Goal: Information Seeking & Learning: Check status

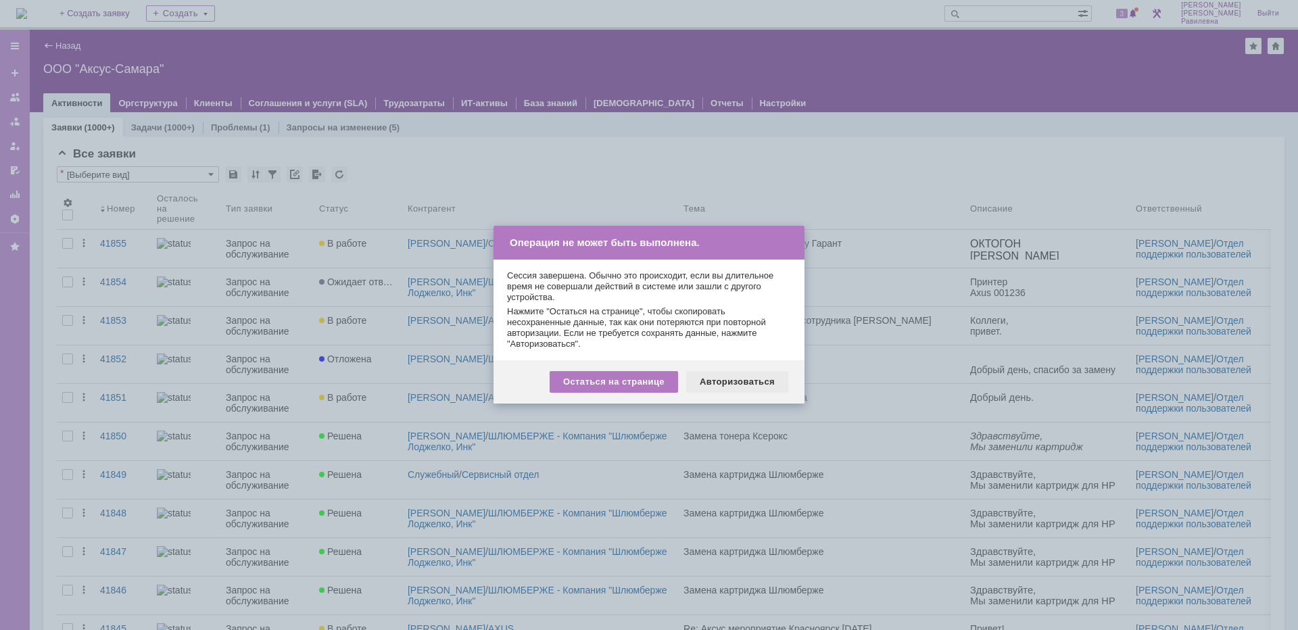
click at [750, 383] on div "Авторизоваться" at bounding box center [737, 382] width 102 height 22
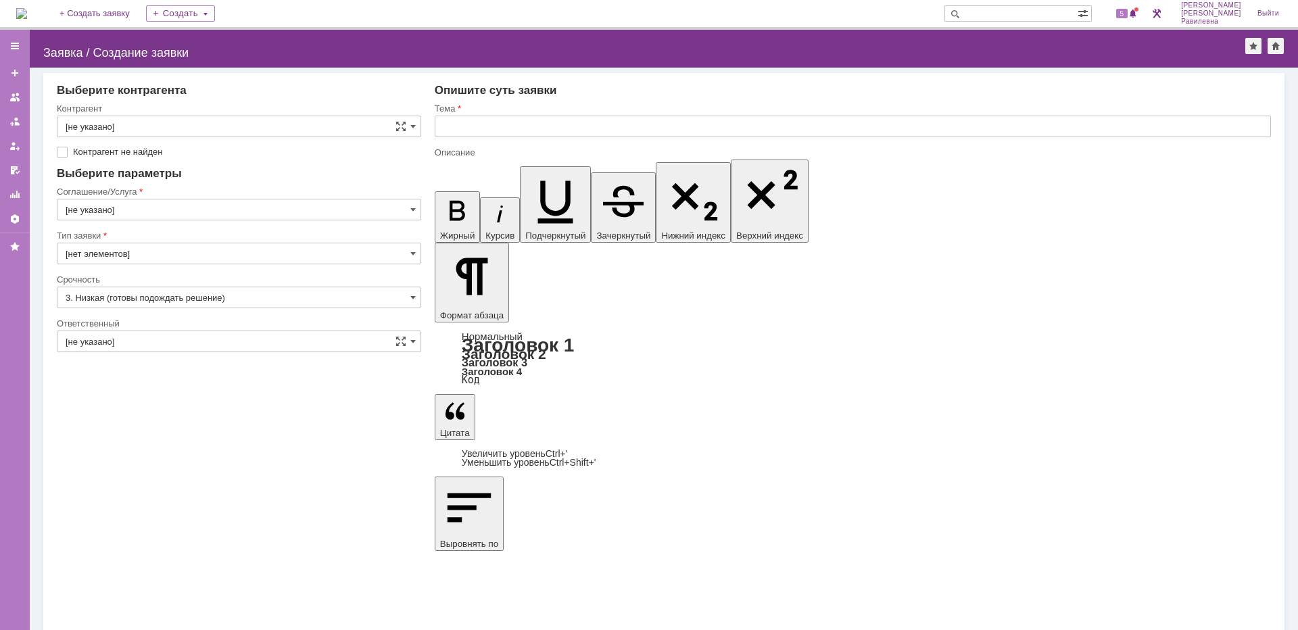
click at [27, 13] on img at bounding box center [21, 13] width 11 height 11
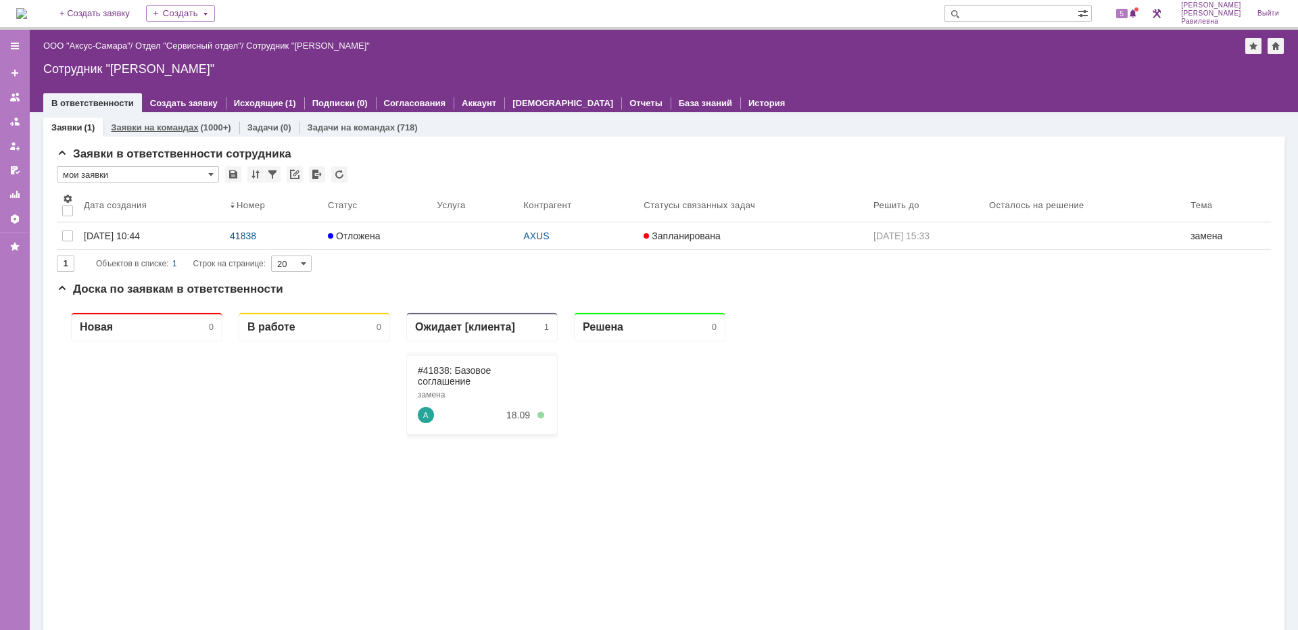
click at [155, 125] on link "Заявки на командах" at bounding box center [154, 127] width 87 height 10
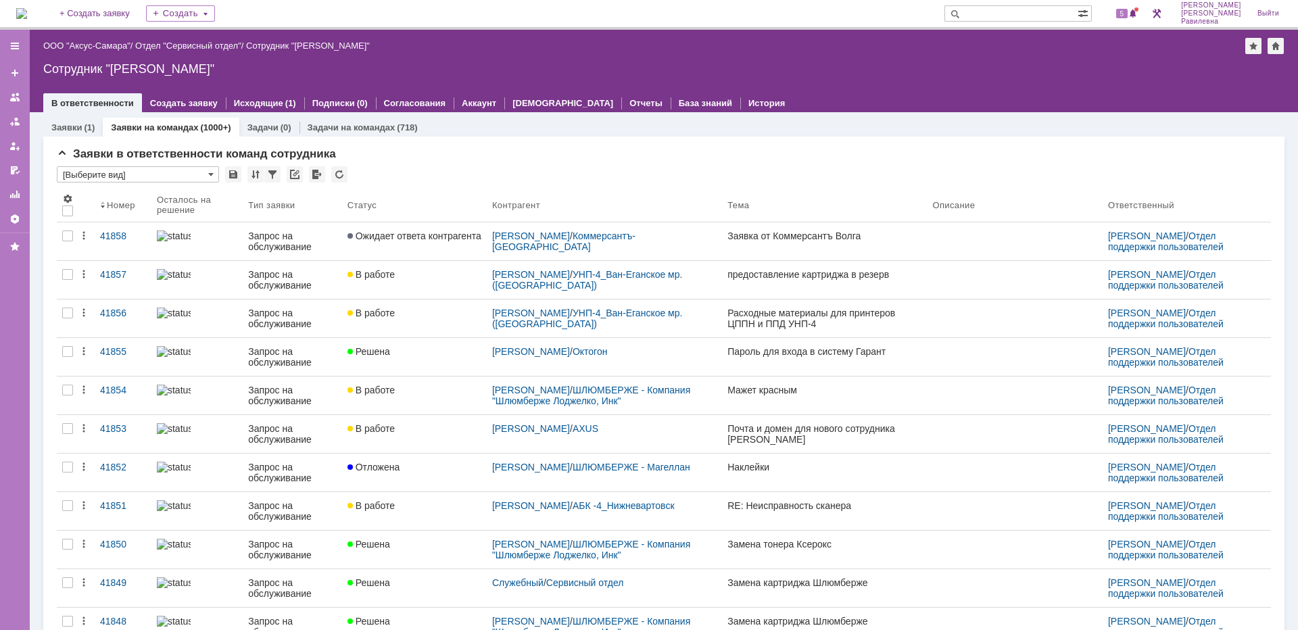
click at [1046, 14] on input "text" at bounding box center [1010, 13] width 133 height 16
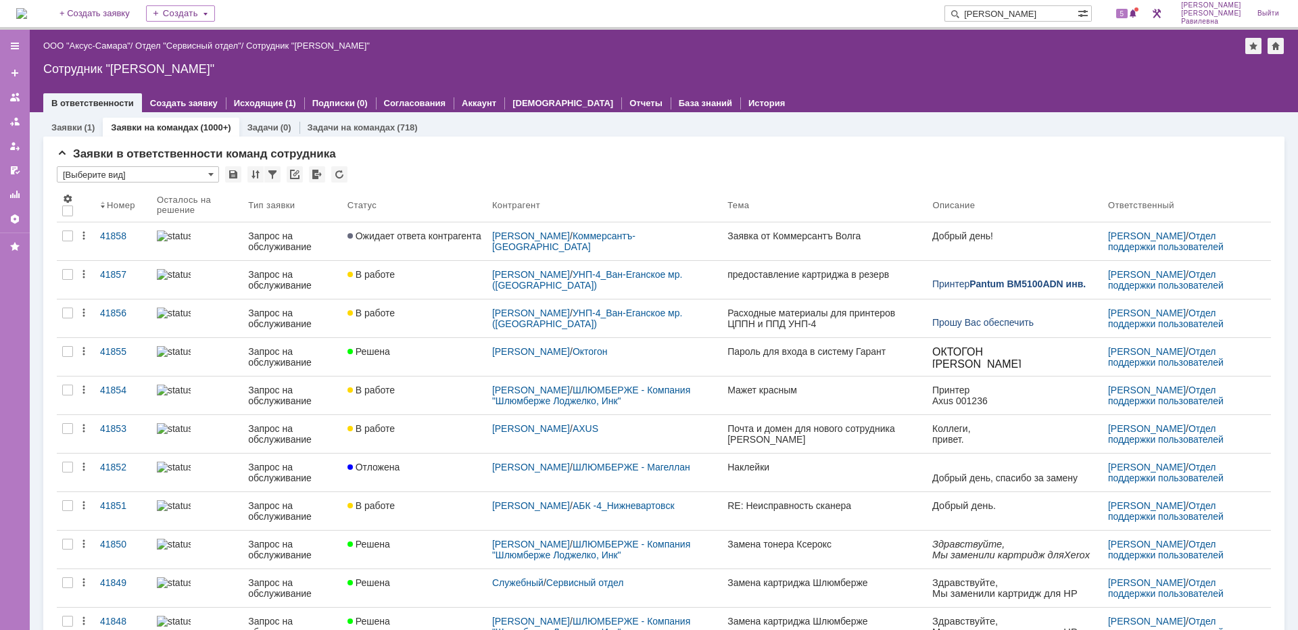
type input "косма"
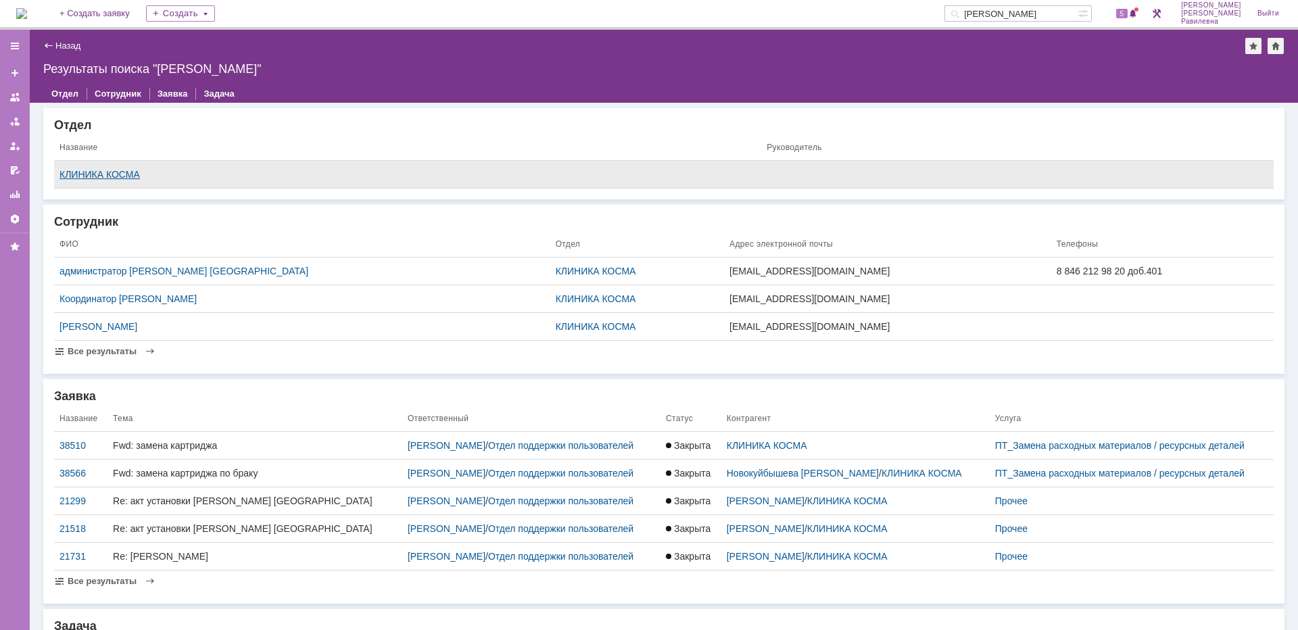
click at [130, 172] on div "КЛИНИКА КОСМА" at bounding box center [407, 174] width 696 height 11
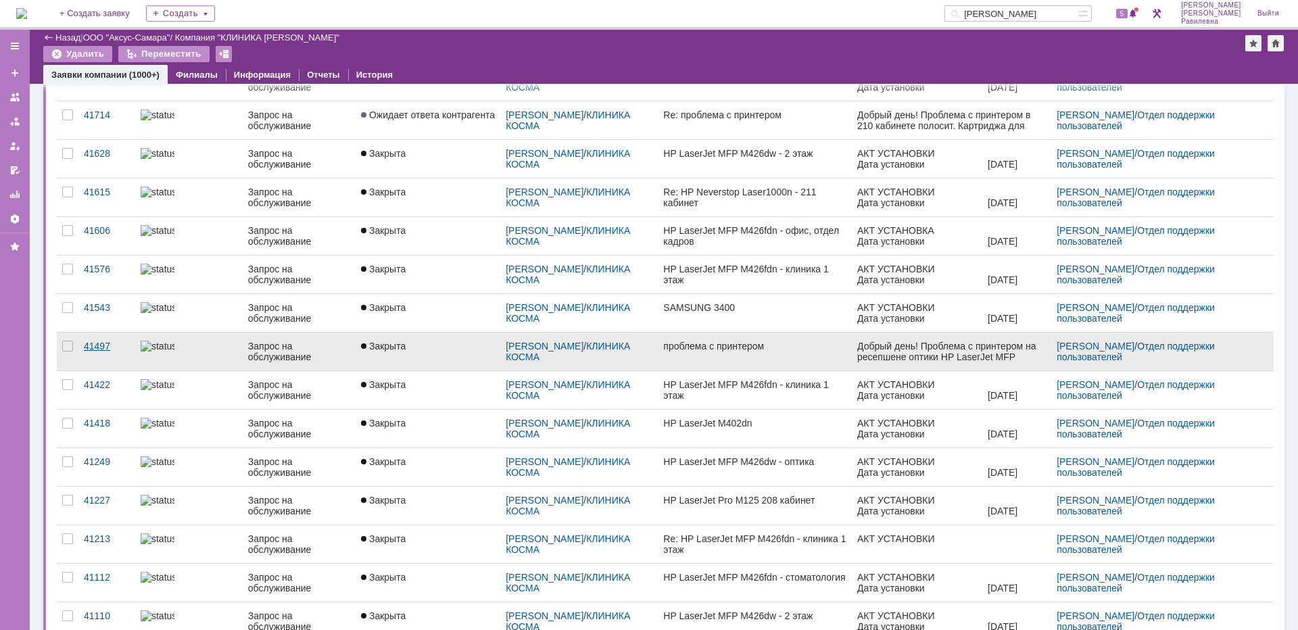
click at [97, 346] on div "41497" at bounding box center [107, 346] width 46 height 11
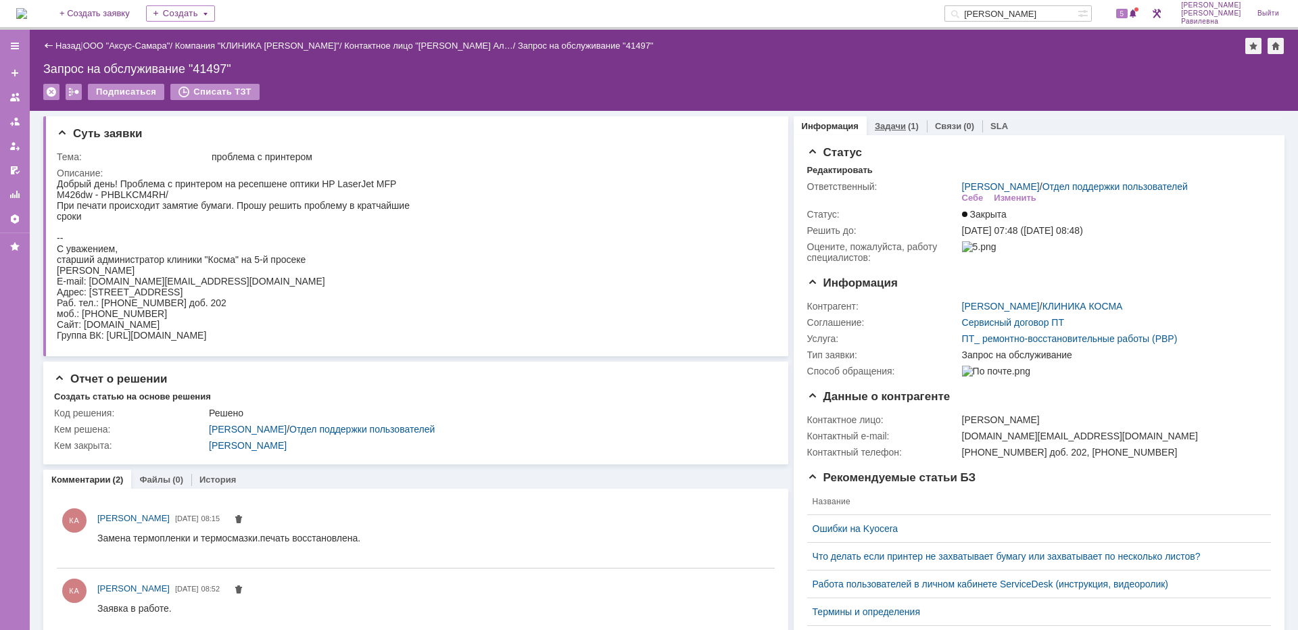
click at [891, 128] on link "Задачи" at bounding box center [890, 126] width 31 height 10
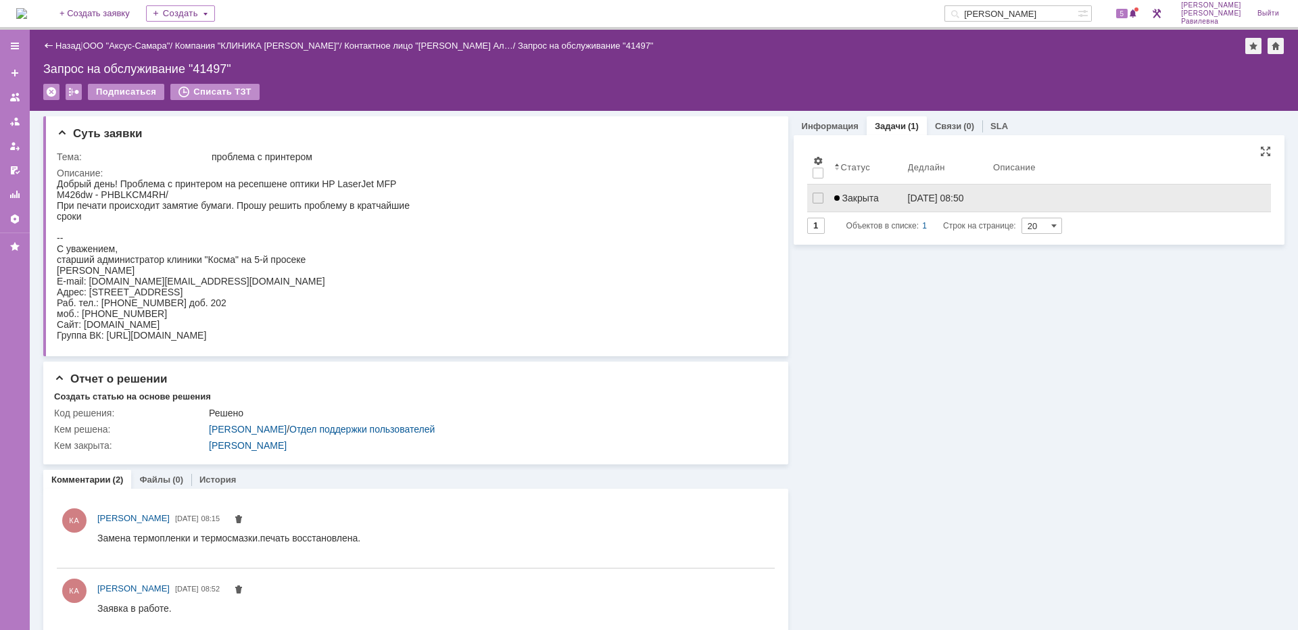
click at [869, 201] on span "Закрыта" at bounding box center [856, 198] width 45 height 11
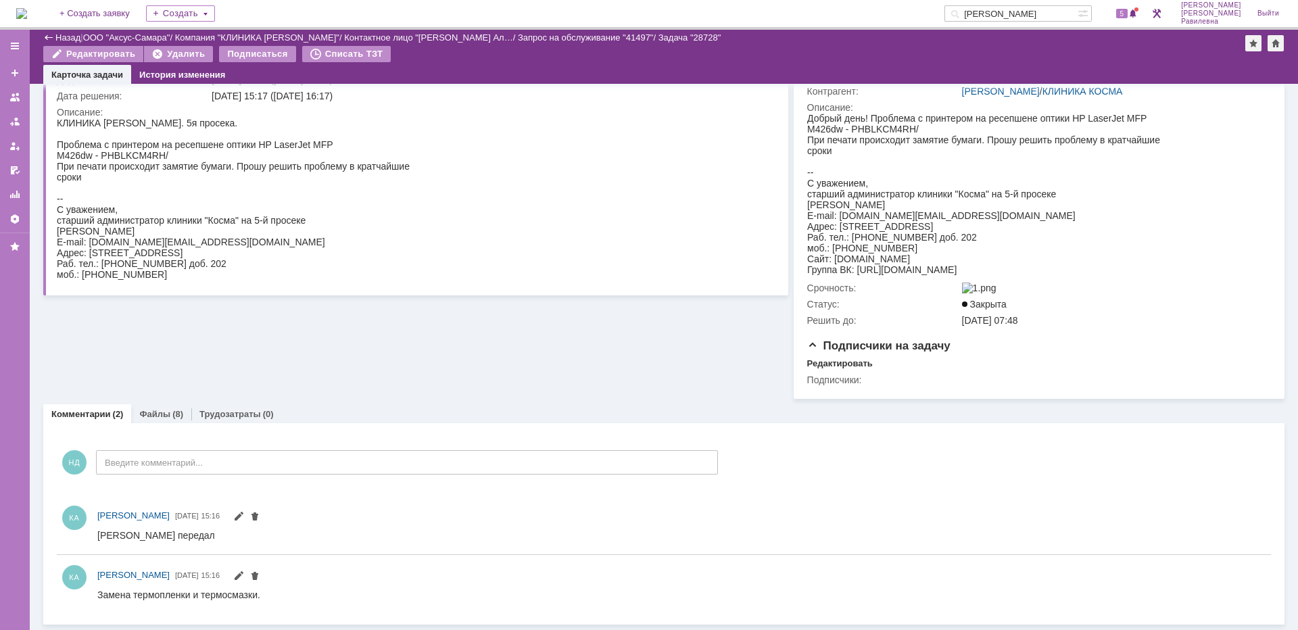
scroll to position [158, 0]
click at [66, 36] on link "Назад" at bounding box center [67, 37] width 25 height 10
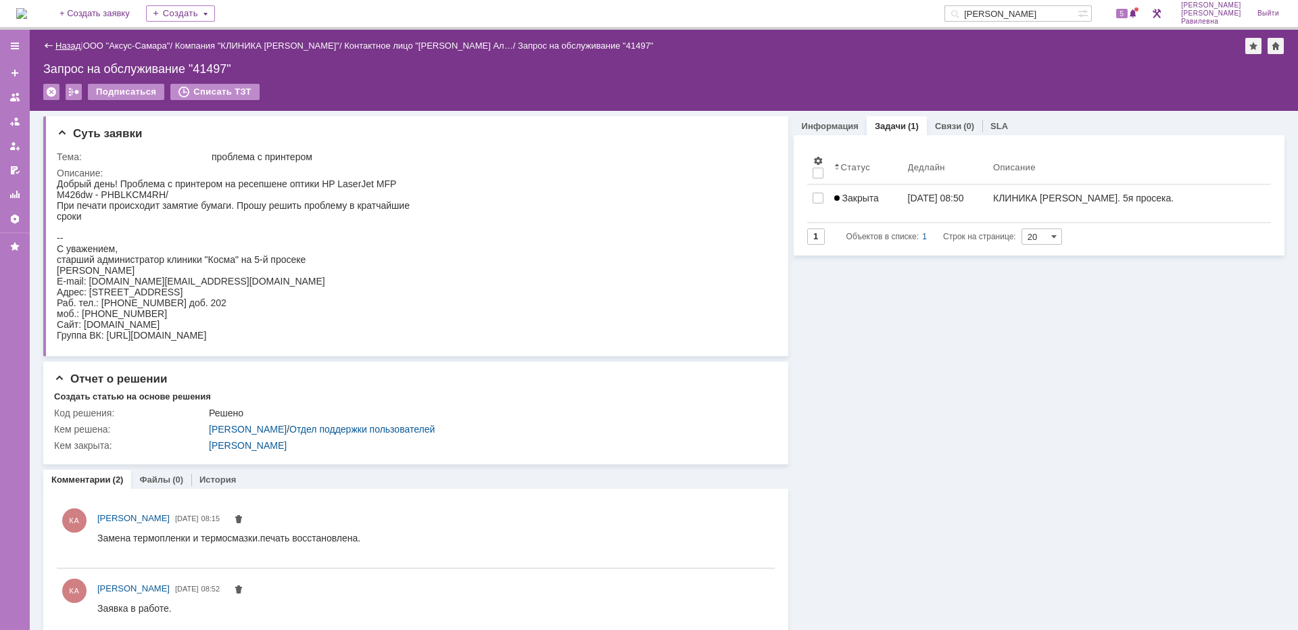
click at [61, 47] on link "Назад" at bounding box center [67, 46] width 25 height 10
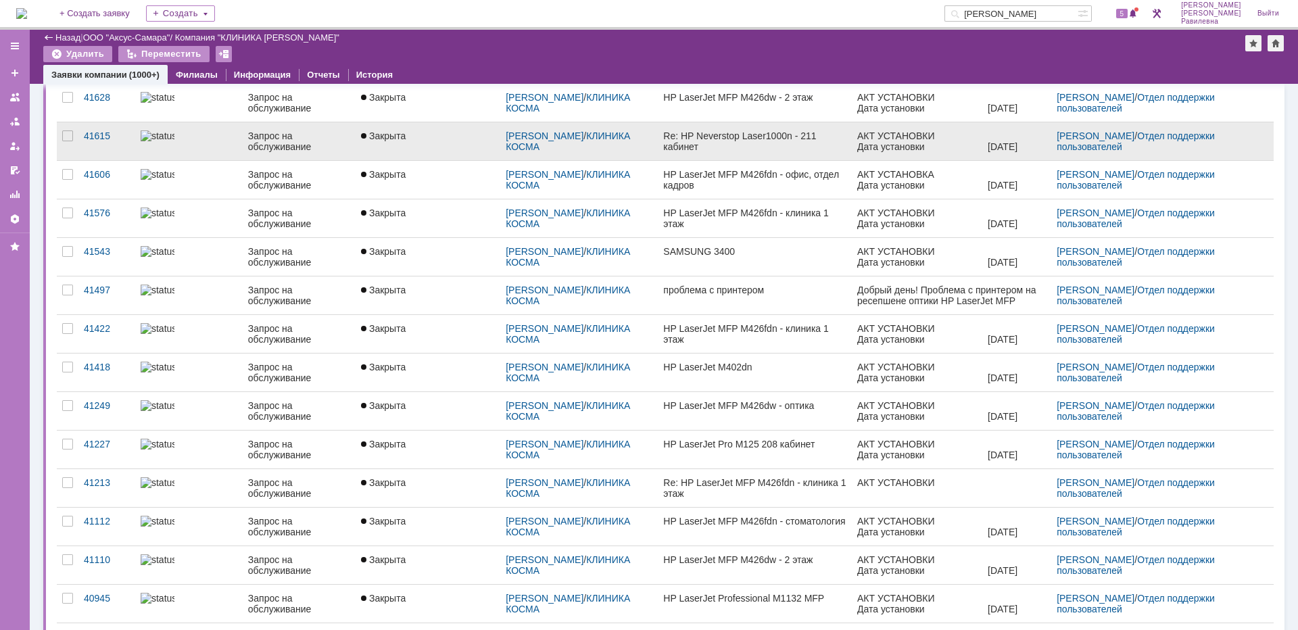
scroll to position [203, 0]
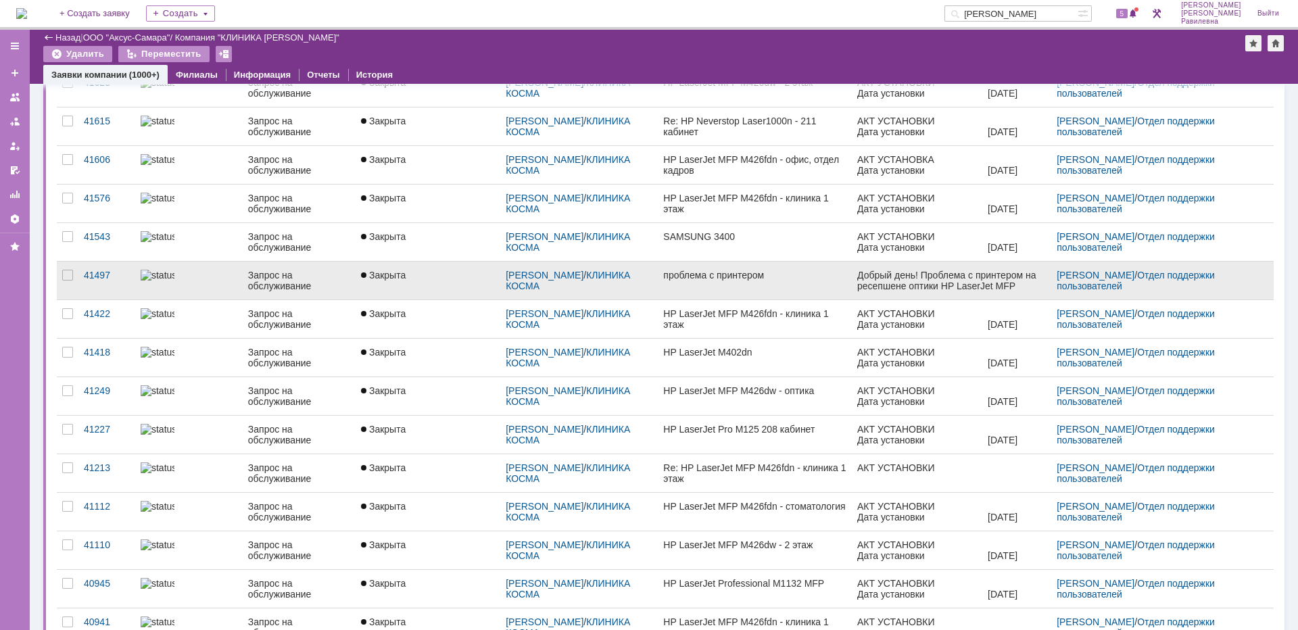
click at [209, 287] on link at bounding box center [188, 281] width 107 height 38
click at [209, 287] on div "Назад | ООО "Аксус-Самара" / Компания "КЛИНИКА КОСМА" Компания "КЛИНИКА КОСМА" …" at bounding box center [664, 330] width 1268 height 600
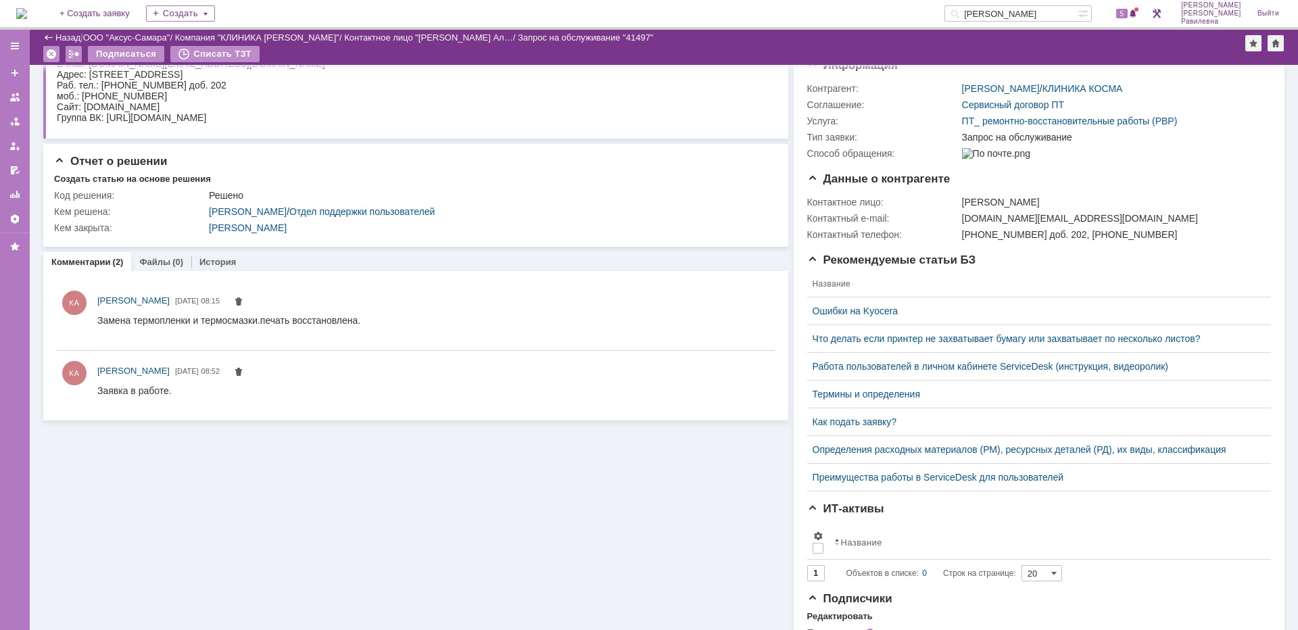
scroll to position [203, 0]
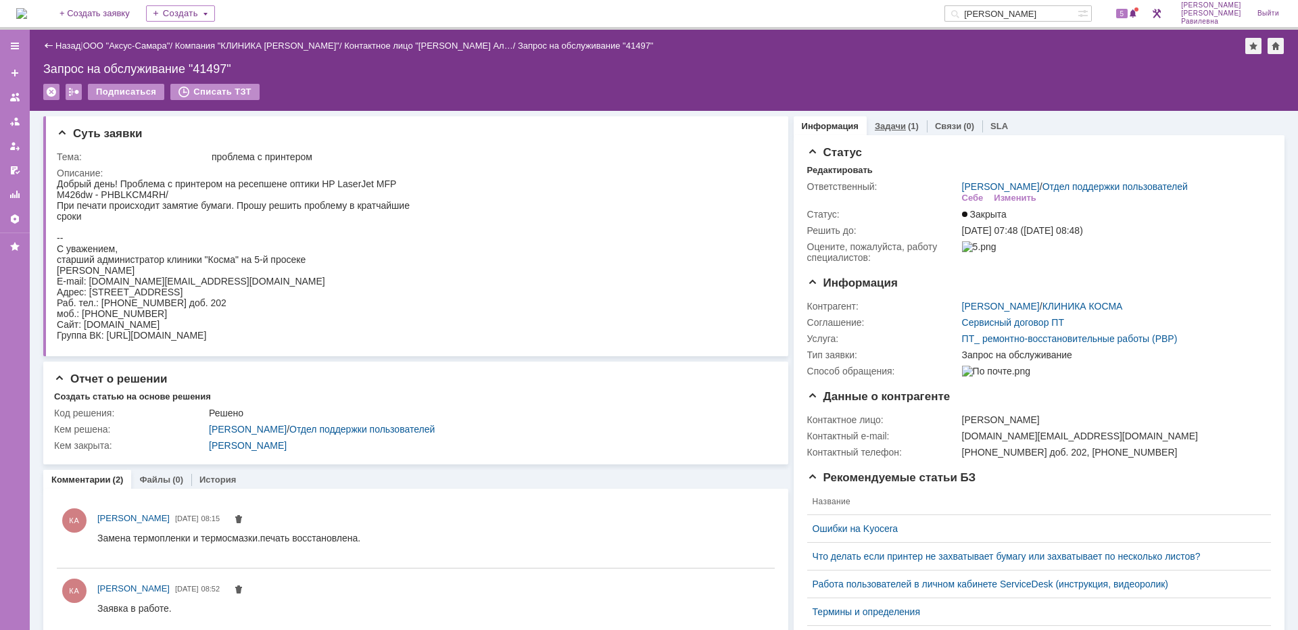
click at [883, 129] on link "Задачи" at bounding box center [890, 126] width 31 height 10
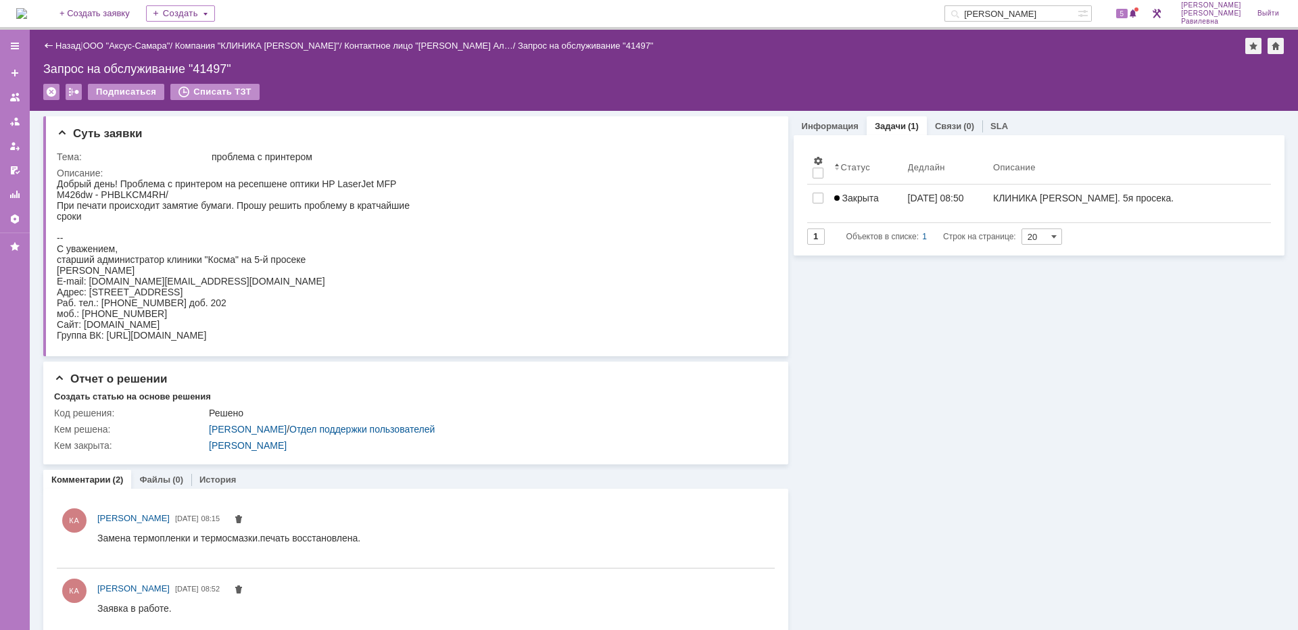
click at [65, 48] on link "Назад" at bounding box center [67, 46] width 25 height 10
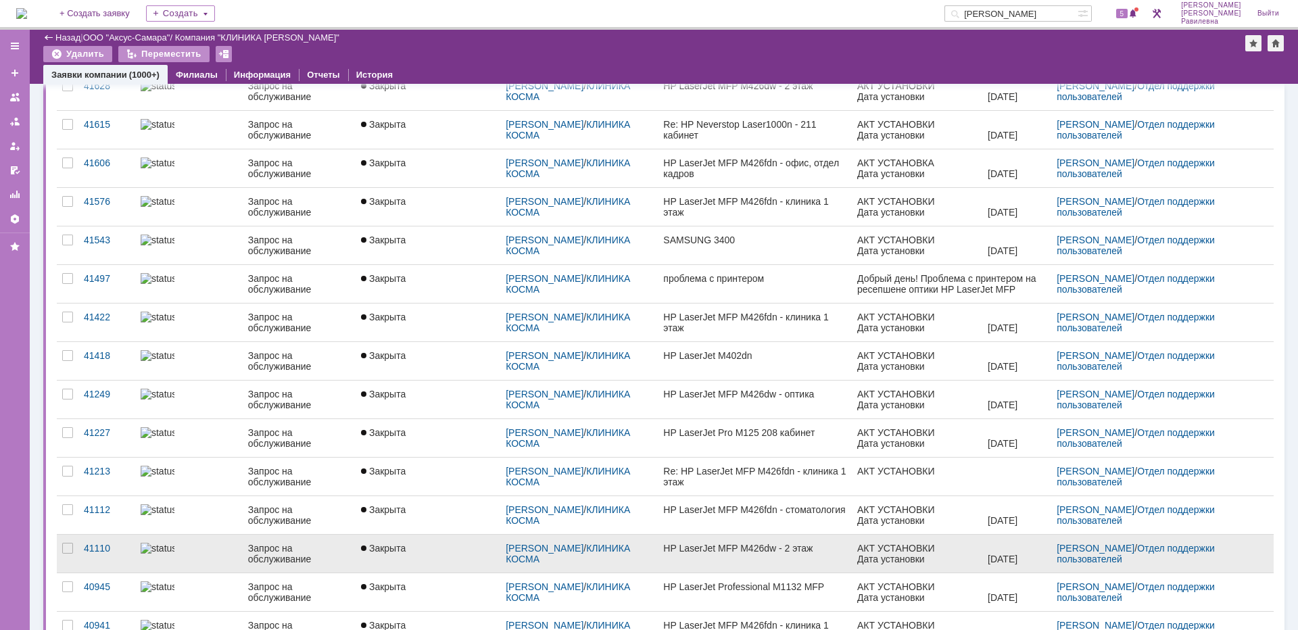
scroll to position [335, 0]
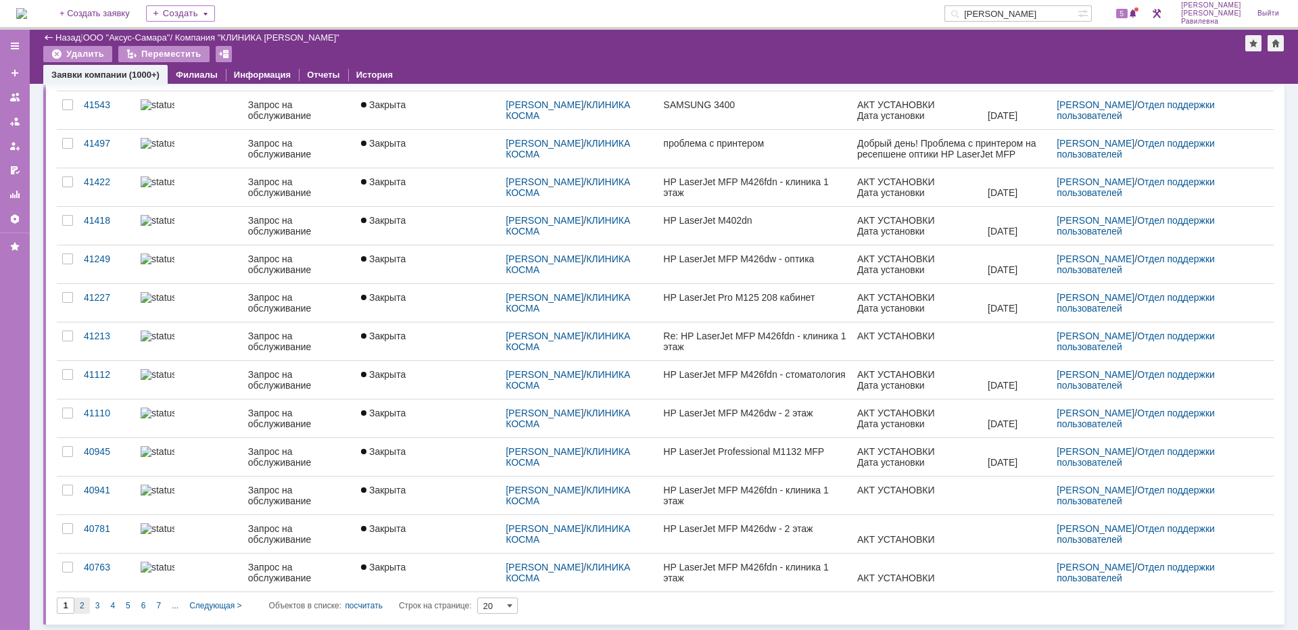
click at [84, 602] on span "2" at bounding box center [82, 605] width 5 height 9
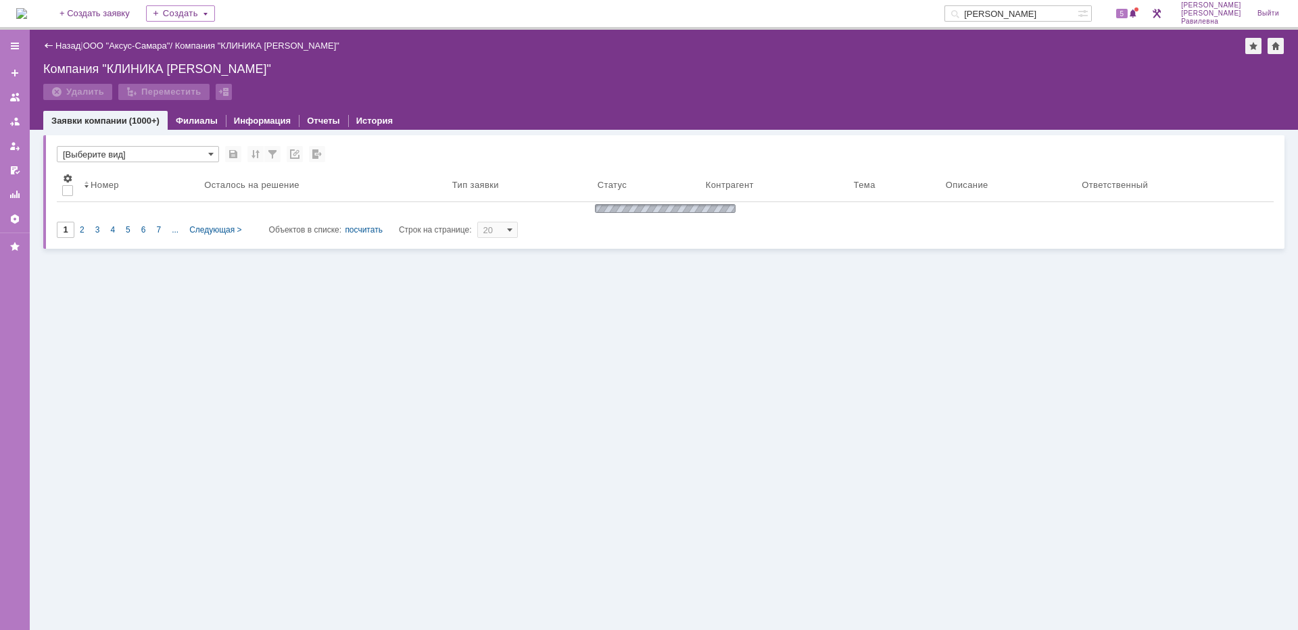
type input "2"
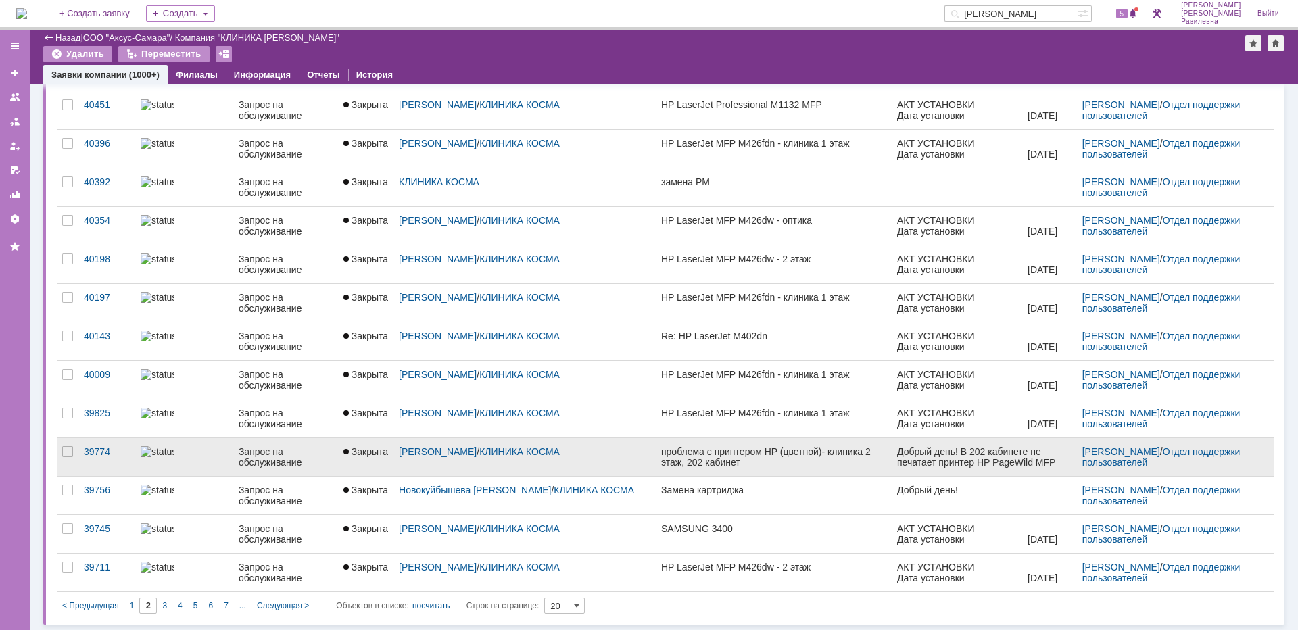
click at [96, 445] on link "39774" at bounding box center [106, 457] width 57 height 38
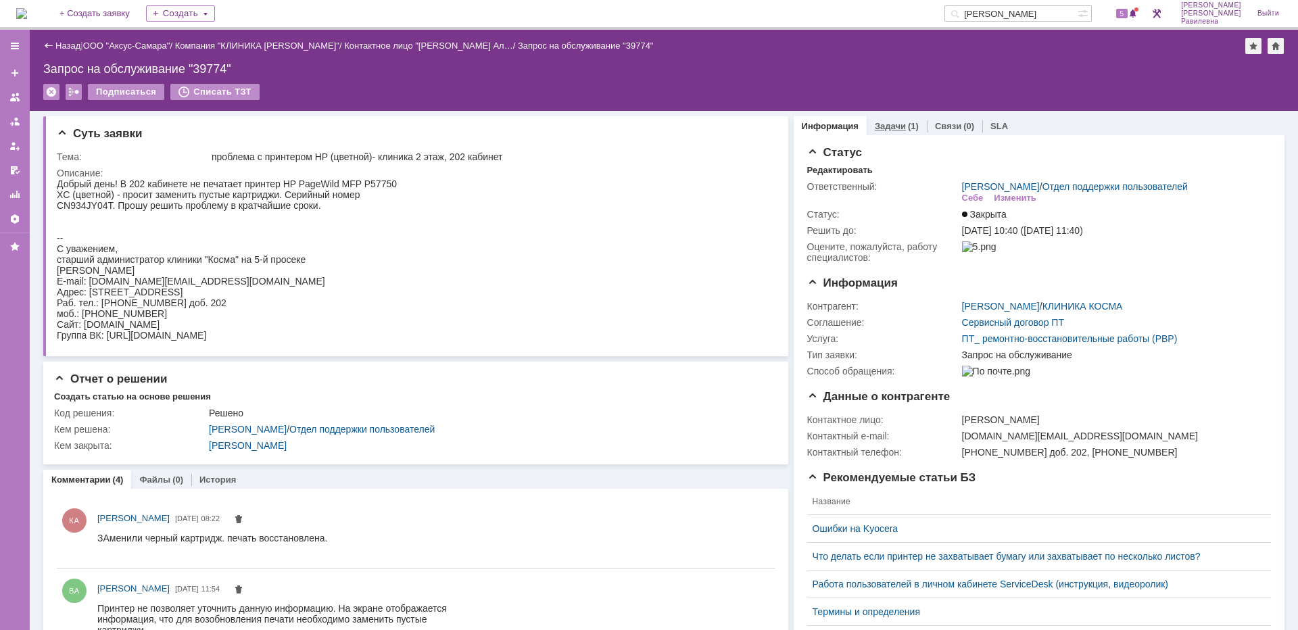
click at [895, 126] on link "Задачи" at bounding box center [890, 126] width 31 height 10
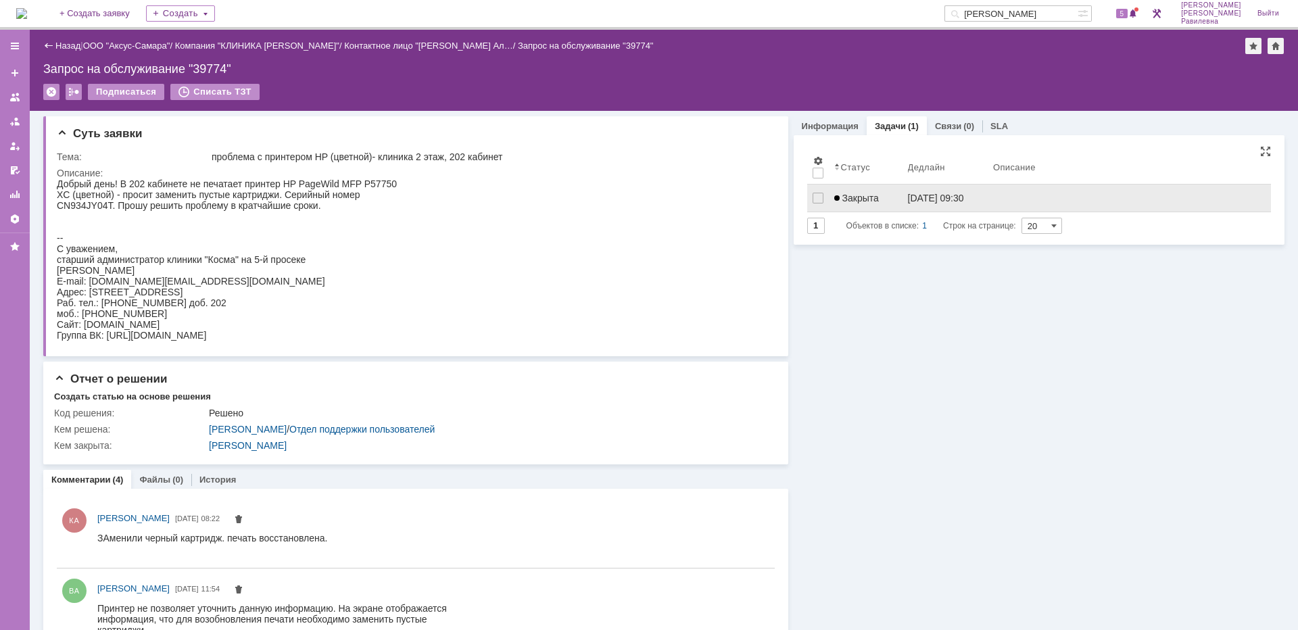
click at [865, 199] on span "Закрыта" at bounding box center [856, 198] width 45 height 11
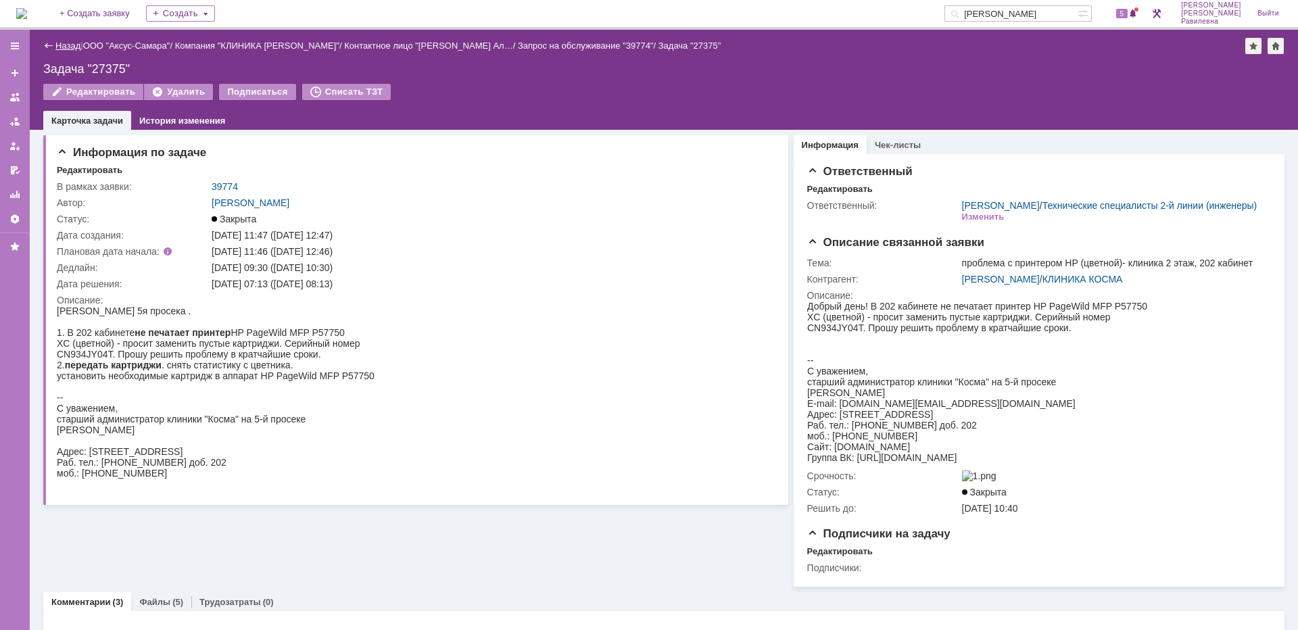
click at [66, 45] on link "Назад" at bounding box center [67, 46] width 25 height 10
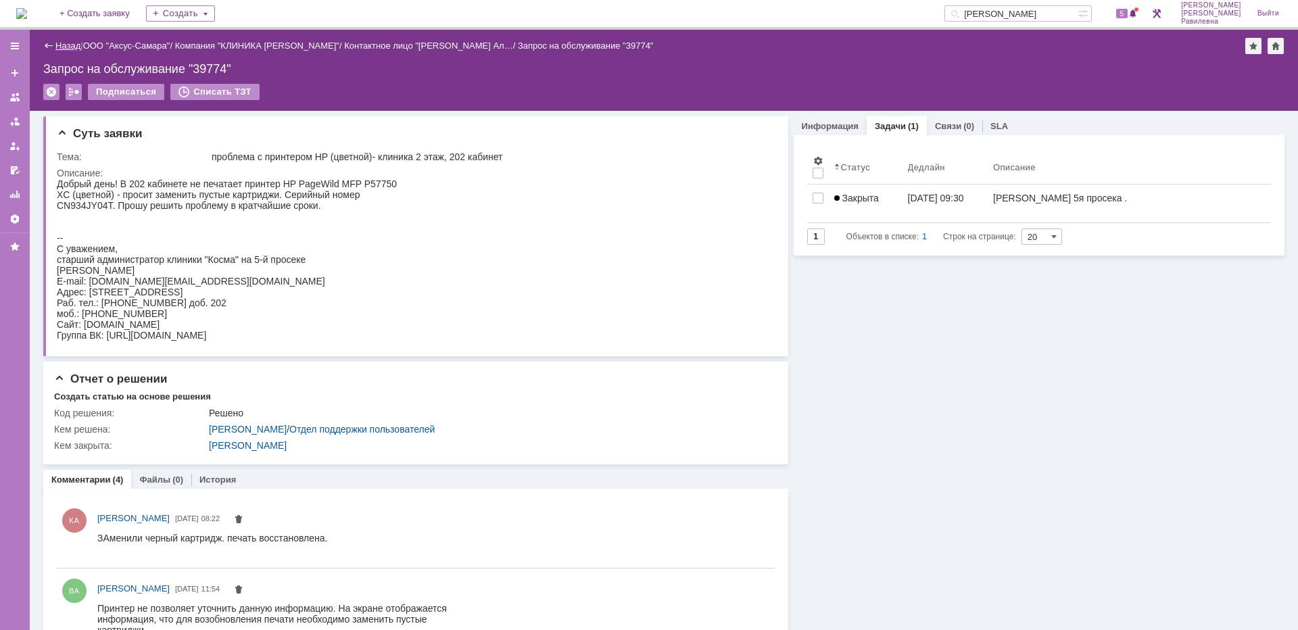
click at [58, 47] on link "Назад" at bounding box center [67, 46] width 25 height 10
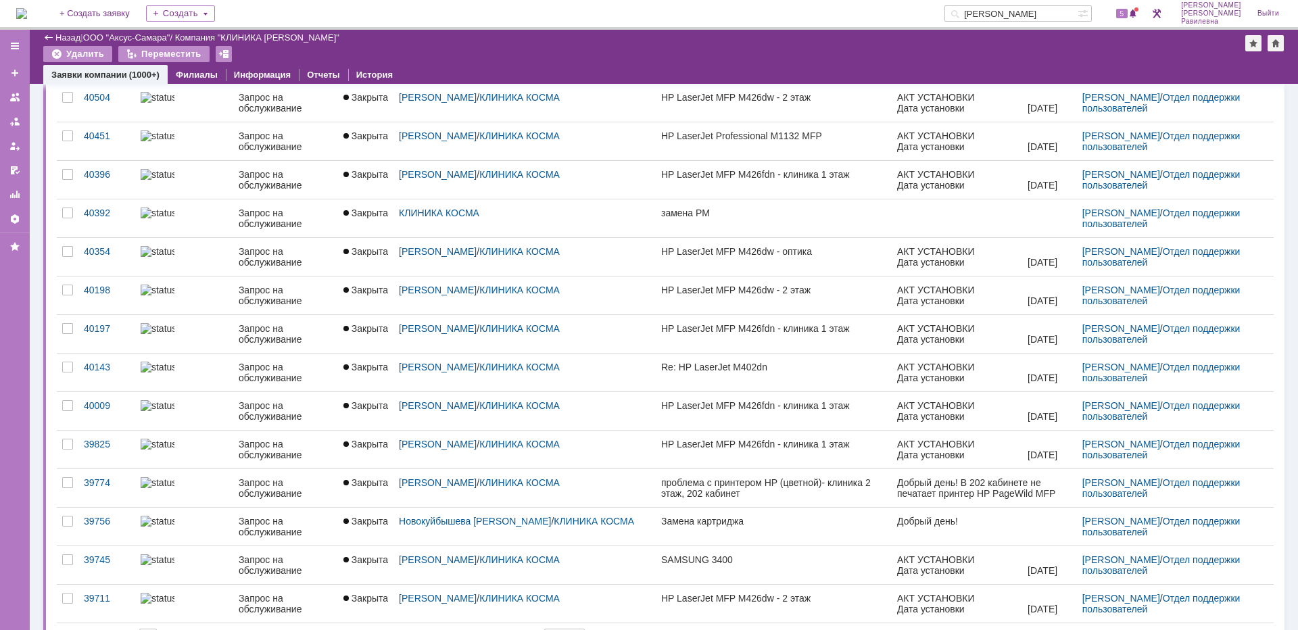
scroll to position [335, 0]
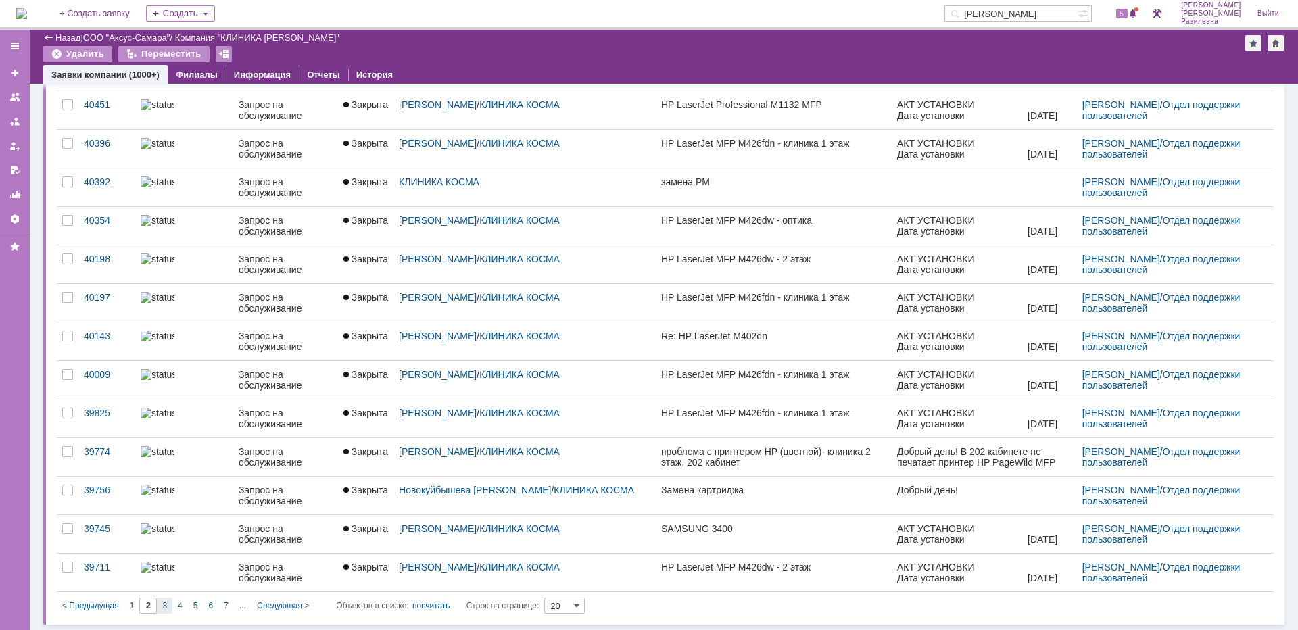
click at [167, 602] on div "3" at bounding box center [165, 606] width 16 height 16
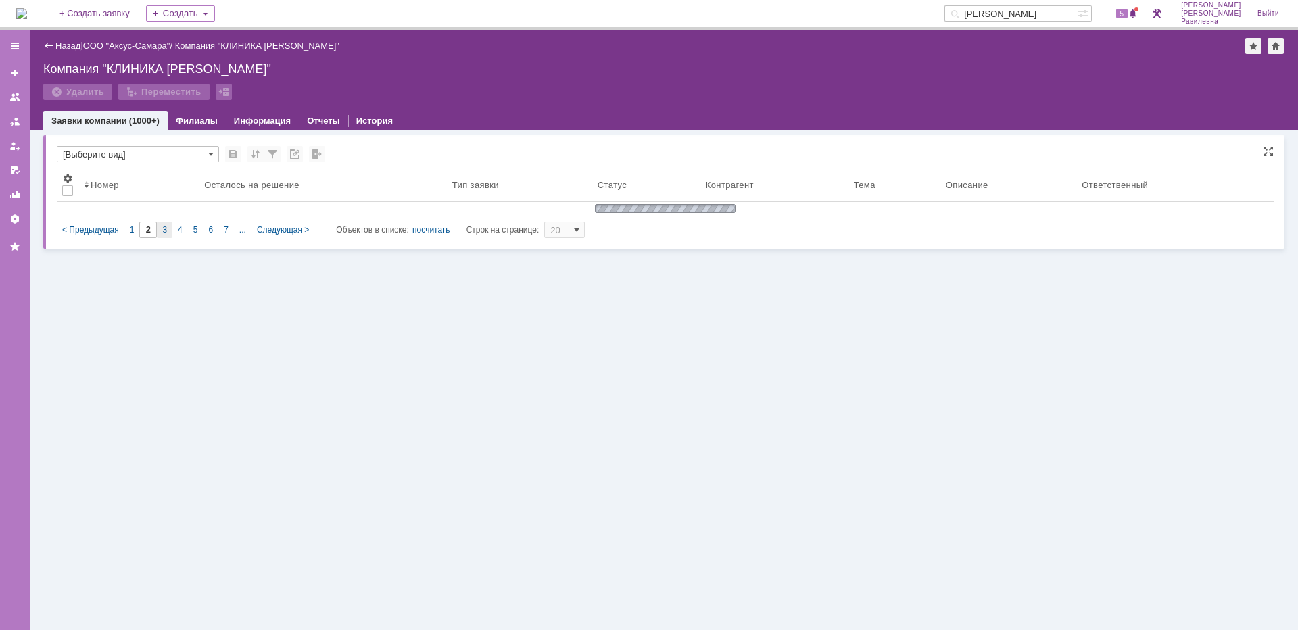
type input "3"
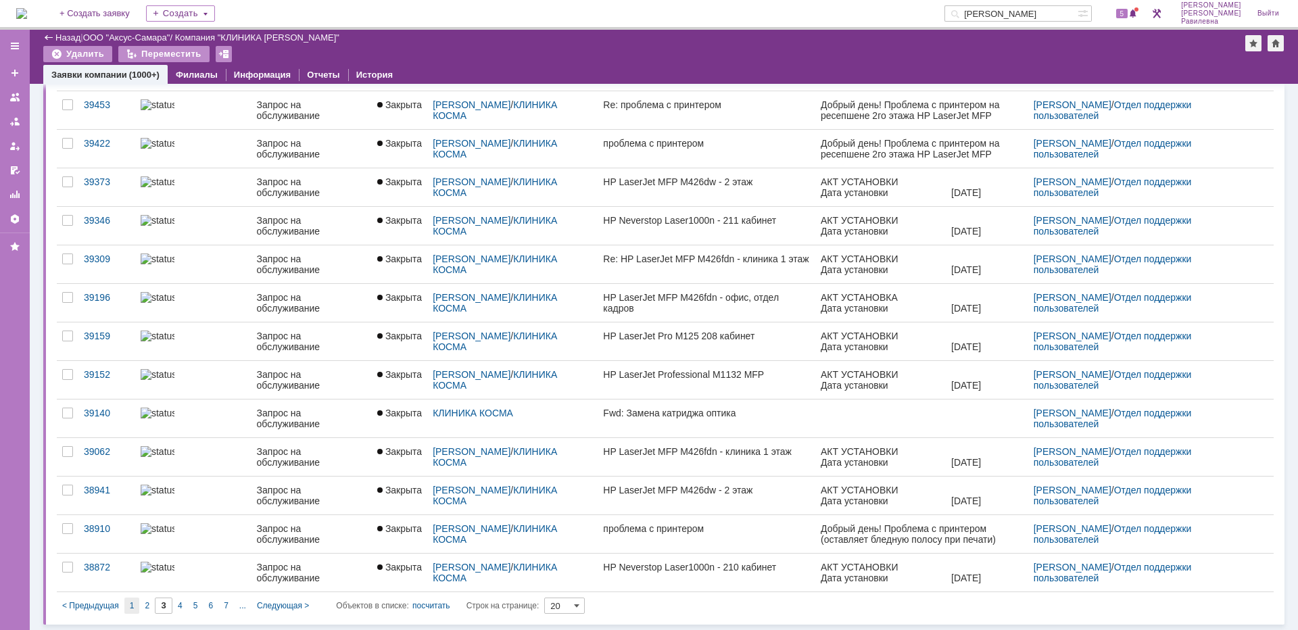
click at [132, 602] on span "1" at bounding box center [132, 605] width 5 height 9
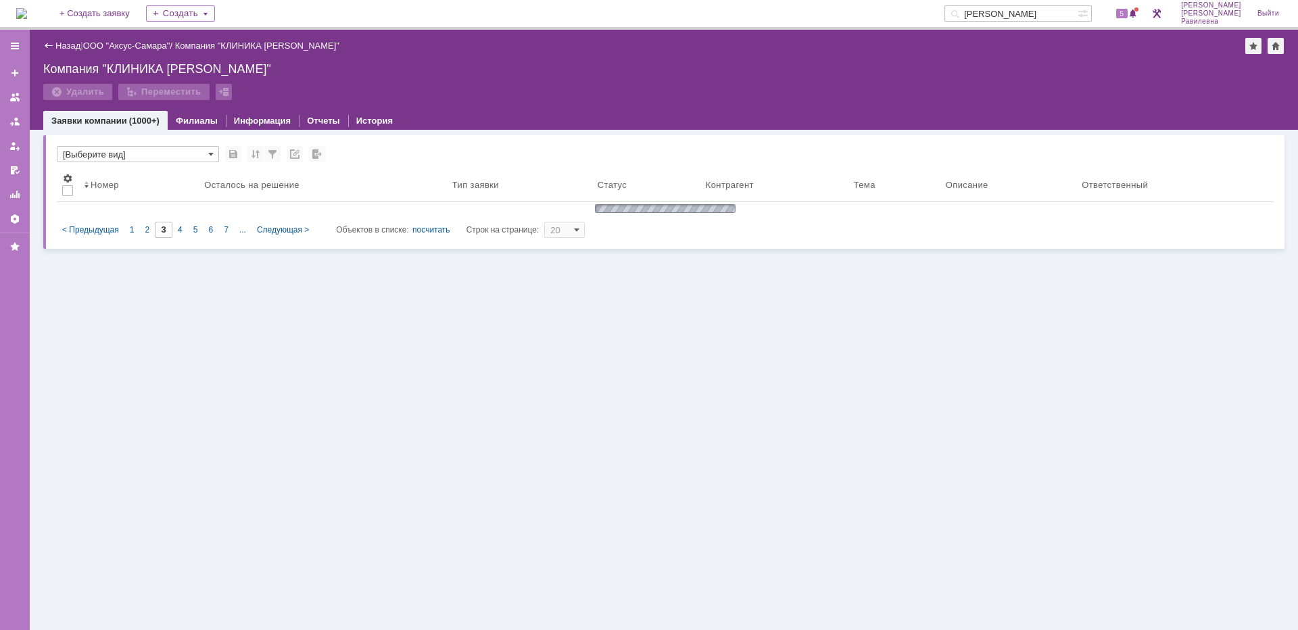
type input "1"
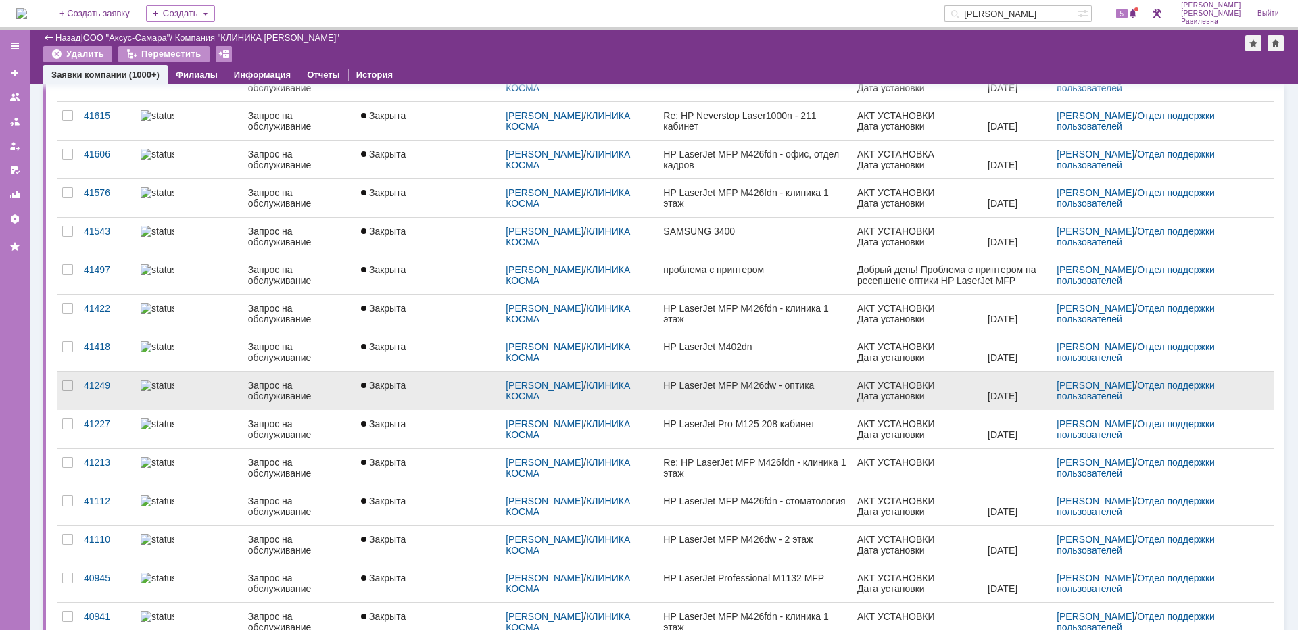
click at [181, 388] on div at bounding box center [189, 385] width 97 height 11
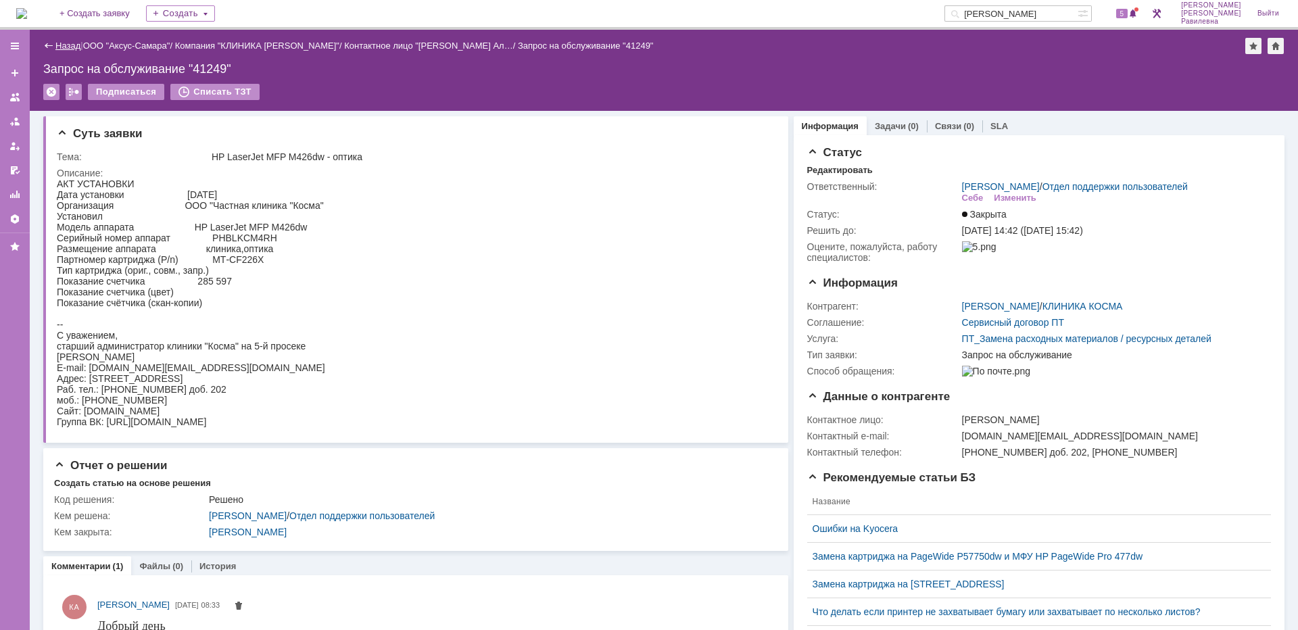
click at [68, 46] on link "Назад" at bounding box center [67, 46] width 25 height 10
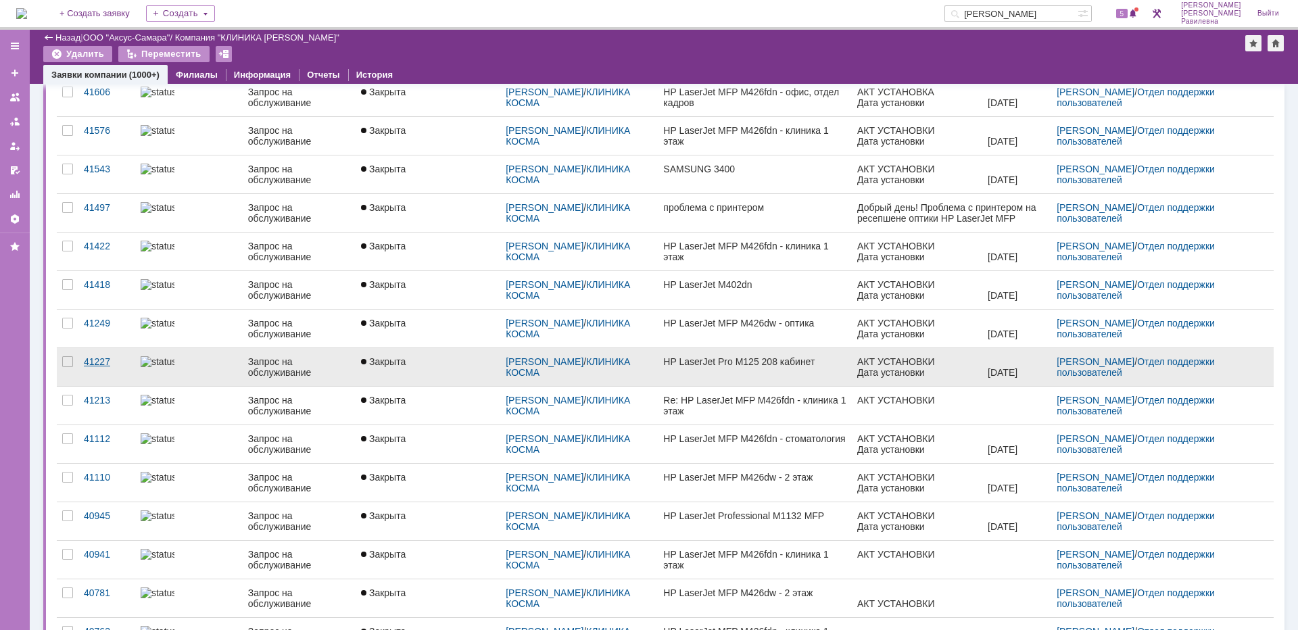
click at [110, 371] on link "41227" at bounding box center [106, 367] width 57 height 38
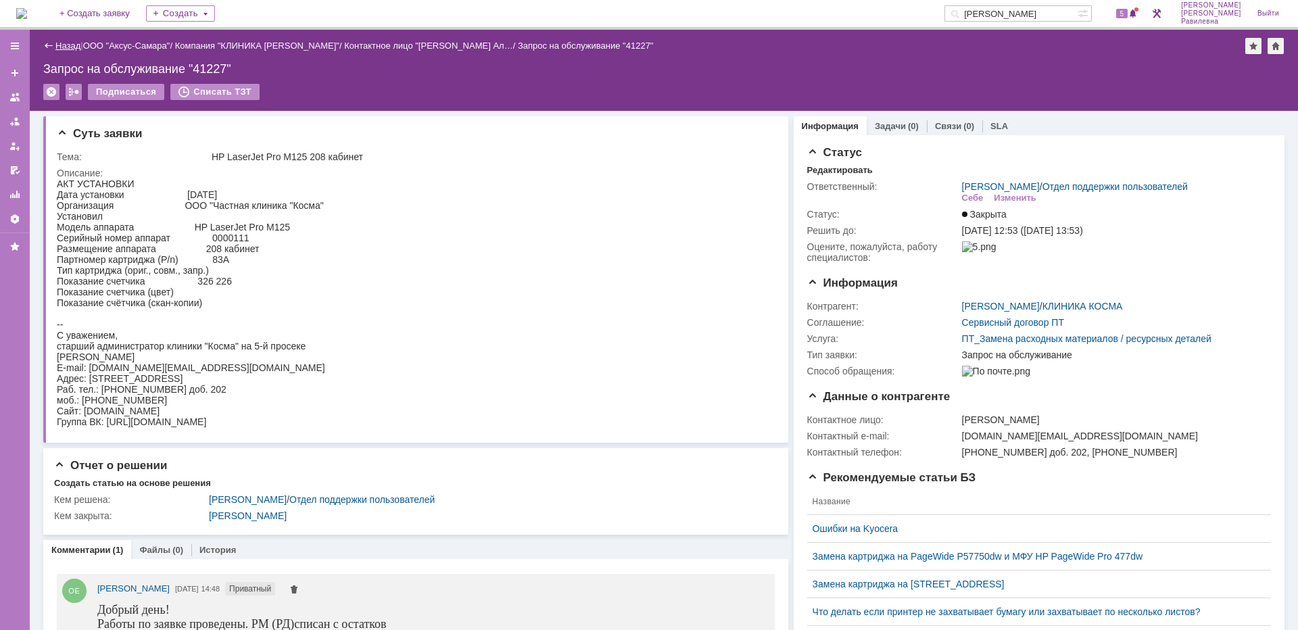
click at [64, 47] on link "Назад" at bounding box center [67, 46] width 25 height 10
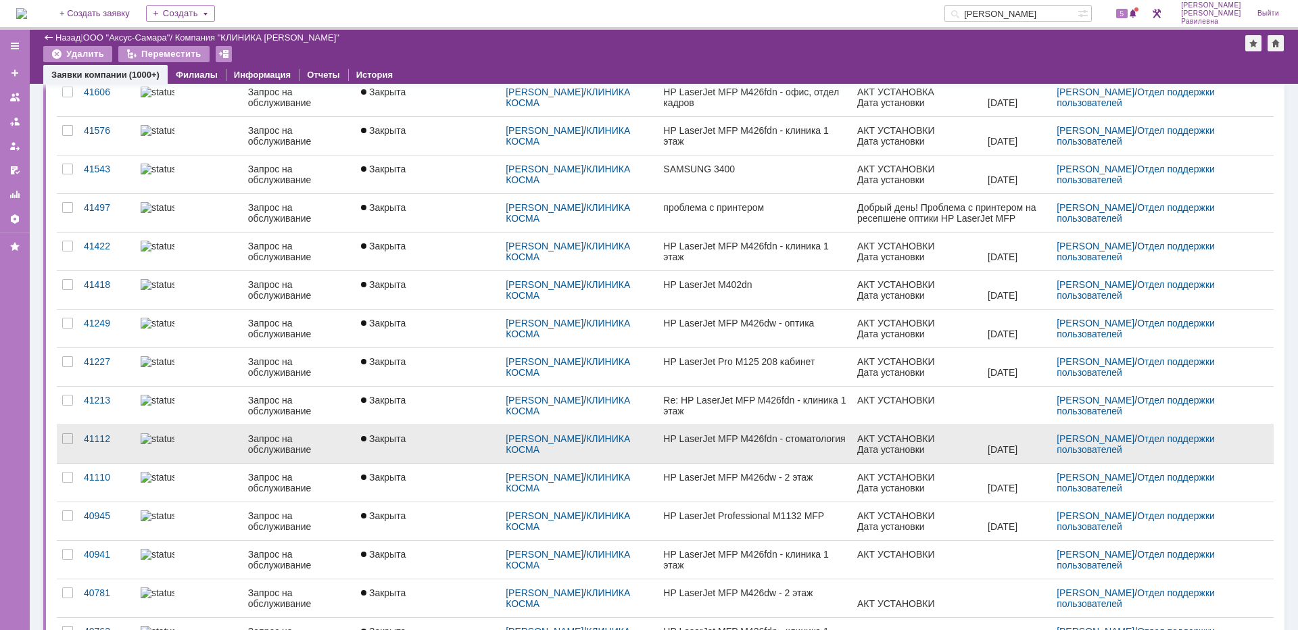
scroll to position [335, 0]
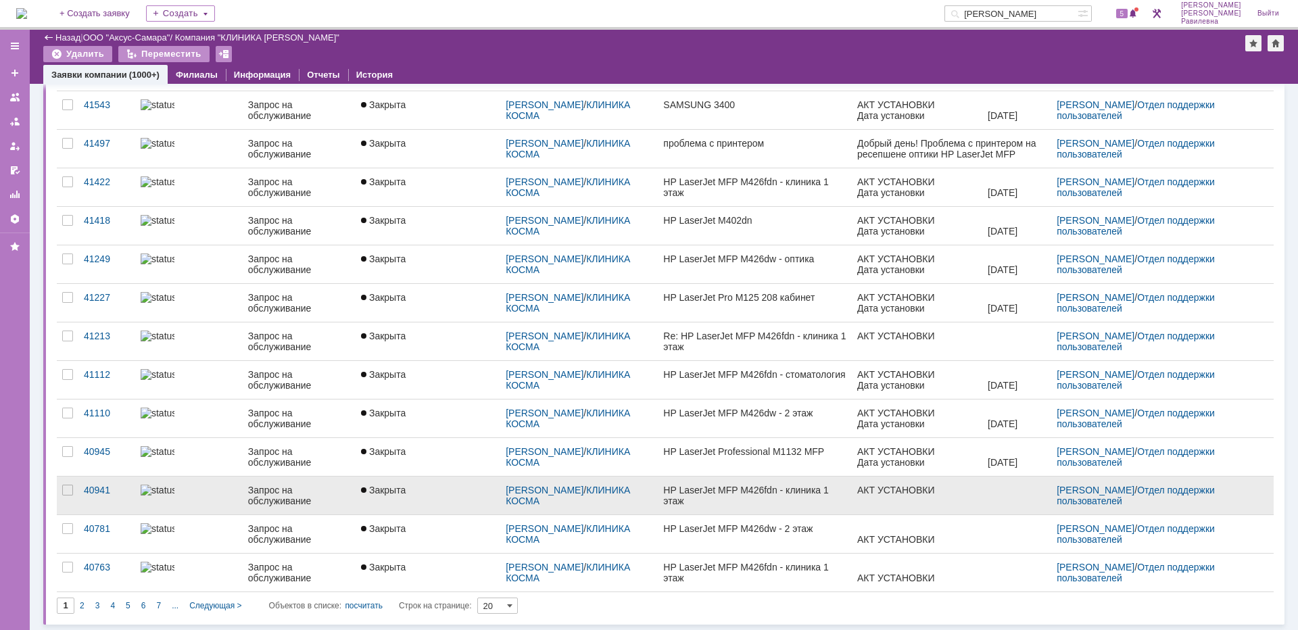
click at [209, 502] on link at bounding box center [188, 496] width 107 height 38
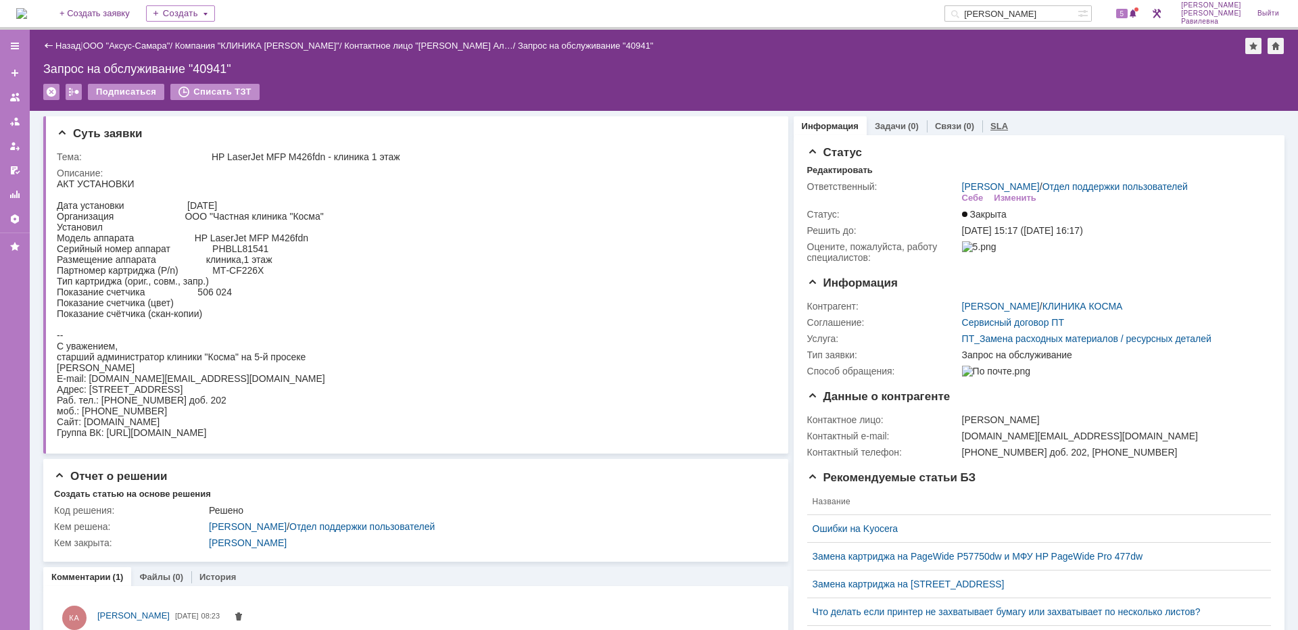
click at [994, 123] on link "SLA" at bounding box center [999, 126] width 18 height 10
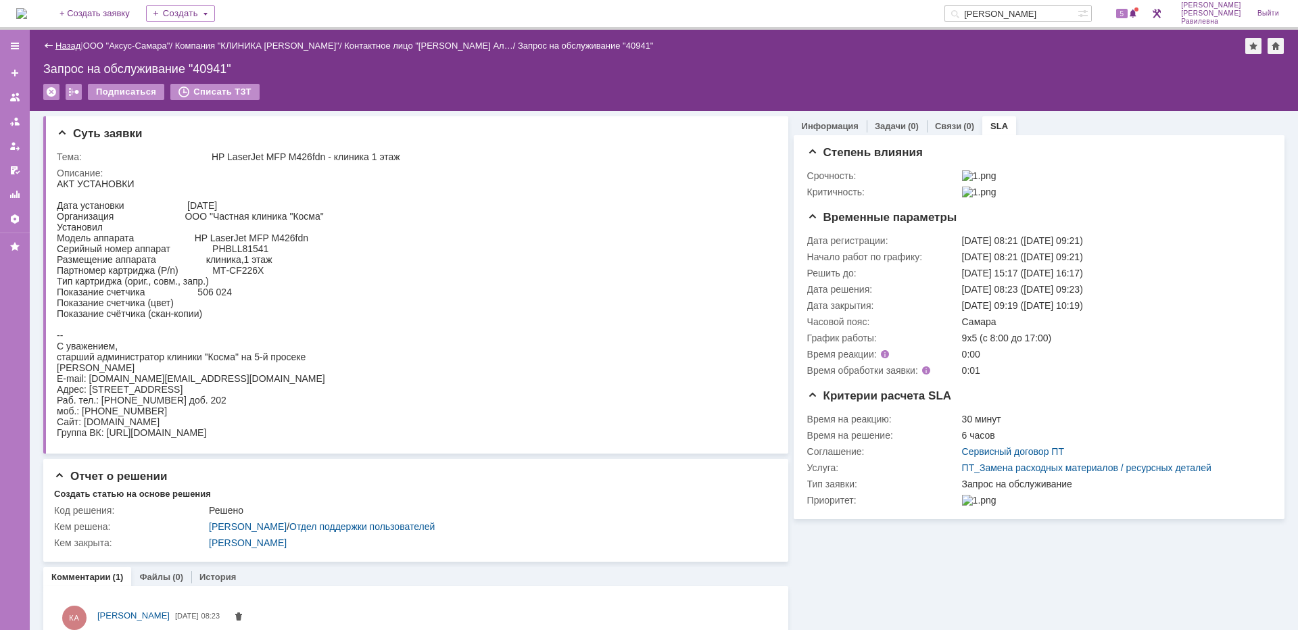
click at [64, 45] on link "Назад" at bounding box center [67, 46] width 25 height 10
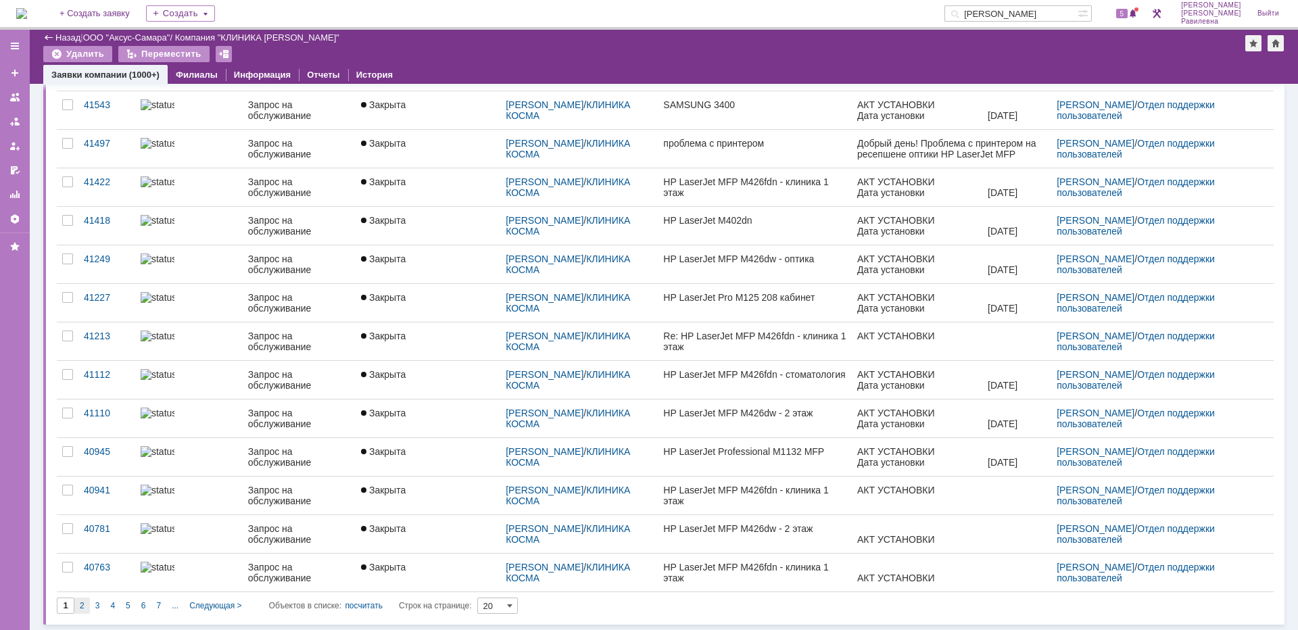
click at [83, 603] on span "2" at bounding box center [82, 605] width 5 height 9
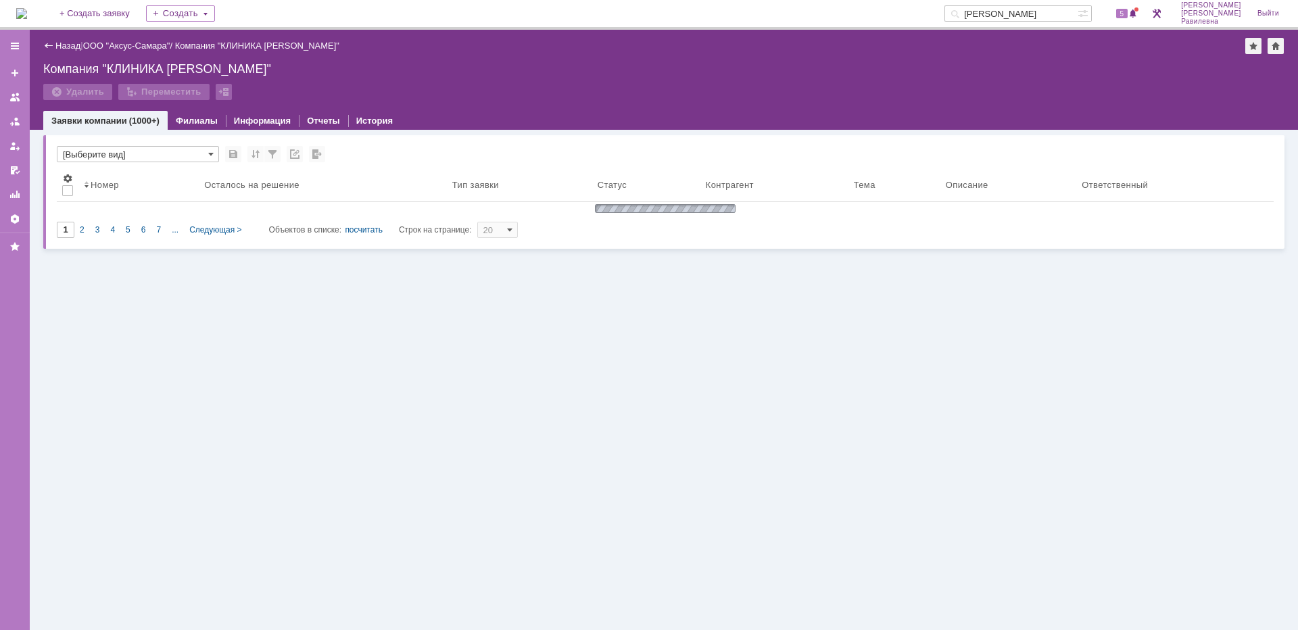
type input "2"
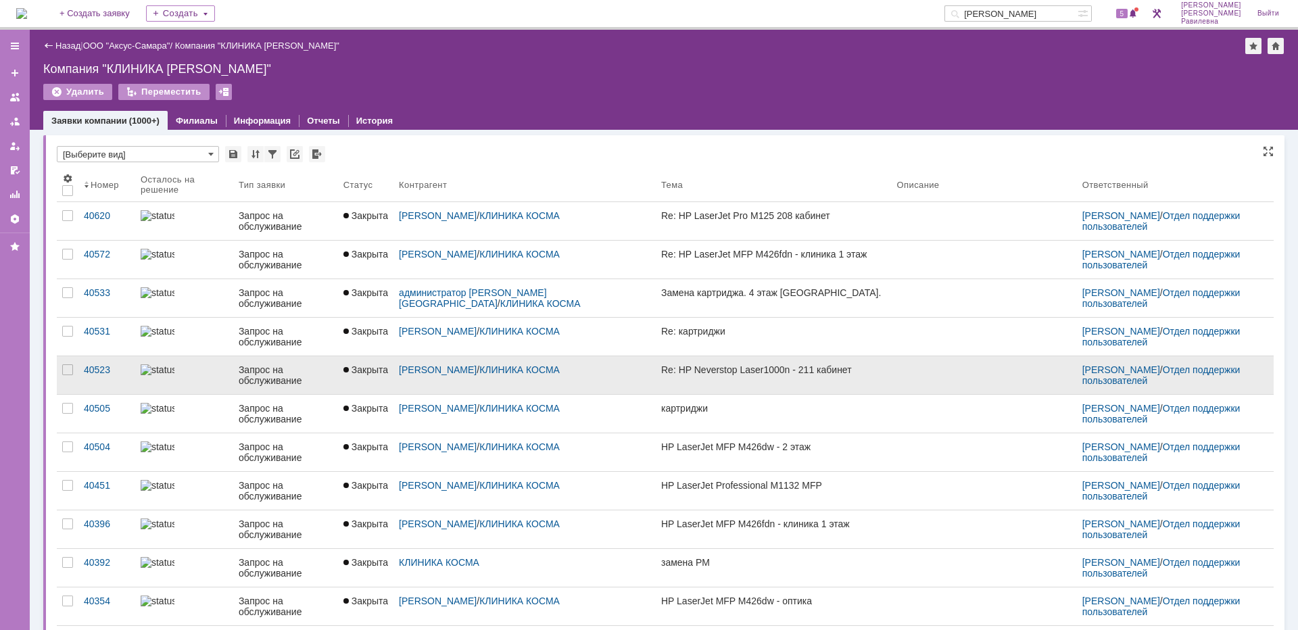
scroll to position [5, 0]
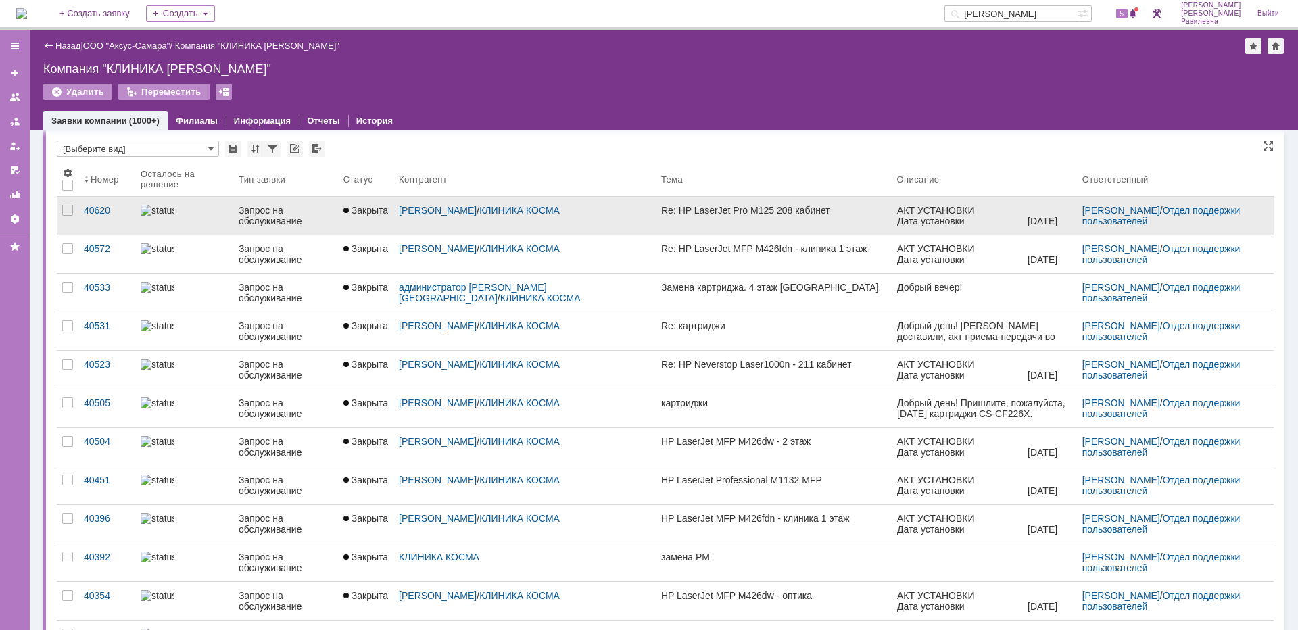
click at [211, 211] on div at bounding box center [184, 210] width 87 height 11
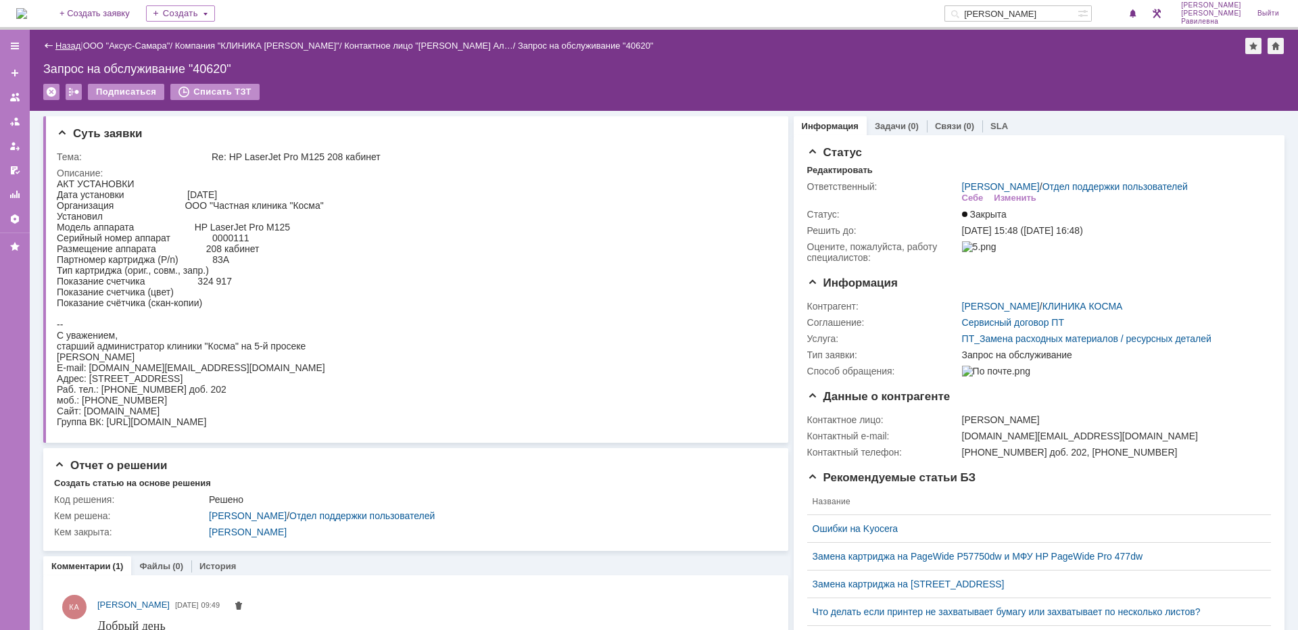
click at [67, 43] on link "Назад" at bounding box center [67, 46] width 25 height 10
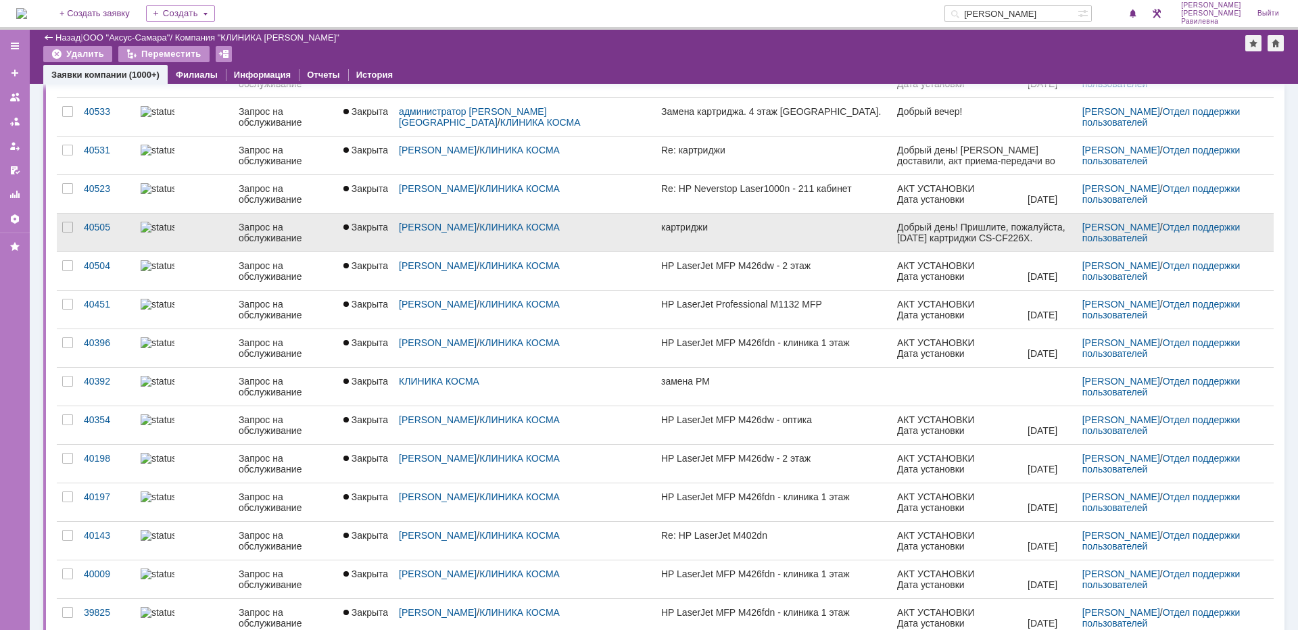
click at [239, 238] on div "Запрос на обслуживание" at bounding box center [286, 233] width 94 height 22
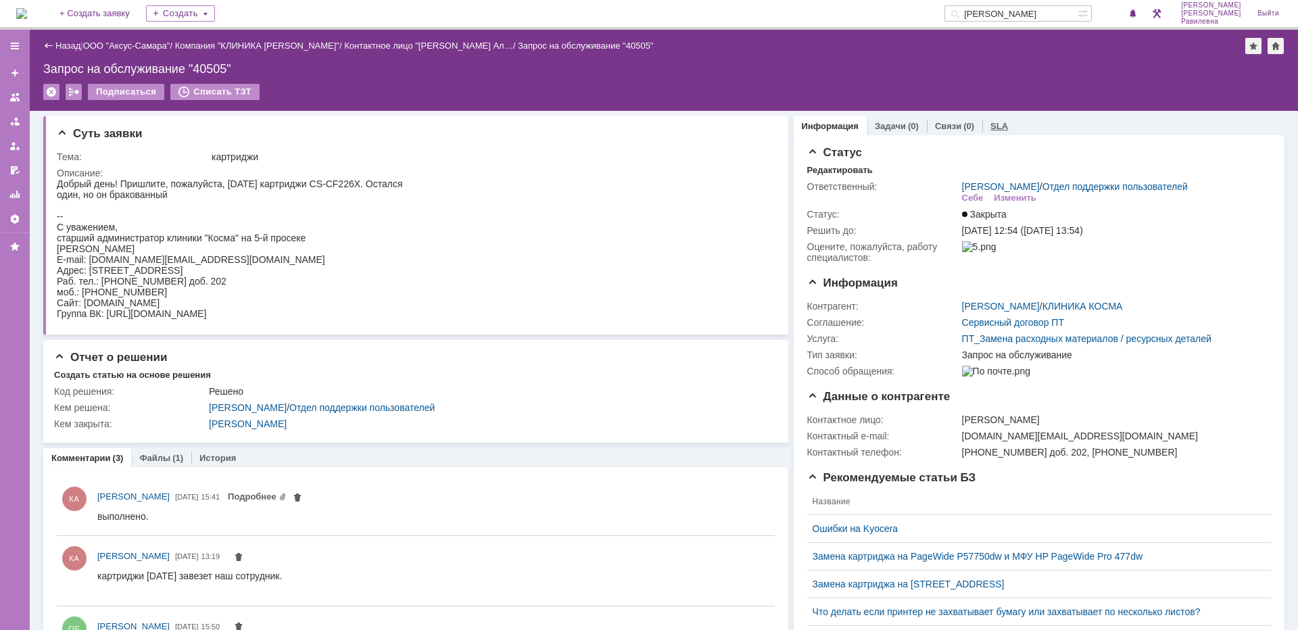
click at [994, 125] on link "SLA" at bounding box center [999, 126] width 18 height 10
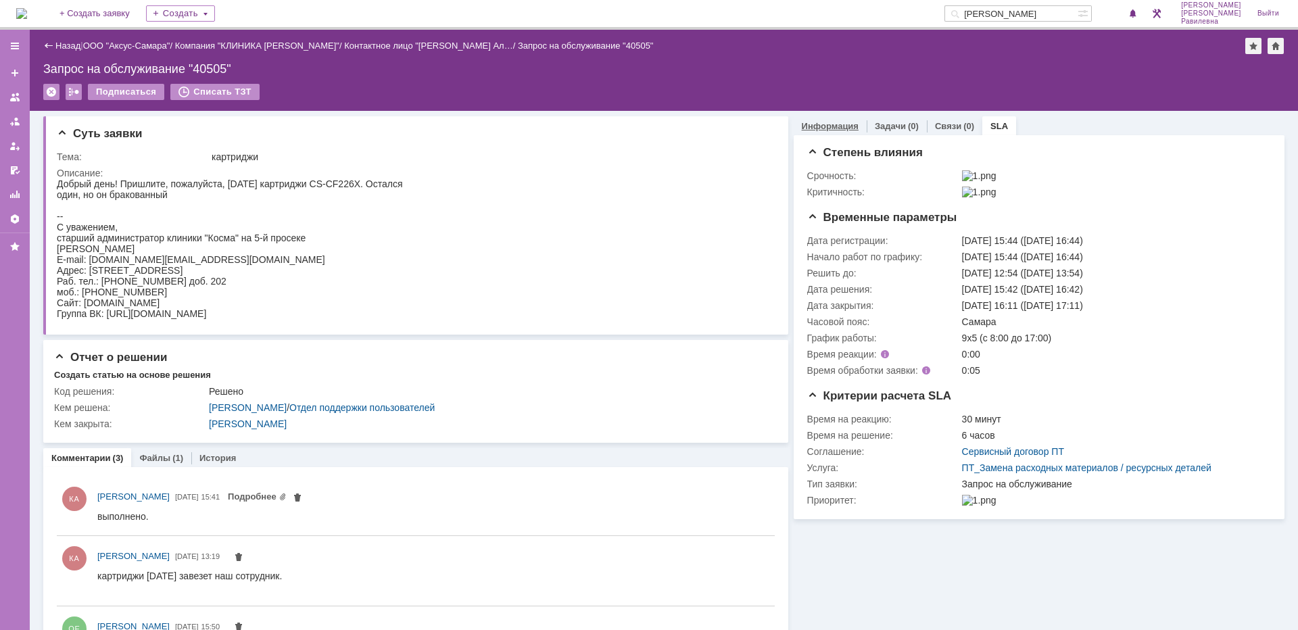
click at [831, 125] on link "Информация" at bounding box center [830, 126] width 57 height 10
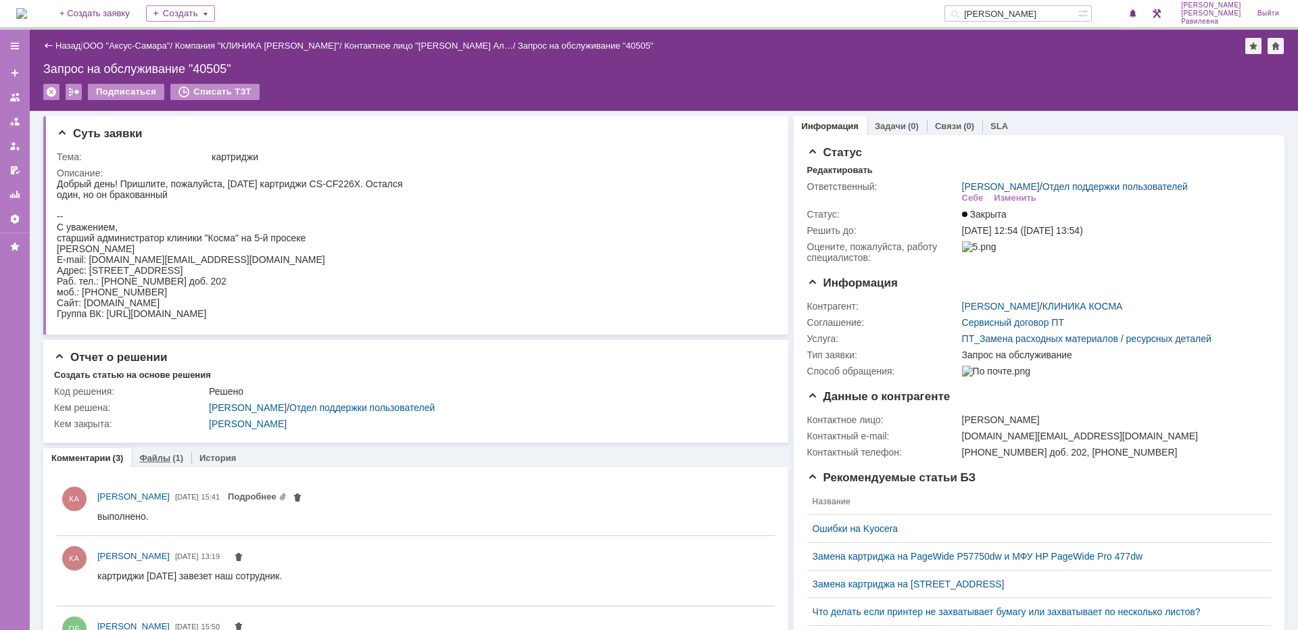
click at [155, 460] on link "Файлы" at bounding box center [154, 458] width 31 height 10
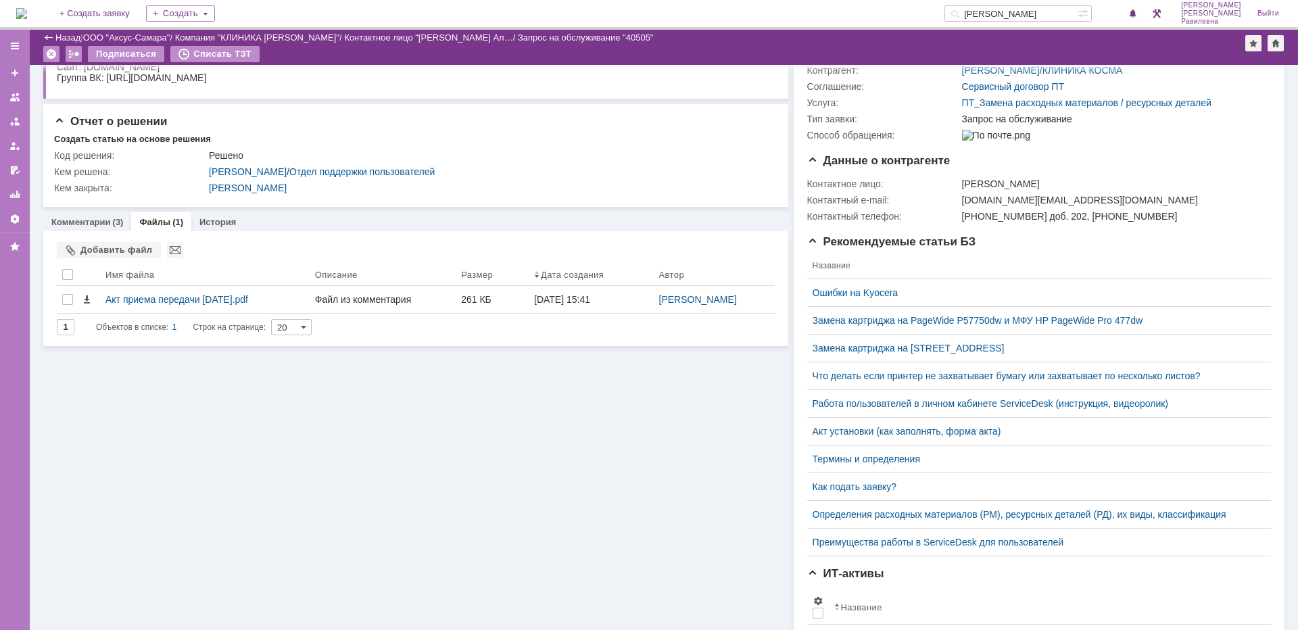
scroll to position [203, 0]
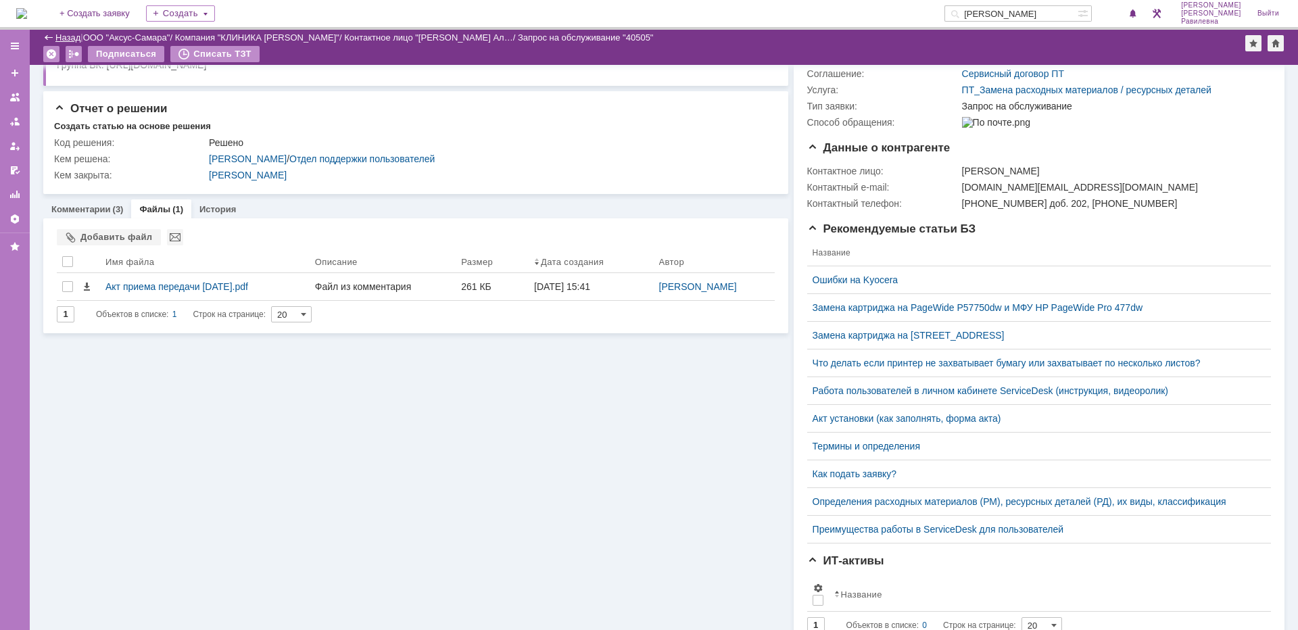
click at [71, 36] on link "Назад" at bounding box center [67, 37] width 25 height 10
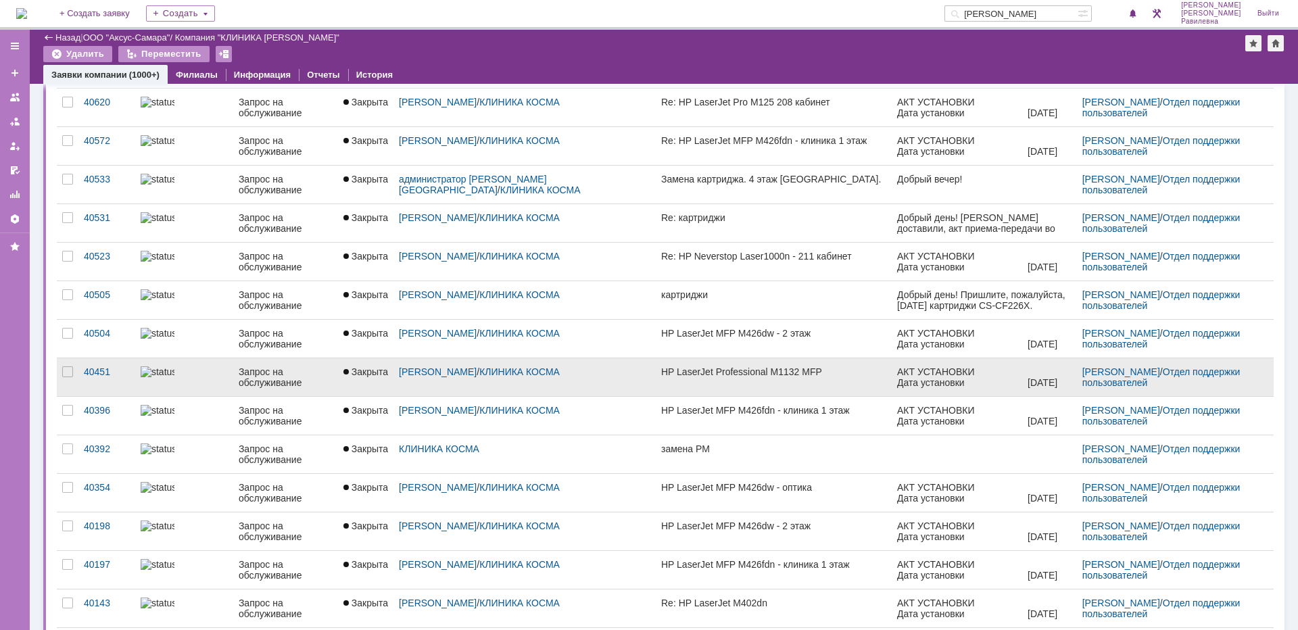
scroll to position [135, 0]
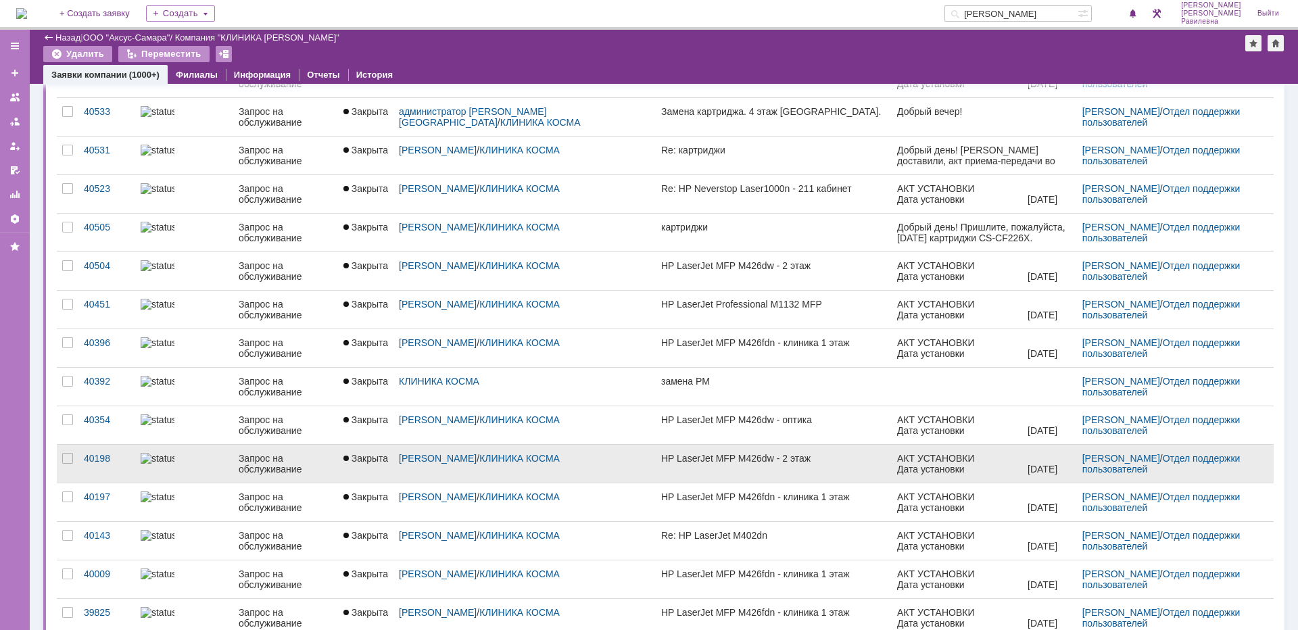
click at [173, 458] on img at bounding box center [158, 458] width 34 height 11
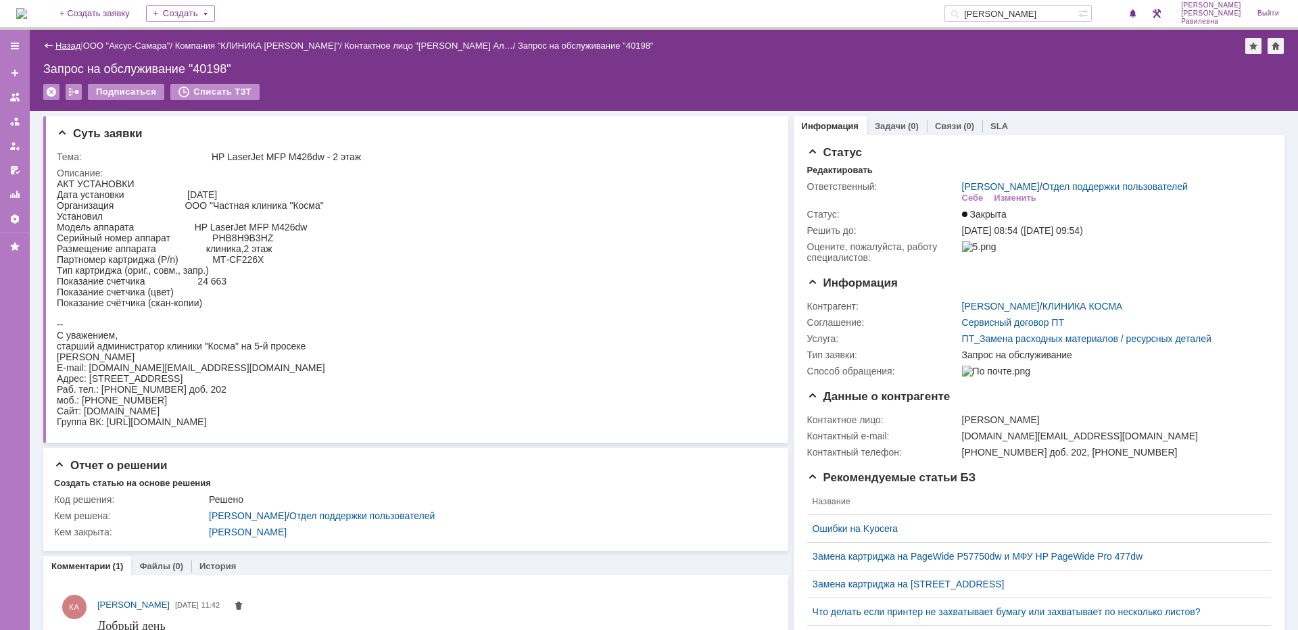
click at [65, 47] on link "Назад" at bounding box center [67, 46] width 25 height 10
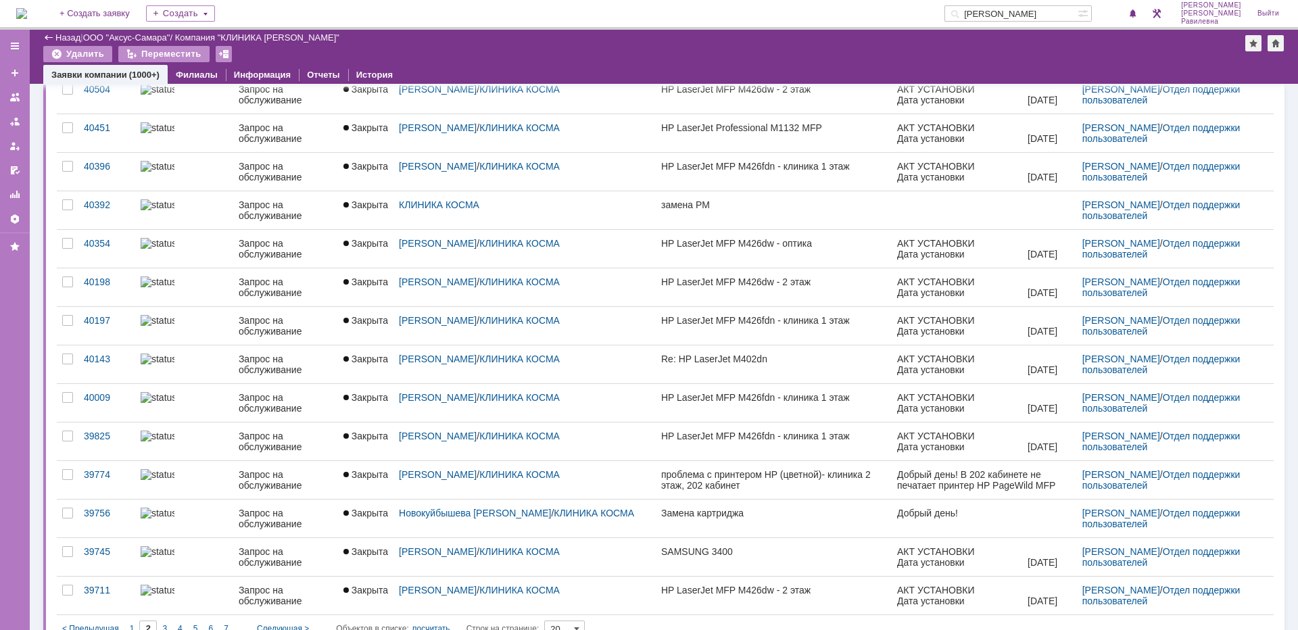
scroll to position [335, 0]
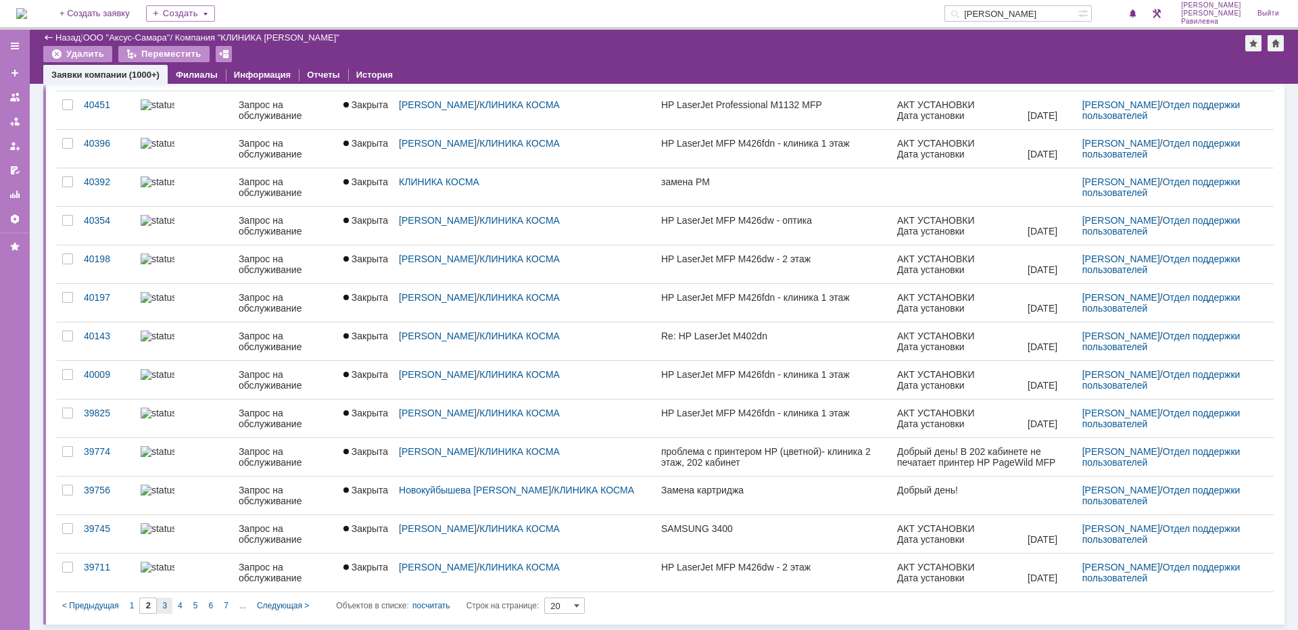
click at [166, 602] on span "3" at bounding box center [164, 605] width 5 height 9
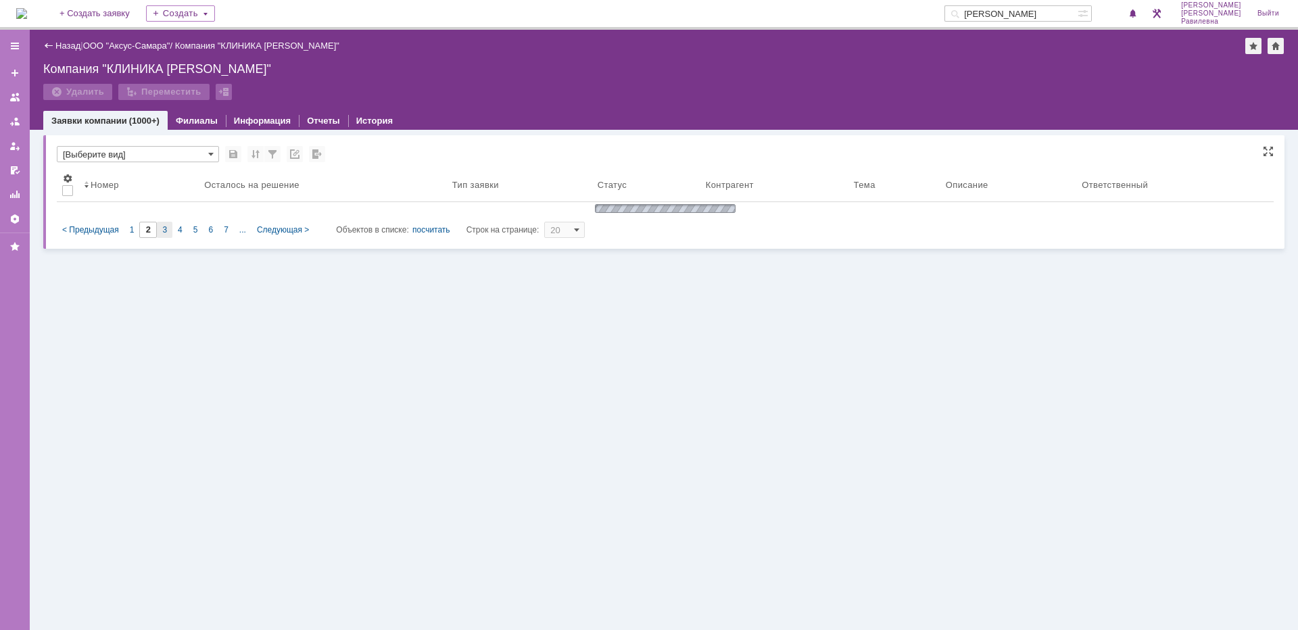
scroll to position [0, 0]
type input "3"
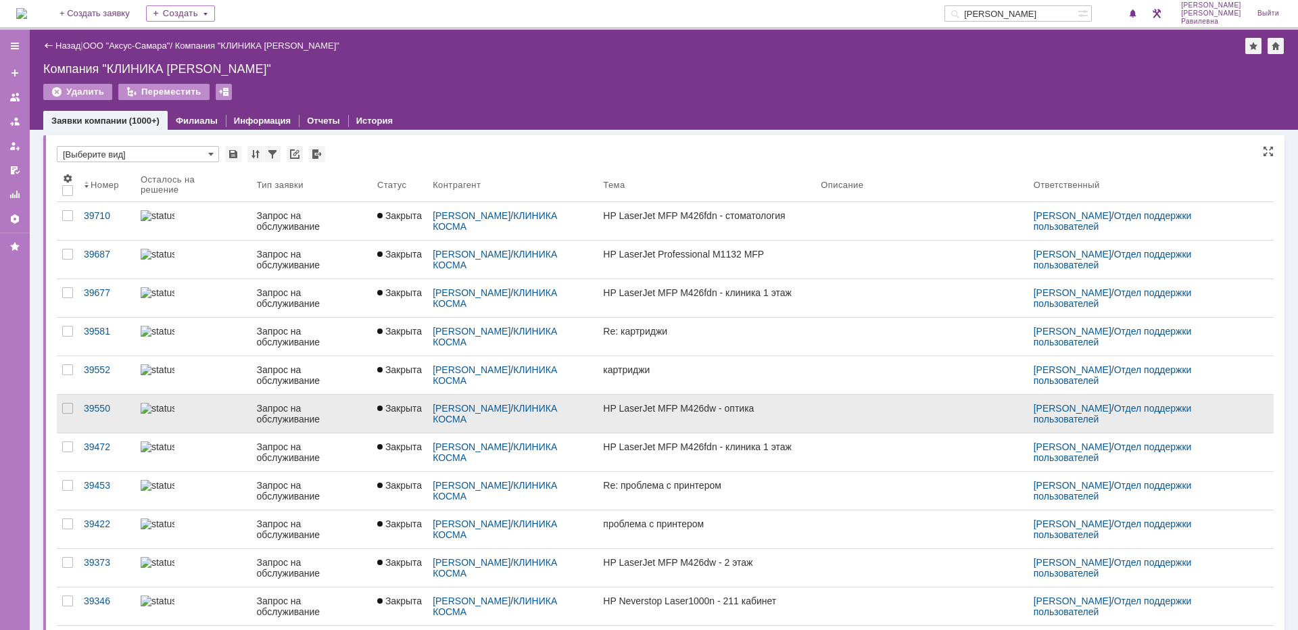
scroll to position [5, 0]
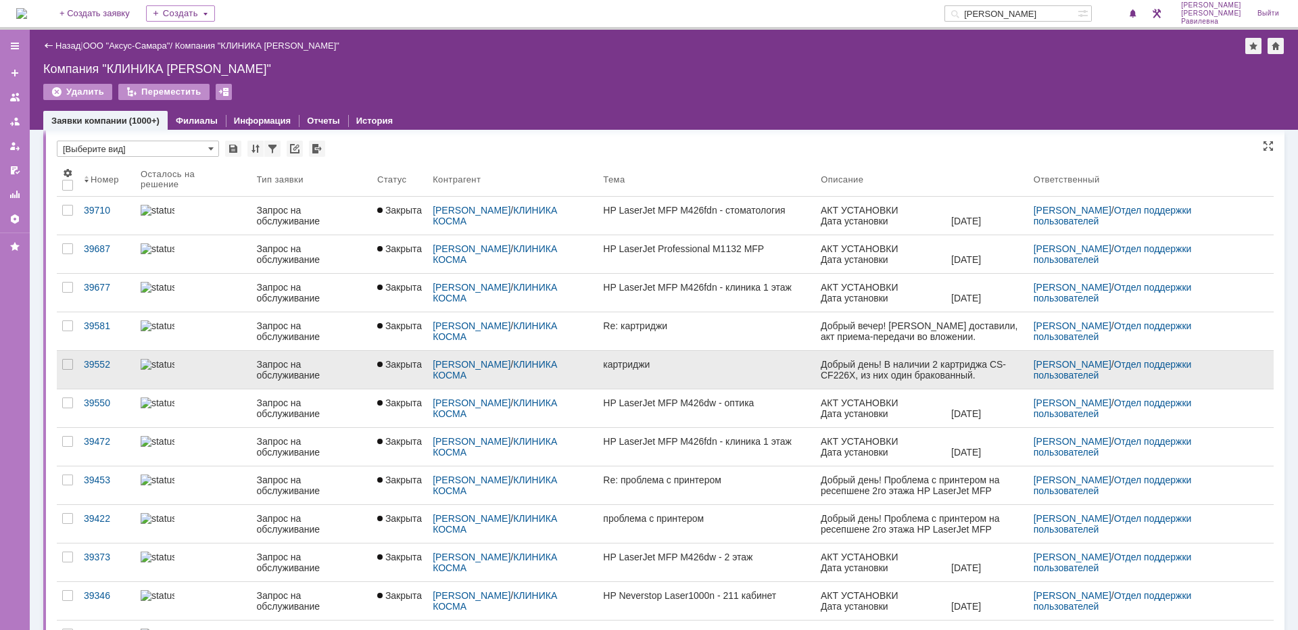
click at [232, 367] on div at bounding box center [193, 364] width 105 height 11
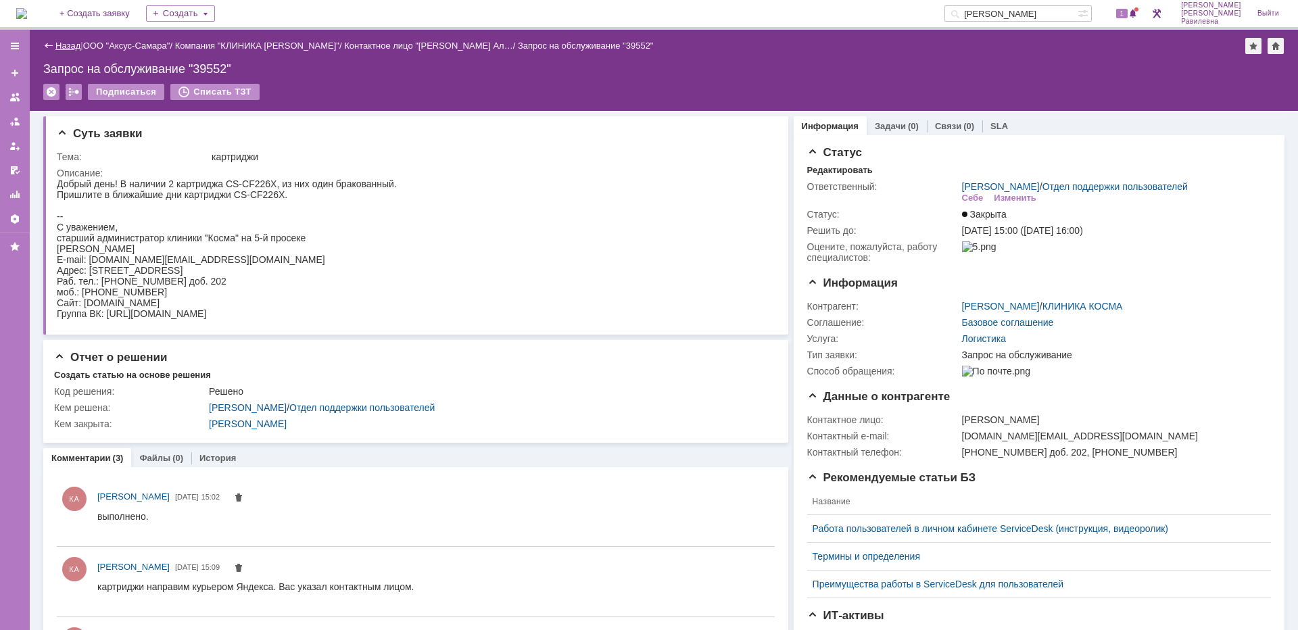
click at [61, 46] on link "Назад" at bounding box center [67, 46] width 25 height 10
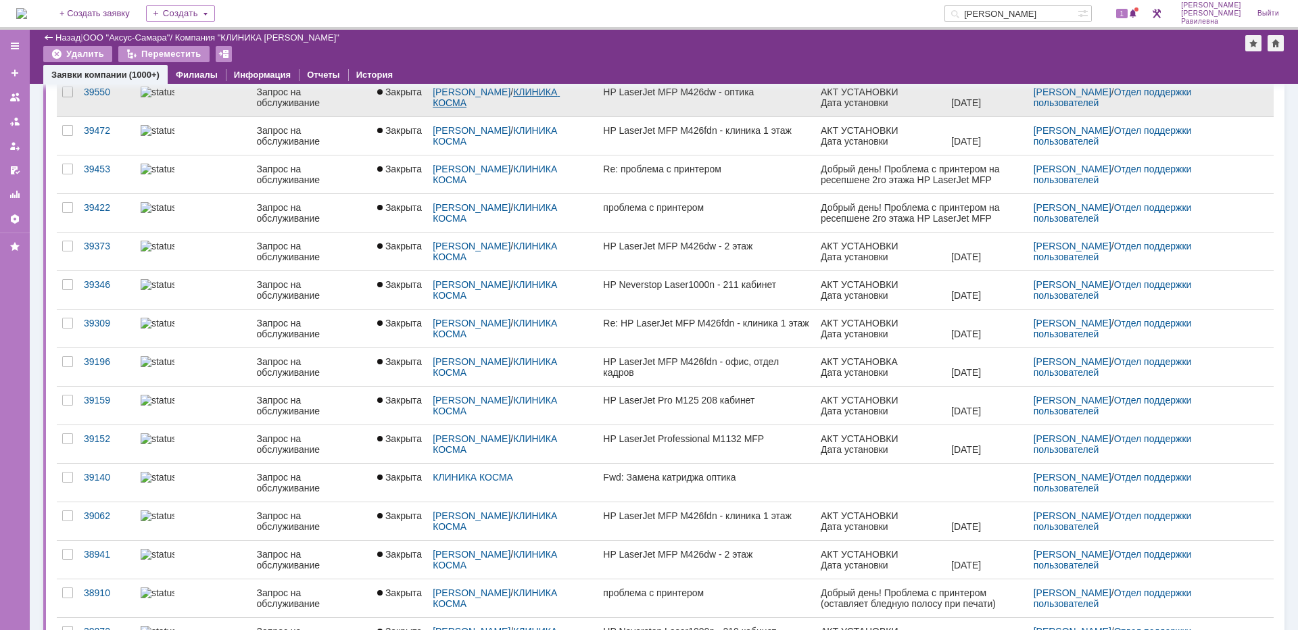
scroll to position [335, 0]
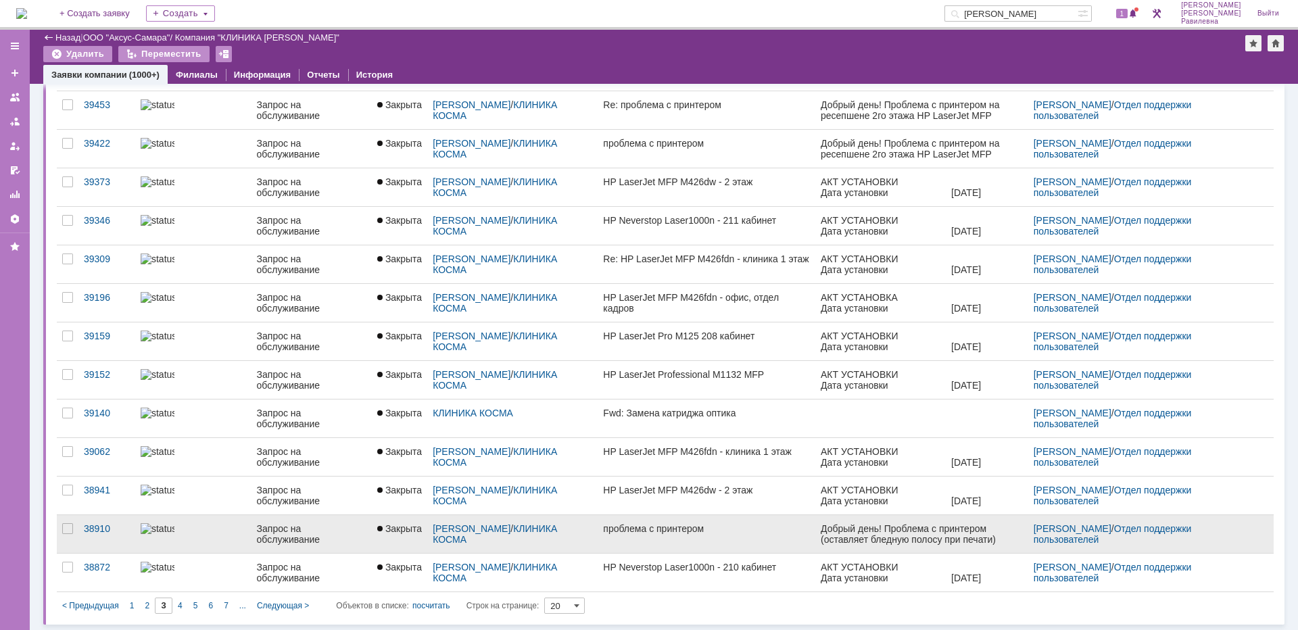
click at [207, 529] on div at bounding box center [193, 528] width 105 height 11
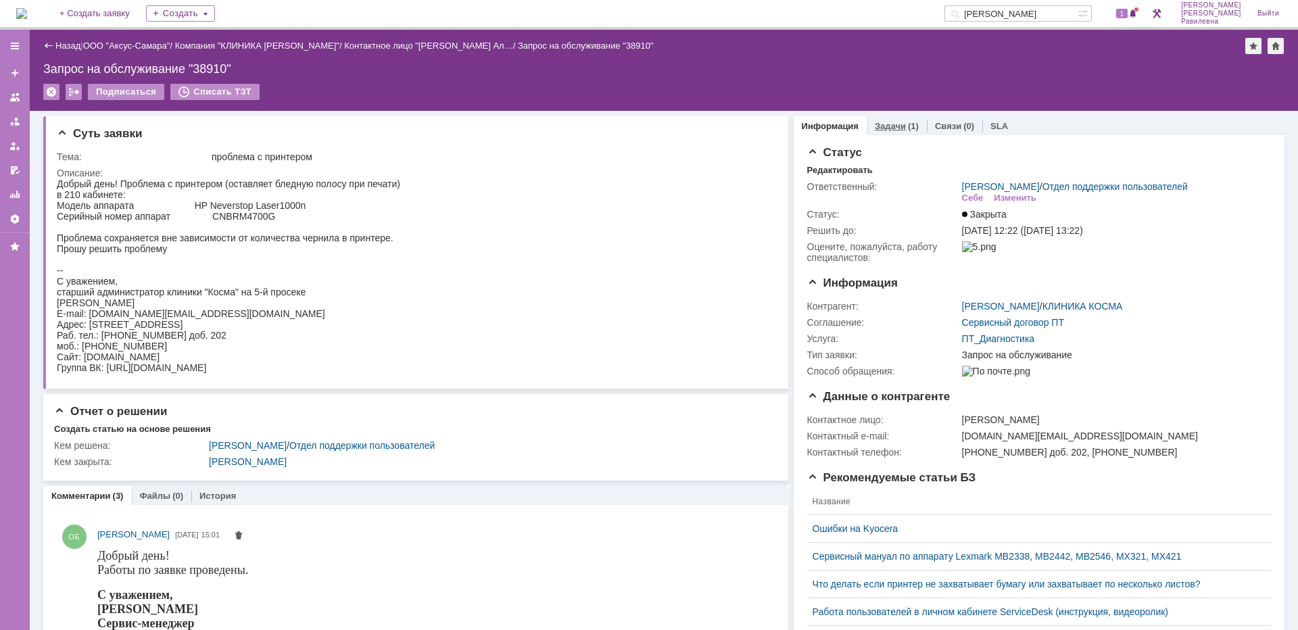
click at [880, 130] on link "Задачи" at bounding box center [890, 126] width 31 height 10
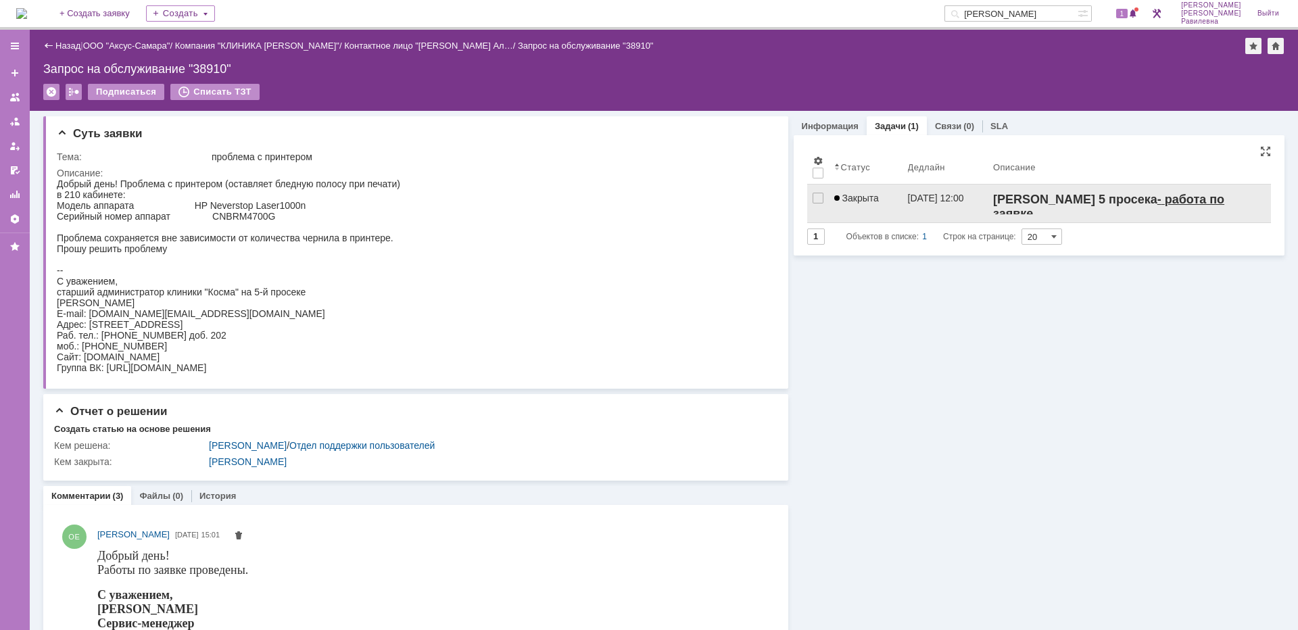
click at [875, 199] on div "Закрыта" at bounding box center [865, 198] width 63 height 11
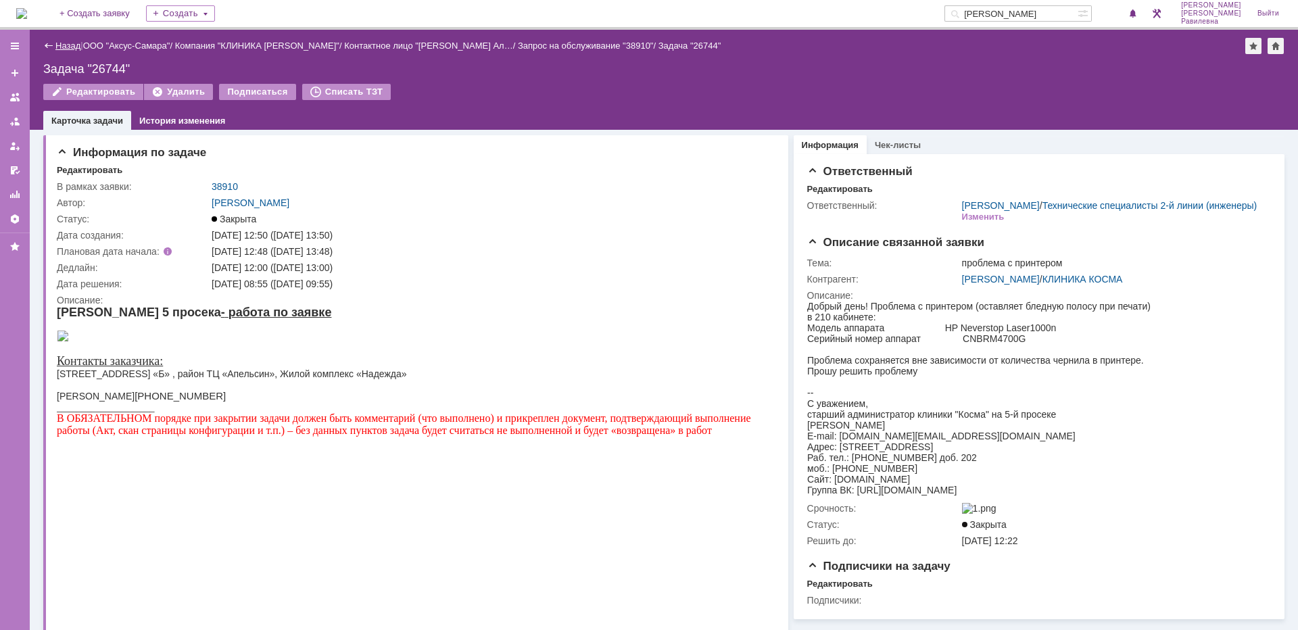
click at [67, 44] on link "Назад" at bounding box center [67, 46] width 25 height 10
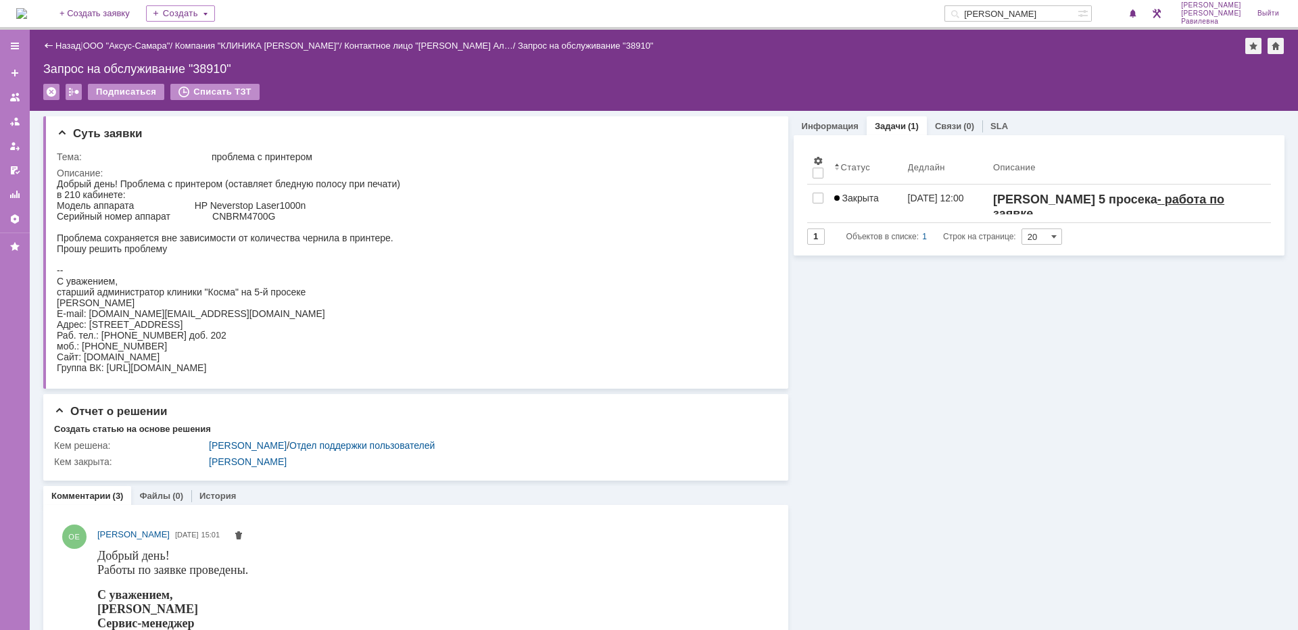
click at [57, 39] on div "Назад | ООО "Аксус-Самара" / Компания "КЛИНИКА КОСМА" / Контактное лицо "Виноку…" at bounding box center [663, 46] width 1241 height 16
click at [62, 49] on link "Назад" at bounding box center [67, 46] width 25 height 10
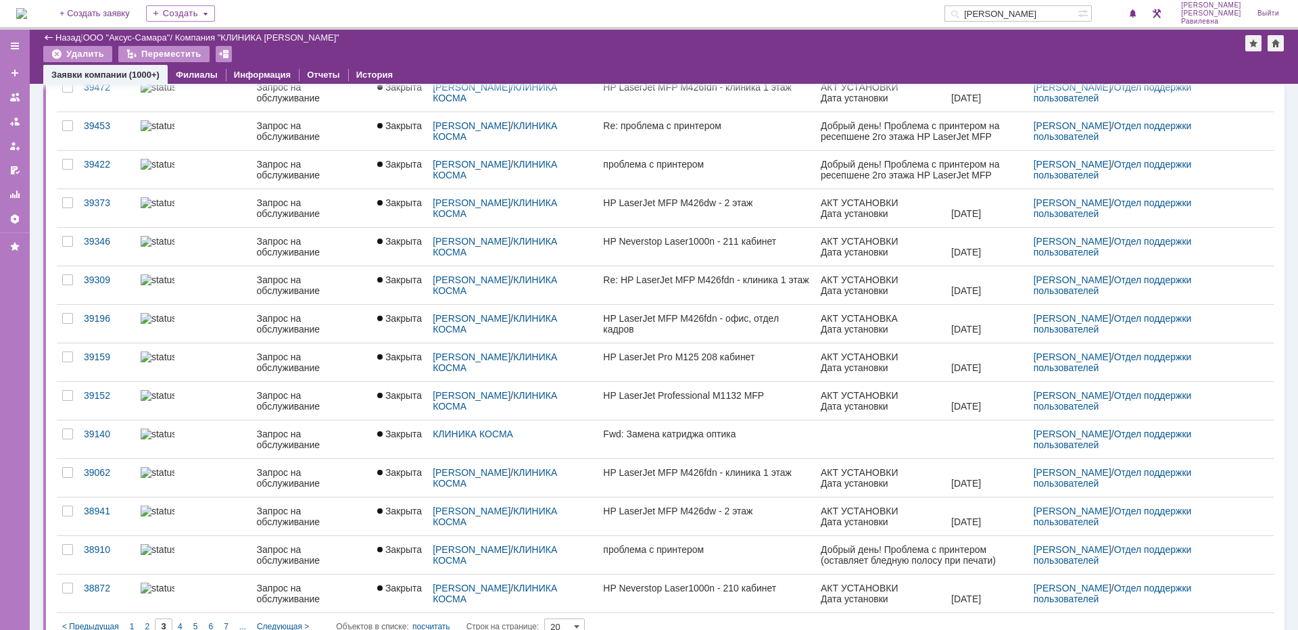
scroll to position [335, 0]
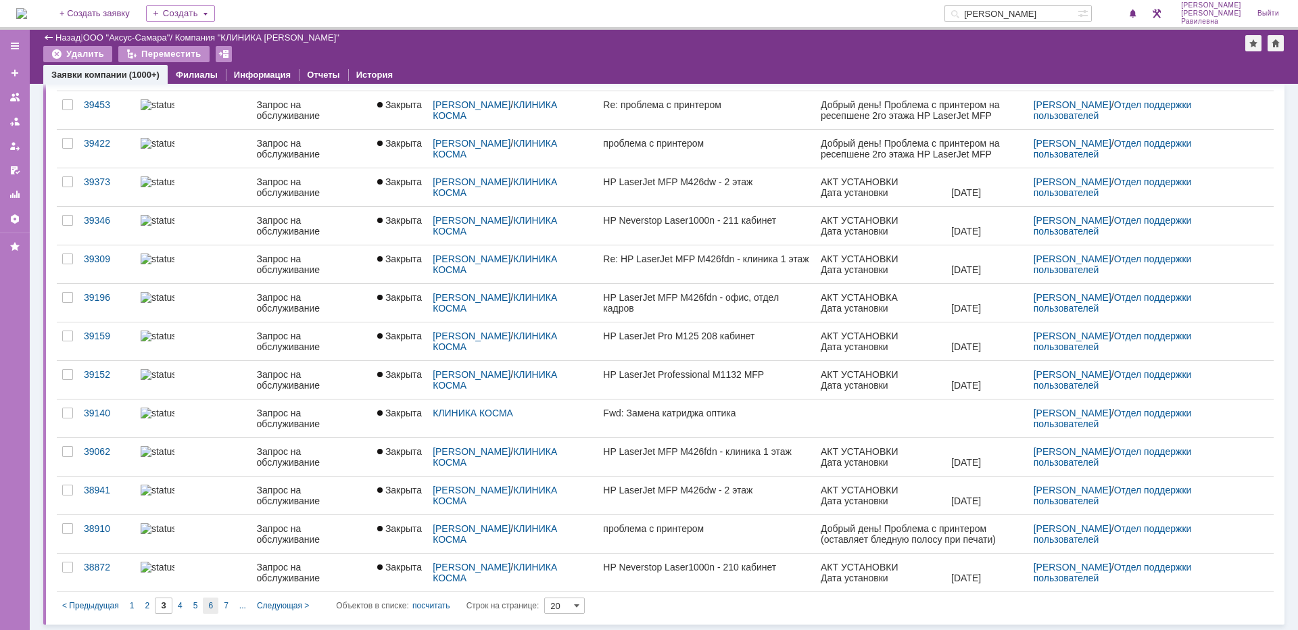
click at [214, 603] on div "6" at bounding box center [211, 606] width 16 height 16
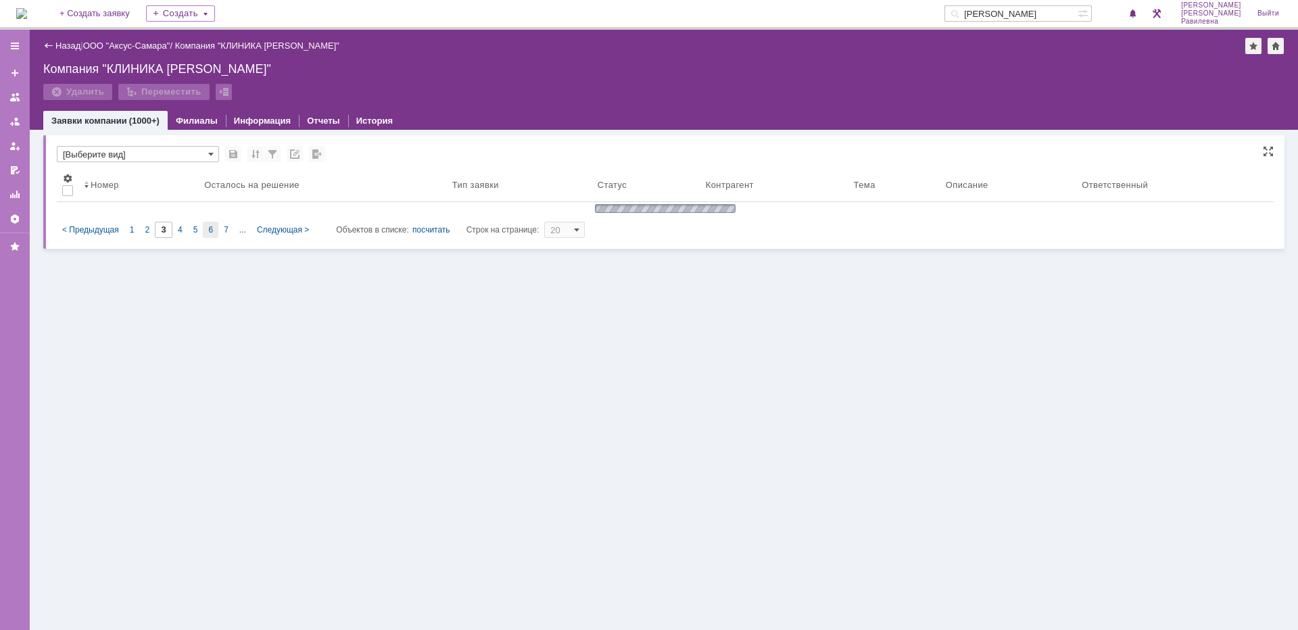
scroll to position [0, 0]
type input "6"
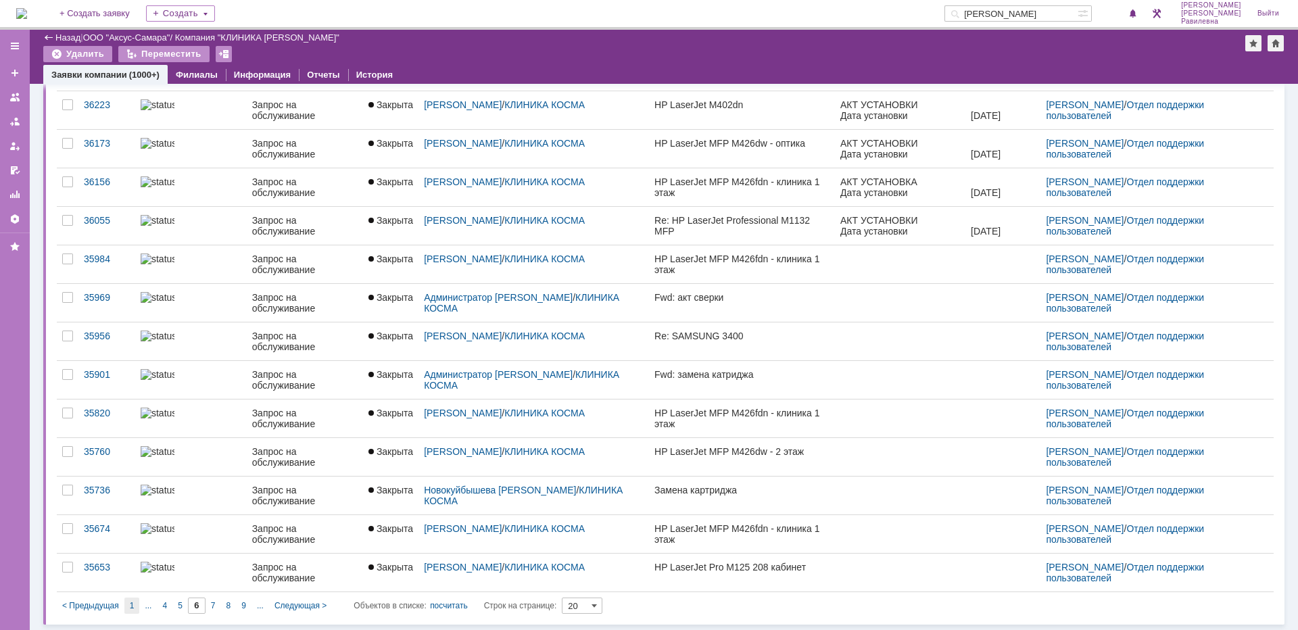
click at [135, 604] on div "1" at bounding box center [132, 606] width 16 height 16
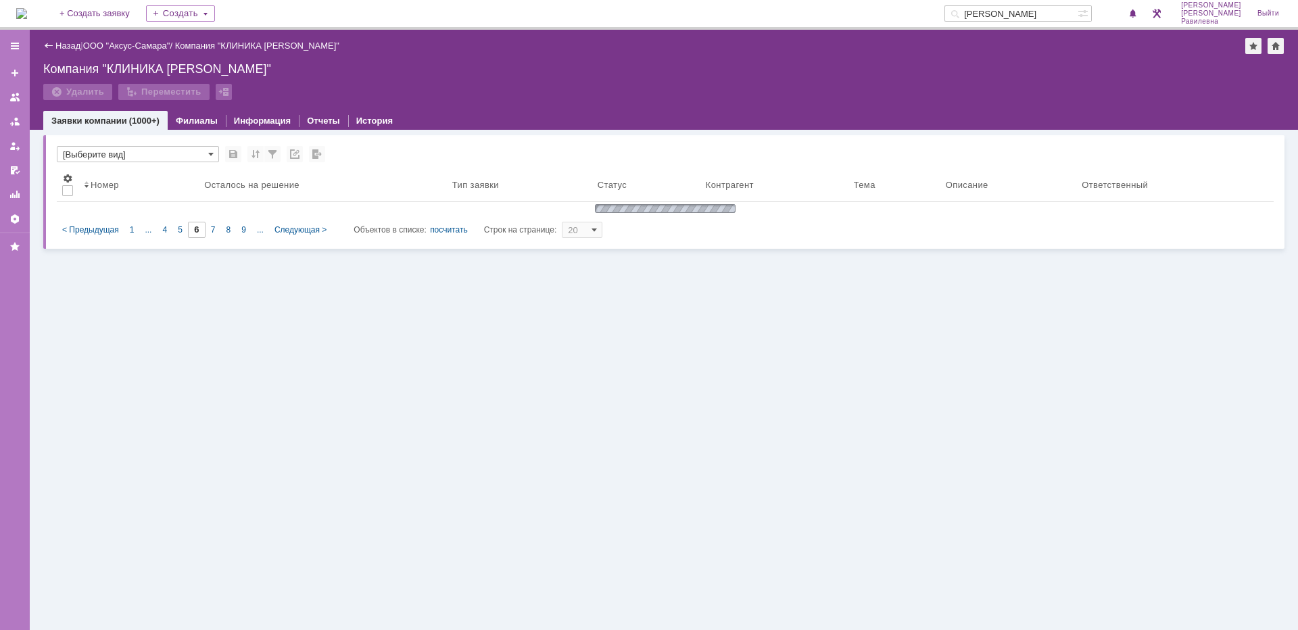
type input "1"
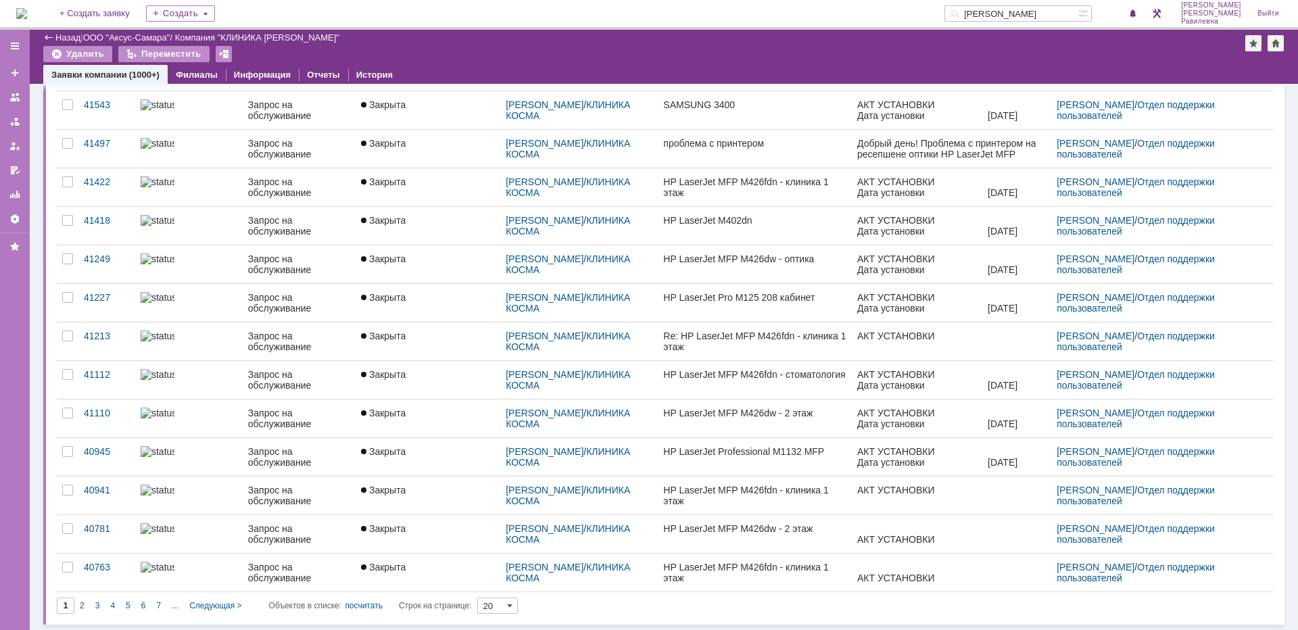
click at [94, 602] on div "3" at bounding box center [98, 606] width 16 height 16
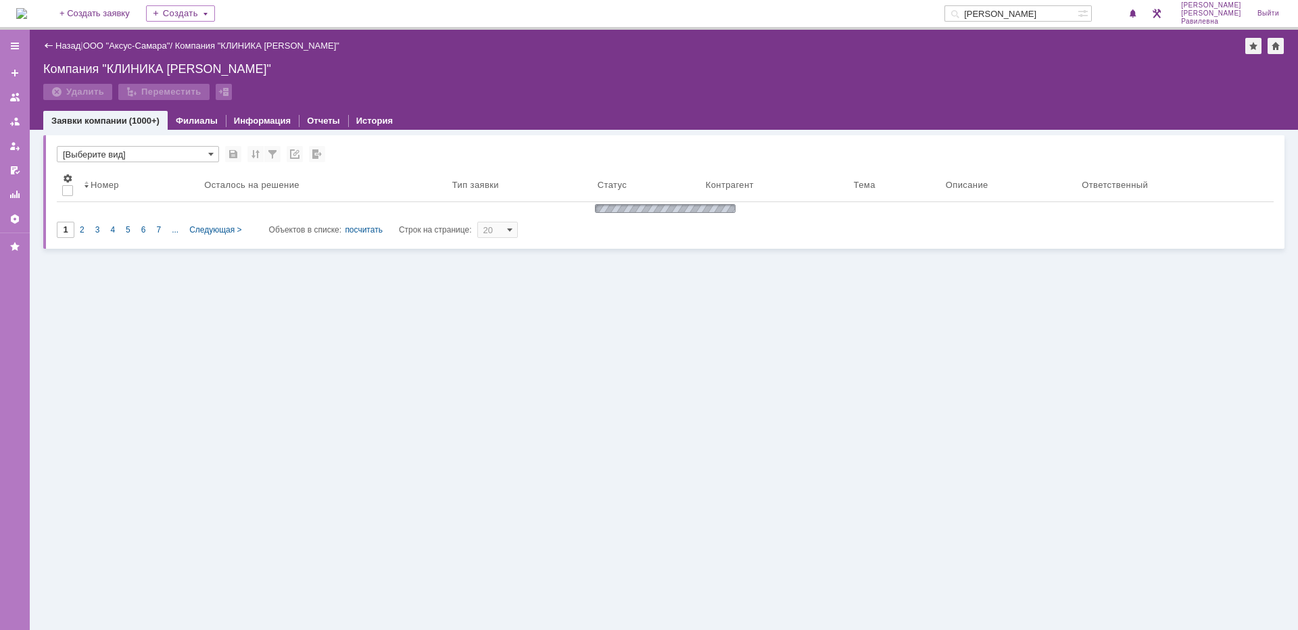
type input "3"
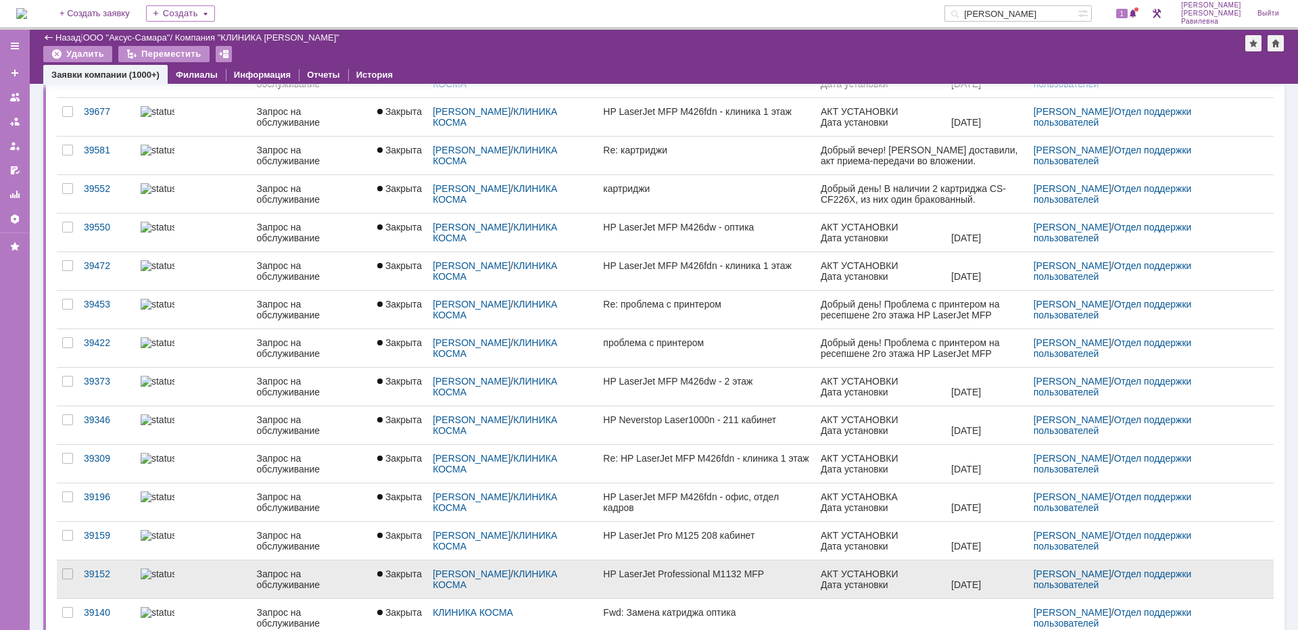
scroll to position [132, 0]
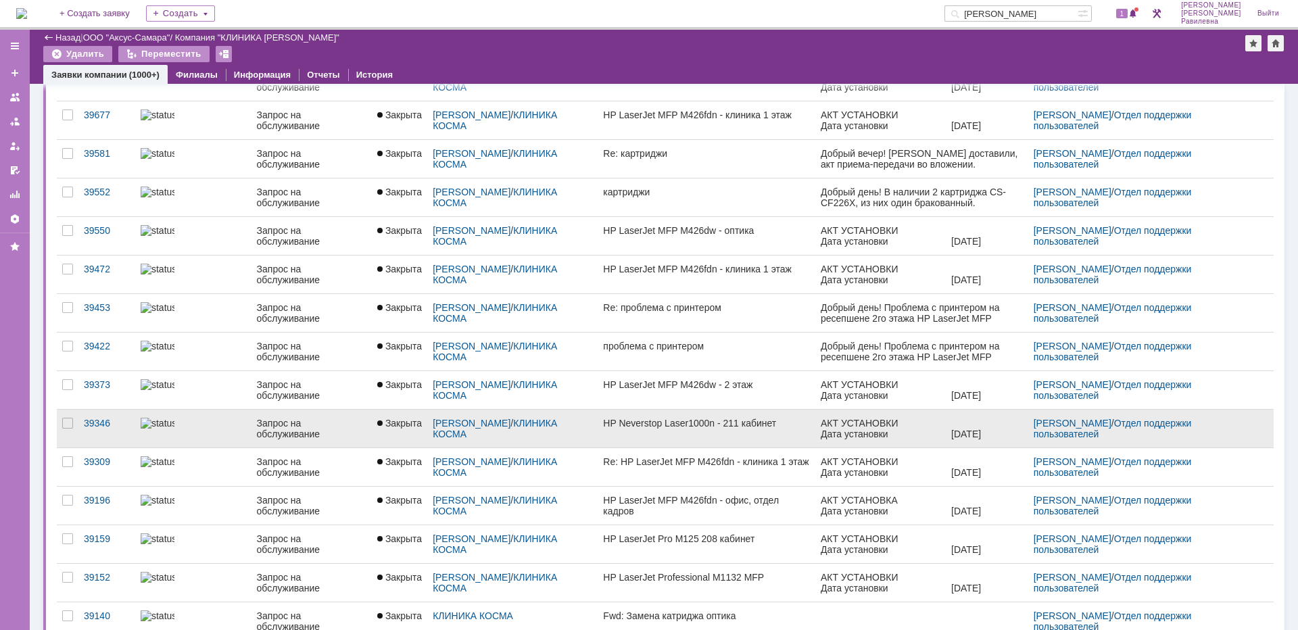
click at [258, 423] on div "Запрос на обслуживание" at bounding box center [311, 429] width 109 height 22
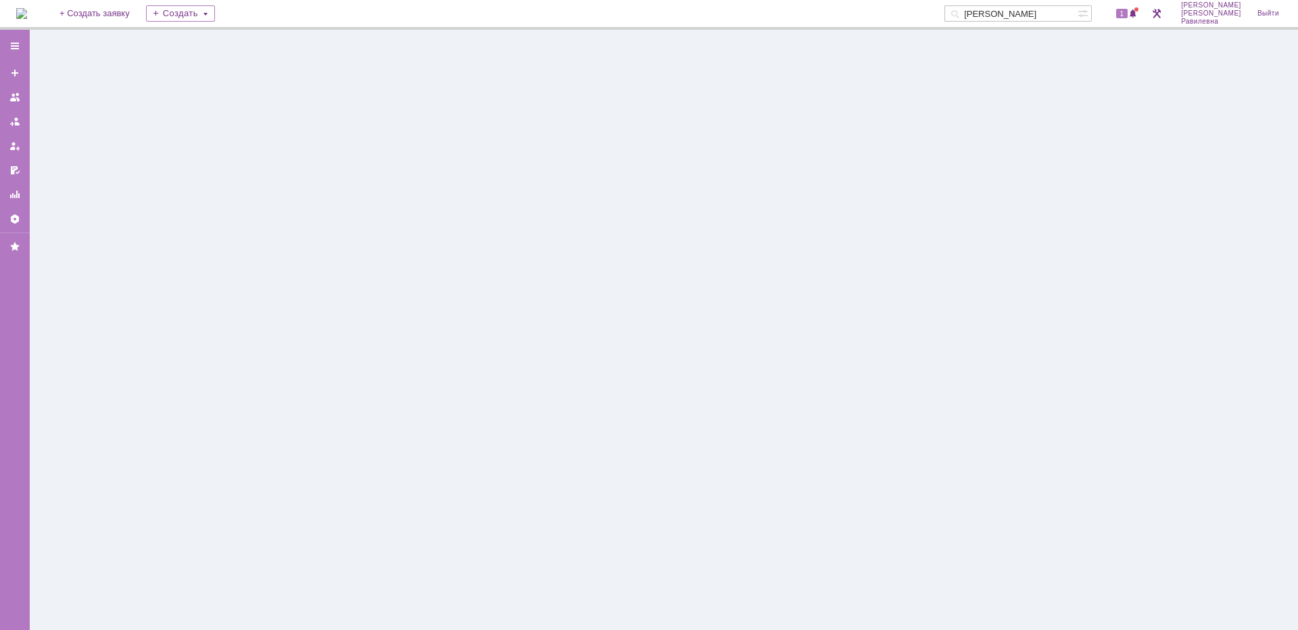
click at [258, 423] on div at bounding box center [664, 330] width 1268 height 600
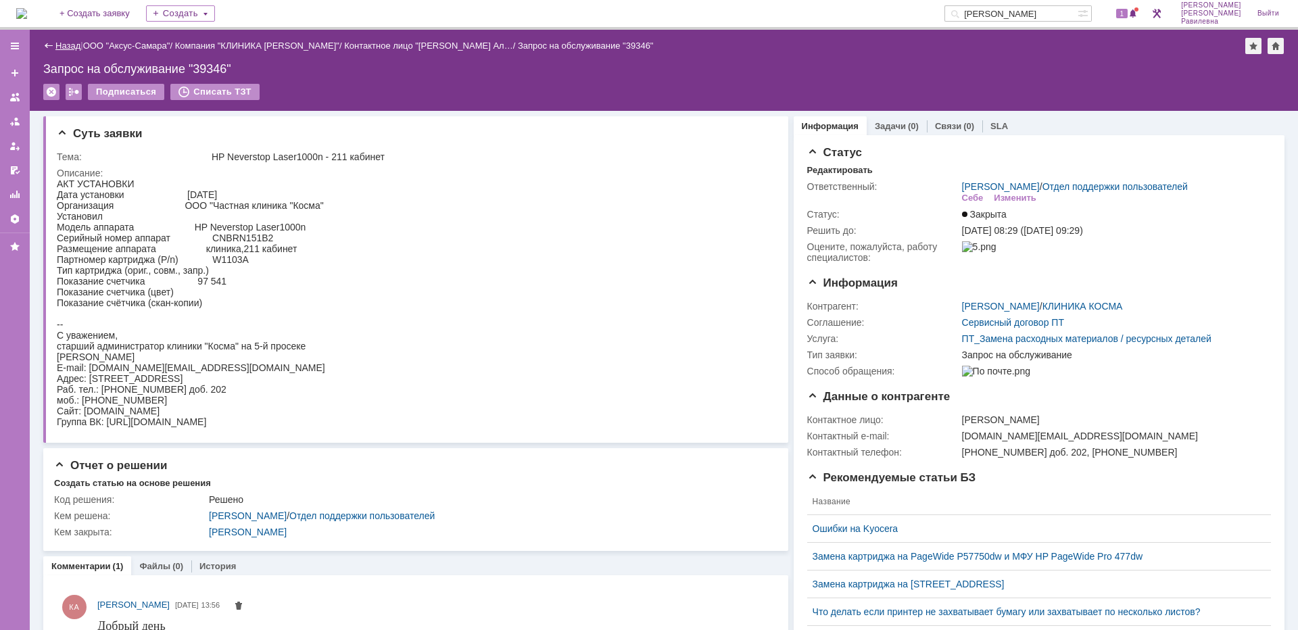
click at [64, 45] on link "Назад" at bounding box center [67, 46] width 25 height 10
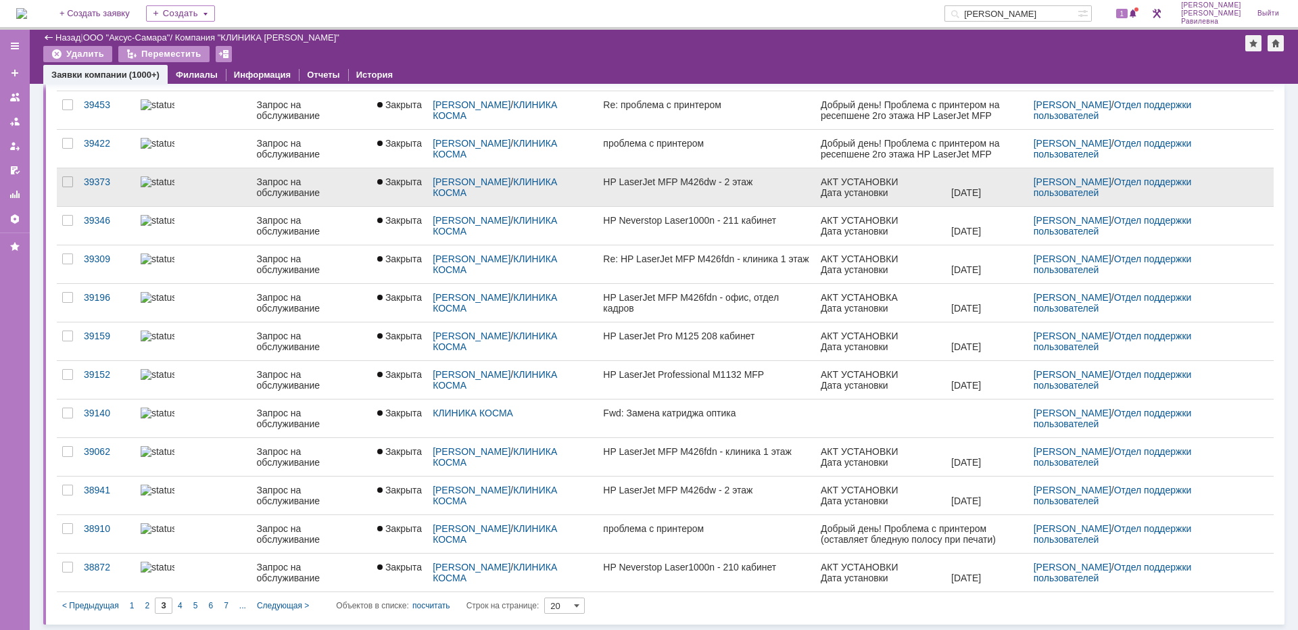
scroll to position [267, 0]
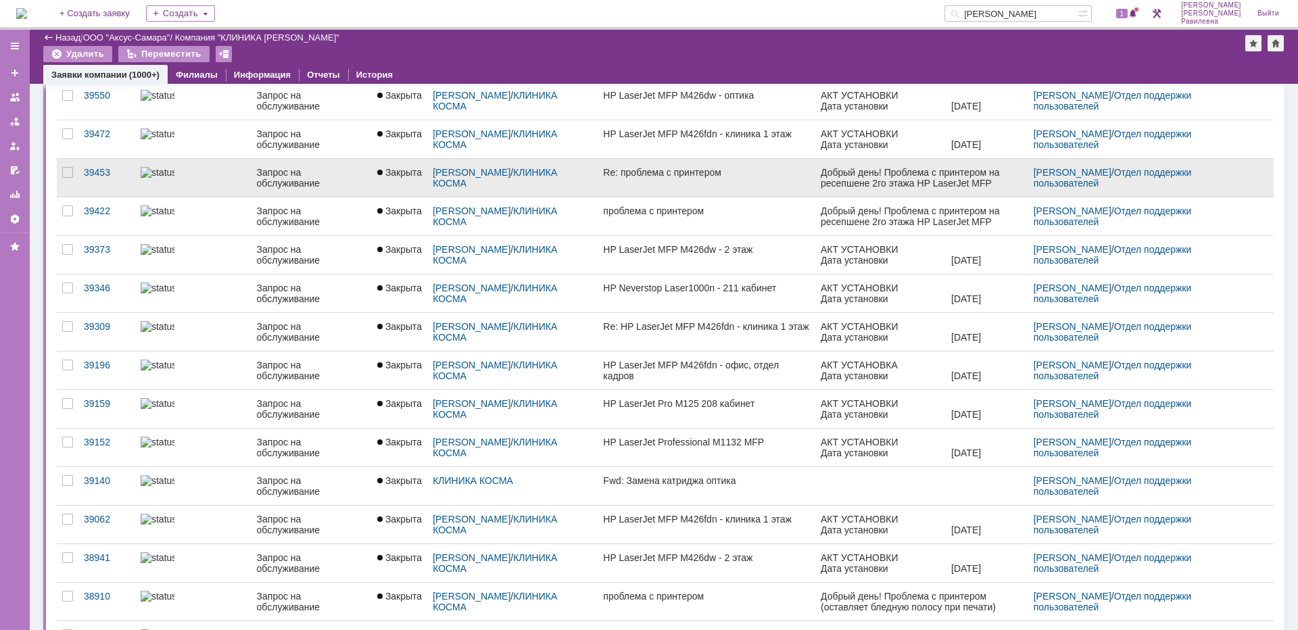
click at [213, 186] on link at bounding box center [193, 178] width 116 height 38
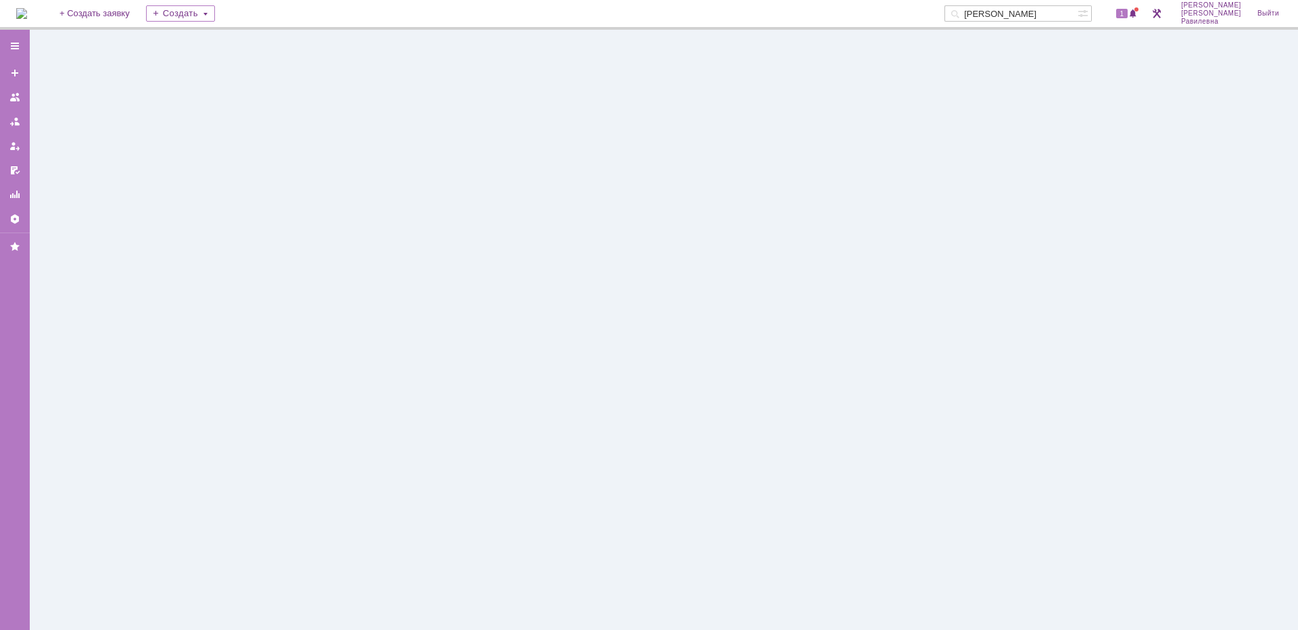
click at [213, 186] on div at bounding box center [664, 330] width 1268 height 600
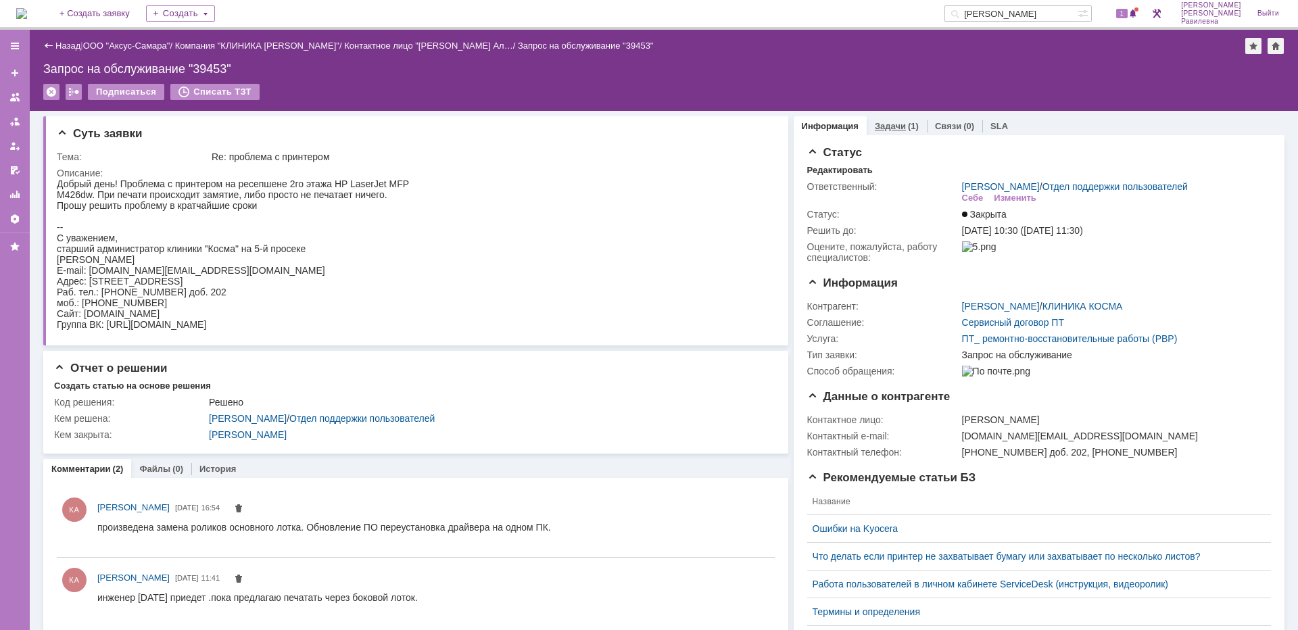
click at [908, 126] on div "(1)" at bounding box center [913, 126] width 11 height 10
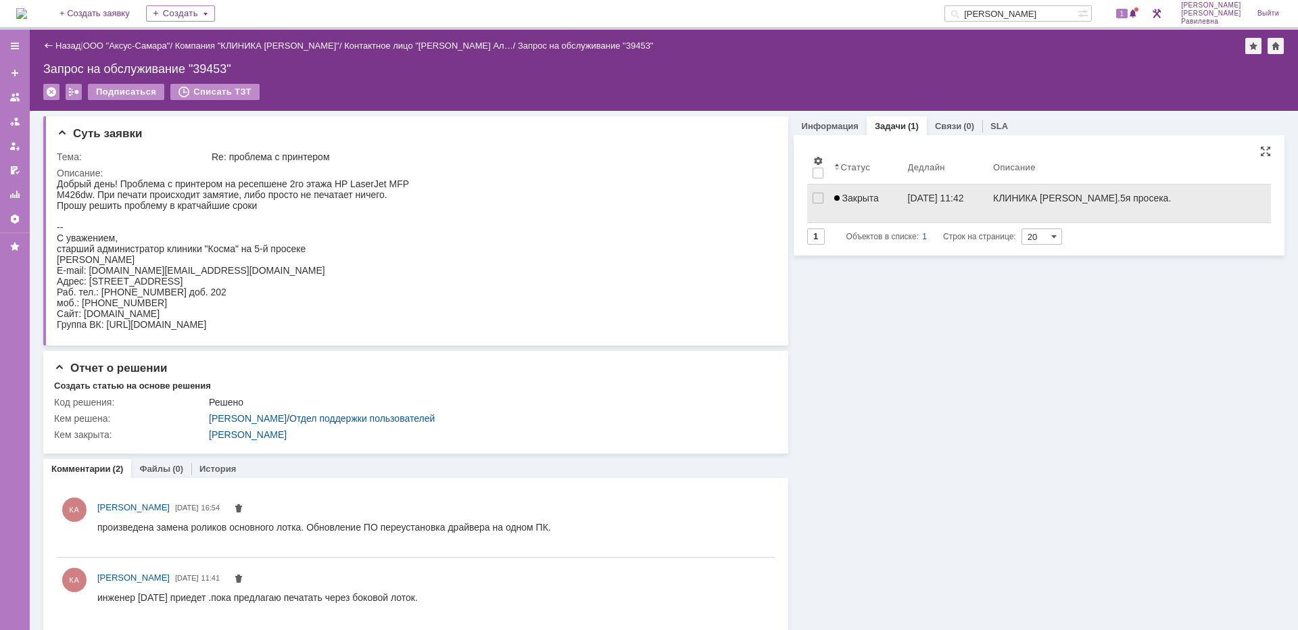
click at [858, 193] on span "Закрыта" at bounding box center [856, 198] width 45 height 11
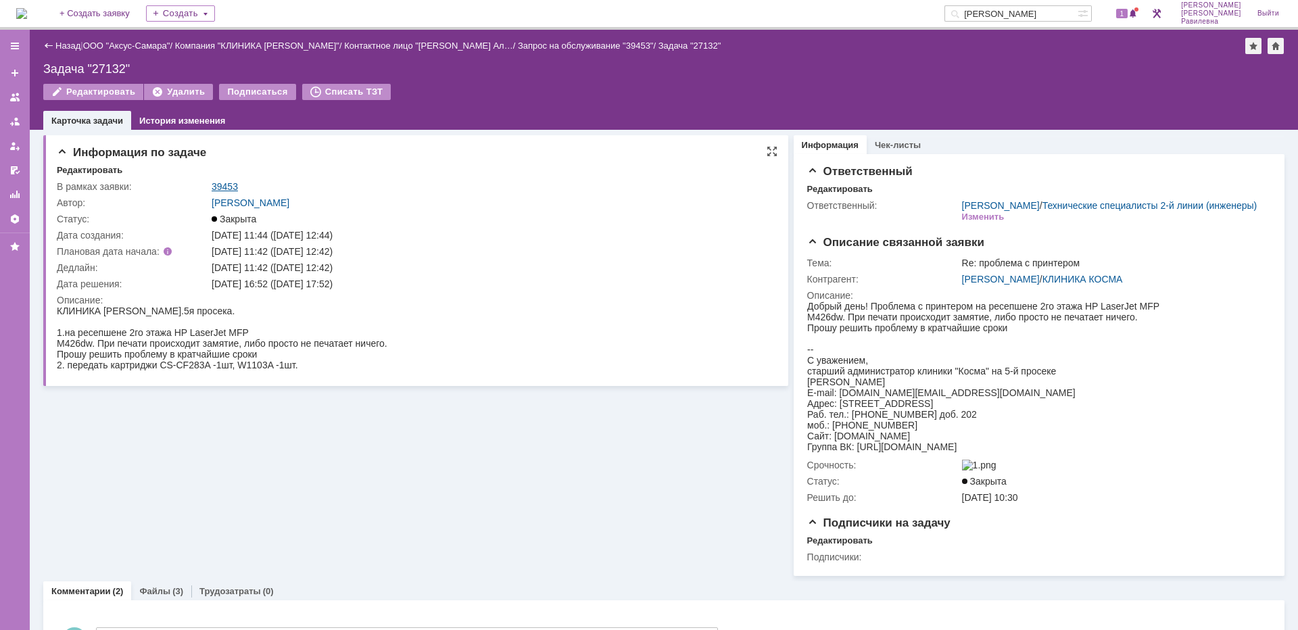
click at [224, 185] on link "39453" at bounding box center [225, 186] width 26 height 11
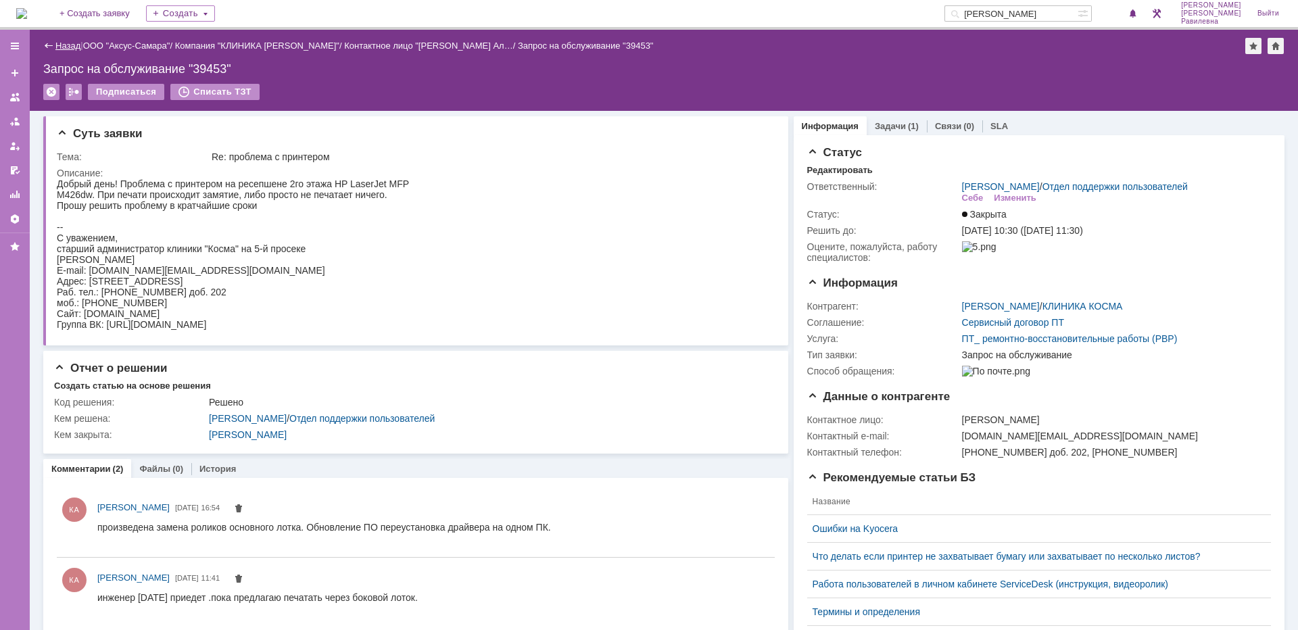
click at [69, 46] on link "Назад" at bounding box center [67, 46] width 25 height 10
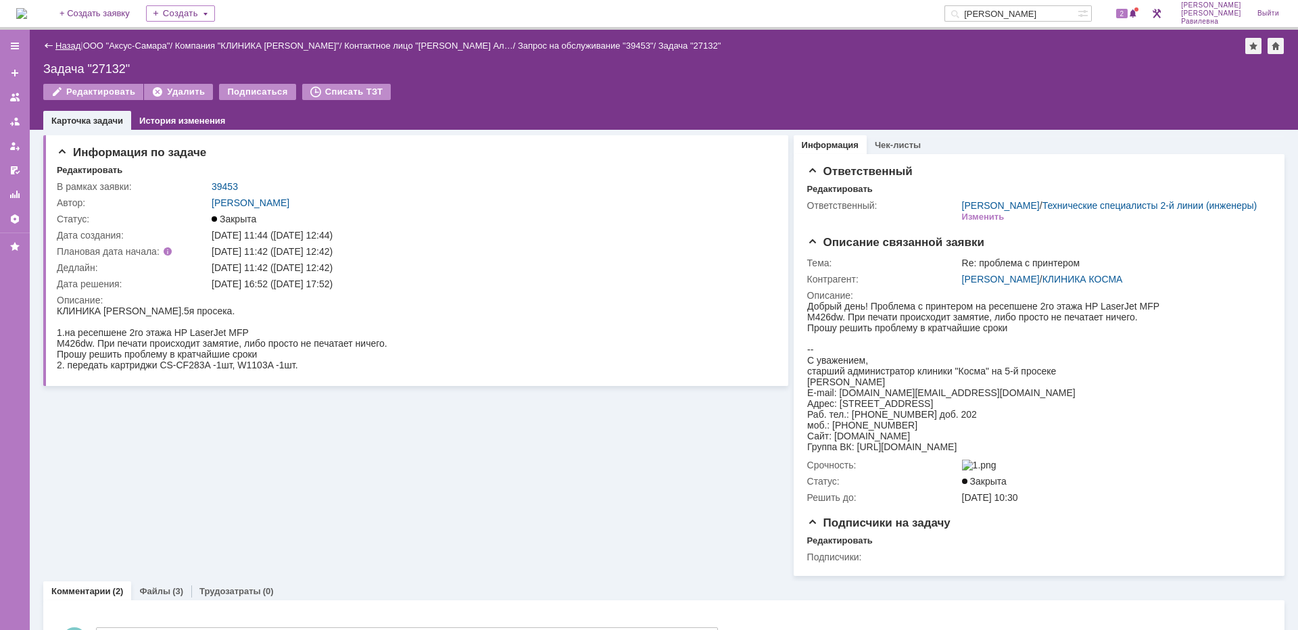
click at [63, 47] on link "Назад" at bounding box center [67, 46] width 25 height 10
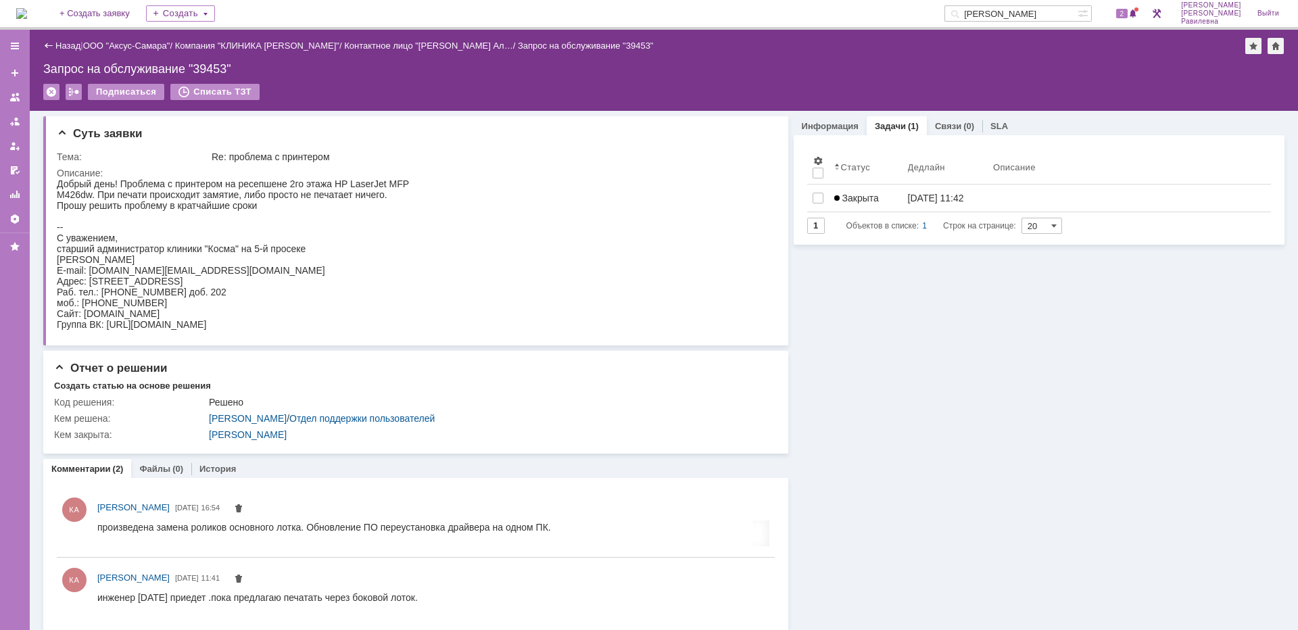
click at [63, 47] on link "Назад" at bounding box center [67, 46] width 25 height 10
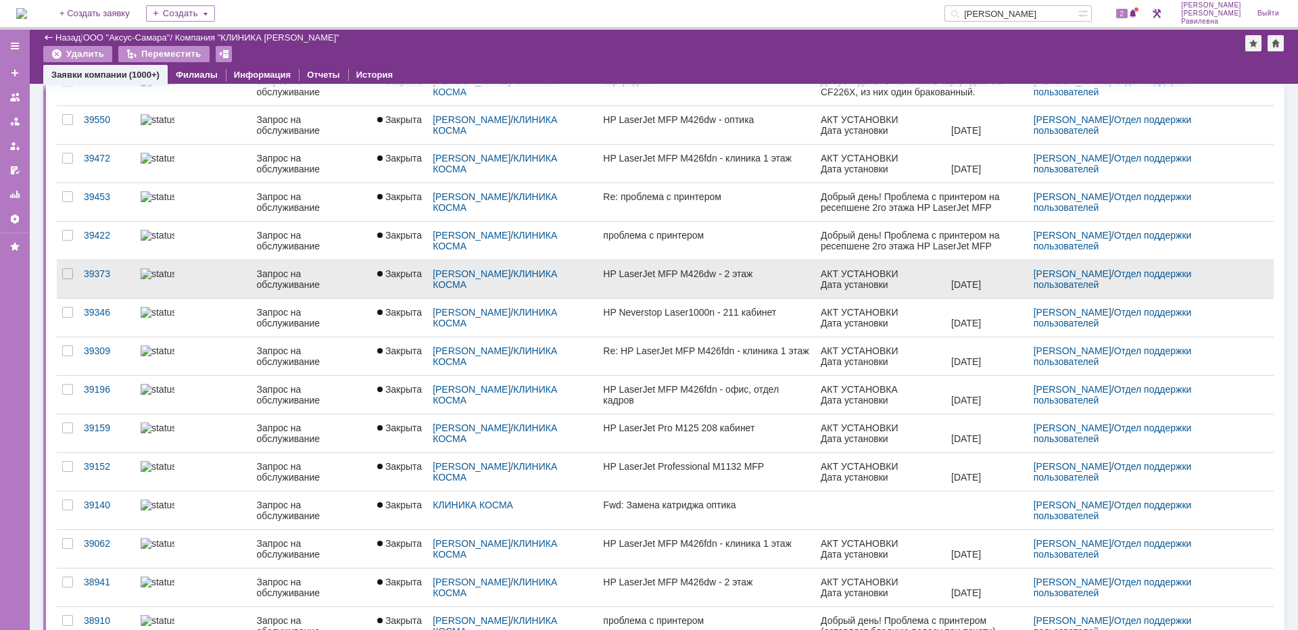
scroll to position [335, 0]
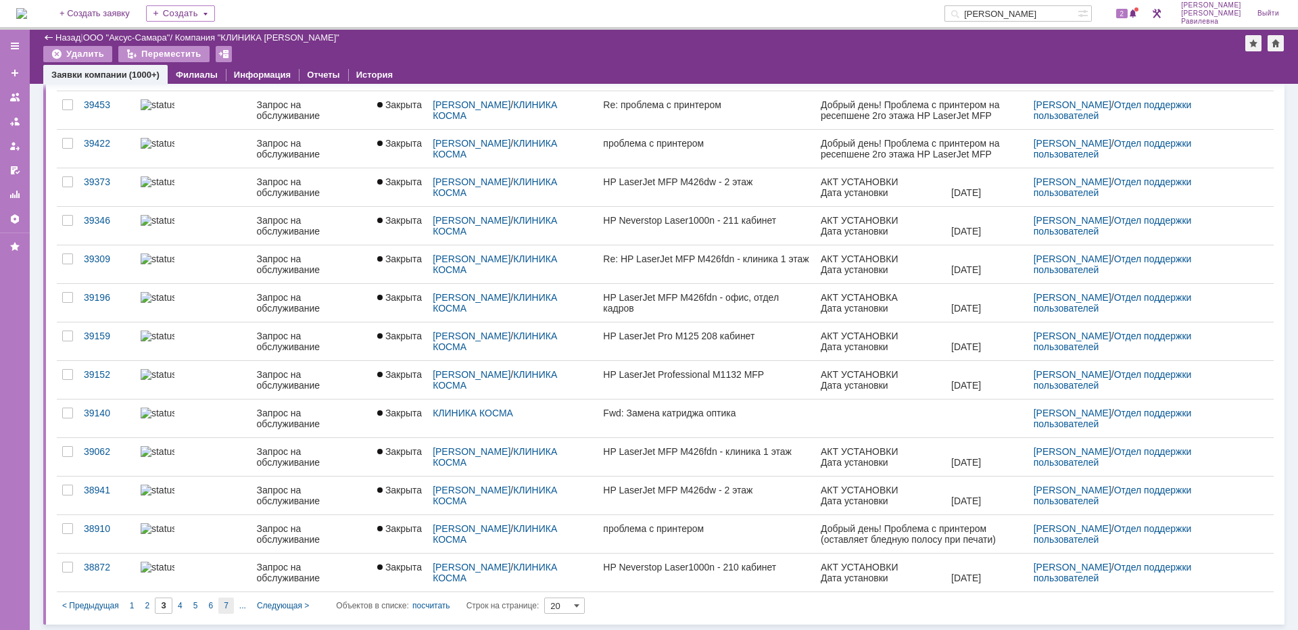
click at [226, 604] on span "7" at bounding box center [226, 605] width 5 height 9
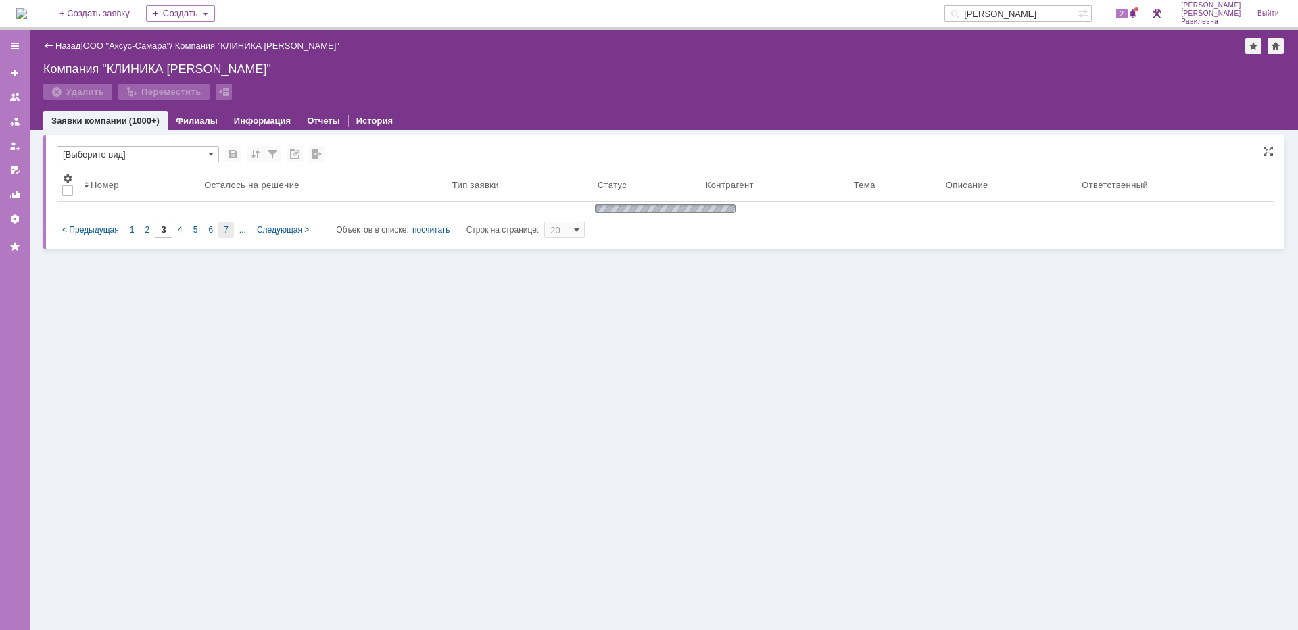
scroll to position [0, 0]
type input "7"
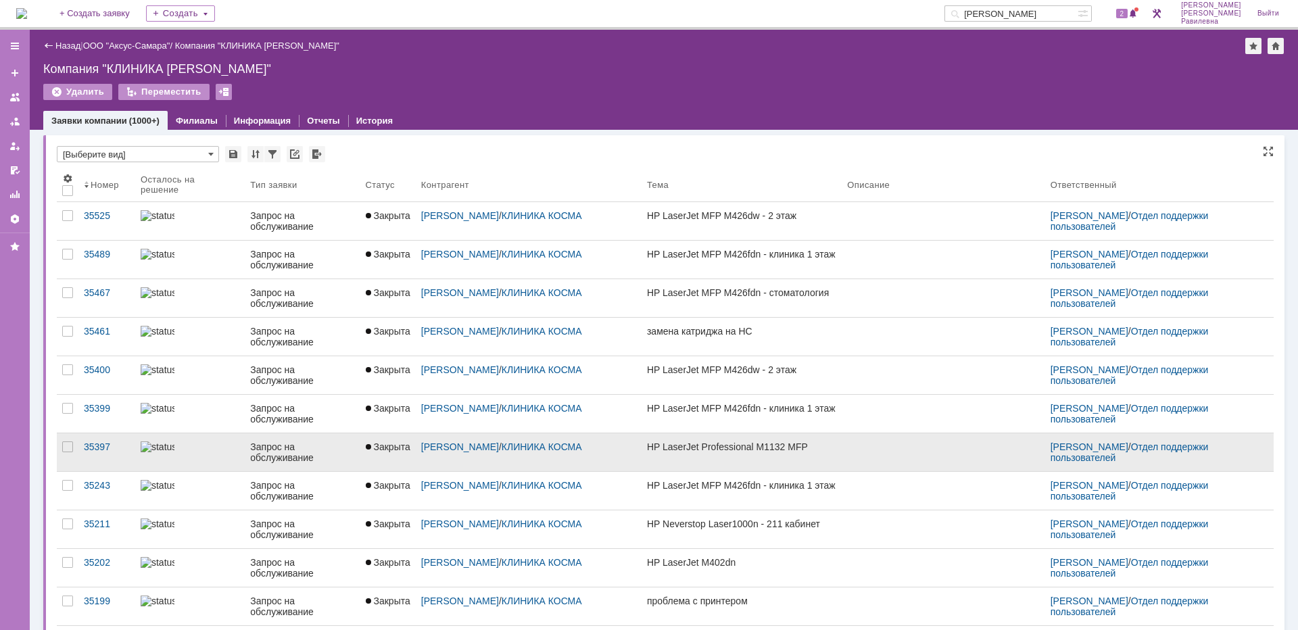
scroll to position [5, 0]
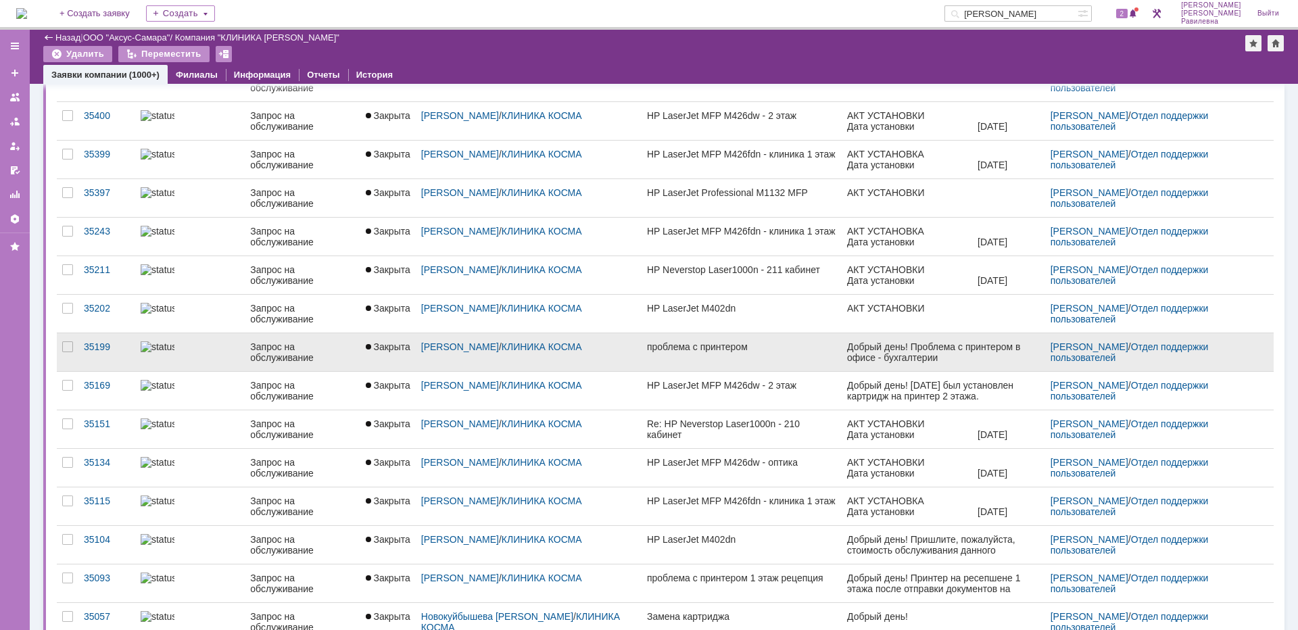
click at [168, 349] on img at bounding box center [158, 346] width 34 height 11
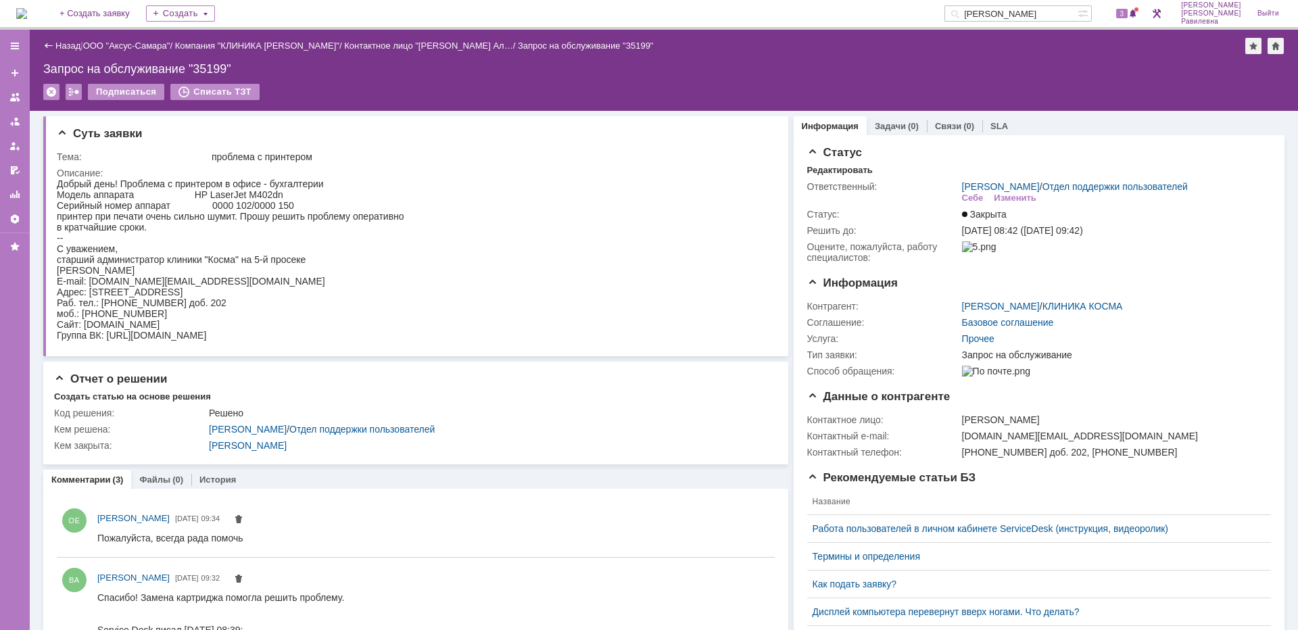
click at [75, 46] on link "Назад" at bounding box center [67, 46] width 25 height 10
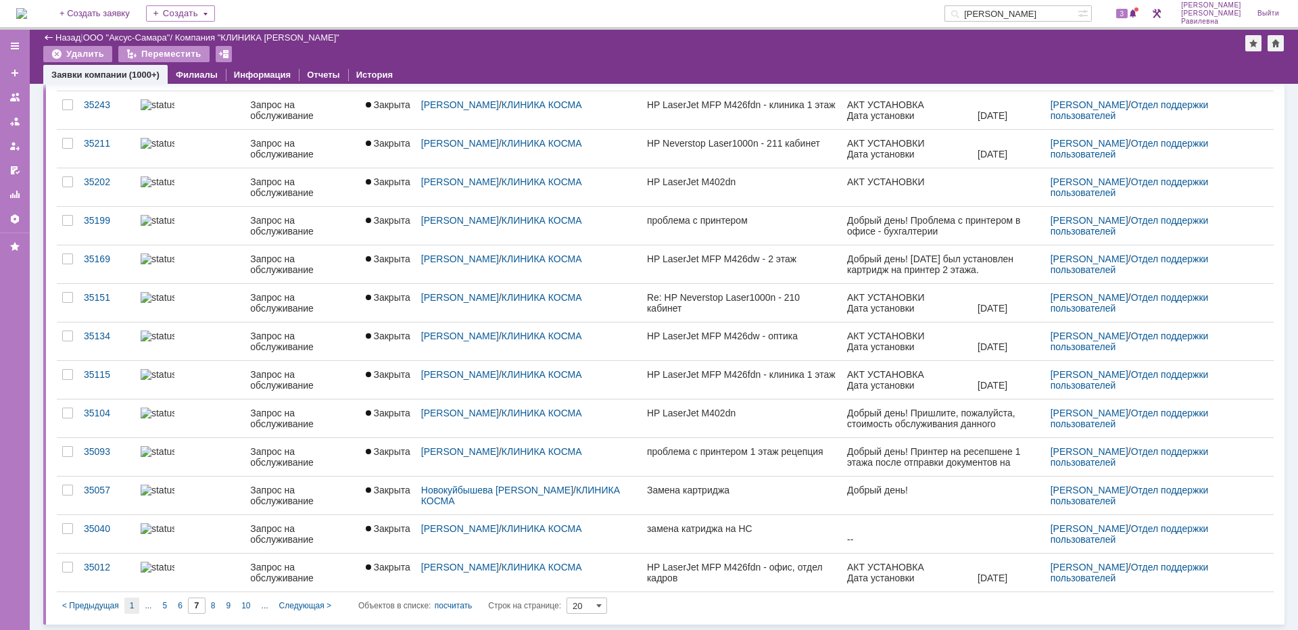
click at [135, 606] on div "1" at bounding box center [132, 606] width 16 height 16
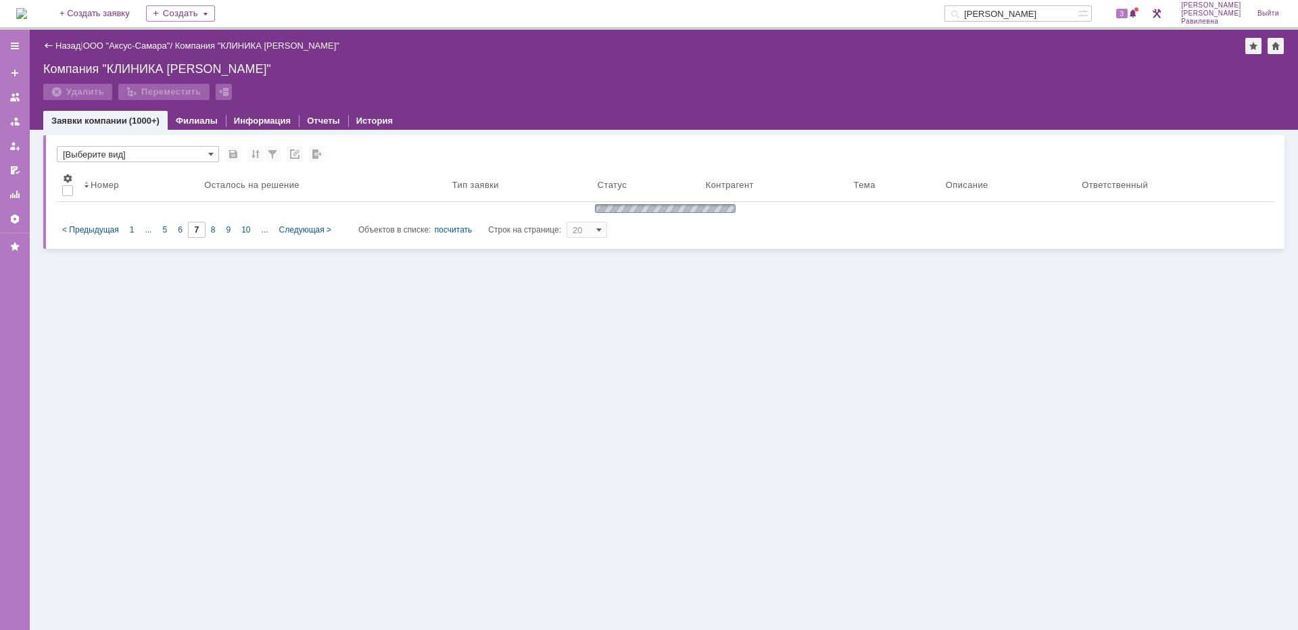
type input "1"
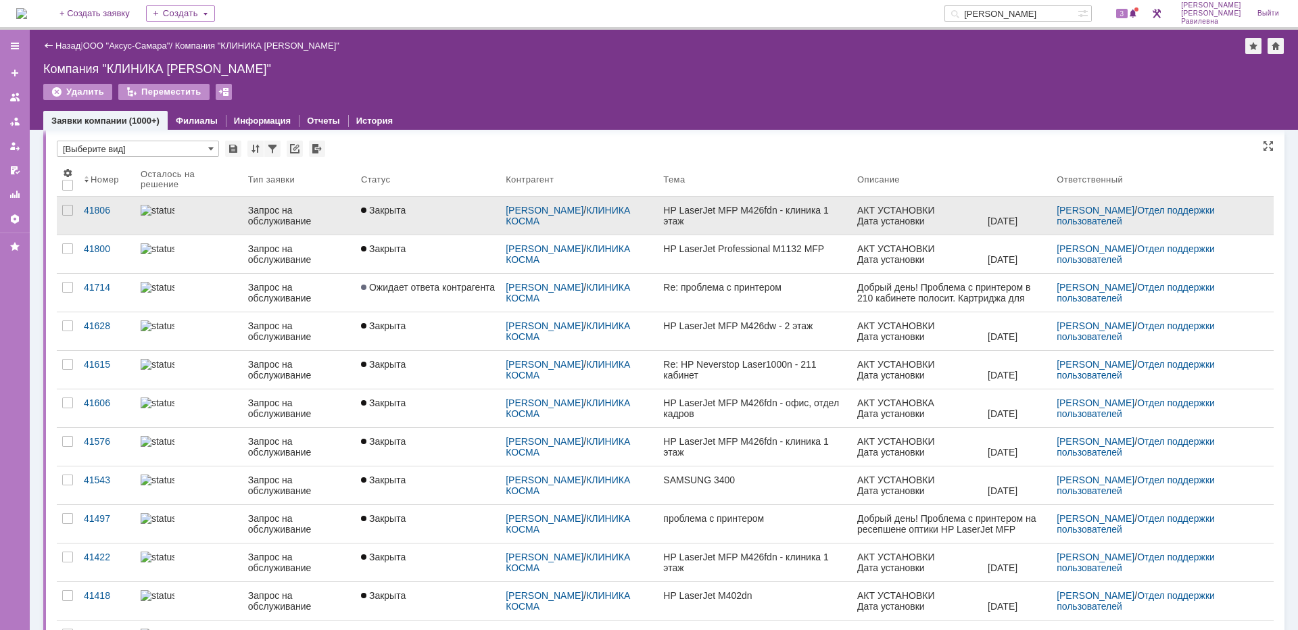
click at [269, 218] on div "Запрос на обслуживание" at bounding box center [299, 216] width 102 height 22
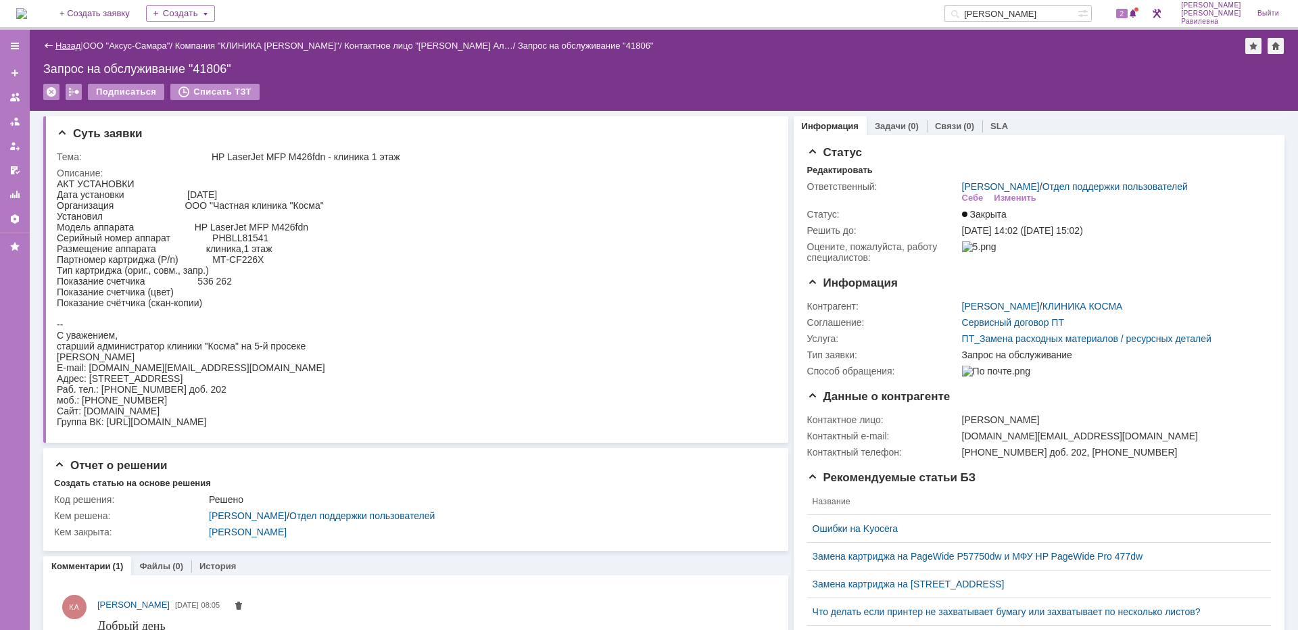
click at [59, 43] on link "Назад" at bounding box center [67, 46] width 25 height 10
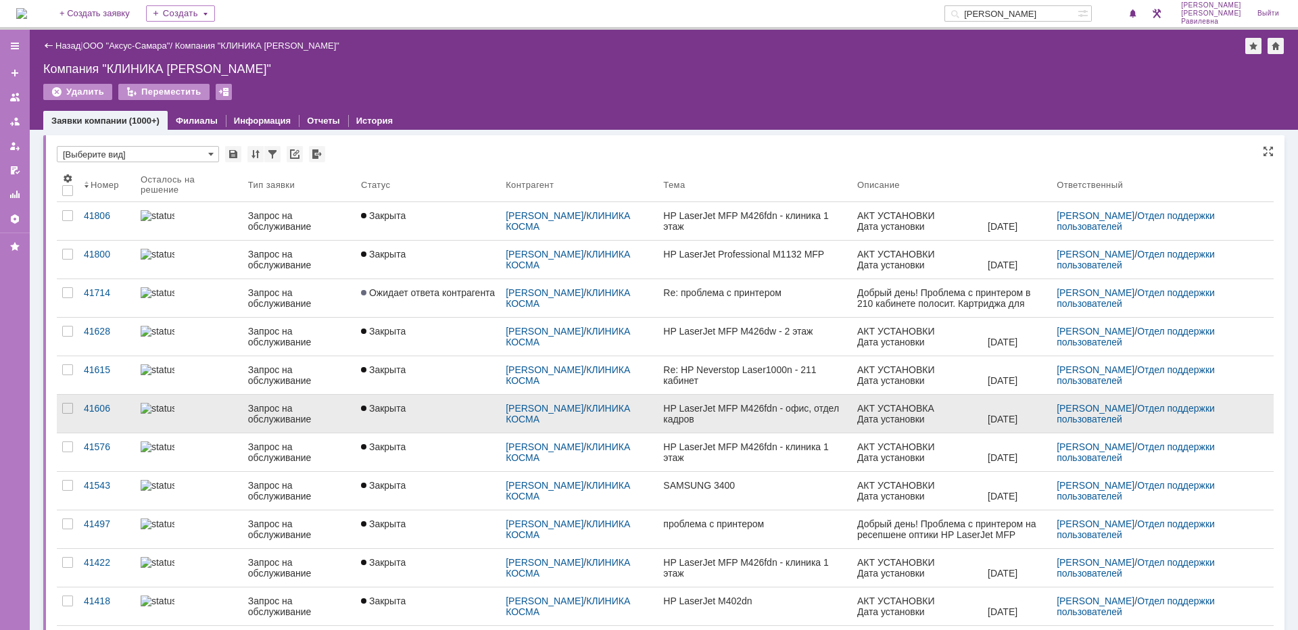
click at [255, 414] on div "Запрос на обслуживание" at bounding box center [299, 414] width 102 height 22
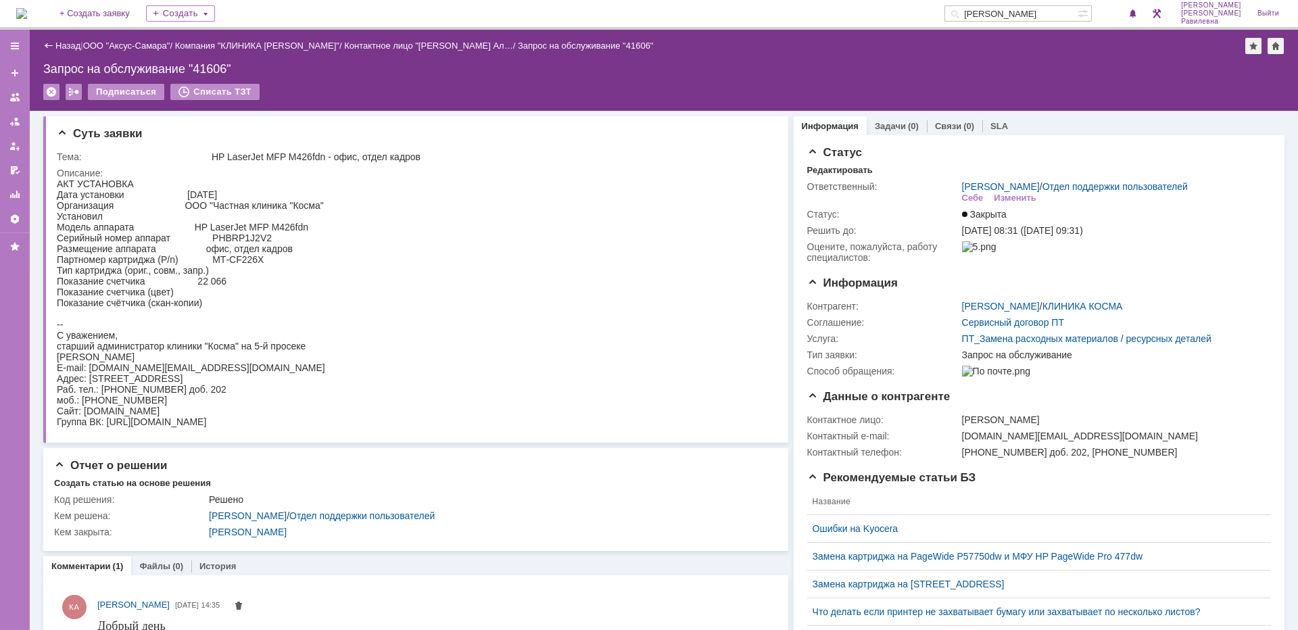
drag, startPoint x: 55, startPoint y: 43, endPoint x: 66, endPoint y: 66, distance: 25.4
click at [55, 43] on link "Назад" at bounding box center [67, 46] width 25 height 10
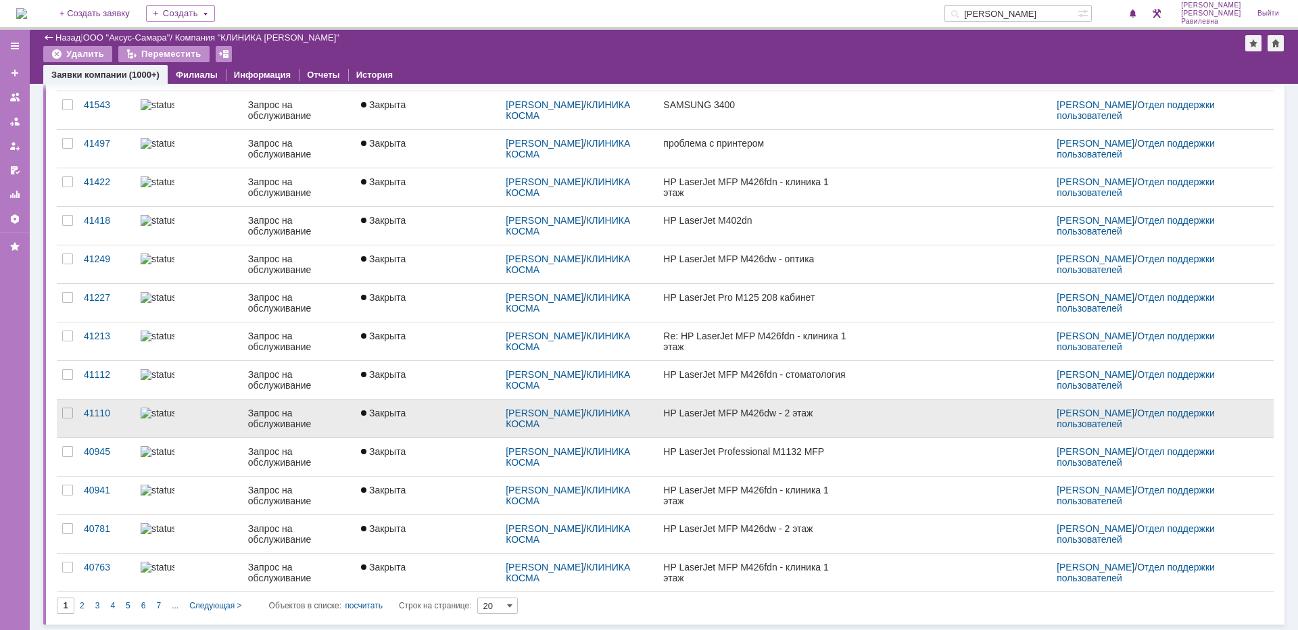
scroll to position [335, 0]
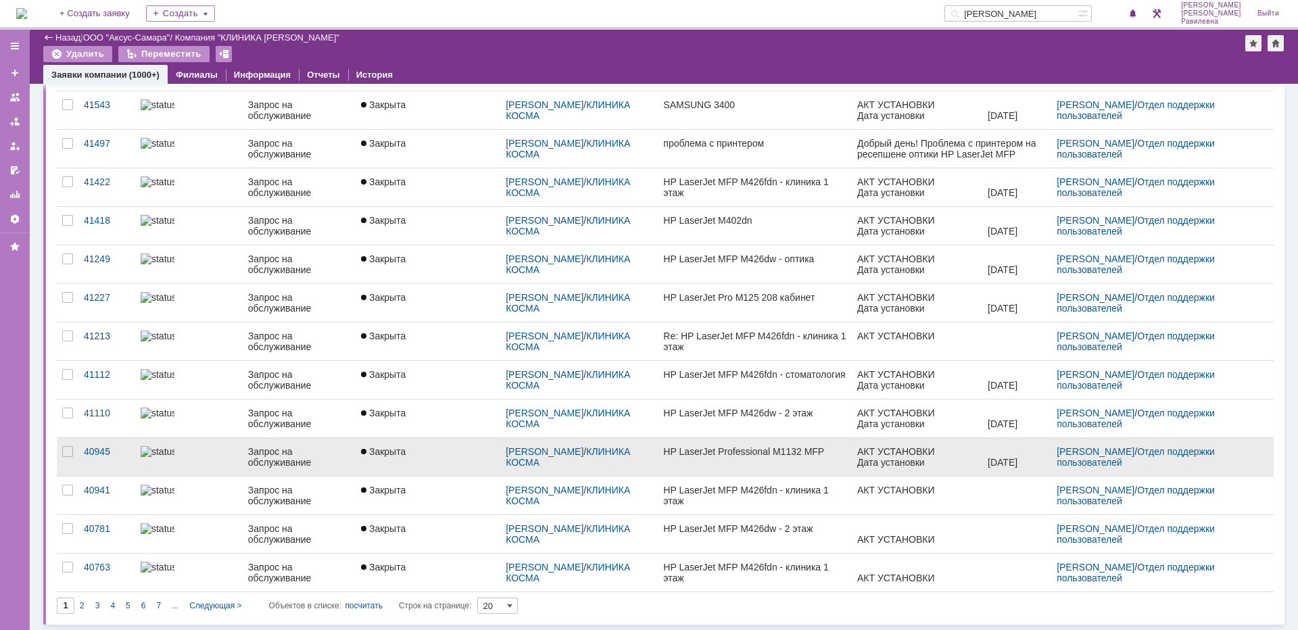
click at [272, 440] on link "Запрос на обслуживание" at bounding box center [299, 457] width 113 height 38
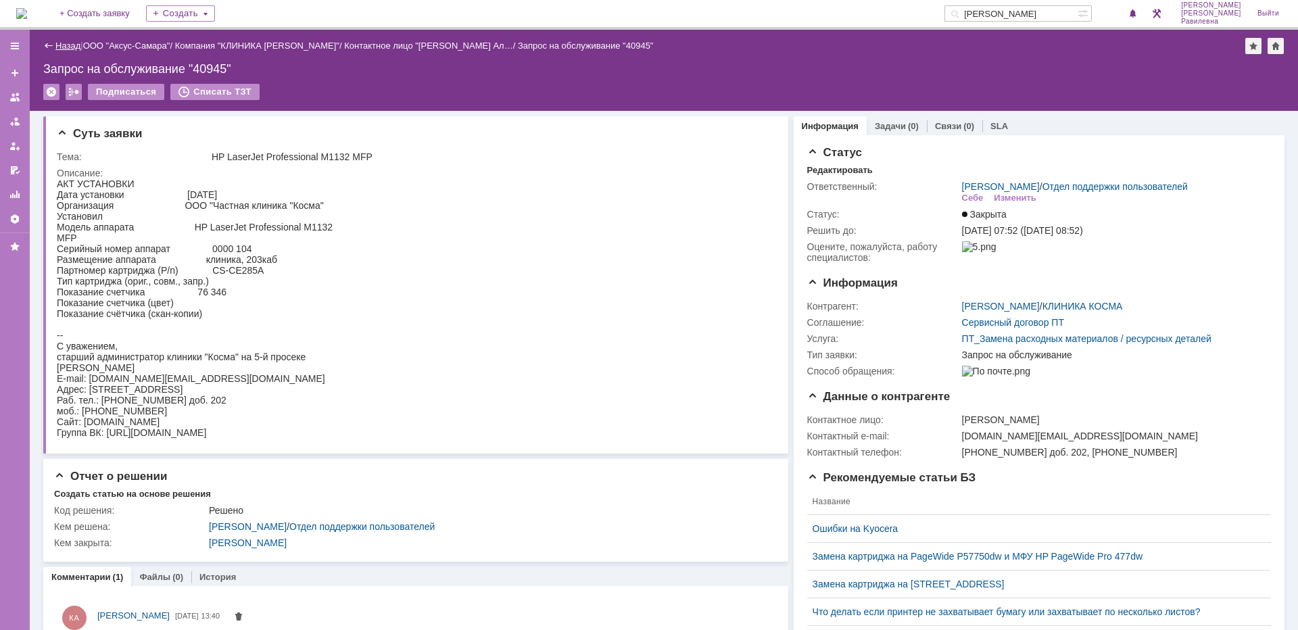
click at [65, 46] on link "Назад" at bounding box center [67, 46] width 25 height 10
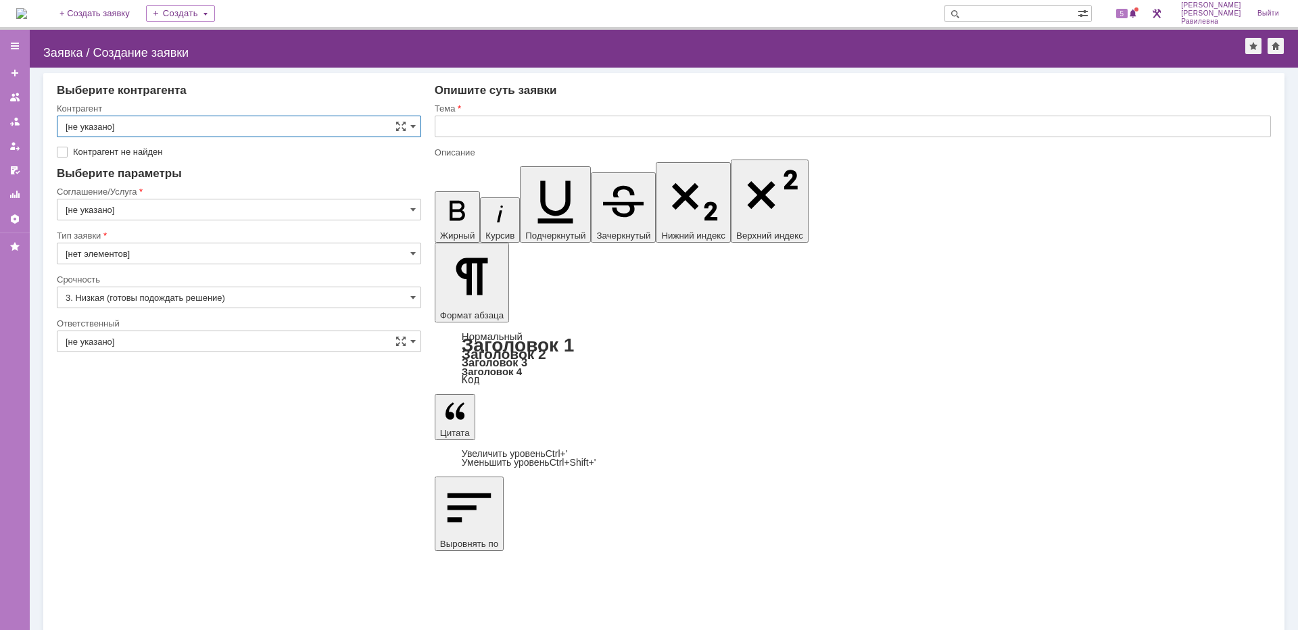
click at [1019, 14] on input "text" at bounding box center [1010, 13] width 133 height 16
type input "27375"
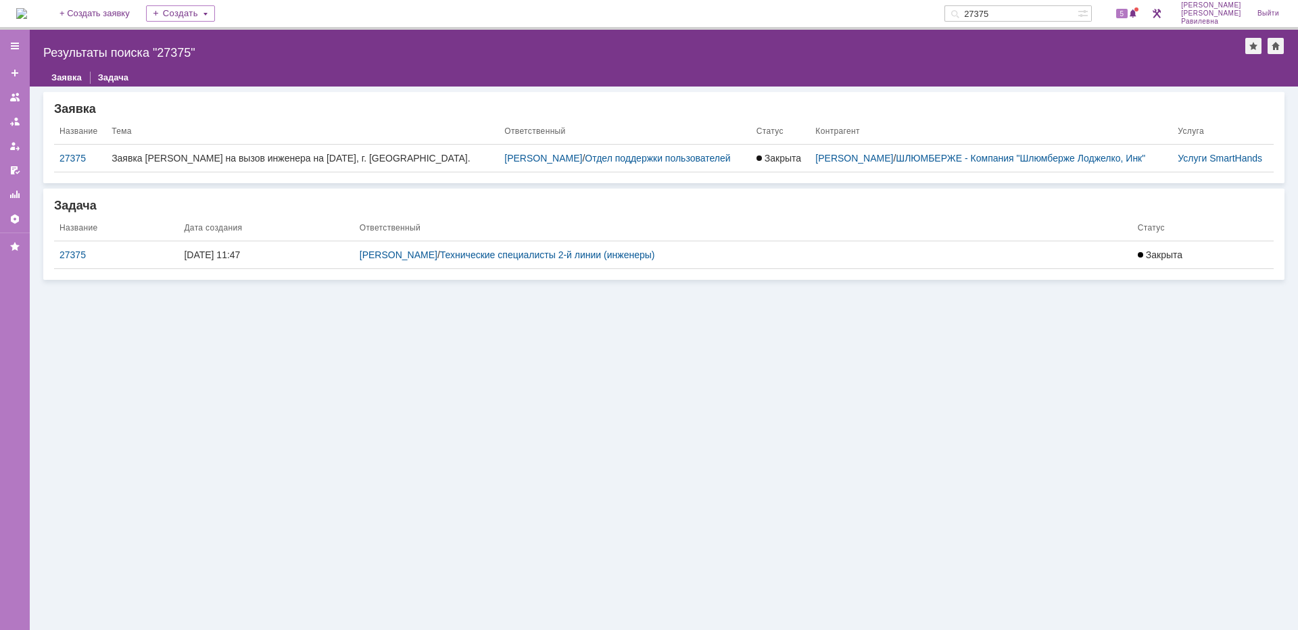
click at [78, 252] on div "27375" at bounding box center [116, 254] width 114 height 11
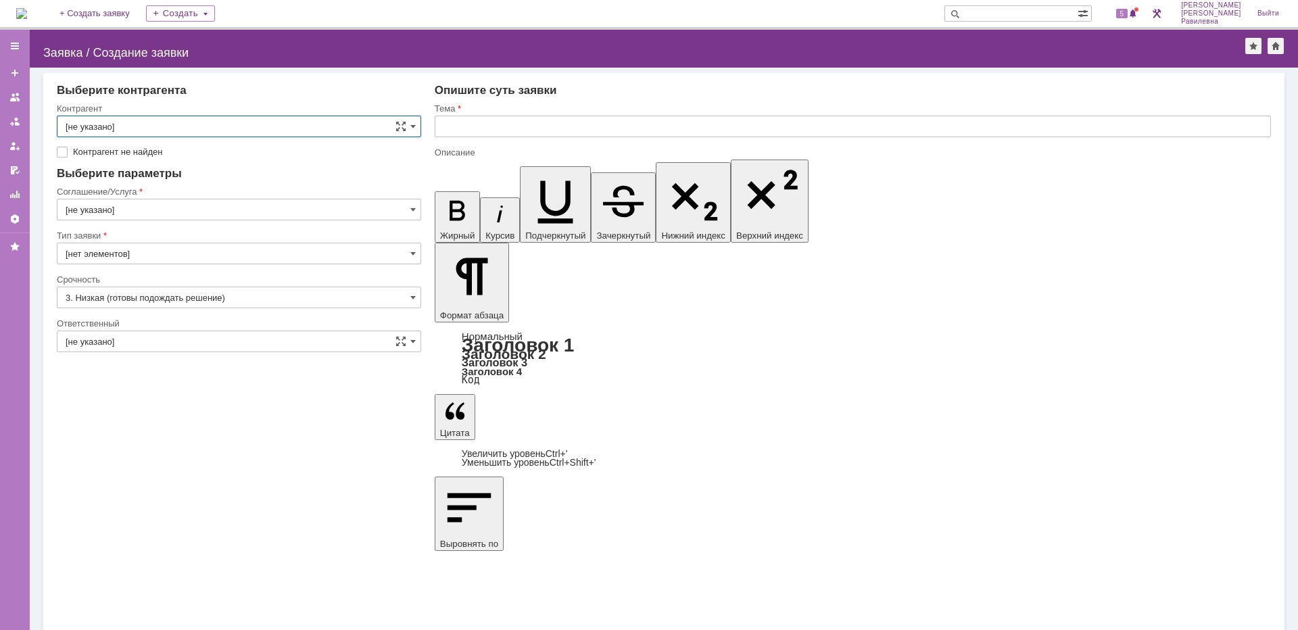
click at [27, 9] on img at bounding box center [21, 13] width 11 height 11
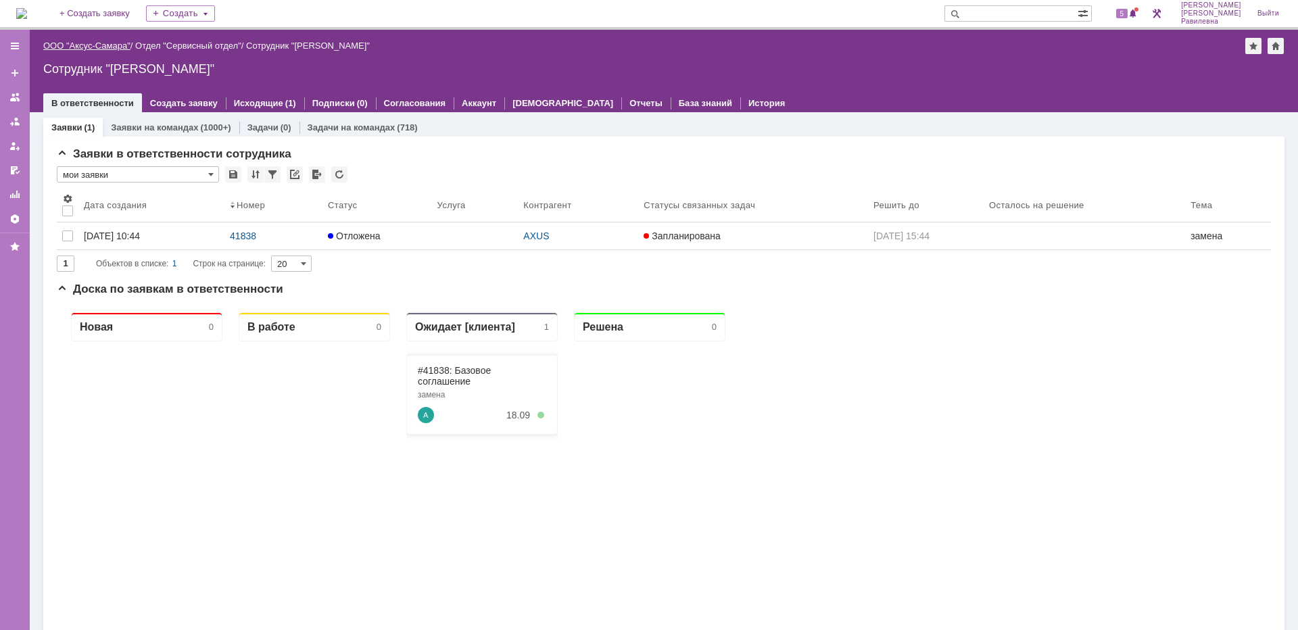
click at [87, 41] on link "ООО "Аксус-Самара"" at bounding box center [86, 46] width 87 height 10
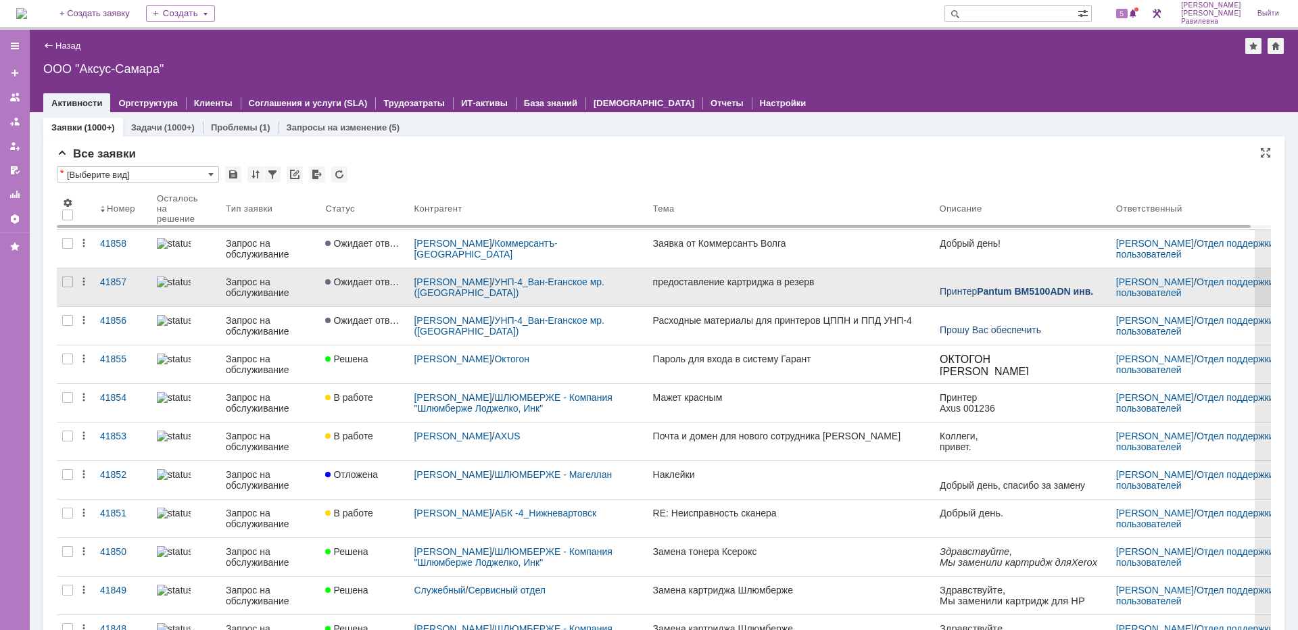
click at [260, 293] on div "Запрос на обслуживание" at bounding box center [270, 287] width 89 height 22
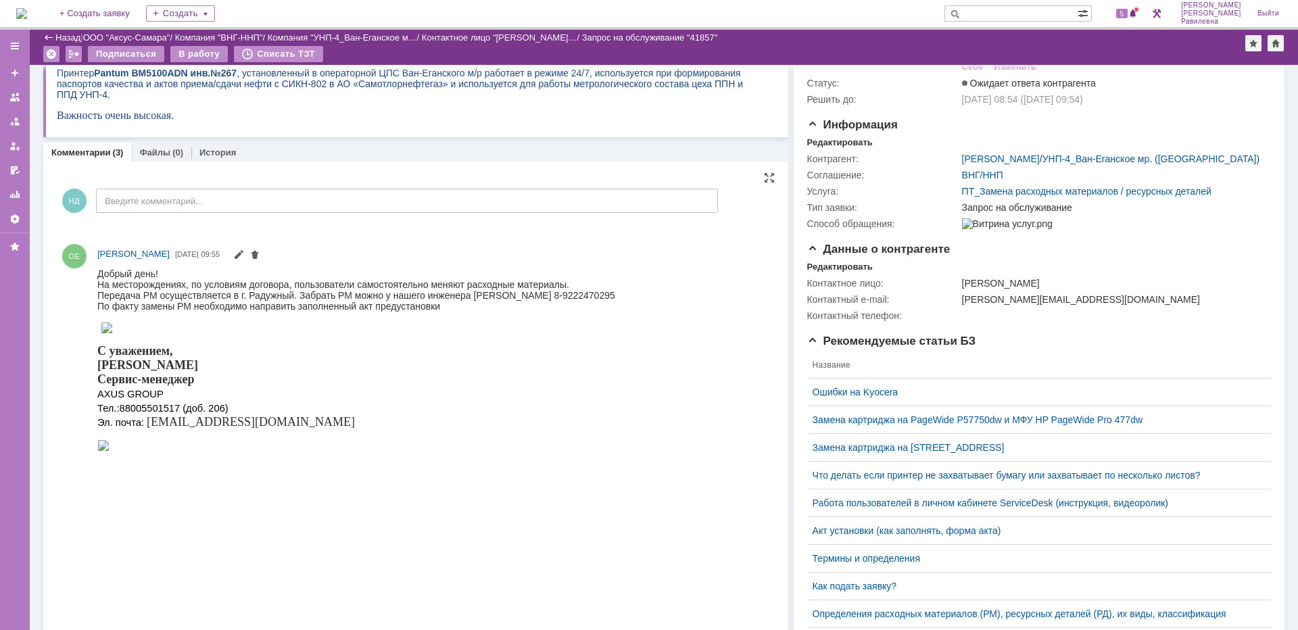
scroll to position [30, 0]
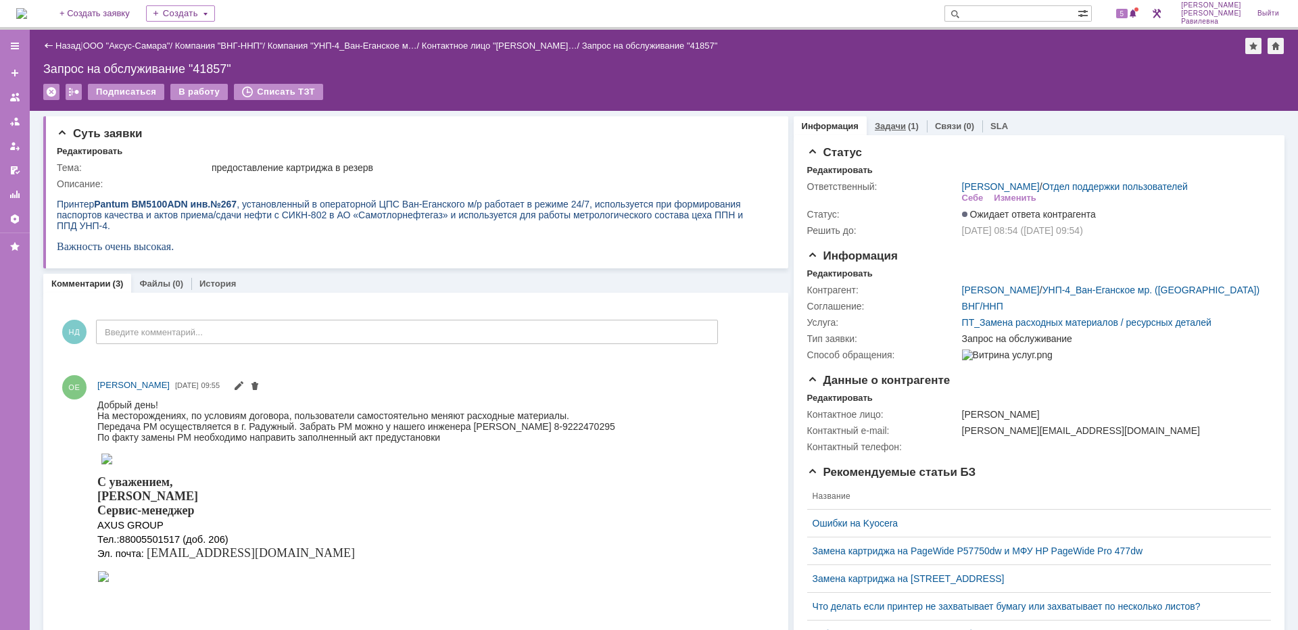
click at [886, 123] on link "Задачи" at bounding box center [890, 126] width 31 height 10
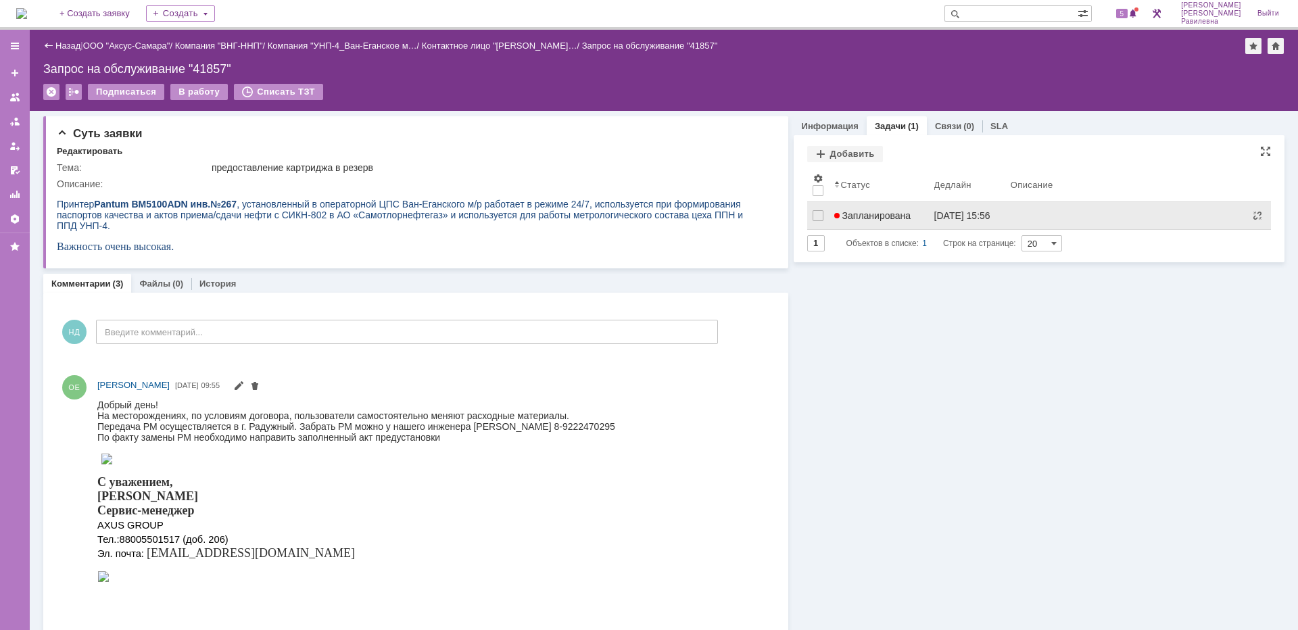
click at [893, 221] on link "Запланирована" at bounding box center [879, 215] width 100 height 27
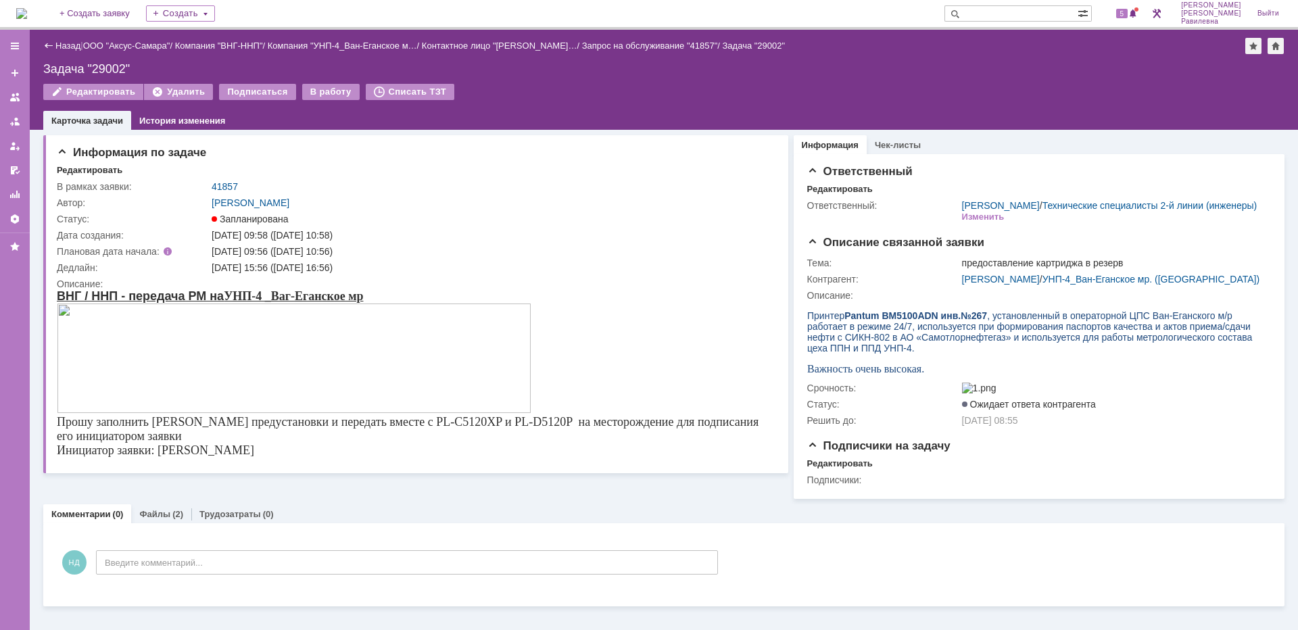
scroll to position [9, 0]
click at [159, 519] on link "Файлы" at bounding box center [154, 514] width 31 height 10
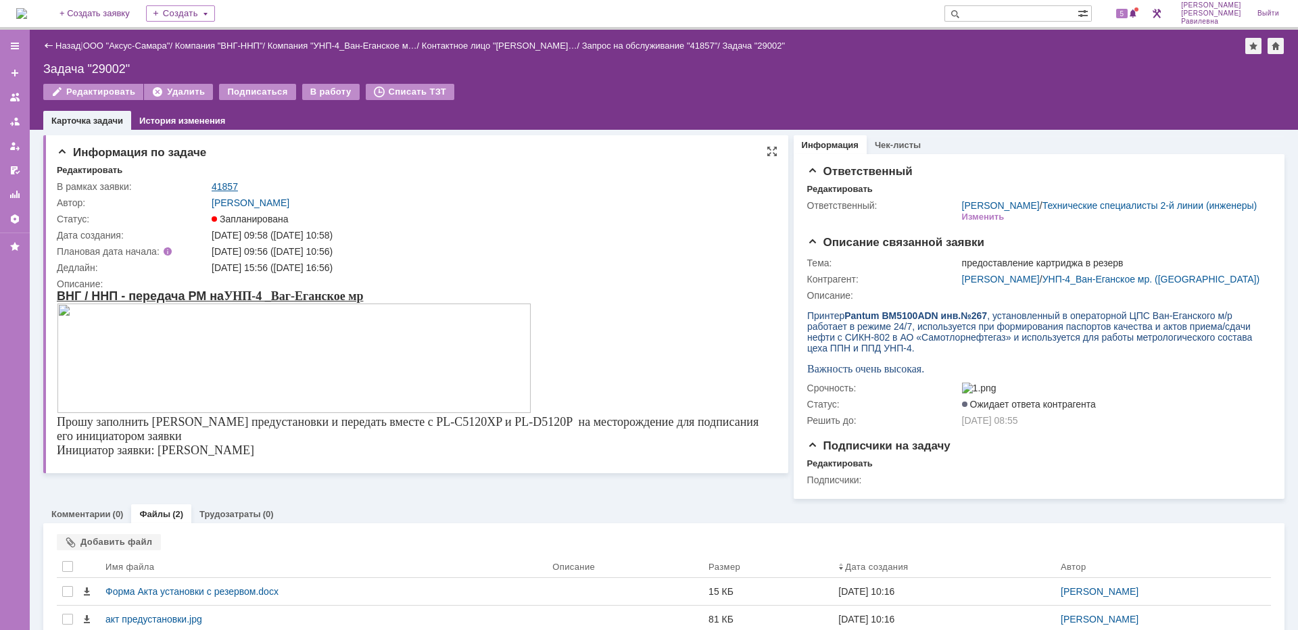
click at [224, 184] on link "41857" at bounding box center [225, 186] width 26 height 11
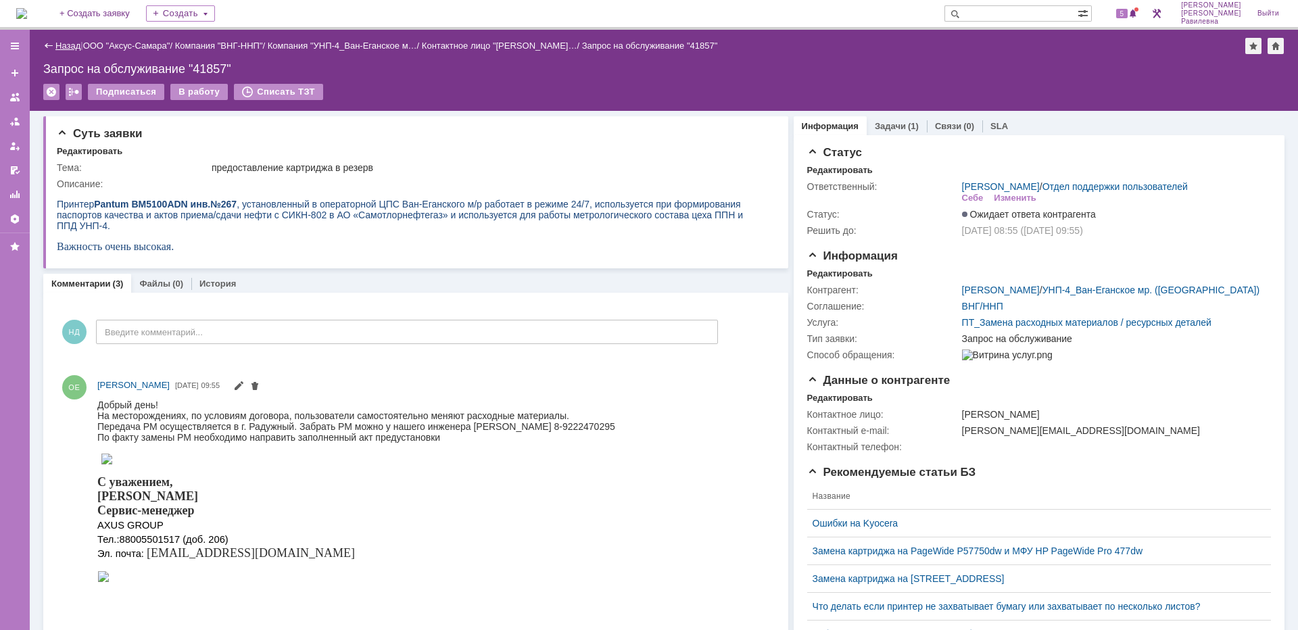
click at [64, 47] on link "Назад" at bounding box center [67, 46] width 25 height 10
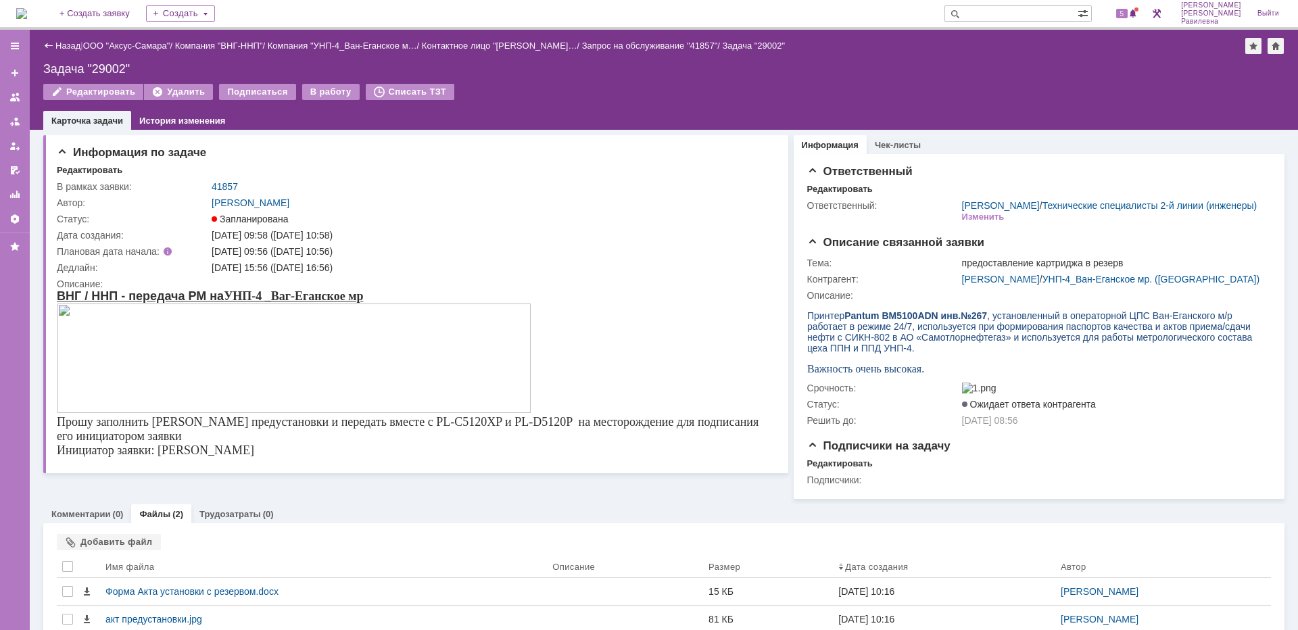
click at [55, 42] on div "Назад" at bounding box center [61, 46] width 37 height 10
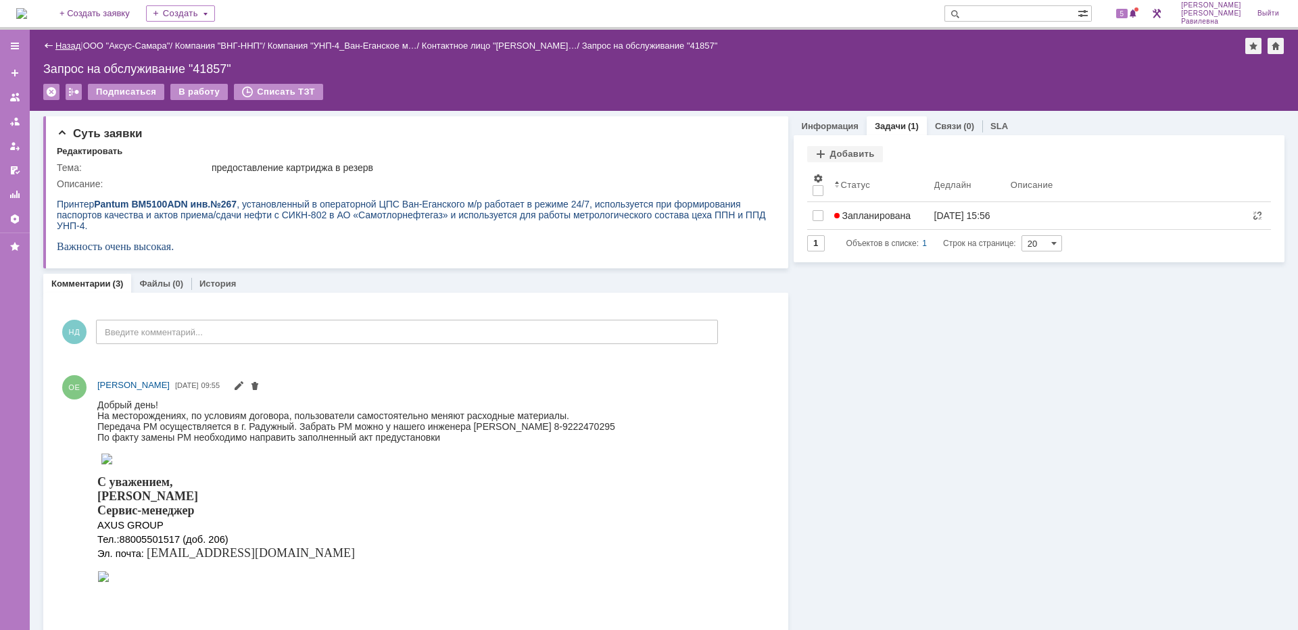
click at [64, 44] on link "Назад" at bounding box center [67, 46] width 25 height 10
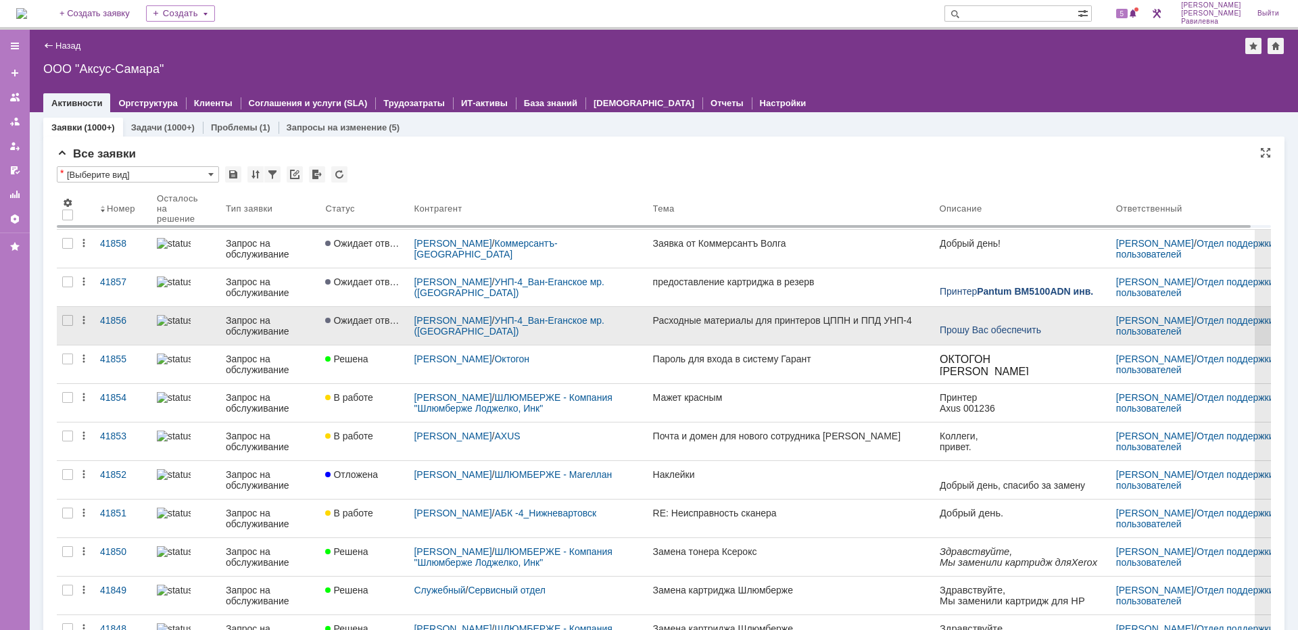
click at [195, 324] on div at bounding box center [186, 320] width 58 height 11
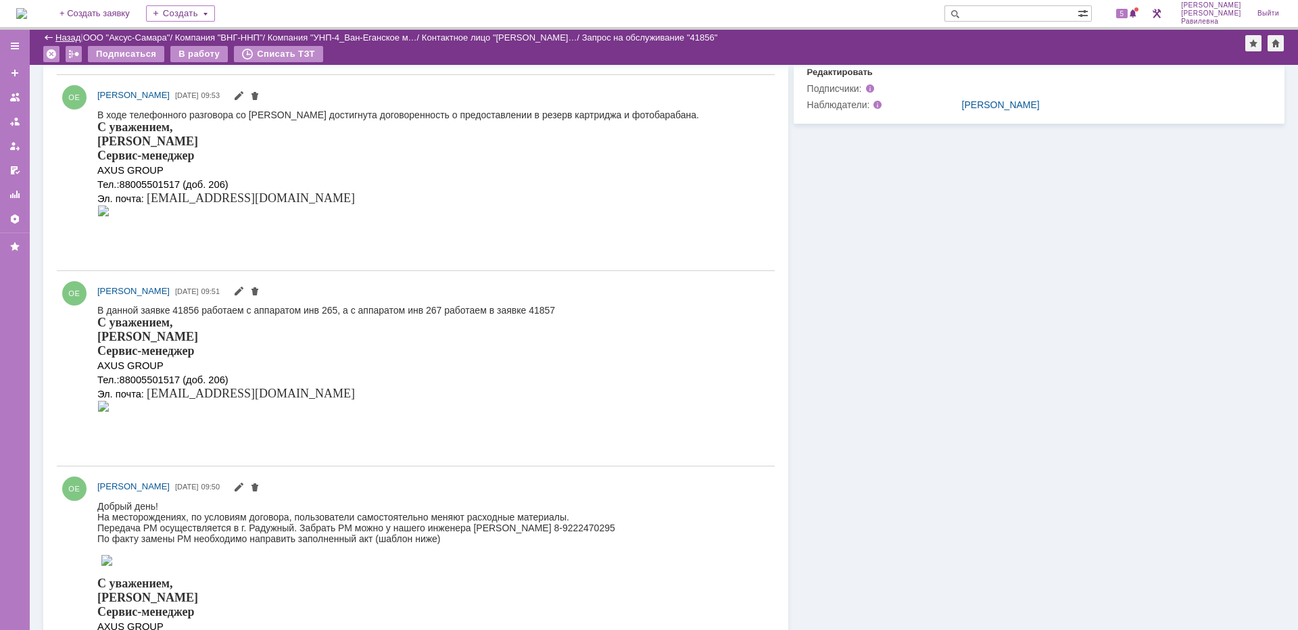
click at [66, 37] on link "Назад" at bounding box center [67, 37] width 25 height 10
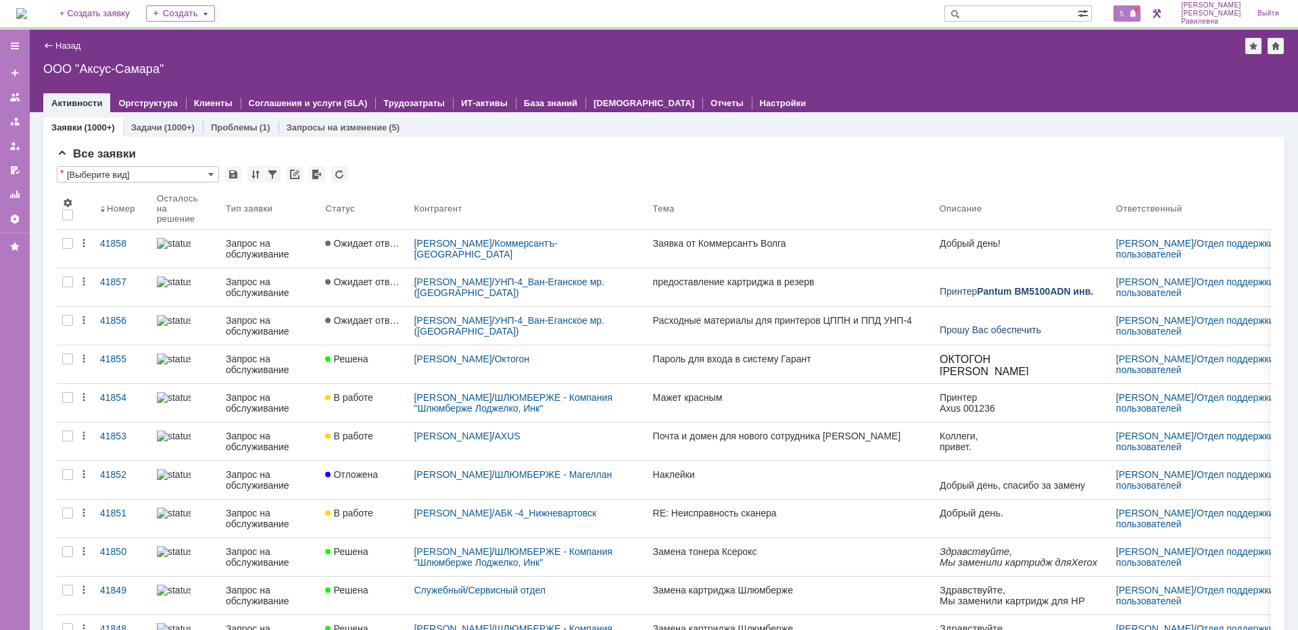
click at [1138, 13] on span at bounding box center [1132, 14] width 9 height 11
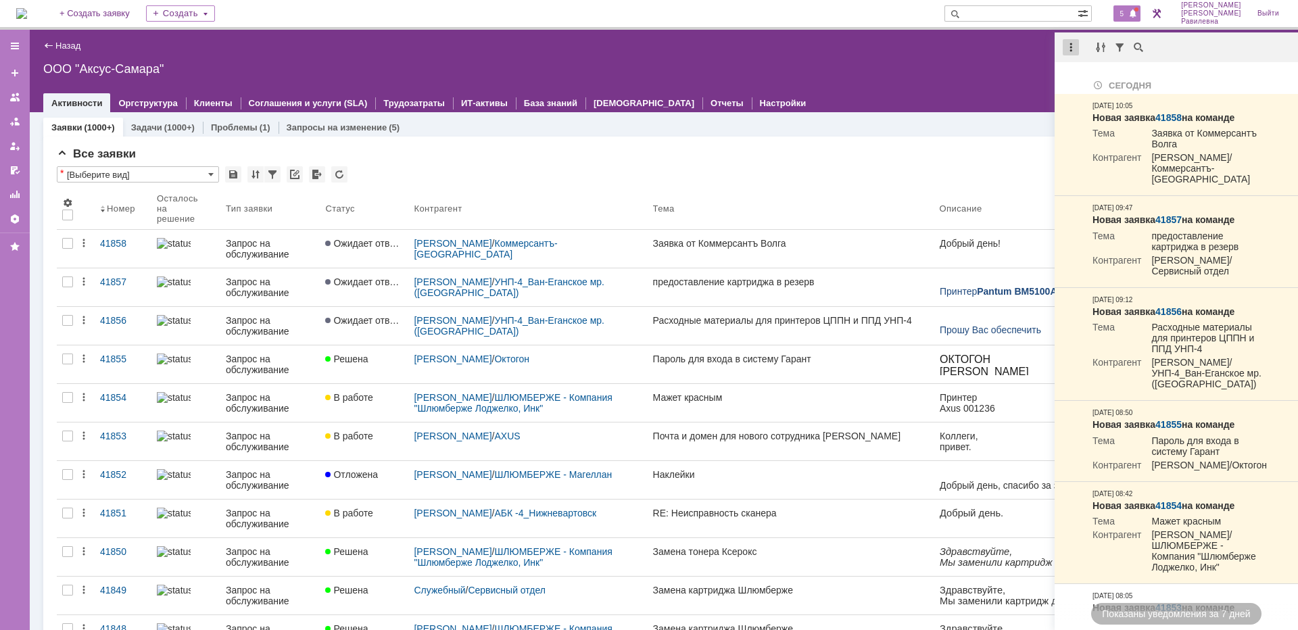
click at [1075, 45] on div at bounding box center [1071, 47] width 16 height 16
click at [1106, 86] on div "Отметить уведомления прочитанными" at bounding box center [1163, 81] width 181 height 9
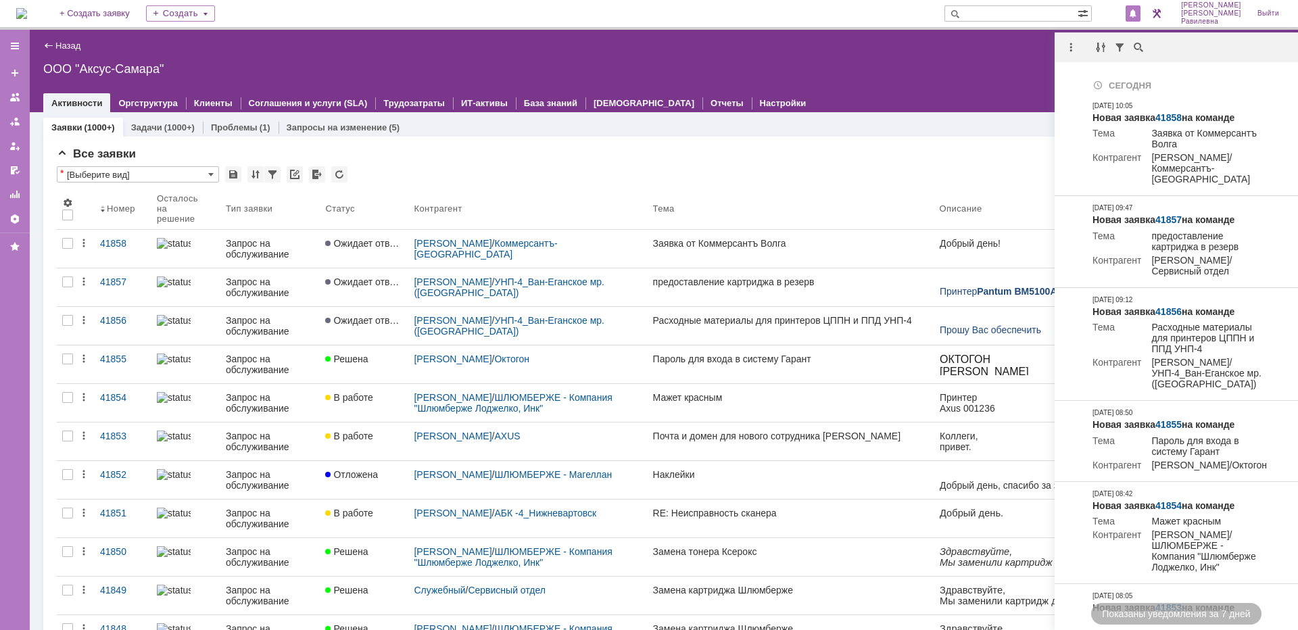
click at [735, 160] on div "Все заявки" at bounding box center [664, 154] width 1214 height 14
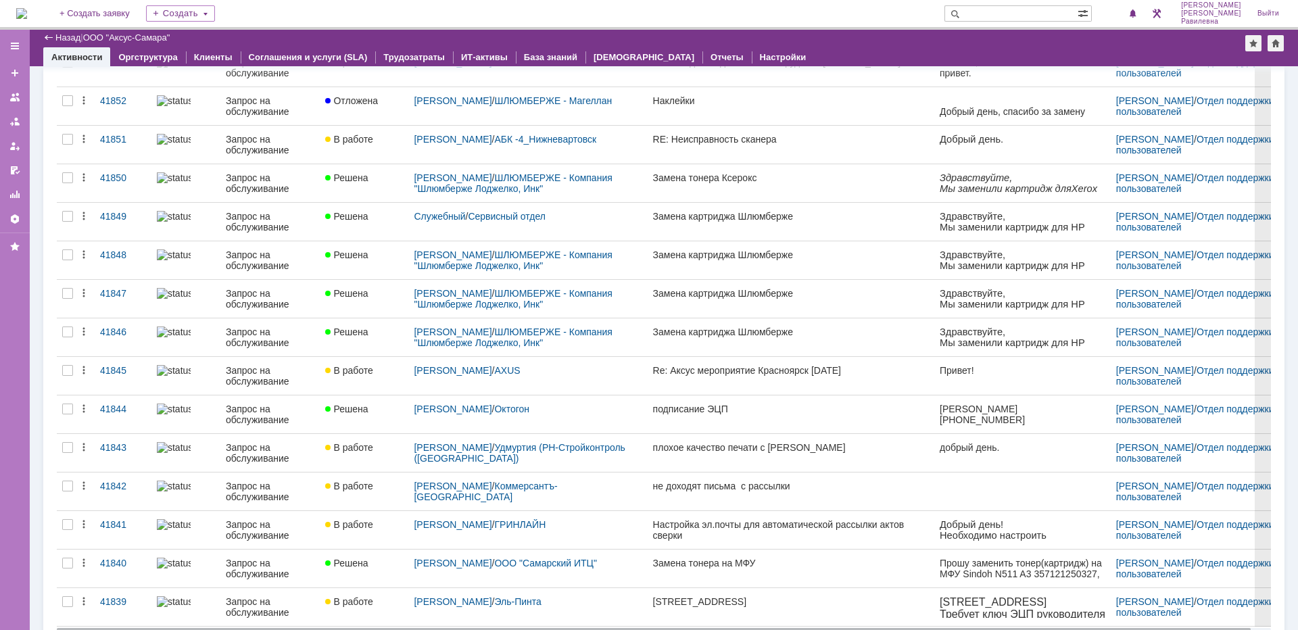
scroll to position [338, 0]
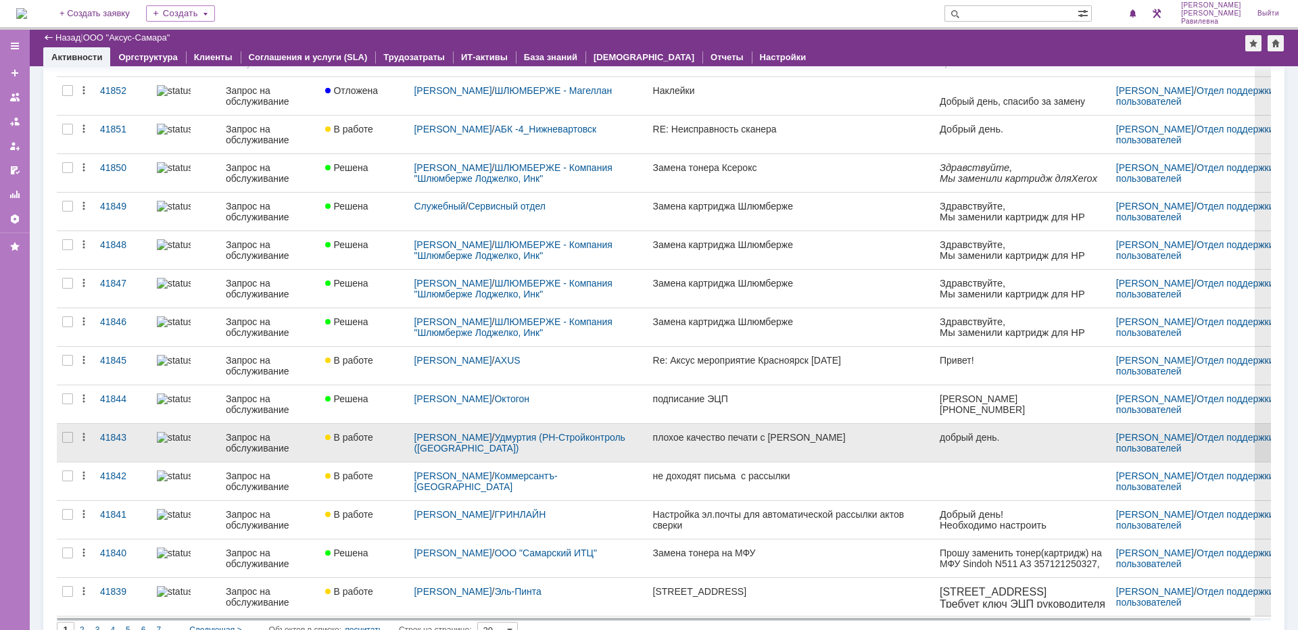
click at [295, 447] on div "Запрос на обслуживание" at bounding box center [270, 443] width 89 height 22
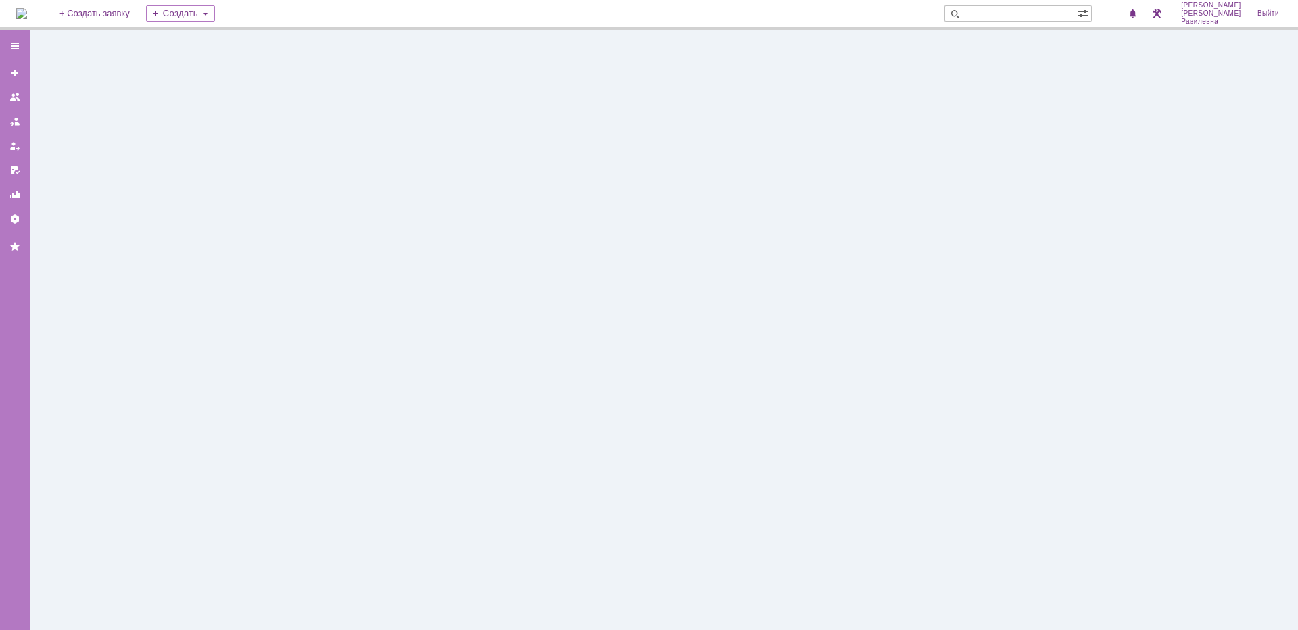
click at [295, 447] on div at bounding box center [664, 330] width 1268 height 600
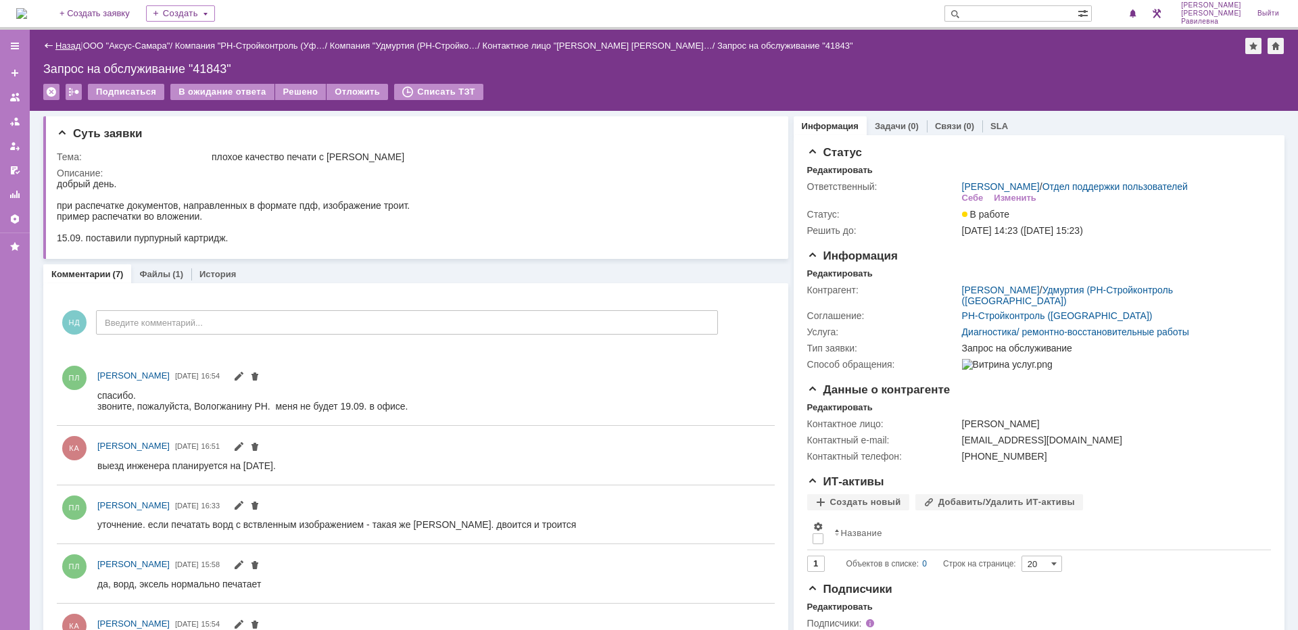
click at [62, 47] on link "Назад" at bounding box center [67, 46] width 25 height 10
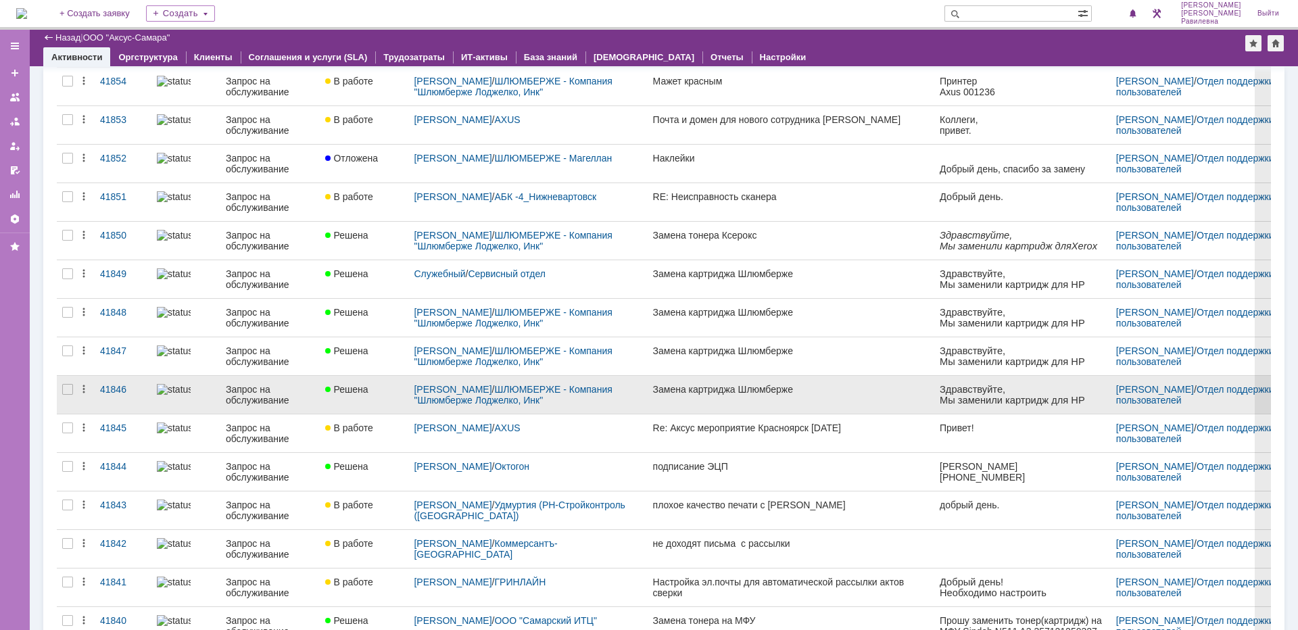
click at [255, 389] on div "Запрос на обслуживание" at bounding box center [270, 395] width 89 height 22
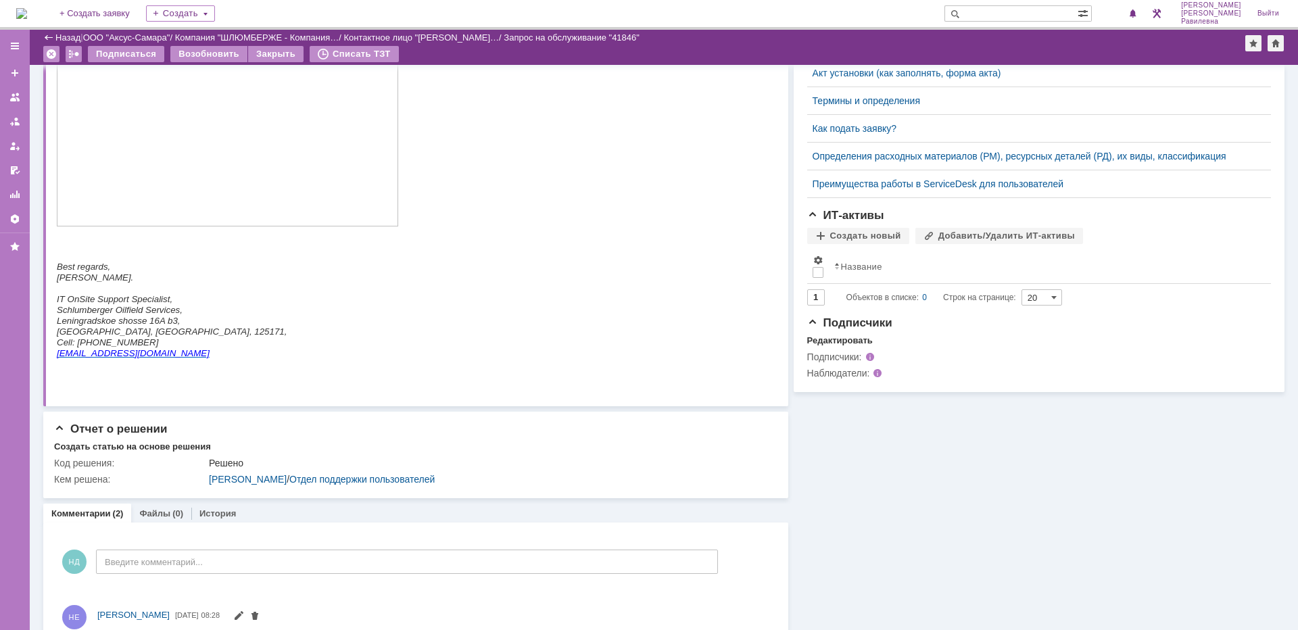
click at [64, 36] on link "Назад" at bounding box center [67, 37] width 25 height 10
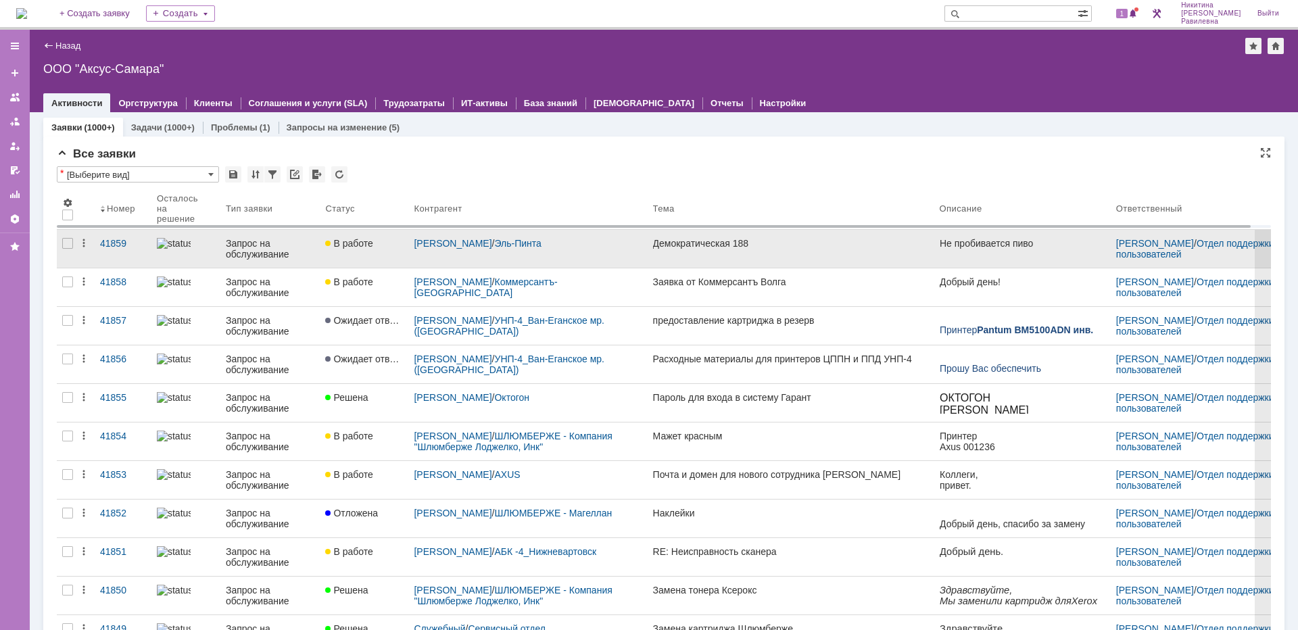
click at [270, 241] on div "Запрос на обслуживание" at bounding box center [270, 249] width 89 height 22
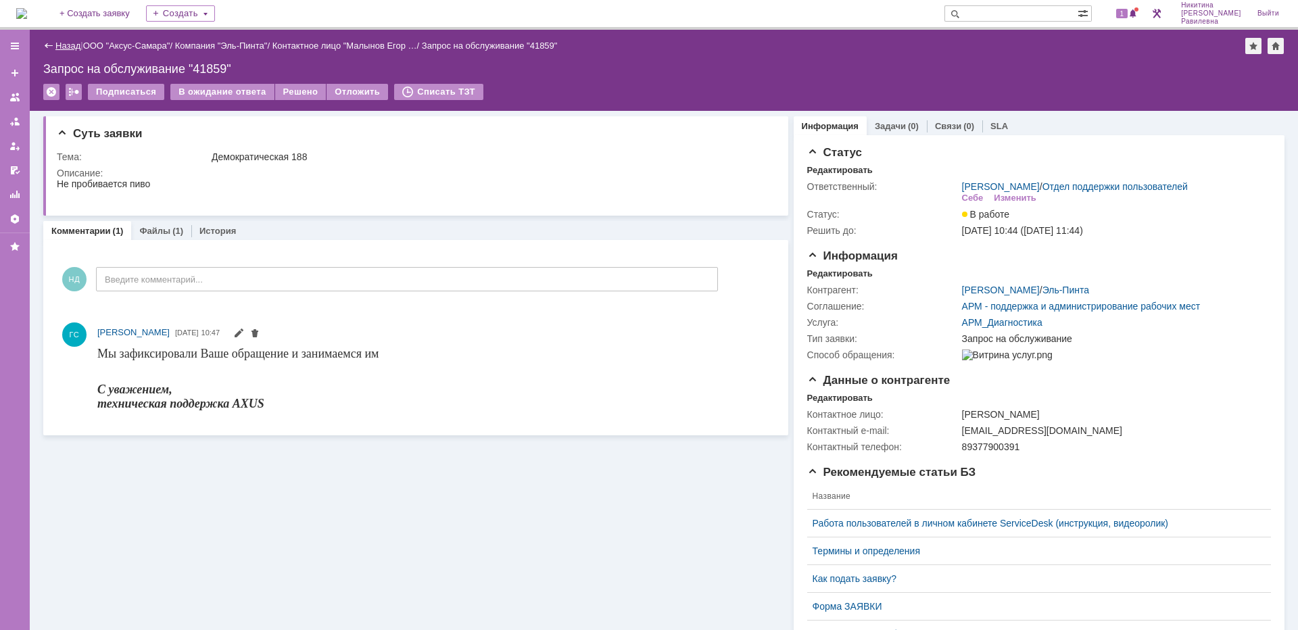
click at [60, 42] on link "Назад" at bounding box center [67, 46] width 25 height 10
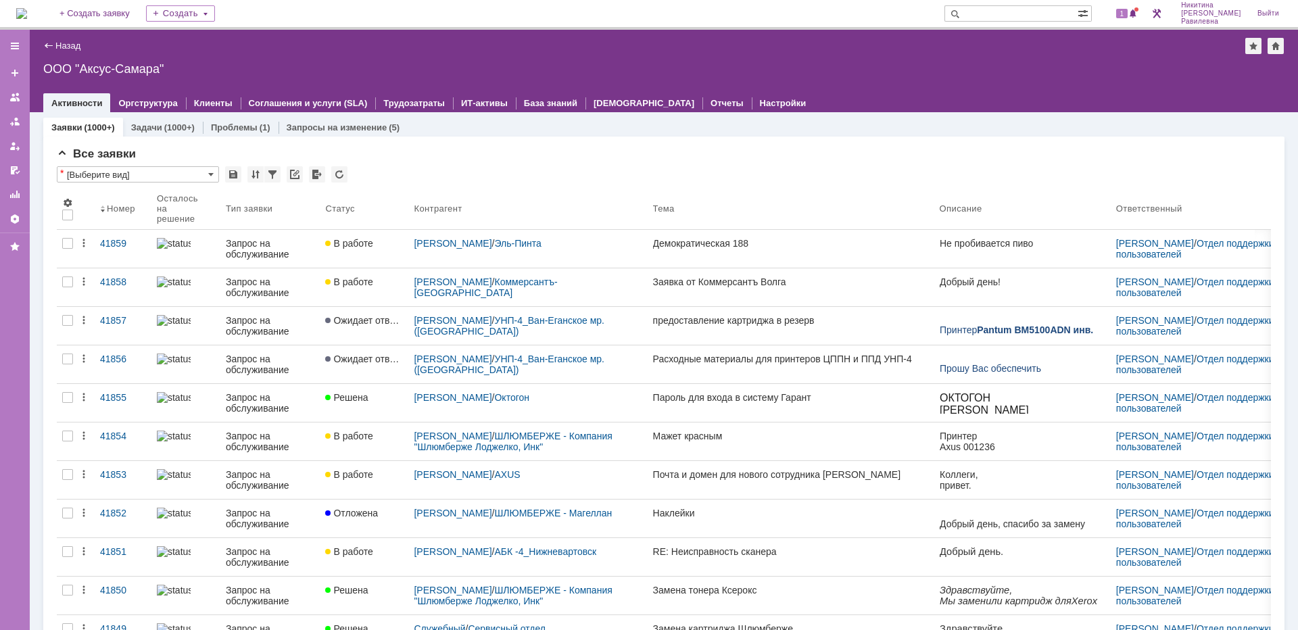
click at [1011, 11] on input "text" at bounding box center [1010, 13] width 133 height 16
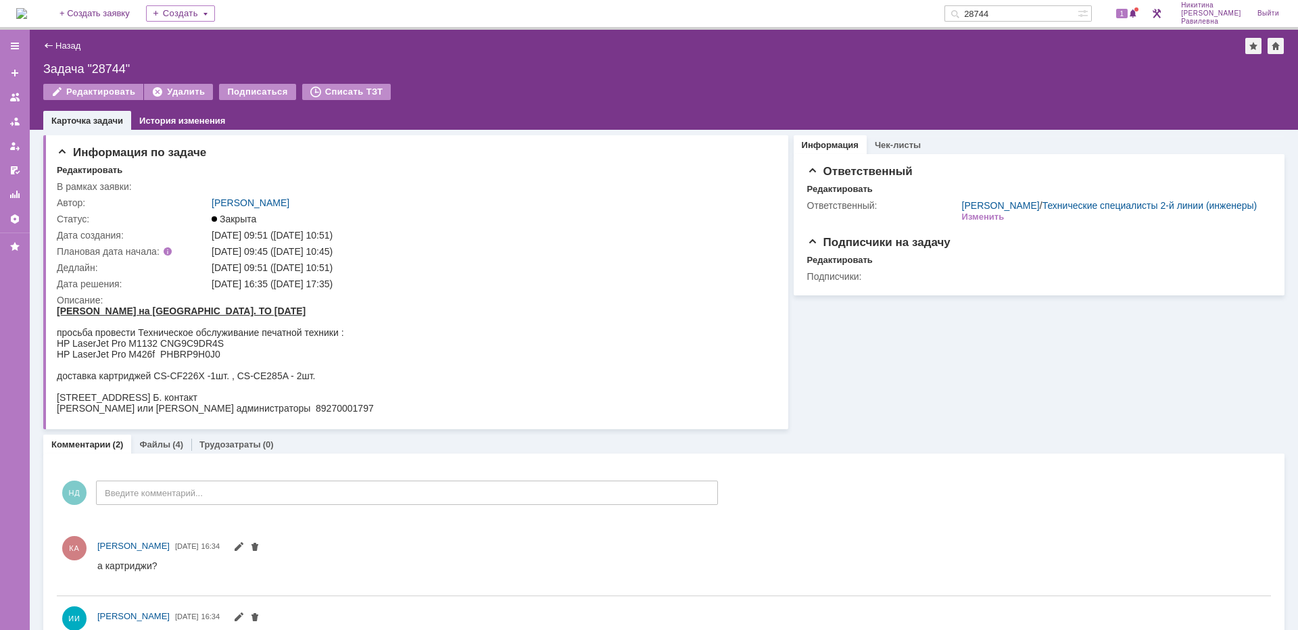
drag, startPoint x: 1044, startPoint y: 18, endPoint x: 986, endPoint y: 21, distance: 57.6
click at [986, 21] on div "28744" at bounding box center [1010, 13] width 133 height 16
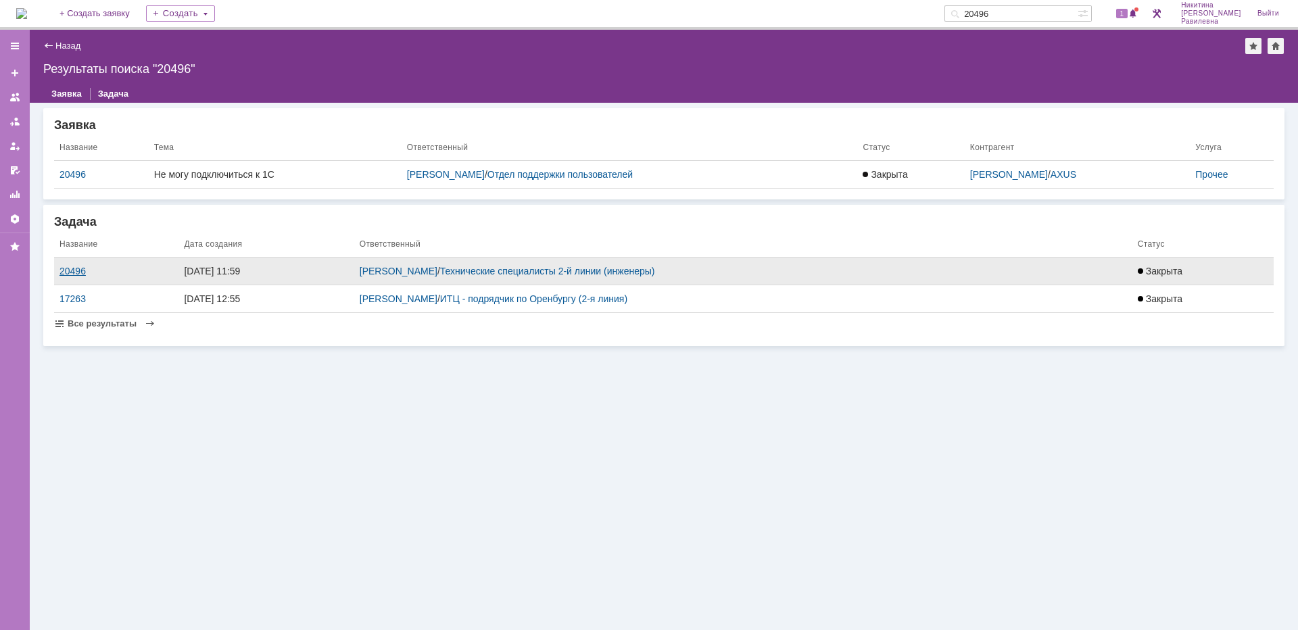
click at [70, 274] on div "20496" at bounding box center [116, 271] width 114 height 11
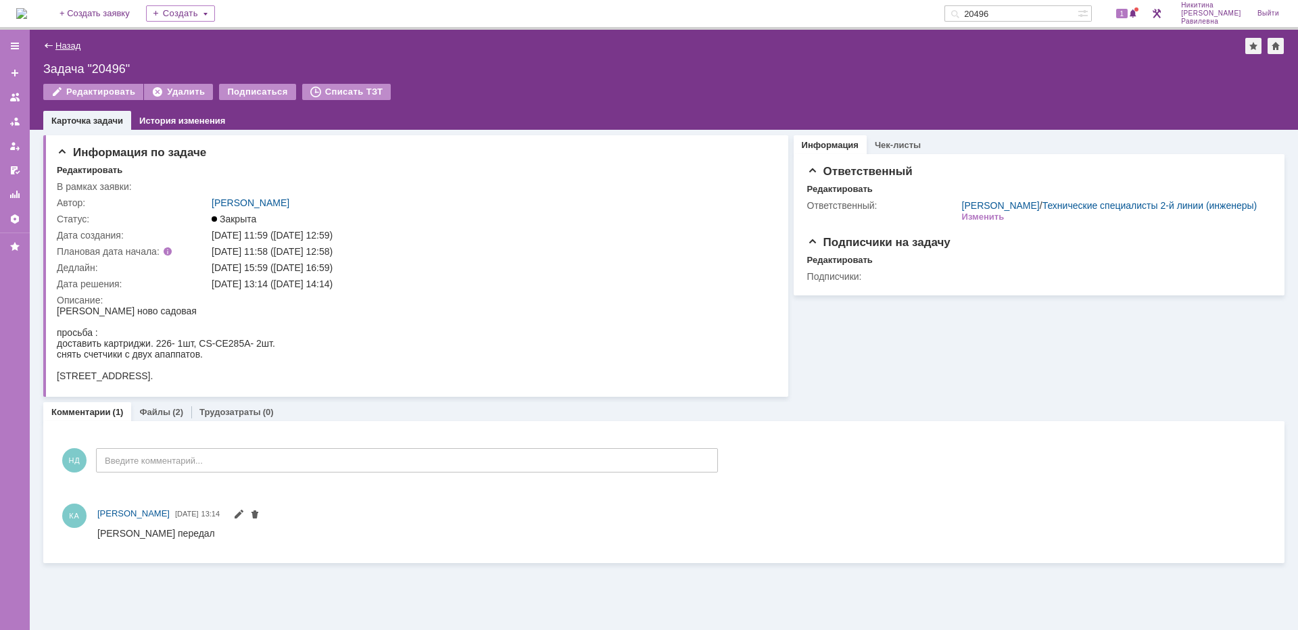
click at [67, 45] on link "Назад" at bounding box center [67, 46] width 25 height 10
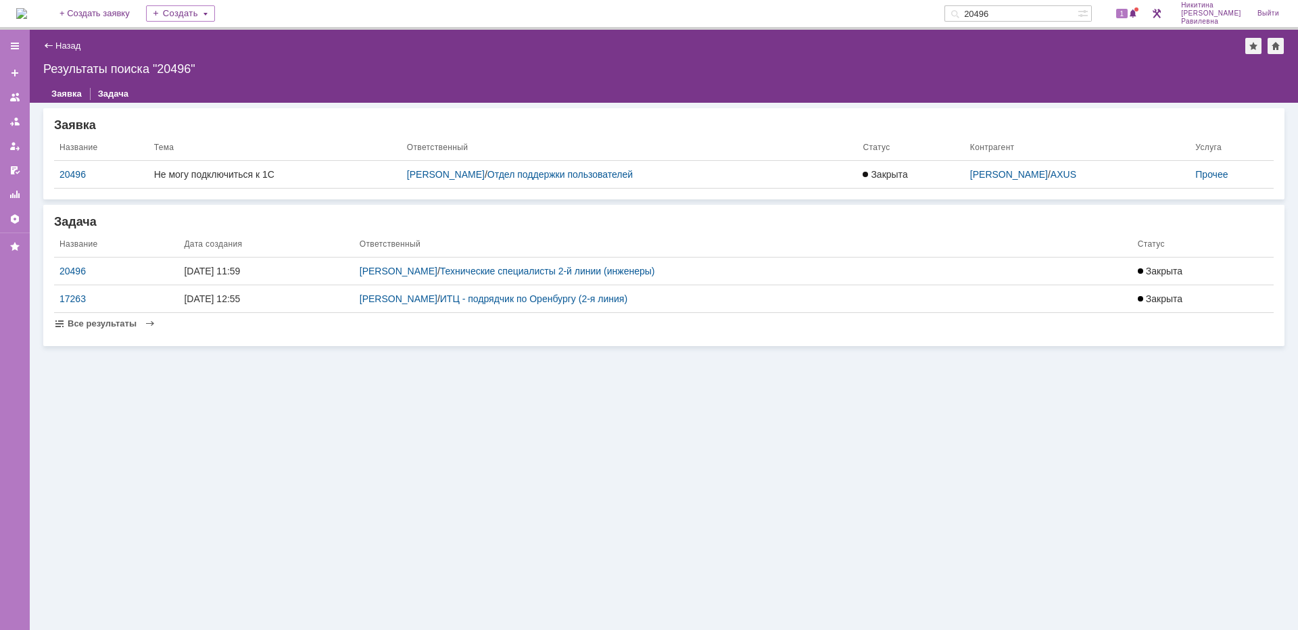
drag, startPoint x: 1056, startPoint y: 18, endPoint x: 1000, endPoint y: 14, distance: 56.2
click at [1000, 14] on input "20496" at bounding box center [1010, 13] width 133 height 16
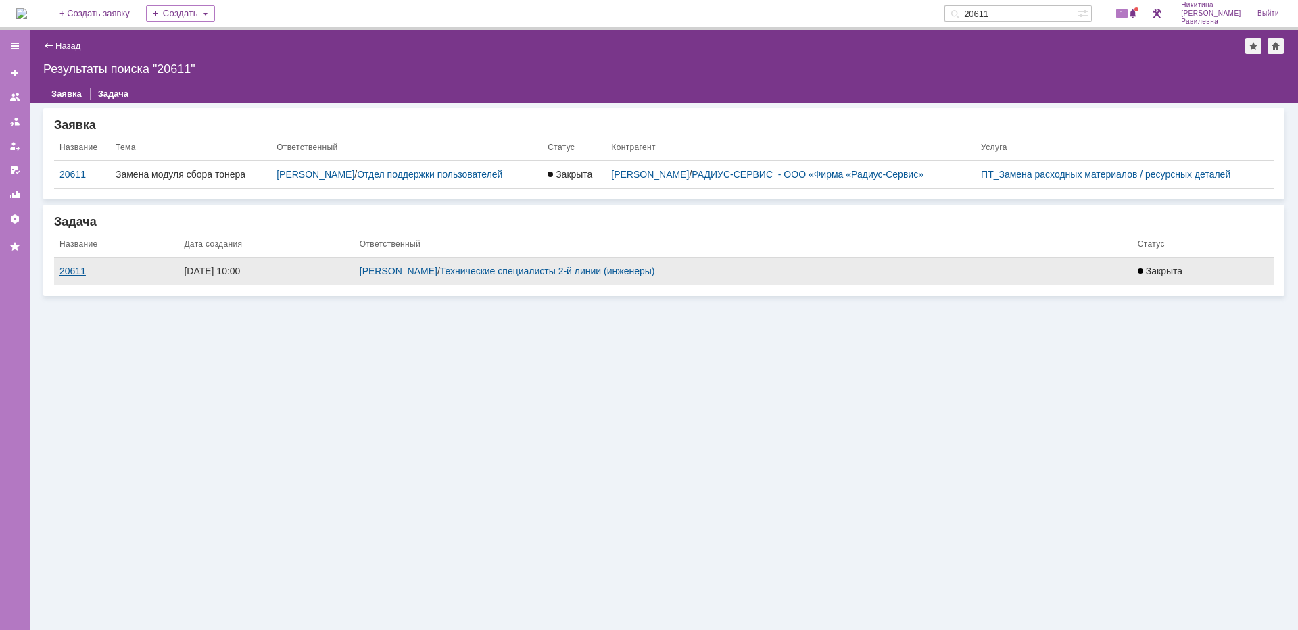
click at [80, 268] on div "20611" at bounding box center [116, 271] width 114 height 11
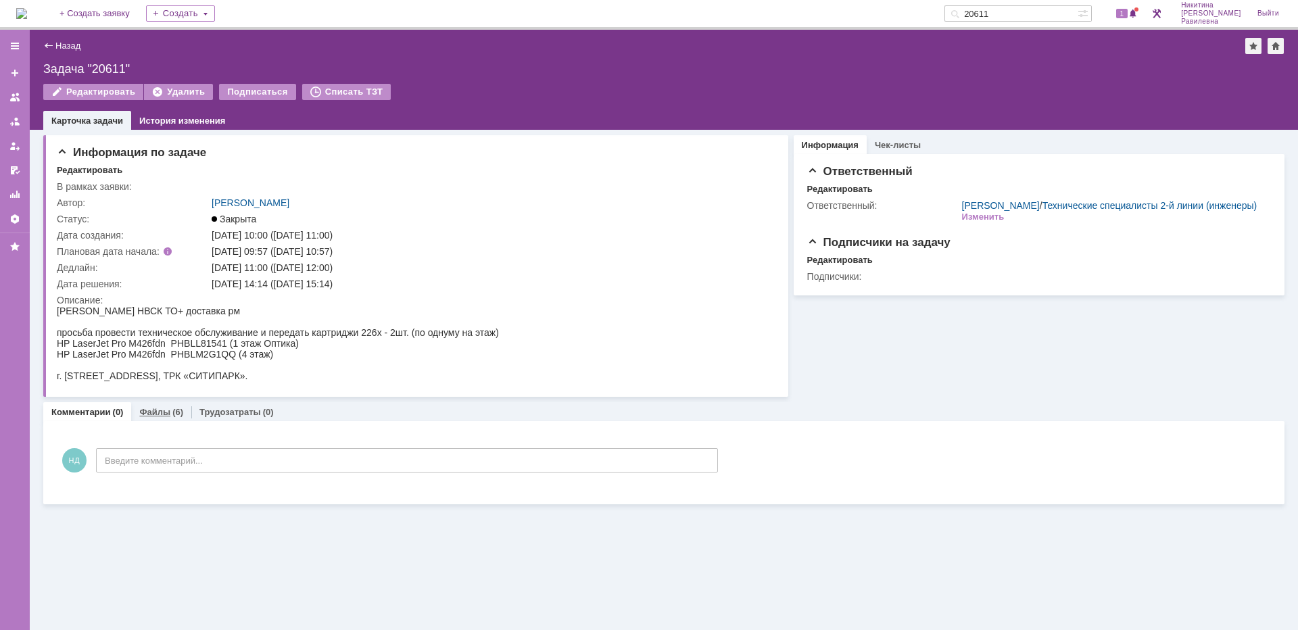
click at [165, 412] on link "Файлы" at bounding box center [154, 412] width 31 height 10
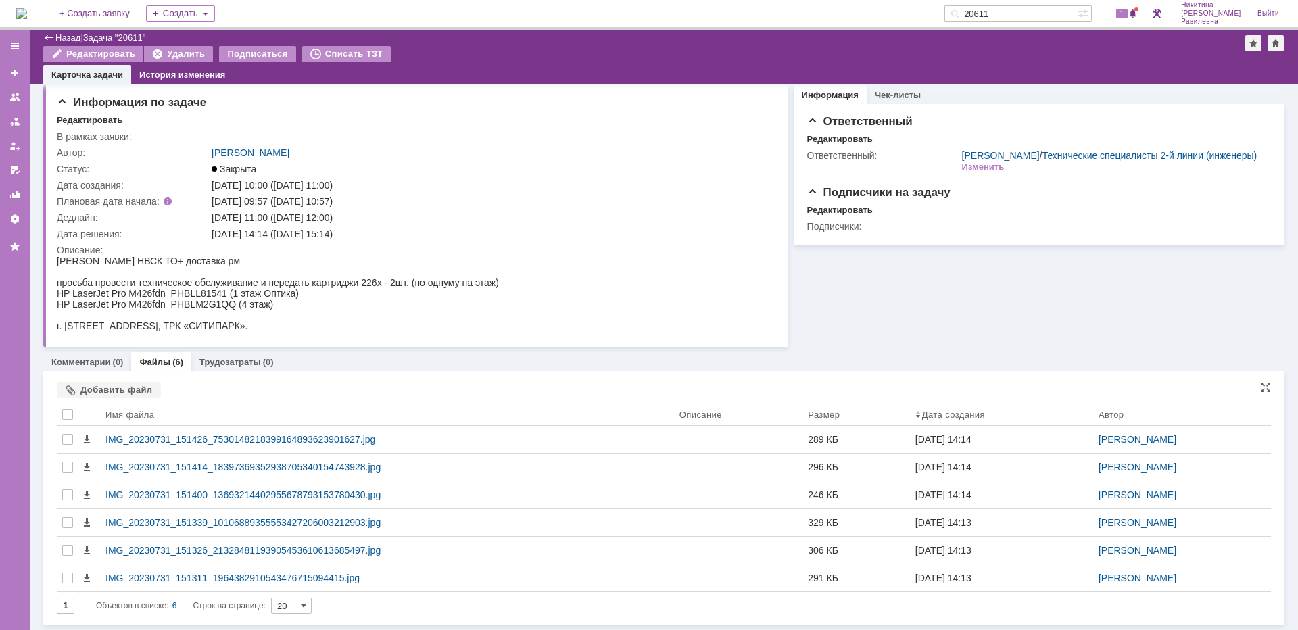
scroll to position [5, 0]
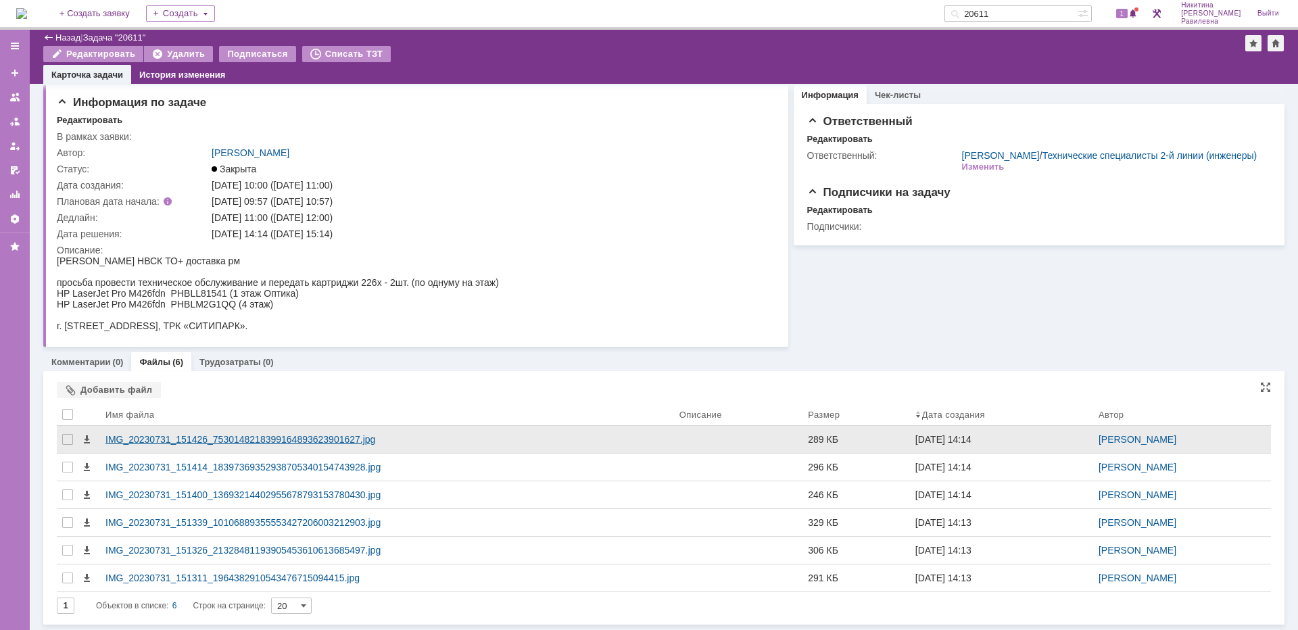
click at [298, 433] on div "IMG_20230731_151426_7530148218399164893623901627.jpg" at bounding box center [387, 439] width 574 height 27
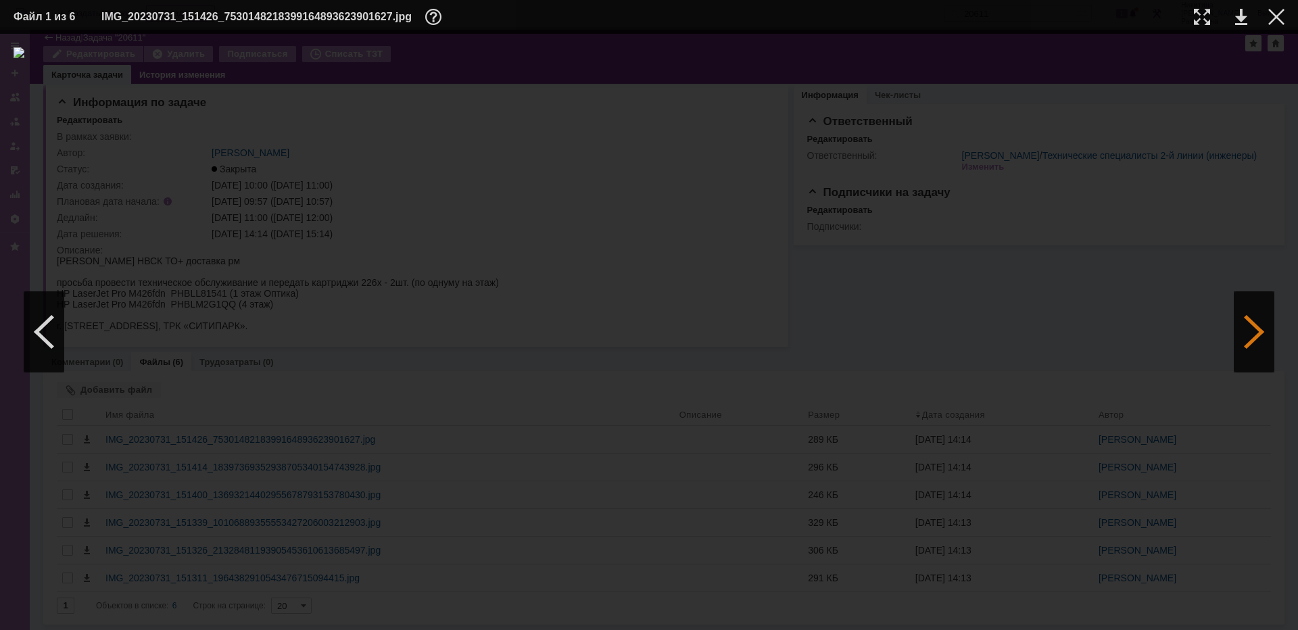
click at [1240, 345] on div at bounding box center [1254, 331] width 41 height 81
click at [1245, 335] on div at bounding box center [1254, 331] width 41 height 81
click at [1253, 345] on div at bounding box center [1254, 331] width 41 height 81
click at [1236, 343] on div at bounding box center [1254, 331] width 41 height 81
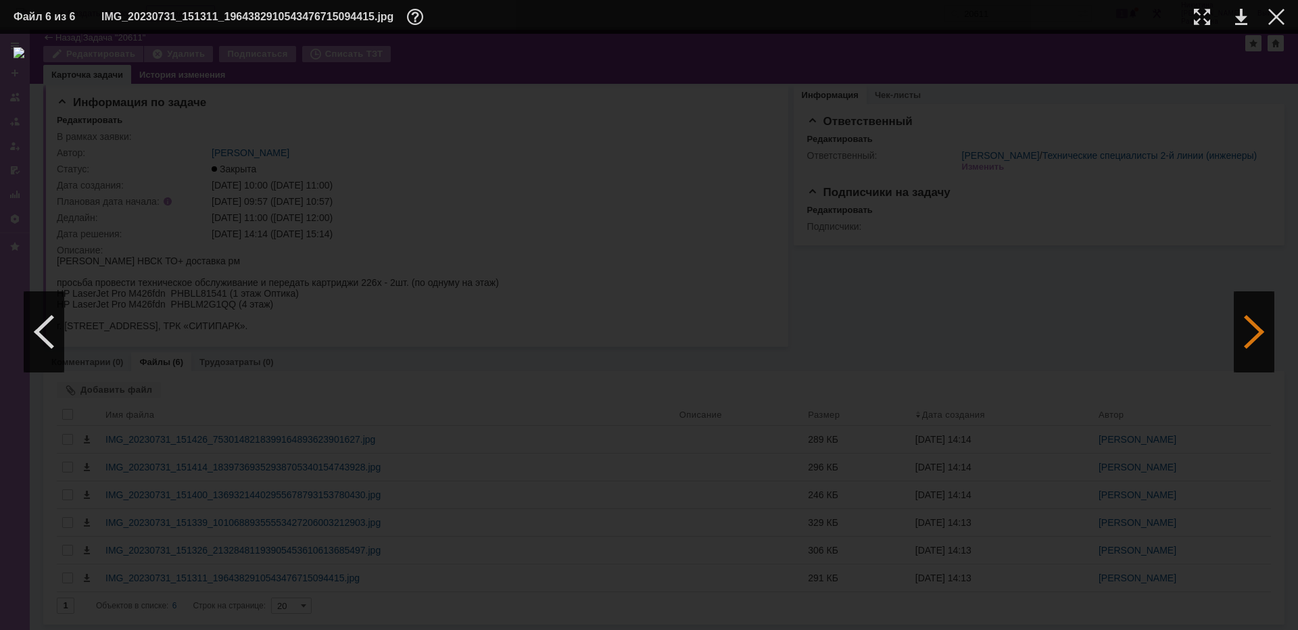
click at [1236, 343] on div at bounding box center [1254, 331] width 41 height 81
click at [1279, 19] on div at bounding box center [1276, 17] width 16 height 16
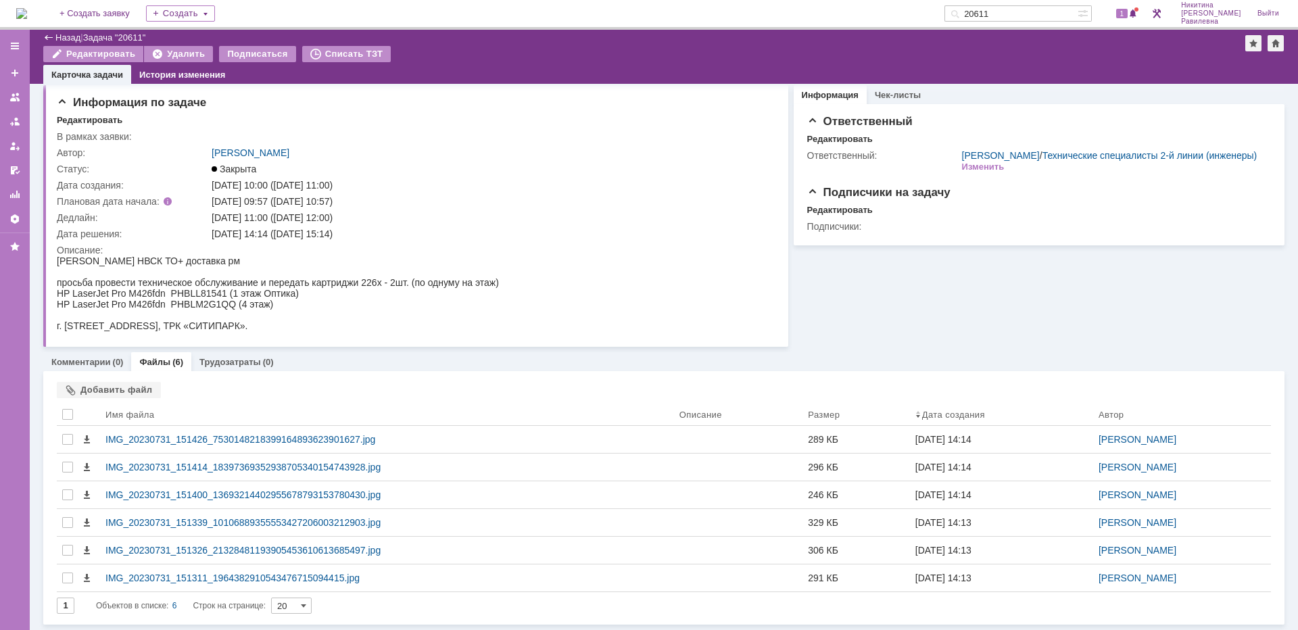
click at [50, 36] on div "Назад" at bounding box center [61, 37] width 37 height 10
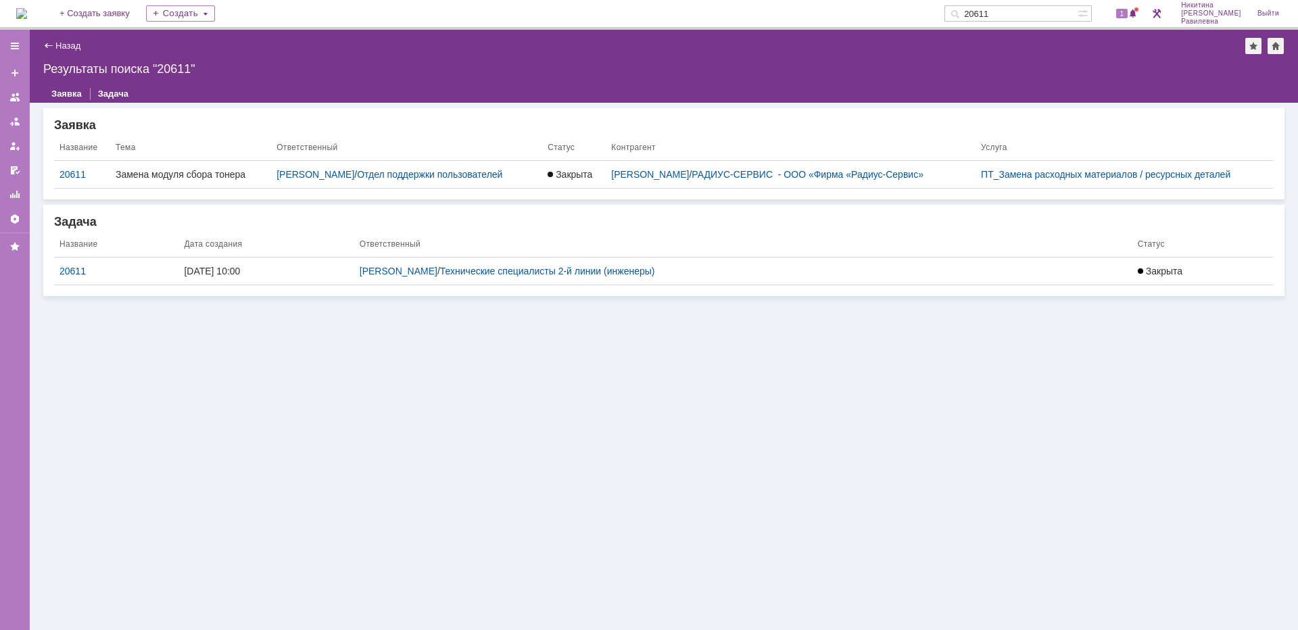
drag, startPoint x: 1032, startPoint y: 10, endPoint x: 994, endPoint y: 13, distance: 38.6
click at [994, 13] on div "20611" at bounding box center [1010, 13] width 133 height 16
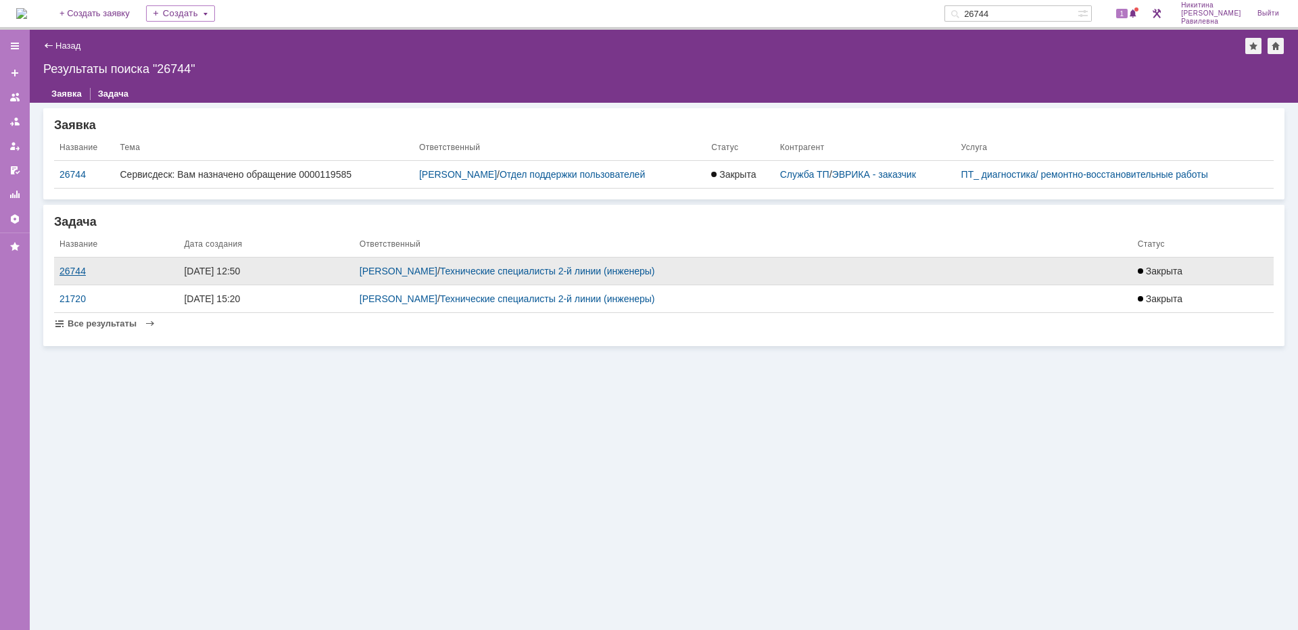
click at [80, 272] on div "26744" at bounding box center [116, 271] width 114 height 11
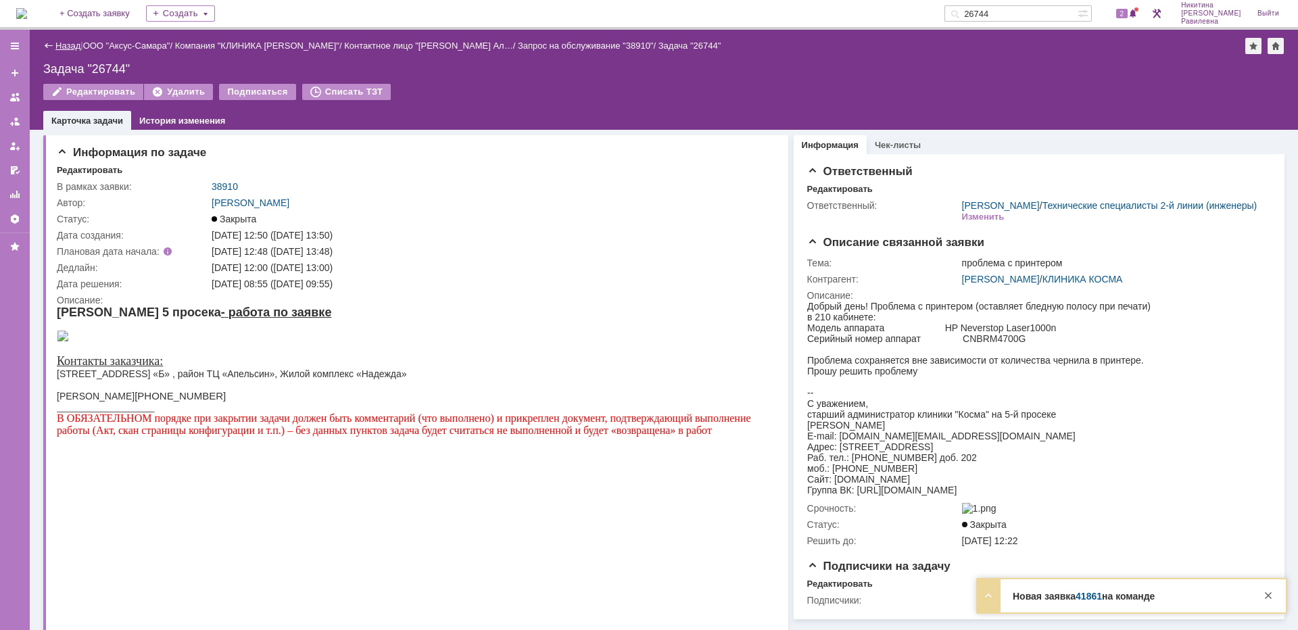
click at [76, 48] on link "Назад" at bounding box center [67, 46] width 25 height 10
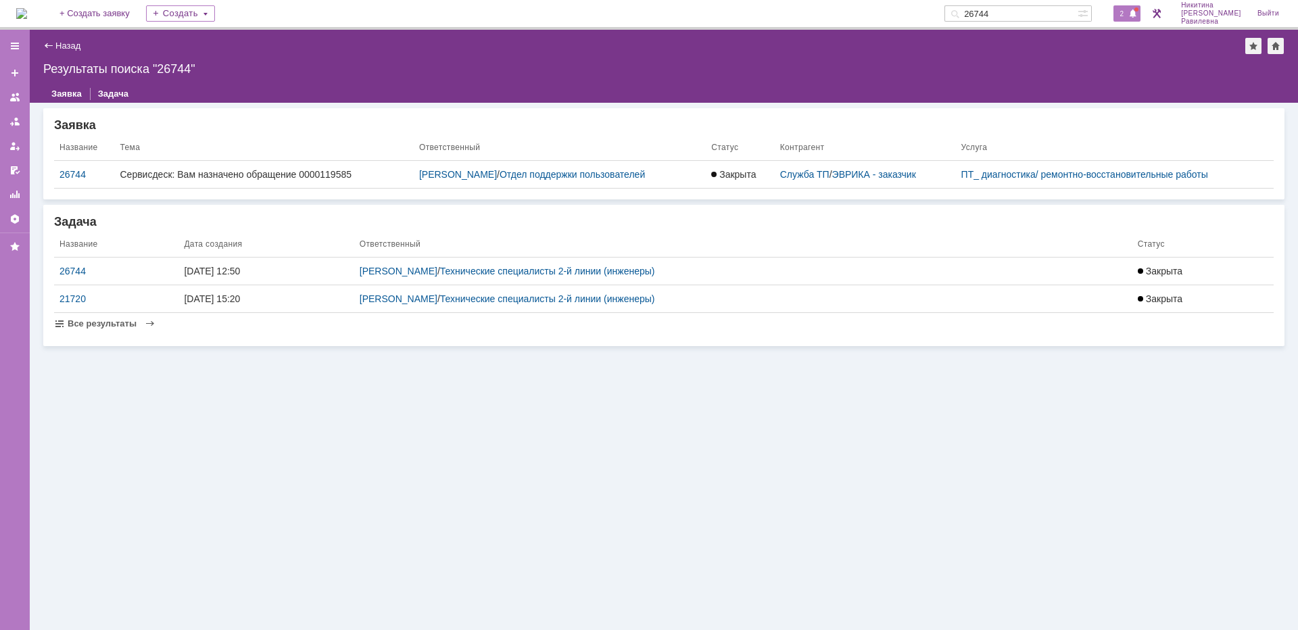
click at [1138, 12] on span at bounding box center [1132, 14] width 9 height 11
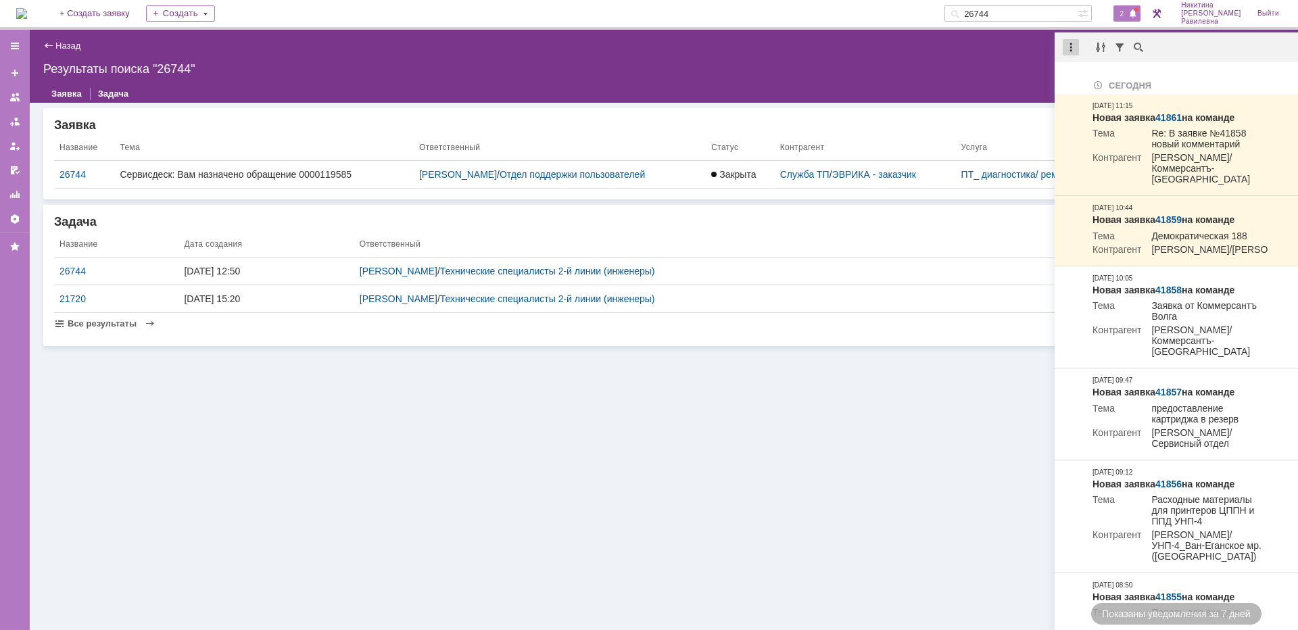
click at [1071, 49] on div at bounding box center [1071, 47] width 16 height 16
click at [1084, 84] on div "Отметить уведомления прочитанными" at bounding box center [1163, 81] width 181 height 9
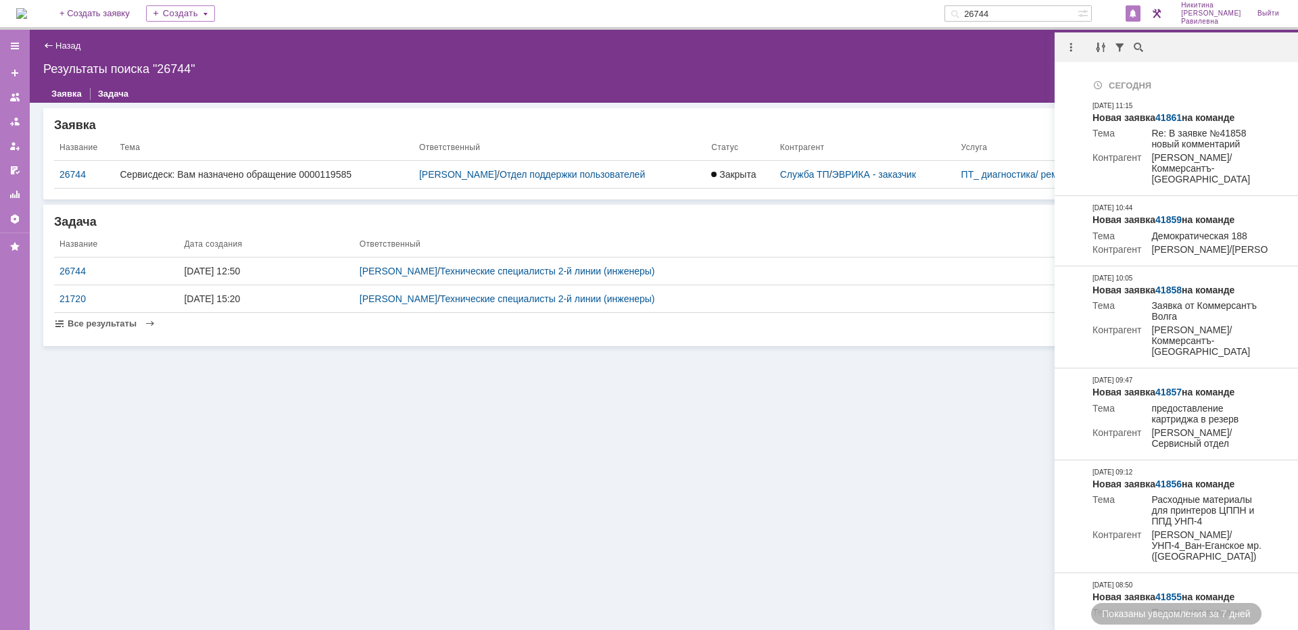
click at [27, 12] on img at bounding box center [21, 13] width 11 height 11
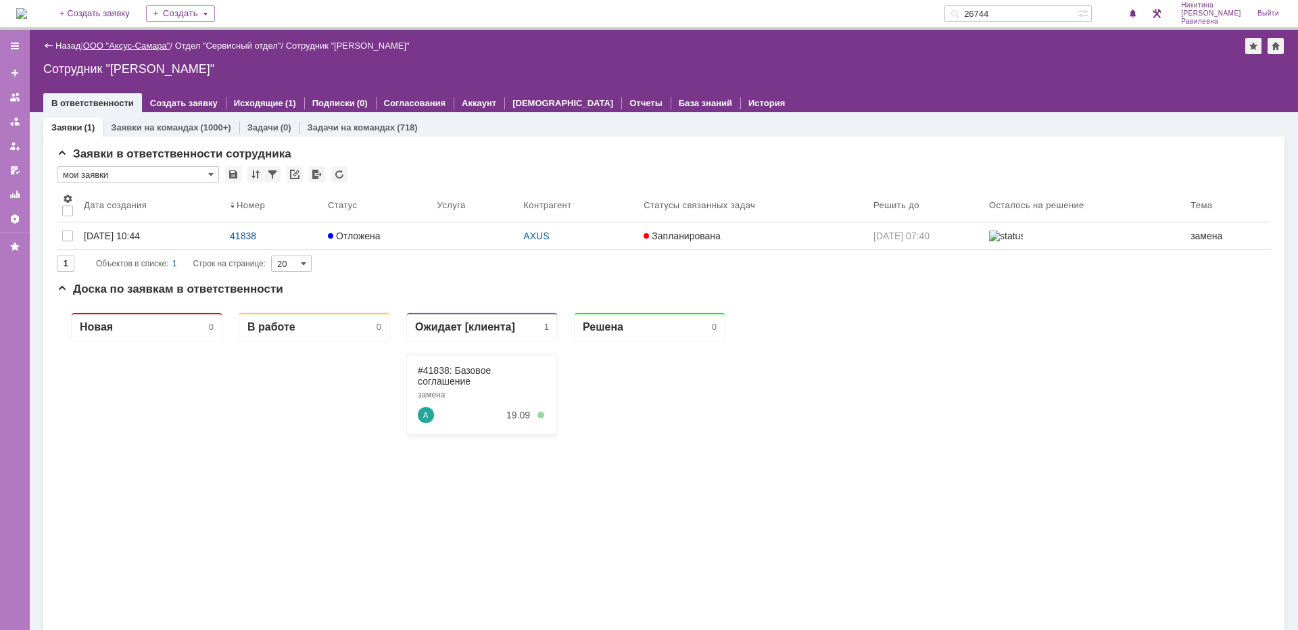
click at [149, 49] on link "ООО "Аксус-Самара"" at bounding box center [126, 46] width 87 height 10
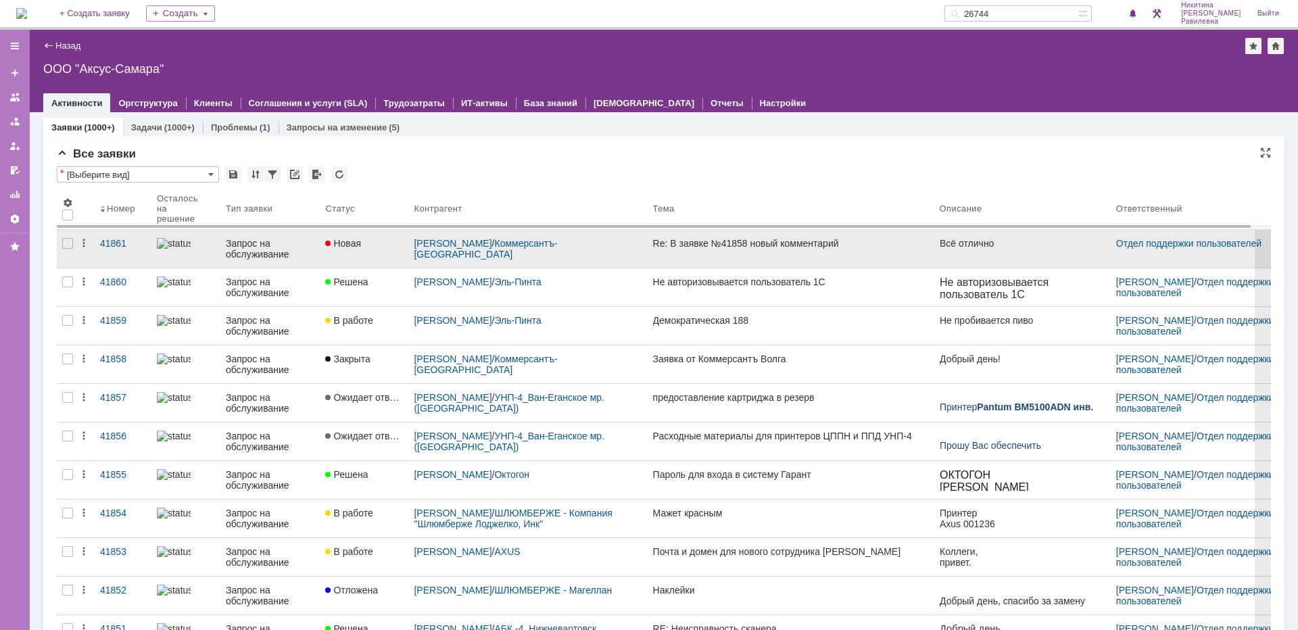
click at [231, 254] on div "Запрос на обслуживание" at bounding box center [270, 249] width 89 height 22
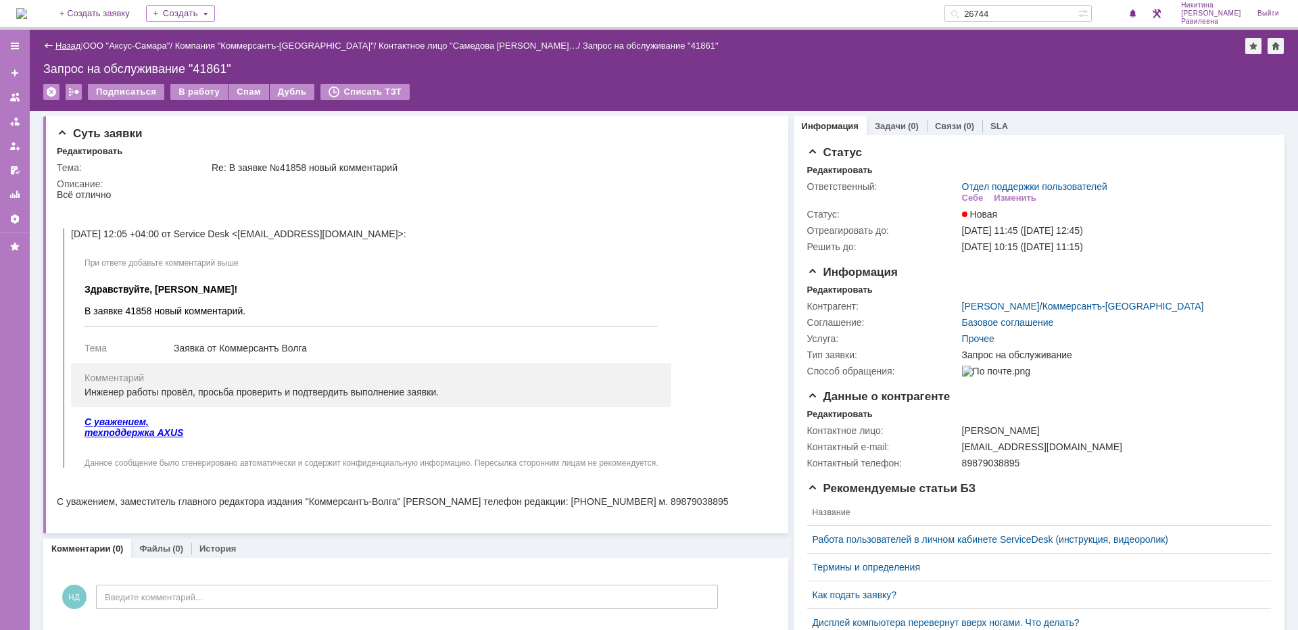
click at [68, 42] on link "Назад" at bounding box center [67, 46] width 25 height 10
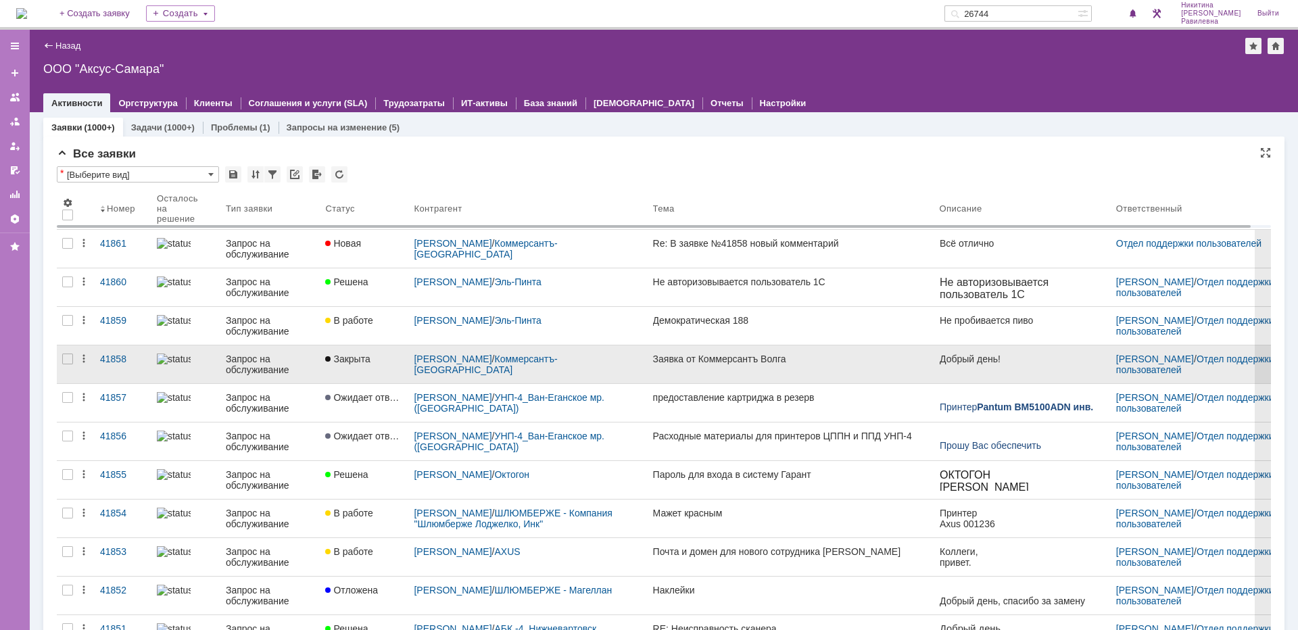
click at [264, 364] on div "Запрос на обслуживание" at bounding box center [270, 365] width 89 height 22
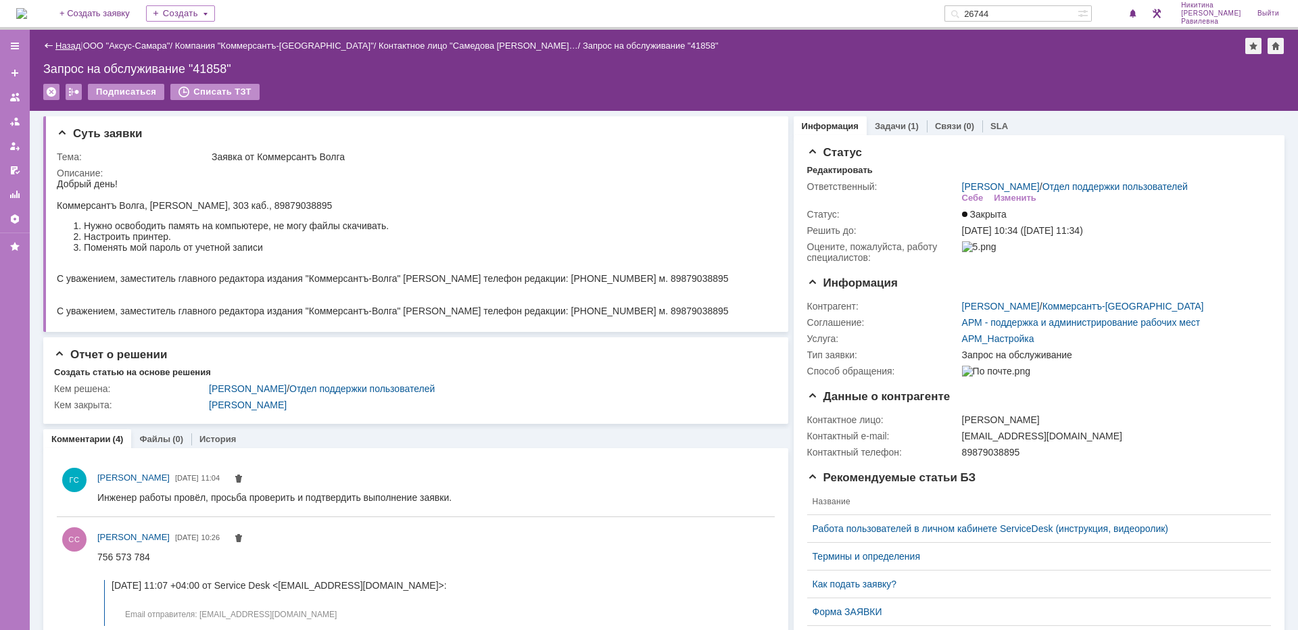
click at [67, 44] on link "Назад" at bounding box center [67, 46] width 25 height 10
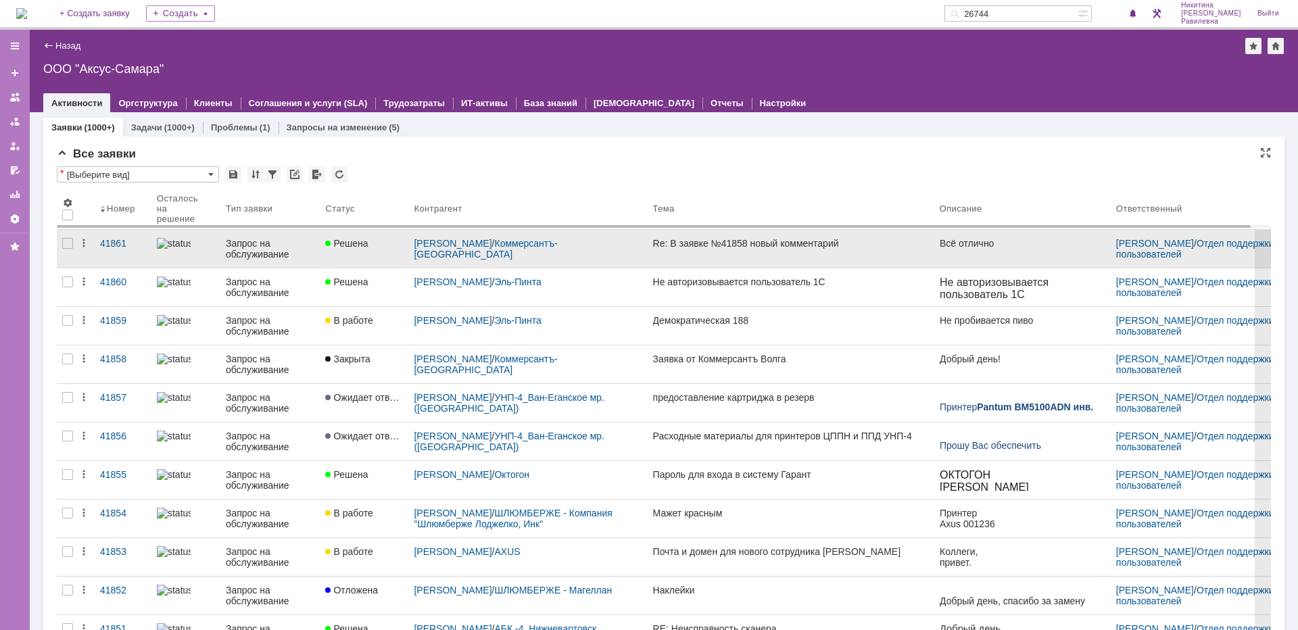
click at [307, 248] on div "Запрос на обслуживание" at bounding box center [270, 249] width 89 height 22
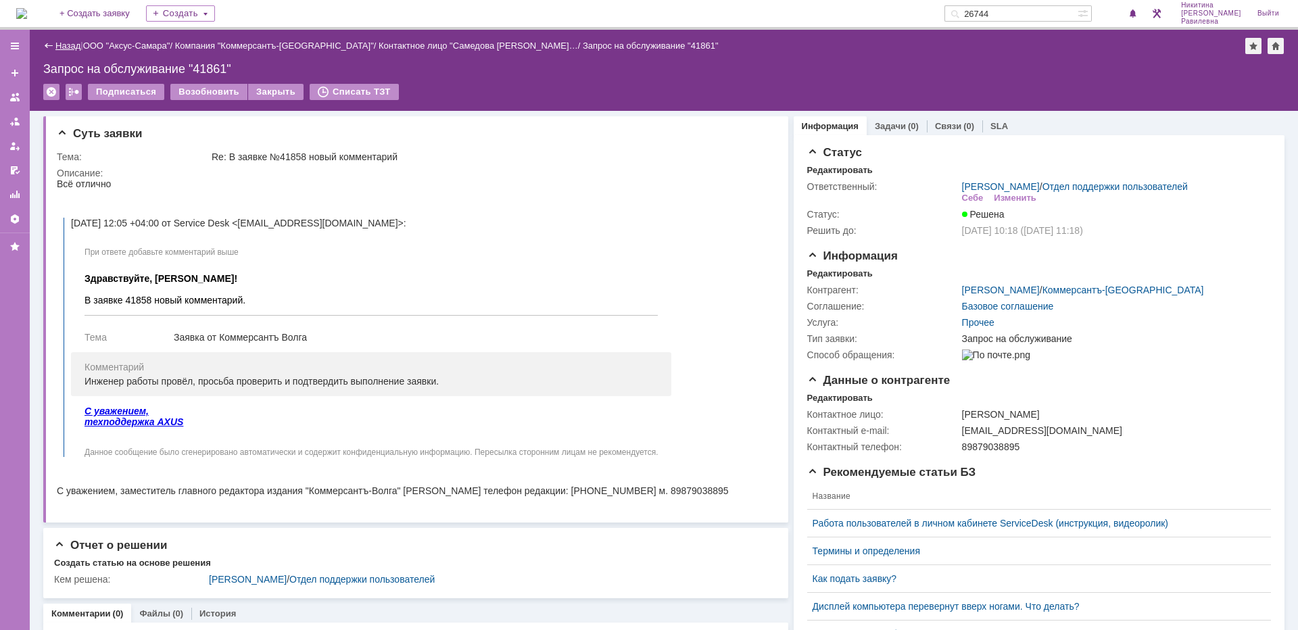
click at [70, 46] on link "Назад" at bounding box center [67, 46] width 25 height 10
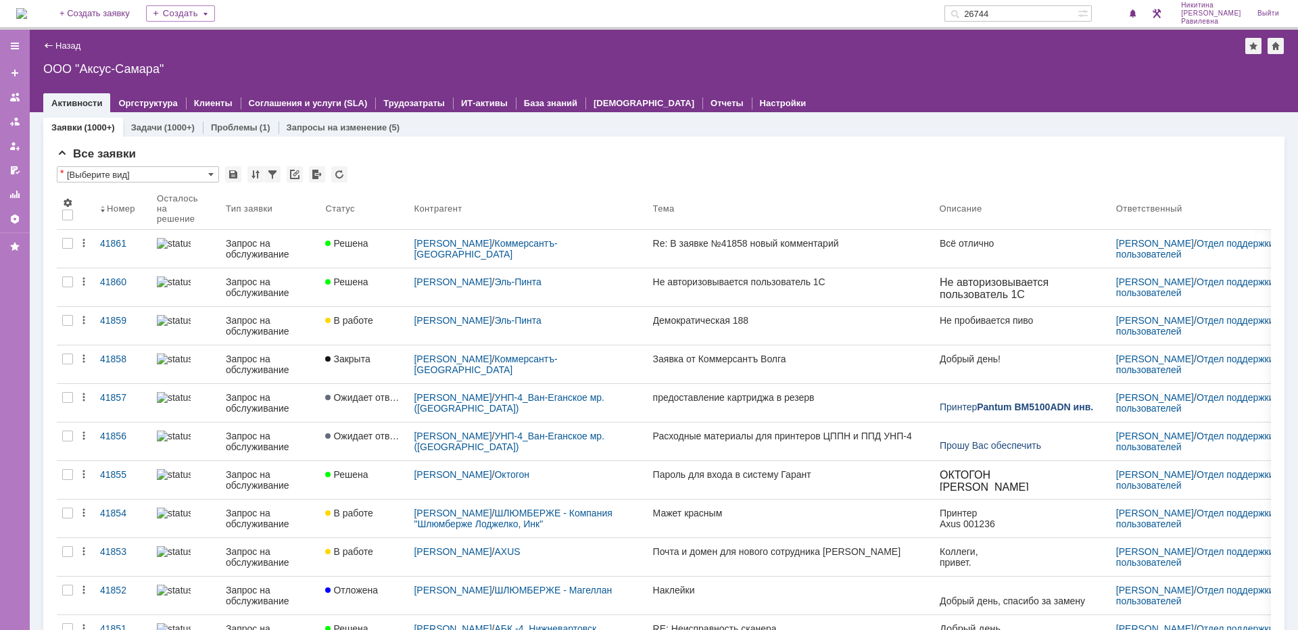
drag, startPoint x: 1038, startPoint y: 9, endPoint x: 981, endPoint y: 9, distance: 56.1
click at [981, 9] on div "26744" at bounding box center [1010, 13] width 133 height 16
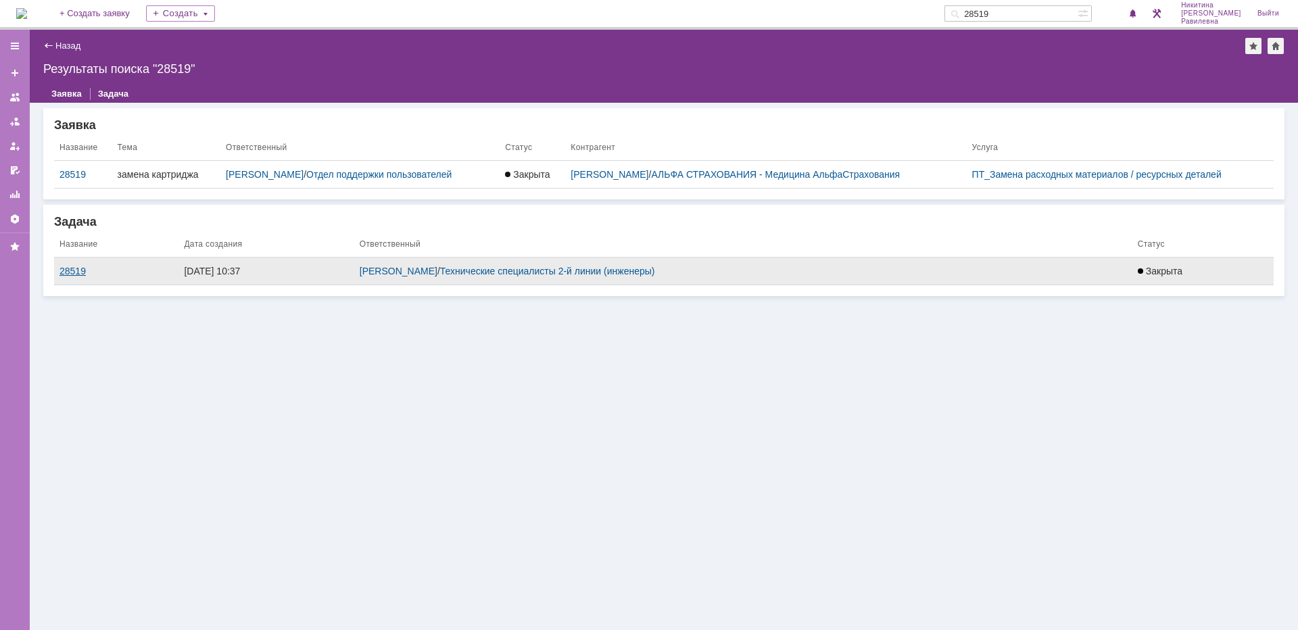
click at [80, 268] on div "28519" at bounding box center [116, 271] width 114 height 11
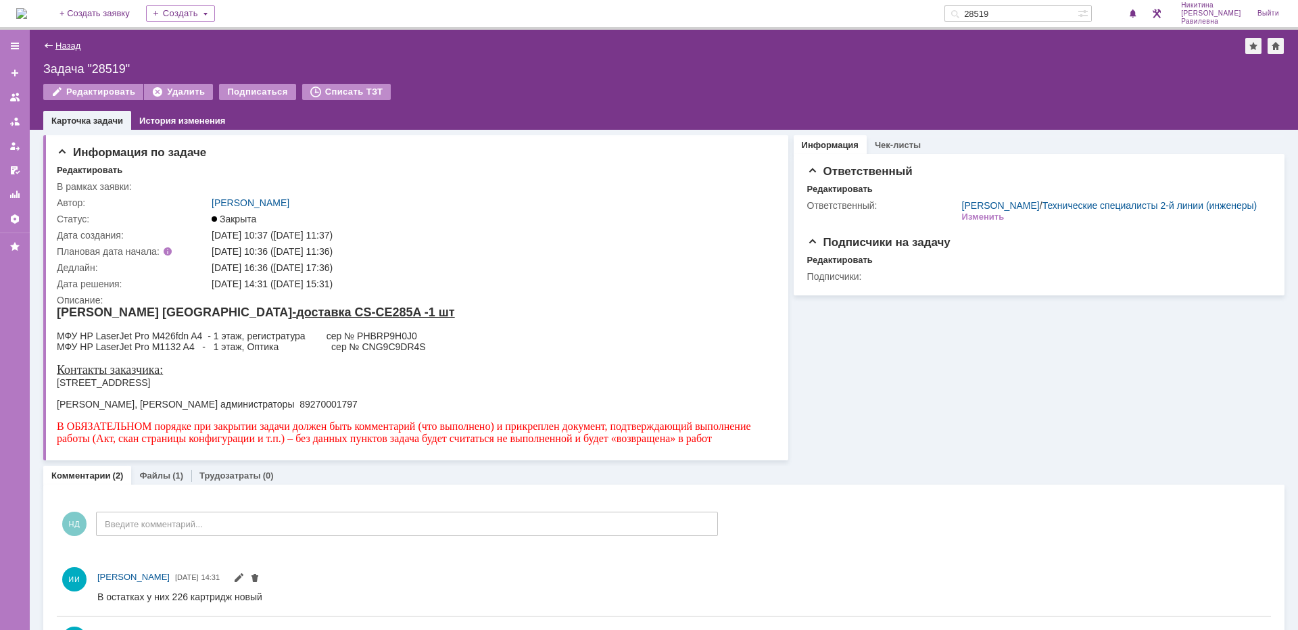
click at [79, 45] on link "Назад" at bounding box center [67, 46] width 25 height 10
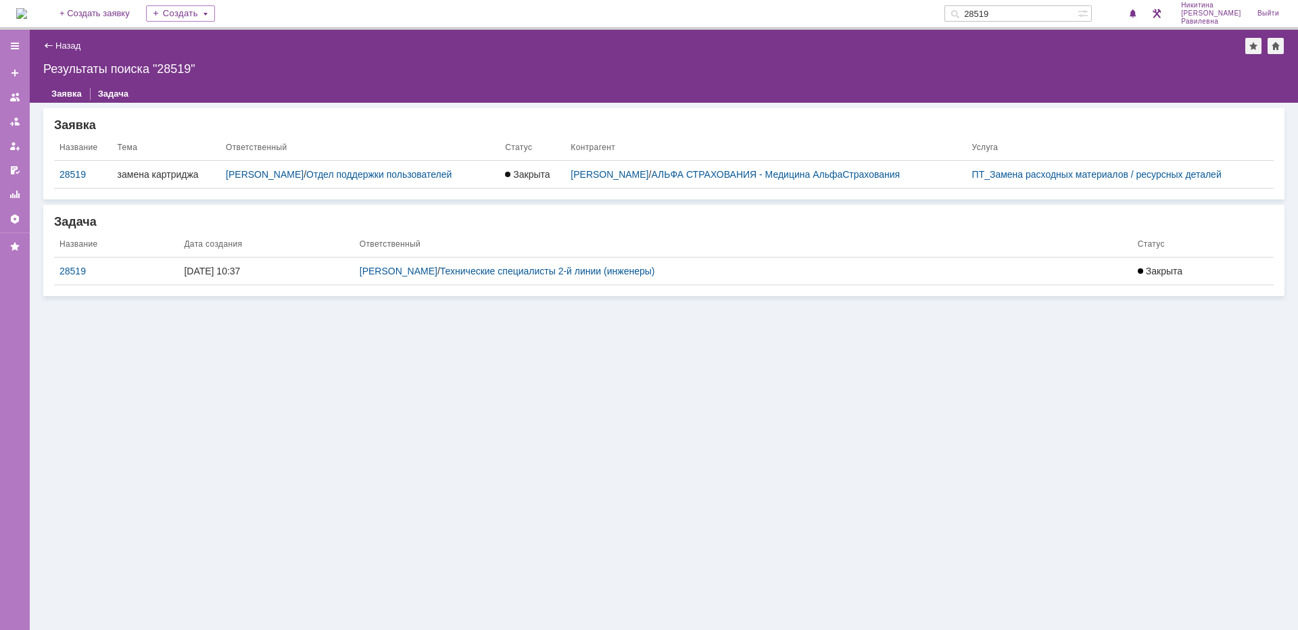
drag, startPoint x: 1042, startPoint y: 9, endPoint x: 990, endPoint y: 13, distance: 52.9
click at [990, 13] on div "28519" at bounding box center [1010, 13] width 133 height 16
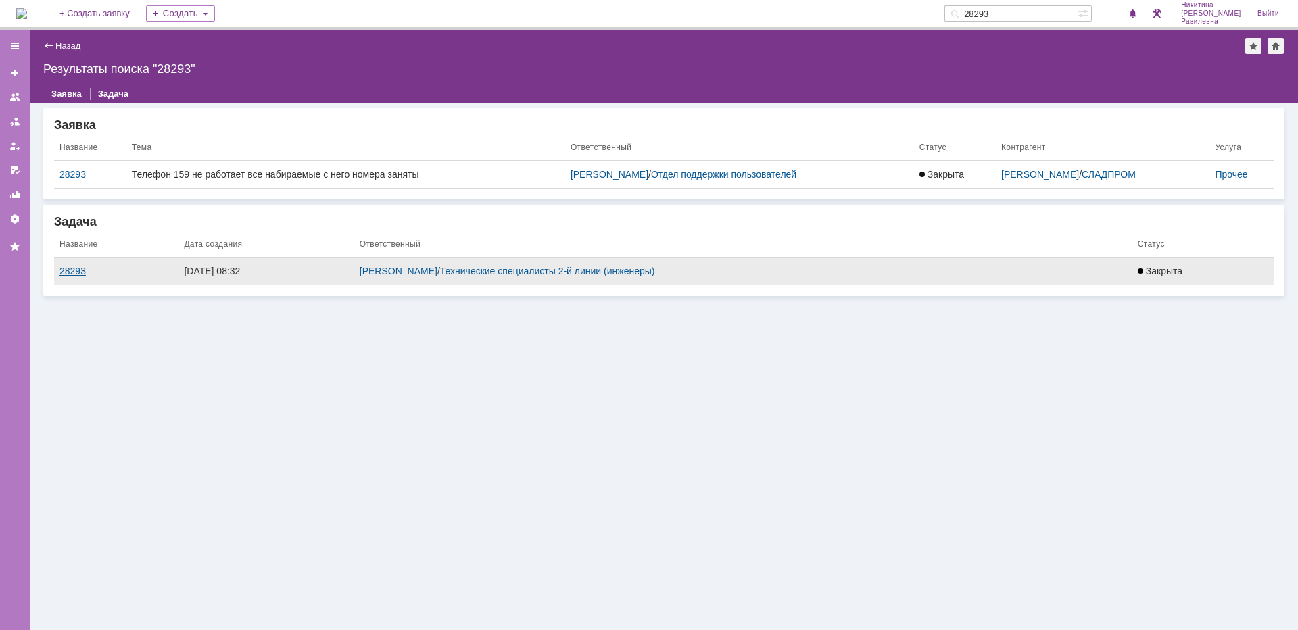
click at [76, 274] on div "28293" at bounding box center [116, 271] width 114 height 11
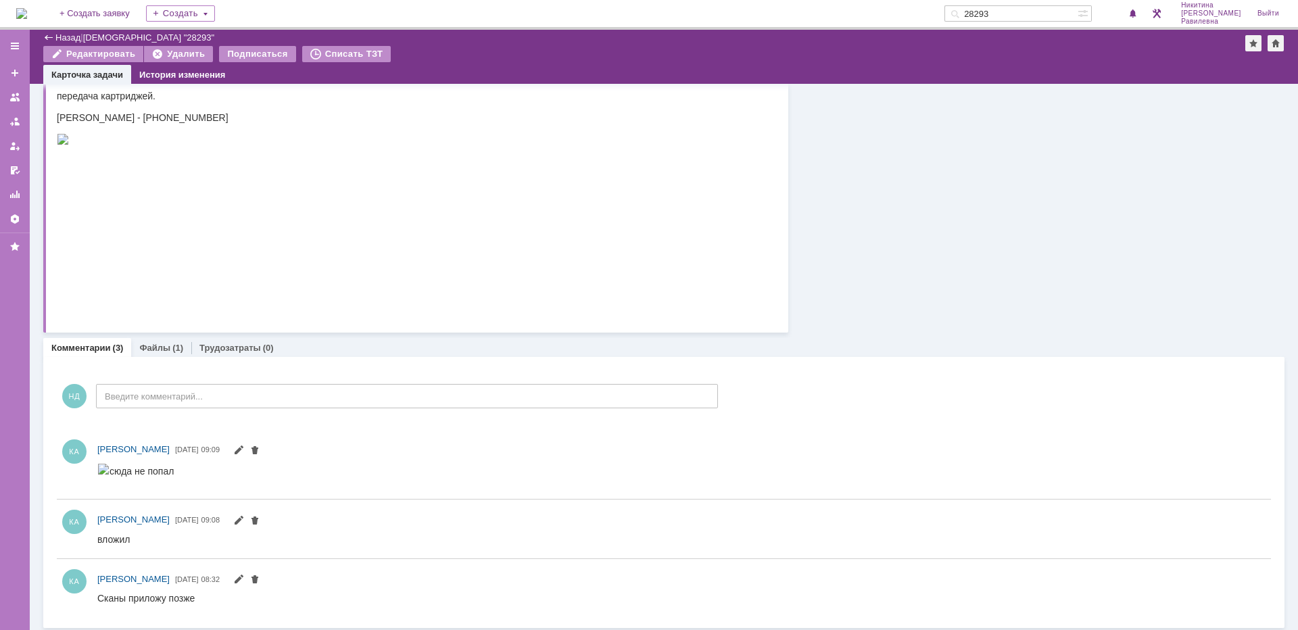
scroll to position [207, 0]
click at [157, 339] on div "Файлы (1)" at bounding box center [161, 345] width 60 height 20
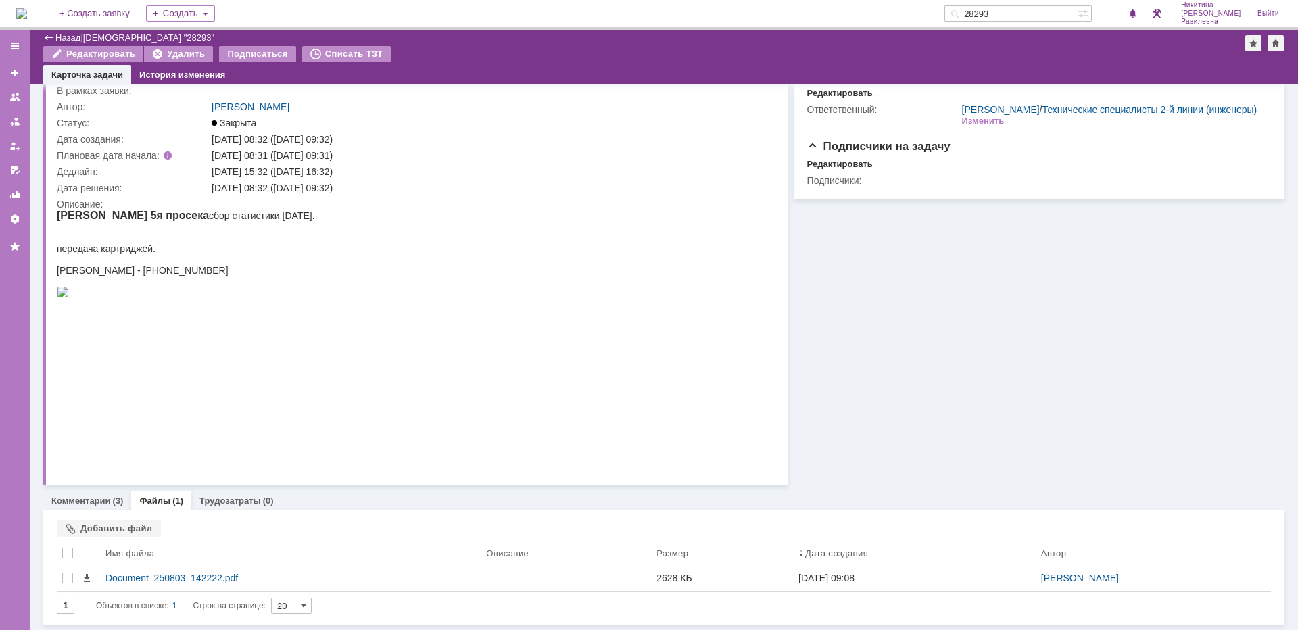
scroll to position [51, 0]
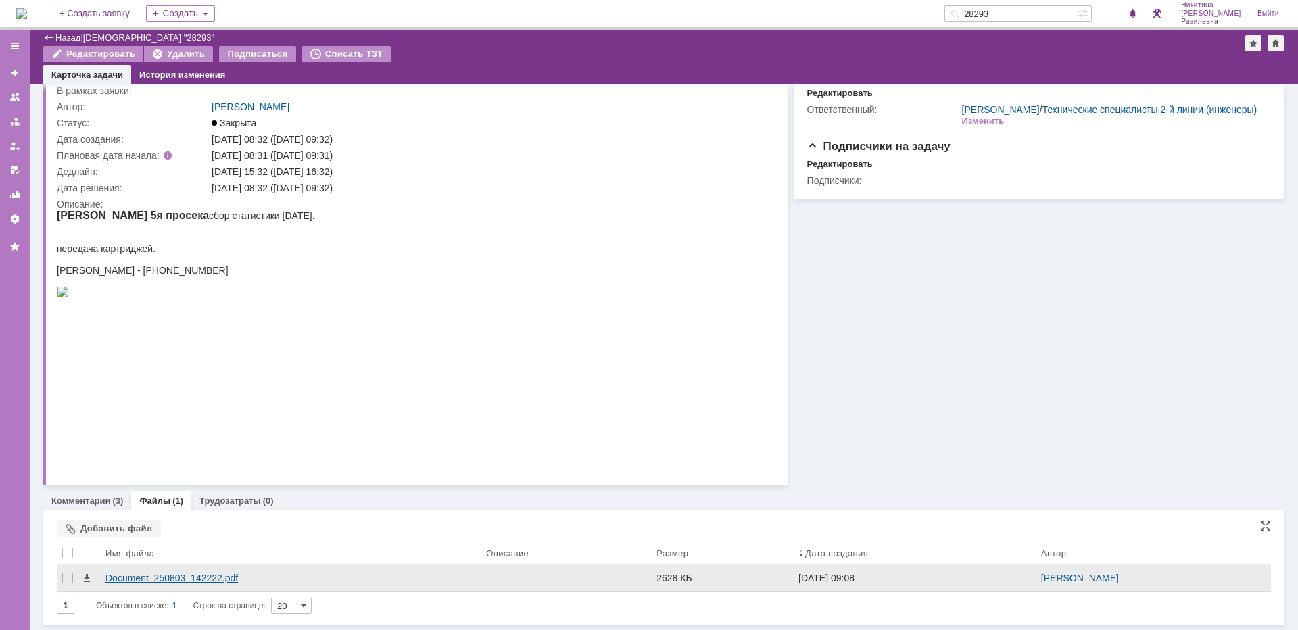
click at [180, 575] on div "Document_250803_142222.pdf" at bounding box center [290, 577] width 370 height 11
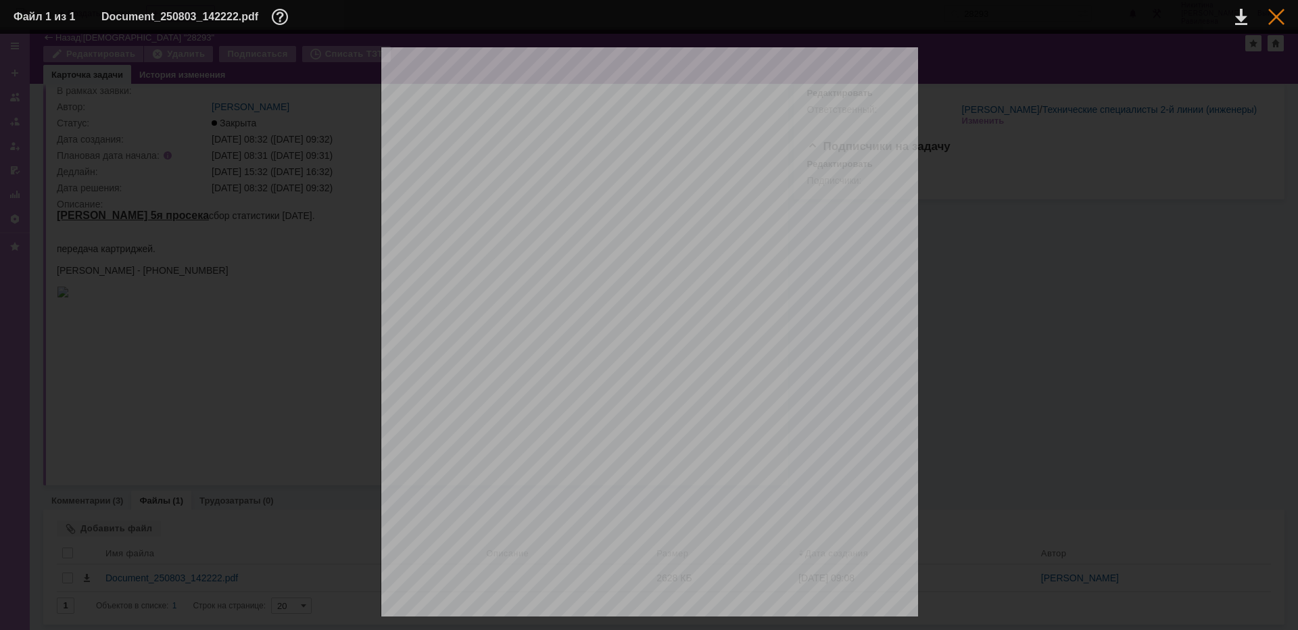
click at [1277, 20] on div at bounding box center [1276, 17] width 16 height 16
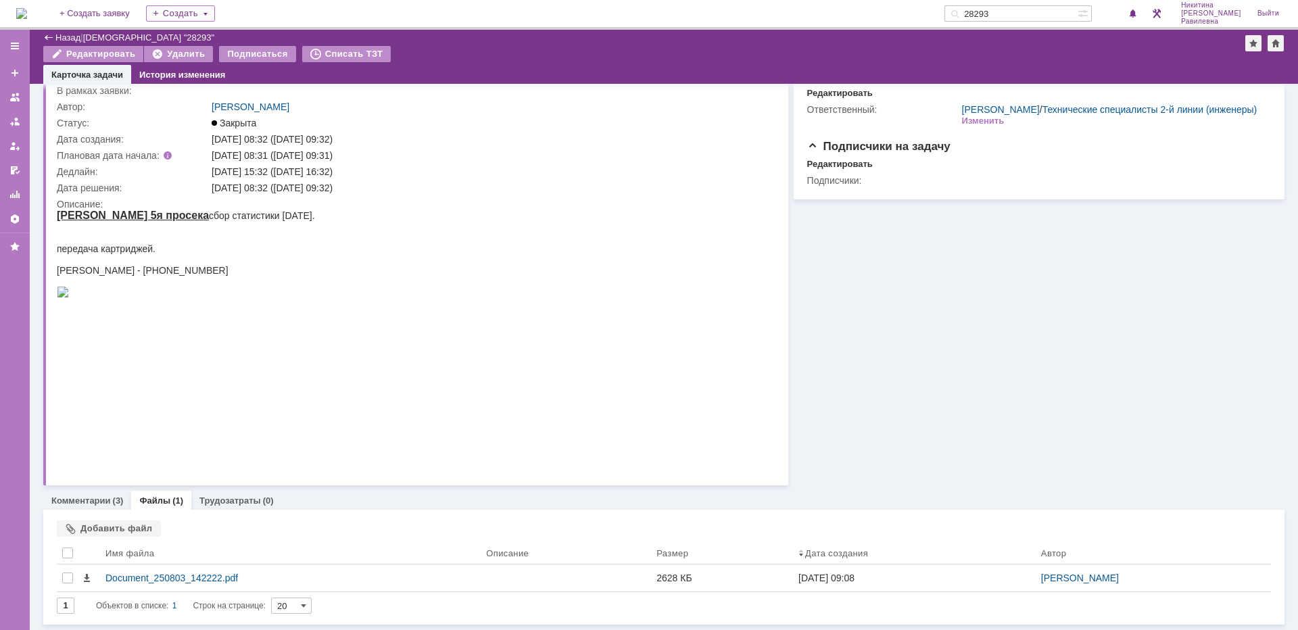
drag, startPoint x: 1033, startPoint y: 7, endPoint x: 979, endPoint y: 8, distance: 54.8
click at [979, 8] on div "На домашнюю + Создать заявку Создать 28293 [PERSON_NAME] Выйти" at bounding box center [649, 15] width 1298 height 30
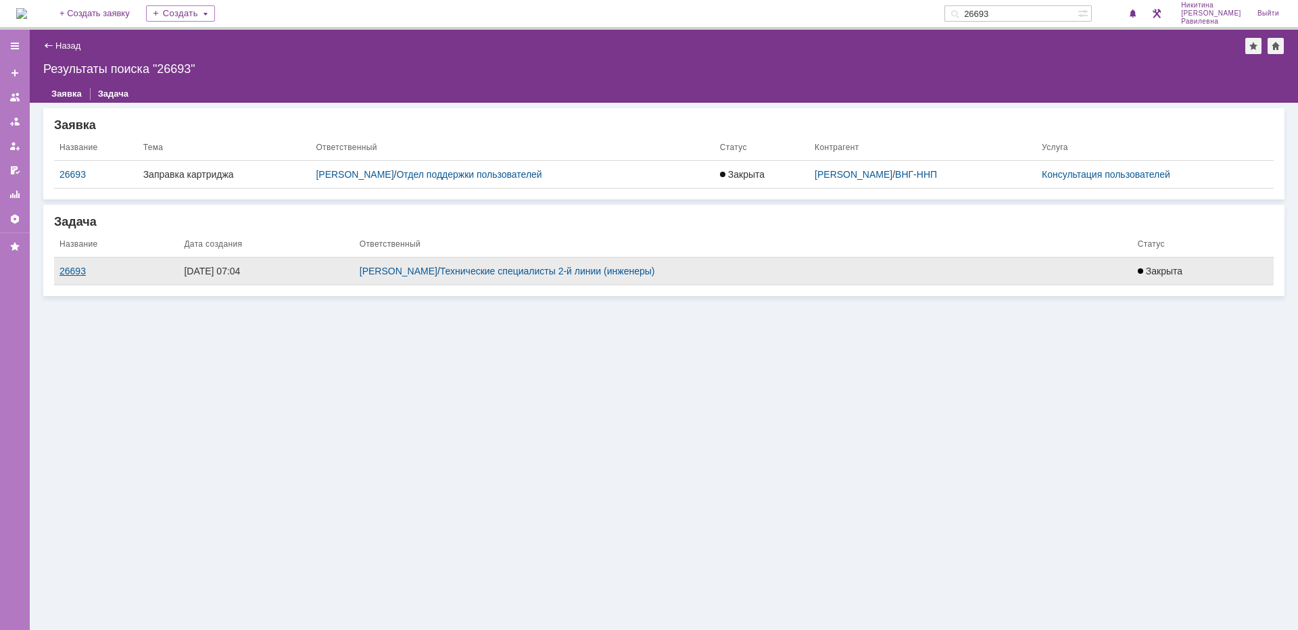
click at [68, 272] on div "26693" at bounding box center [116, 271] width 114 height 11
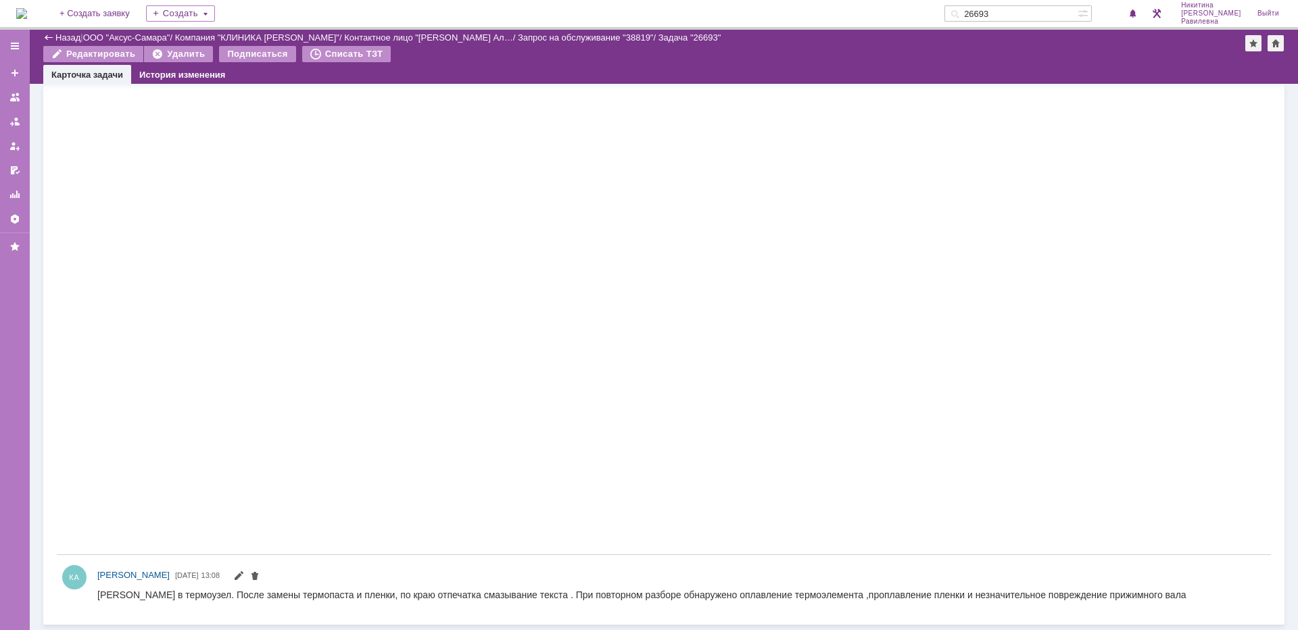
scroll to position [5270, 0]
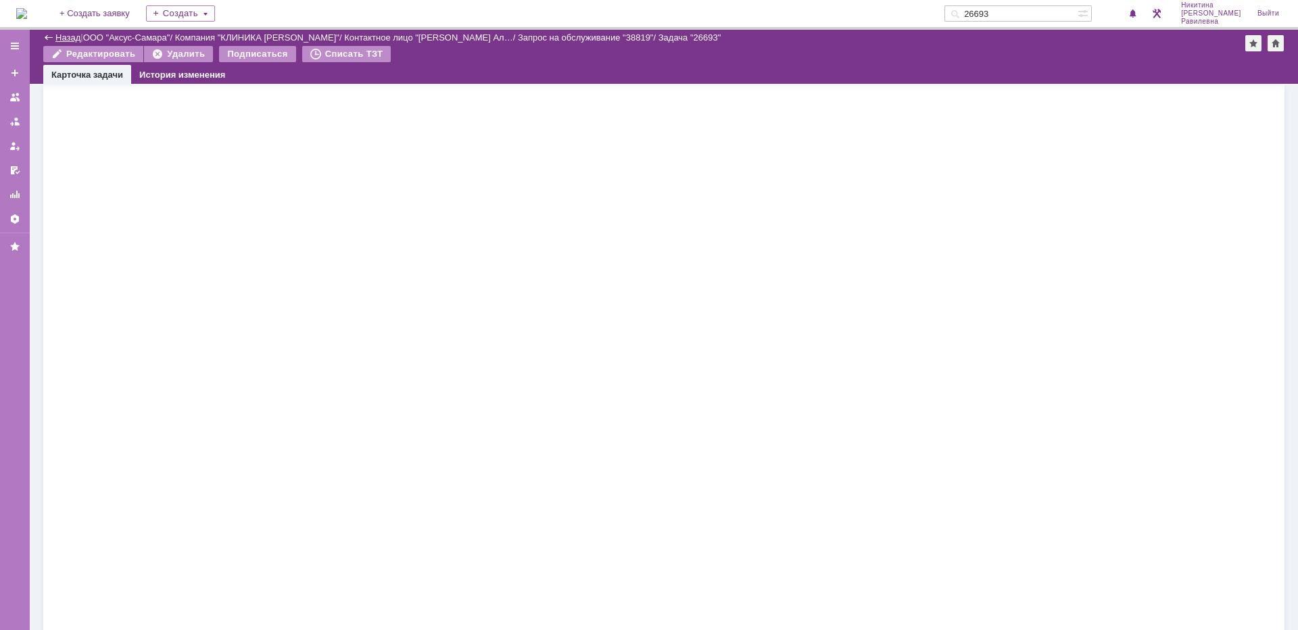
click at [64, 39] on link "Назад" at bounding box center [67, 37] width 25 height 10
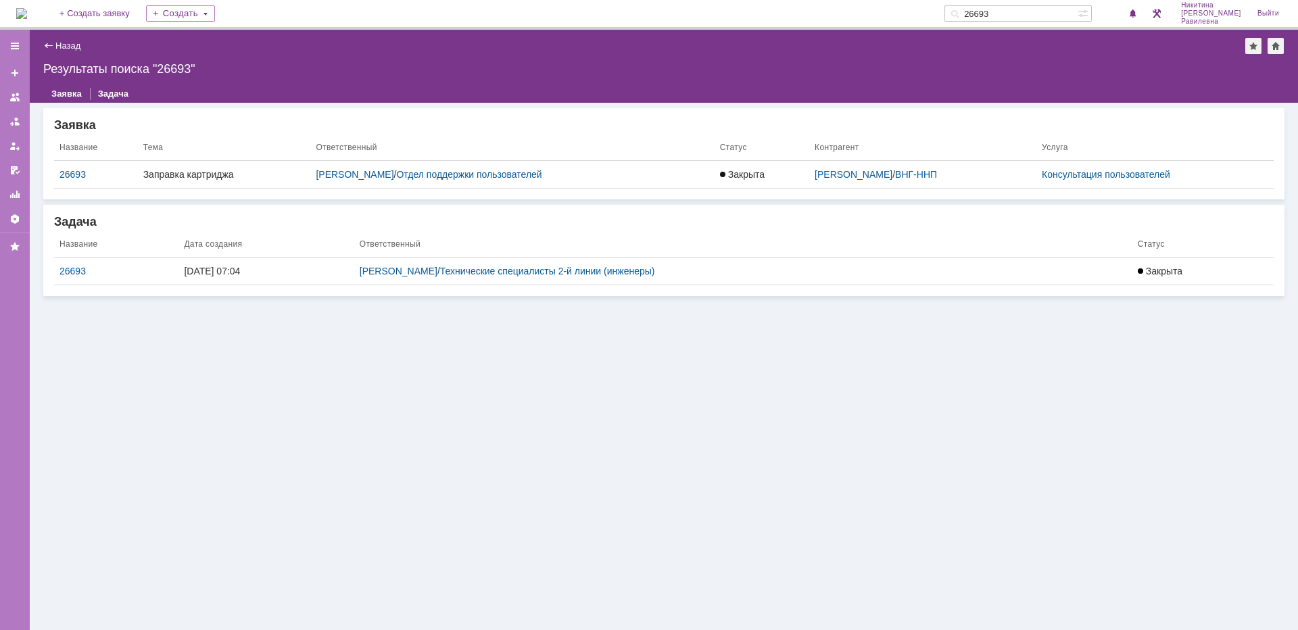
drag, startPoint x: 1063, startPoint y: 20, endPoint x: 973, endPoint y: 19, distance: 89.9
click at [973, 19] on div "На домашнюю + Создать заявку Создать 26693 Никитина Диана Равилевна Выйти" at bounding box center [649, 15] width 1298 height 30
type input "27132"
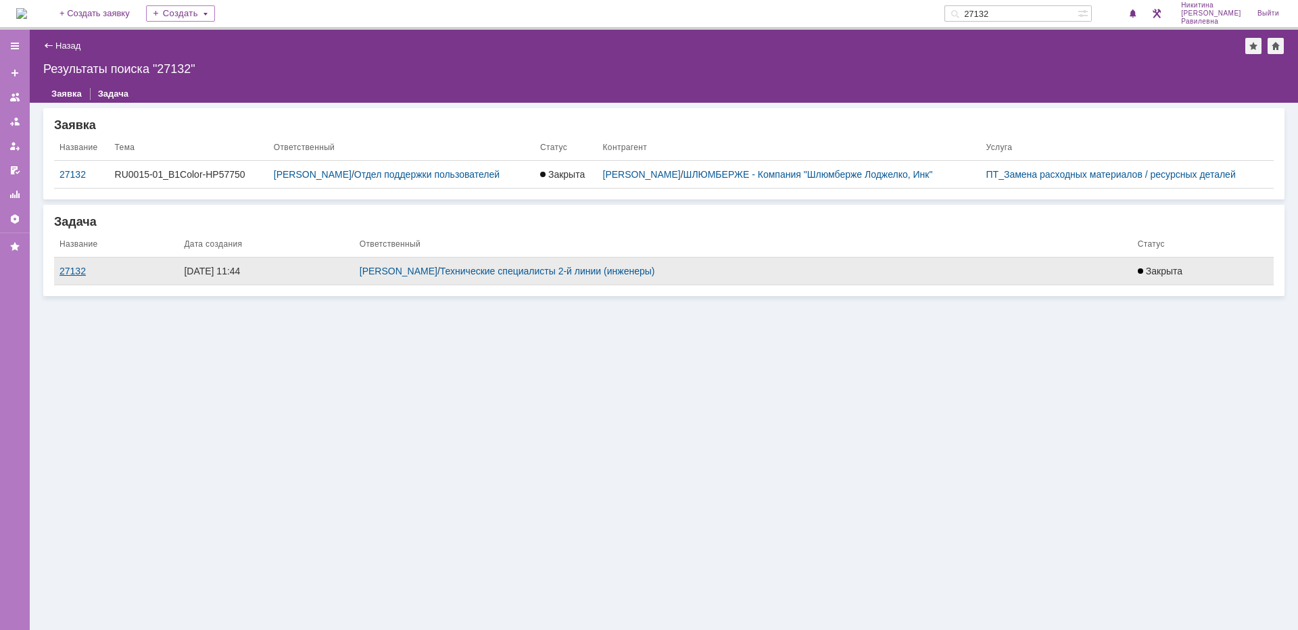
click at [76, 271] on div "27132" at bounding box center [116, 271] width 114 height 11
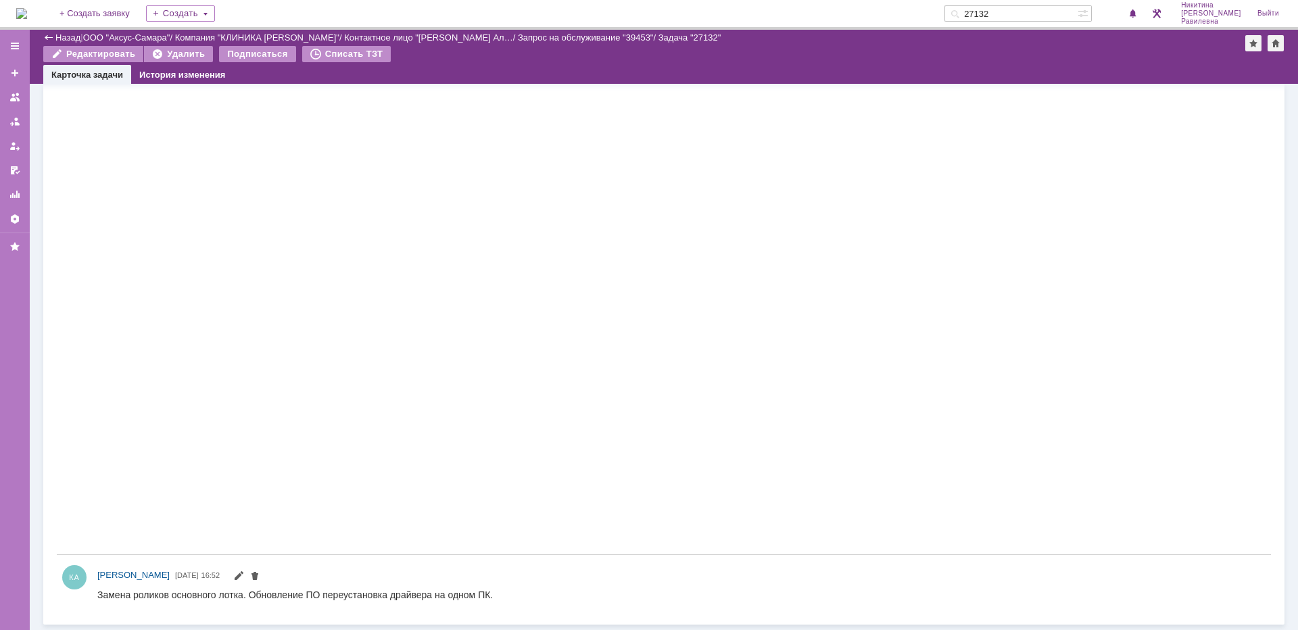
scroll to position [623, 0]
click at [108, 76] on img at bounding box center [102, 70] width 11 height 11
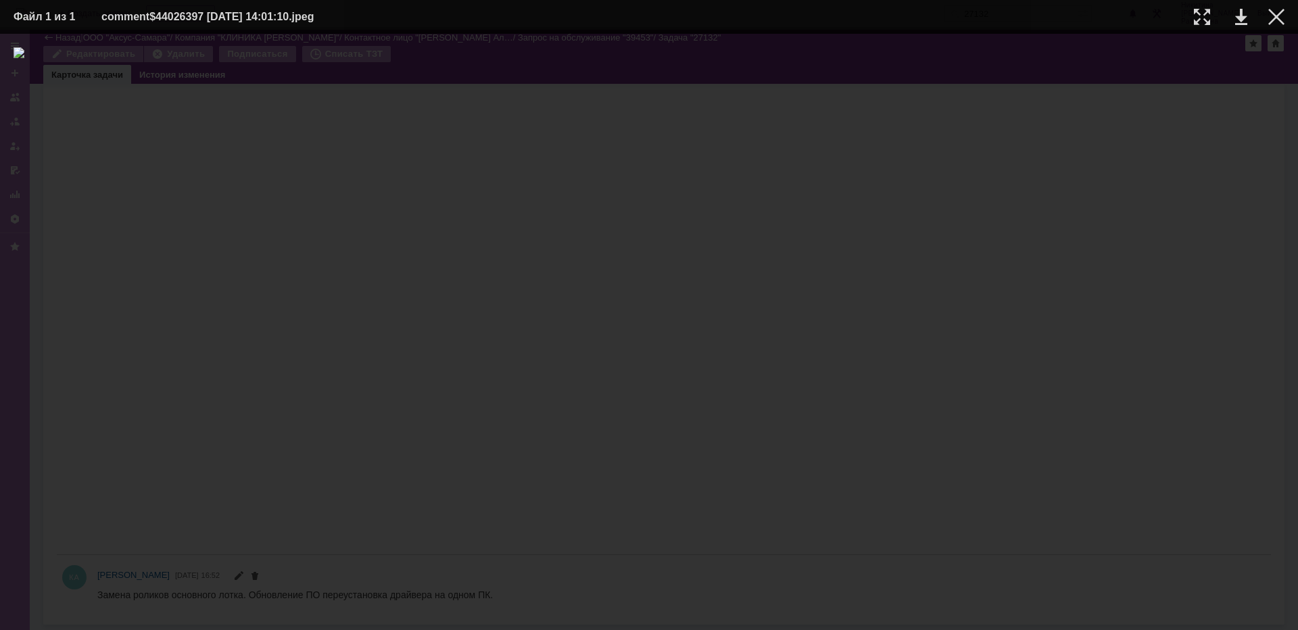
click at [1065, 252] on div at bounding box center [649, 331] width 1271 height 569
click at [1274, 16] on div at bounding box center [1276, 17] width 16 height 16
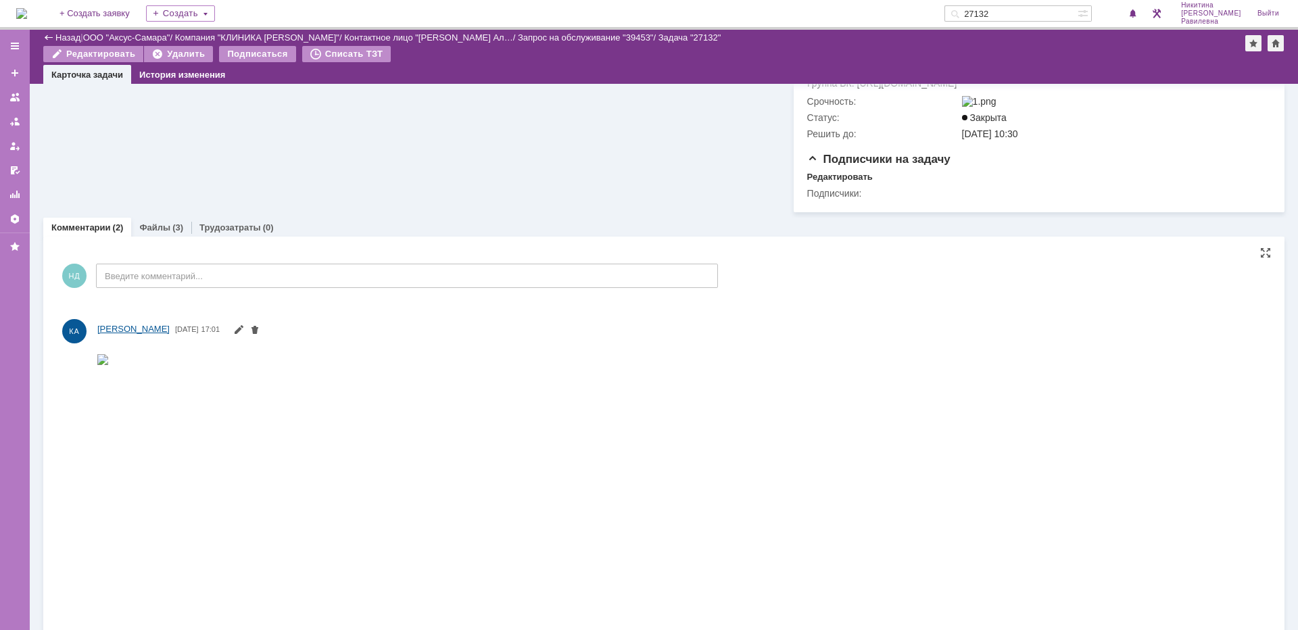
scroll to position [352, 0]
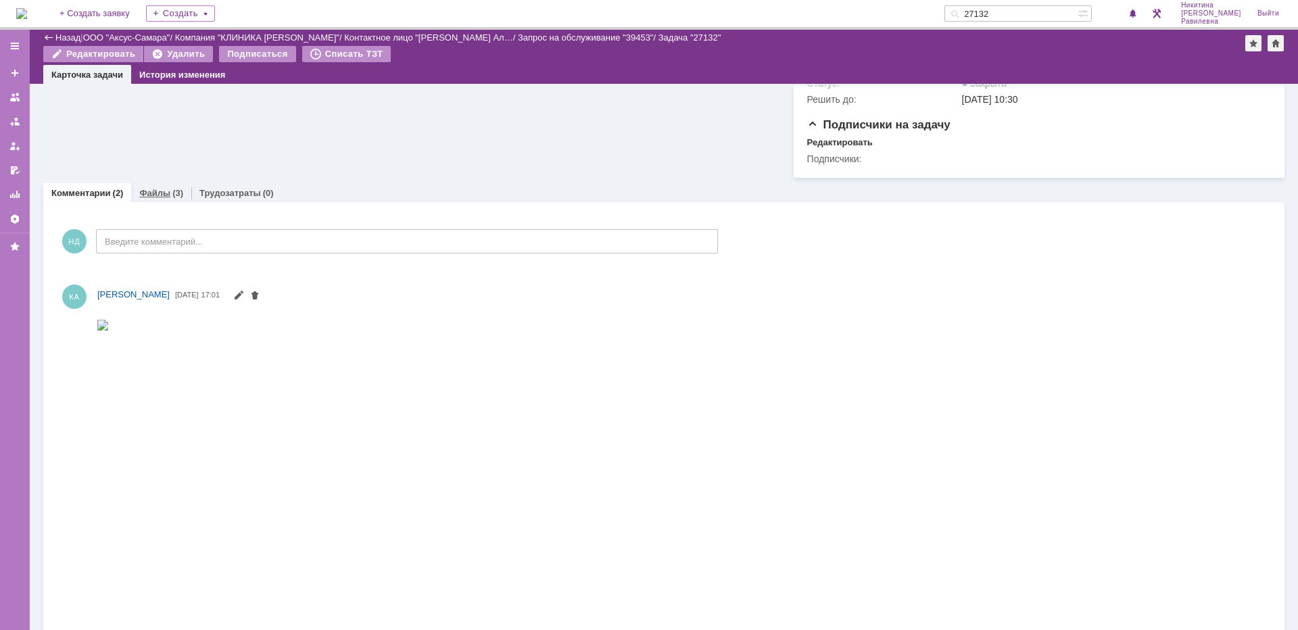
click at [160, 198] on link "Файлы" at bounding box center [154, 193] width 31 height 10
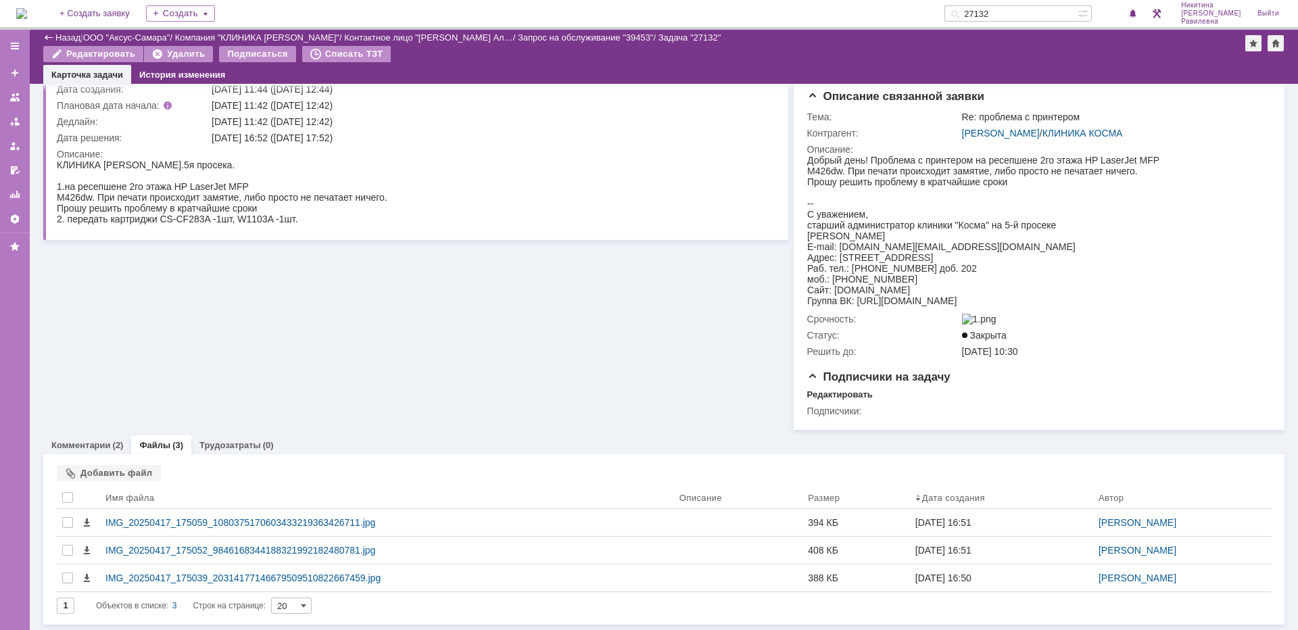
scroll to position [116, 0]
click at [89, 441] on link "Комментарии" at bounding box center [80, 445] width 59 height 10
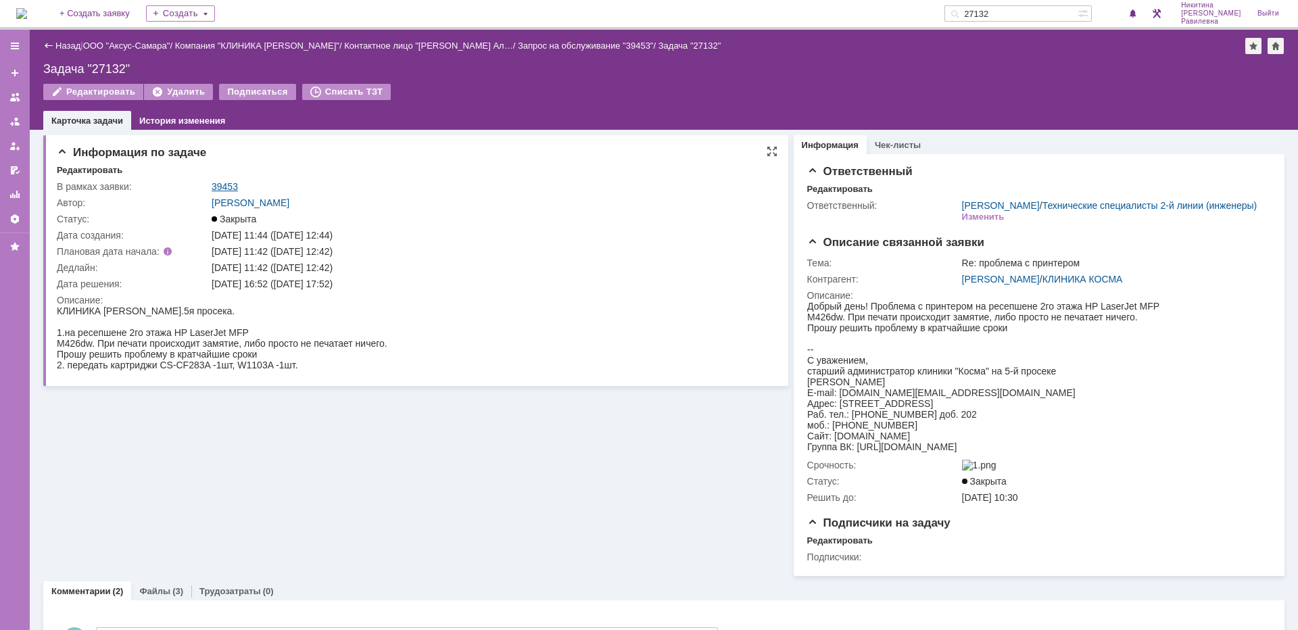
click at [222, 185] on link "39453" at bounding box center [225, 186] width 26 height 11
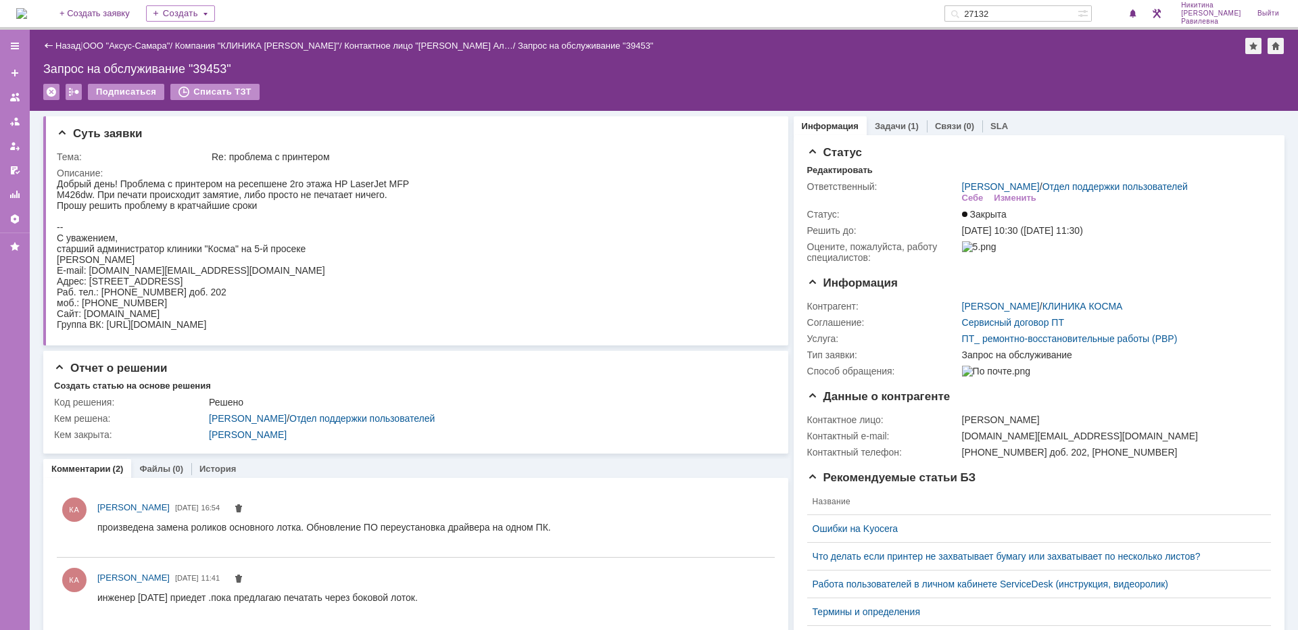
click at [27, 9] on img at bounding box center [21, 13] width 11 height 11
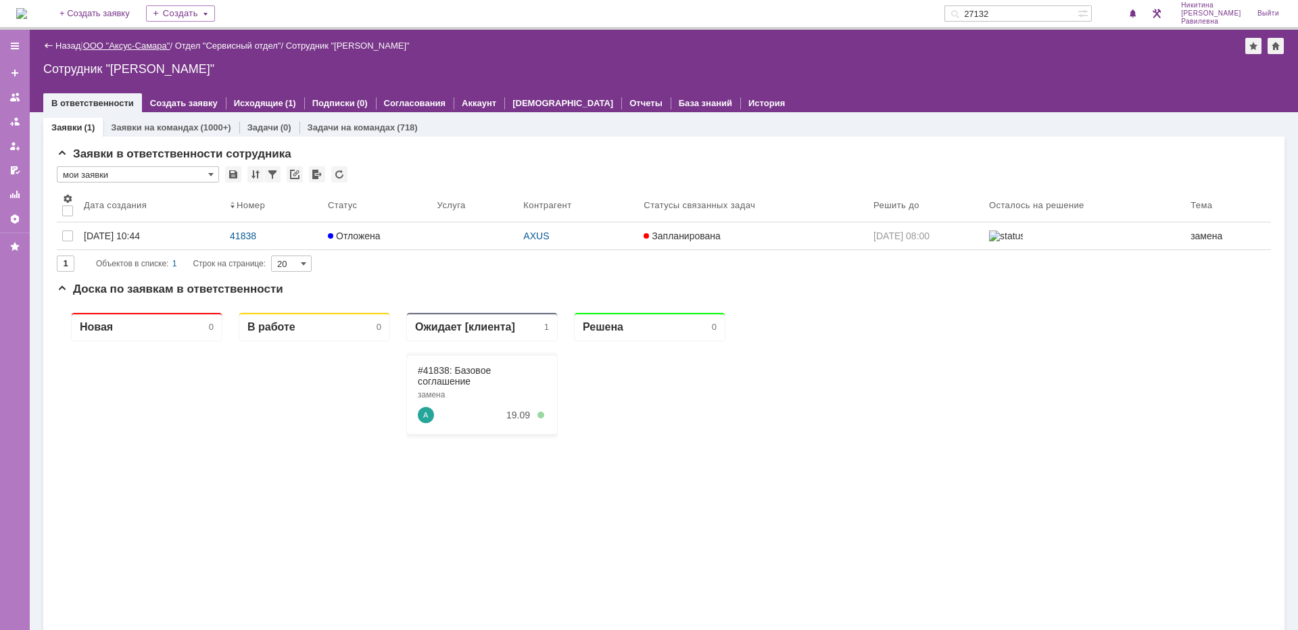
click at [143, 43] on link "ООО "Аксус-Самара"" at bounding box center [126, 46] width 87 height 10
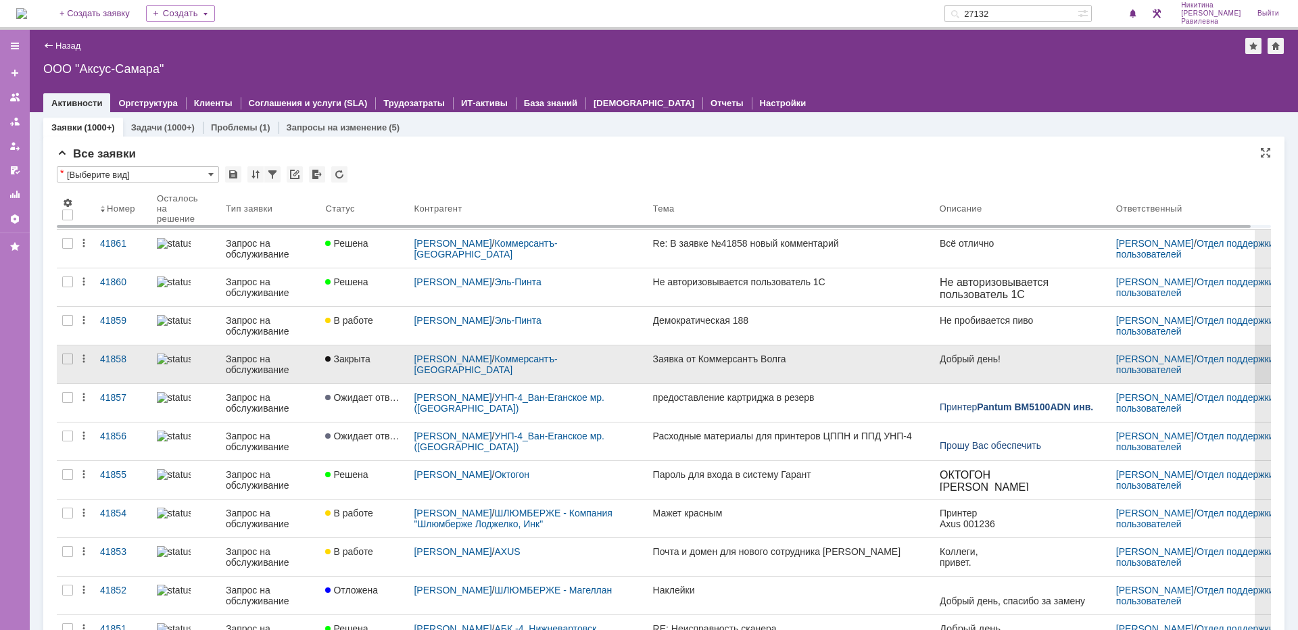
scroll to position [68, 0]
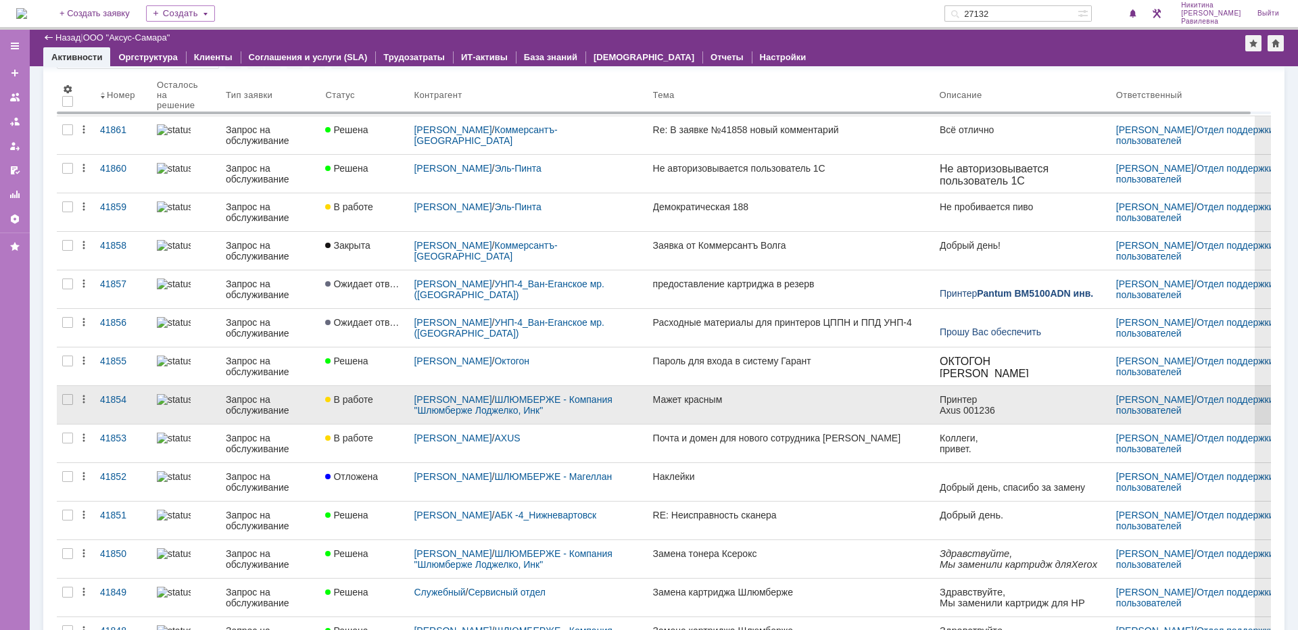
click at [251, 405] on div "Запрос на обслуживание" at bounding box center [270, 405] width 89 height 22
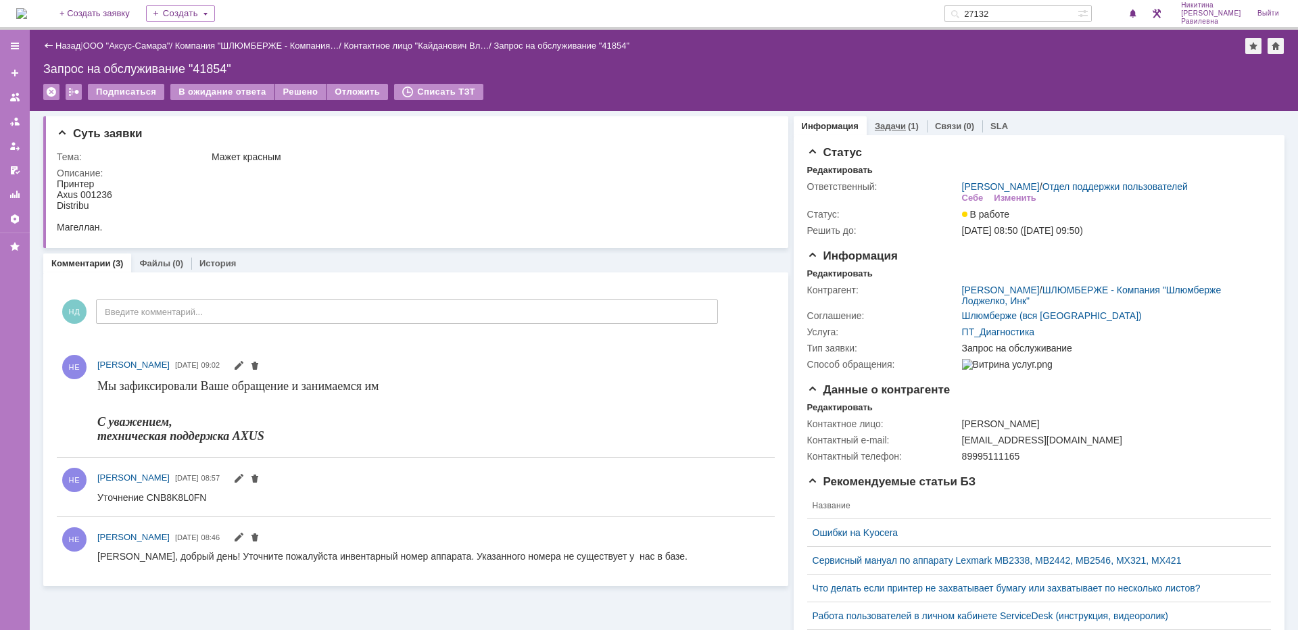
click at [883, 125] on link "Задачи" at bounding box center [890, 126] width 31 height 10
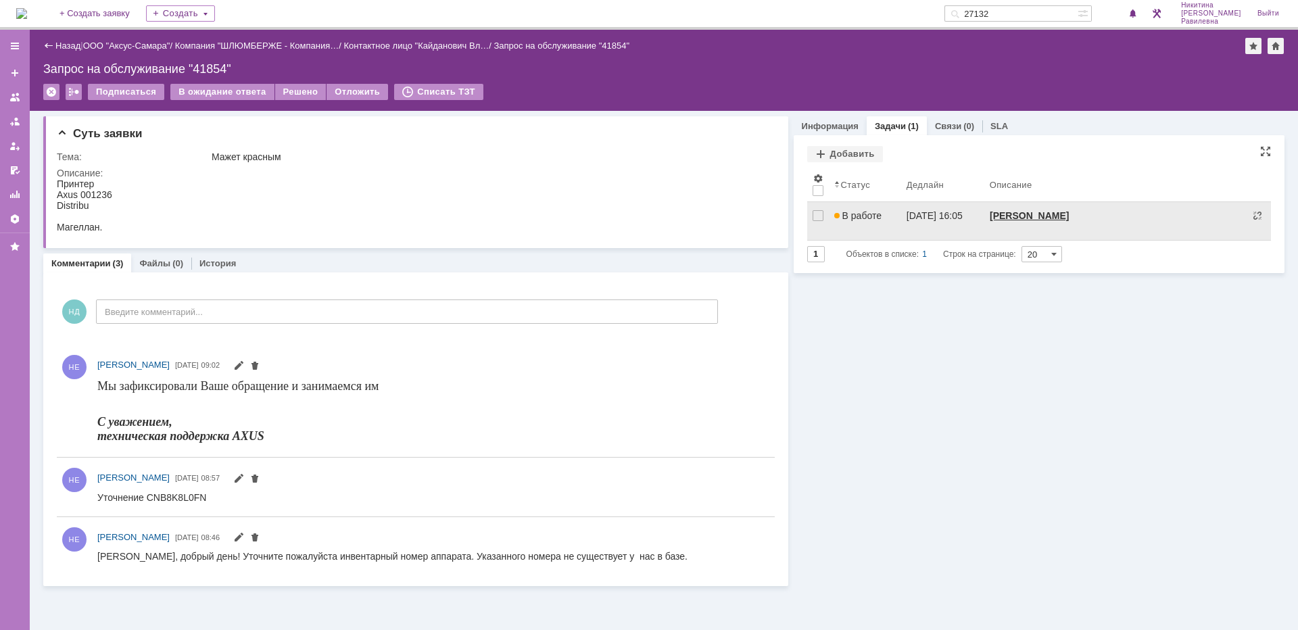
click at [866, 220] on span "В работе" at bounding box center [857, 215] width 47 height 11
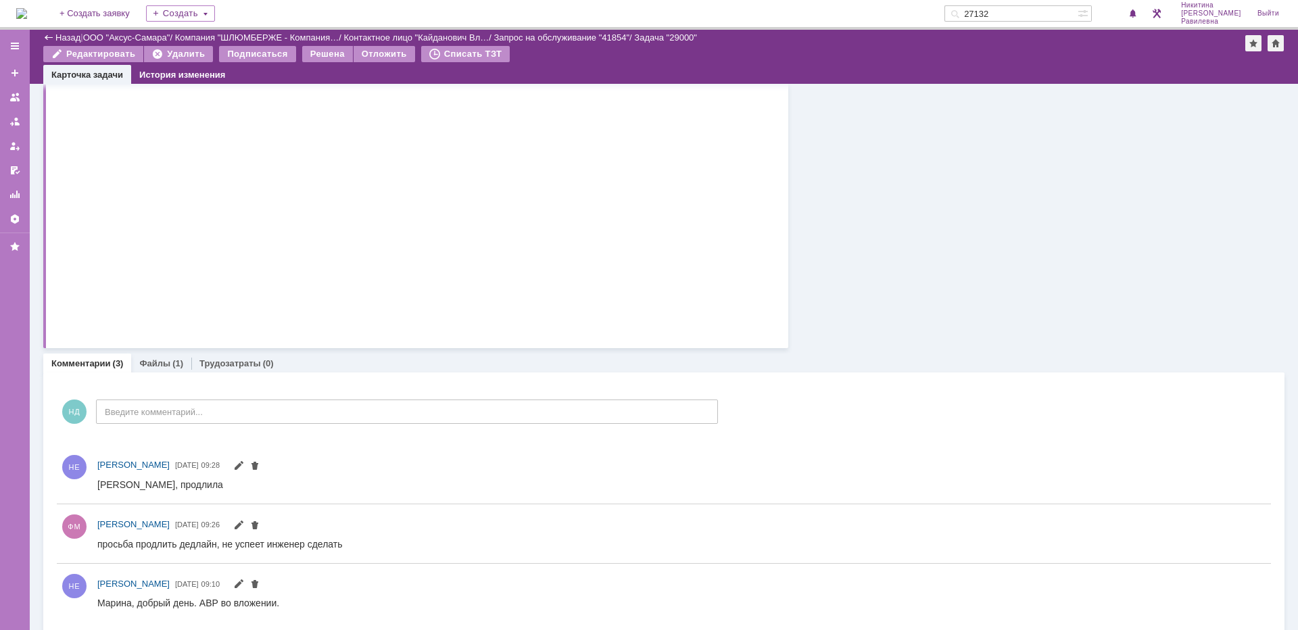
scroll to position [474, 0]
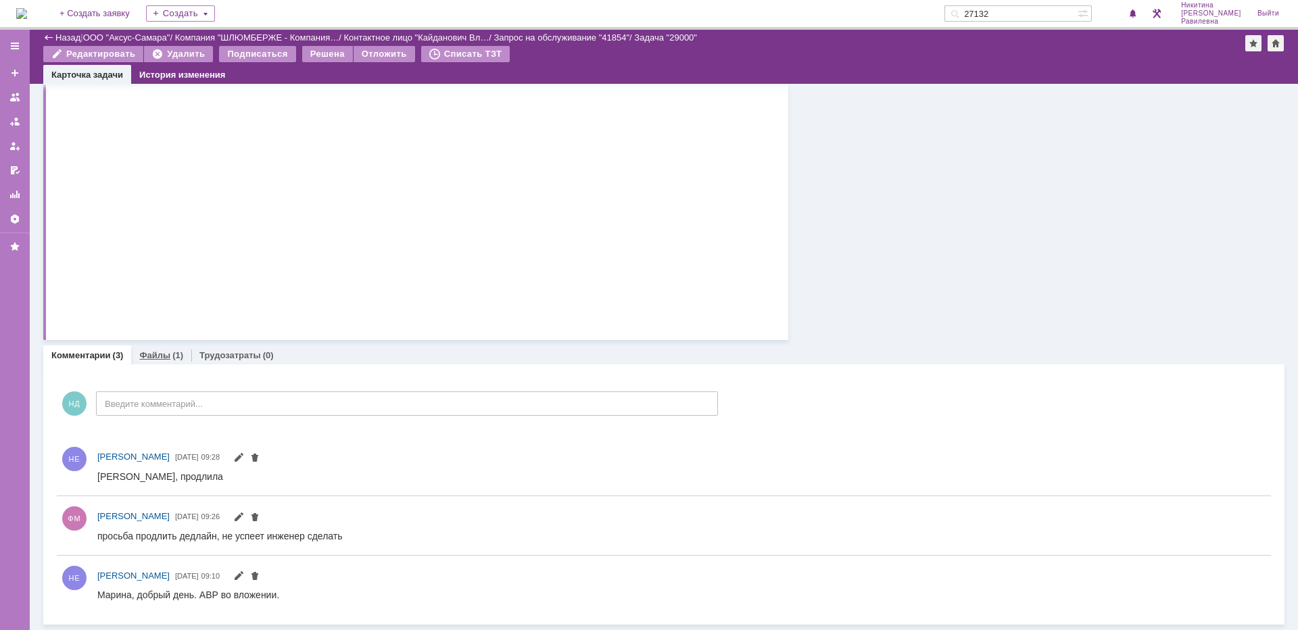
click at [147, 356] on link "Файлы" at bounding box center [154, 355] width 31 height 10
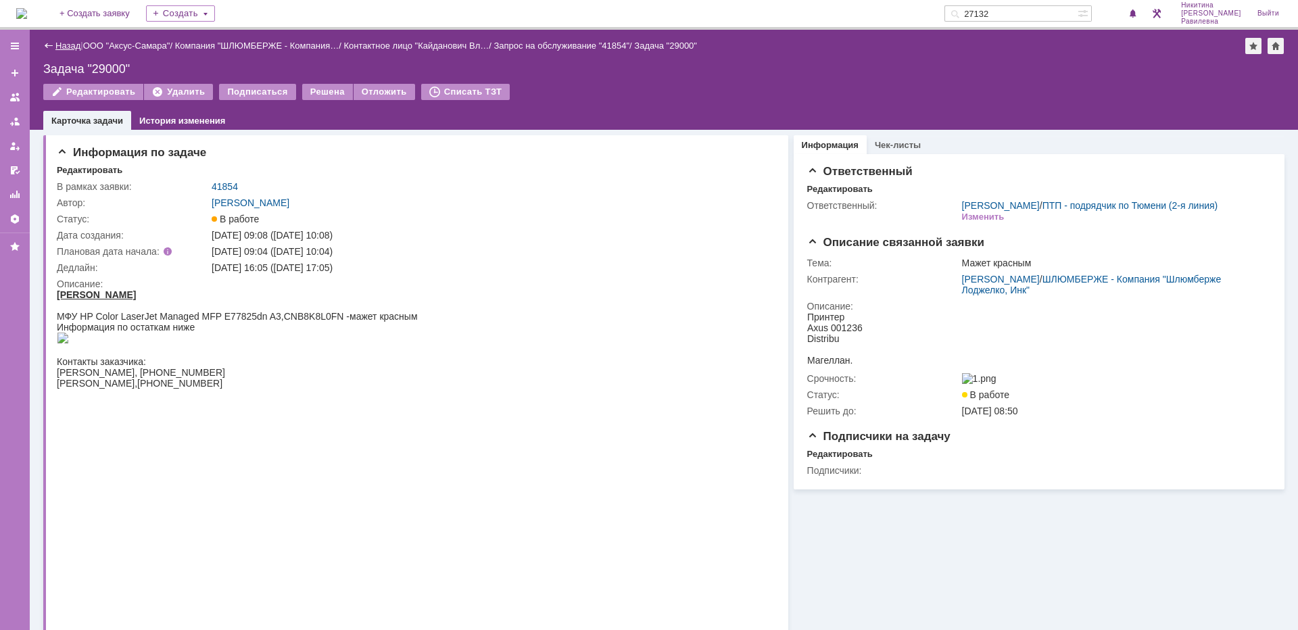
click at [62, 45] on link "Назад" at bounding box center [67, 46] width 25 height 10
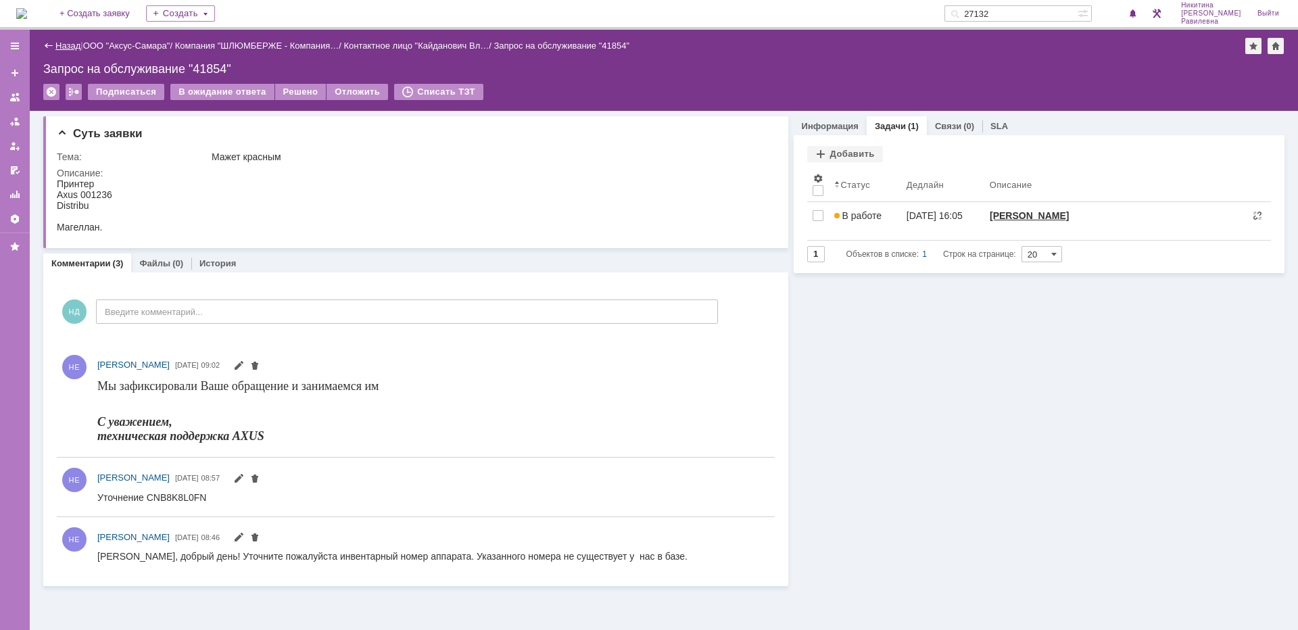
click at [77, 47] on link "Назад" at bounding box center [67, 46] width 25 height 10
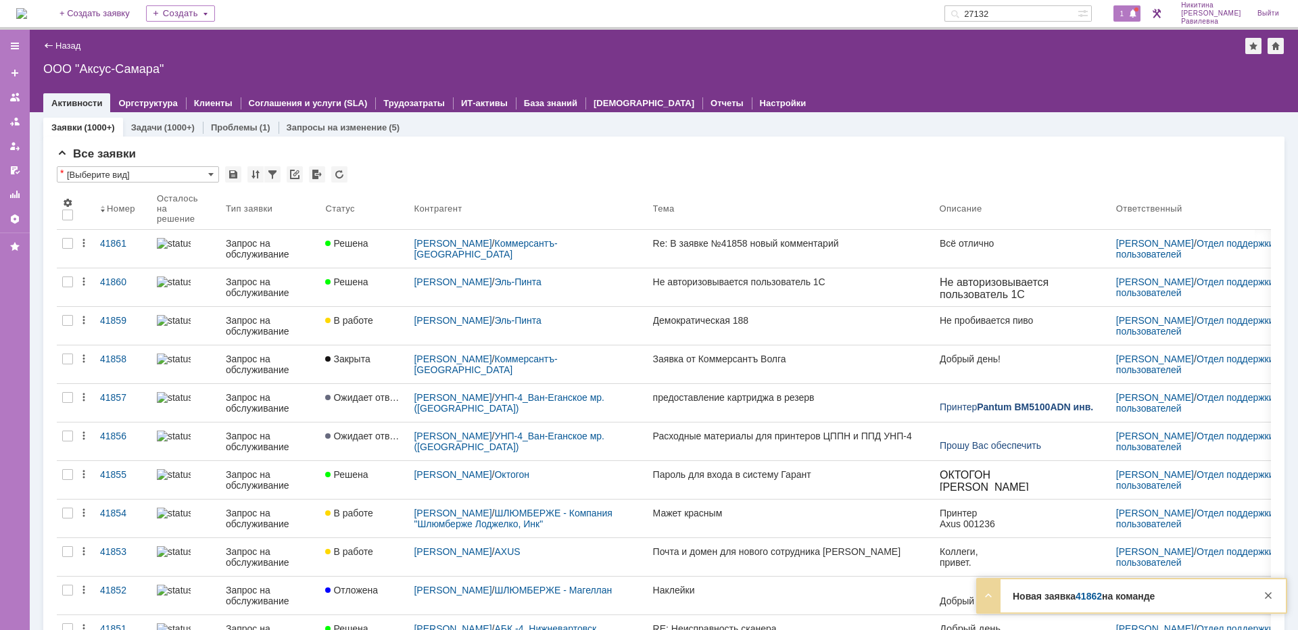
click at [1128, 14] on span "1" at bounding box center [1122, 13] width 12 height 9
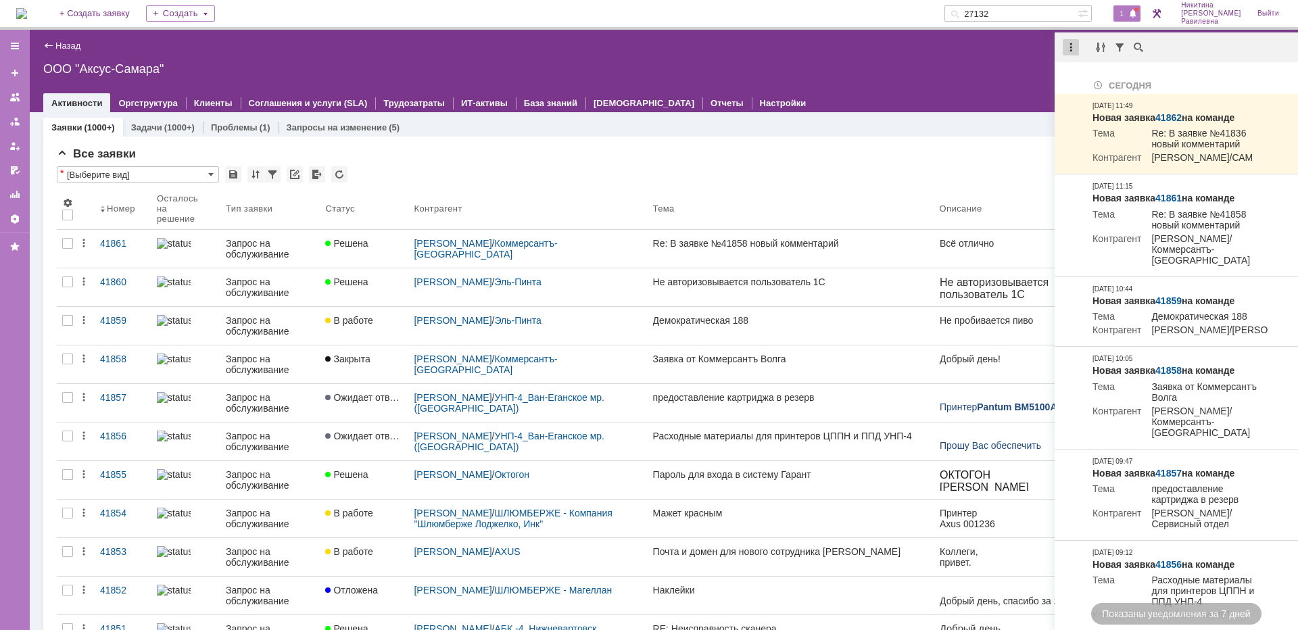
click at [1067, 39] on div at bounding box center [1071, 47] width 16 height 16
click at [1082, 78] on div "Отметить уведомления прочитанными" at bounding box center [1163, 81] width 181 height 9
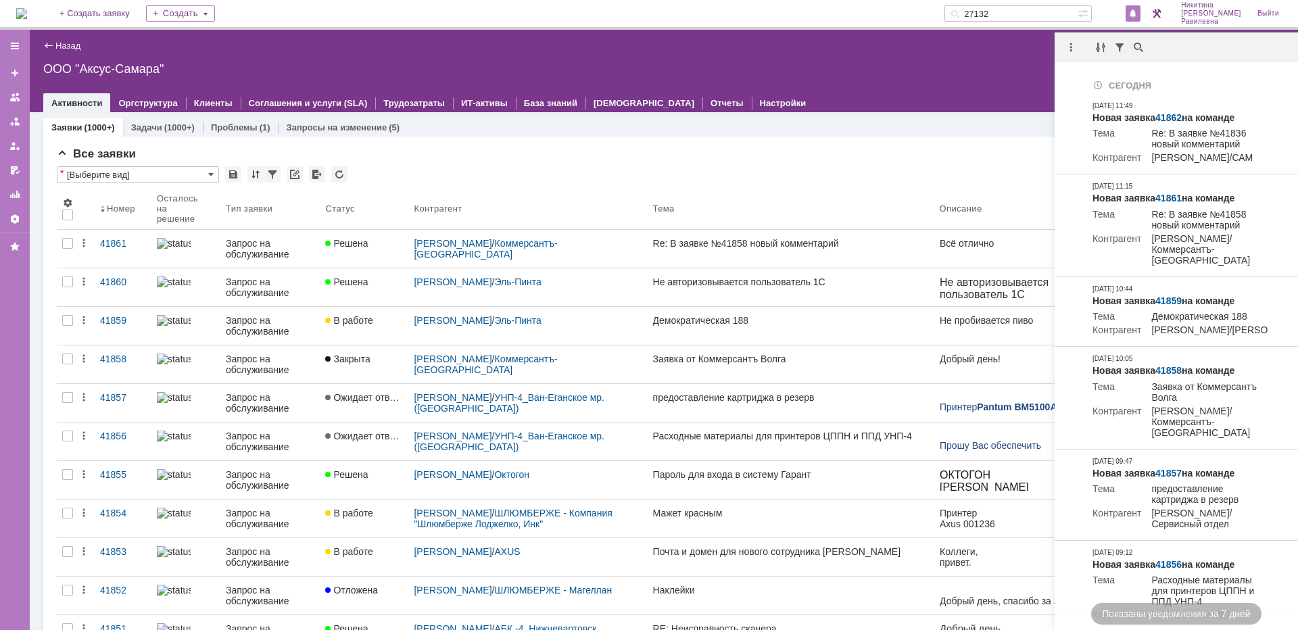
click at [766, 139] on div "Все заявки * [Выберите вид] Результаты поиска: 1 2 3 4 5 6 7 ... Следующая > Об…" at bounding box center [663, 585] width 1241 height 896
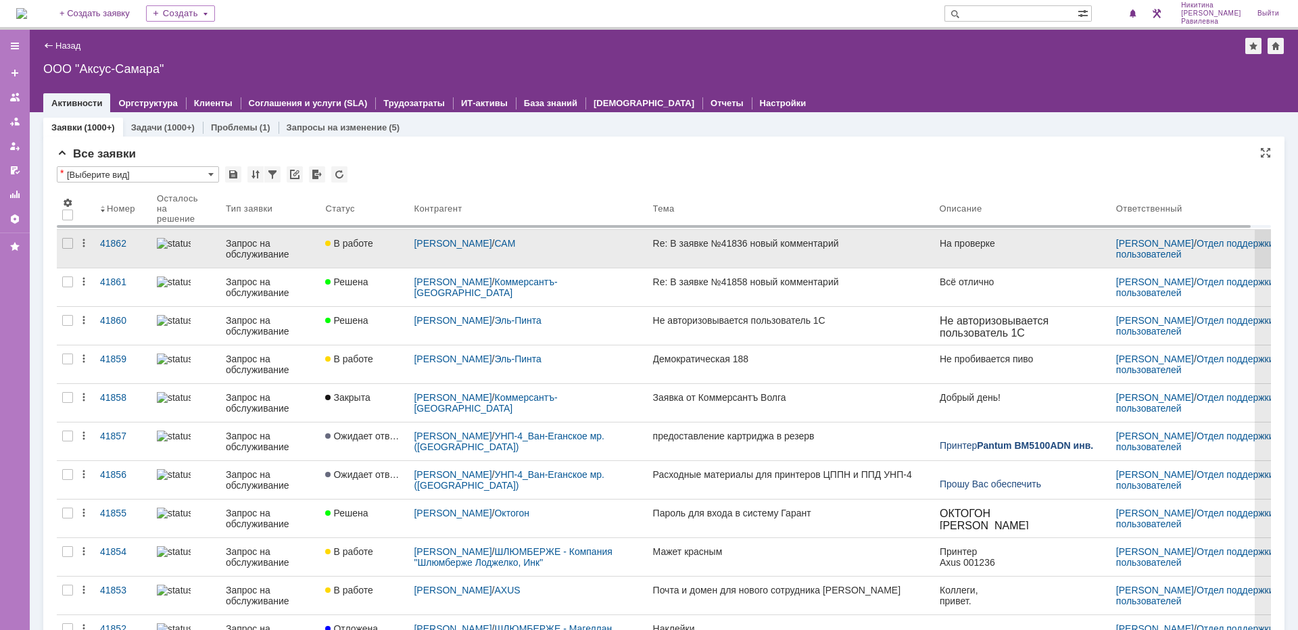
click at [241, 254] on div "Запрос на обслуживание" at bounding box center [270, 249] width 89 height 22
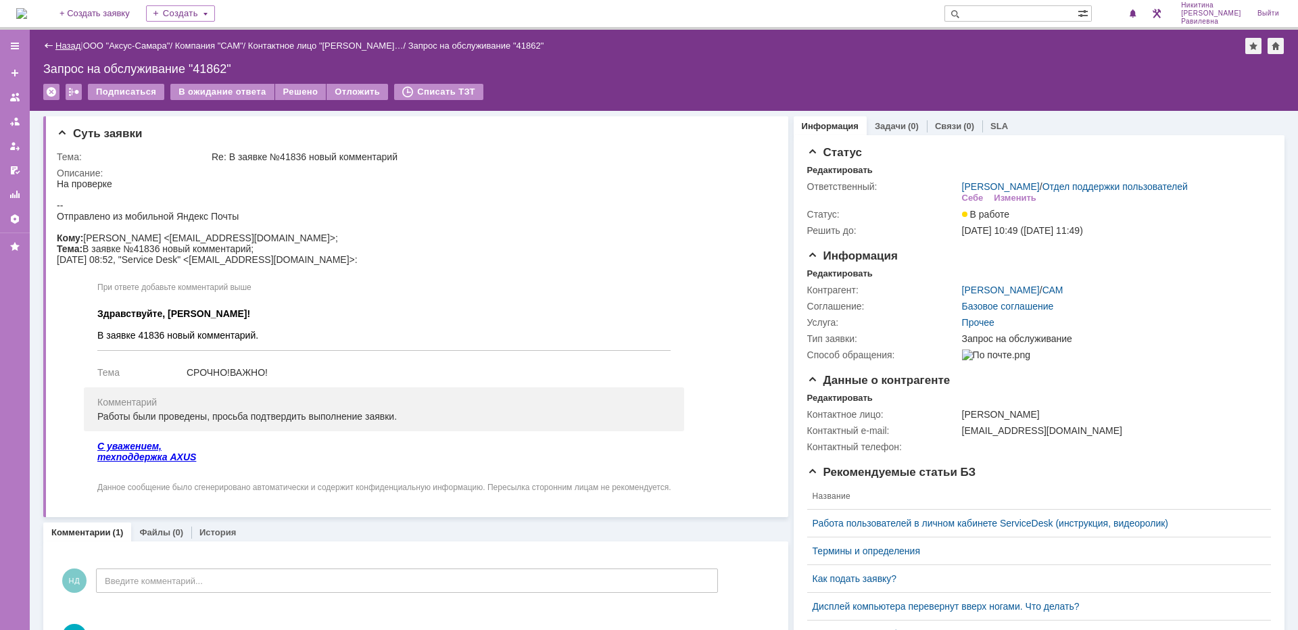
click at [71, 45] on link "Назад" at bounding box center [67, 46] width 25 height 10
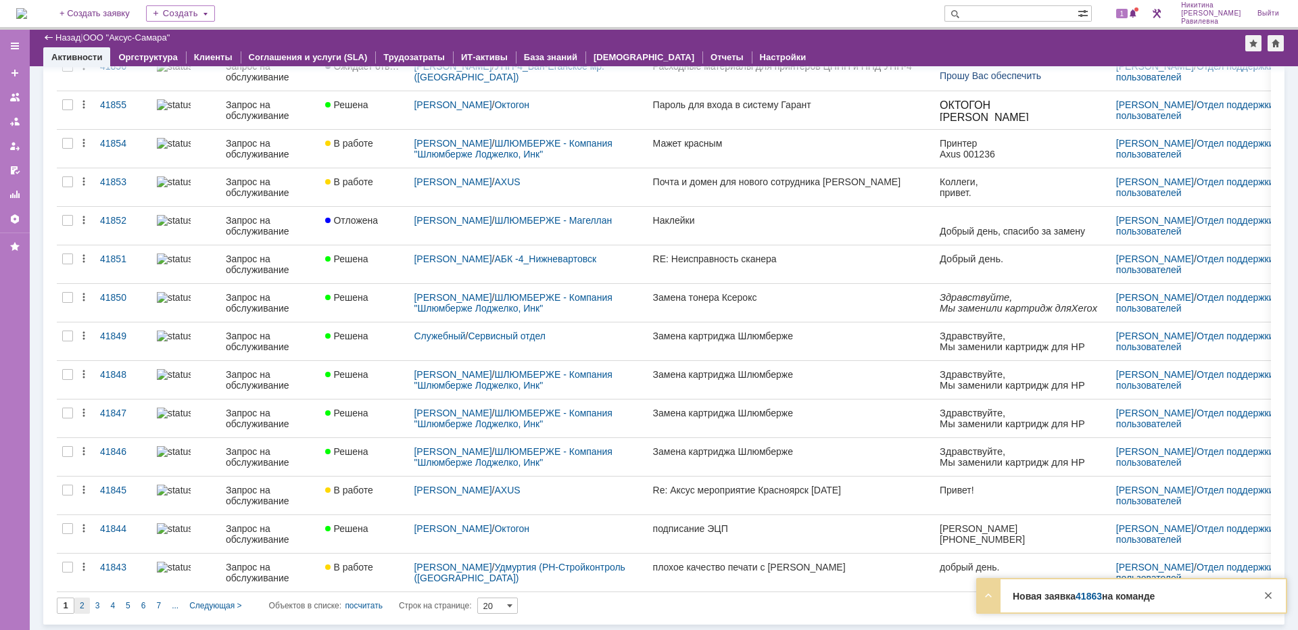
click at [83, 607] on span "2" at bounding box center [82, 605] width 5 height 9
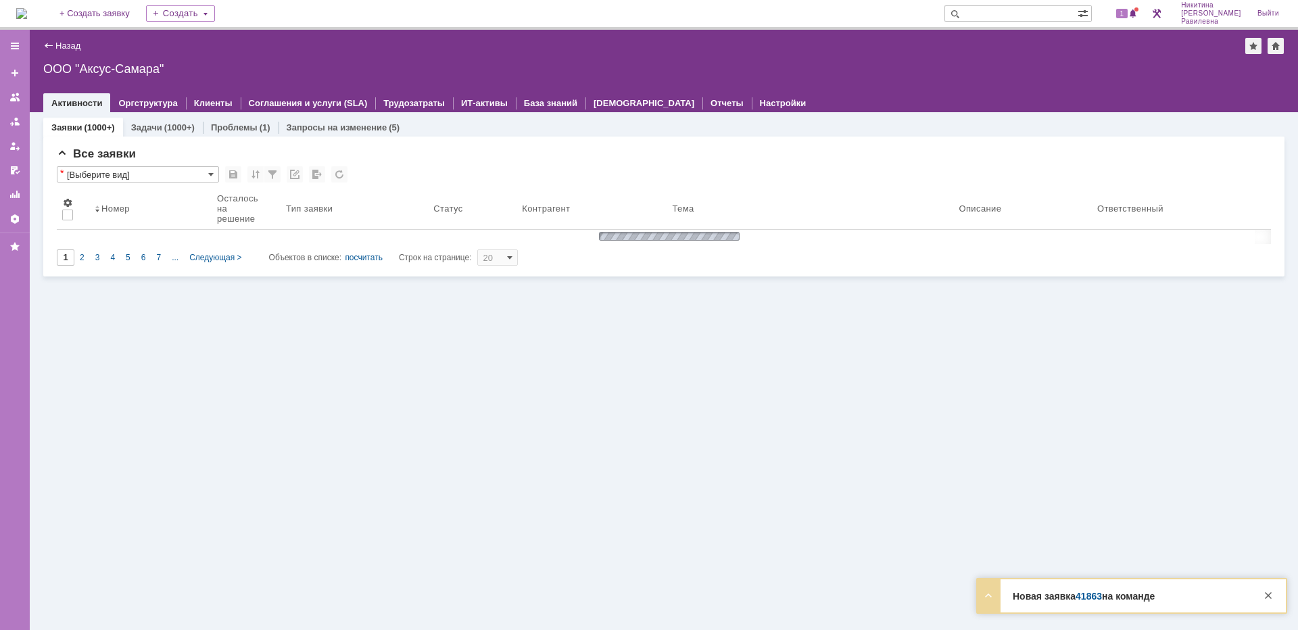
type input "2"
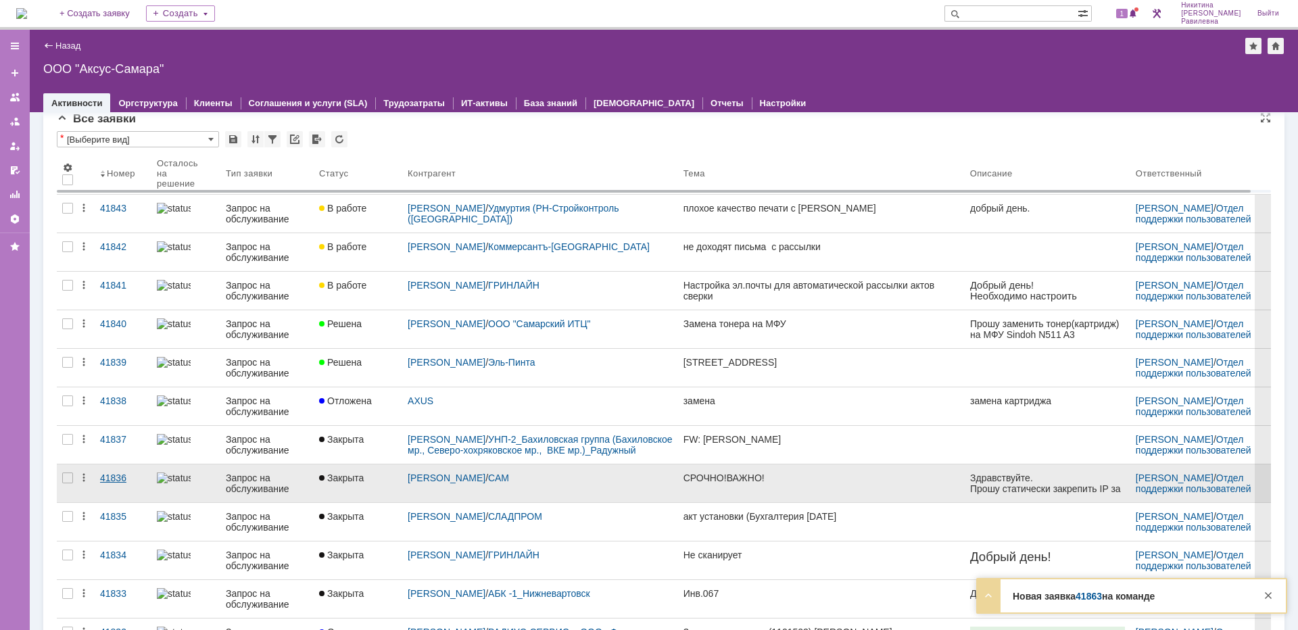
click at [107, 477] on div "41836" at bounding box center [123, 477] width 46 height 11
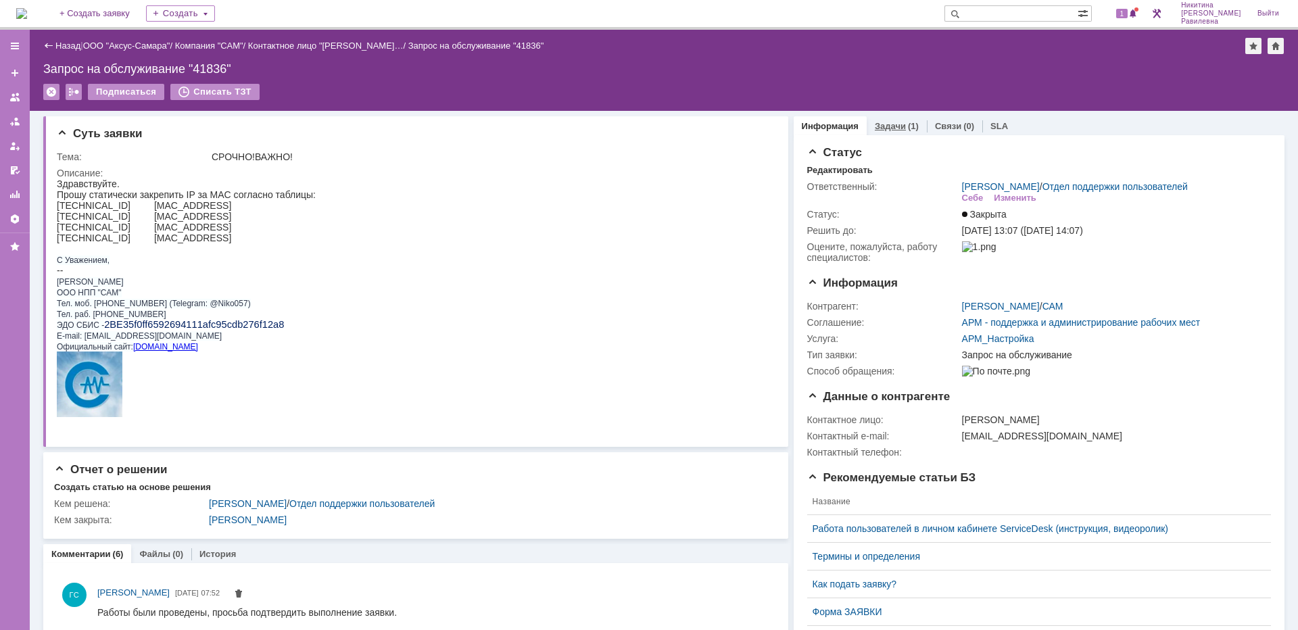
click at [887, 130] on link "Задачи" at bounding box center [890, 126] width 31 height 10
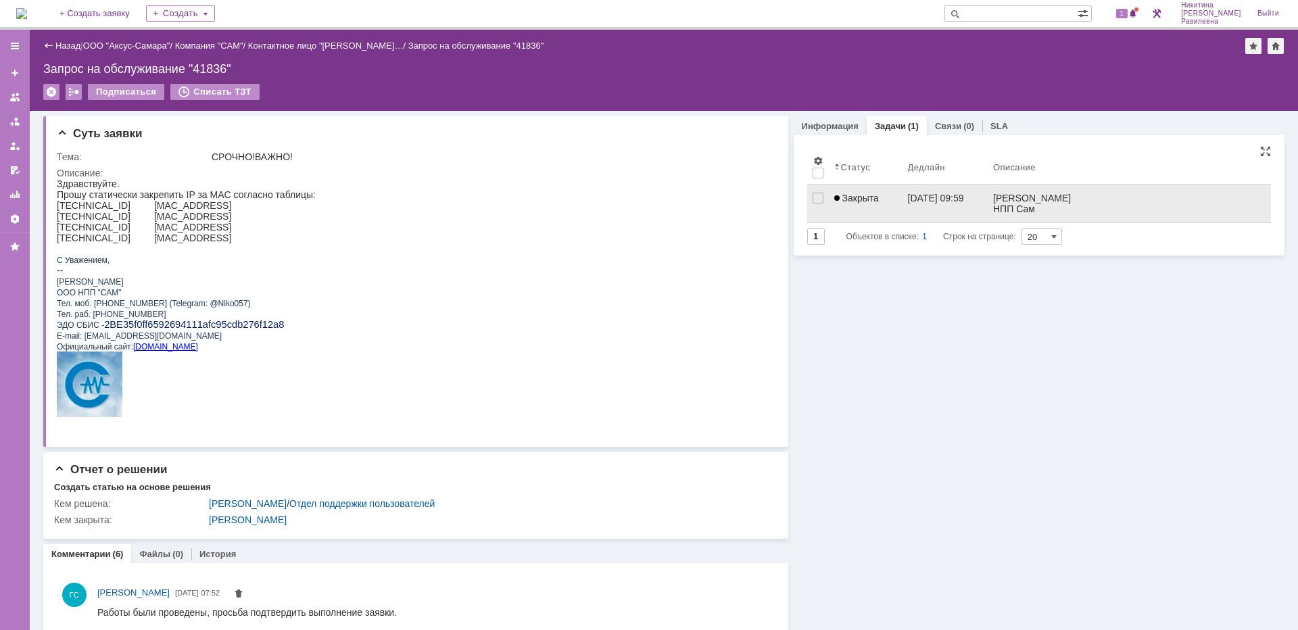
click at [880, 206] on link "Закрыта" at bounding box center [866, 204] width 74 height 38
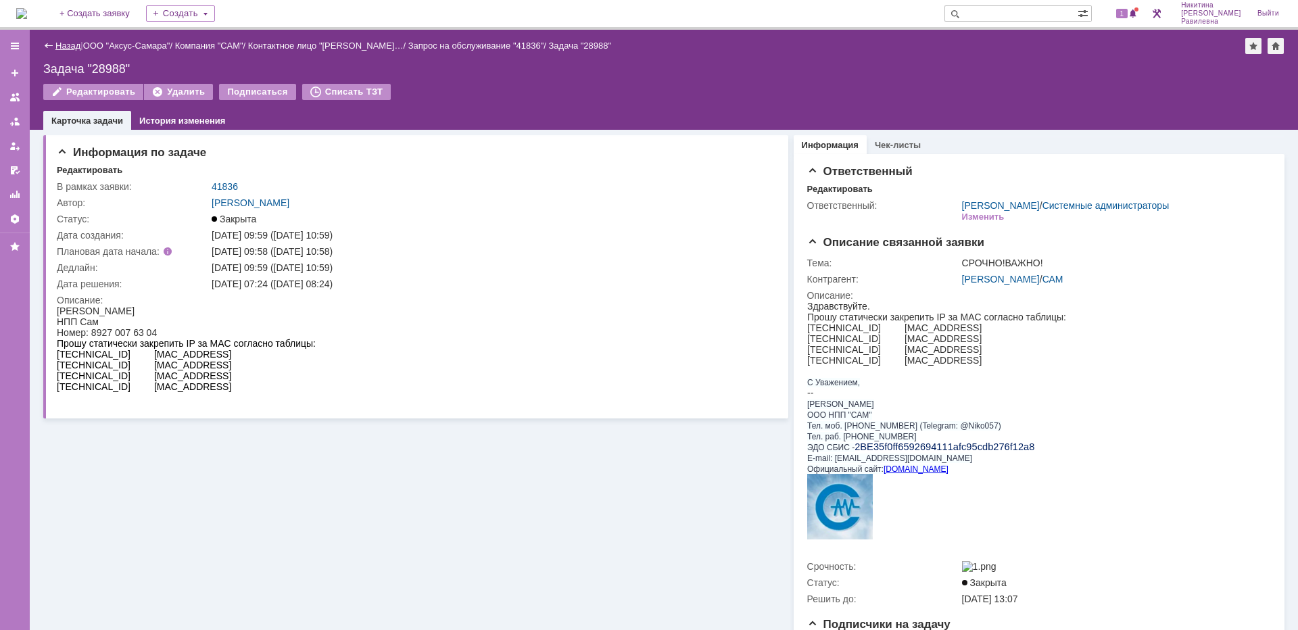
click at [68, 42] on link "Назад" at bounding box center [67, 46] width 25 height 10
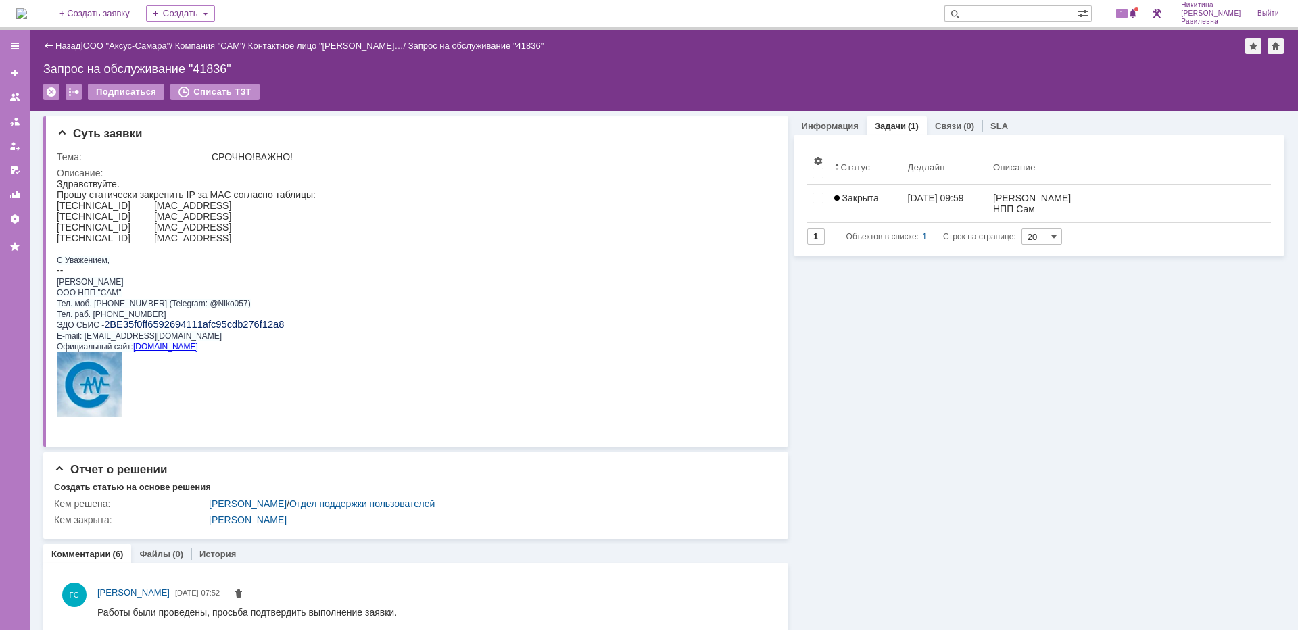
click at [998, 125] on div "SLA" at bounding box center [999, 126] width 34 height 20
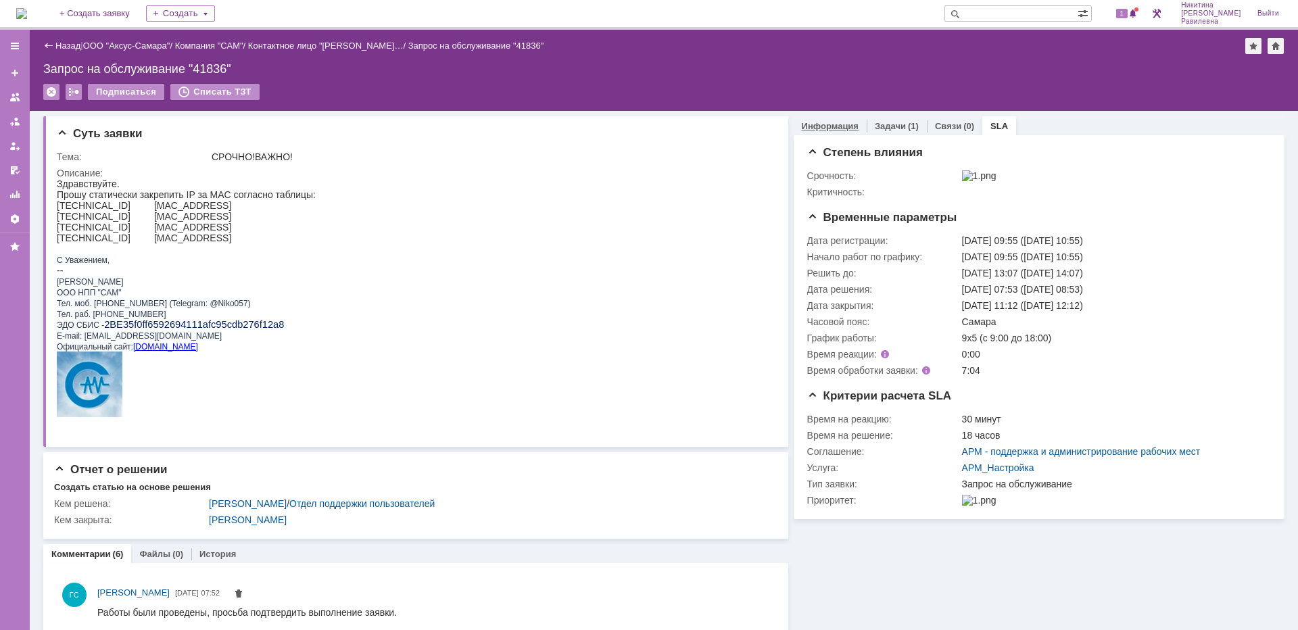
click at [838, 123] on link "Информация" at bounding box center [830, 126] width 57 height 10
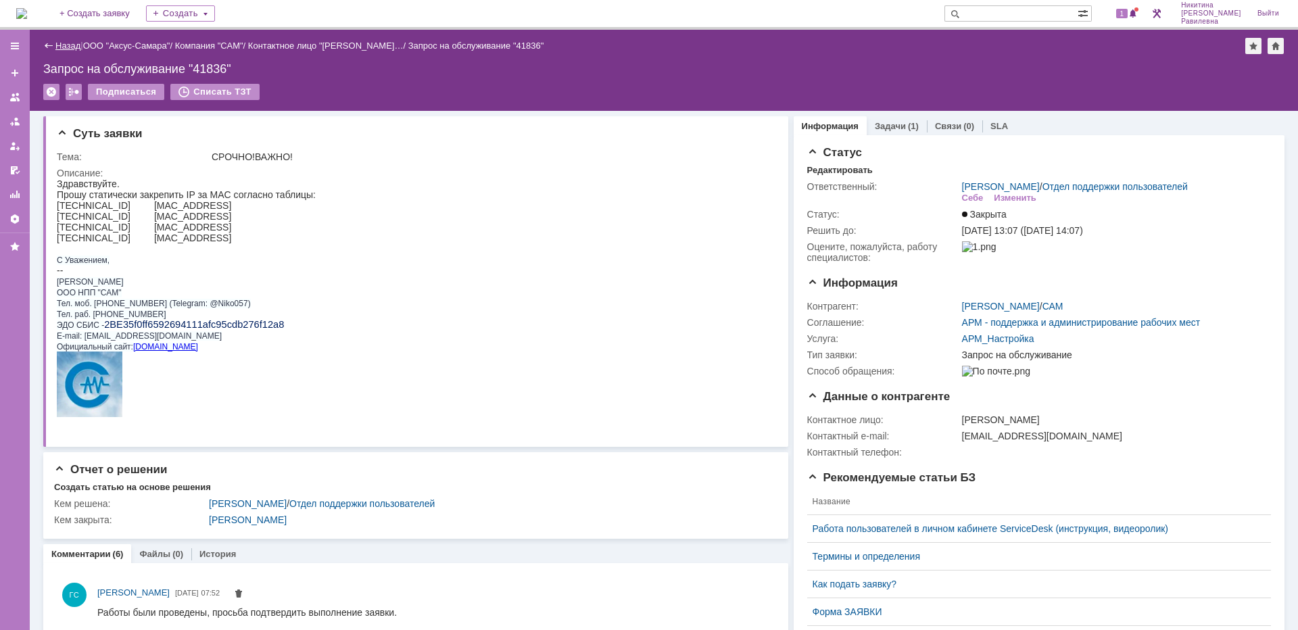
click at [60, 48] on link "Назад" at bounding box center [67, 46] width 25 height 10
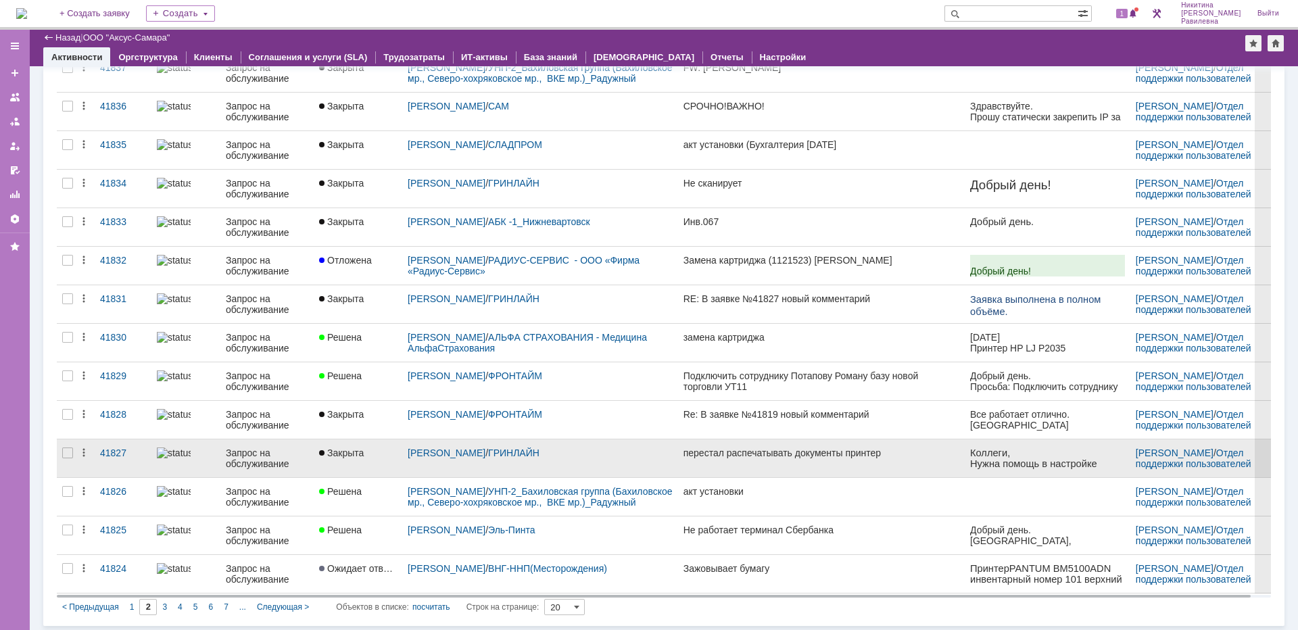
scroll to position [362, 0]
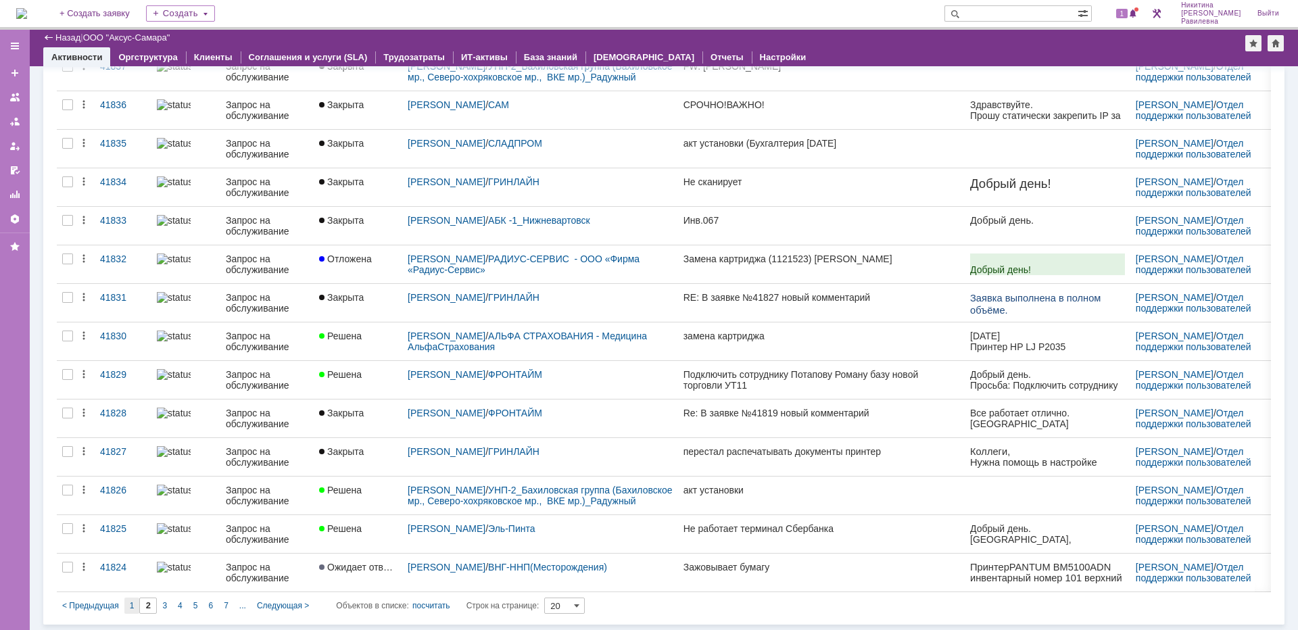
click at [131, 608] on span "1" at bounding box center [132, 605] width 5 height 9
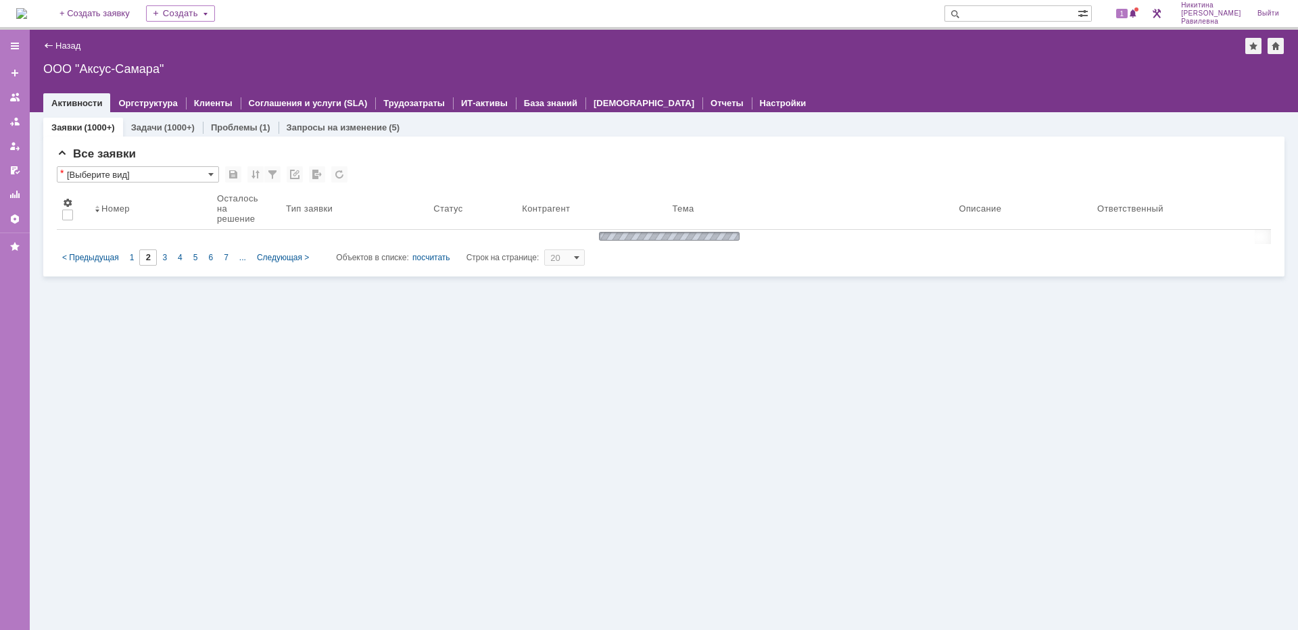
type input "1"
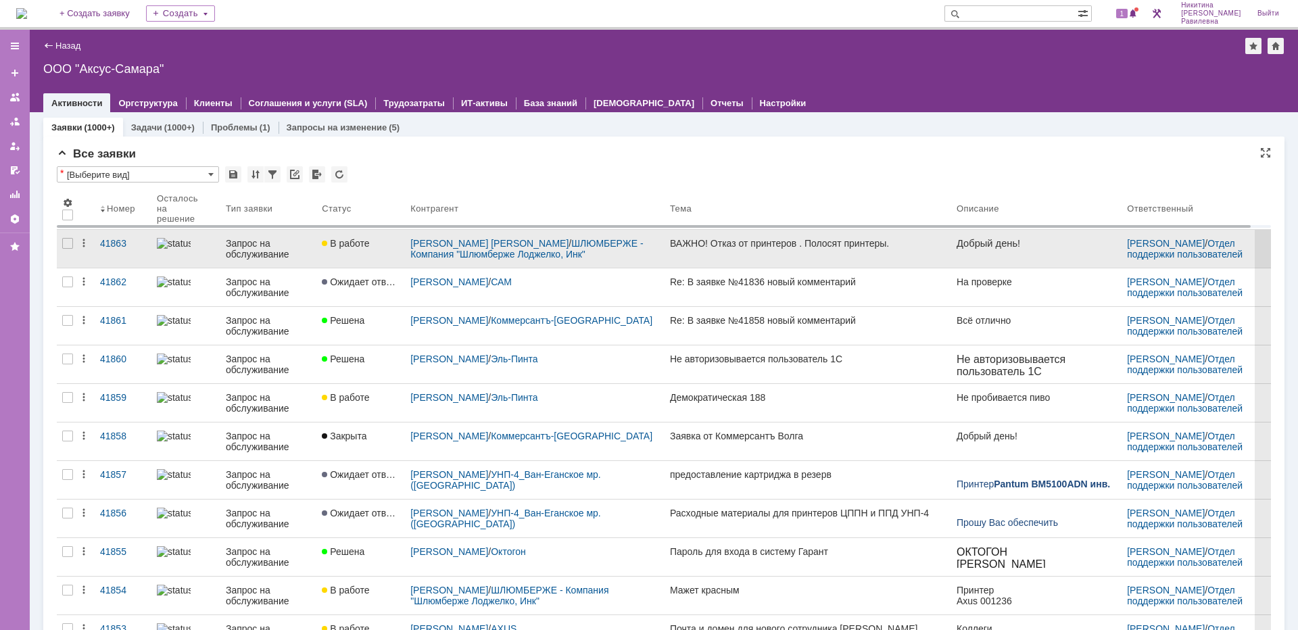
click at [245, 247] on div "Запрос на обслуживание" at bounding box center [268, 249] width 85 height 22
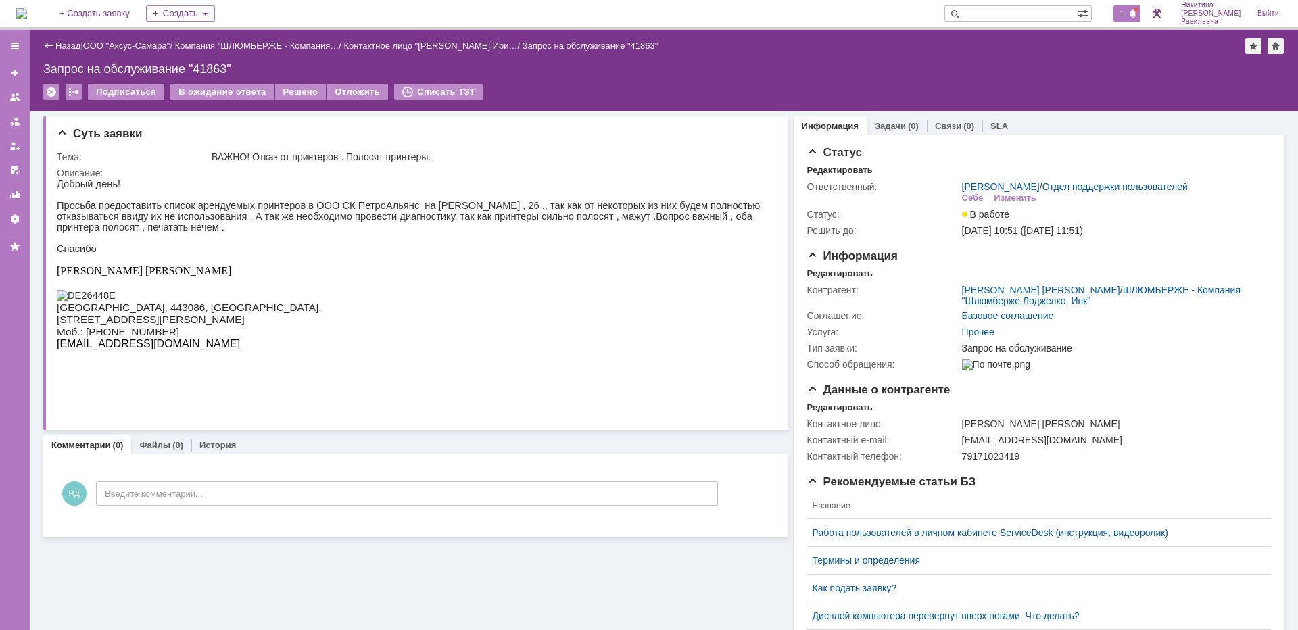
click at [1128, 13] on span "1" at bounding box center [1122, 13] width 12 height 9
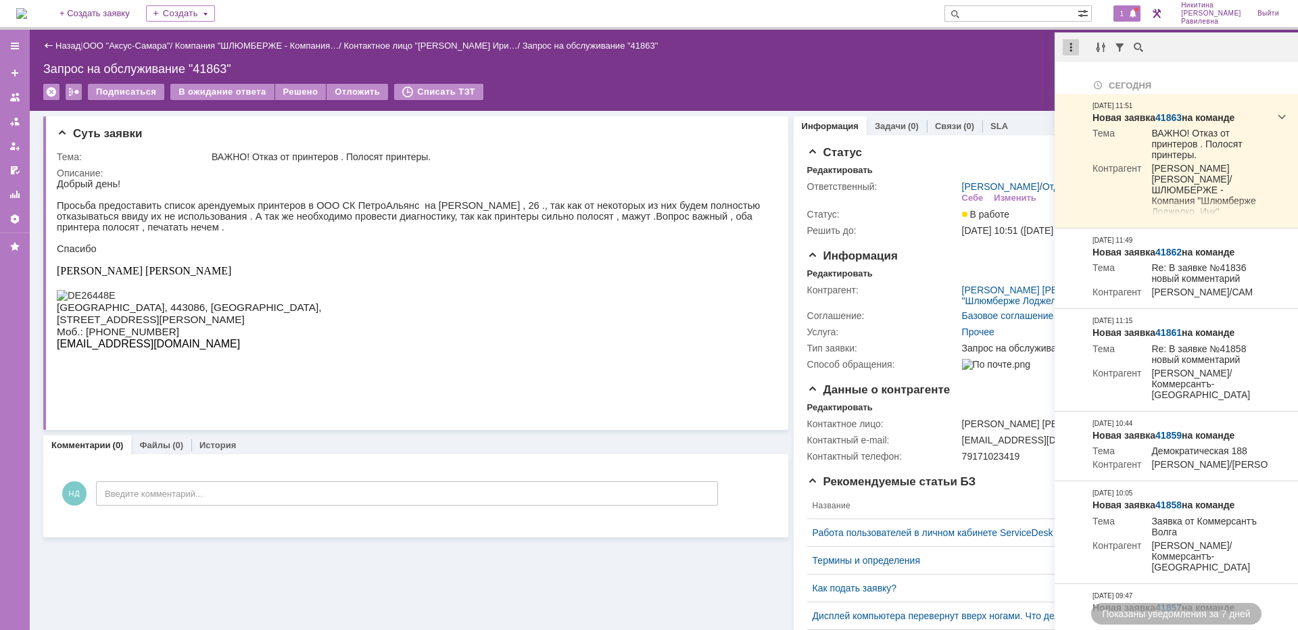
click at [1071, 51] on div at bounding box center [1071, 47] width 16 height 16
click at [1096, 80] on div "Отметить уведомления прочитанными" at bounding box center [1163, 81] width 181 height 9
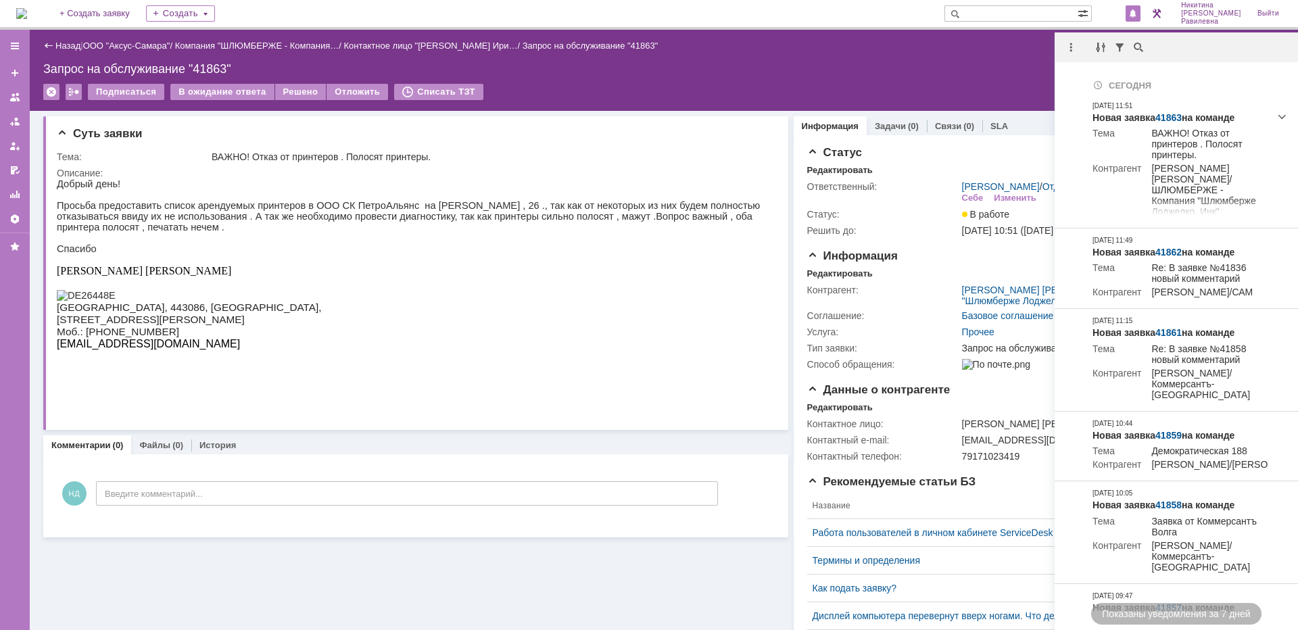
click at [643, 97] on div "Подписаться В ожидание ответа Решено Отложить Списать ТЗТ" at bounding box center [663, 98] width 1241 height 28
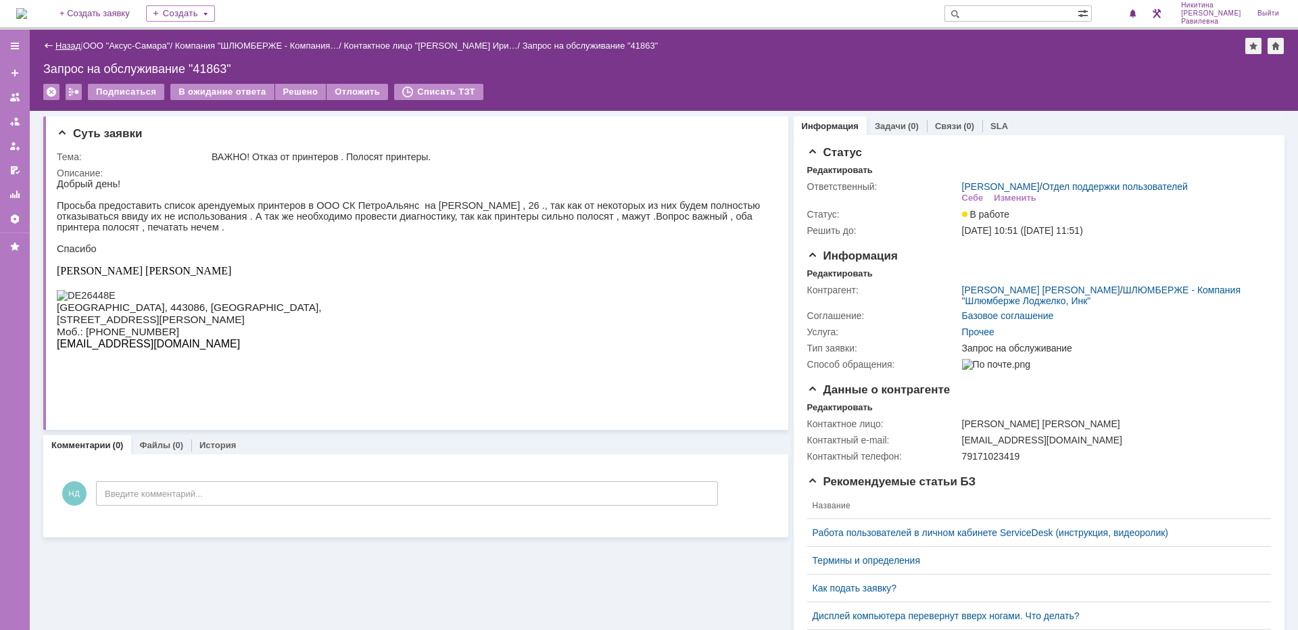
click at [70, 47] on link "Назад" at bounding box center [67, 46] width 25 height 10
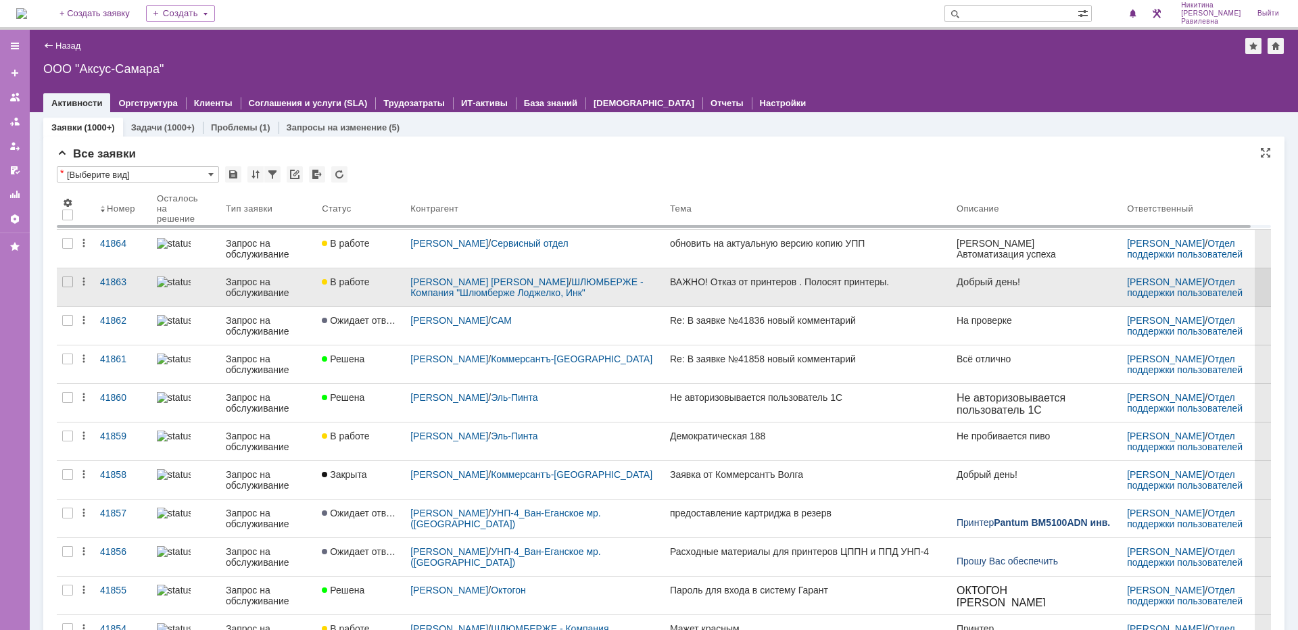
click at [281, 285] on div "Запрос на обслуживание" at bounding box center [268, 287] width 85 height 22
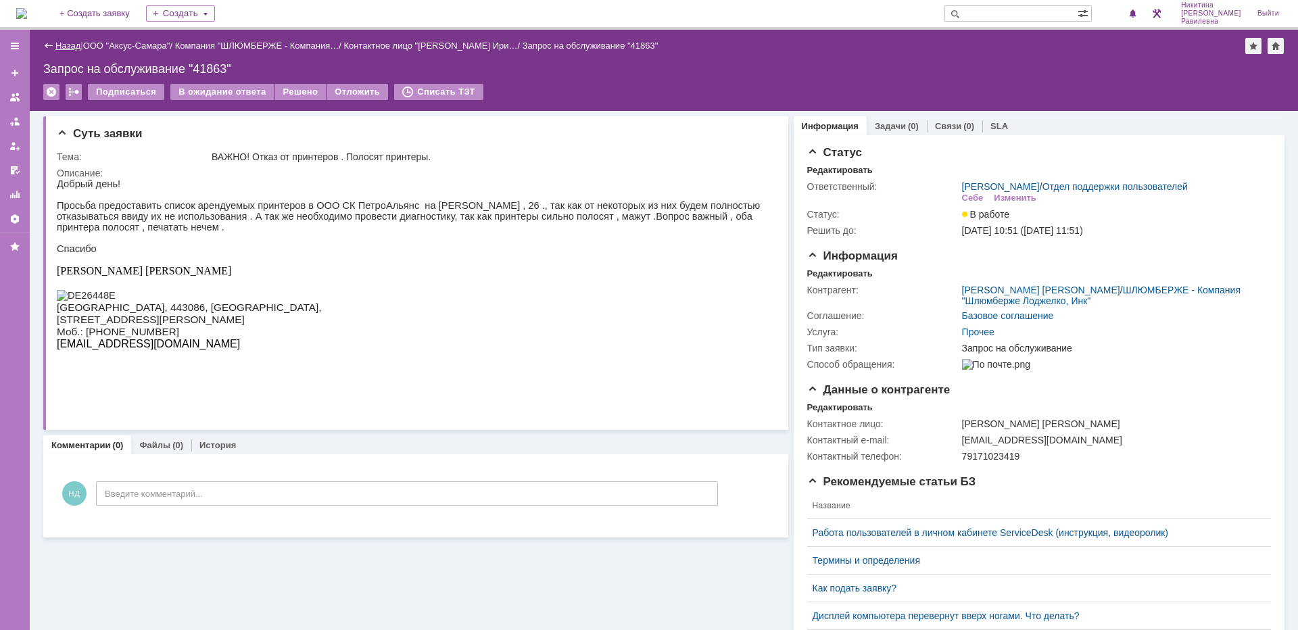
click at [70, 45] on link "Назад" at bounding box center [67, 46] width 25 height 10
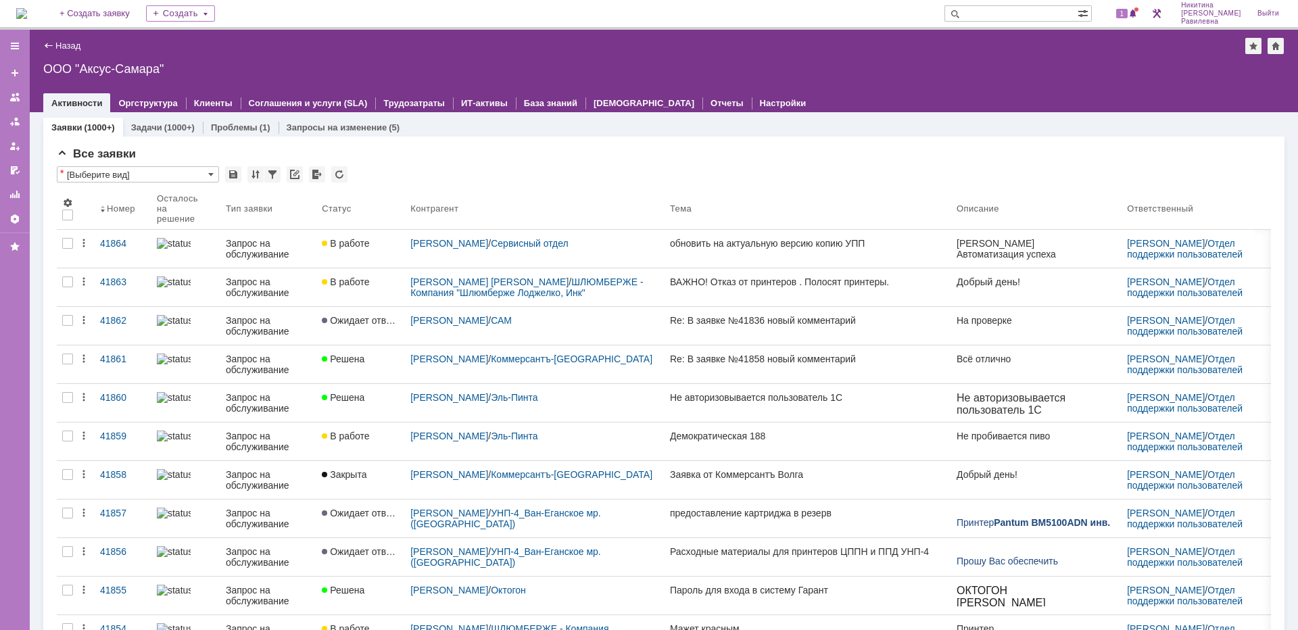
click at [1071, 7] on input "text" at bounding box center [1010, 13] width 133 height 16
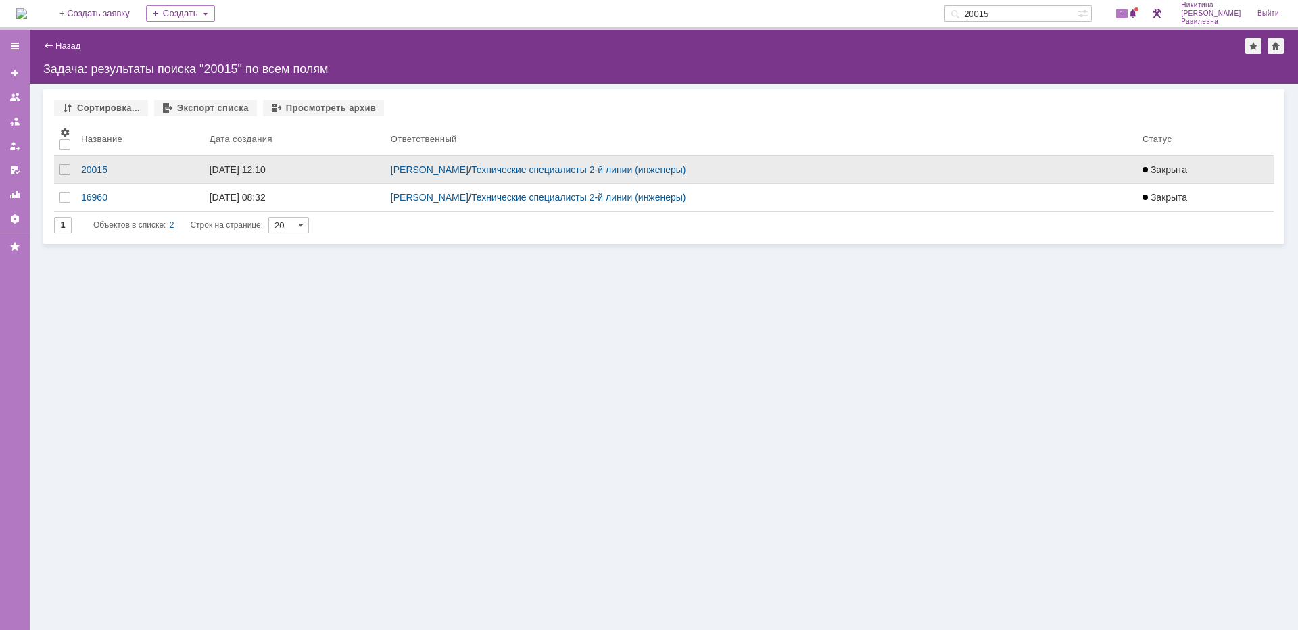
click at [97, 168] on div "20015" at bounding box center [140, 169] width 118 height 11
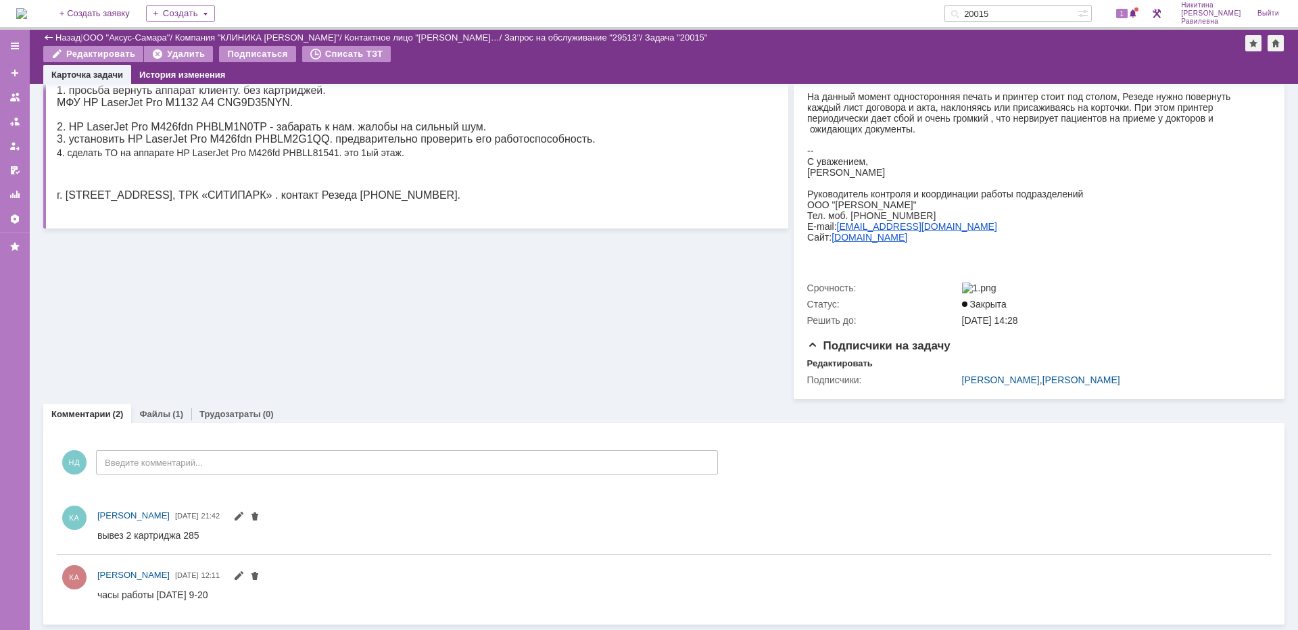
scroll to position [241, 0]
click at [163, 414] on link "Файлы" at bounding box center [154, 414] width 31 height 10
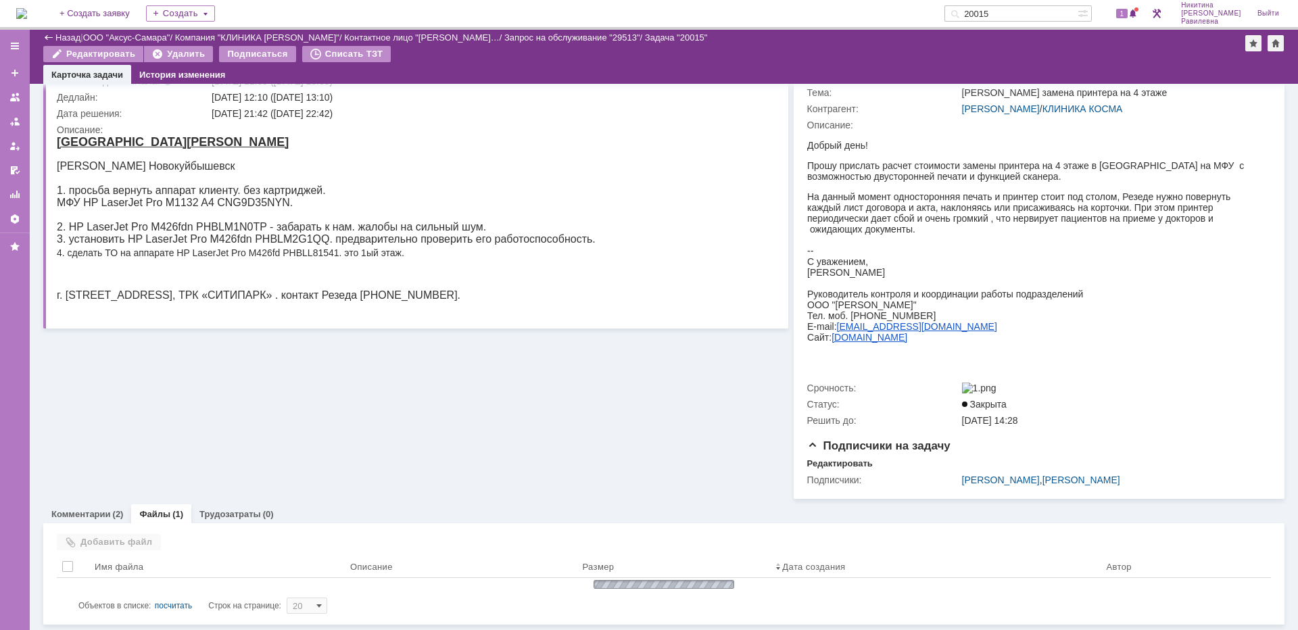
scroll to position [154, 0]
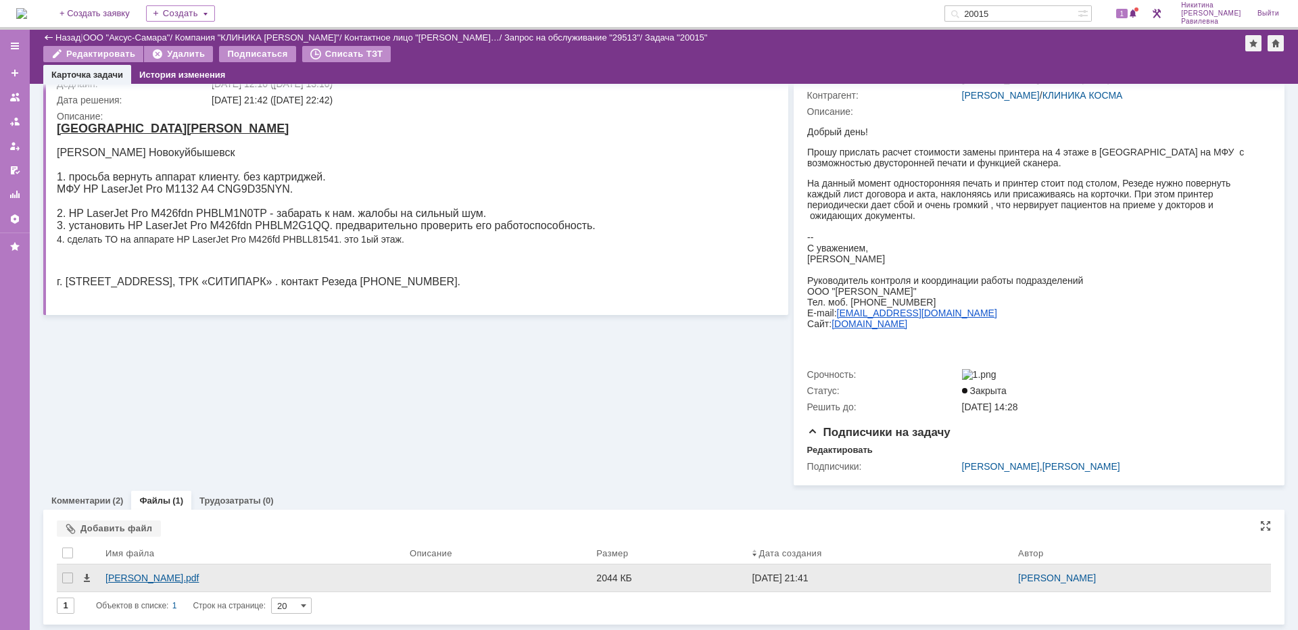
click at [144, 579] on div "косма.pdf" at bounding box center [251, 577] width 293 height 11
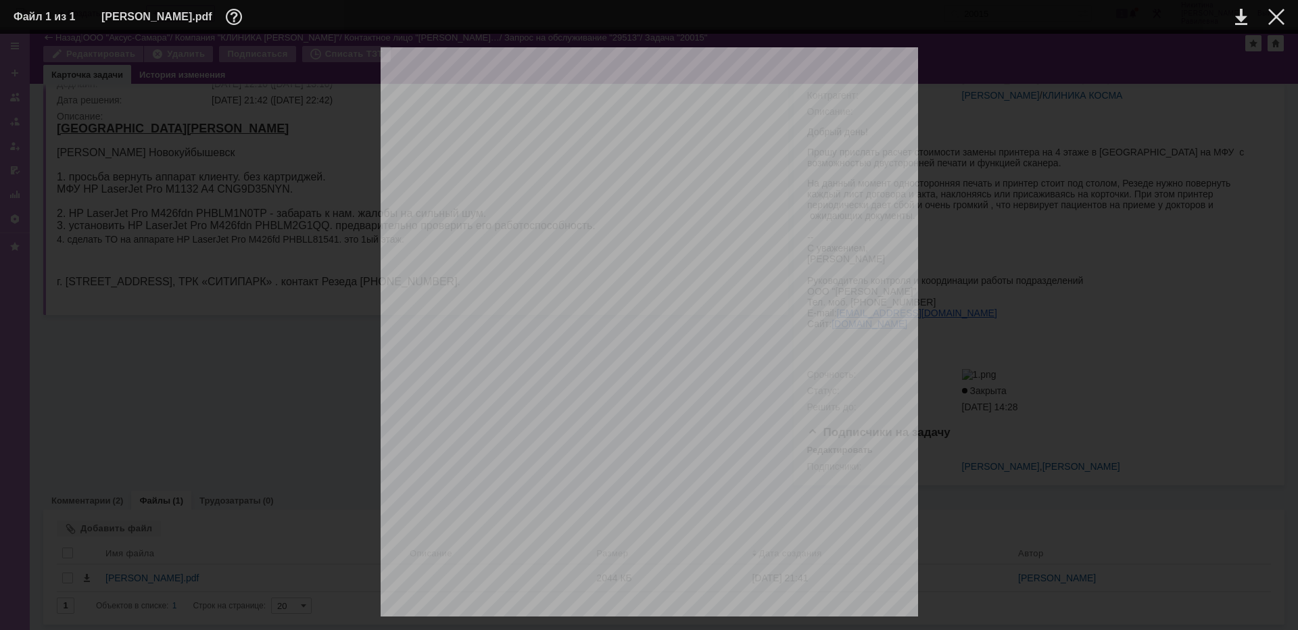
scroll to position [203, 0]
click at [1282, 22] on div at bounding box center [1276, 17] width 16 height 16
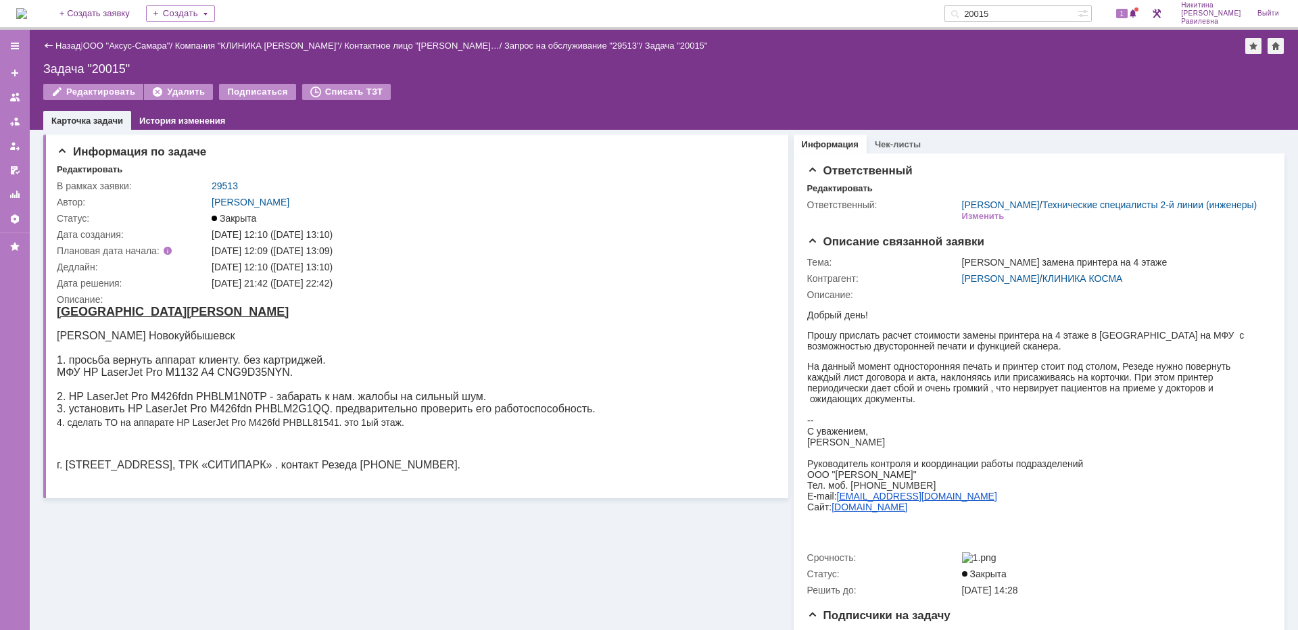
scroll to position [0, 0]
click at [224, 187] on link "29513" at bounding box center [225, 186] width 26 height 11
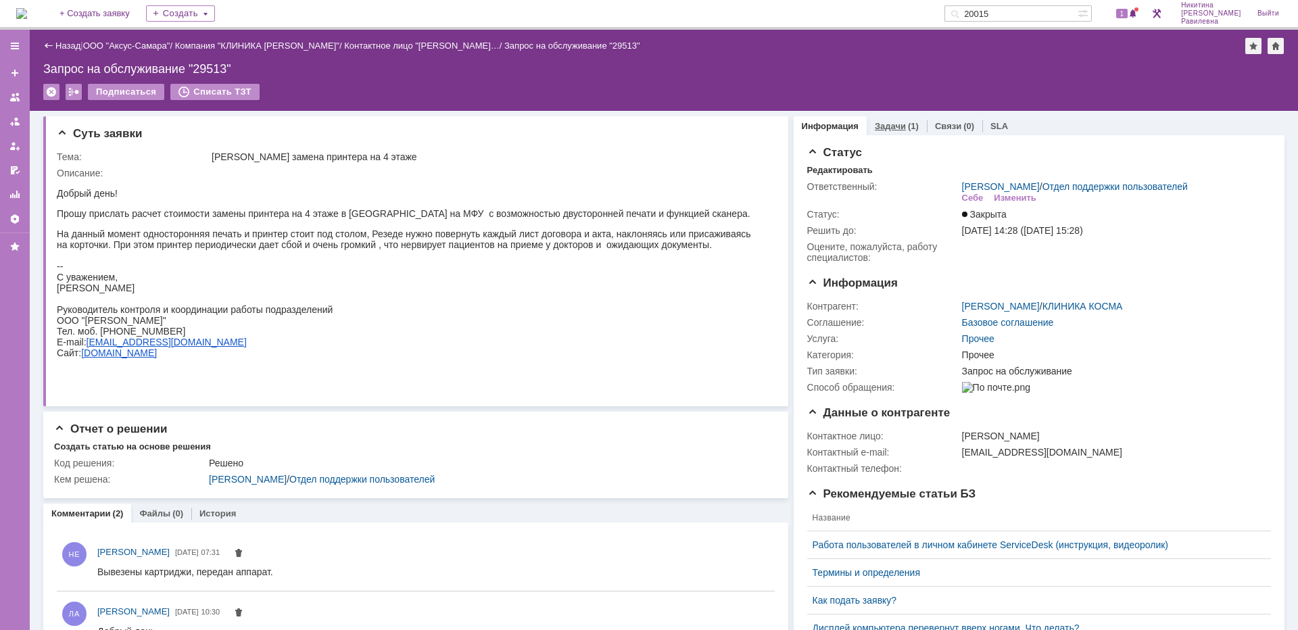
click at [886, 126] on link "Задачи" at bounding box center [890, 126] width 31 height 10
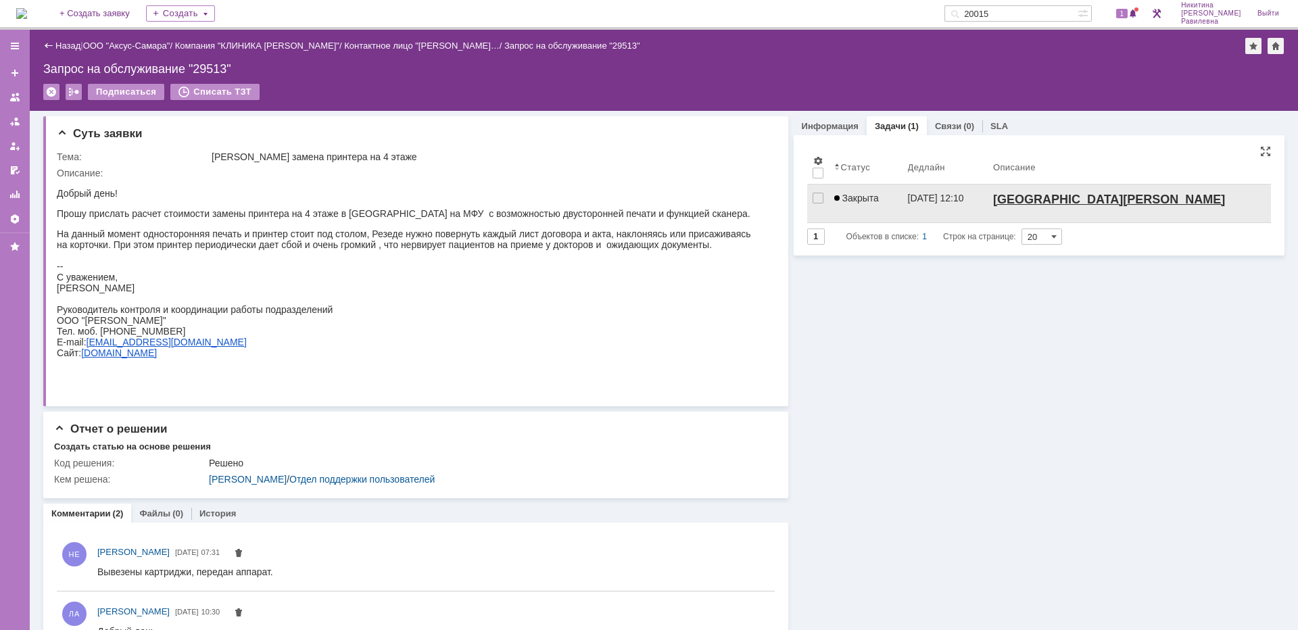
click at [857, 199] on span "Закрыта" at bounding box center [856, 198] width 45 height 11
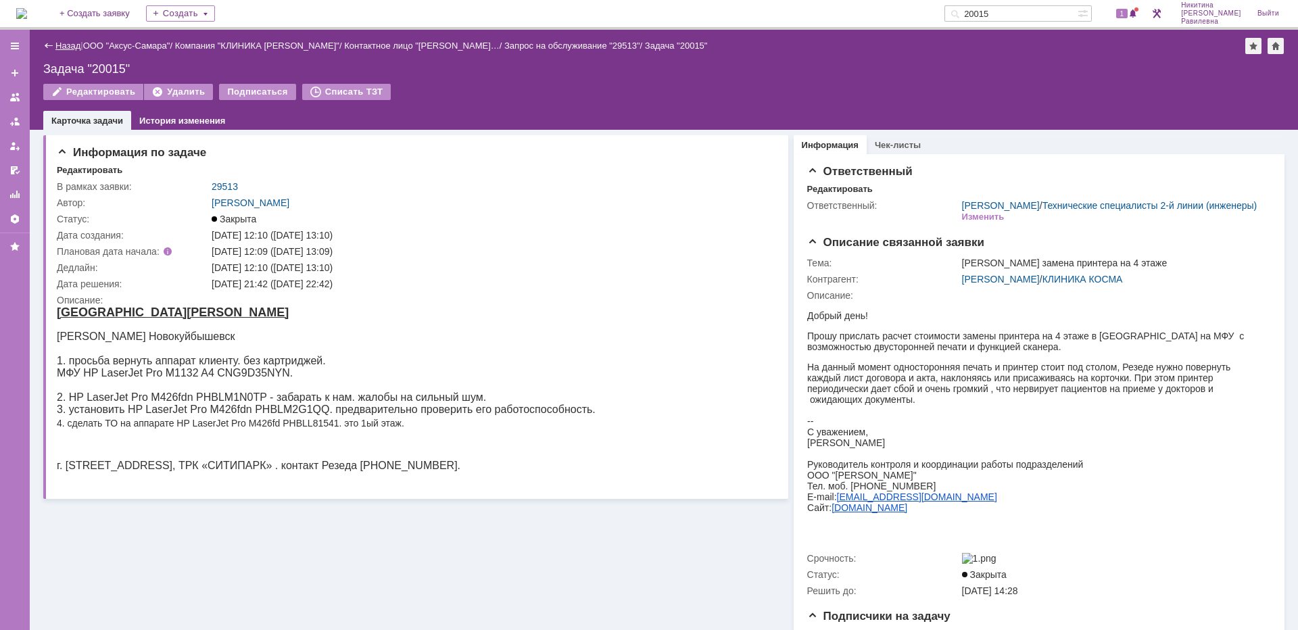
click at [65, 50] on link "Назад" at bounding box center [67, 46] width 25 height 10
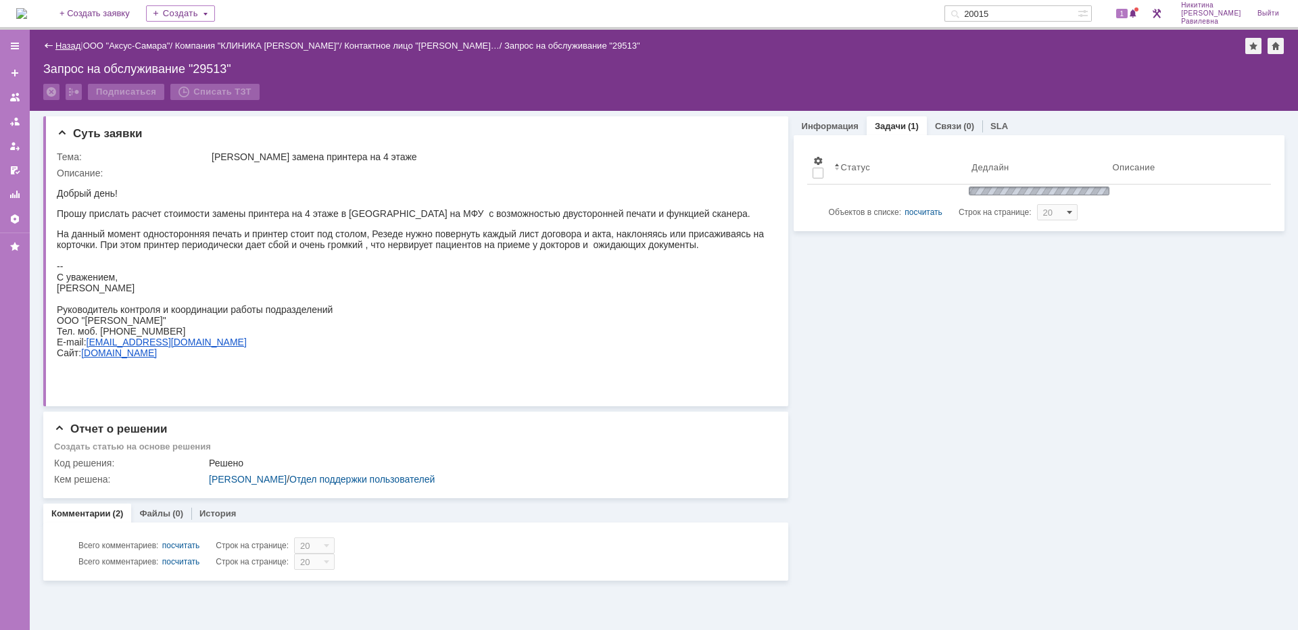
click at [66, 45] on link "Назад" at bounding box center [67, 46] width 25 height 10
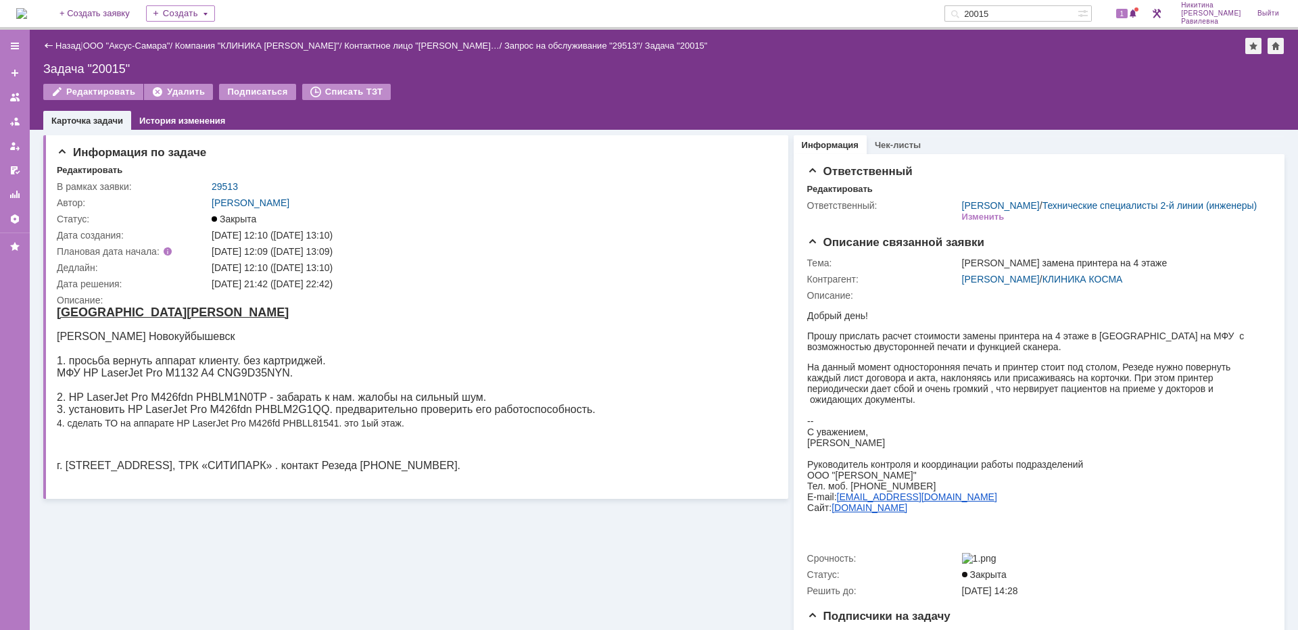
click at [1031, 9] on input "20015" at bounding box center [1010, 13] width 133 height 16
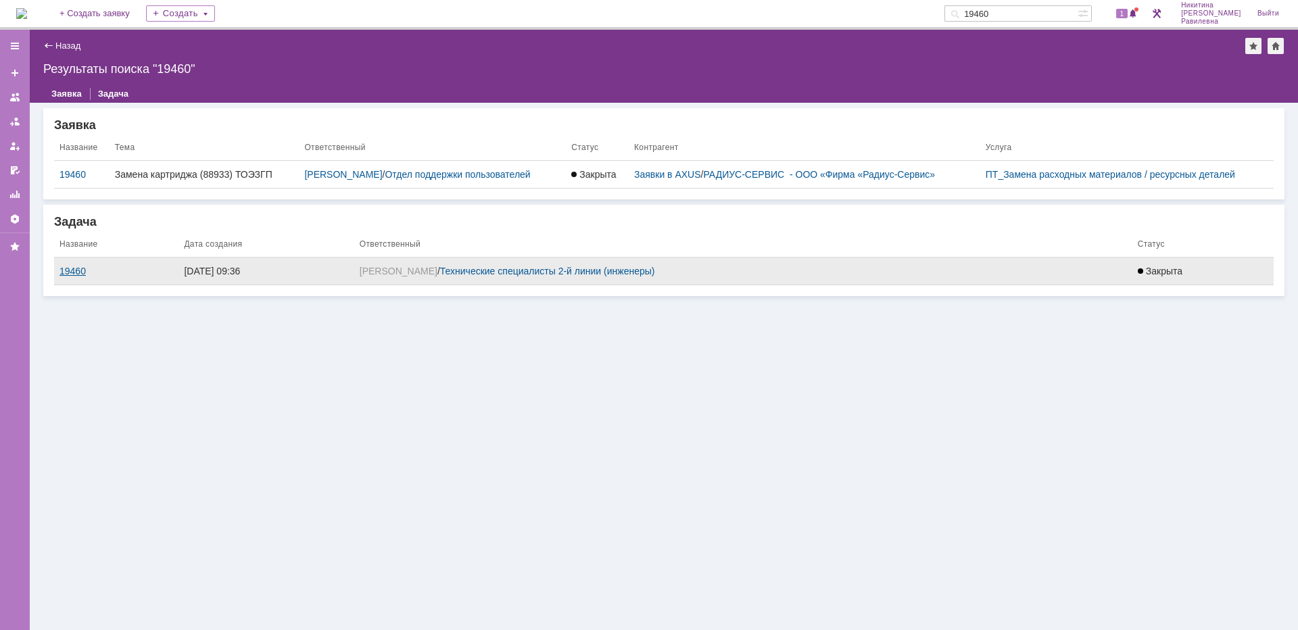
click at [73, 274] on div "19460" at bounding box center [116, 271] width 114 height 11
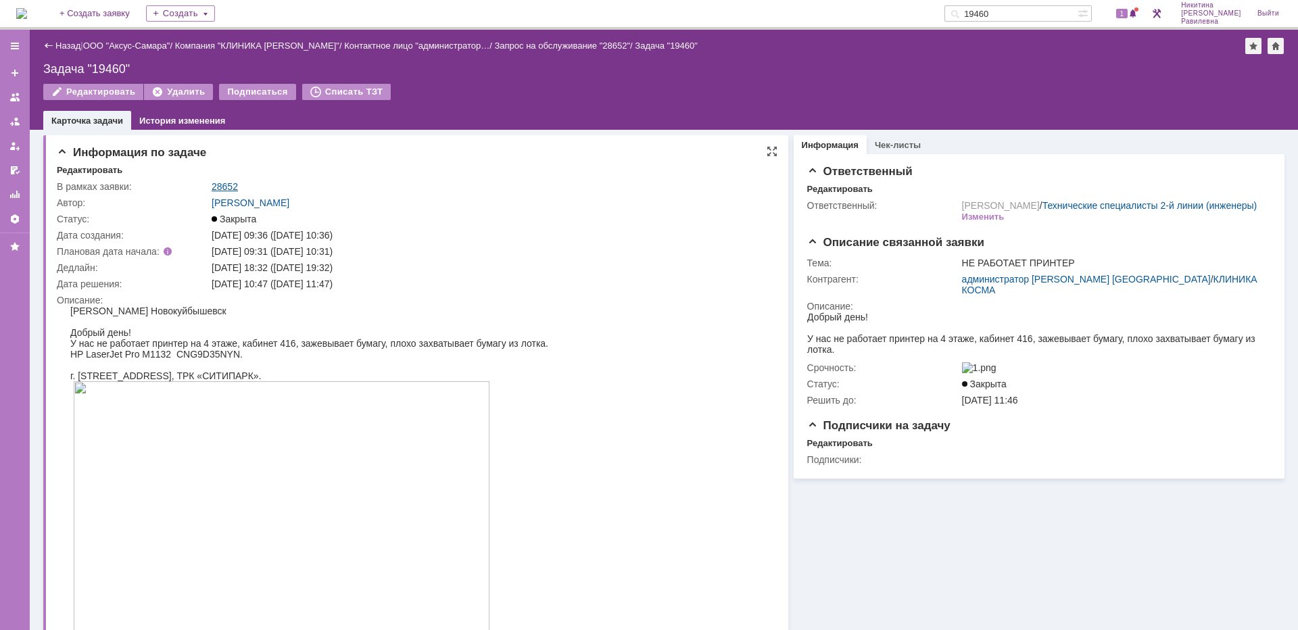
click at [223, 182] on link "28652" at bounding box center [225, 186] width 26 height 11
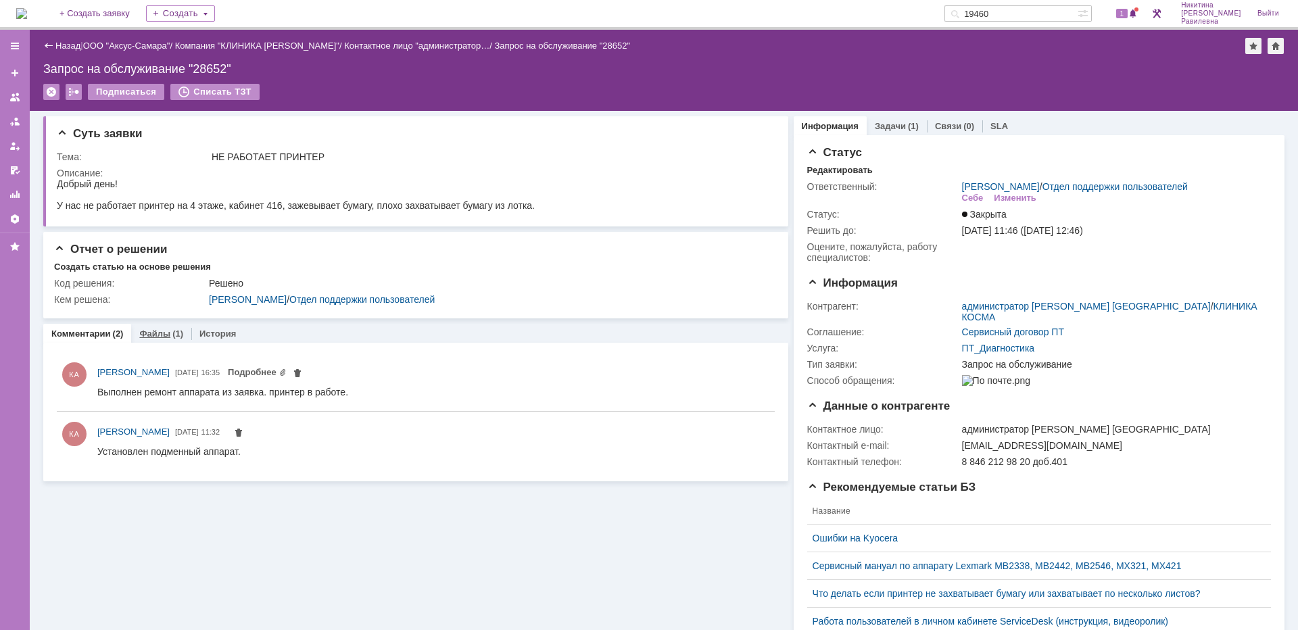
click at [165, 335] on link "Файлы" at bounding box center [154, 333] width 31 height 10
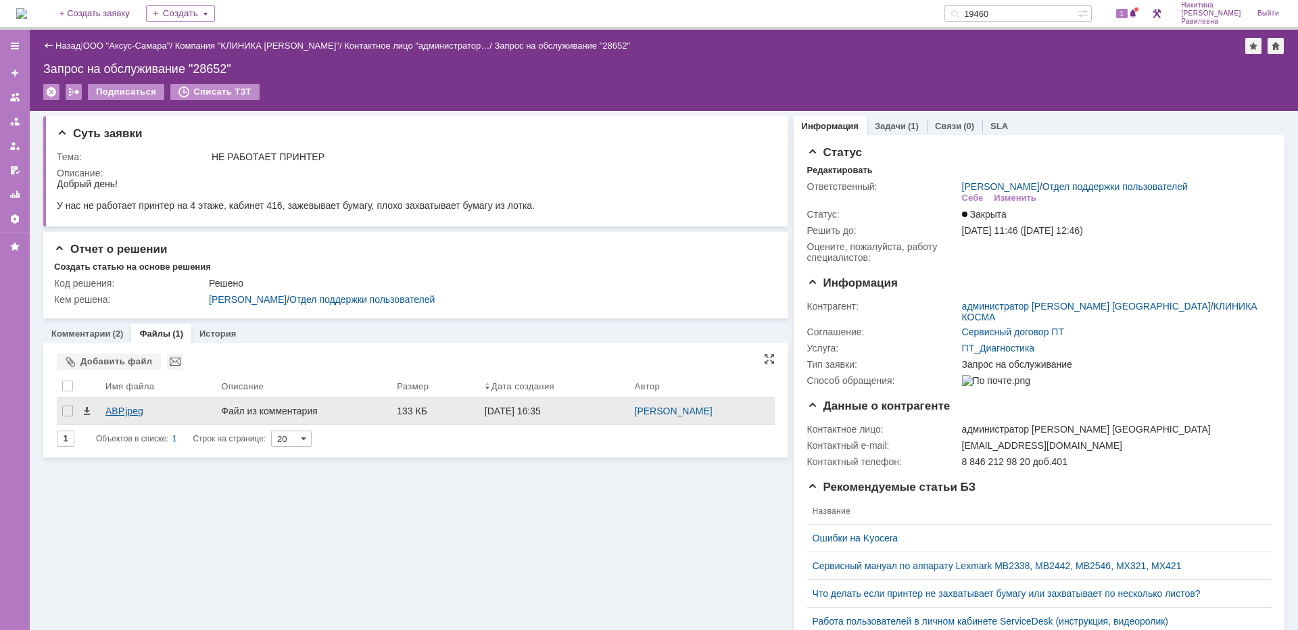
click at [126, 410] on div "АВР.jpeg" at bounding box center [157, 411] width 105 height 11
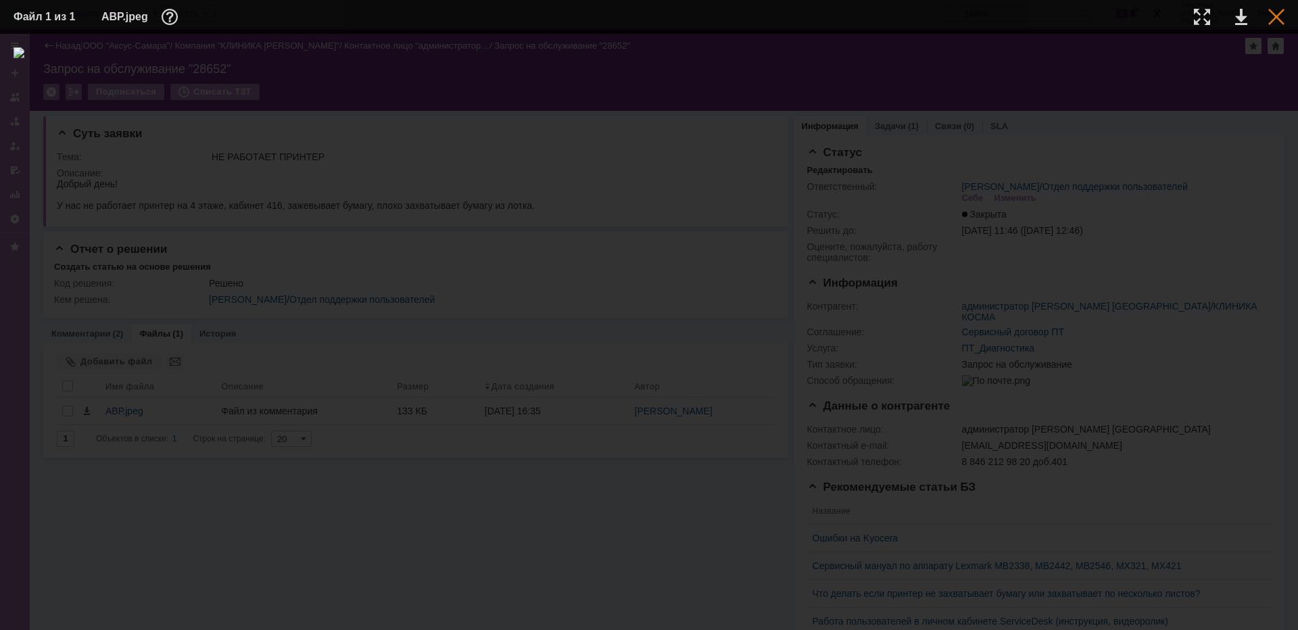
click at [1282, 13] on div at bounding box center [1276, 17] width 16 height 16
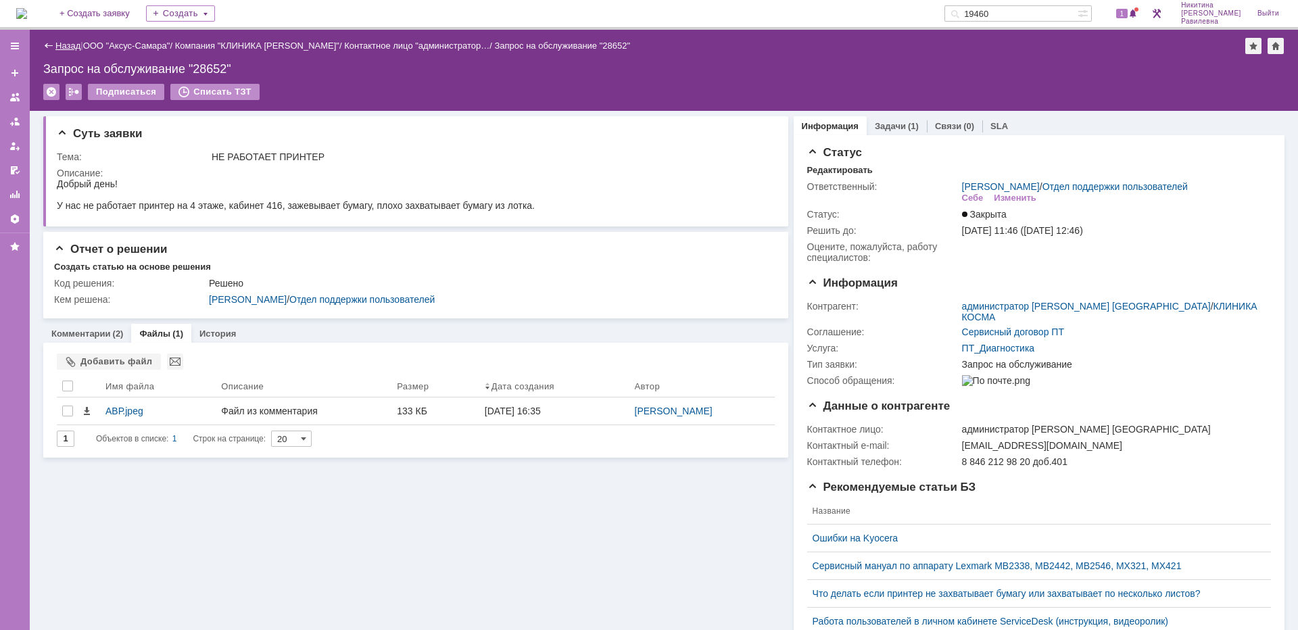
click at [59, 45] on link "Назад" at bounding box center [67, 46] width 25 height 10
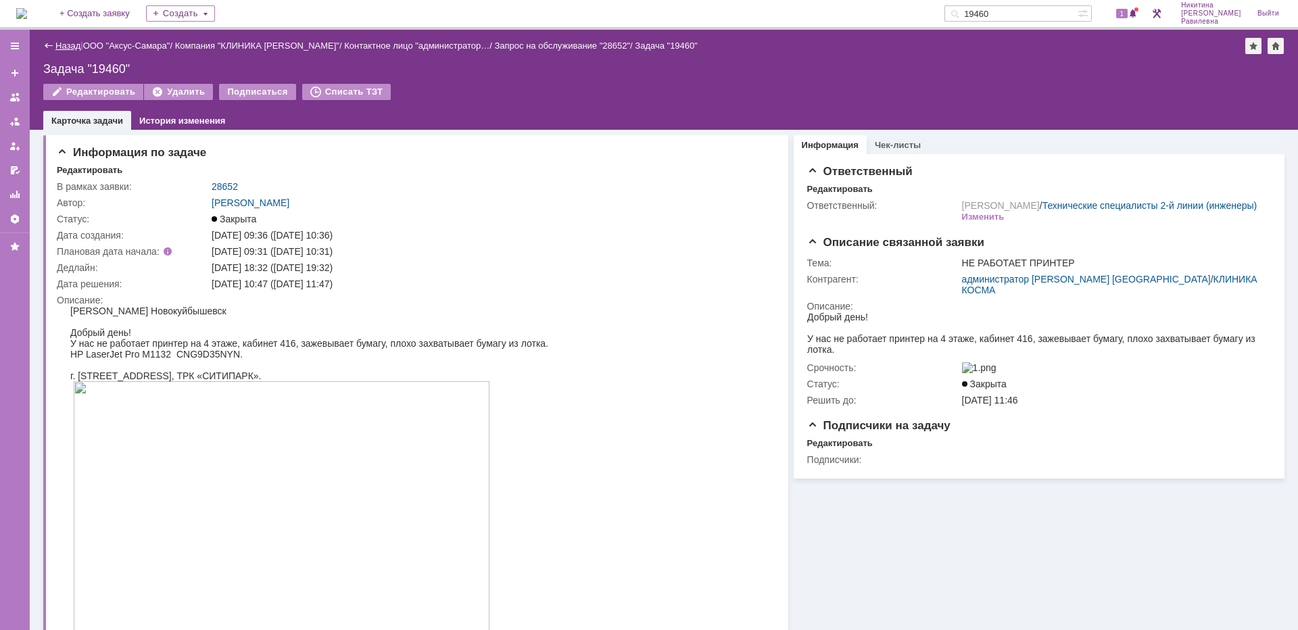
click at [62, 45] on link "Назад" at bounding box center [67, 46] width 25 height 10
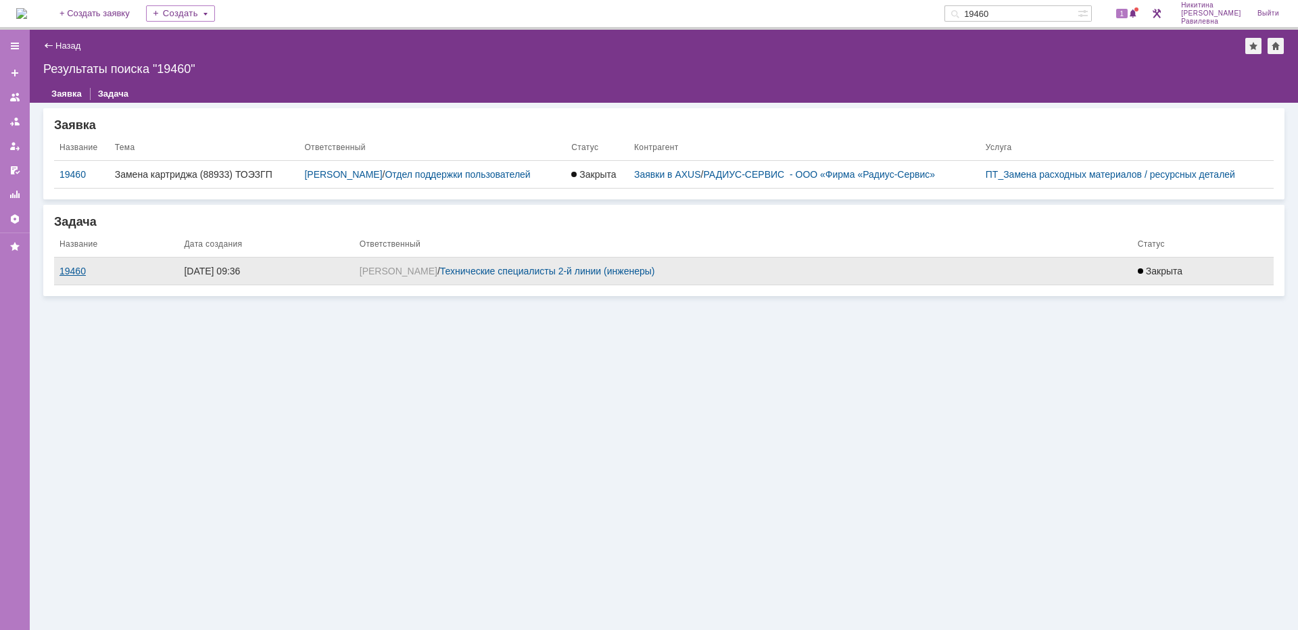
click at [72, 269] on div "19460" at bounding box center [116, 271] width 114 height 11
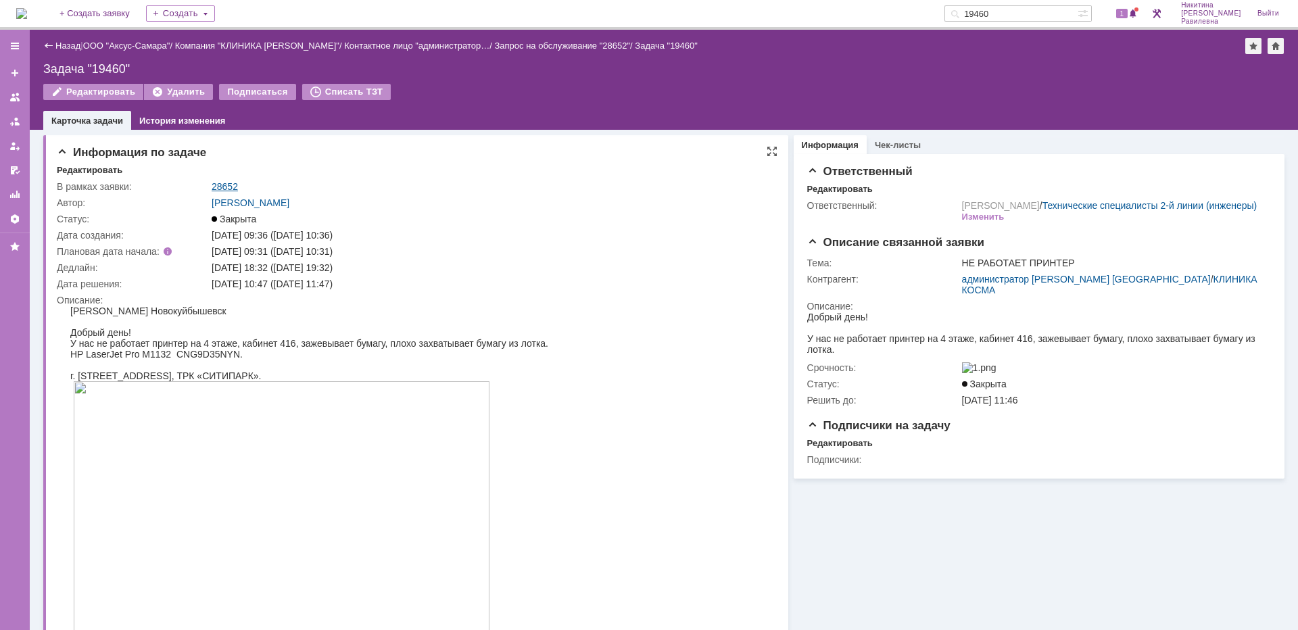
click at [228, 186] on link "28652" at bounding box center [225, 186] width 26 height 11
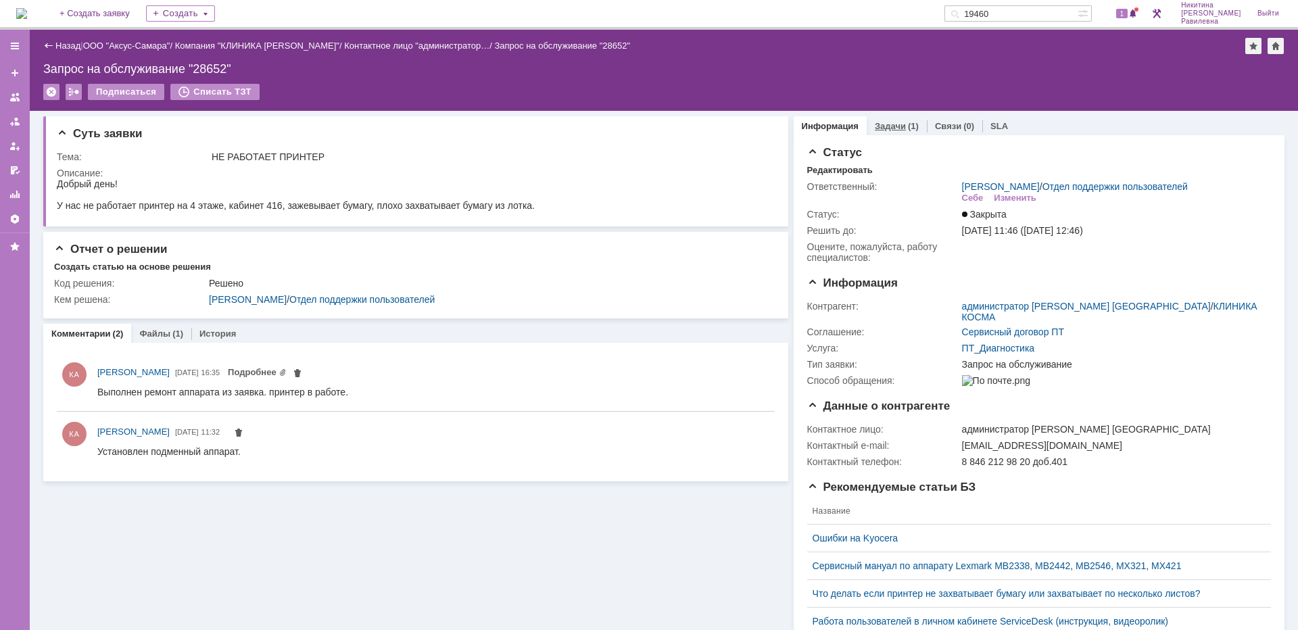
click at [908, 123] on div "(1)" at bounding box center [913, 126] width 11 height 10
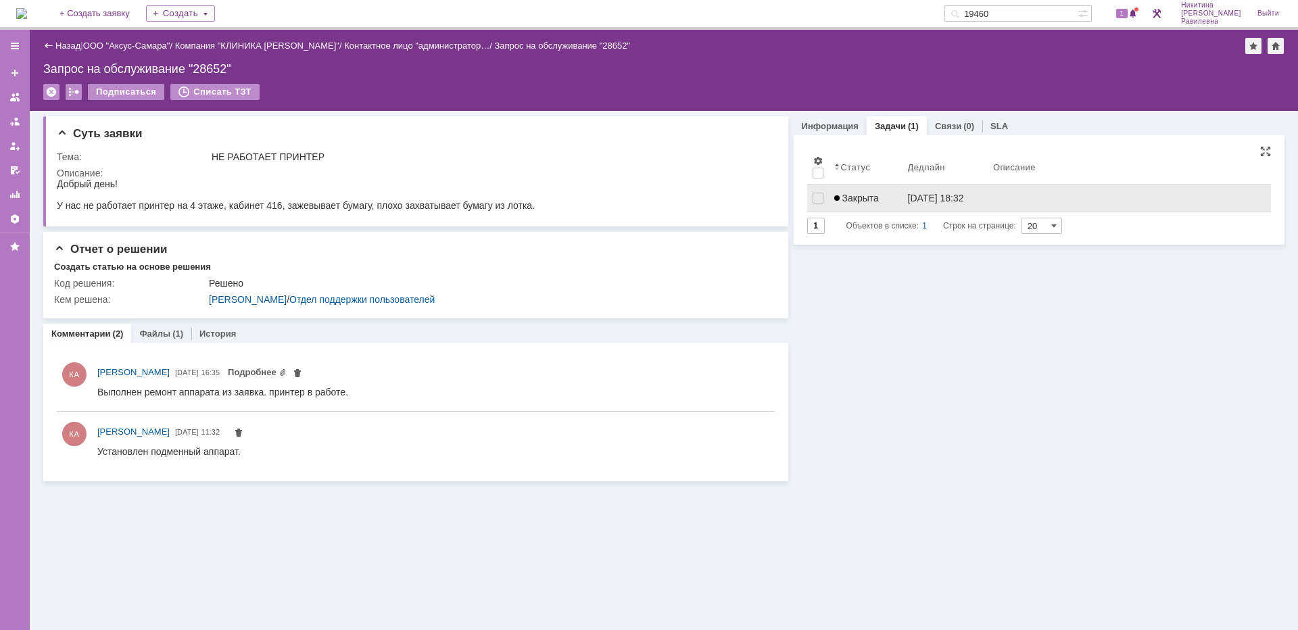
click at [858, 197] on span "Закрыта" at bounding box center [856, 198] width 45 height 11
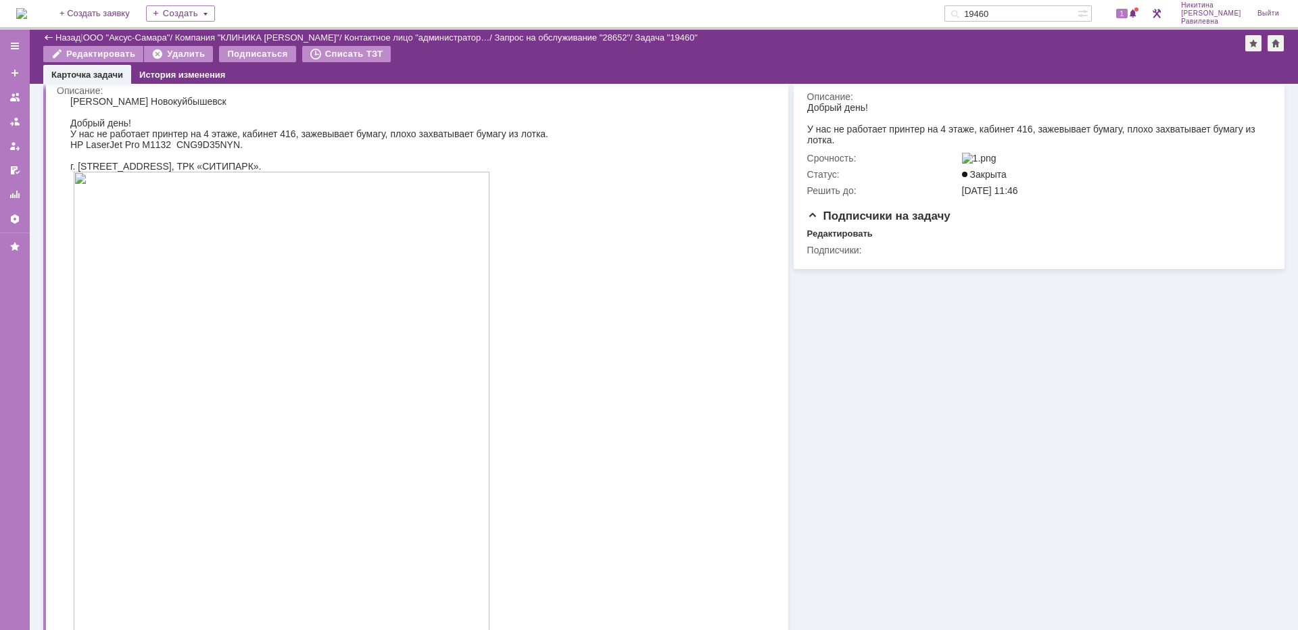
scroll to position [366, 0]
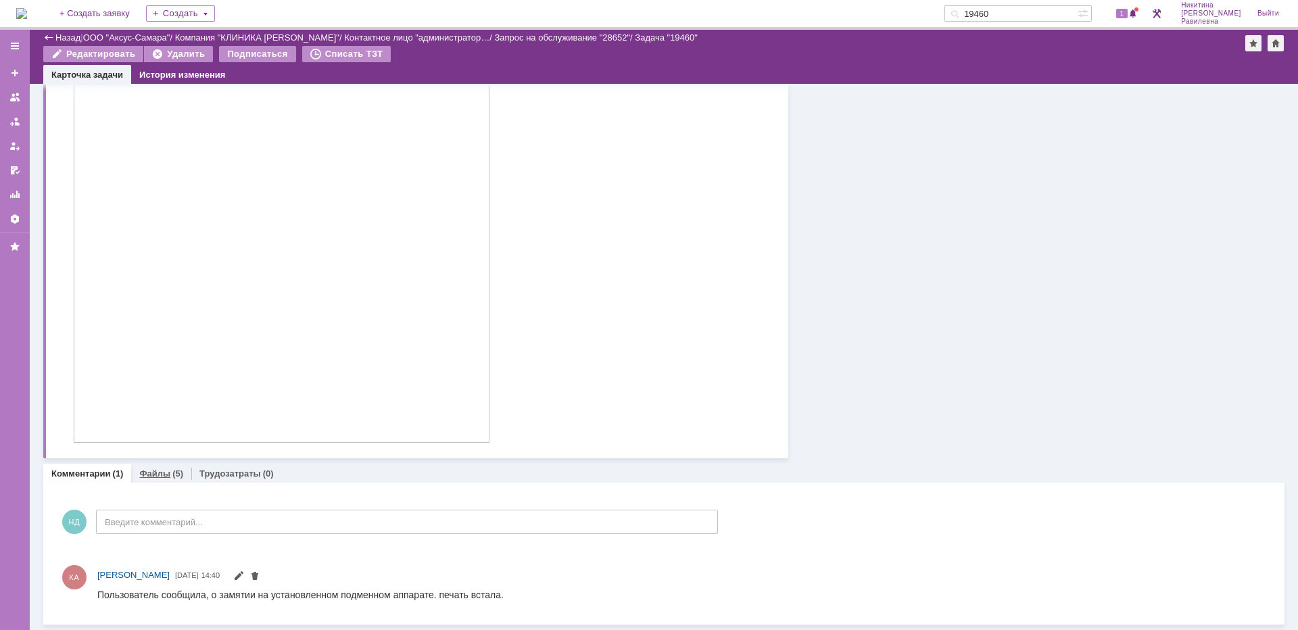
click at [166, 475] on link "Файлы" at bounding box center [154, 473] width 31 height 10
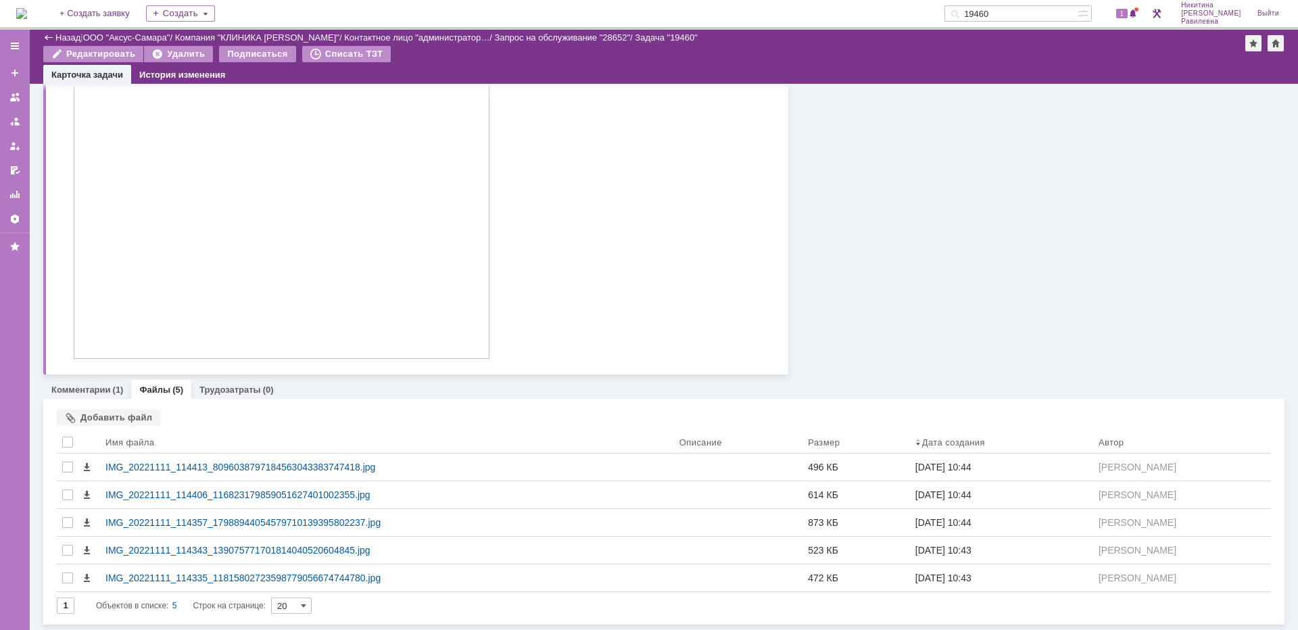
scroll to position [450, 0]
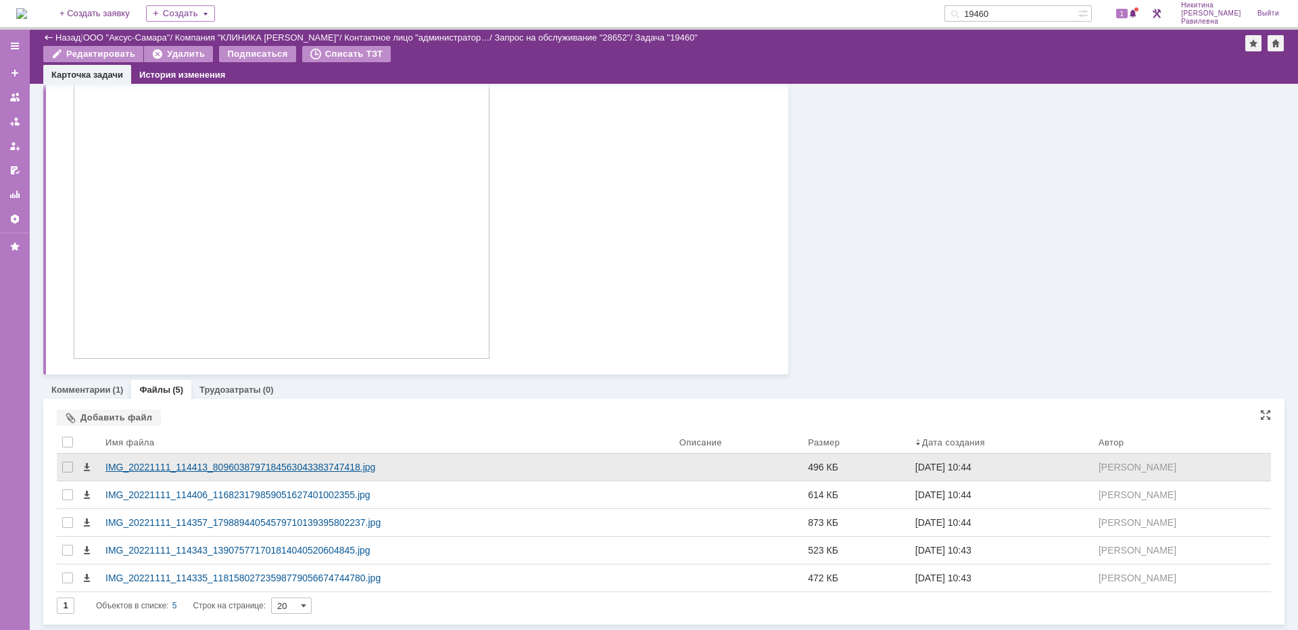
click at [322, 467] on div "IMG_20221111_114413_8096038797184563043383747418.jpg" at bounding box center [386, 467] width 563 height 11
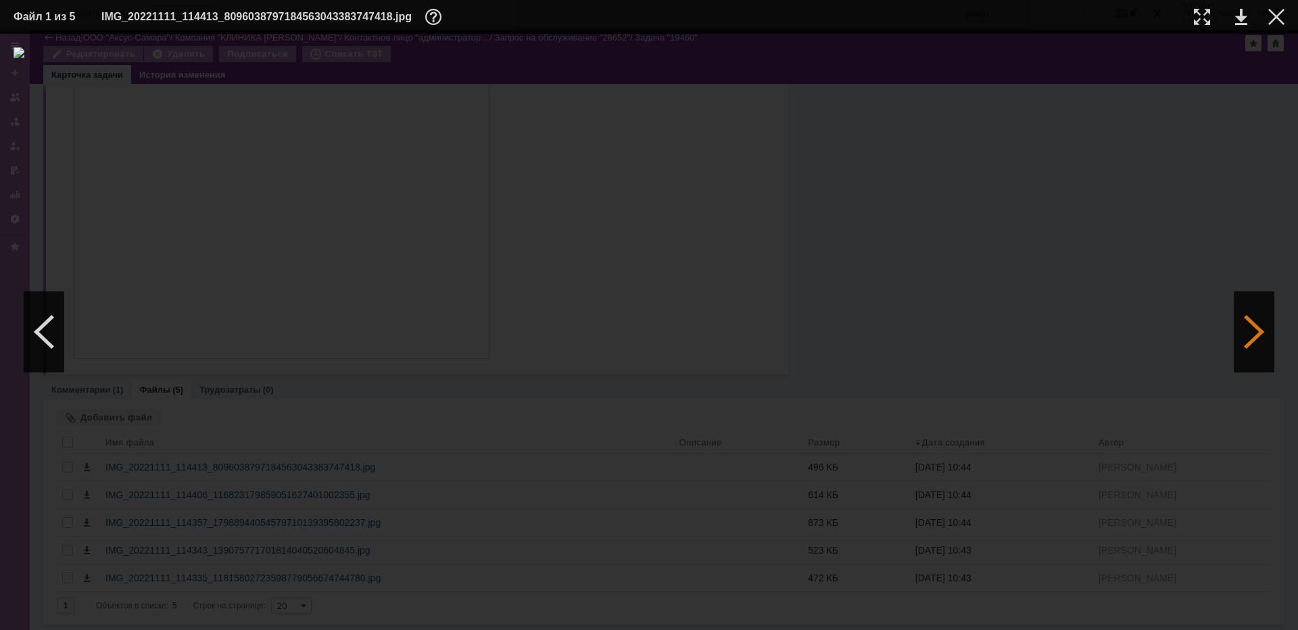
click at [1253, 331] on div at bounding box center [1254, 331] width 41 height 81
click at [1200, 16] on div at bounding box center [1202, 17] width 16 height 16
click at [55, 333] on div at bounding box center [44, 331] width 41 height 81
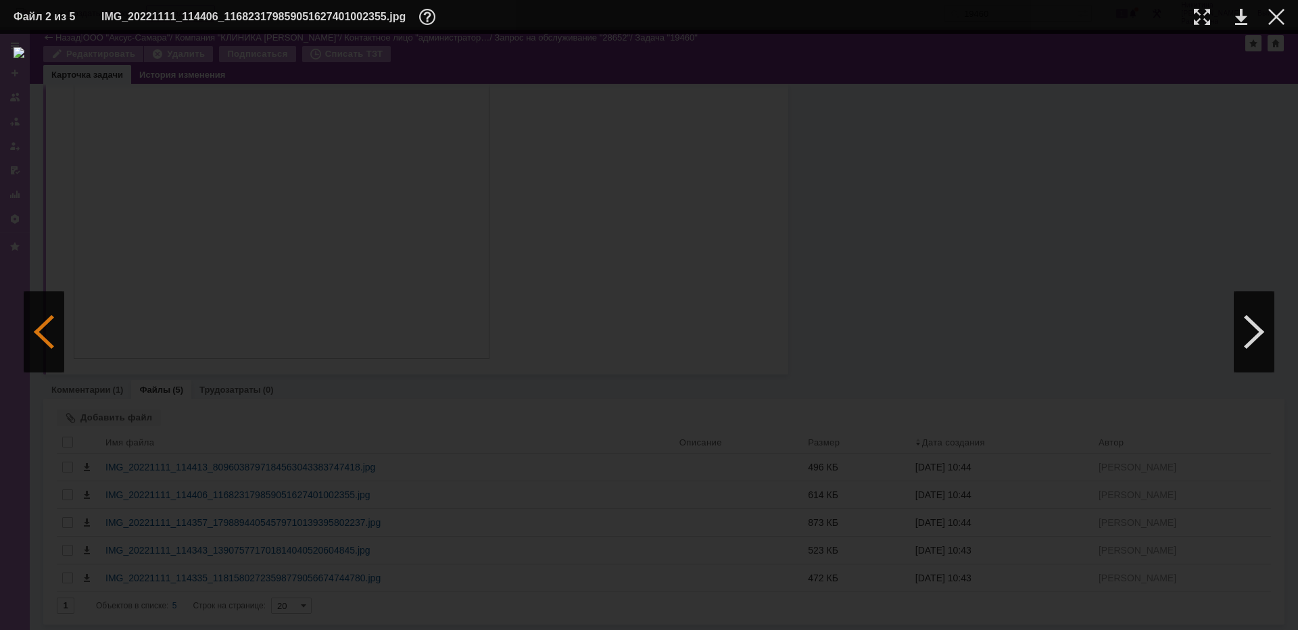
scroll to position [0, 0]
click at [55, 333] on div at bounding box center [44, 331] width 41 height 81
click at [1261, 334] on div at bounding box center [1254, 331] width 41 height 81
click at [1260, 335] on div at bounding box center [1254, 331] width 41 height 81
click at [1244, 337] on div at bounding box center [1254, 331] width 41 height 81
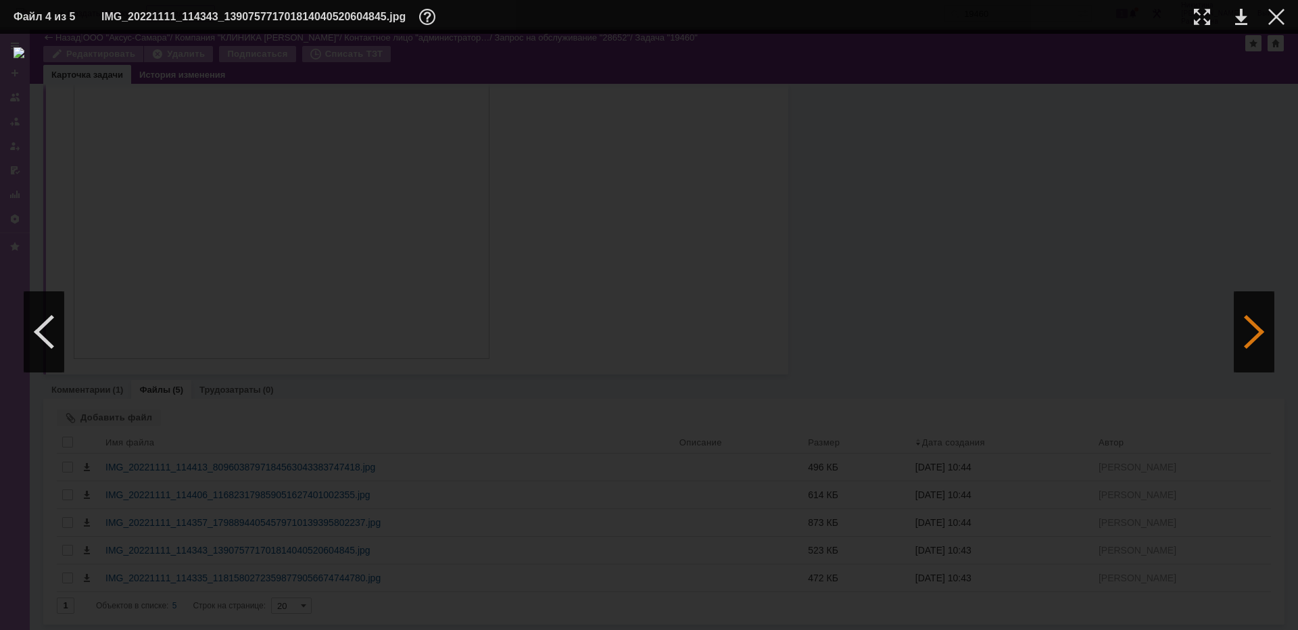
click at [1264, 341] on div at bounding box center [1254, 331] width 41 height 81
click at [1275, 14] on div at bounding box center [1276, 17] width 16 height 16
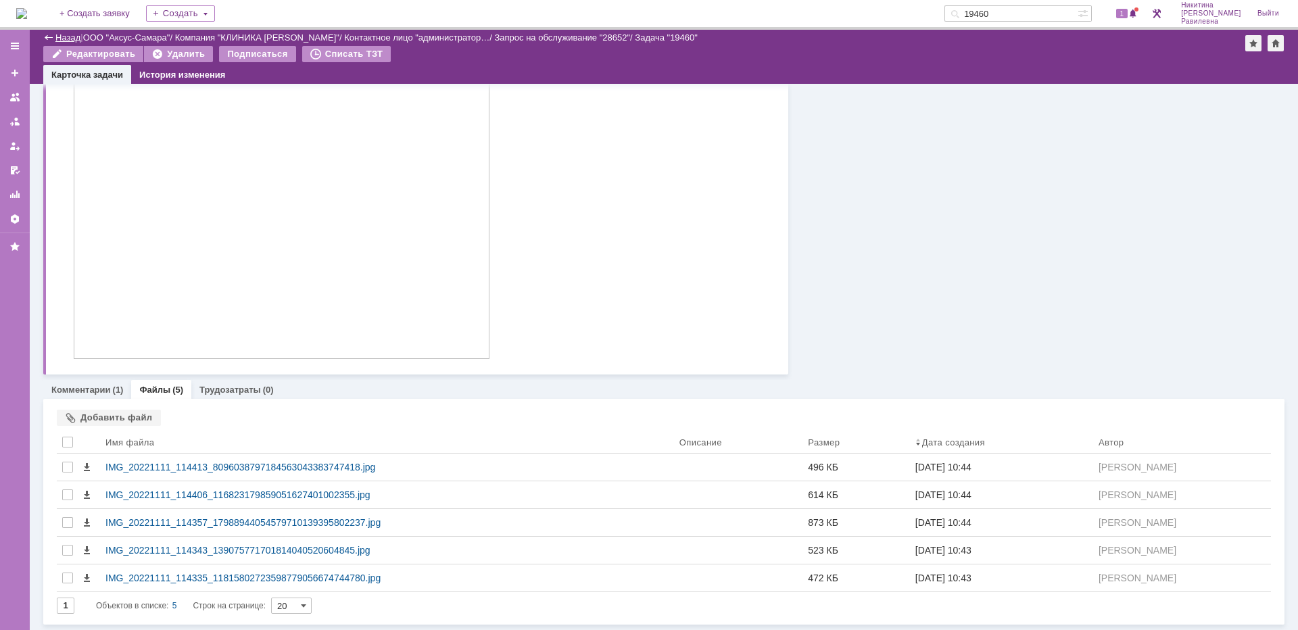
click at [60, 36] on link "Назад" at bounding box center [67, 37] width 25 height 10
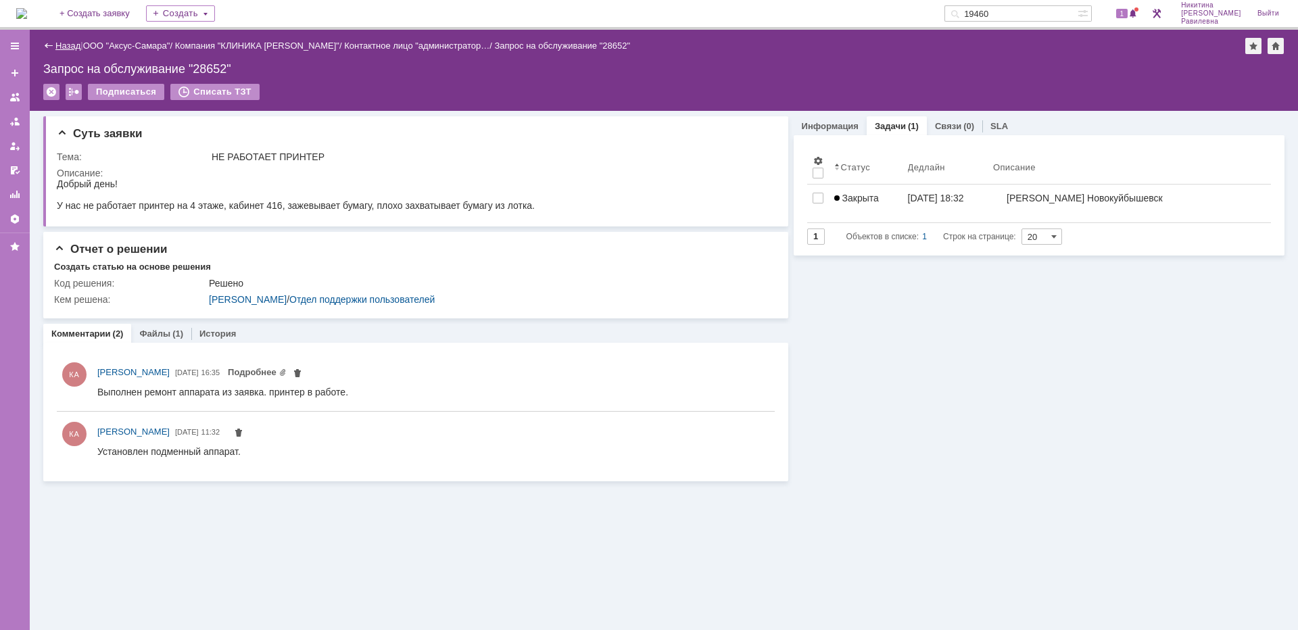
click at [76, 44] on link "Назад" at bounding box center [67, 46] width 25 height 10
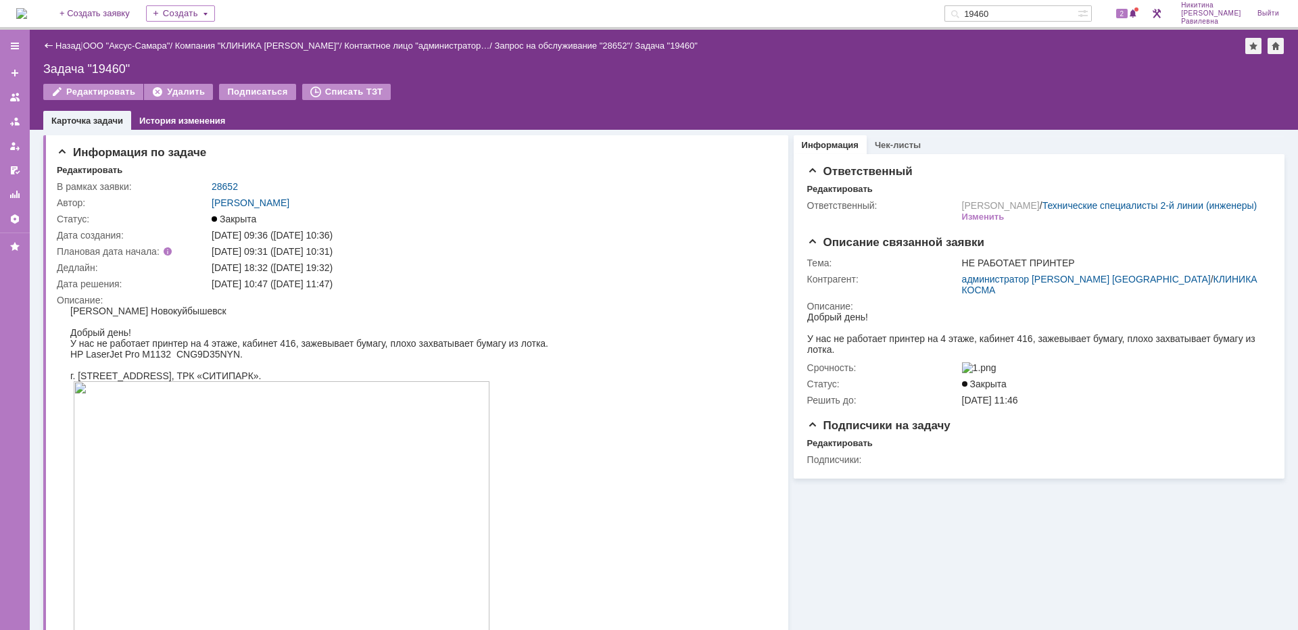
drag, startPoint x: 1040, startPoint y: 11, endPoint x: 998, endPoint y: 14, distance: 41.3
click at [999, 14] on input "19460" at bounding box center [1010, 13] width 133 height 16
type input "27363"
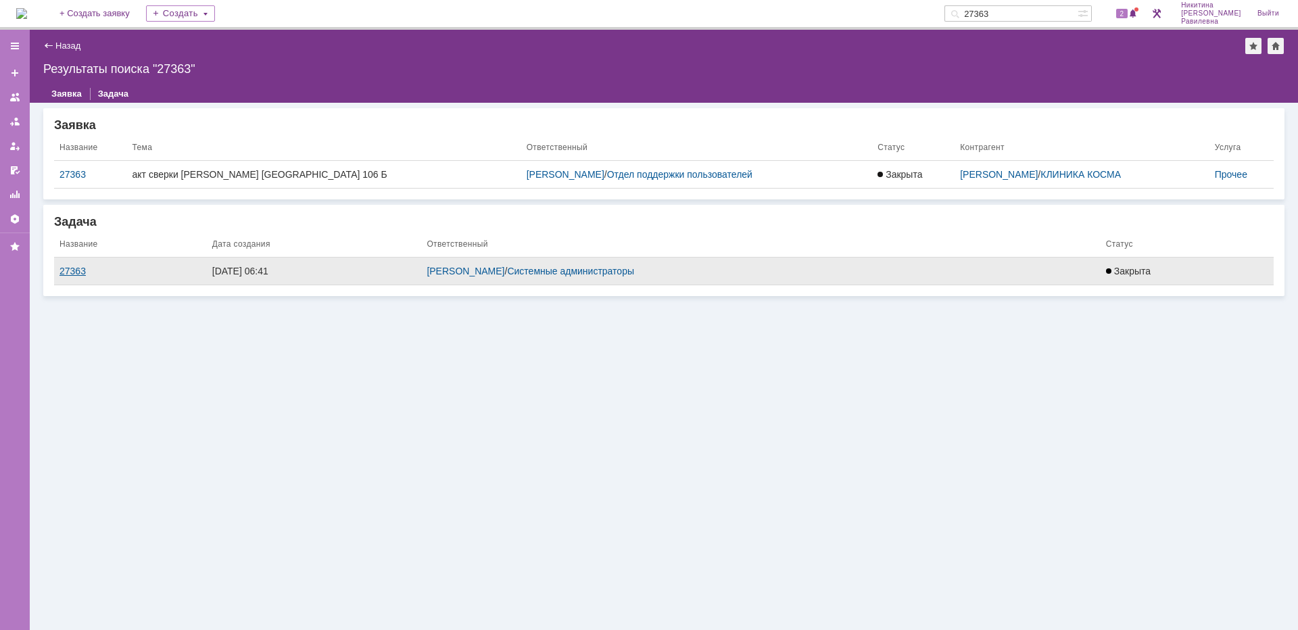
click at [65, 270] on div "27363" at bounding box center [130, 271] width 142 height 11
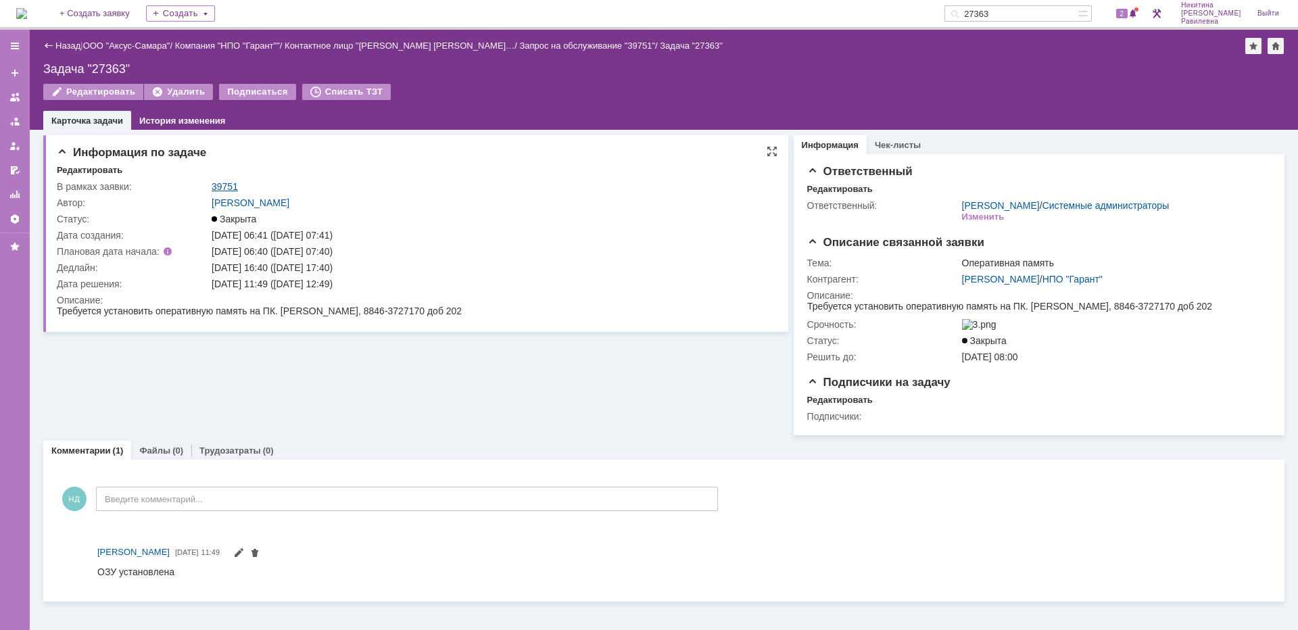
click at [227, 187] on link "39751" at bounding box center [225, 186] width 26 height 11
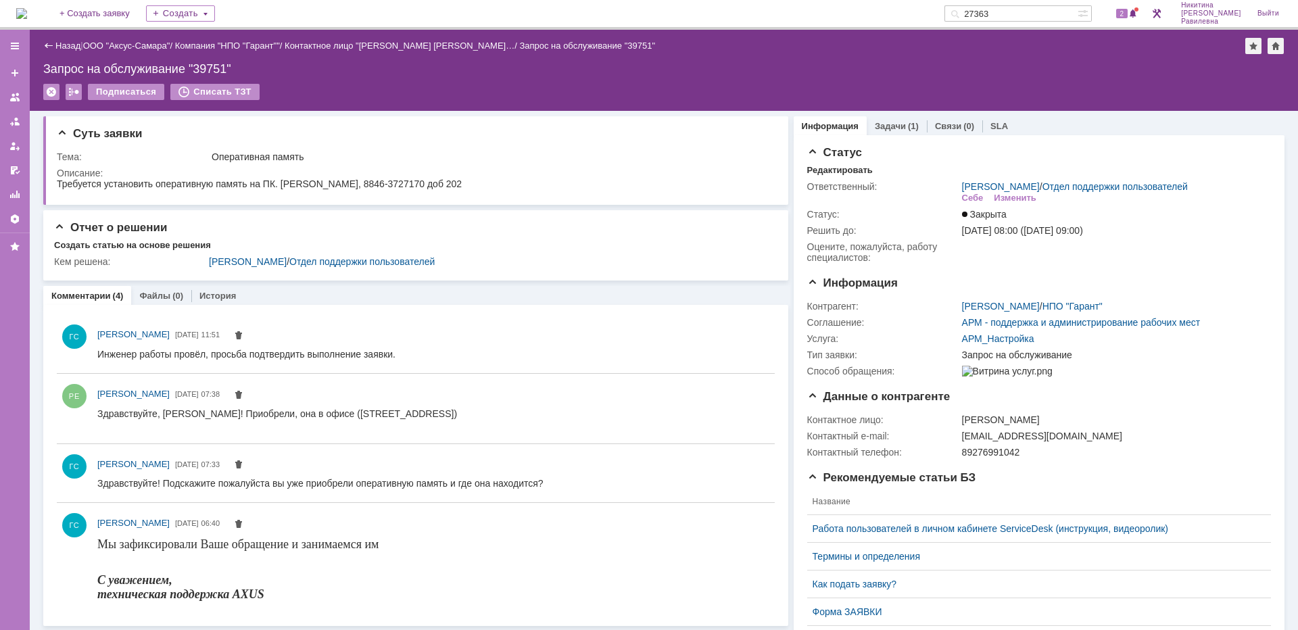
click at [1042, 11] on input "27363" at bounding box center [1010, 13] width 133 height 16
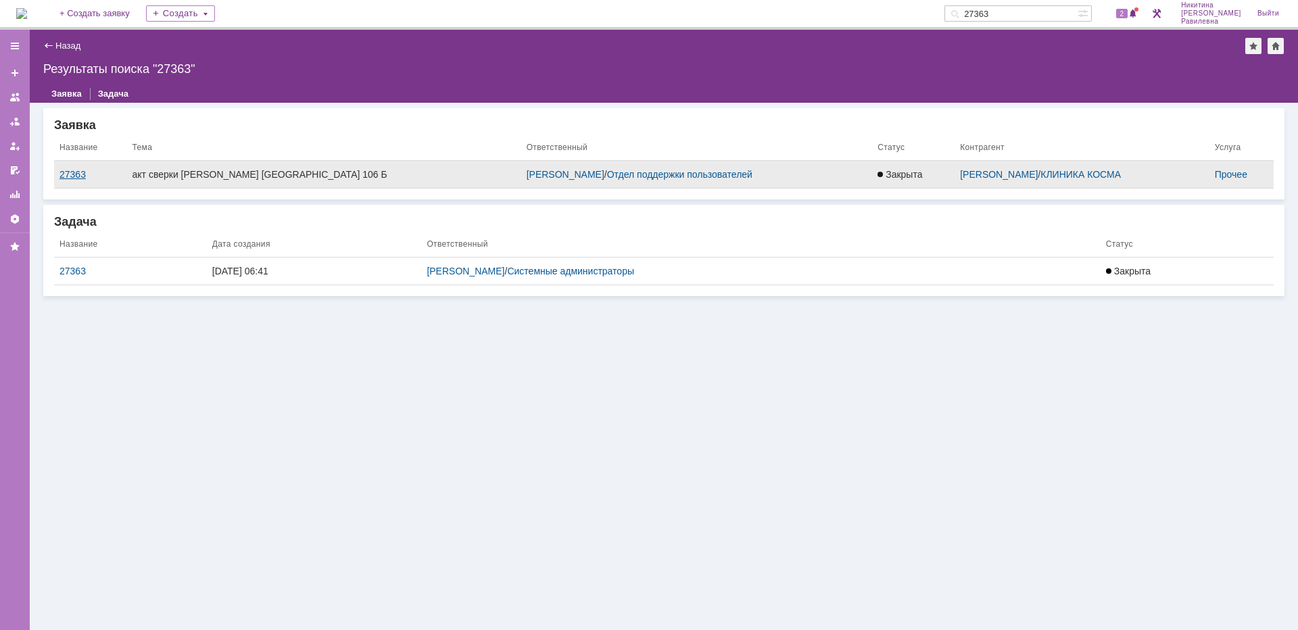
click at [77, 175] on div "27363" at bounding box center [90, 174] width 62 height 11
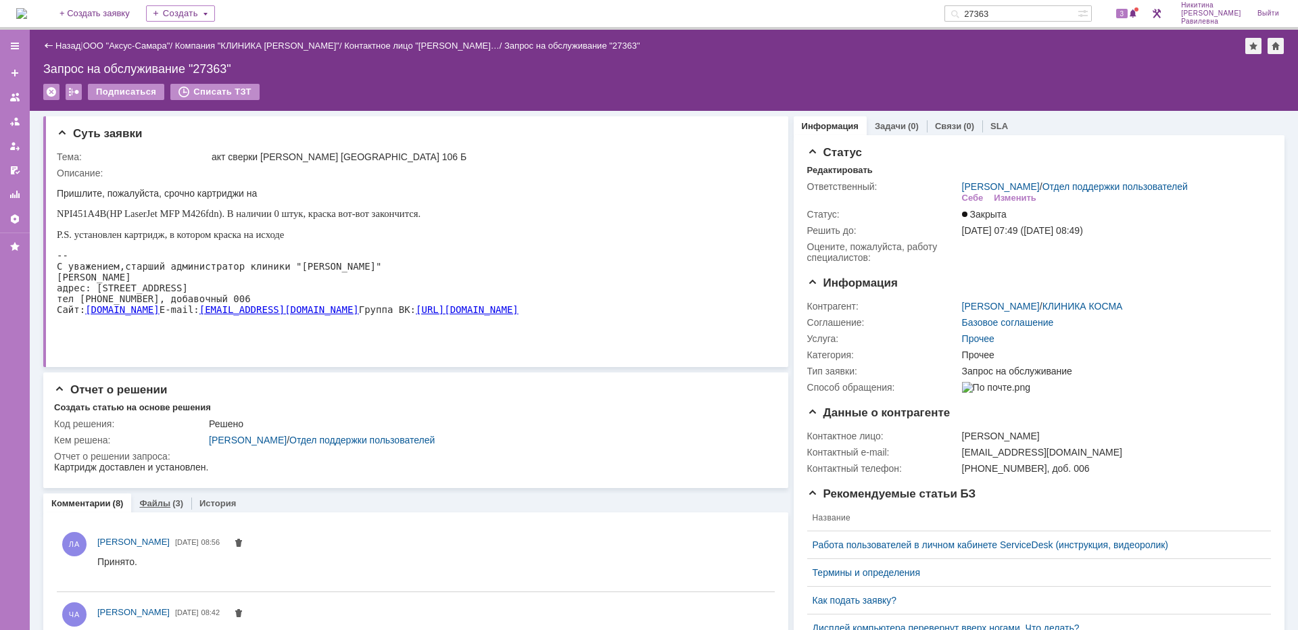
click at [172, 503] on div "(3)" at bounding box center [177, 503] width 11 height 10
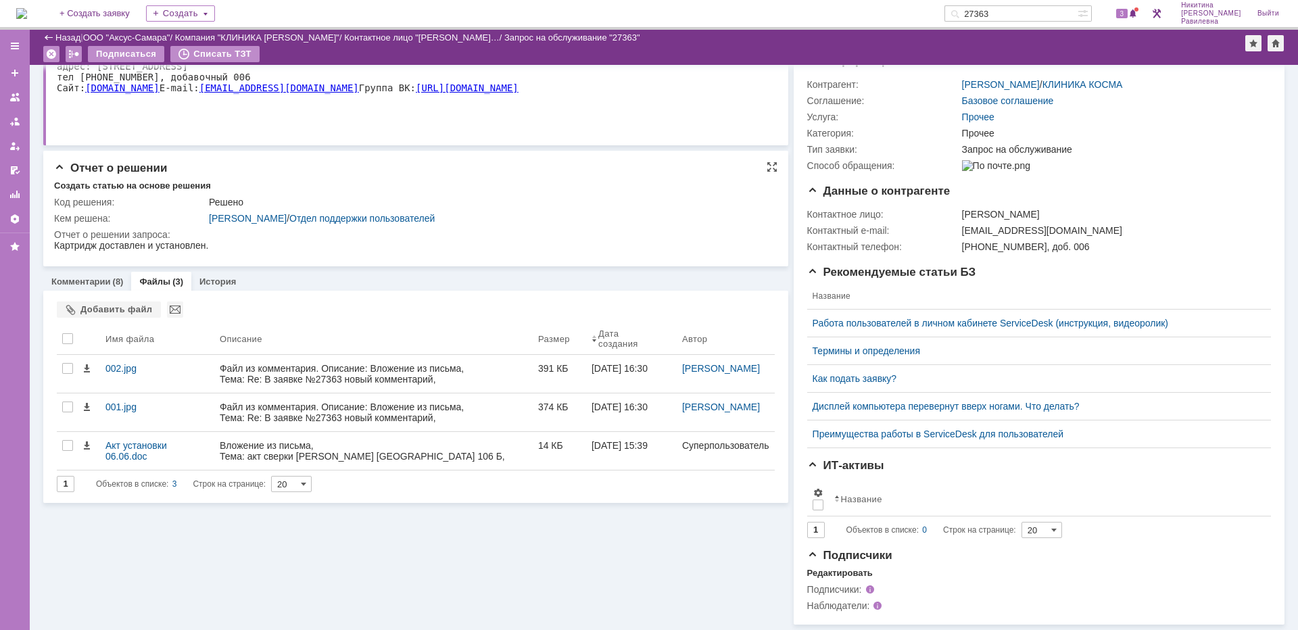
scroll to position [185, 0]
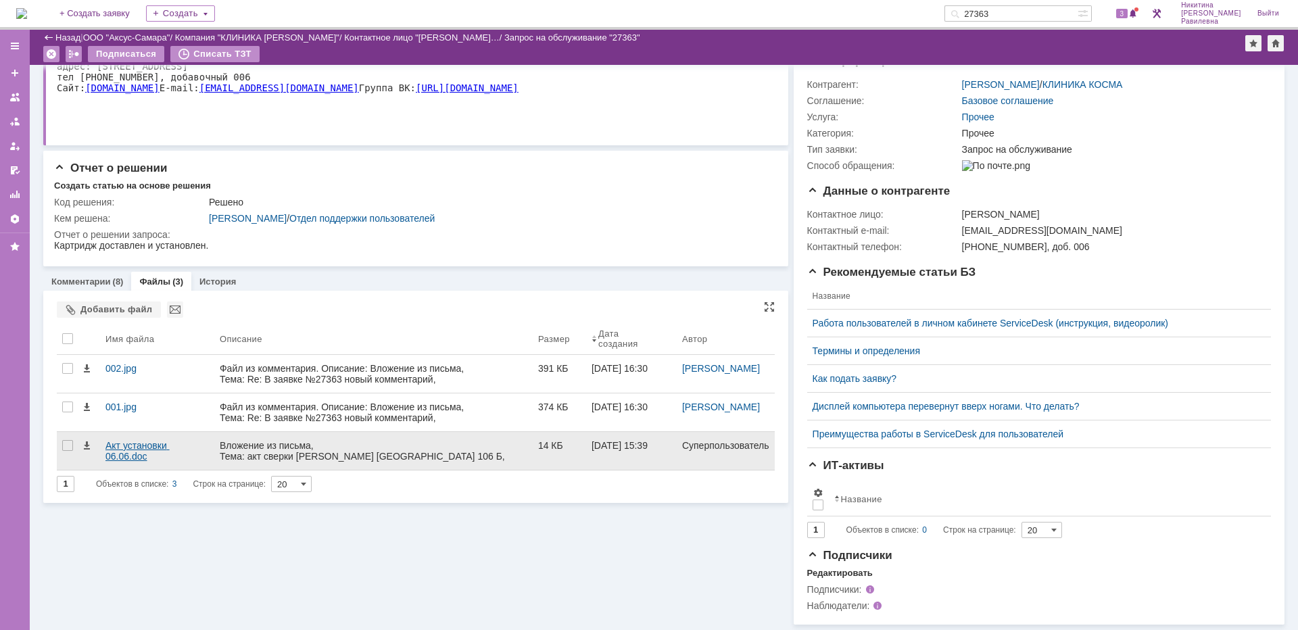
click at [128, 440] on div "Акт установки 06.06.doc" at bounding box center [156, 451] width 103 height 22
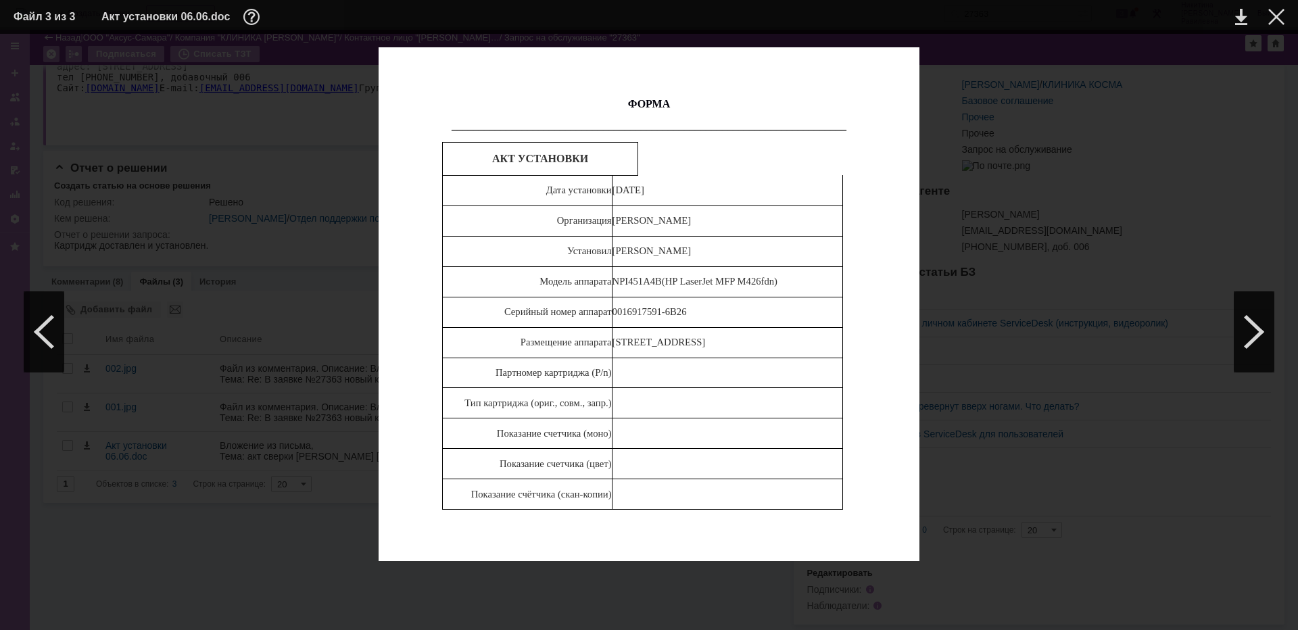
click at [1275, 26] on td at bounding box center [1265, 17] width 37 height 20
click at [1275, 18] on div at bounding box center [1276, 17] width 16 height 16
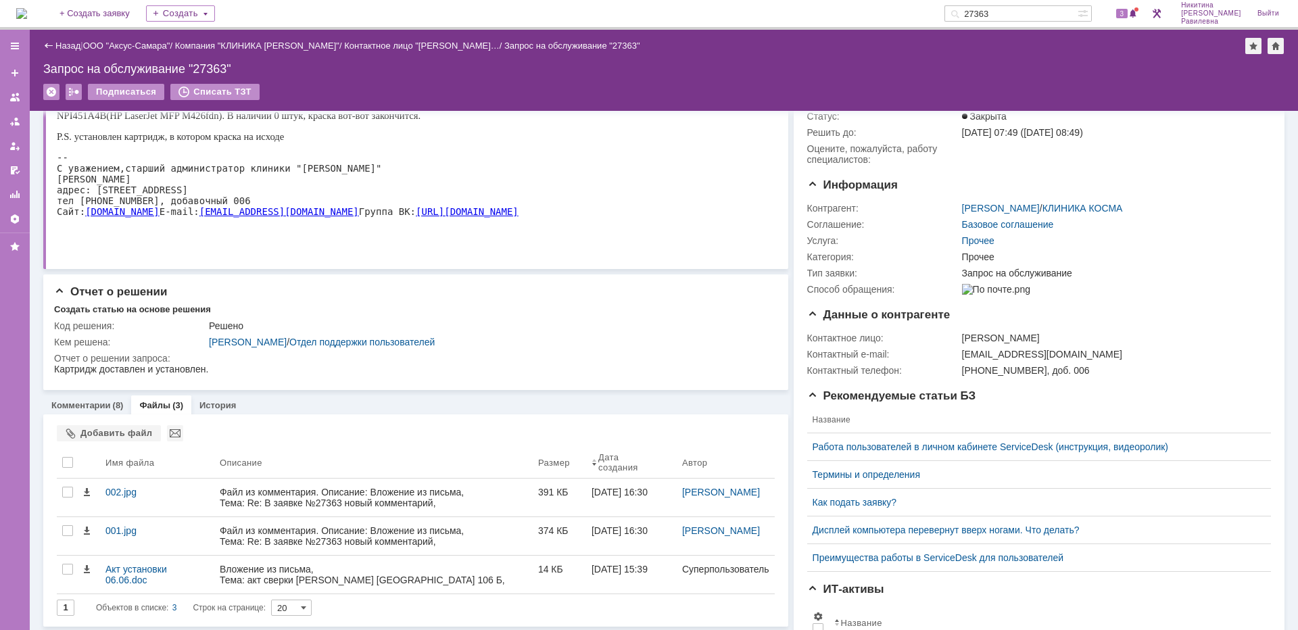
scroll to position [0, 0]
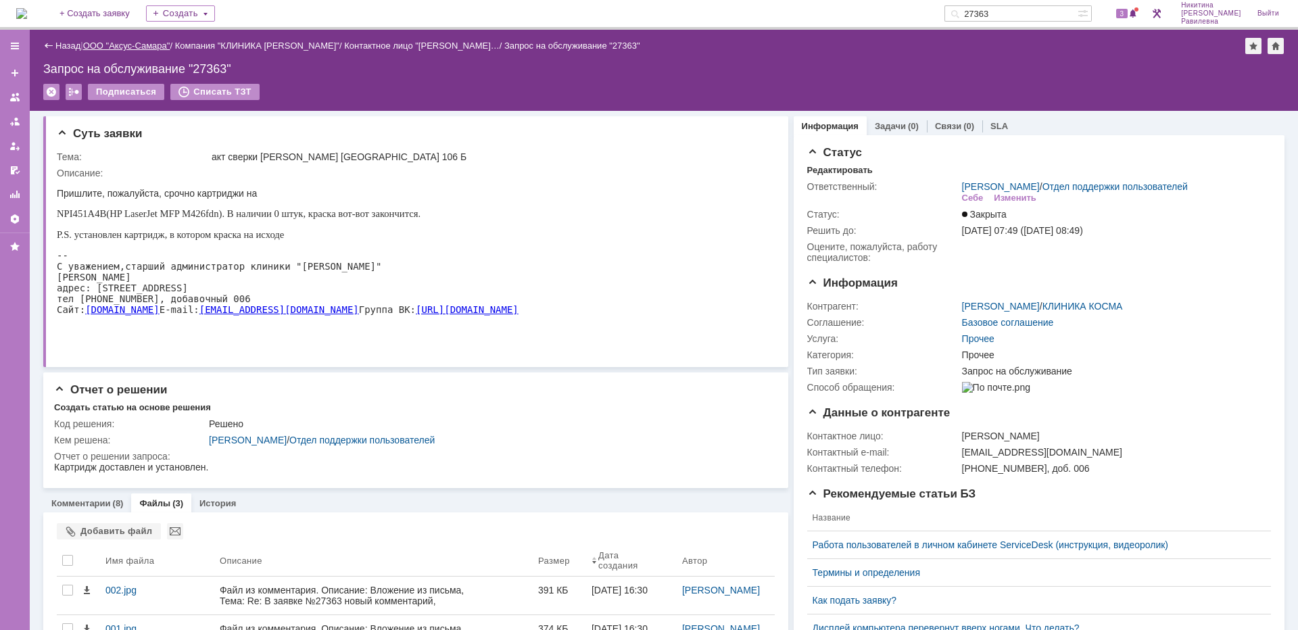
click at [128, 47] on link "ООО "Аксус-Самара"" at bounding box center [126, 46] width 87 height 10
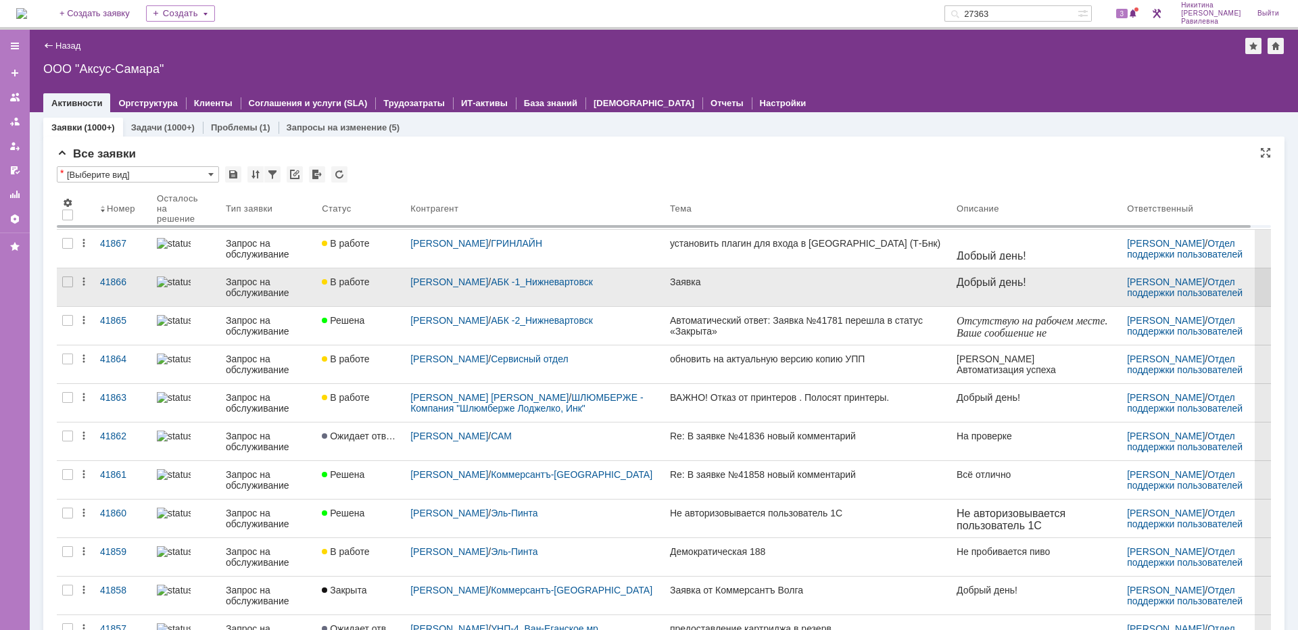
click at [257, 289] on div "Запрос на обслуживание" at bounding box center [268, 287] width 85 height 22
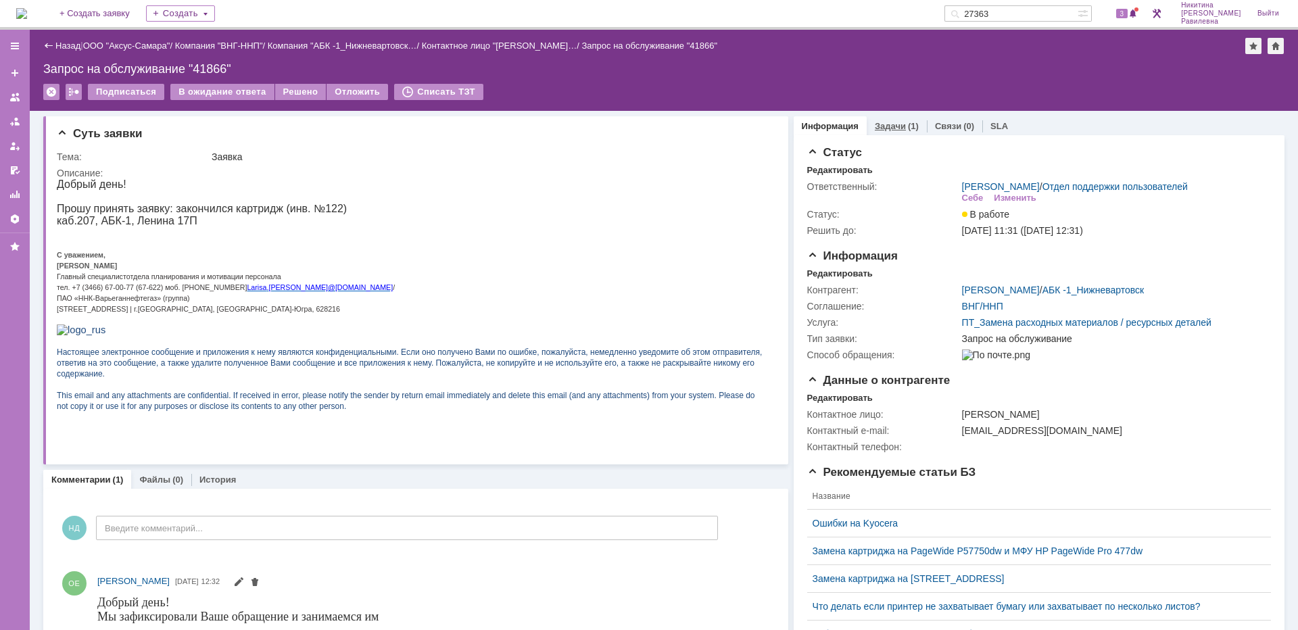
click at [887, 128] on link "Задачи" at bounding box center [890, 126] width 31 height 10
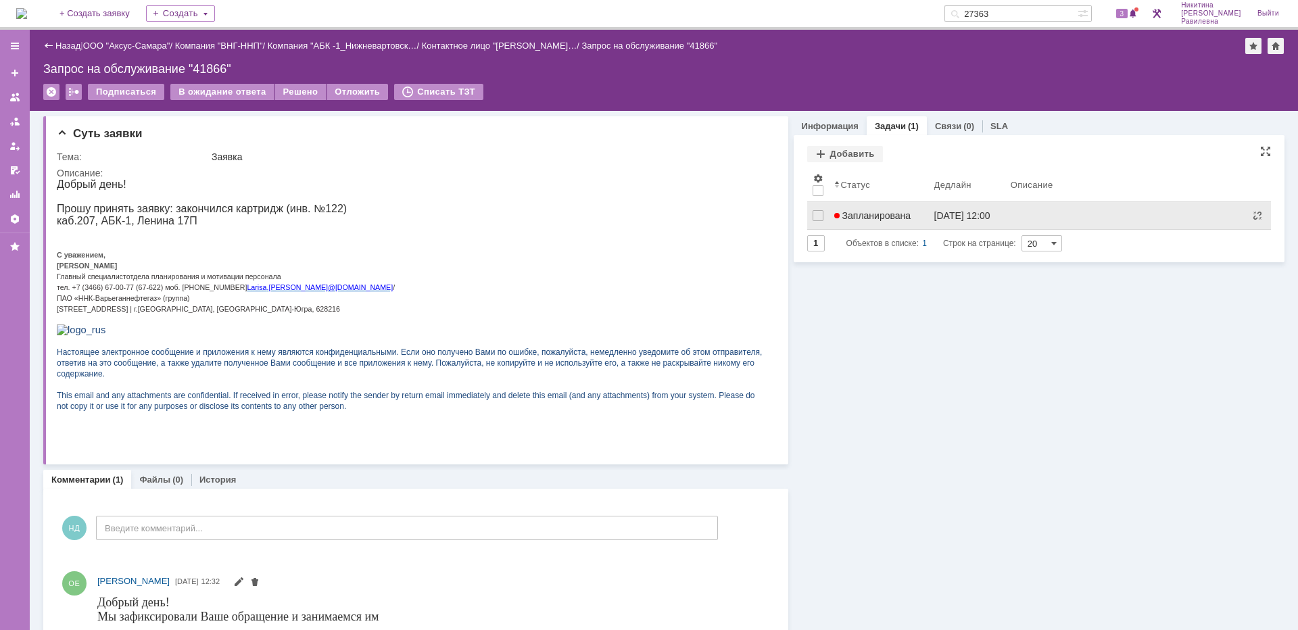
click at [873, 212] on span "Запланирована" at bounding box center [872, 215] width 77 height 11
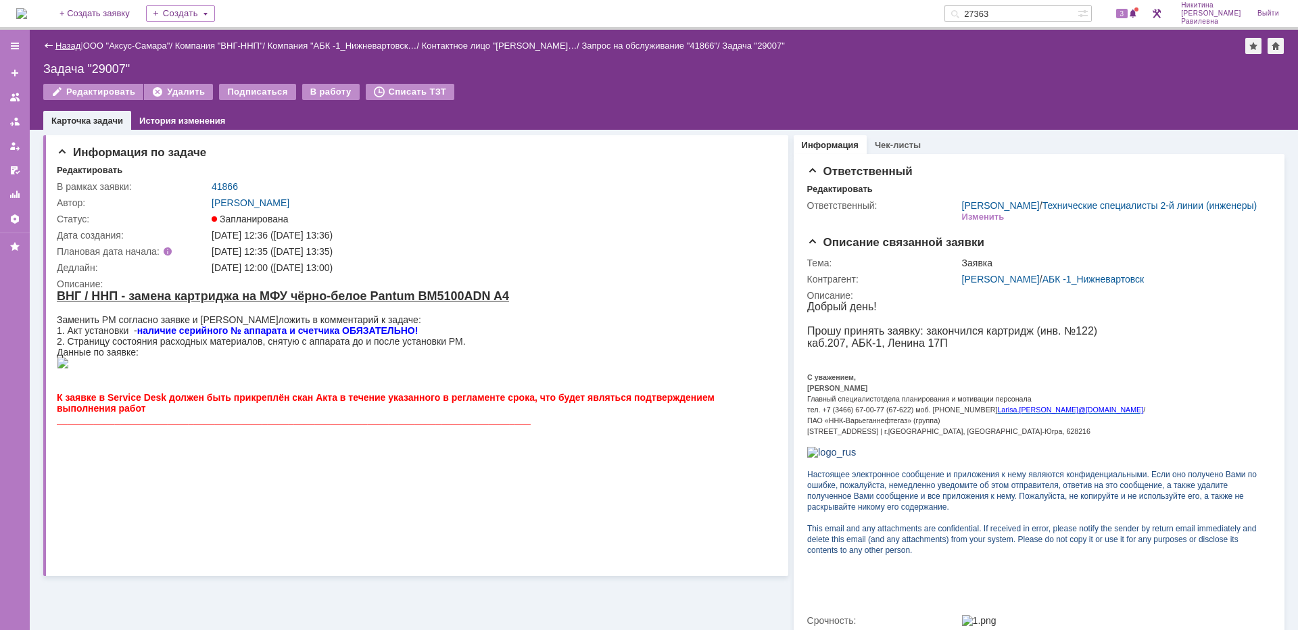
click at [60, 41] on link "Назад" at bounding box center [67, 46] width 25 height 10
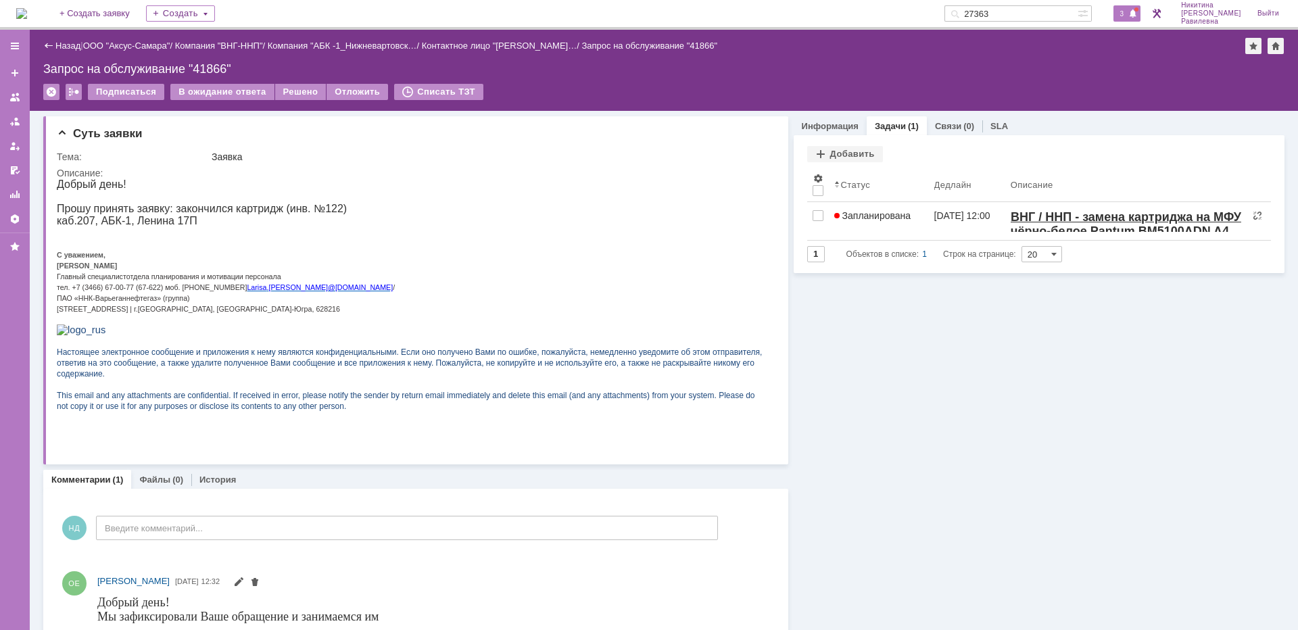
click at [1128, 10] on span "3" at bounding box center [1122, 13] width 12 height 9
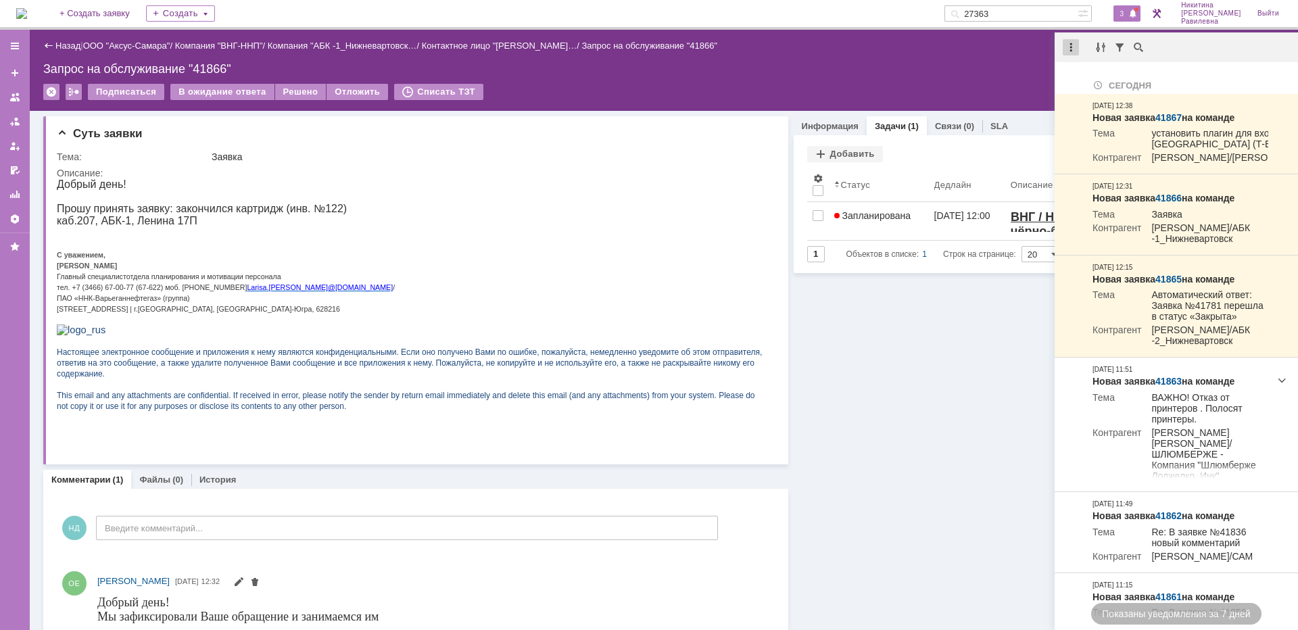
click at [1074, 47] on div at bounding box center [1071, 47] width 16 height 16
click at [1098, 80] on div "Отметить уведомления прочитанными" at bounding box center [1163, 81] width 181 height 9
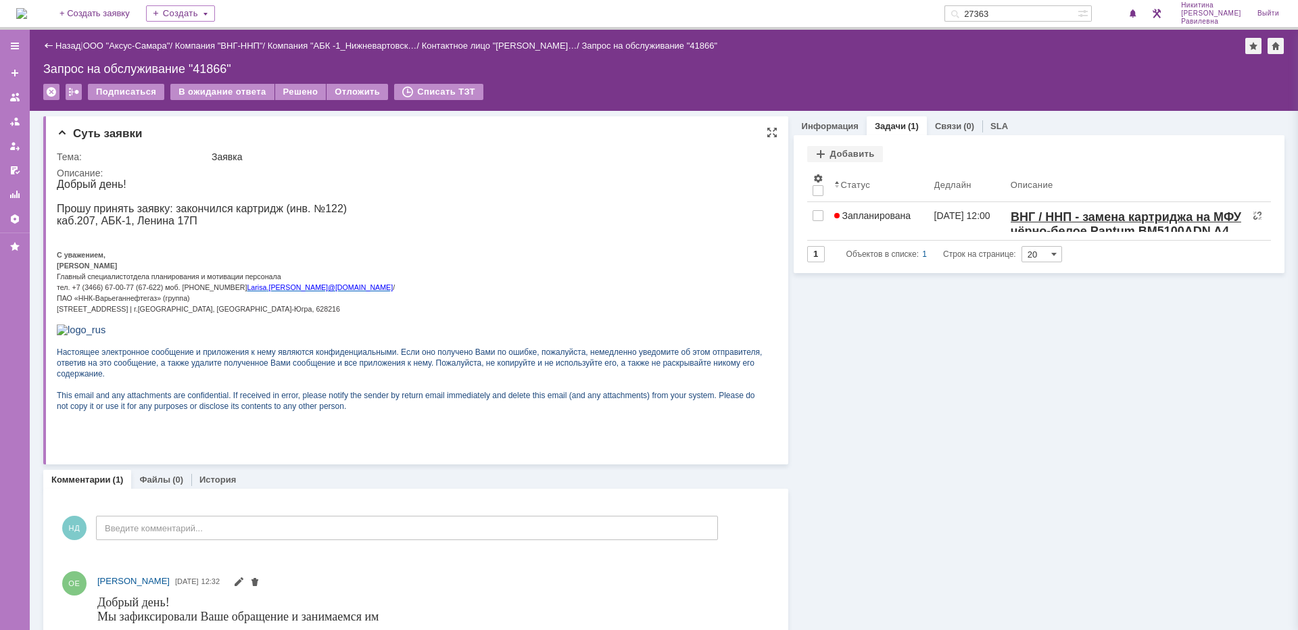
click at [494, 176] on div "Описание:" at bounding box center [413, 173] width 713 height 11
click at [70, 46] on link "Назад" at bounding box center [67, 46] width 25 height 10
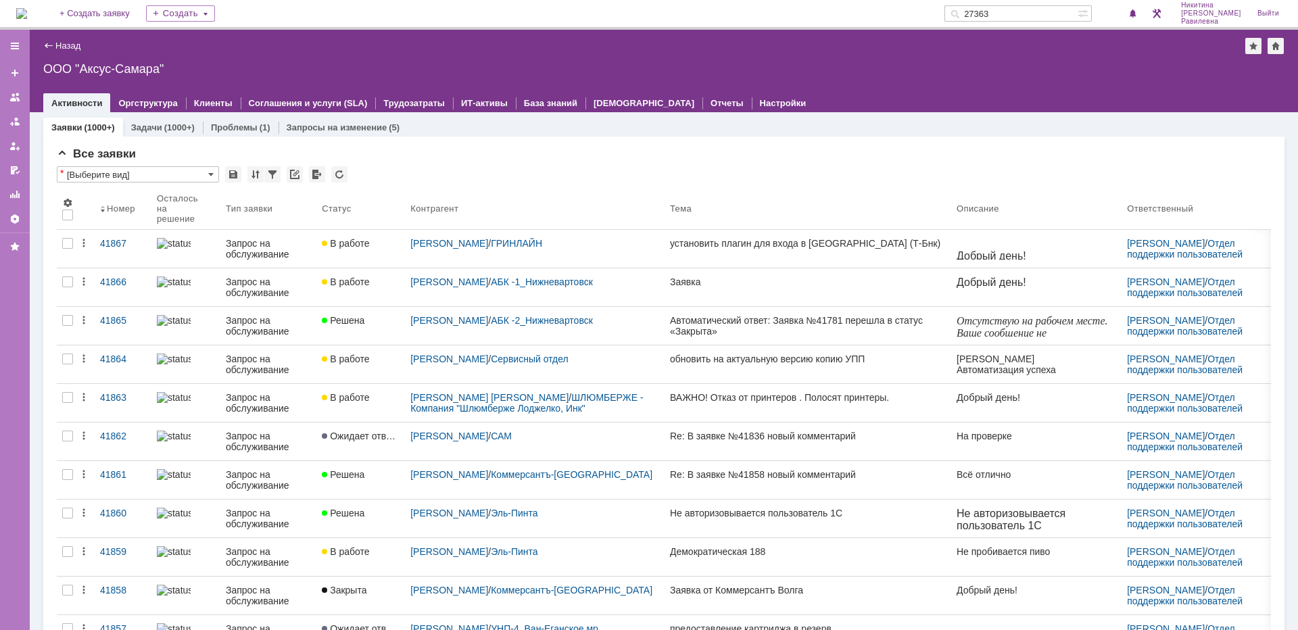
drag, startPoint x: 1063, startPoint y: 14, endPoint x: 992, endPoint y: 21, distance: 70.6
click at [992, 21] on div "27363" at bounding box center [1010, 13] width 133 height 16
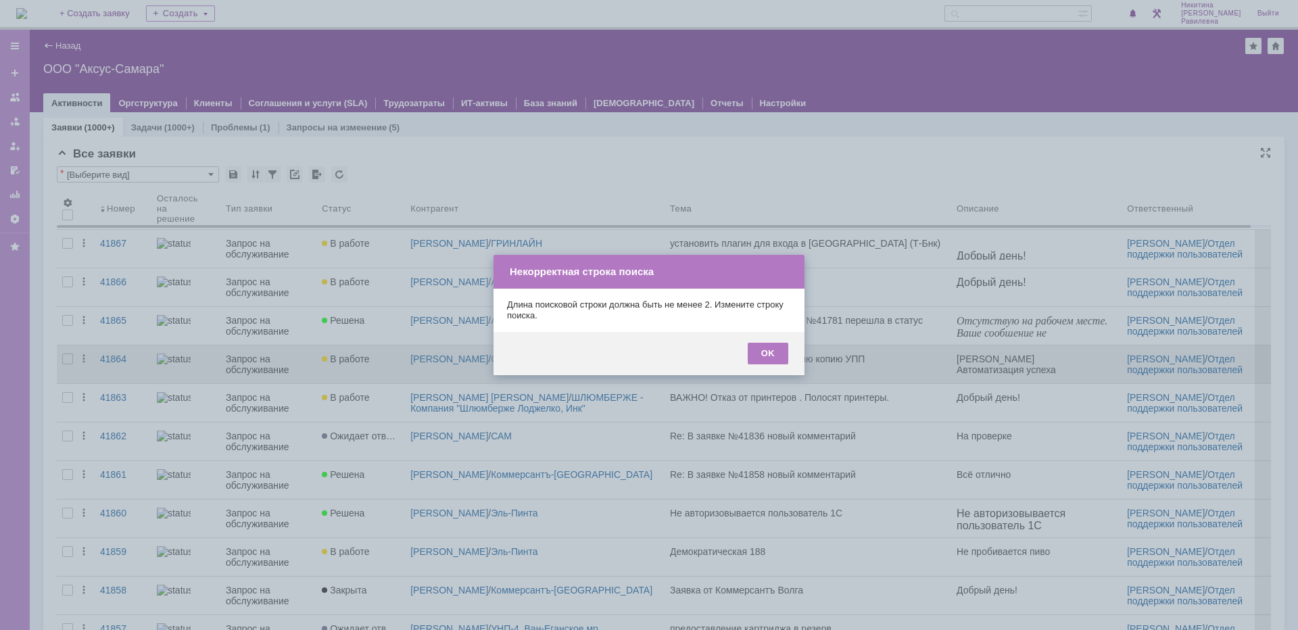
click at [778, 358] on div "OK" at bounding box center [768, 354] width 41 height 22
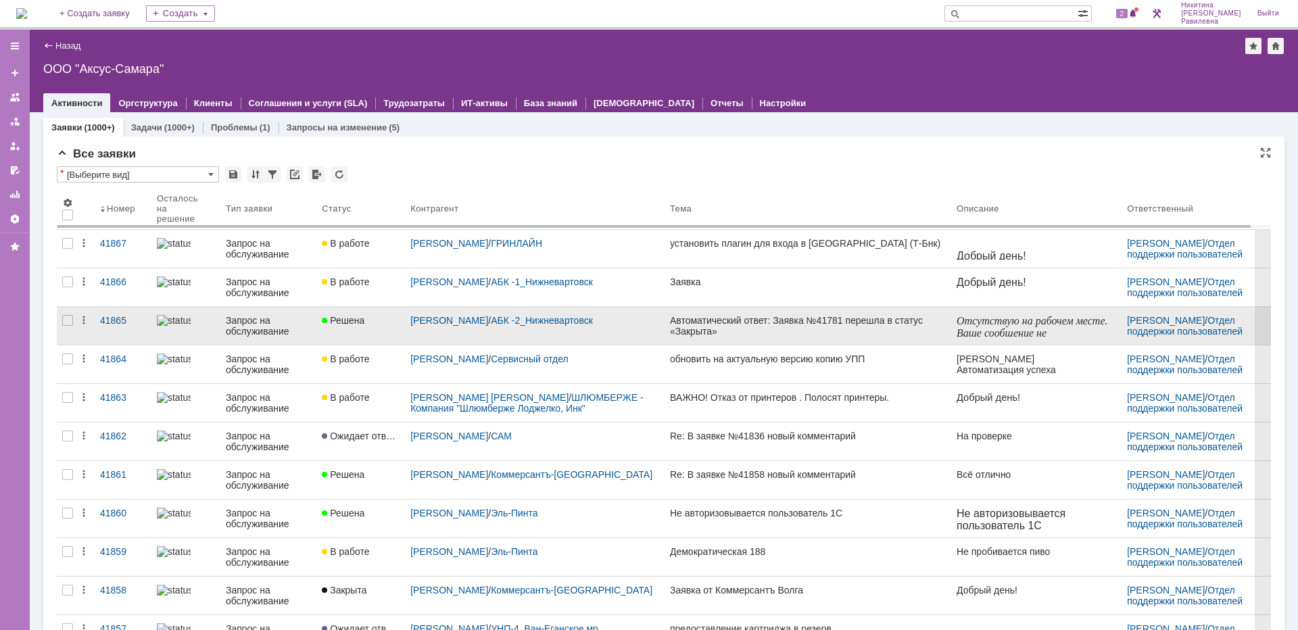
click at [278, 334] on div "Запрос на обслуживание" at bounding box center [268, 326] width 85 height 22
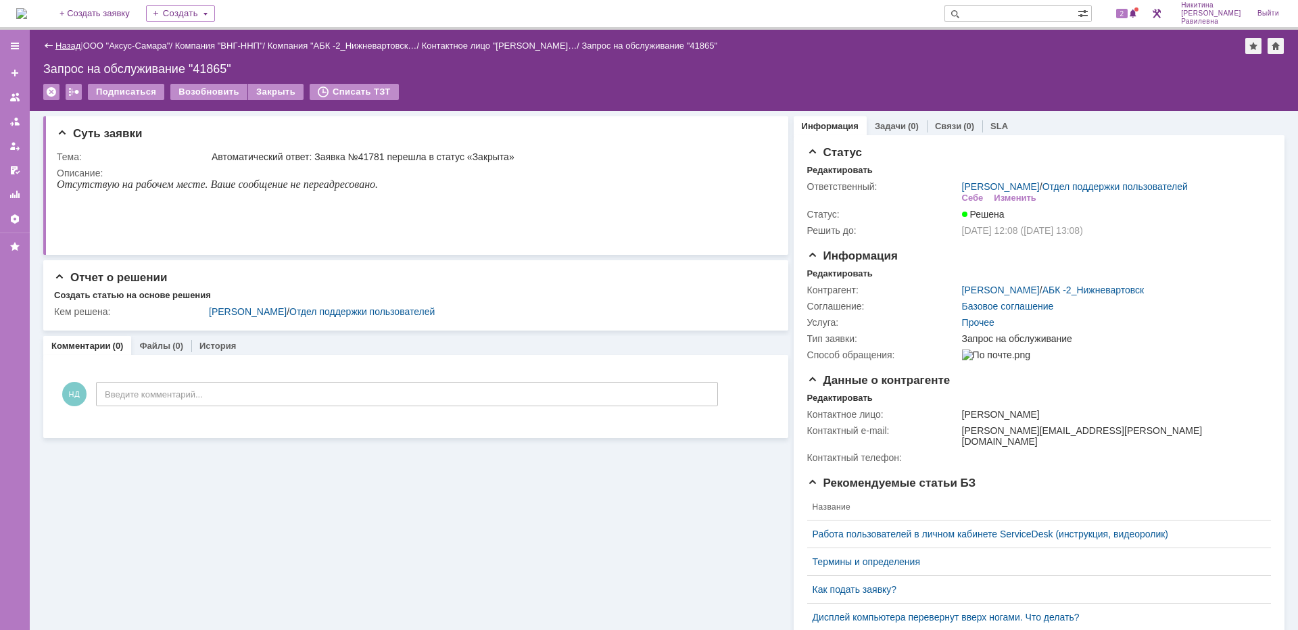
click at [62, 47] on link "Назад" at bounding box center [67, 46] width 25 height 10
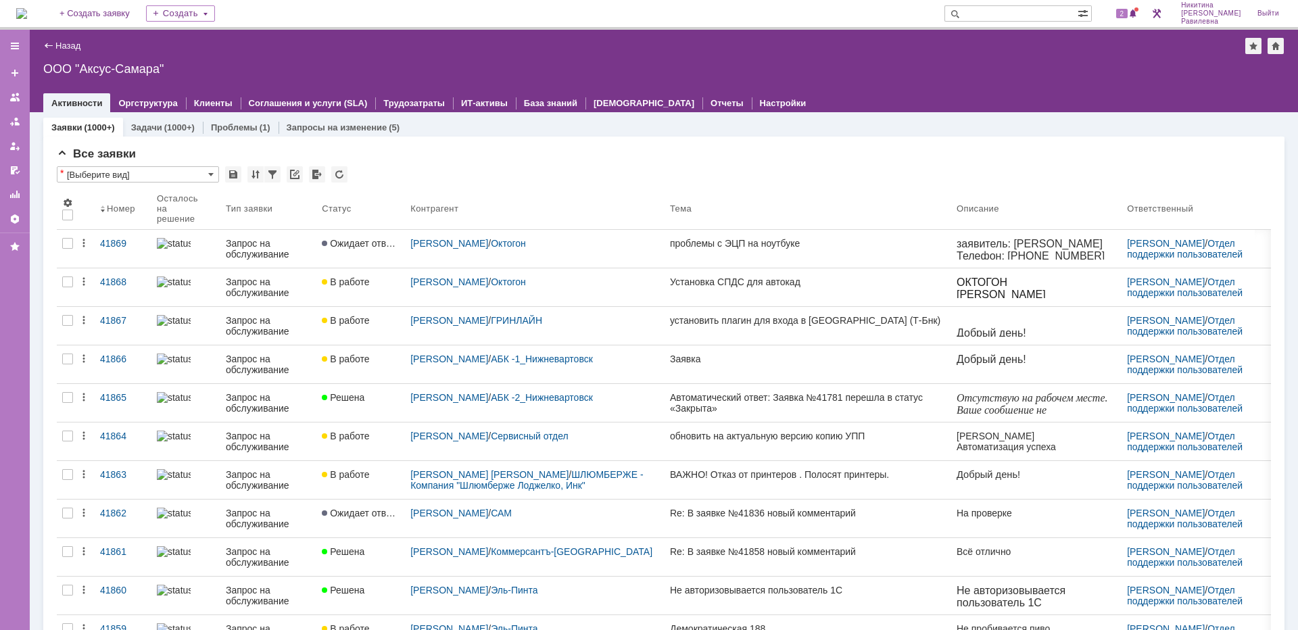
click at [1048, 11] on input "text" at bounding box center [1010, 13] width 133 height 16
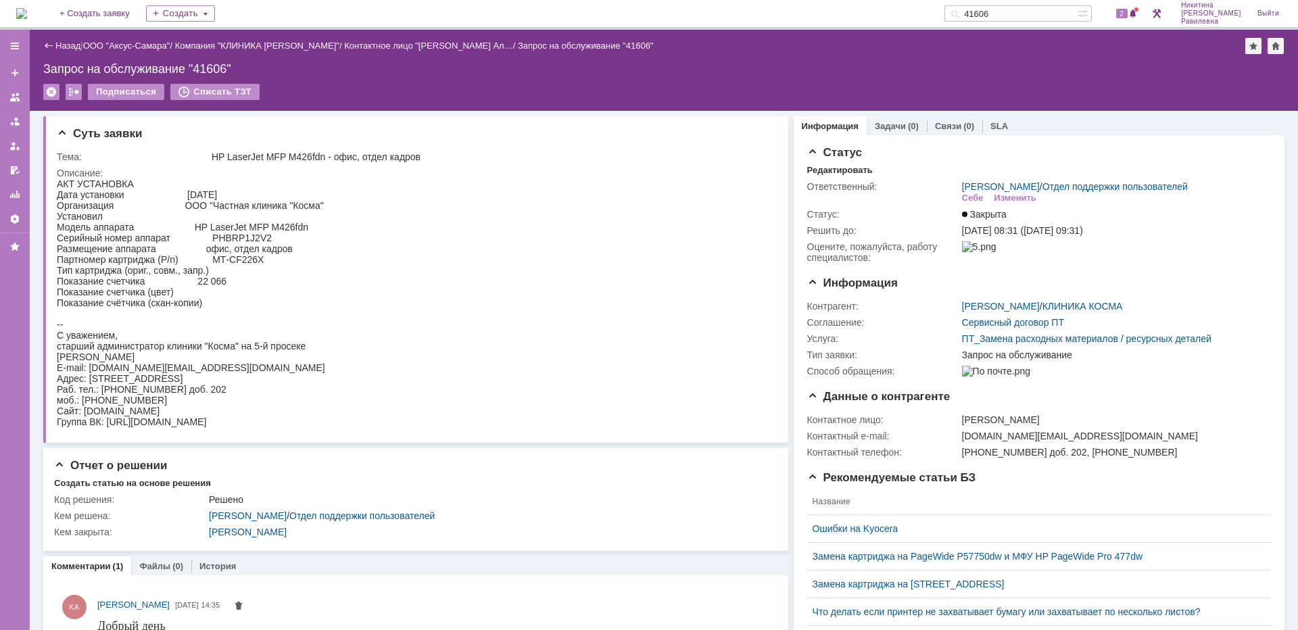
click at [54, 43] on div "Назад" at bounding box center [61, 46] width 37 height 10
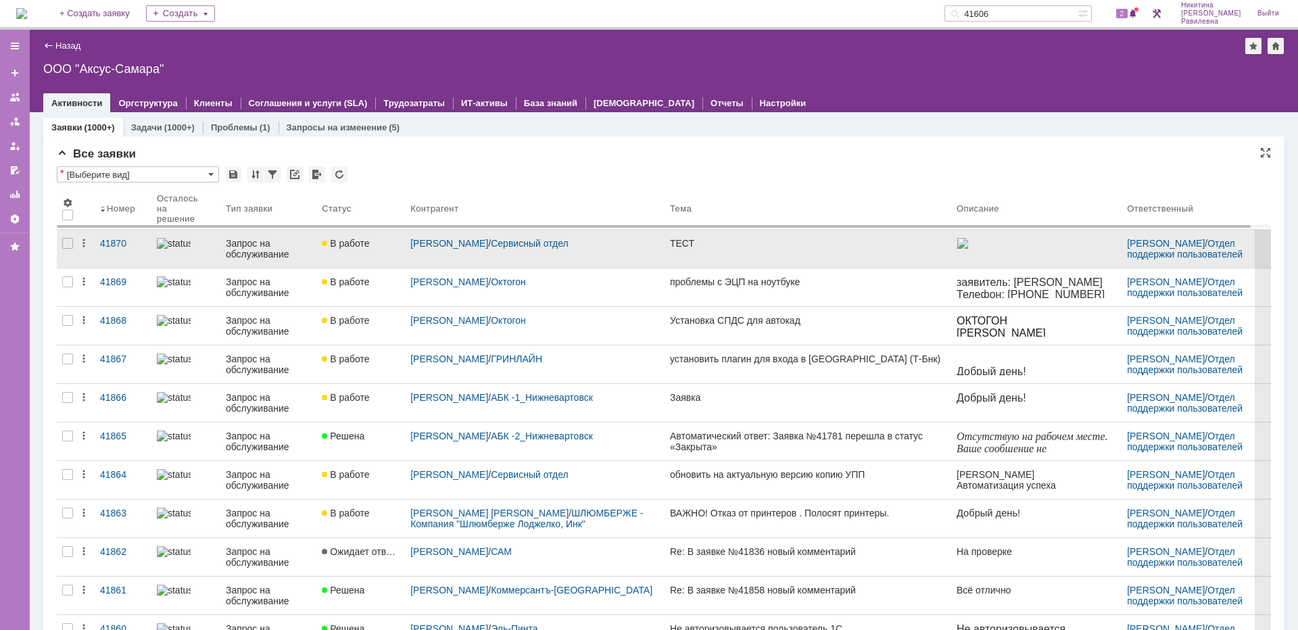
click at [273, 247] on div "Запрос на обслуживание" at bounding box center [268, 249] width 85 height 22
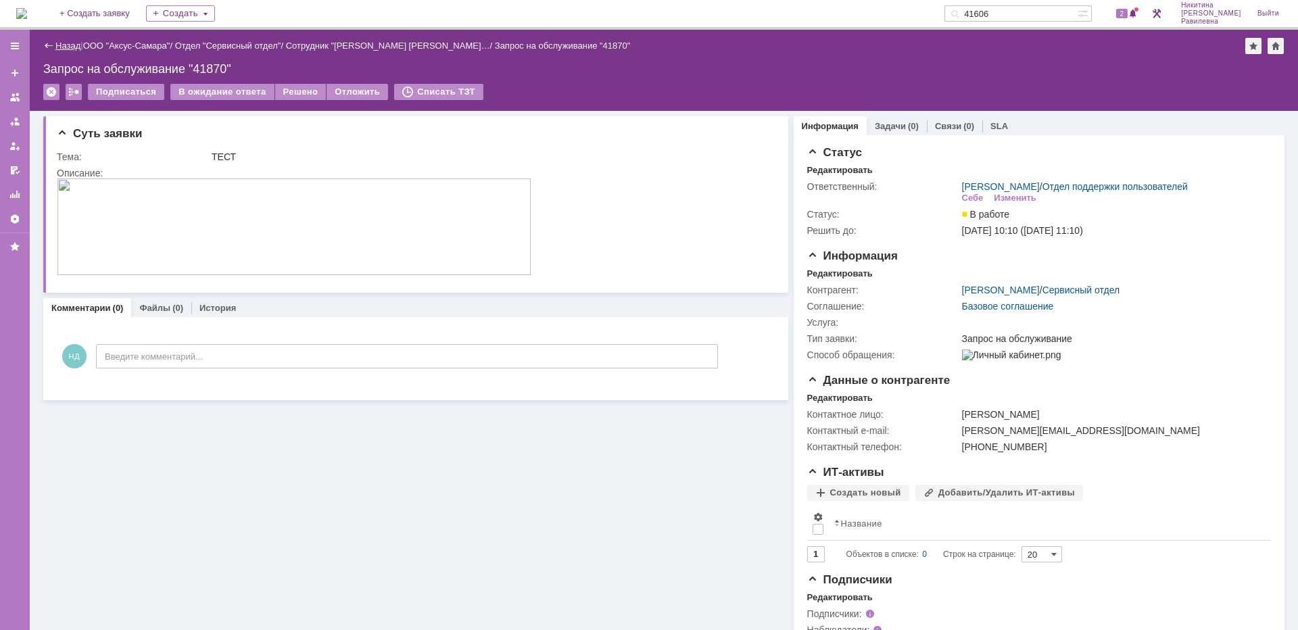
click at [72, 47] on link "Назад" at bounding box center [67, 46] width 25 height 10
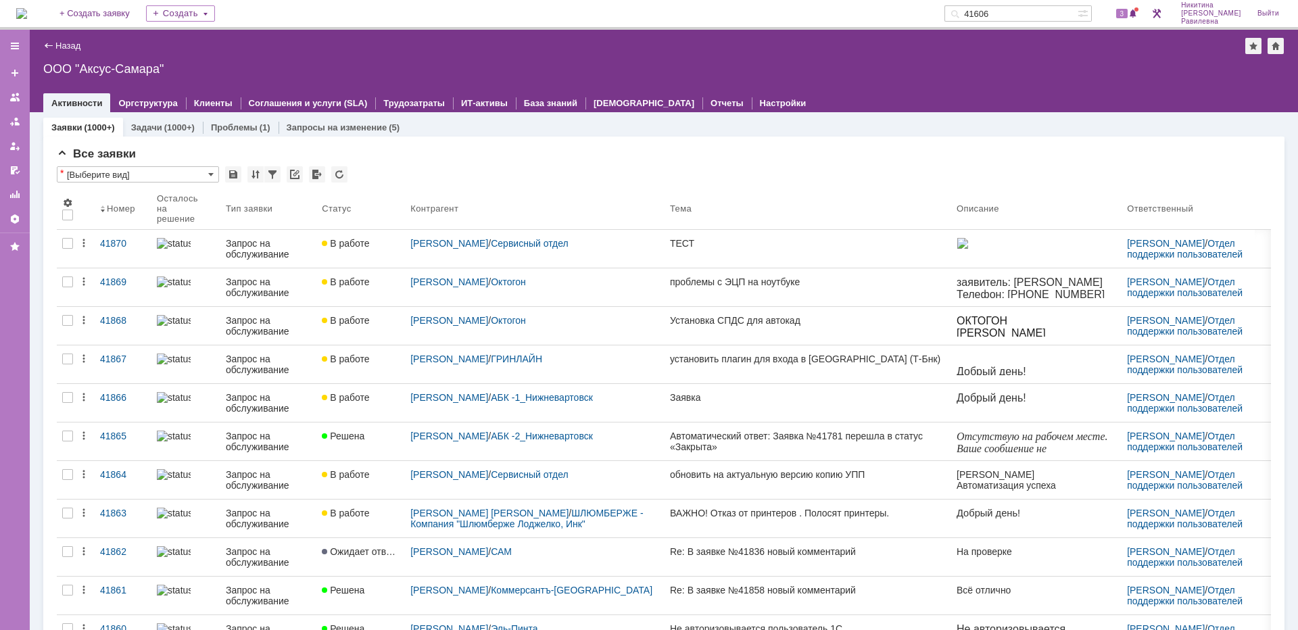
click at [1033, 11] on input "41606" at bounding box center [1010, 13] width 133 height 16
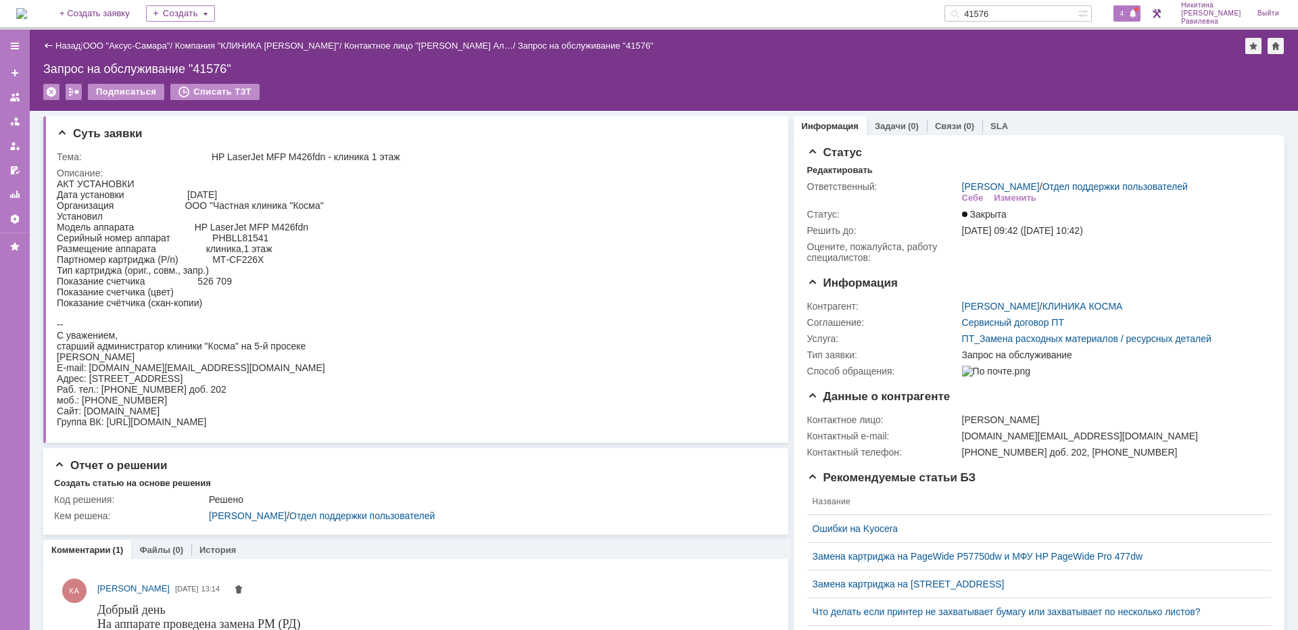
click at [1128, 17] on span "4" at bounding box center [1122, 13] width 12 height 9
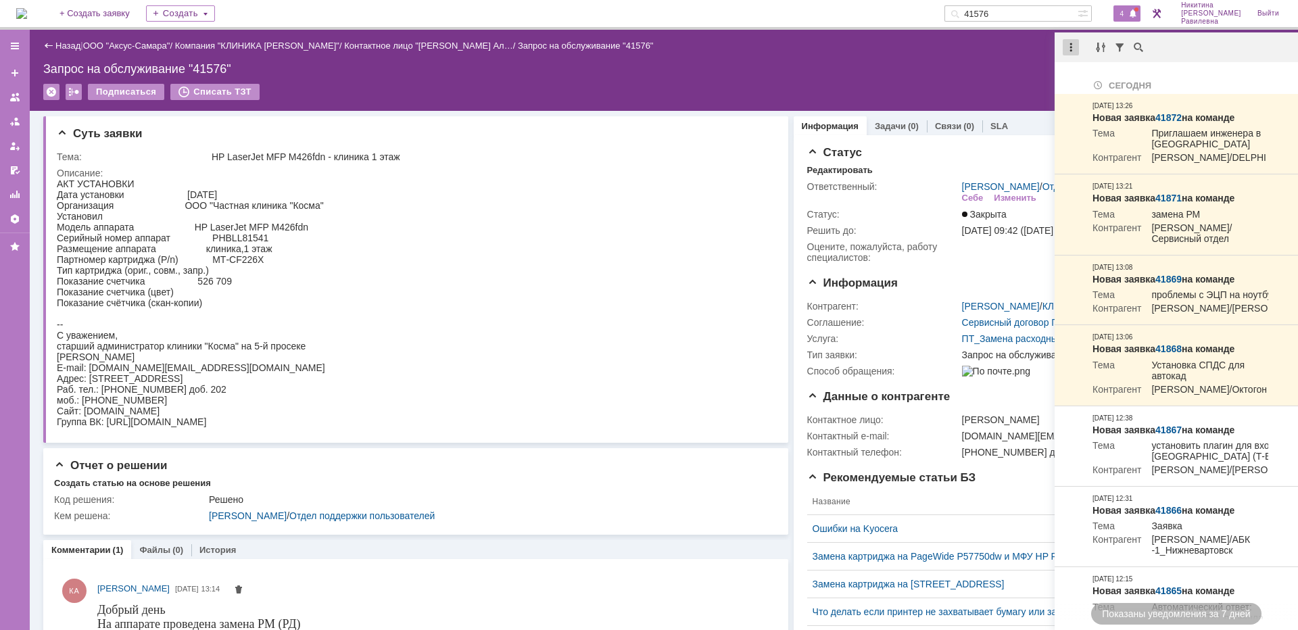
click at [1071, 45] on div at bounding box center [1071, 47] width 16 height 16
click at [1082, 78] on div "Отметить уведомления прочитанными" at bounding box center [1163, 81] width 181 height 9
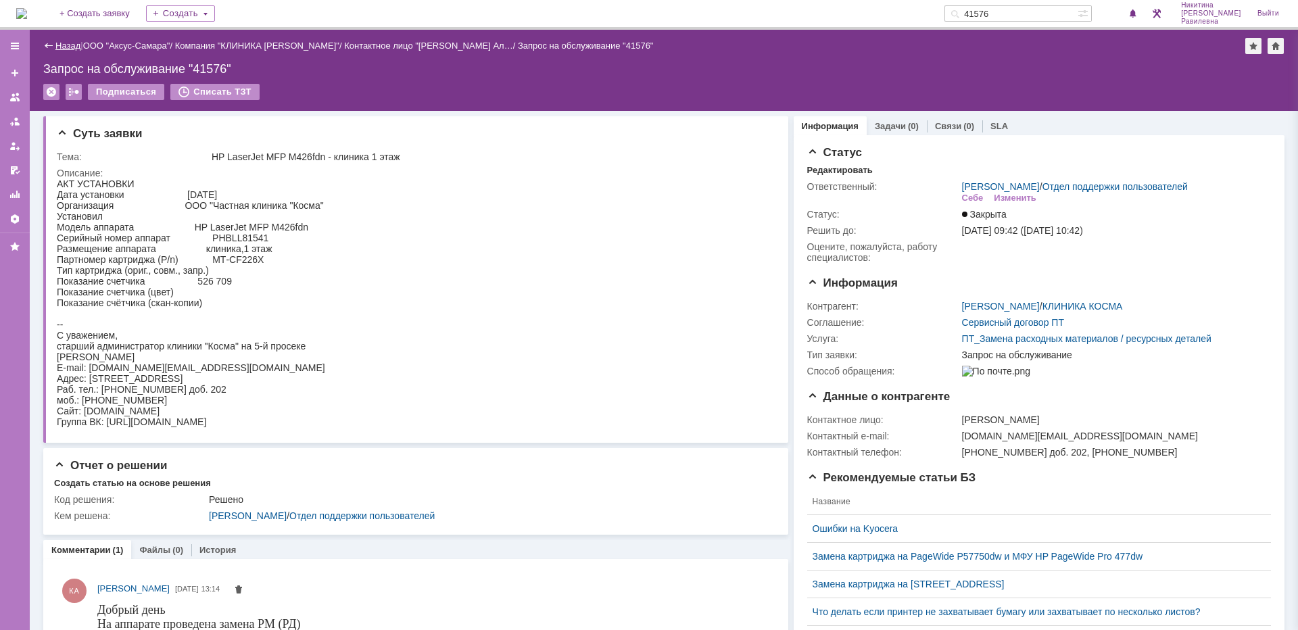
click at [59, 41] on link "Назад" at bounding box center [67, 46] width 25 height 10
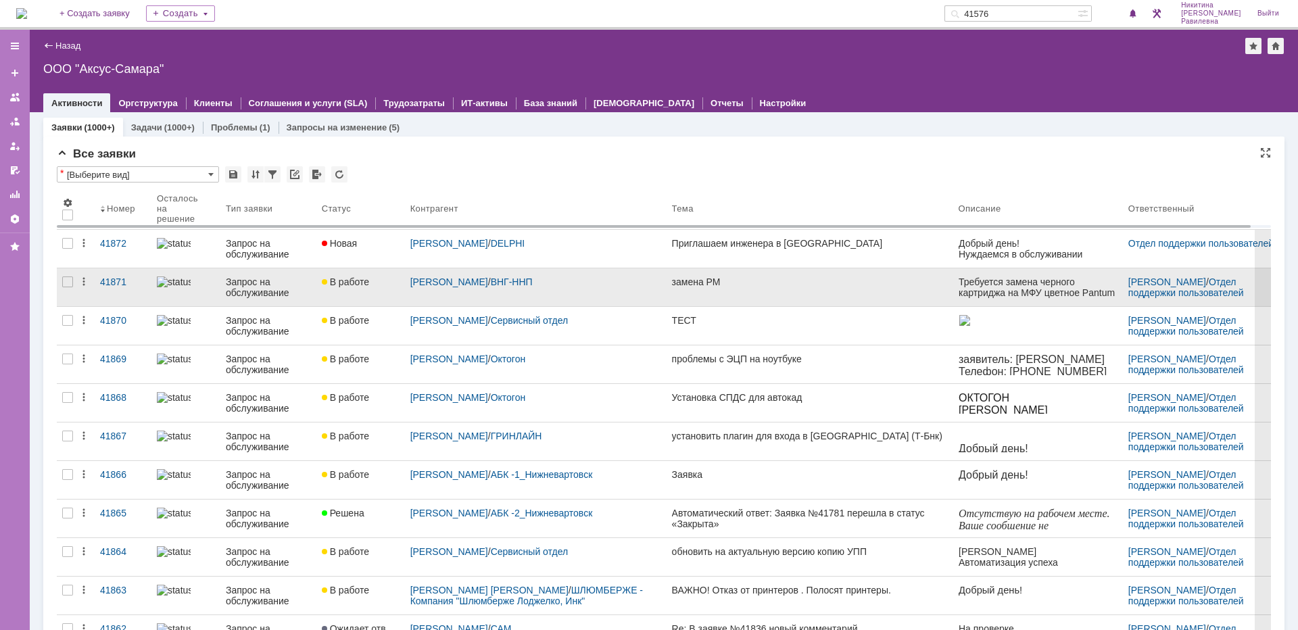
click at [237, 285] on div "Запрос на обслуживание" at bounding box center [268, 287] width 85 height 22
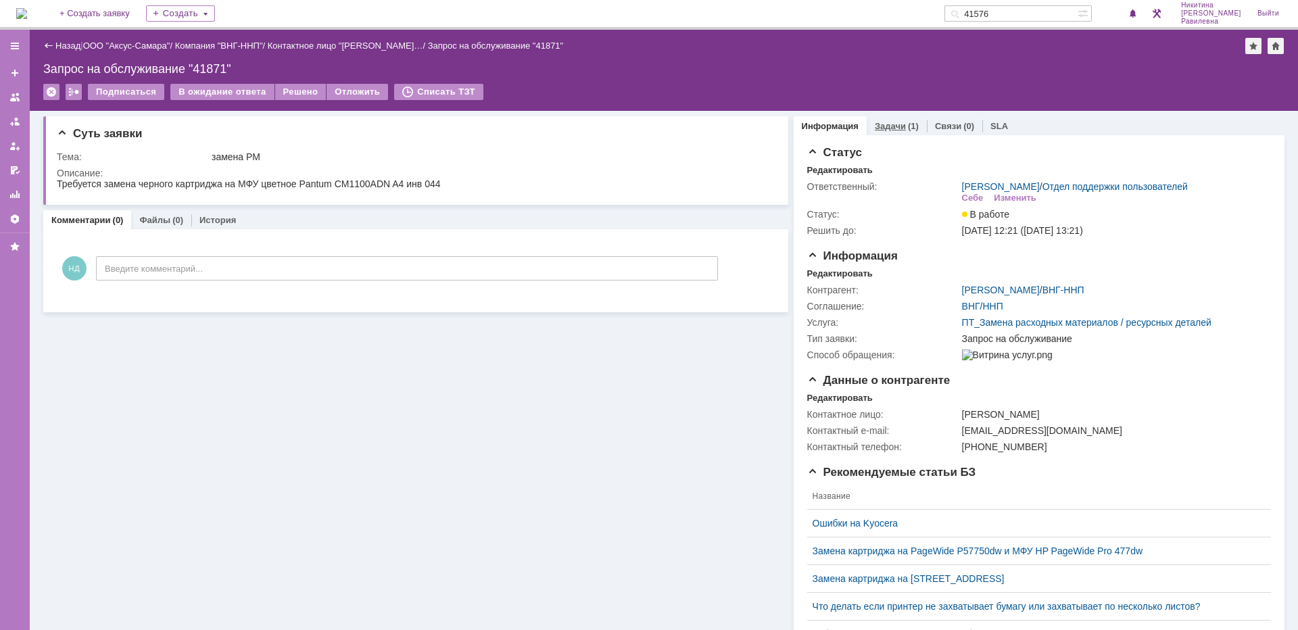
click at [889, 125] on link "Задачи" at bounding box center [890, 126] width 31 height 10
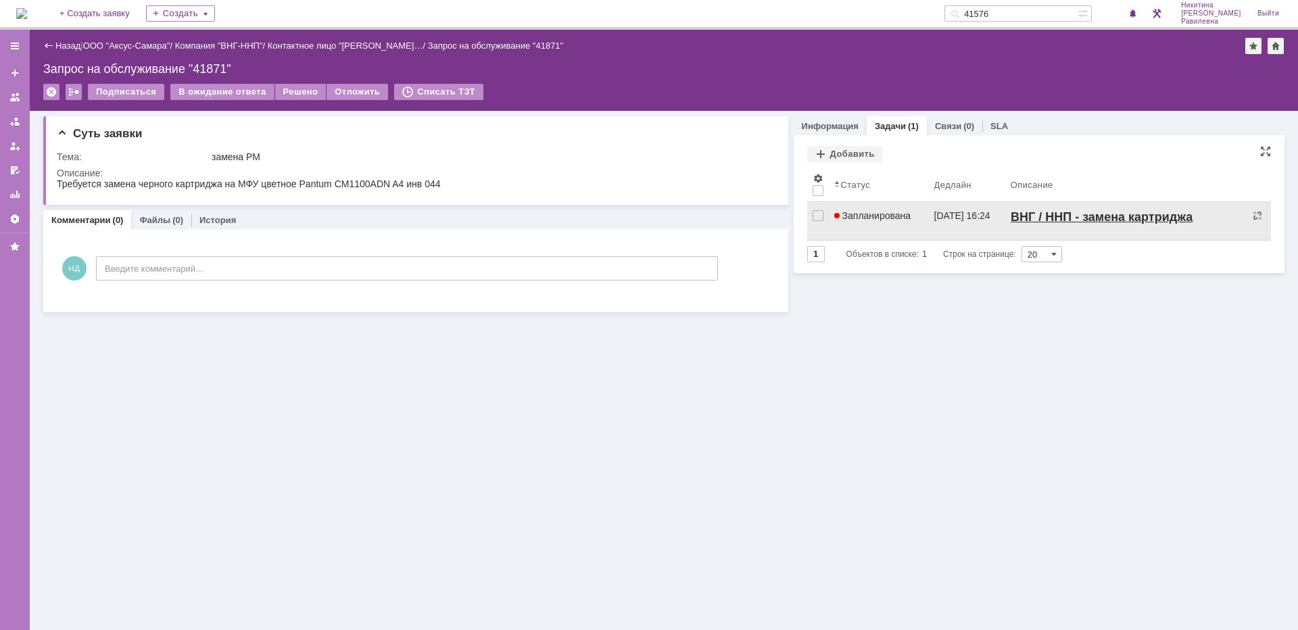
click at [892, 216] on span "Запланирована" at bounding box center [872, 215] width 77 height 11
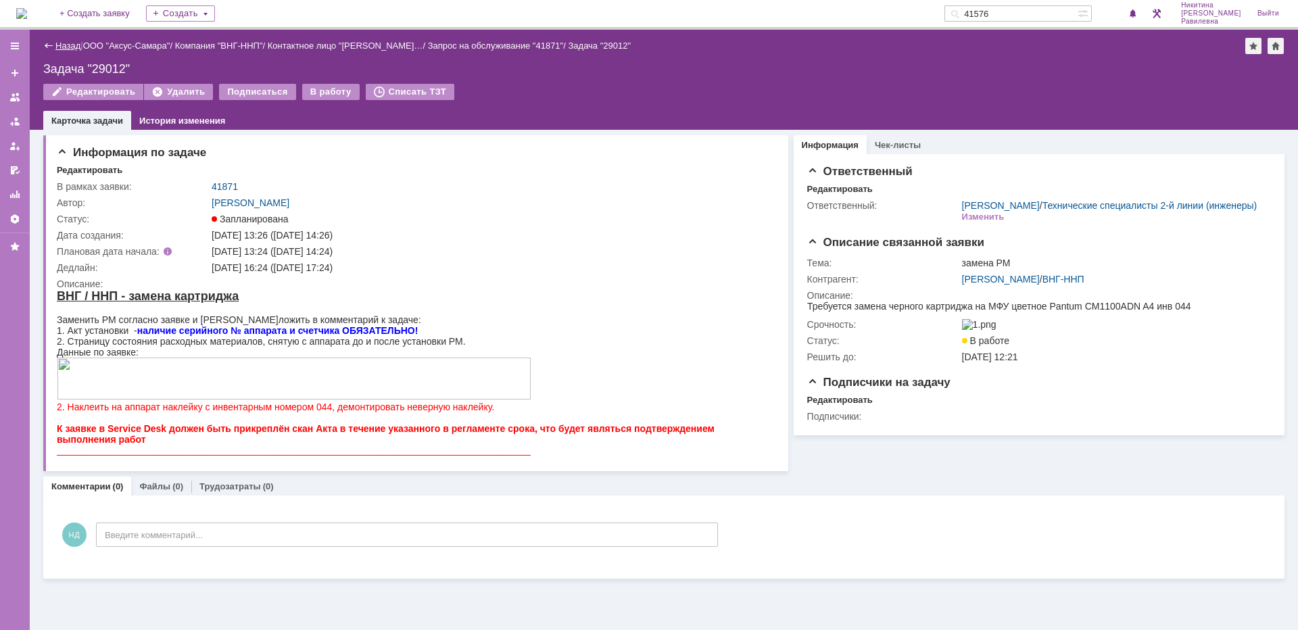
click at [61, 45] on link "Назад" at bounding box center [67, 46] width 25 height 10
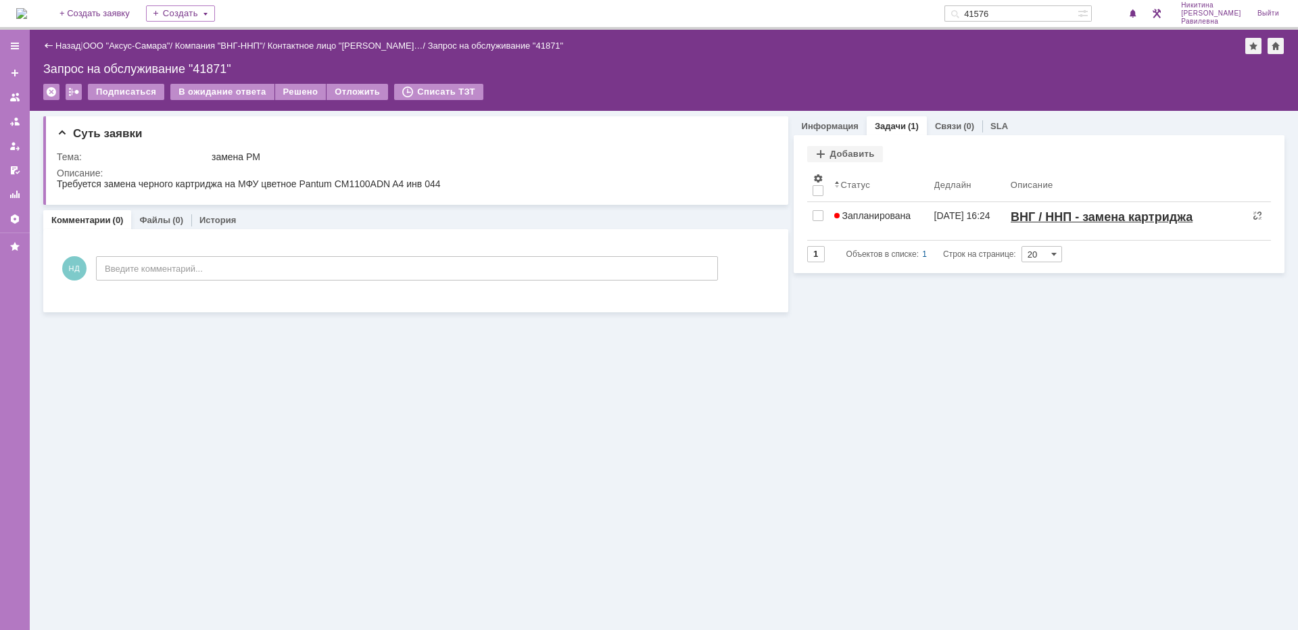
click at [71, 49] on link "Назад" at bounding box center [67, 46] width 25 height 10
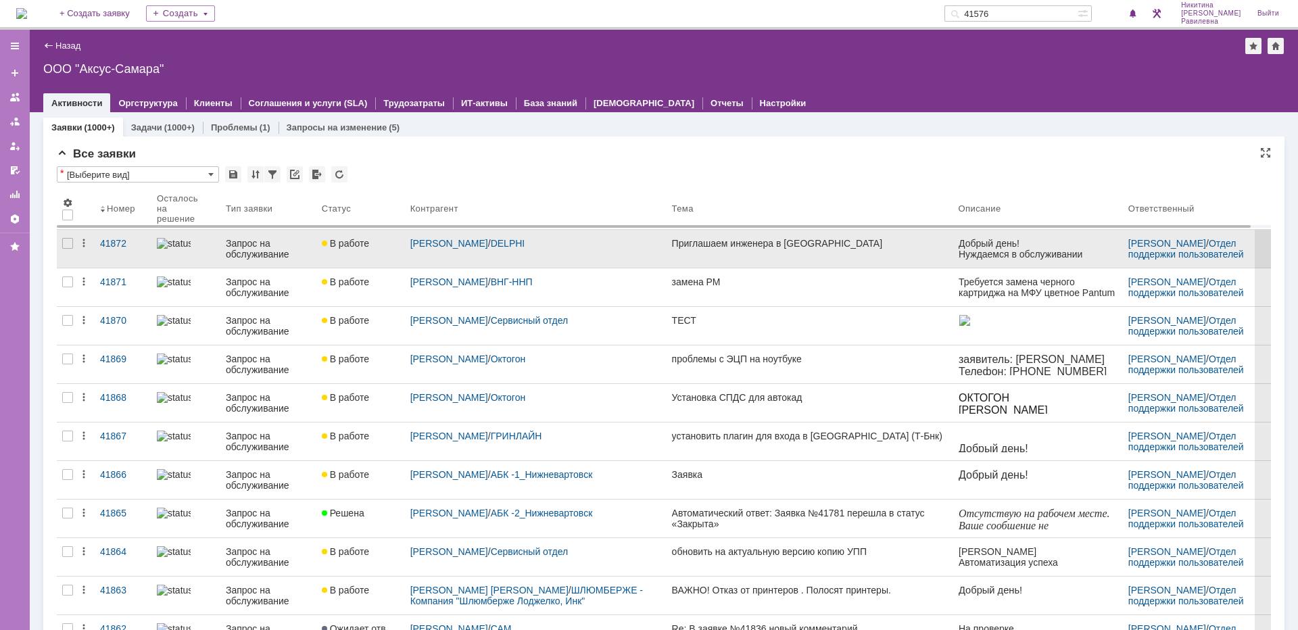
click at [267, 249] on div "Запрос на обслуживание" at bounding box center [268, 249] width 85 height 22
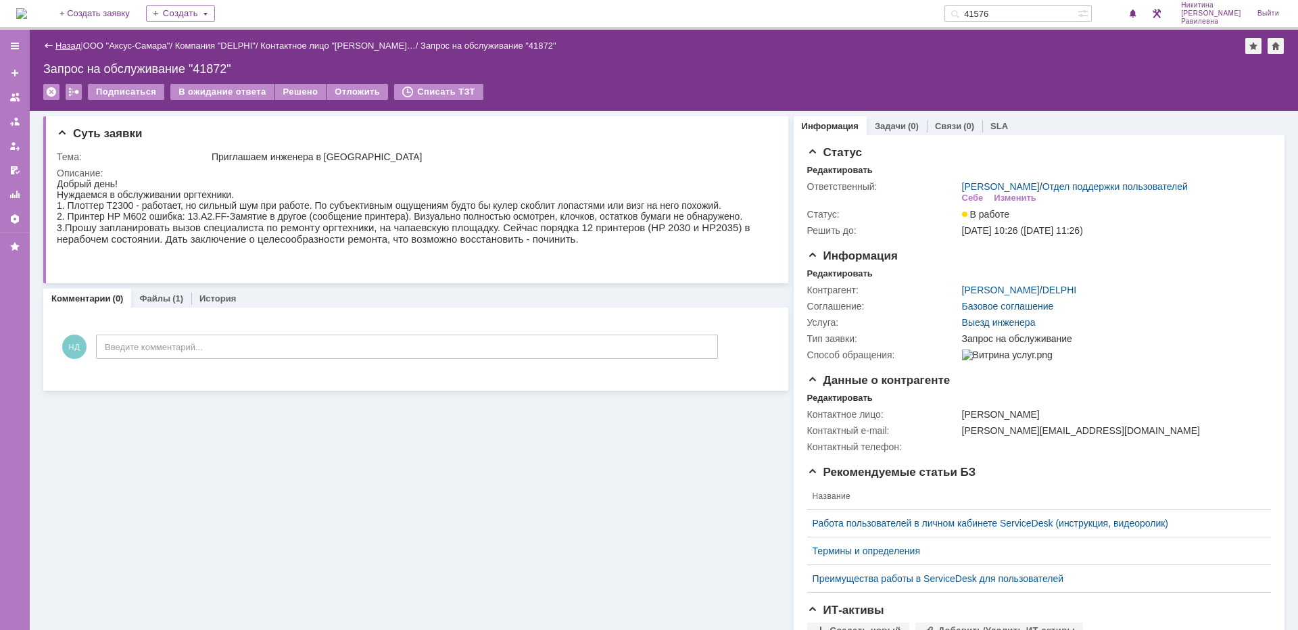
click at [64, 48] on link "Назад" at bounding box center [67, 46] width 25 height 10
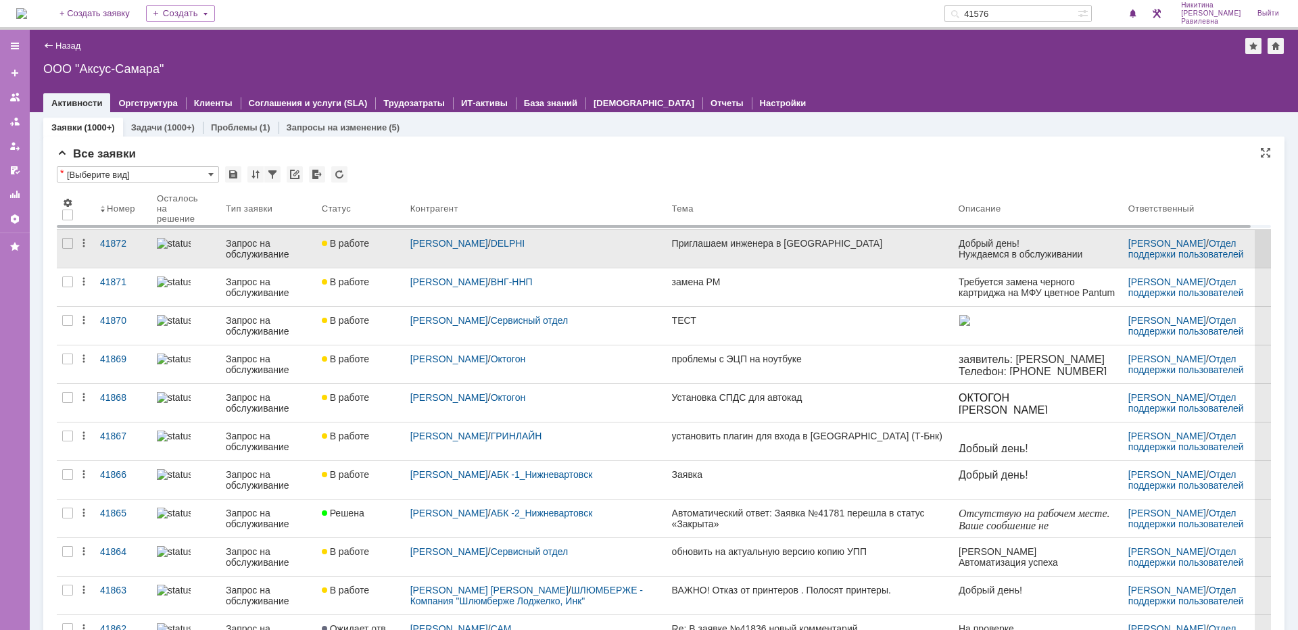
click at [283, 249] on div "Запрос на обслуживание" at bounding box center [268, 249] width 85 height 22
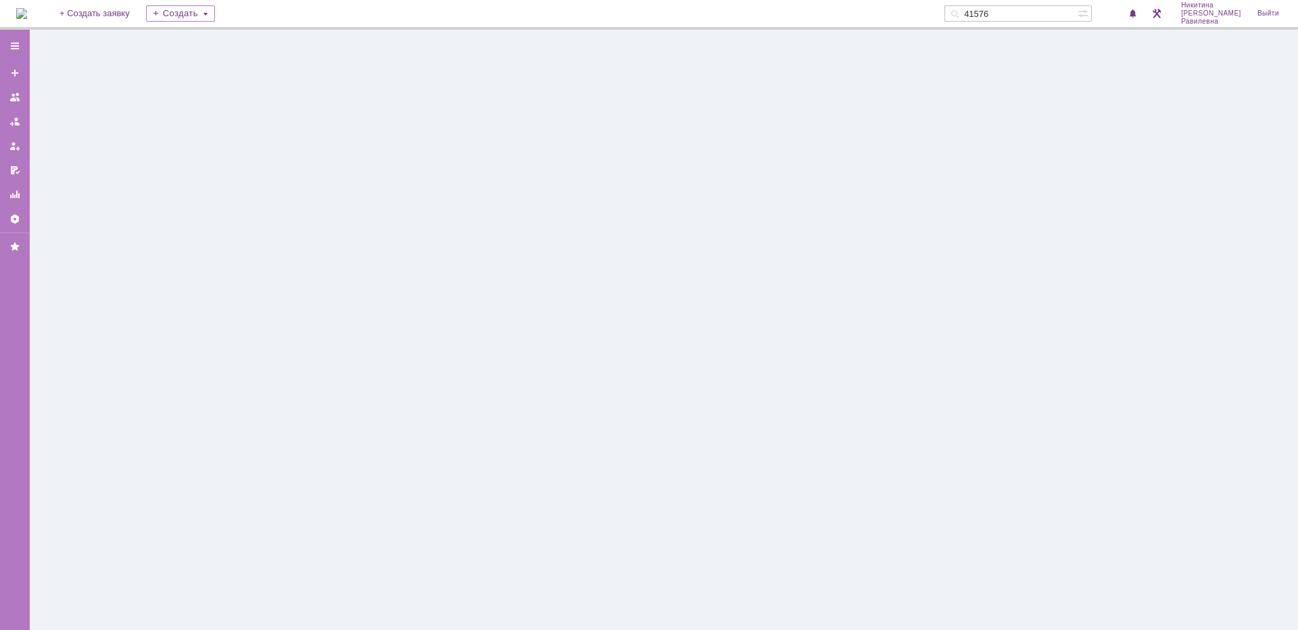
click at [283, 249] on div at bounding box center [664, 330] width 1268 height 600
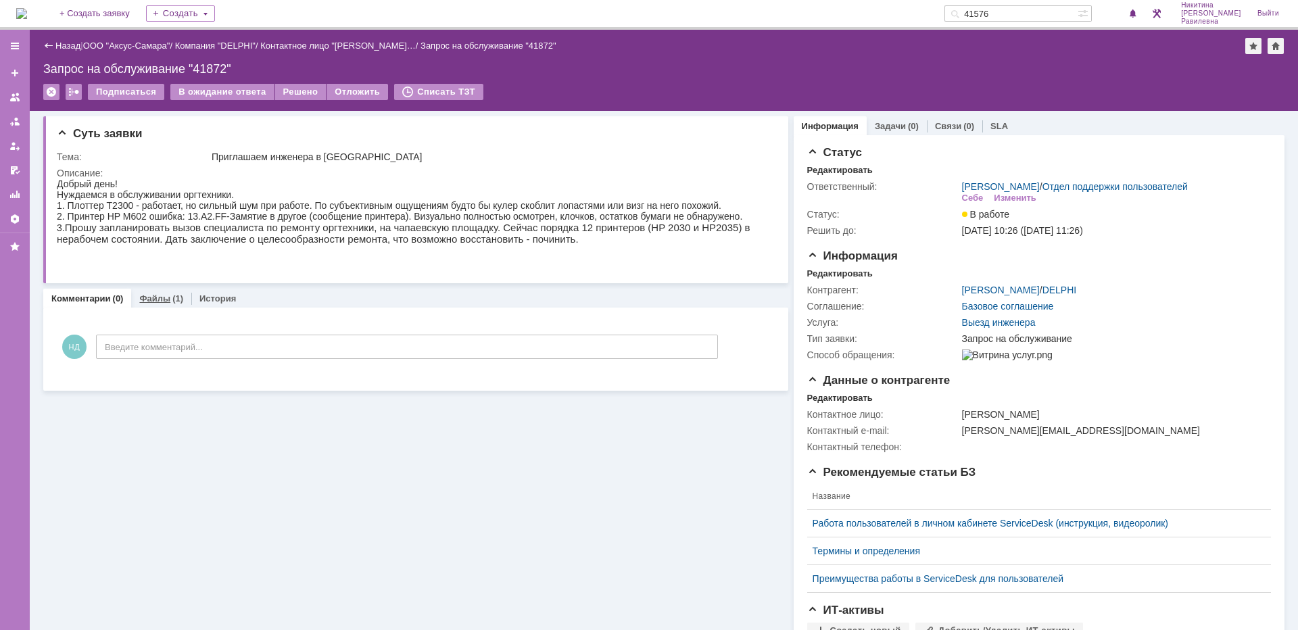
click at [161, 303] on link "Файлы" at bounding box center [154, 298] width 31 height 10
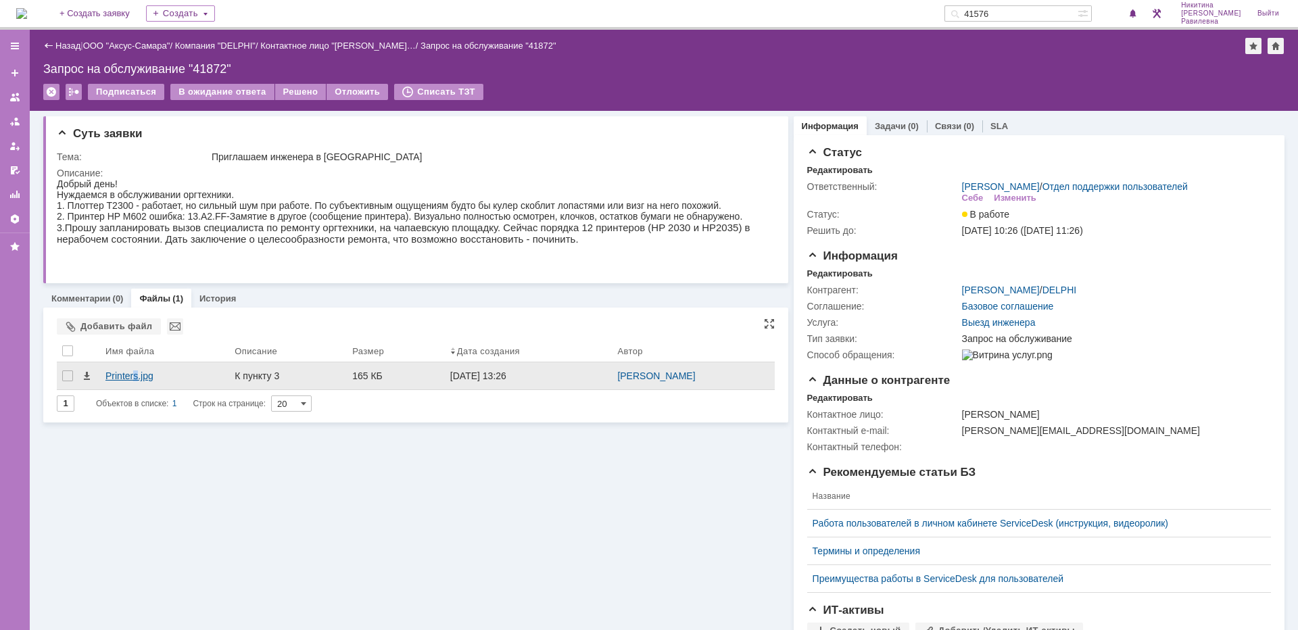
click at [137, 376] on div "Printers.jpg" at bounding box center [164, 375] width 118 height 11
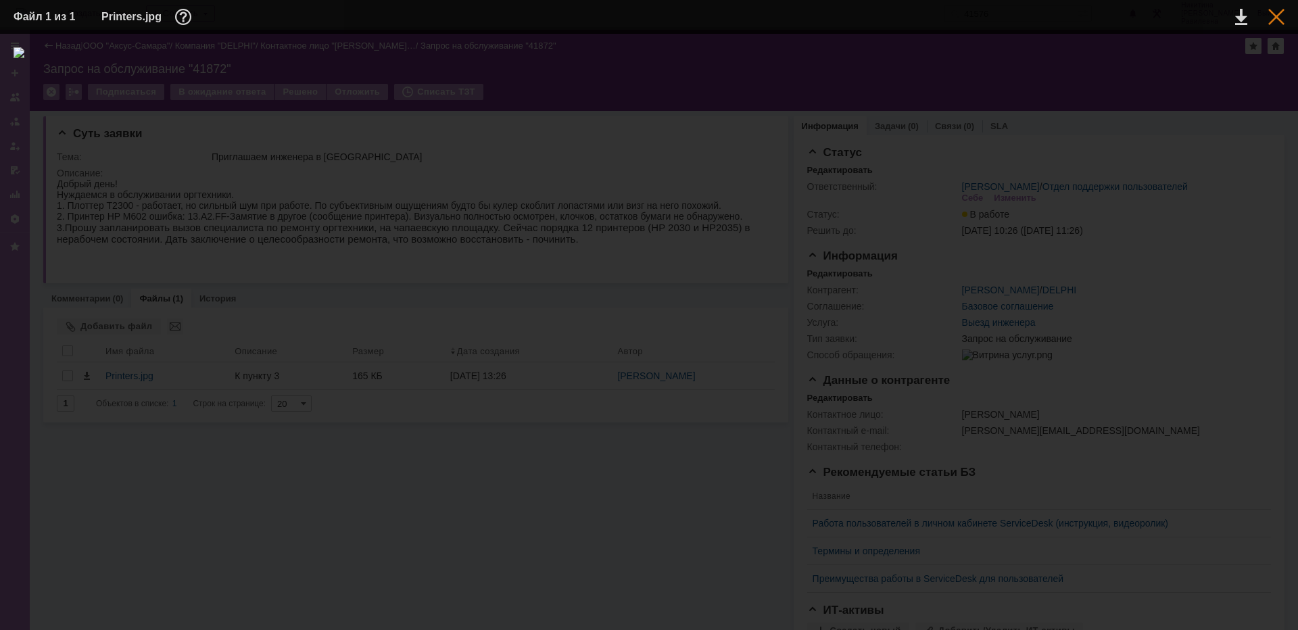
click at [1275, 16] on div at bounding box center [1276, 17] width 16 height 16
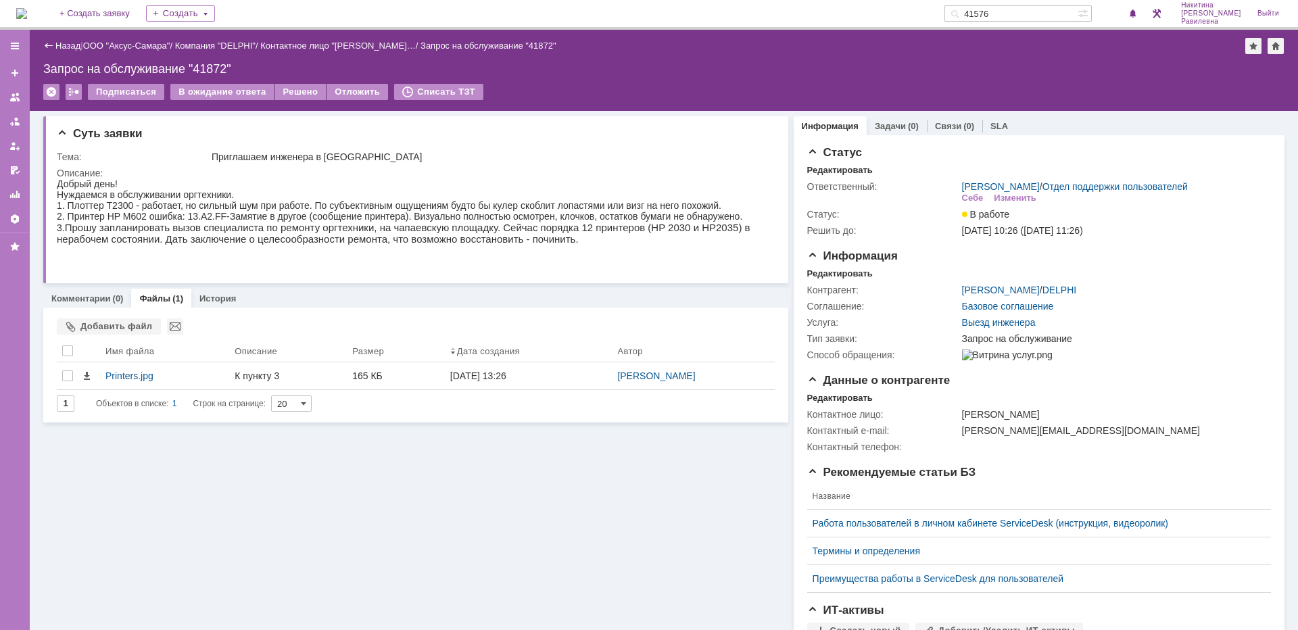
click at [61, 46] on link "Назад" at bounding box center [67, 46] width 25 height 10
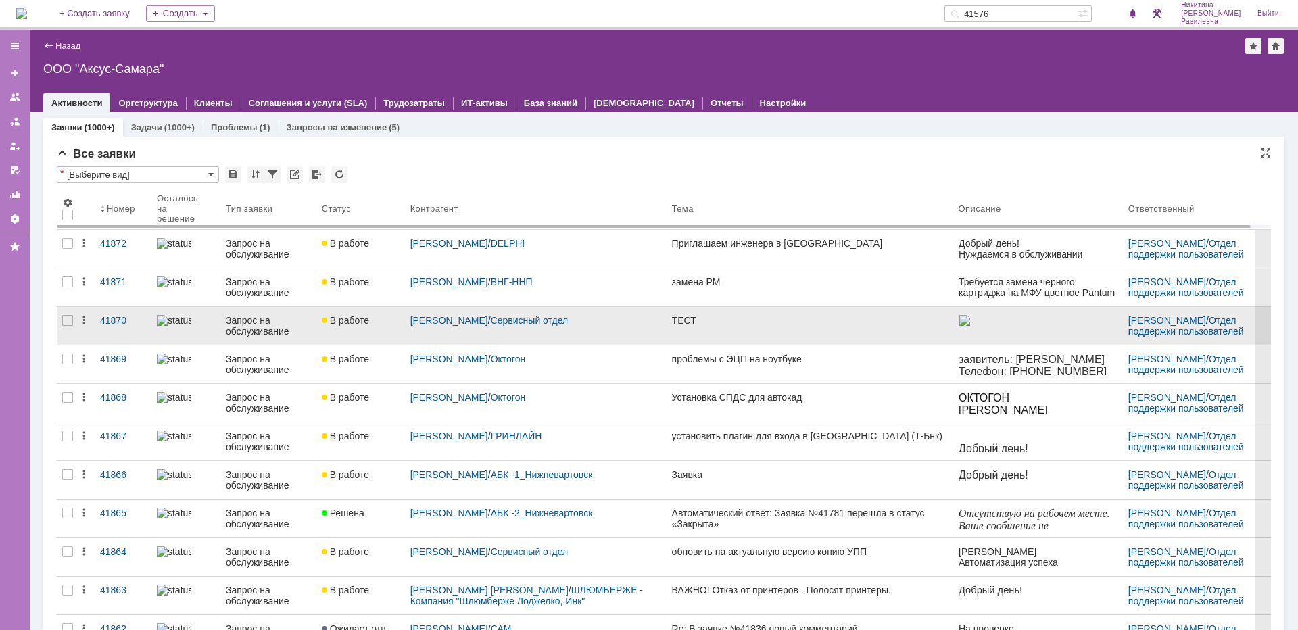
click at [250, 317] on div "Запрос на обслуживание" at bounding box center [268, 326] width 85 height 22
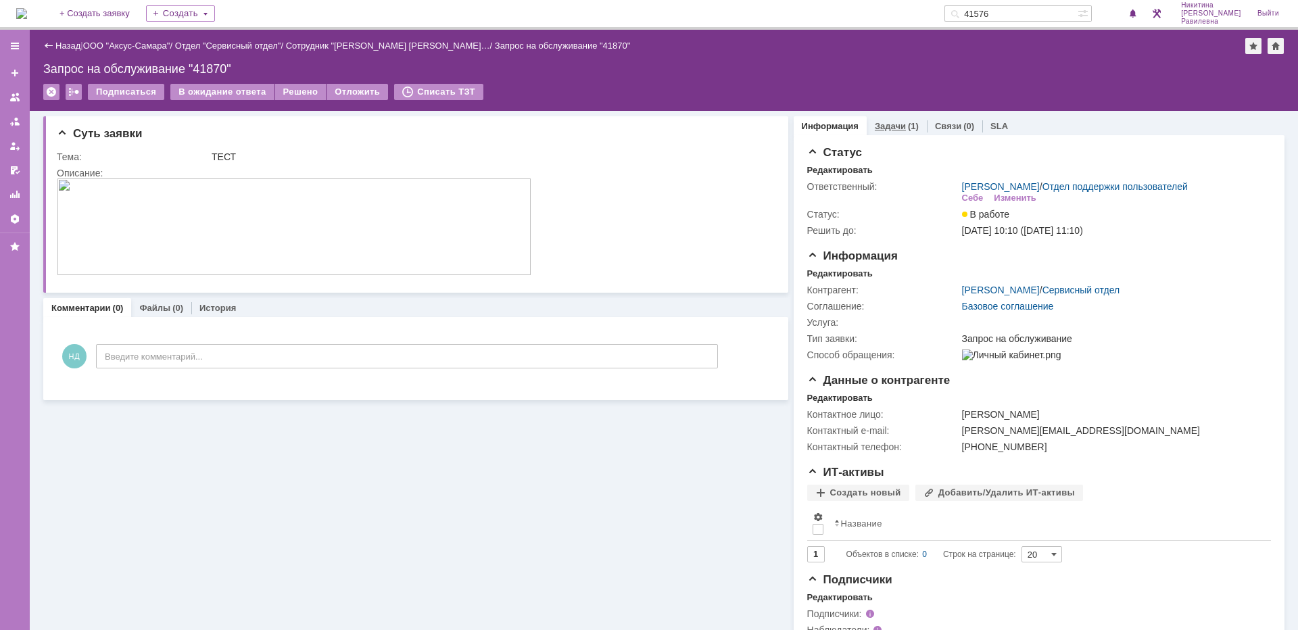
click at [884, 128] on link "Задачи" at bounding box center [890, 126] width 31 height 10
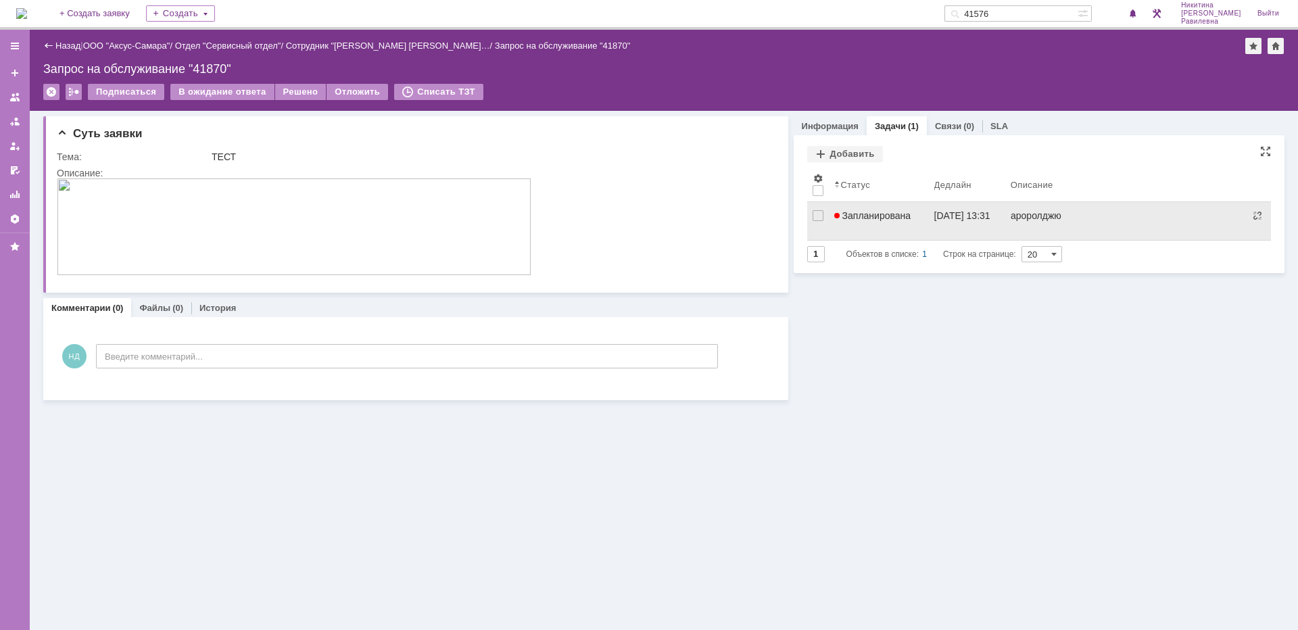
click at [896, 214] on span "Запланирована" at bounding box center [872, 215] width 77 height 11
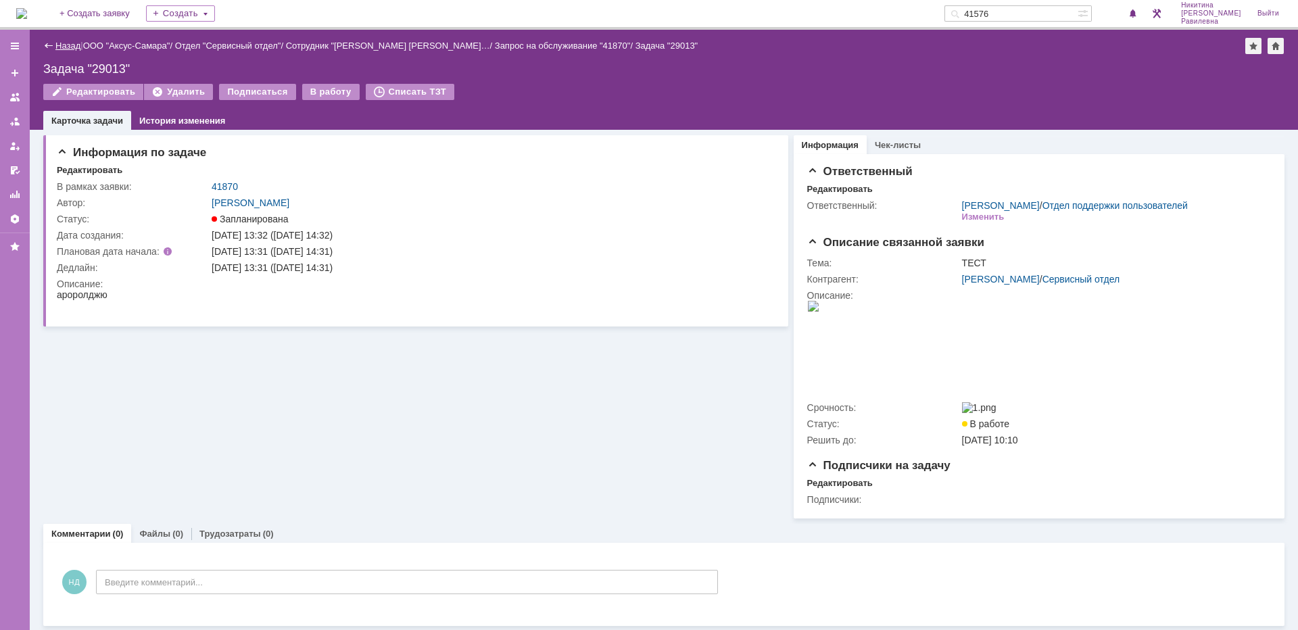
click at [66, 47] on link "Назад" at bounding box center [67, 46] width 25 height 10
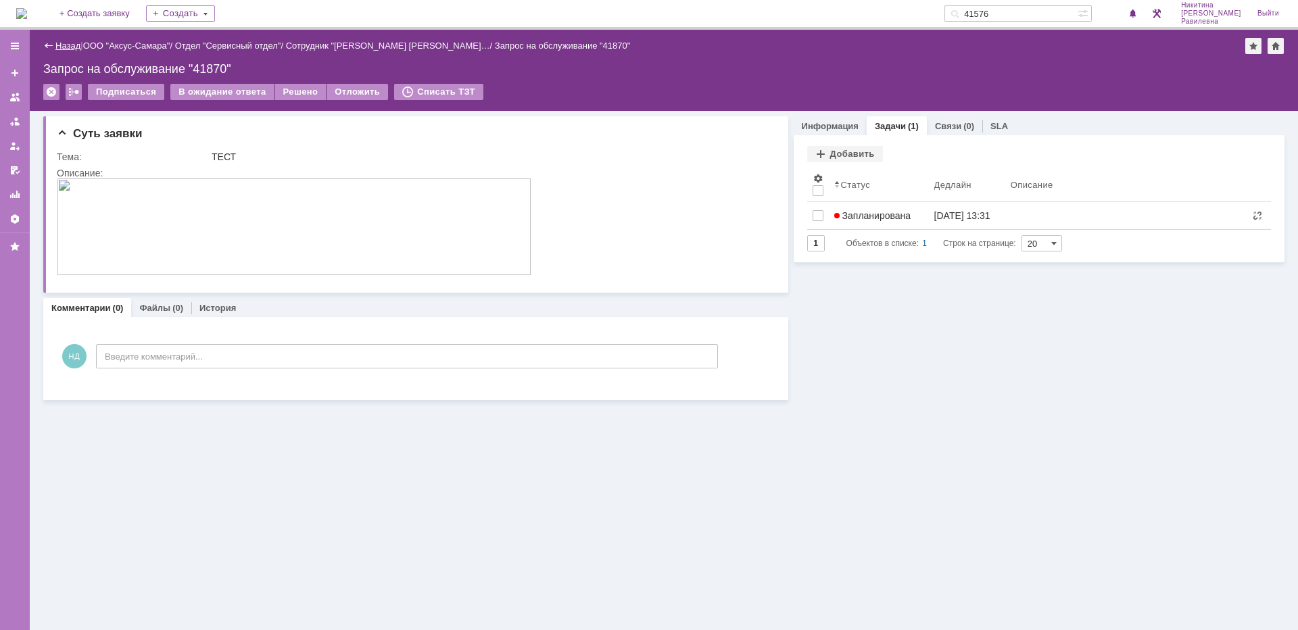
click at [64, 47] on link "Назад" at bounding box center [67, 46] width 25 height 10
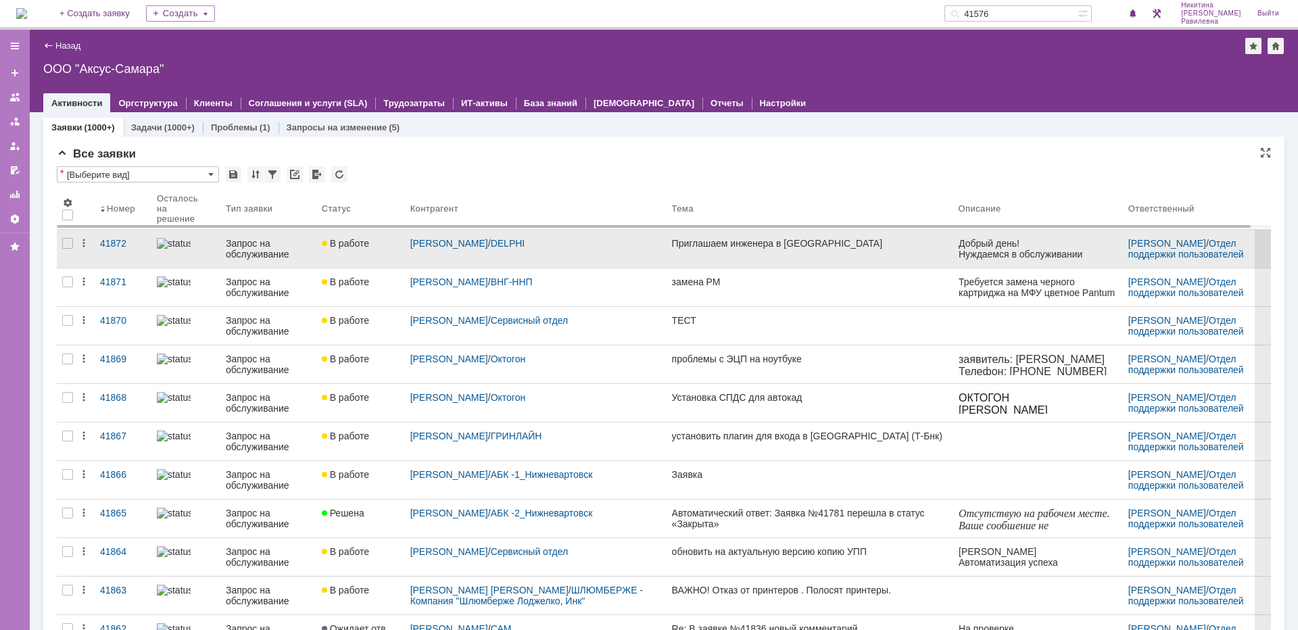
click at [276, 243] on div "Запрос на обслуживание" at bounding box center [268, 249] width 85 height 22
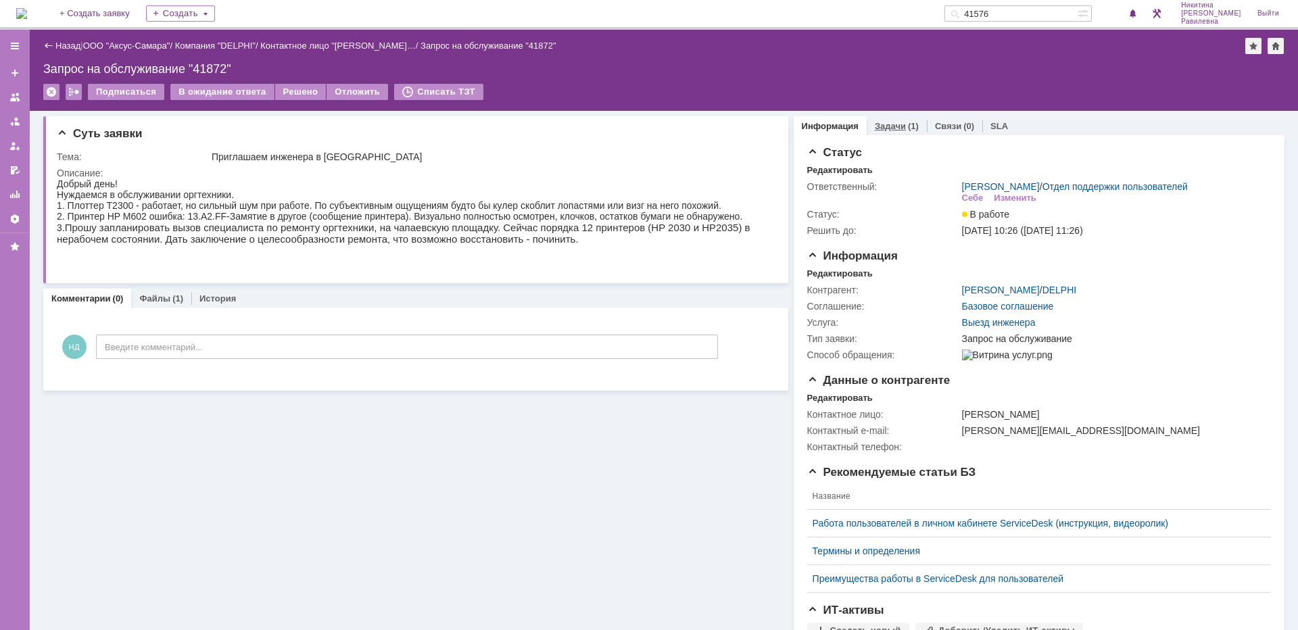
click at [908, 127] on div "(1)" at bounding box center [913, 126] width 11 height 10
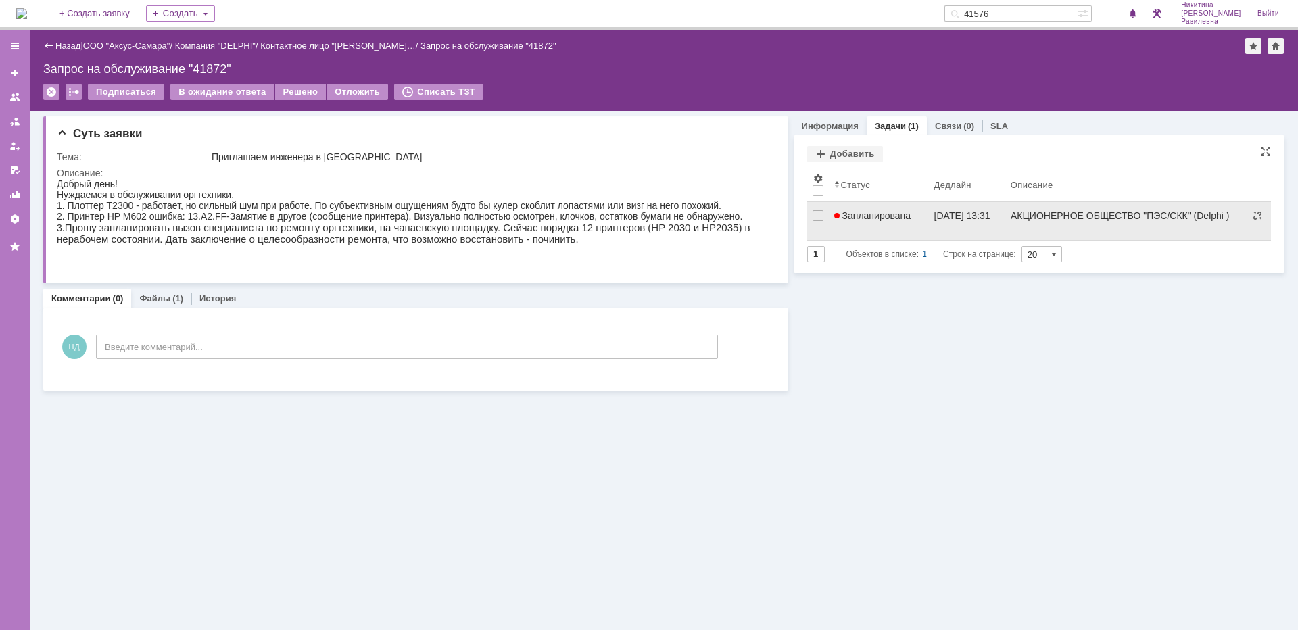
click at [887, 220] on span "Запланирована" at bounding box center [872, 215] width 77 height 11
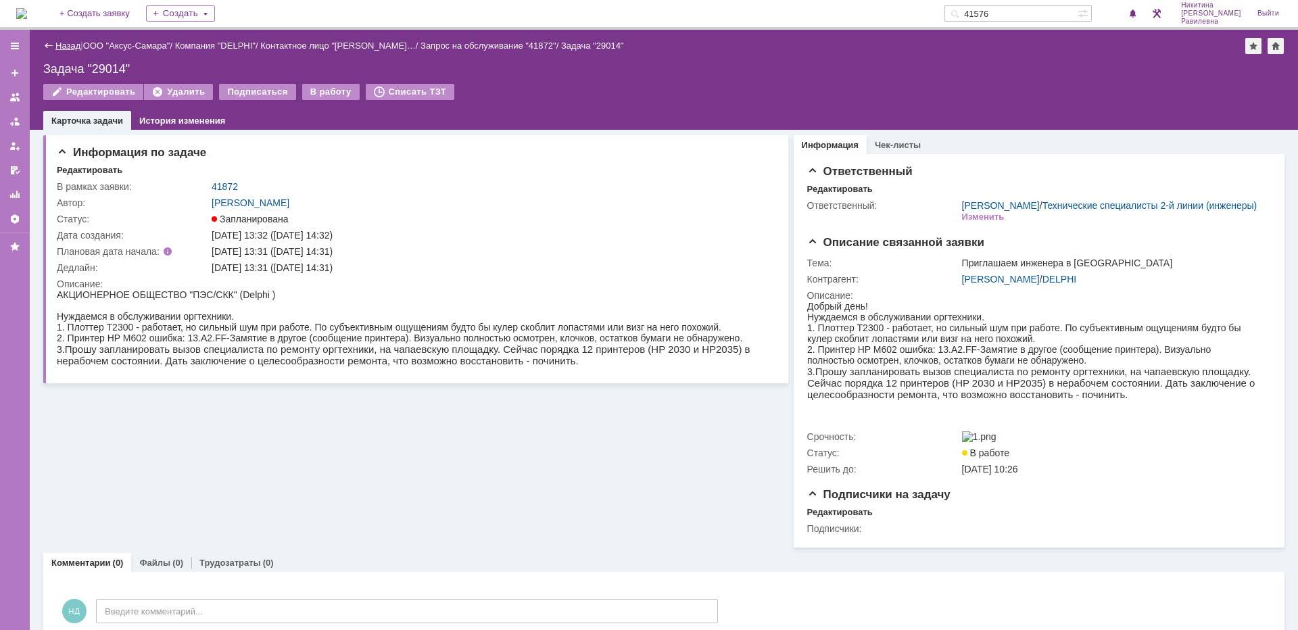
click at [72, 44] on link "Назад" at bounding box center [67, 46] width 25 height 10
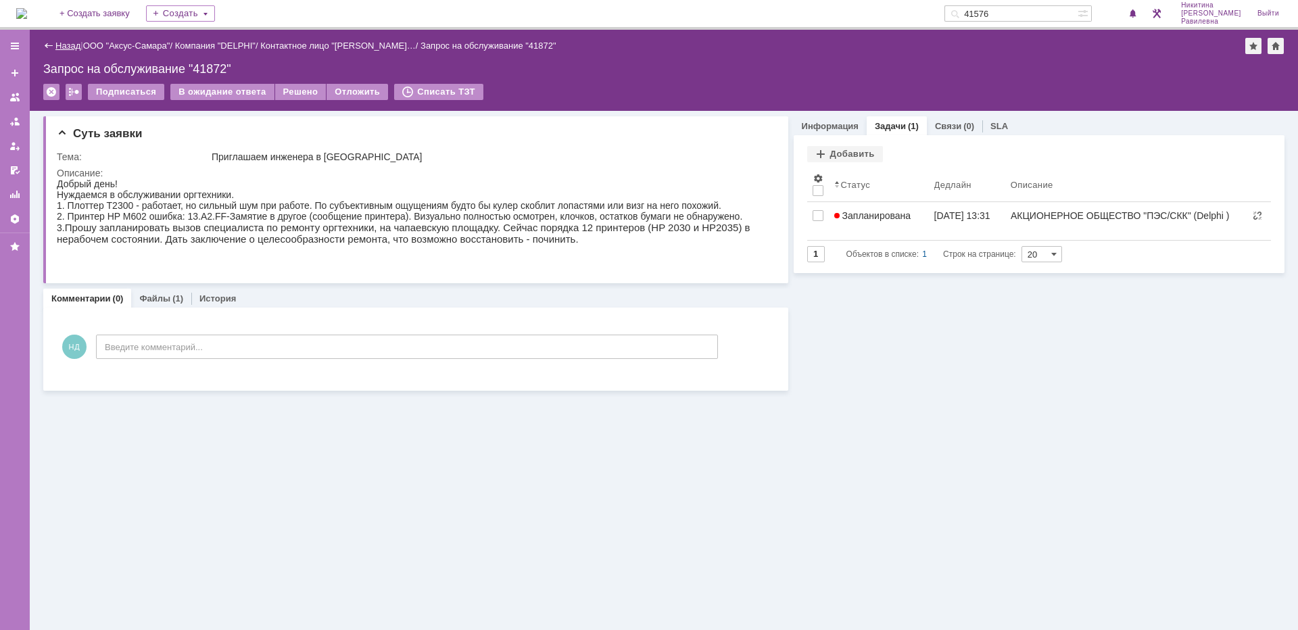
click at [68, 46] on link "Назад" at bounding box center [67, 46] width 25 height 10
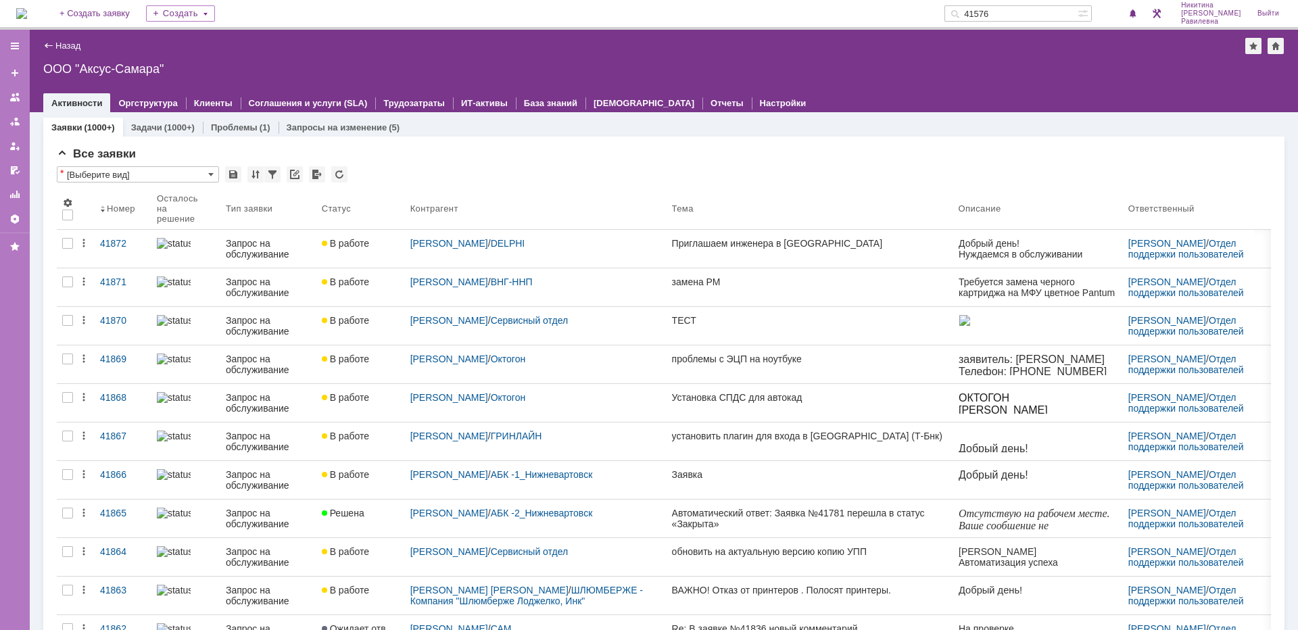
drag, startPoint x: 1035, startPoint y: 12, endPoint x: 993, endPoint y: 18, distance: 42.3
click at [993, 18] on div "41576" at bounding box center [1010, 13] width 133 height 16
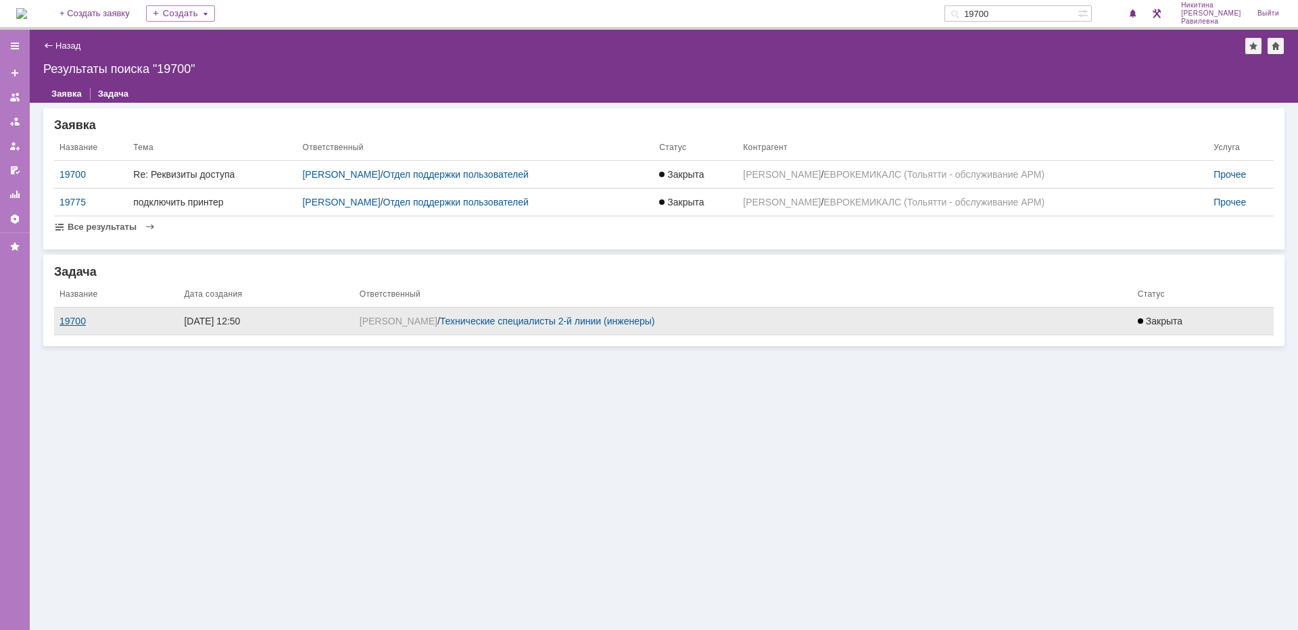
click at [68, 318] on div "19700" at bounding box center [116, 321] width 114 height 11
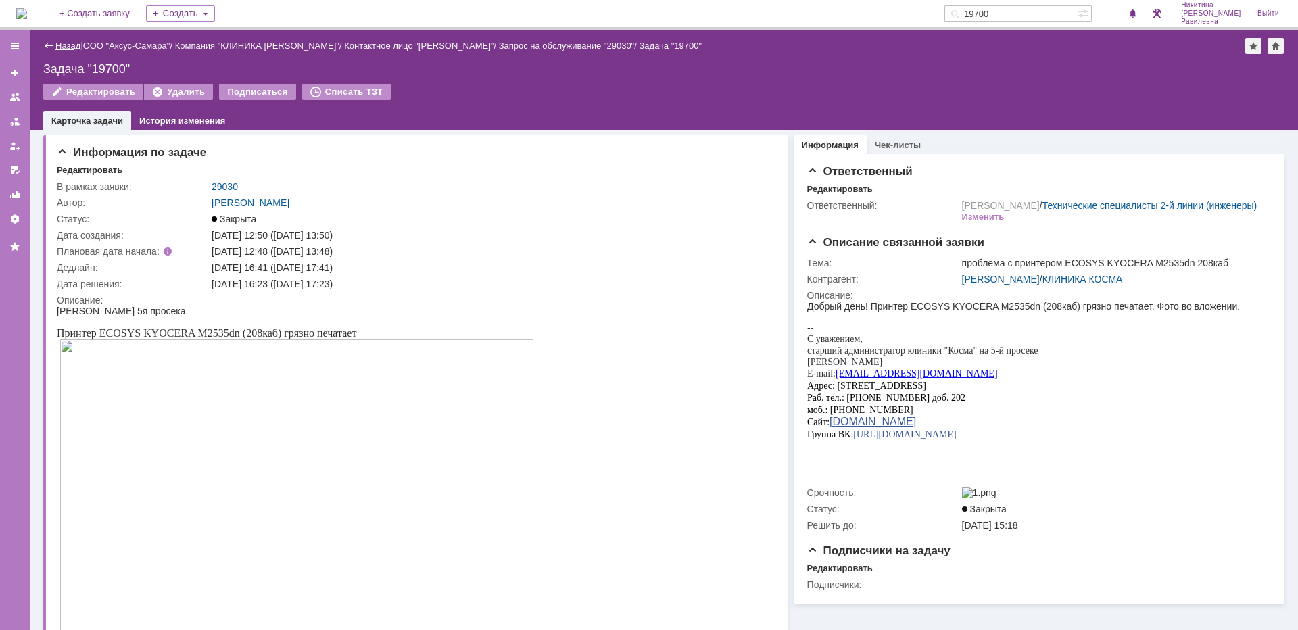
click at [62, 43] on link "Назад" at bounding box center [67, 46] width 25 height 10
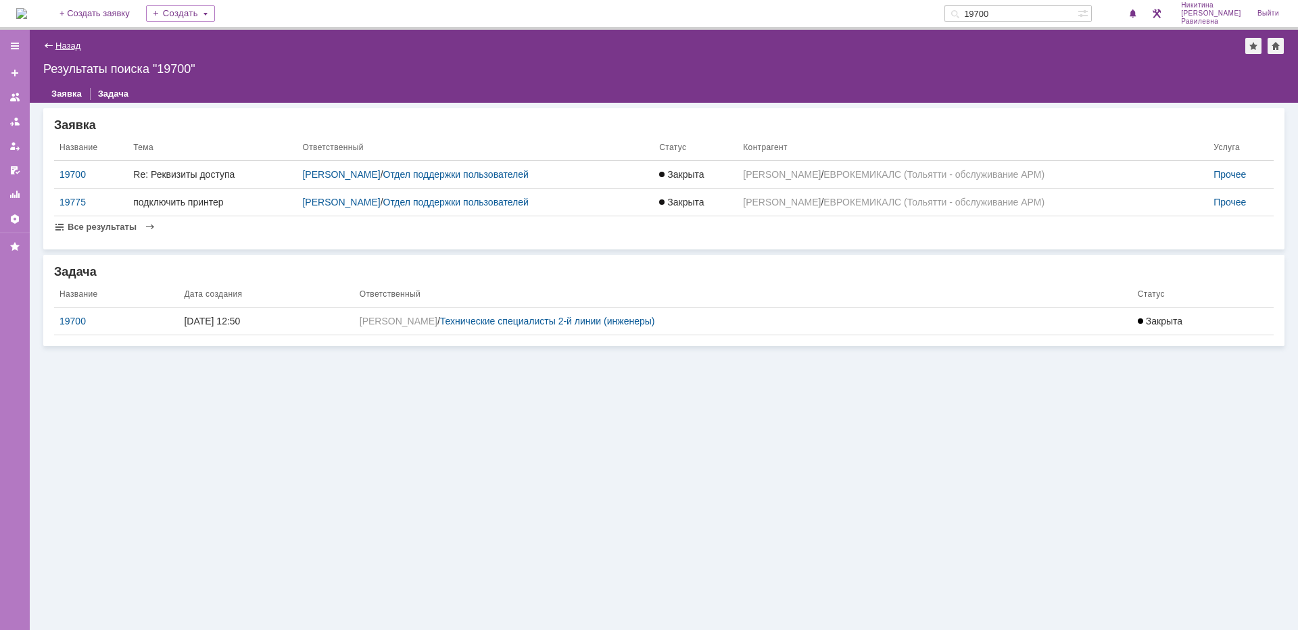
click at [73, 45] on link "Назад" at bounding box center [67, 46] width 25 height 10
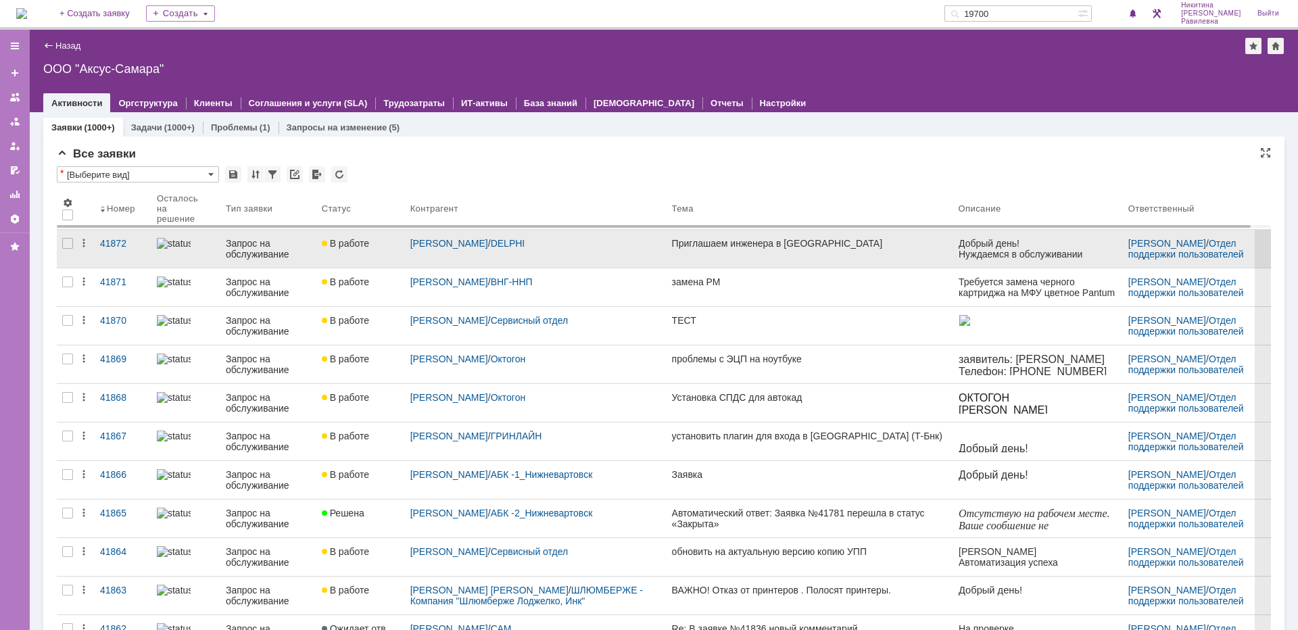
click at [258, 247] on div "Запрос на обслуживание" at bounding box center [268, 249] width 85 height 22
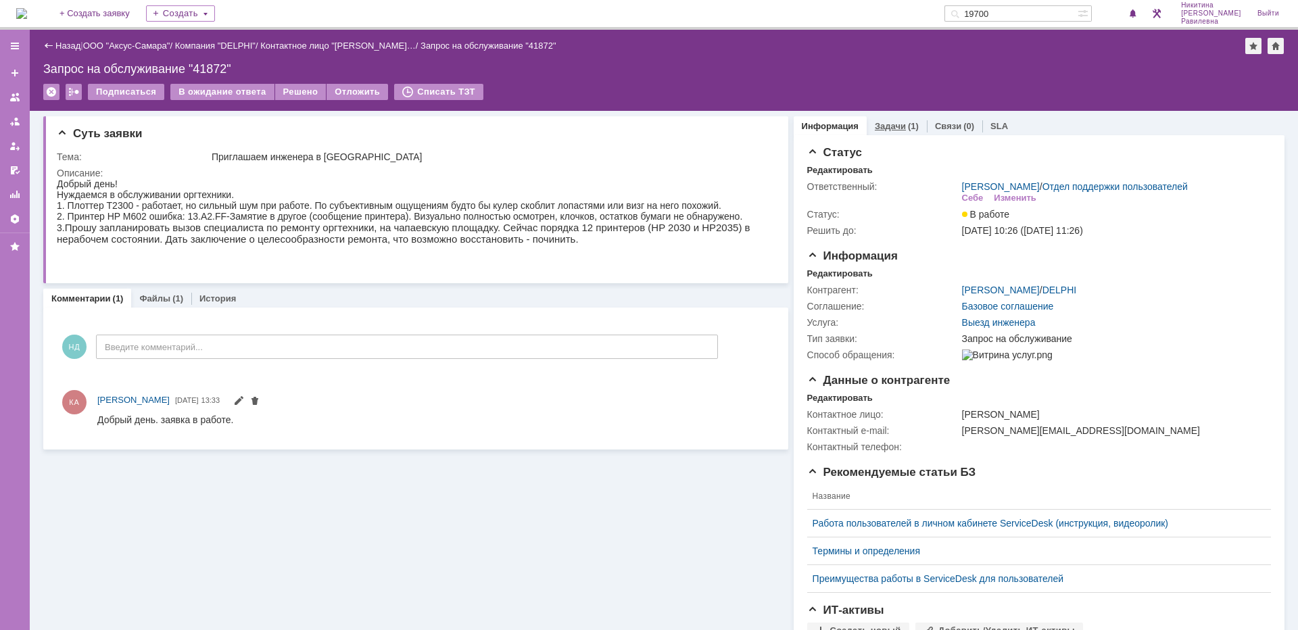
click at [890, 128] on link "Задачи" at bounding box center [890, 126] width 31 height 10
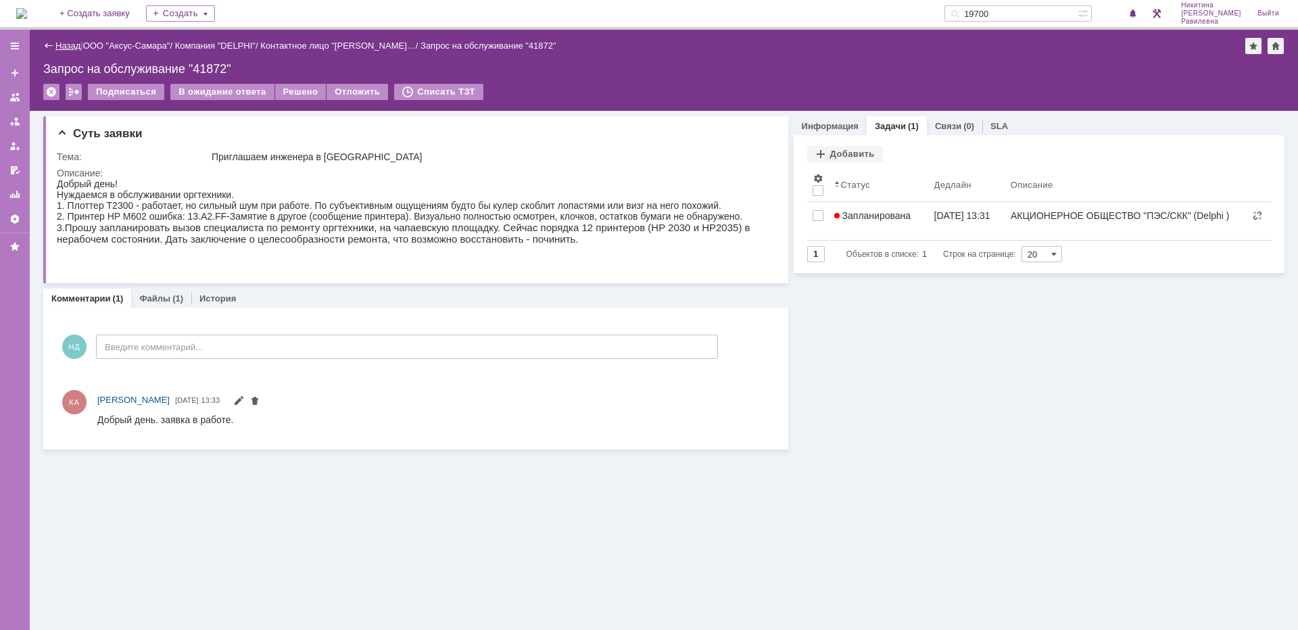
click at [57, 44] on link "Назад" at bounding box center [67, 46] width 25 height 10
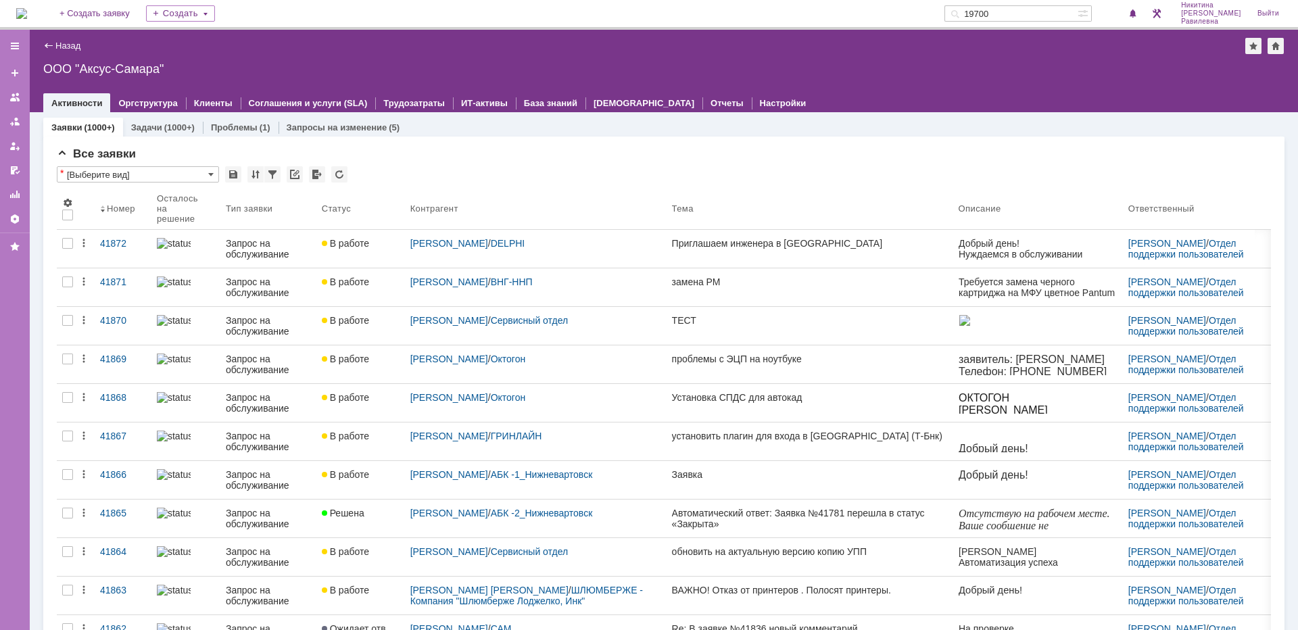
click at [266, 254] on div "Запрос на обслуживание" at bounding box center [268, 249] width 85 height 22
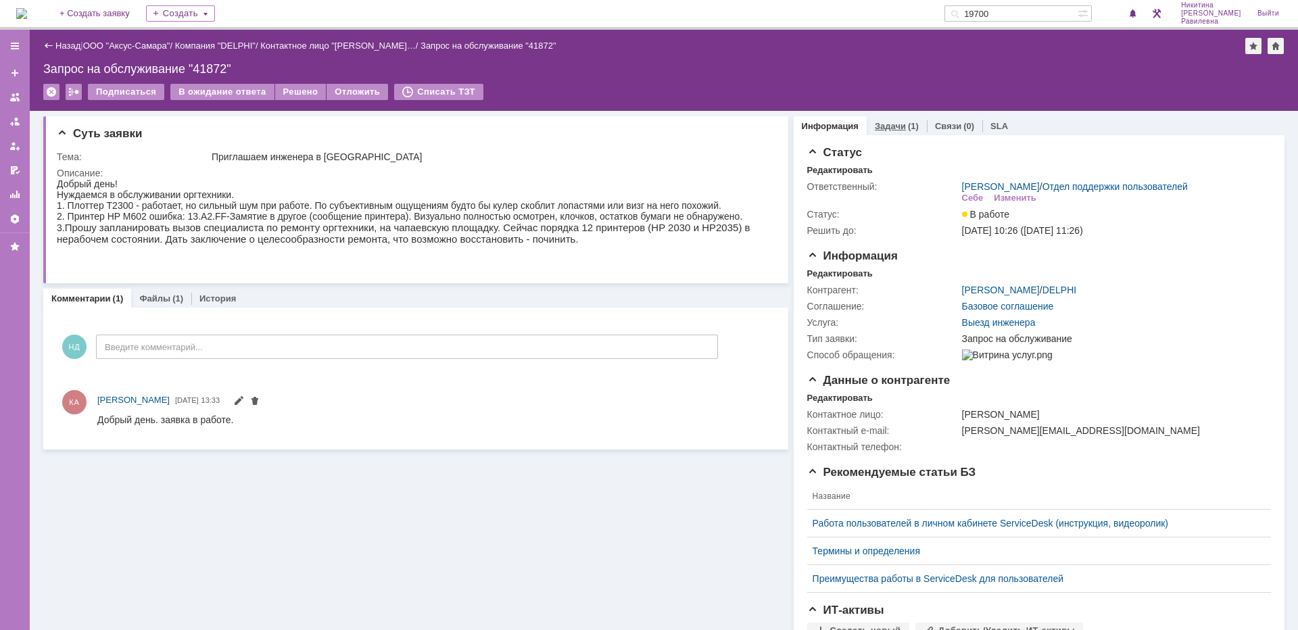
click at [897, 123] on div "Задачи (1)" at bounding box center [897, 126] width 44 height 9
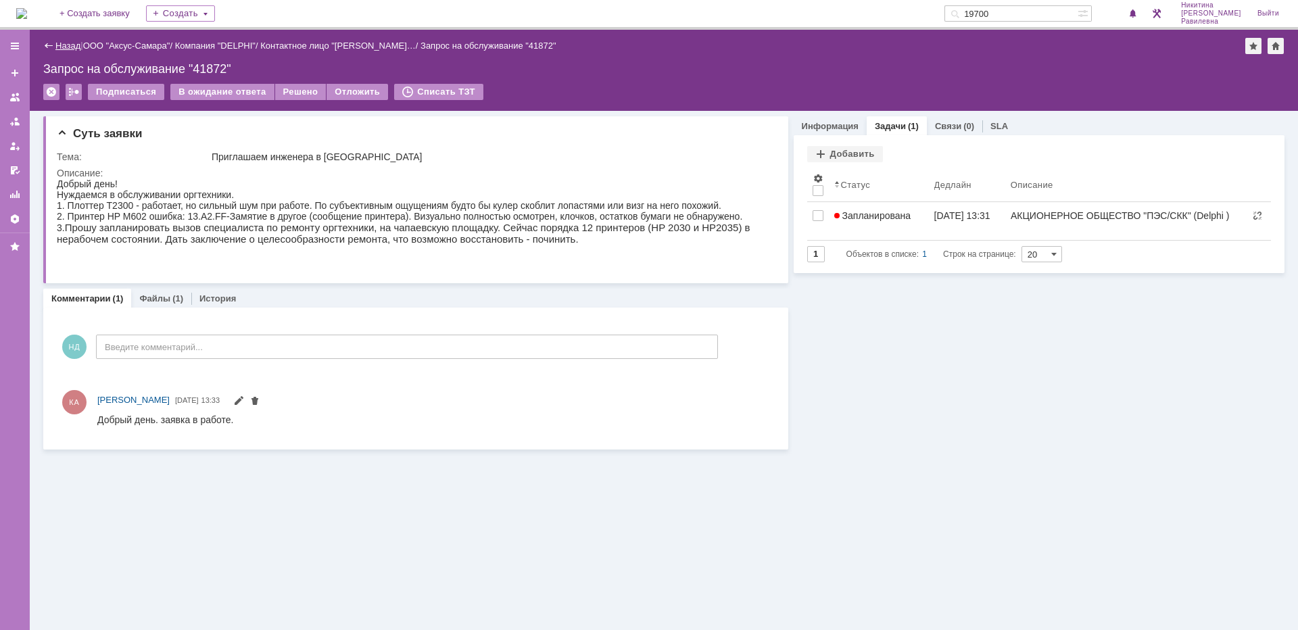
click at [59, 48] on link "Назад" at bounding box center [67, 46] width 25 height 10
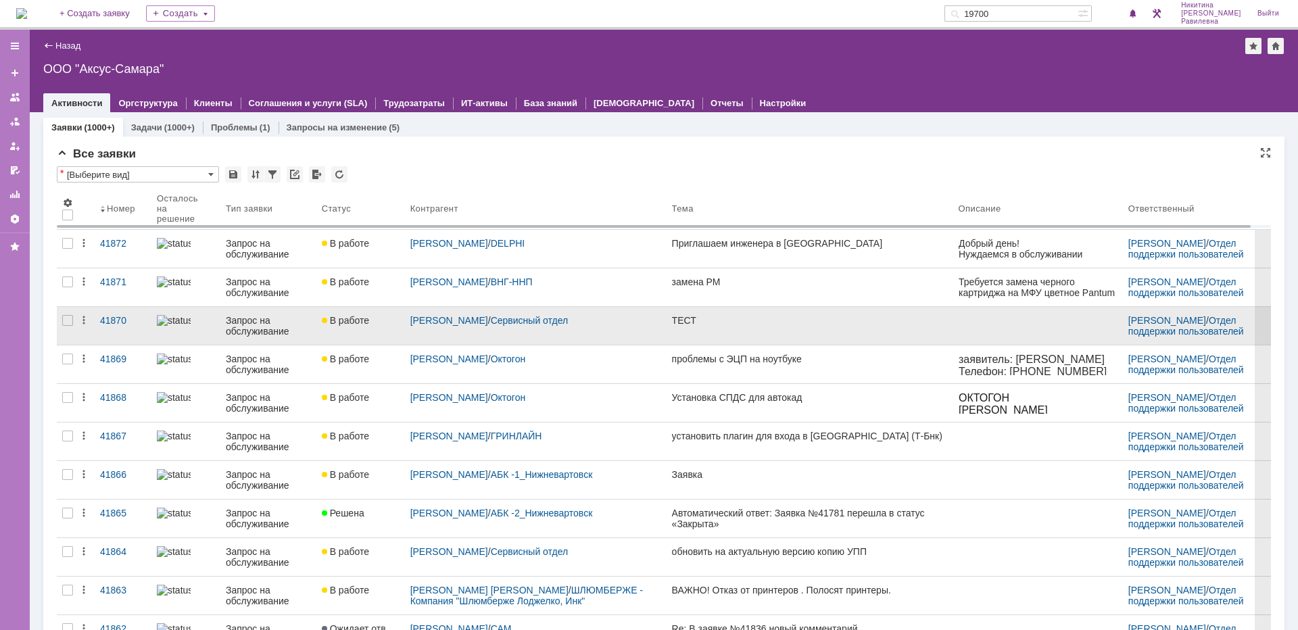
click at [253, 333] on div "Запрос на обслуживание" at bounding box center [268, 326] width 85 height 22
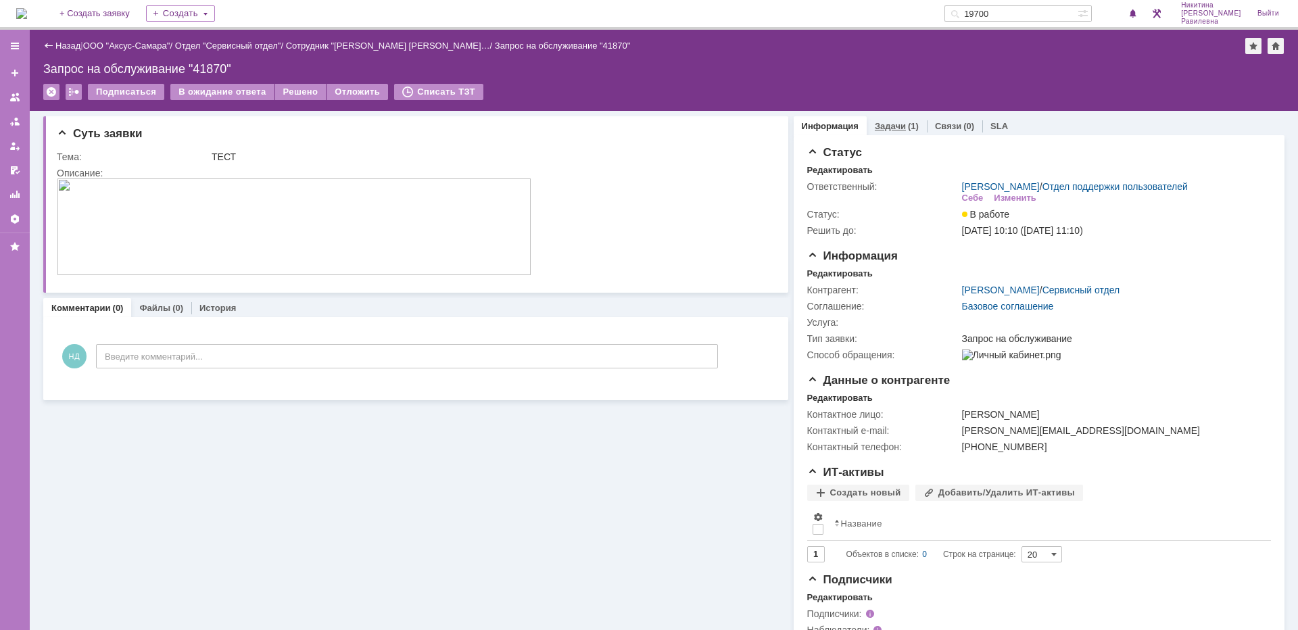
click at [887, 128] on link "Задачи" at bounding box center [890, 126] width 31 height 10
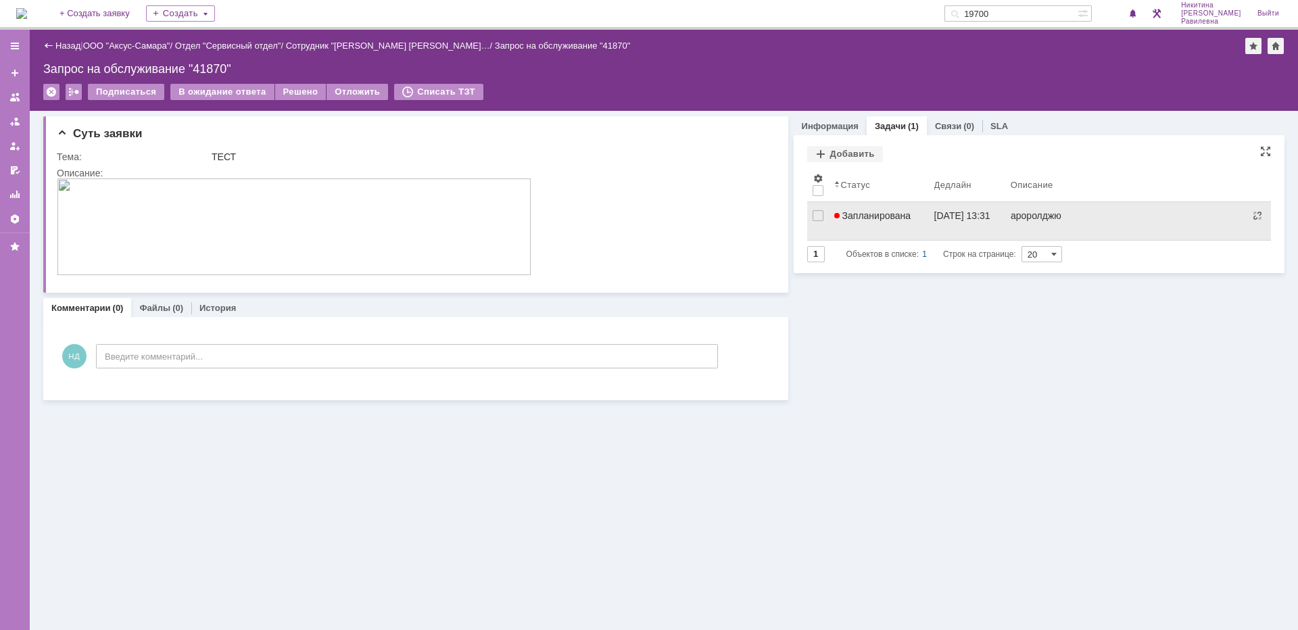
click at [902, 214] on span "Запланирована" at bounding box center [872, 215] width 77 height 11
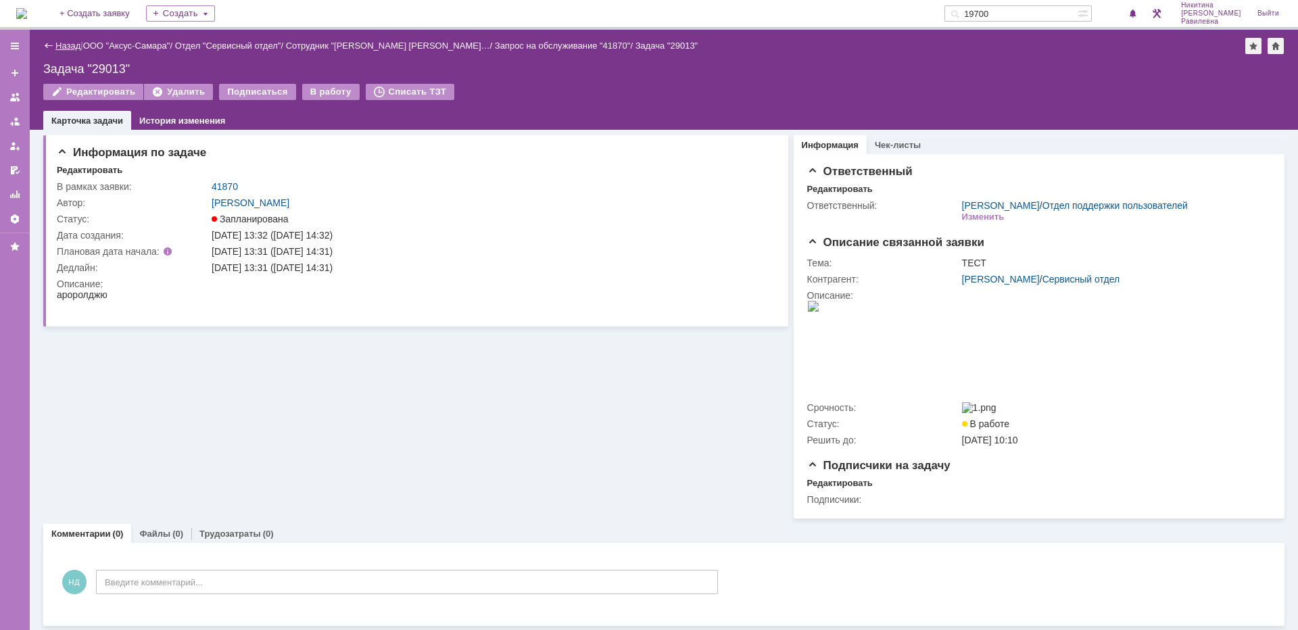
click at [77, 45] on link "Назад" at bounding box center [67, 46] width 25 height 10
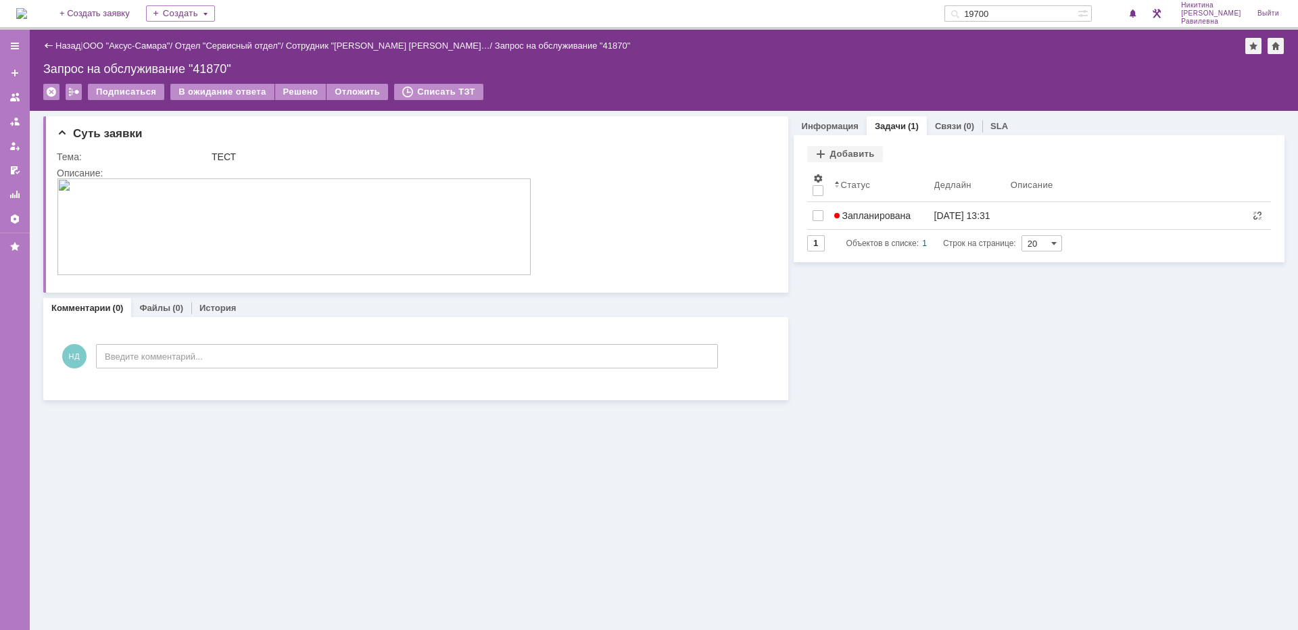
click at [77, 45] on link "Назад" at bounding box center [67, 46] width 25 height 10
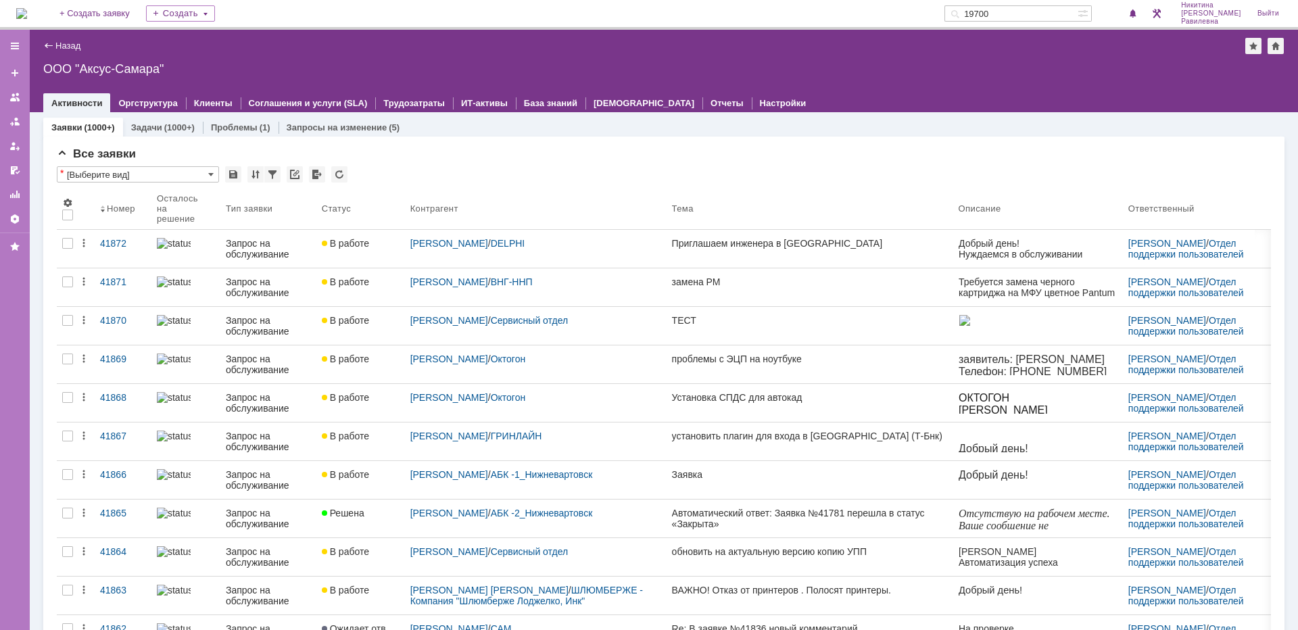
drag, startPoint x: 1071, startPoint y: 17, endPoint x: 965, endPoint y: 14, distance: 106.2
click at [965, 14] on div "На домашнюю + Создать заявку Создать 19700 Никитина Диана Равилевна Выйти" at bounding box center [649, 15] width 1298 height 30
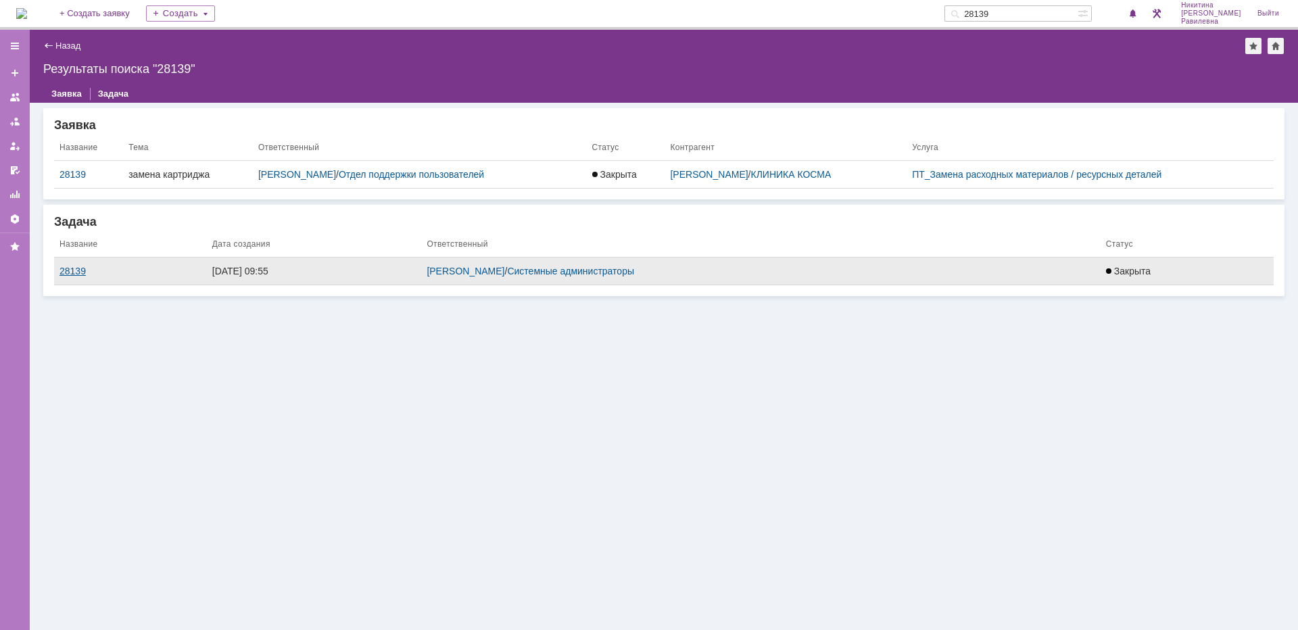
click at [78, 274] on div "28139" at bounding box center [130, 271] width 142 height 11
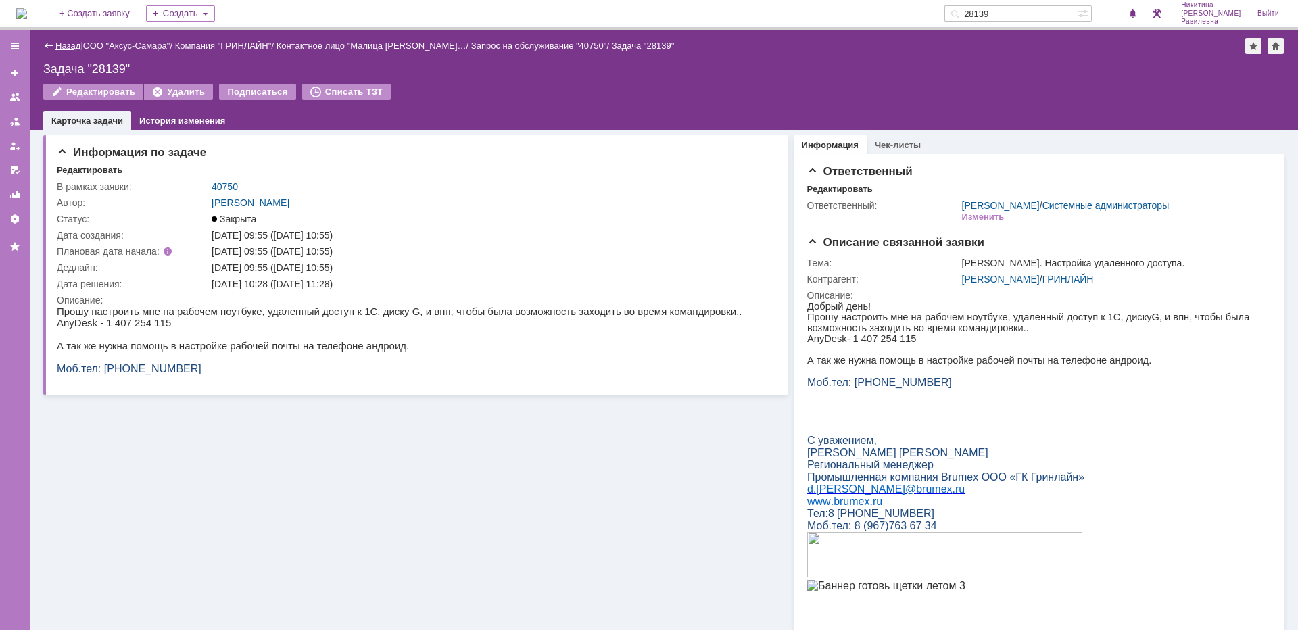
click at [59, 45] on link "Назад" at bounding box center [67, 46] width 25 height 10
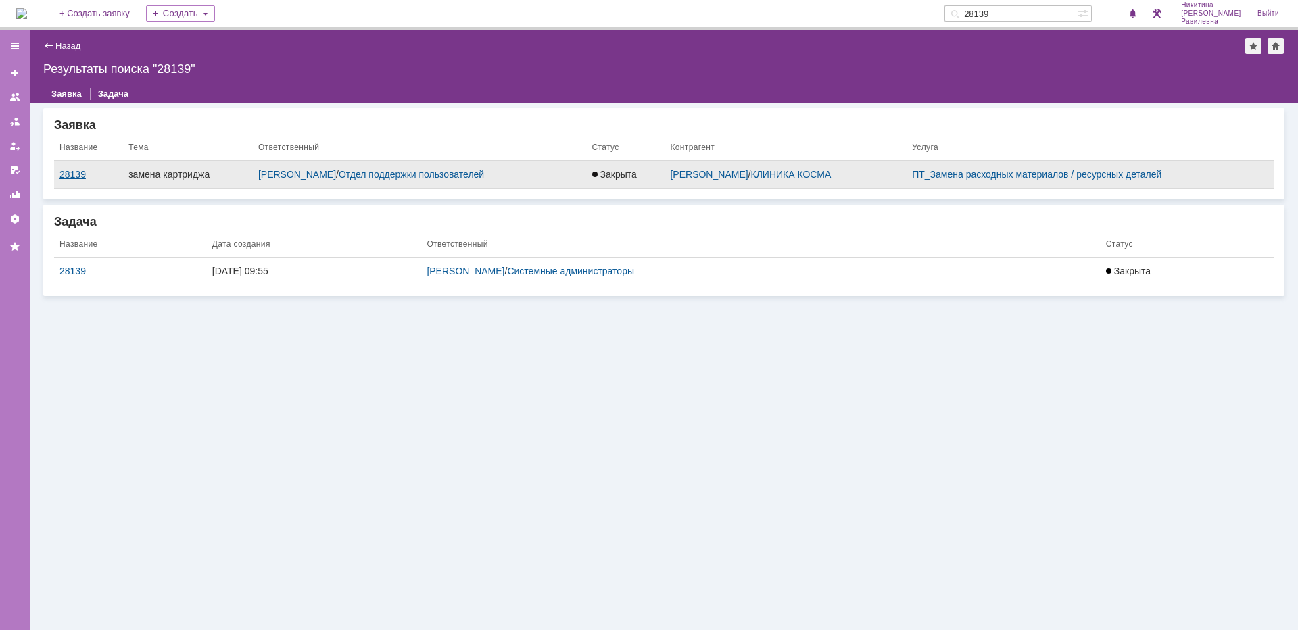
click at [76, 173] on div "28139" at bounding box center [88, 174] width 58 height 11
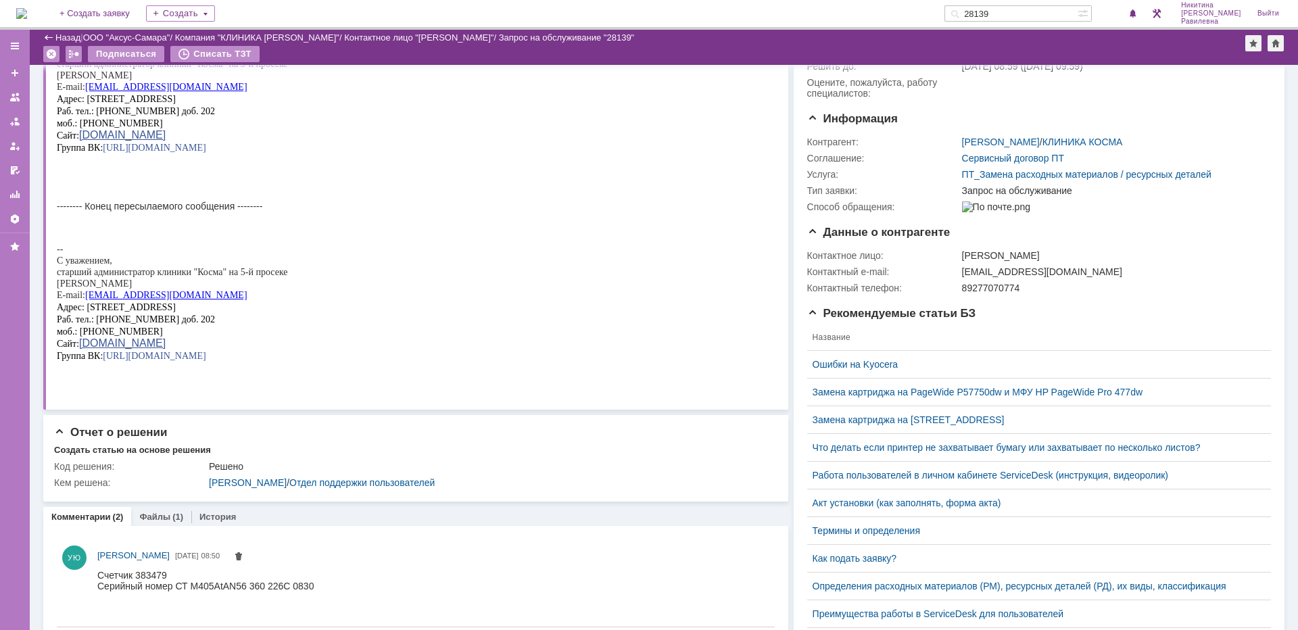
scroll to position [270, 0]
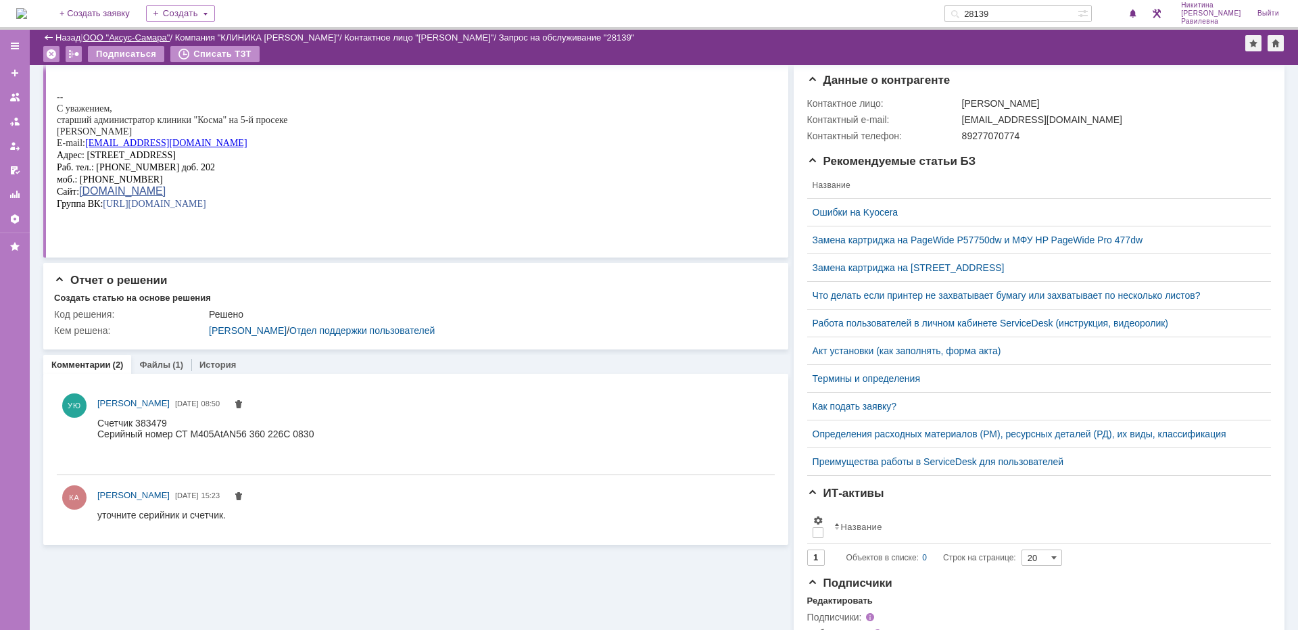
click at [111, 35] on link "ООО "Аксус-Самара"" at bounding box center [126, 37] width 87 height 10
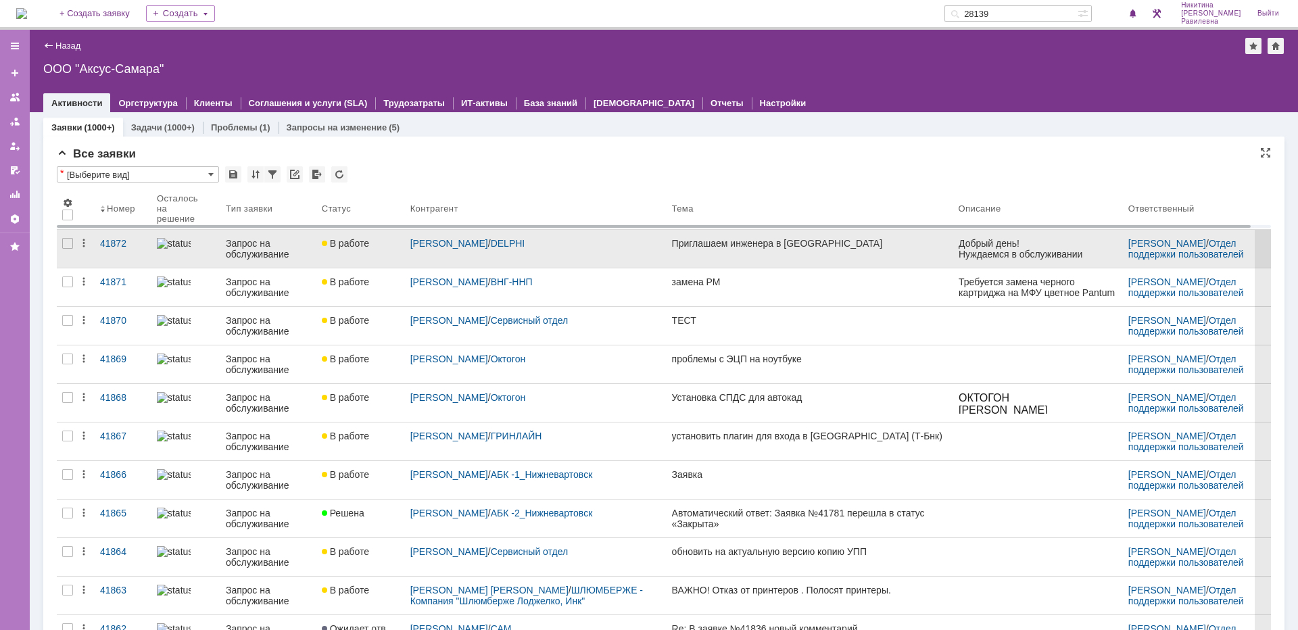
click at [230, 244] on div "Запрос на обслуживание" at bounding box center [268, 249] width 85 height 22
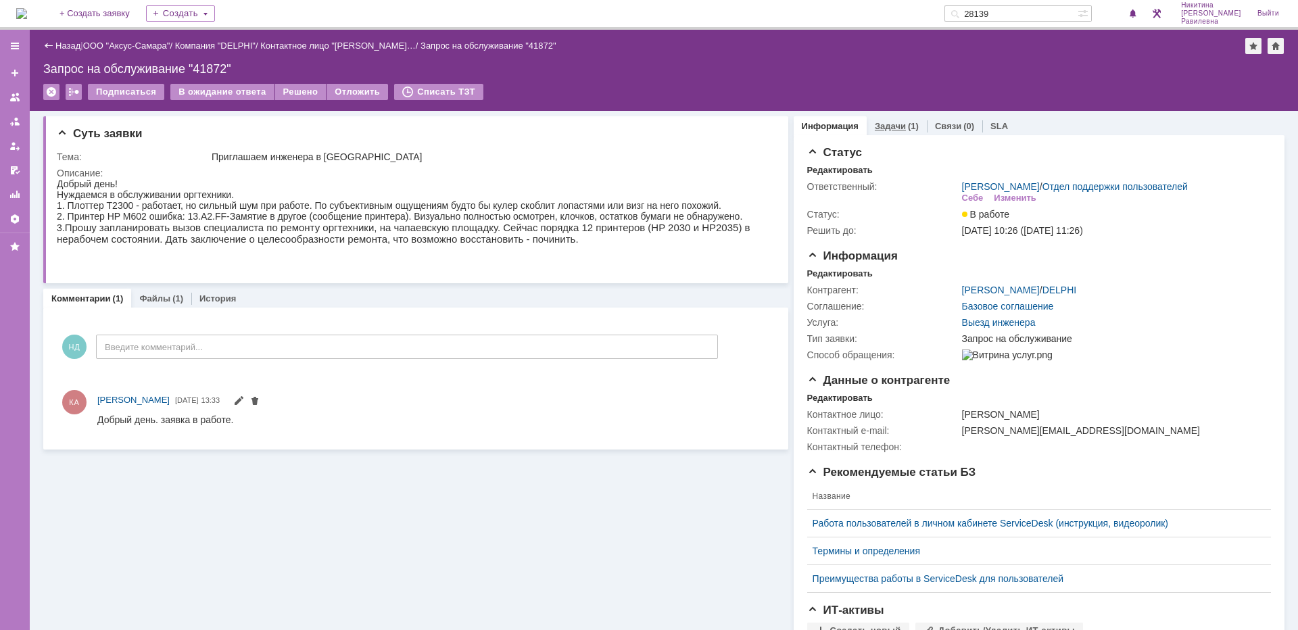
click at [879, 122] on link "Задачи" at bounding box center [890, 126] width 31 height 10
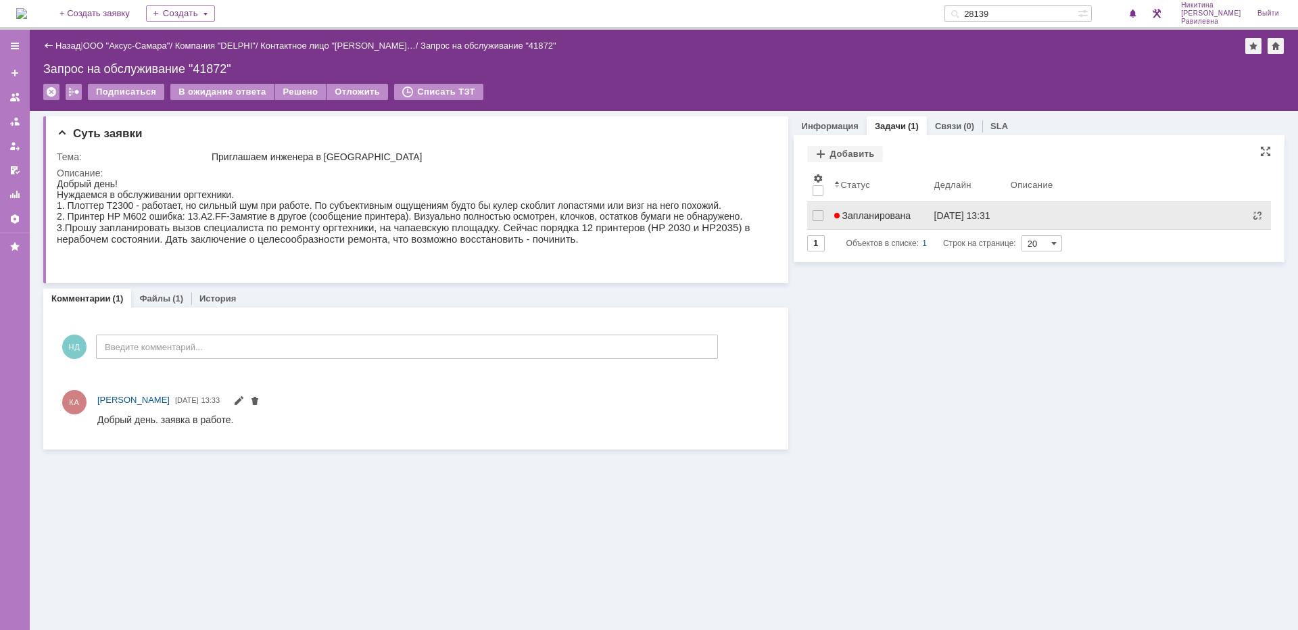
click at [895, 213] on span "Запланирована" at bounding box center [872, 215] width 77 height 11
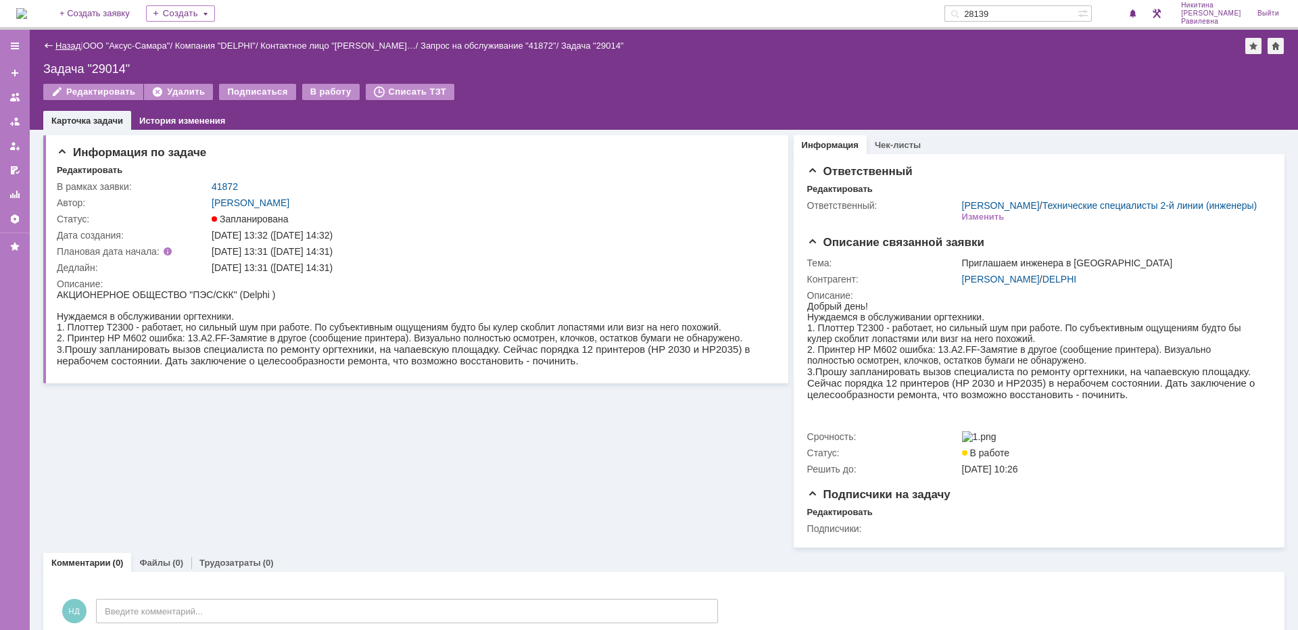
click at [66, 45] on link "Назад" at bounding box center [67, 46] width 25 height 10
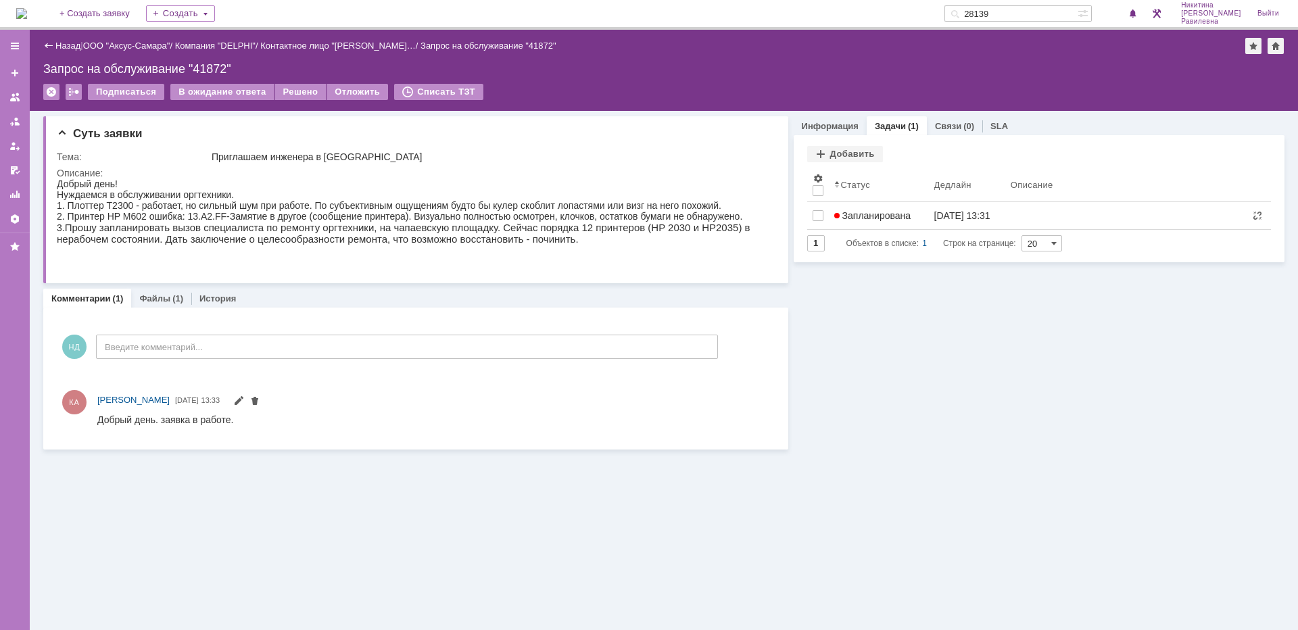
click at [66, 47] on link "Назад" at bounding box center [67, 46] width 25 height 10
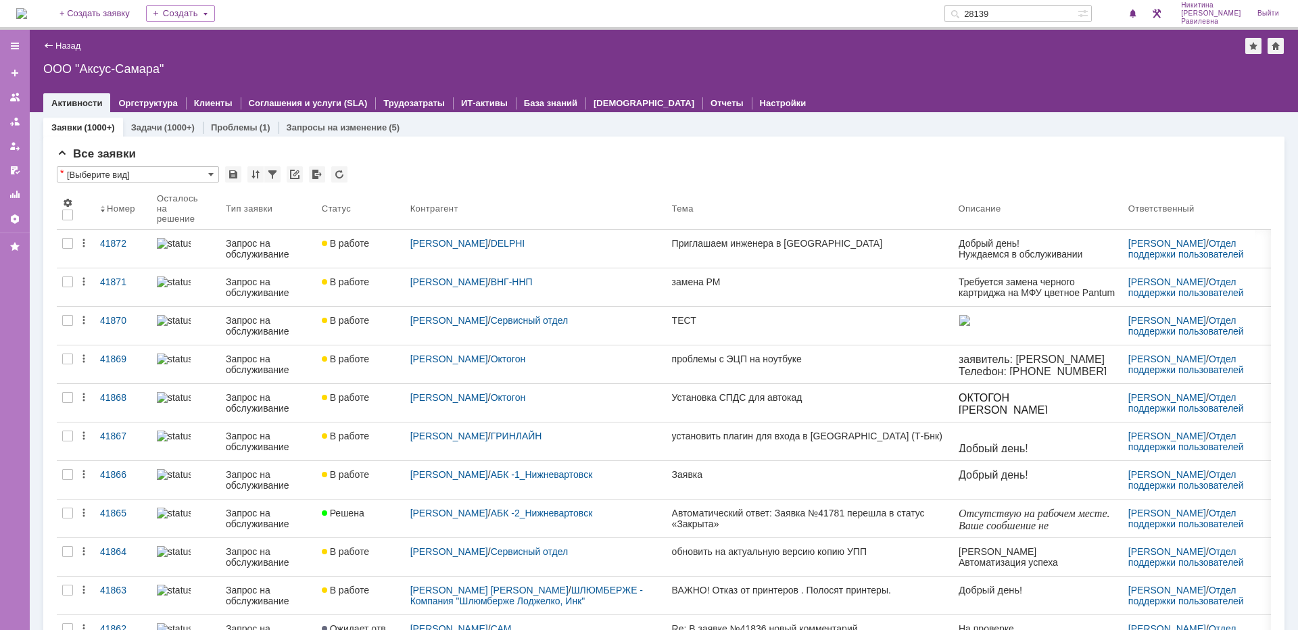
drag, startPoint x: 1030, startPoint y: 11, endPoint x: 994, endPoint y: 14, distance: 35.9
click at [994, 14] on div "28139" at bounding box center [1010, 13] width 133 height 16
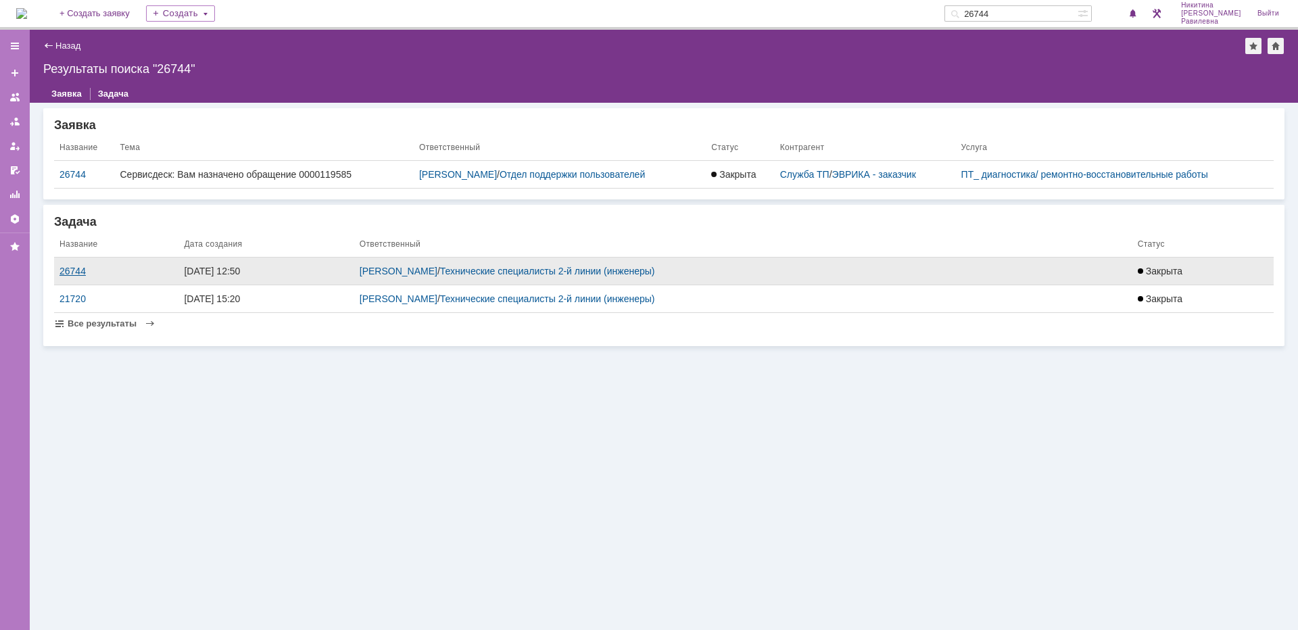
click at [78, 268] on div "26744" at bounding box center [116, 271] width 114 height 11
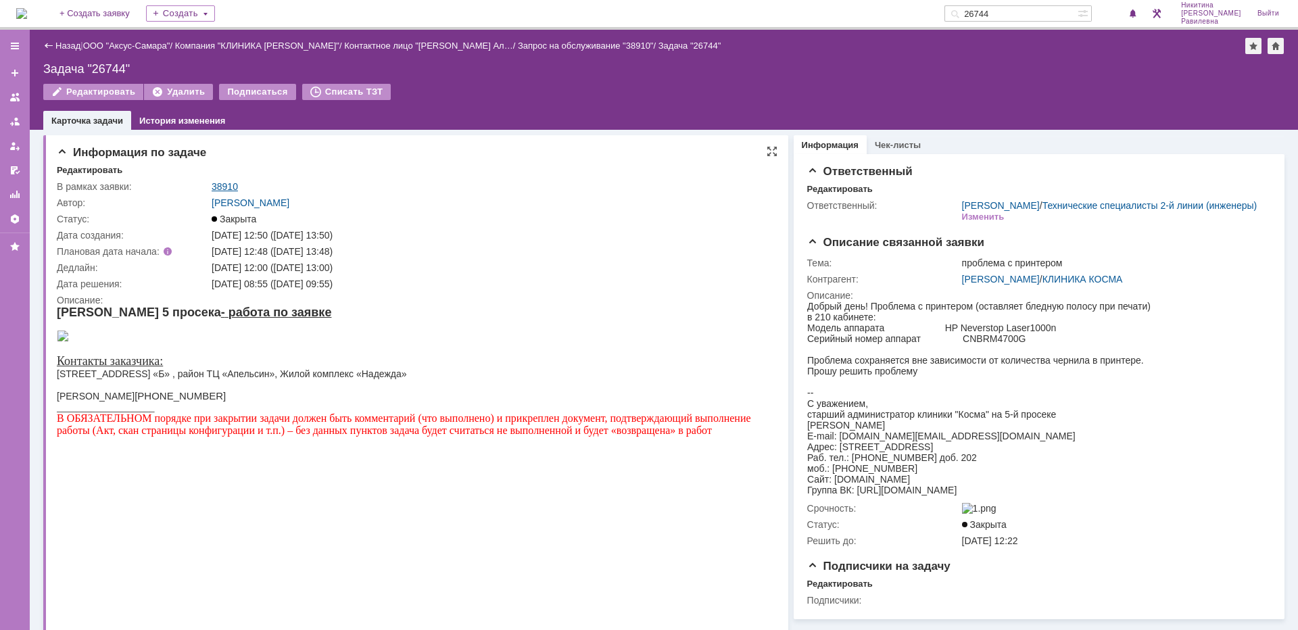
click at [234, 185] on link "38910" at bounding box center [225, 186] width 26 height 11
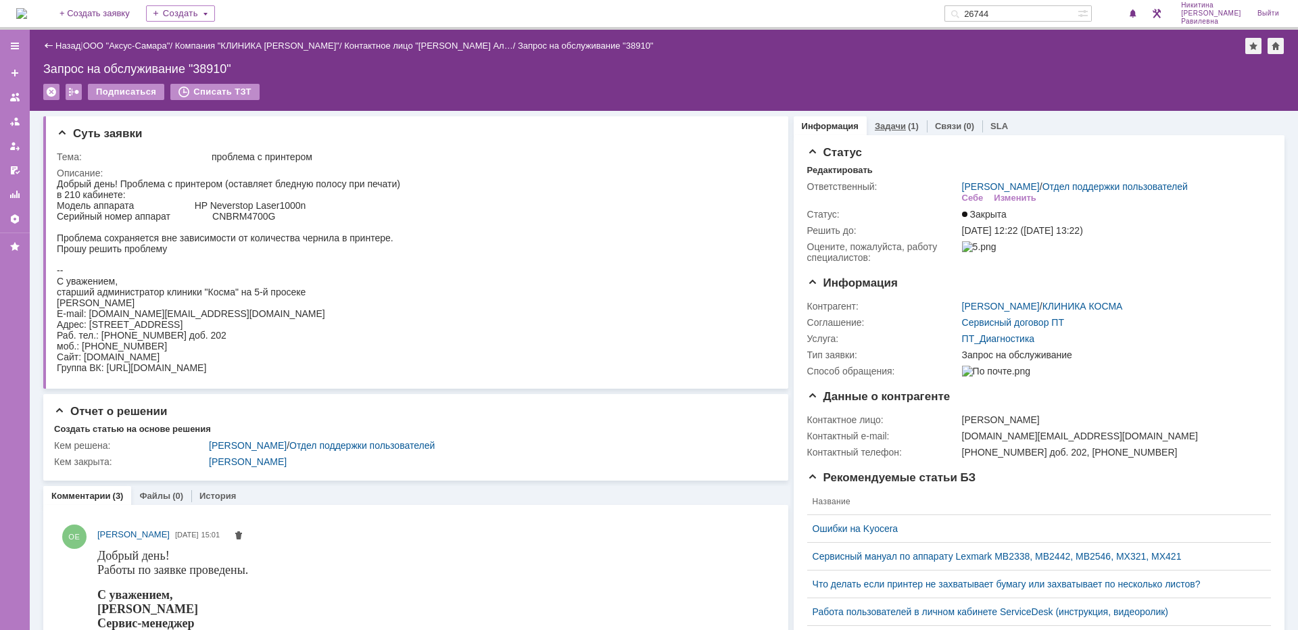
click at [889, 126] on link "Задачи" at bounding box center [890, 126] width 31 height 10
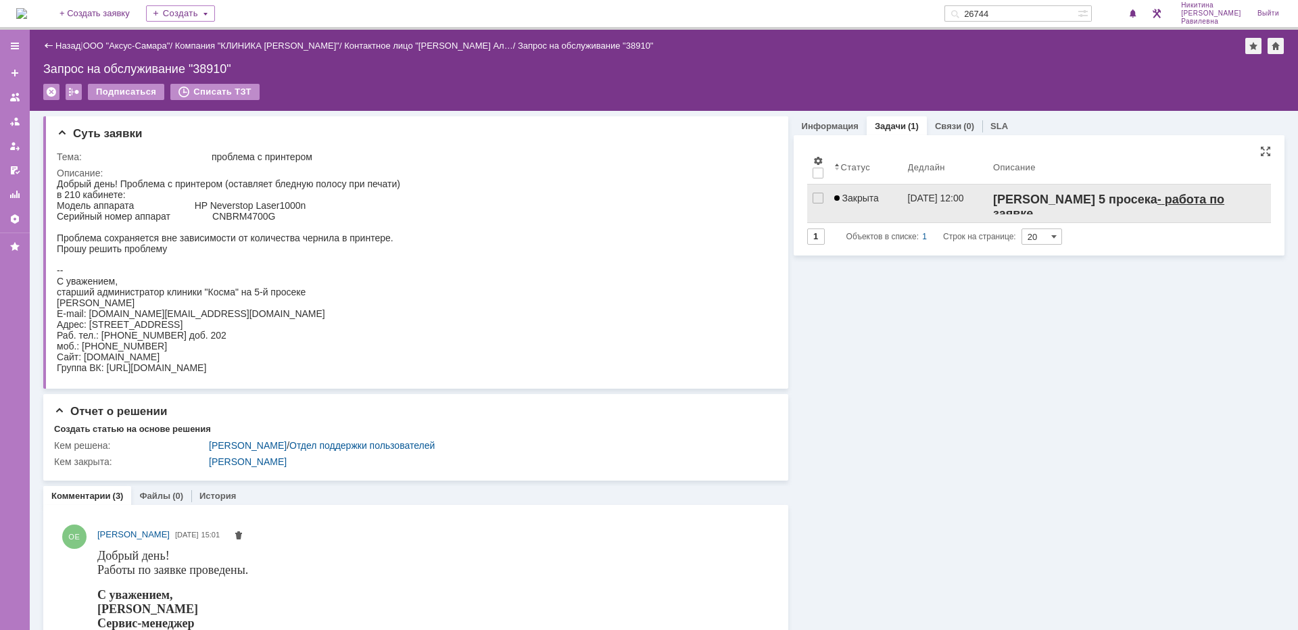
click at [863, 193] on span "Закрыта" at bounding box center [856, 198] width 45 height 11
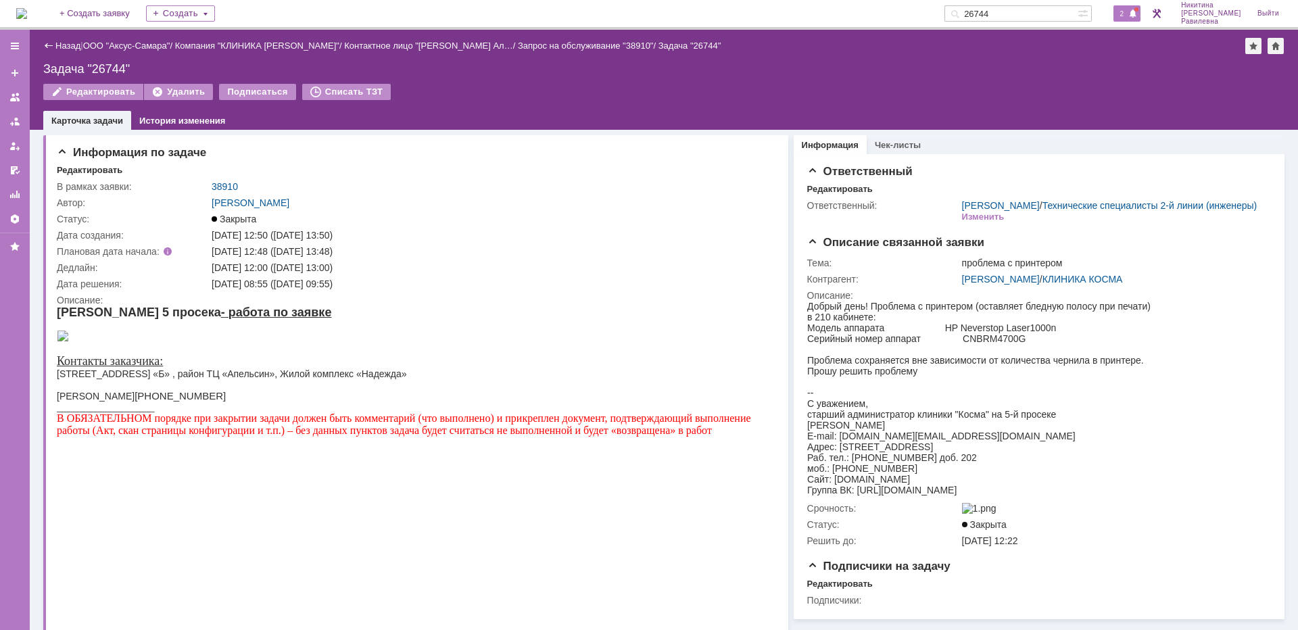
click at [1138, 16] on span at bounding box center [1132, 14] width 9 height 11
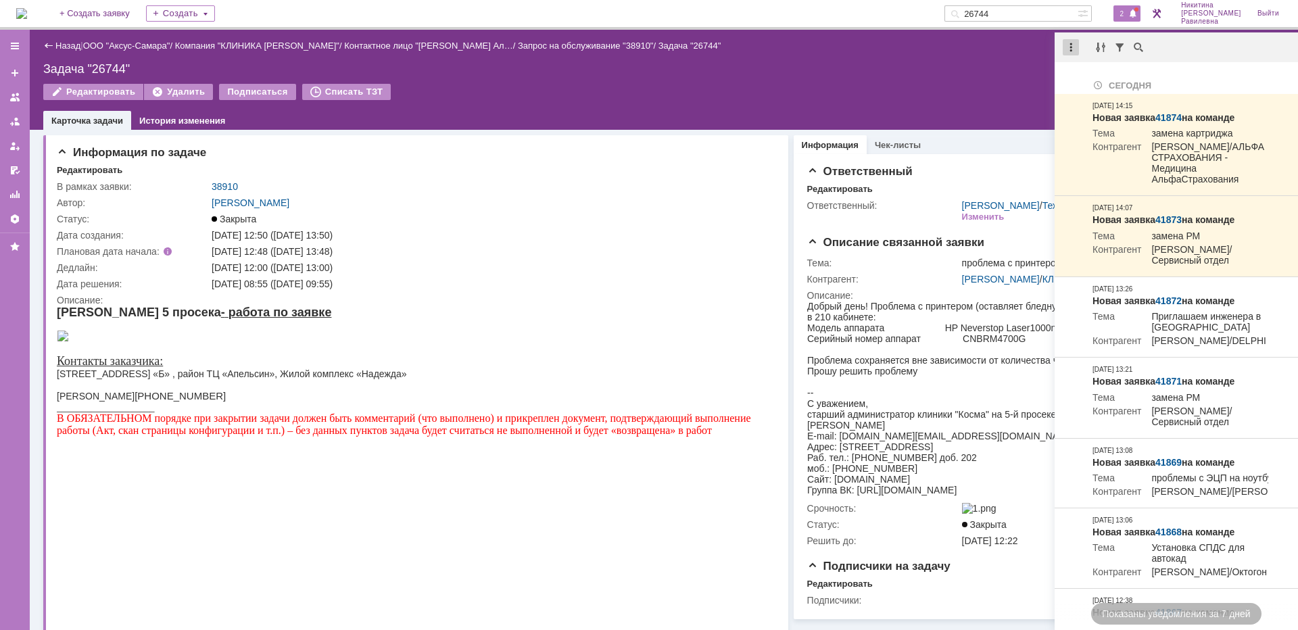
click at [1074, 51] on div at bounding box center [1071, 47] width 16 height 16
click at [1081, 75] on div "Отметить уведомления прочитанными" at bounding box center [1163, 82] width 197 height 20
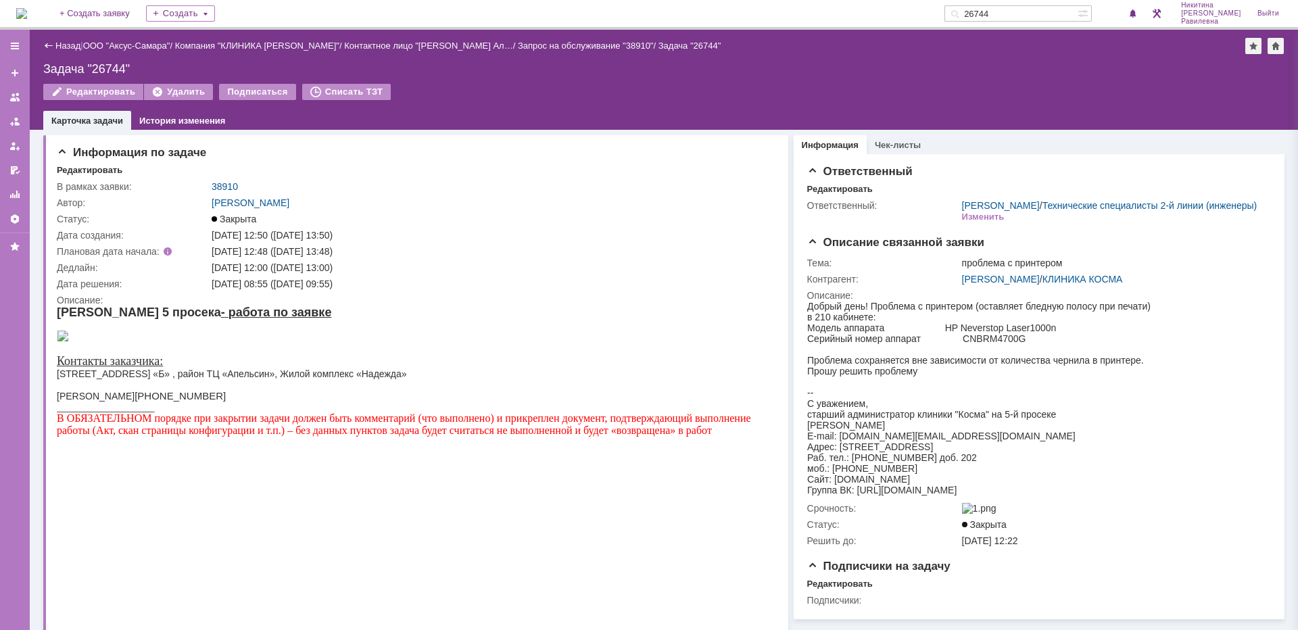
click at [149, 51] on div "Назад | ООО "Аксус-Самара" / Компания "КЛИНИКА КОСМА" / Контактное лицо "Виноку…" at bounding box center [663, 46] width 1241 height 16
click at [147, 47] on link "ООО "Аксус-Самара"" at bounding box center [126, 46] width 87 height 10
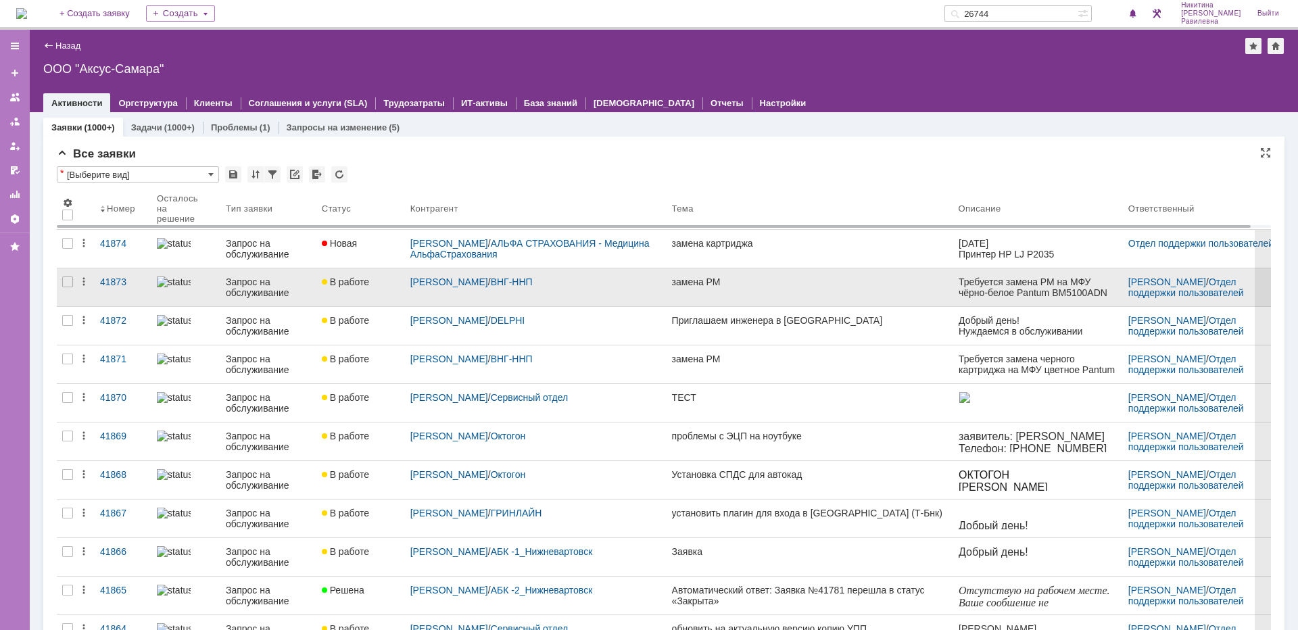
click at [238, 288] on div "Запрос на обслуживание" at bounding box center [268, 287] width 85 height 22
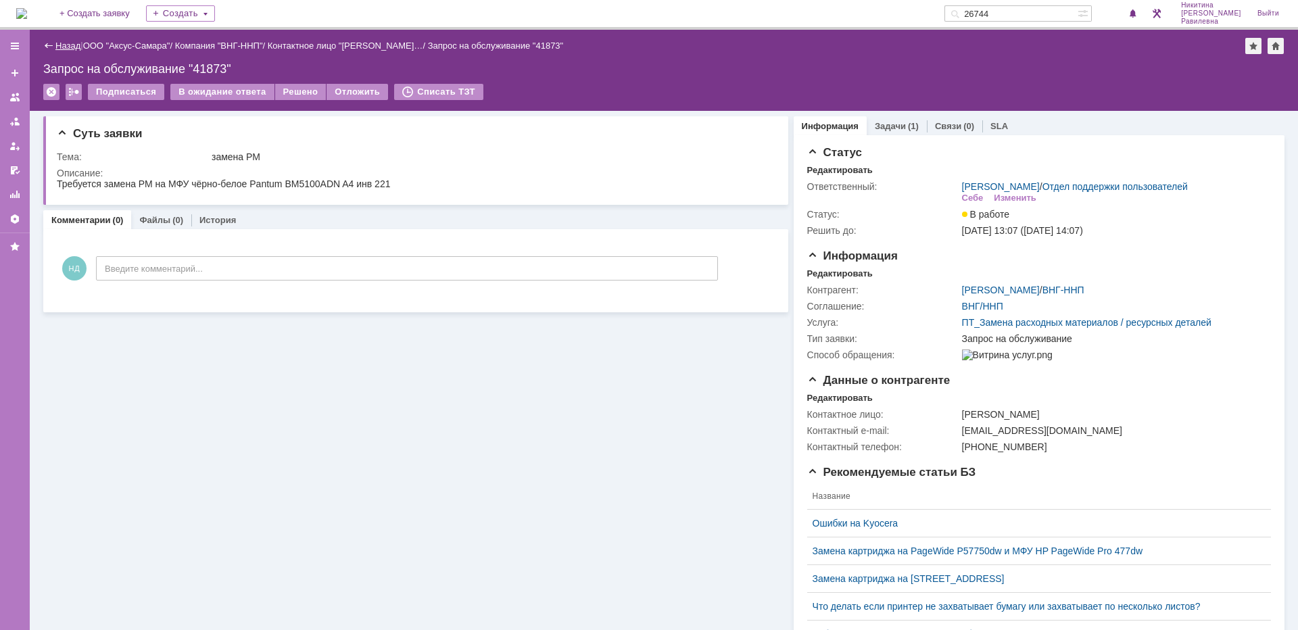
click at [67, 50] on link "Назад" at bounding box center [67, 46] width 25 height 10
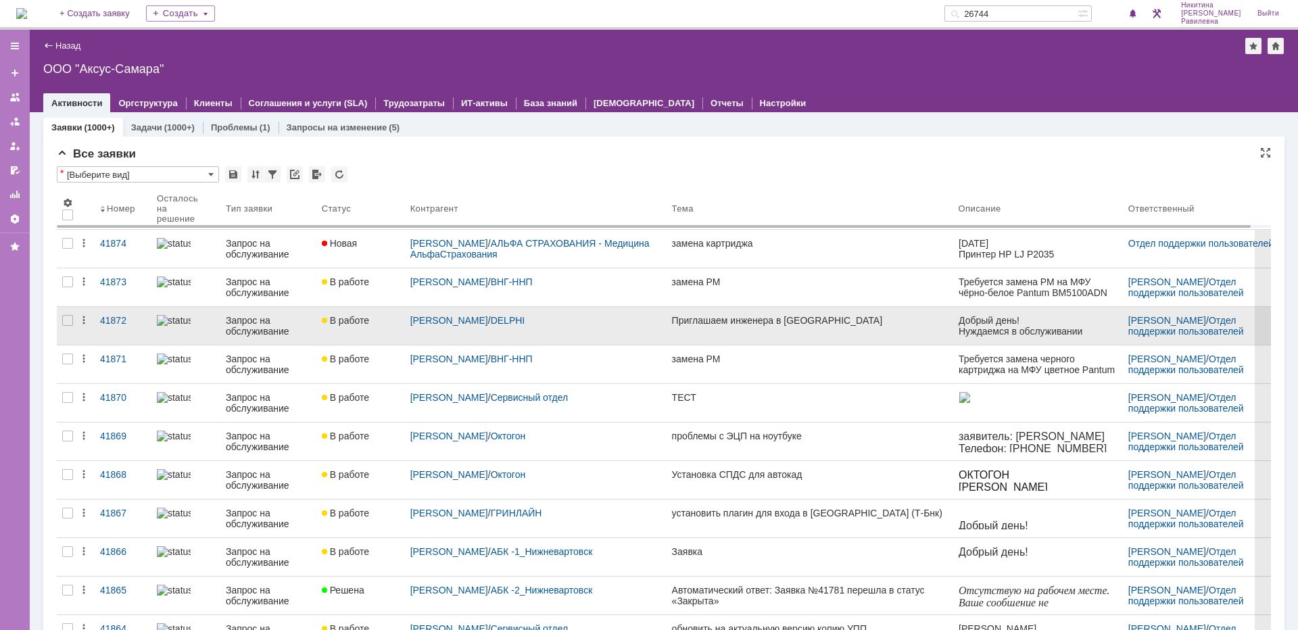
click at [253, 328] on div "Запрос на обслуживание" at bounding box center [268, 326] width 85 height 22
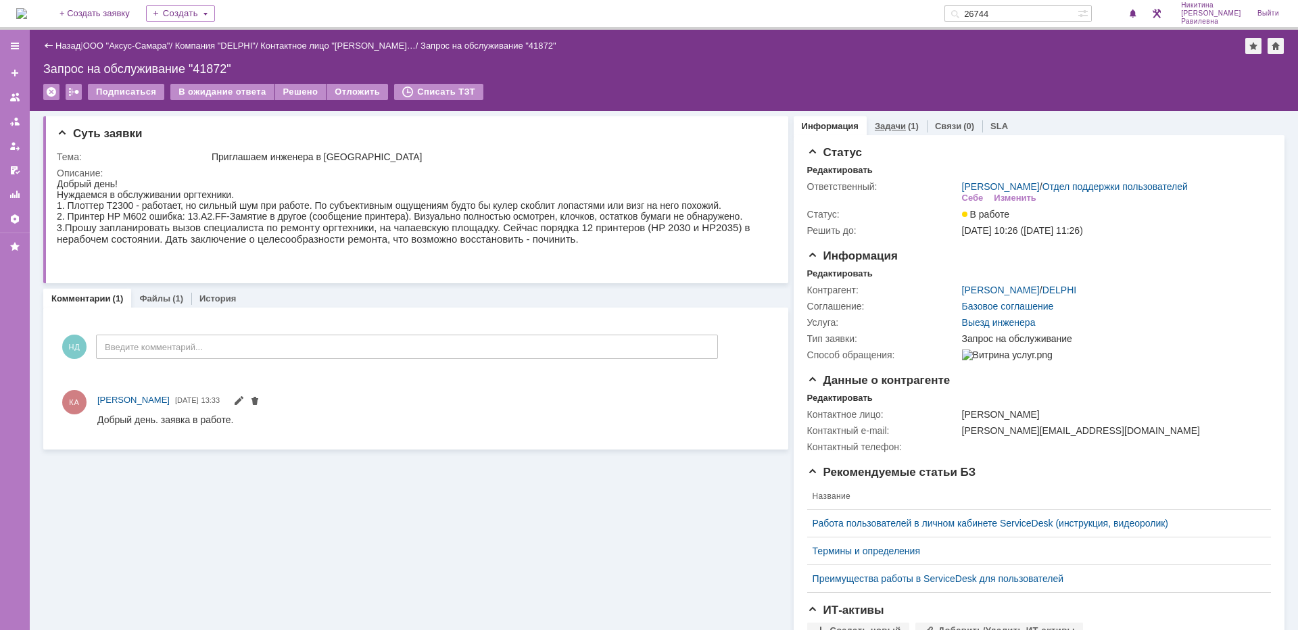
click at [890, 126] on link "Задачи" at bounding box center [890, 126] width 31 height 10
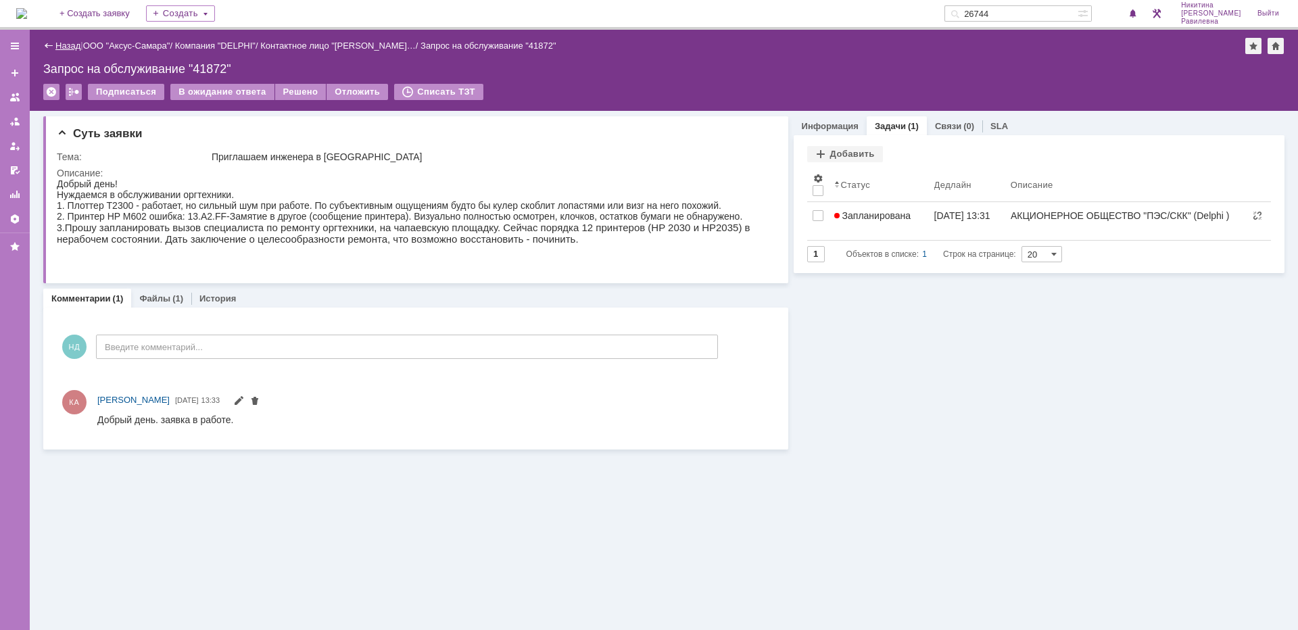
click at [76, 49] on link "Назад" at bounding box center [67, 46] width 25 height 10
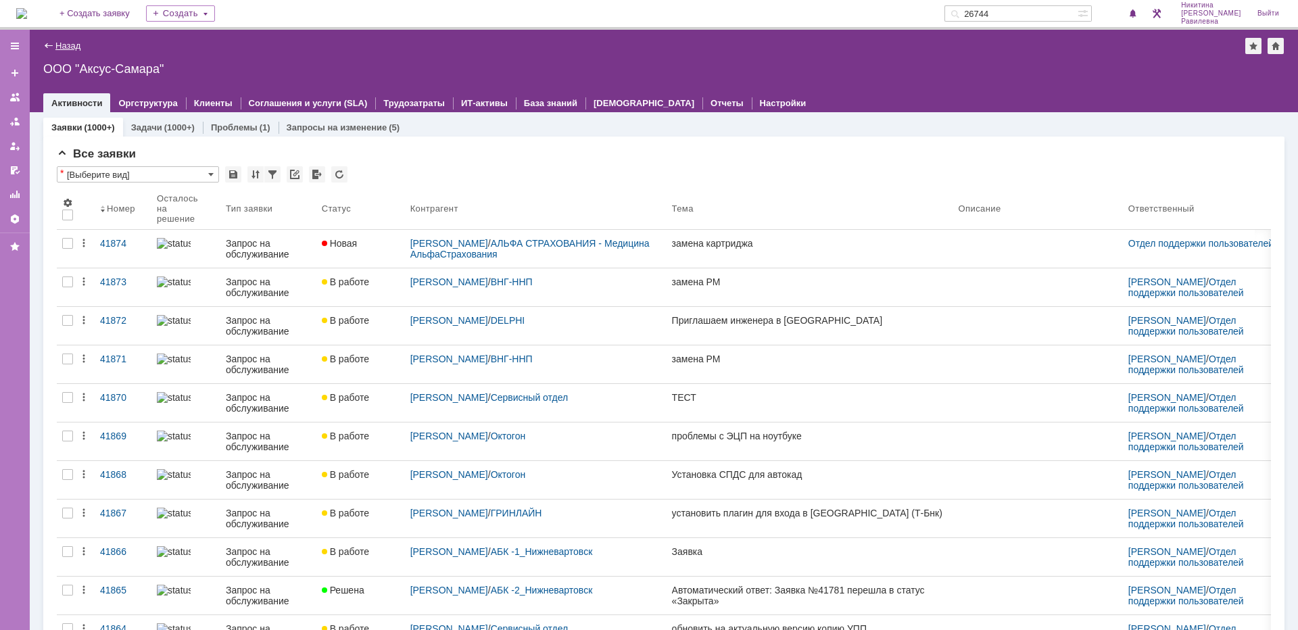
click at [74, 45] on link "Назад" at bounding box center [67, 46] width 25 height 10
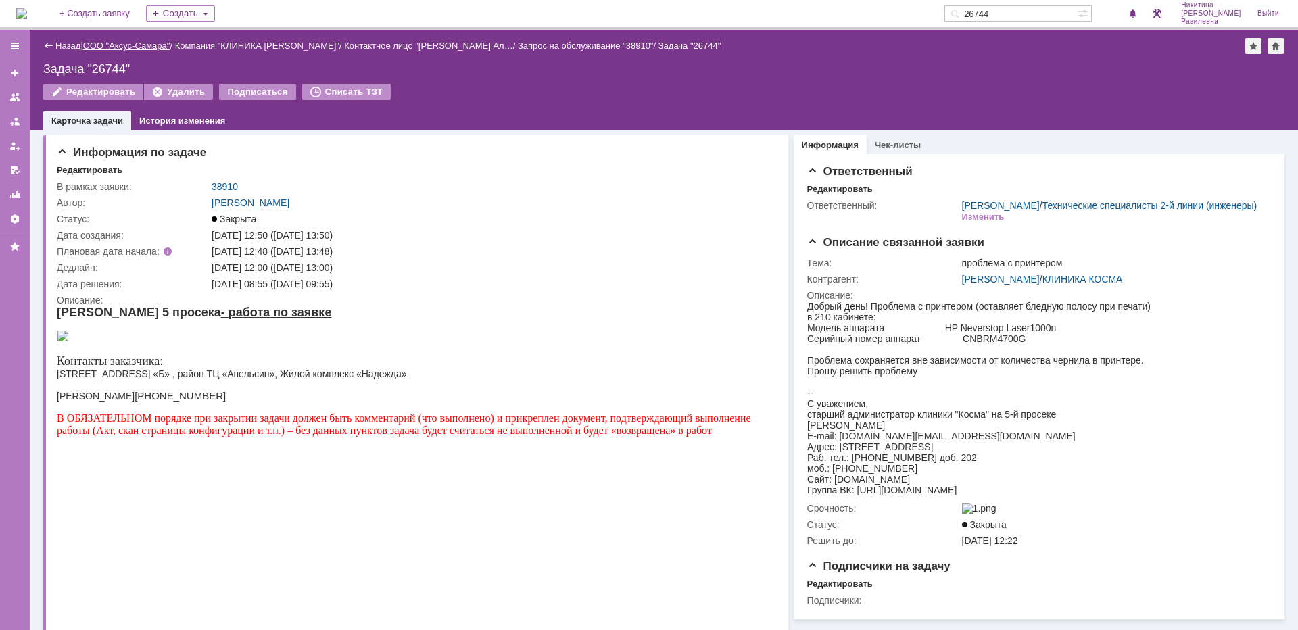
click at [143, 41] on link "ООО "Аксус-Самара"" at bounding box center [126, 46] width 87 height 10
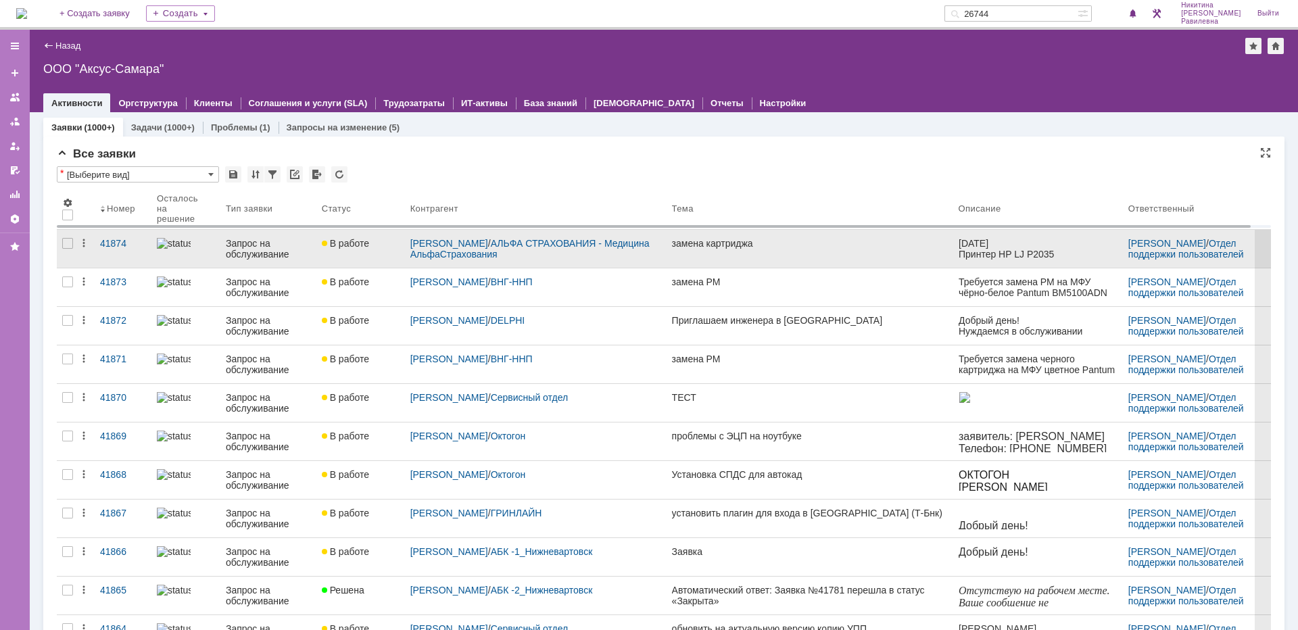
click at [258, 253] on div "Запрос на обслуживание" at bounding box center [268, 249] width 85 height 22
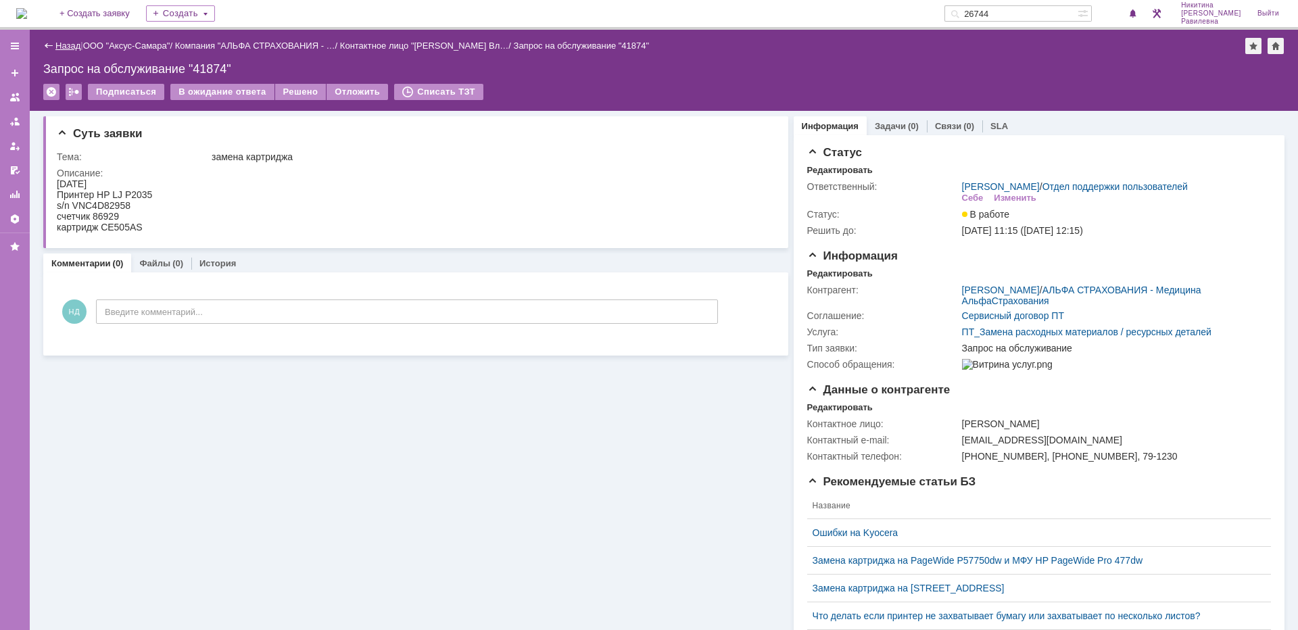
click at [69, 49] on link "Назад" at bounding box center [67, 46] width 25 height 10
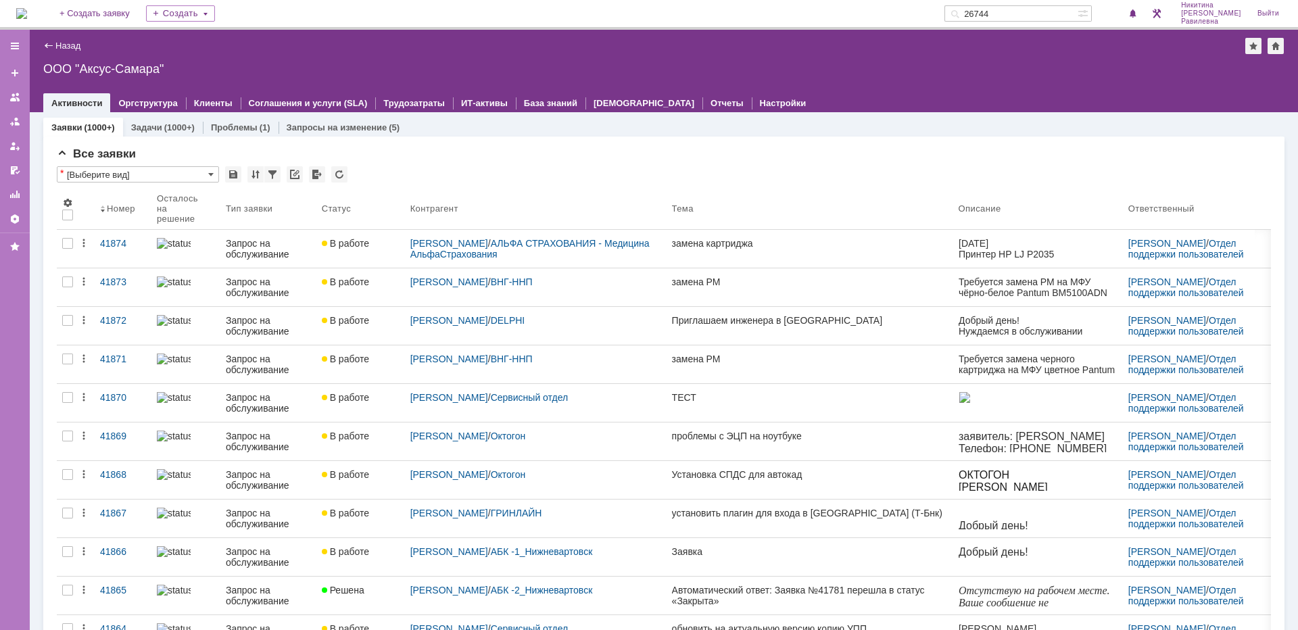
click at [1056, 14] on input "26744" at bounding box center [1010, 13] width 133 height 16
type input "41628"
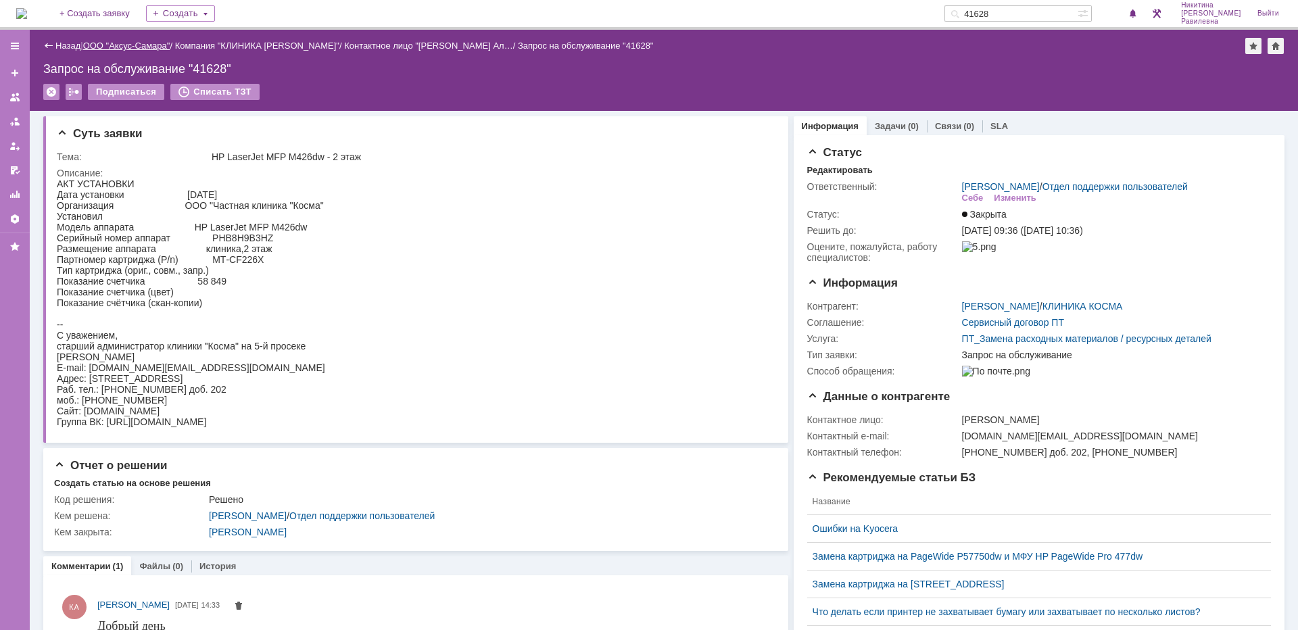
click at [125, 47] on link "ООО "Аксус-Самара"" at bounding box center [126, 46] width 87 height 10
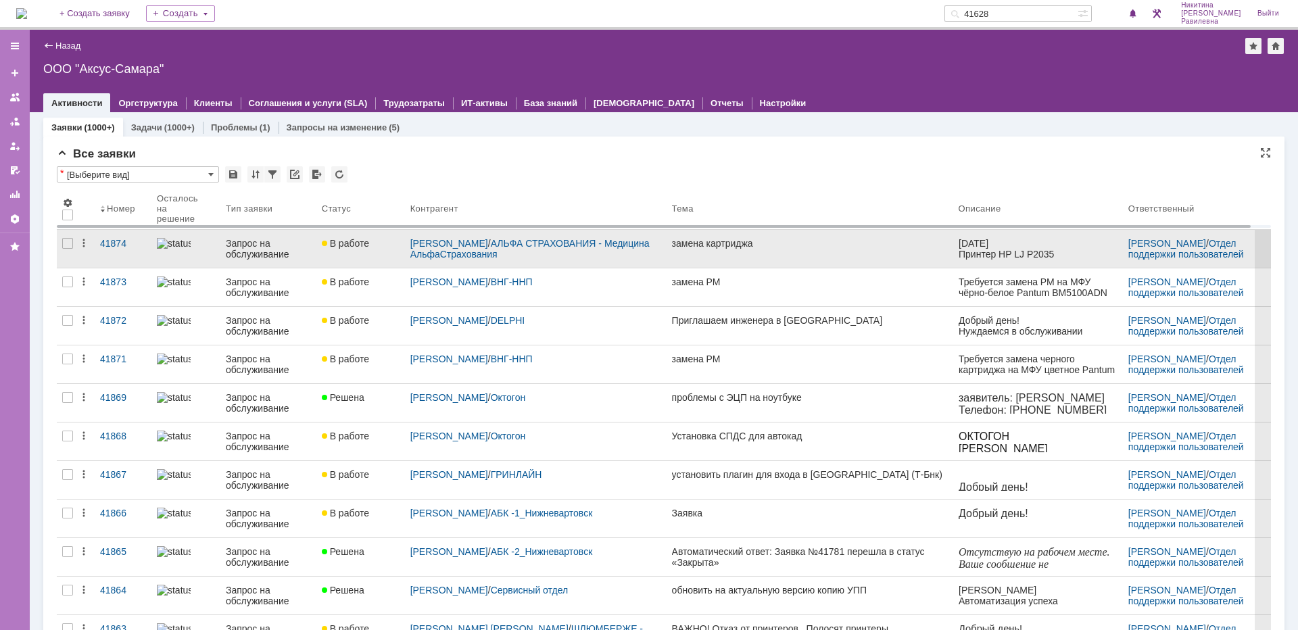
click at [268, 244] on div "Запрос на обслуживание" at bounding box center [268, 249] width 85 height 22
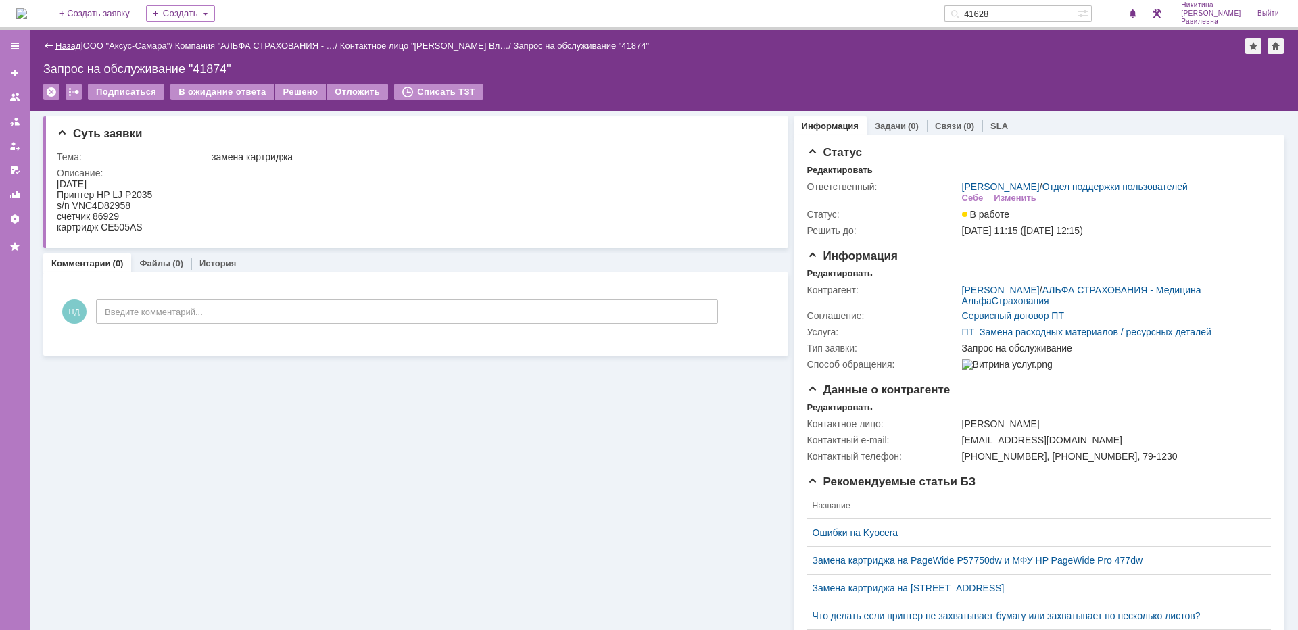
click at [74, 46] on link "Назад" at bounding box center [67, 46] width 25 height 10
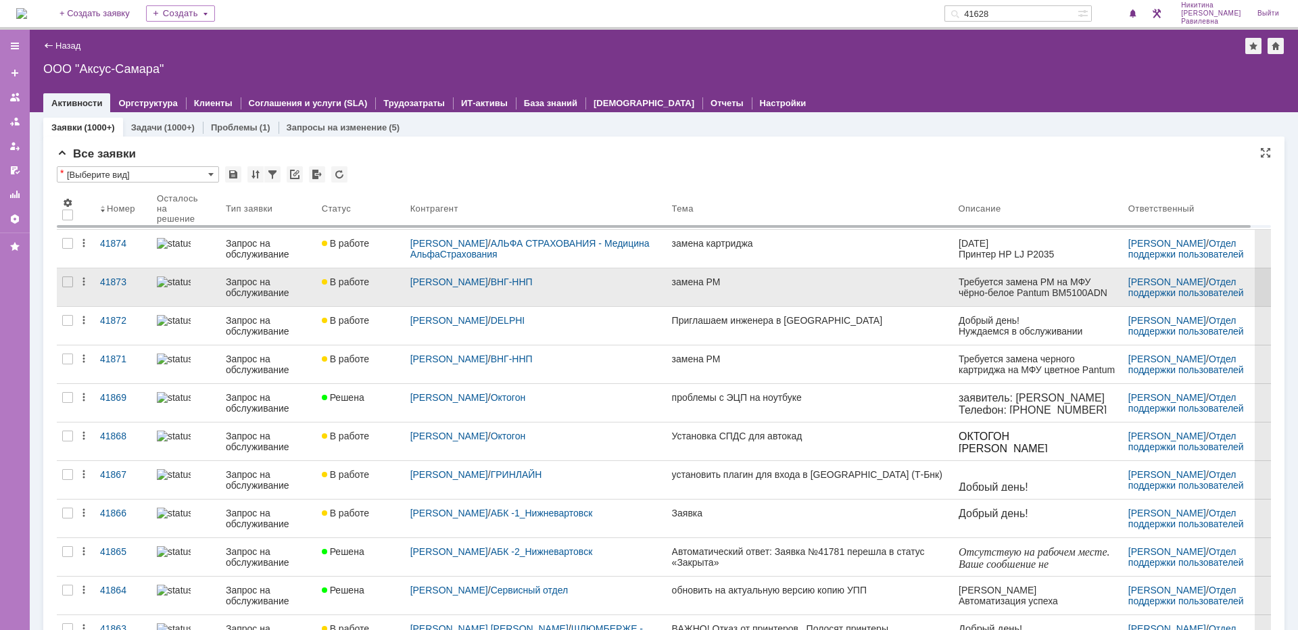
click at [241, 287] on div "Запрос на обслуживание" at bounding box center [268, 287] width 85 height 22
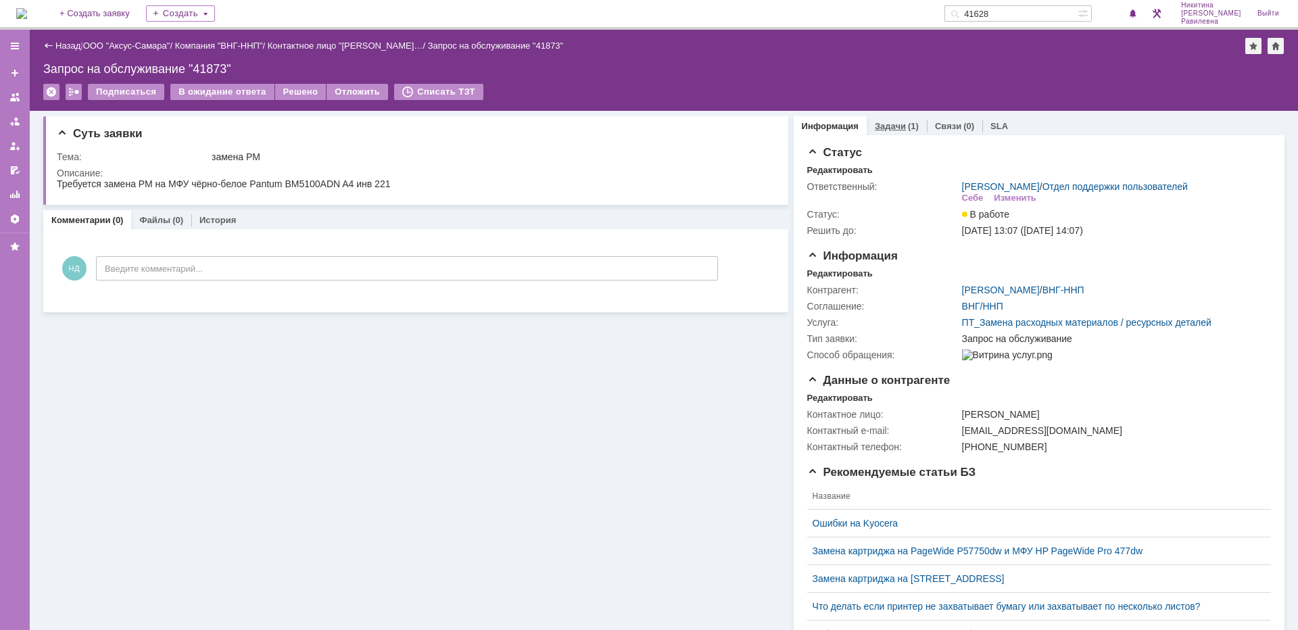
click at [892, 128] on link "Задачи" at bounding box center [890, 126] width 31 height 10
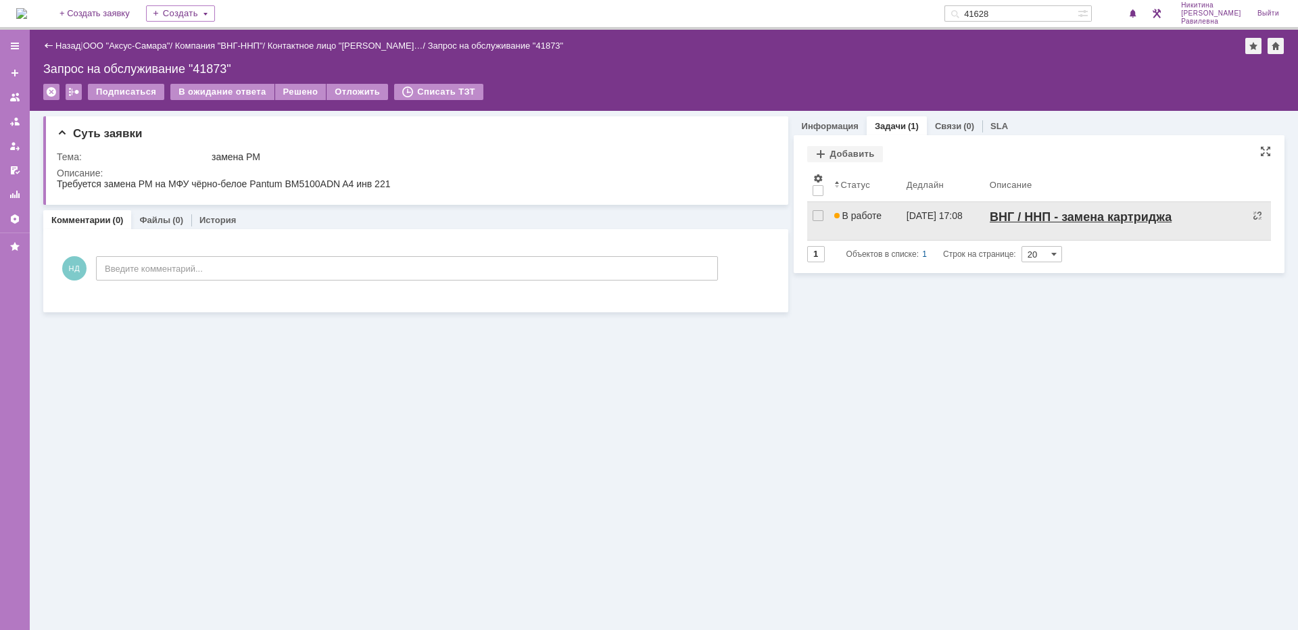
click at [879, 214] on span "В работе" at bounding box center [857, 215] width 47 height 11
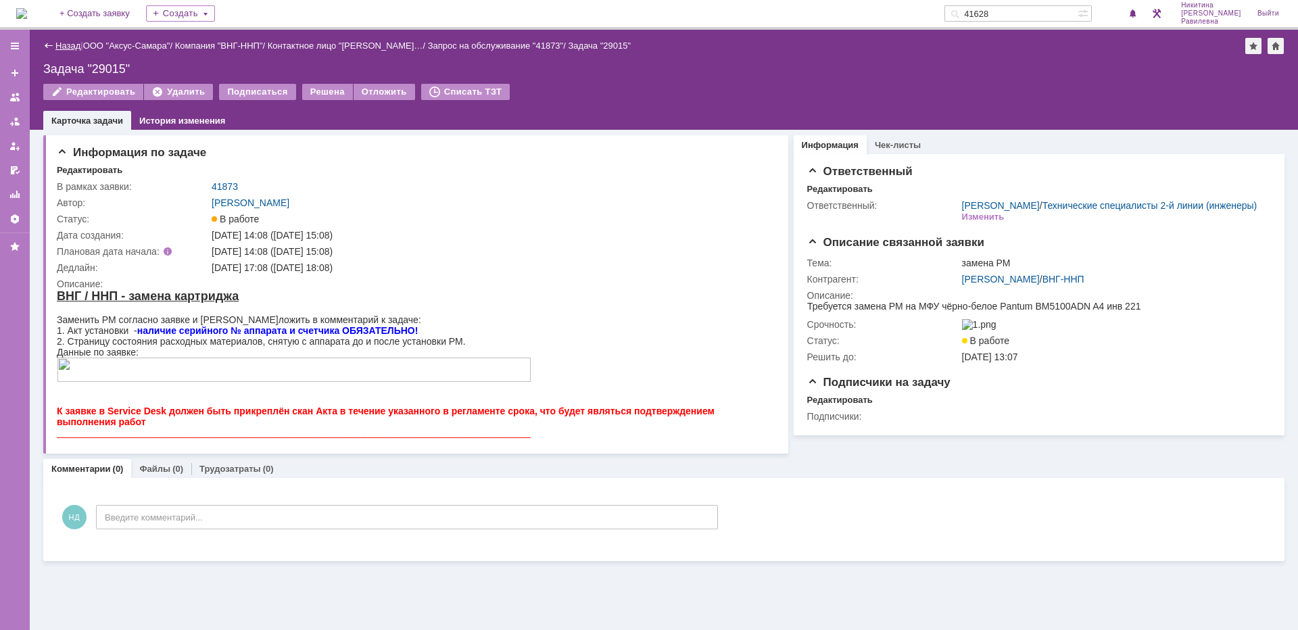
click at [65, 47] on link "Назад" at bounding box center [67, 46] width 25 height 10
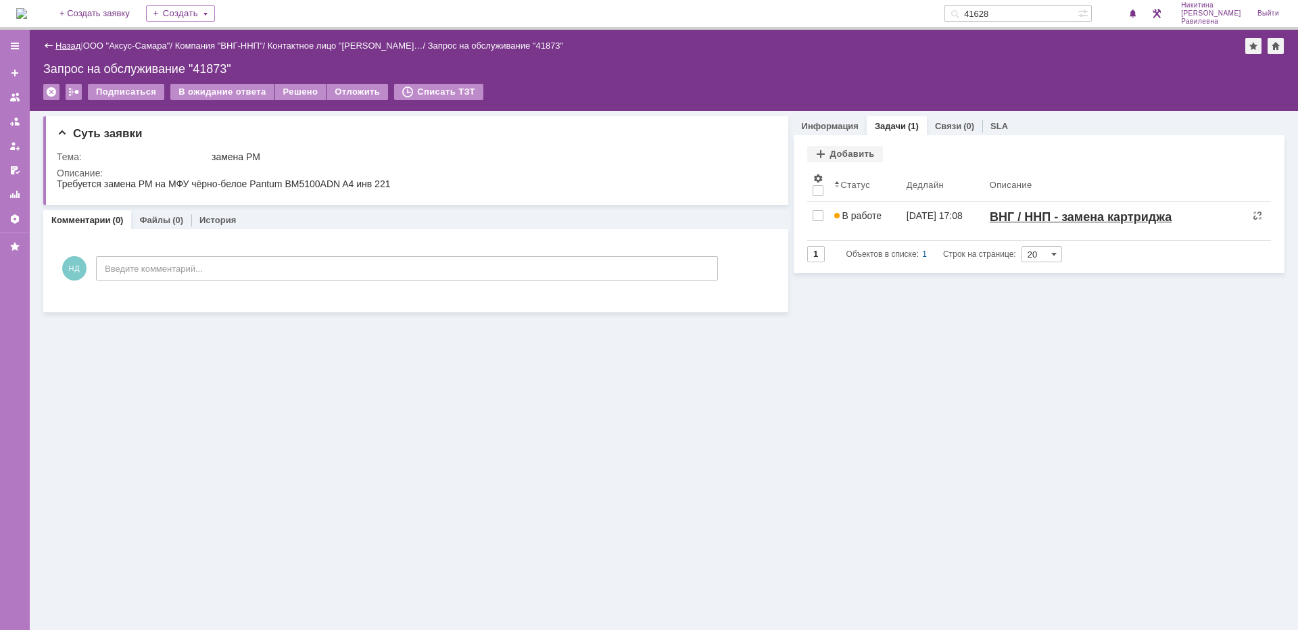
click at [69, 46] on link "Назад" at bounding box center [67, 46] width 25 height 10
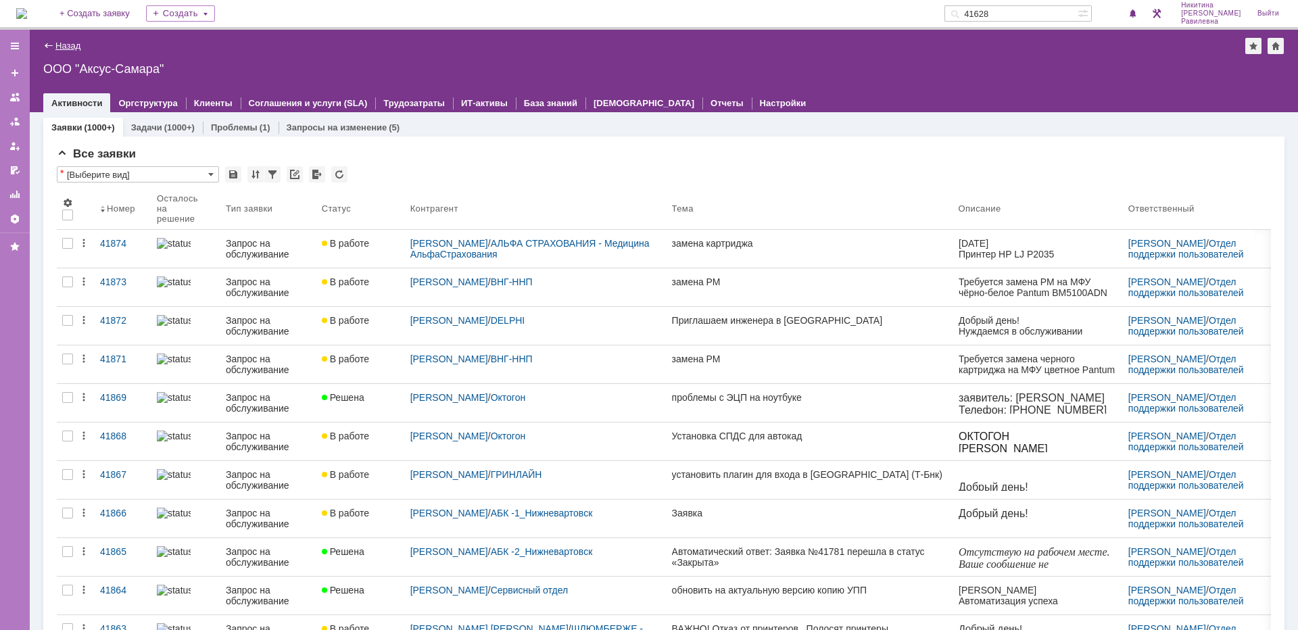
click at [66, 47] on link "Назад" at bounding box center [67, 46] width 25 height 10
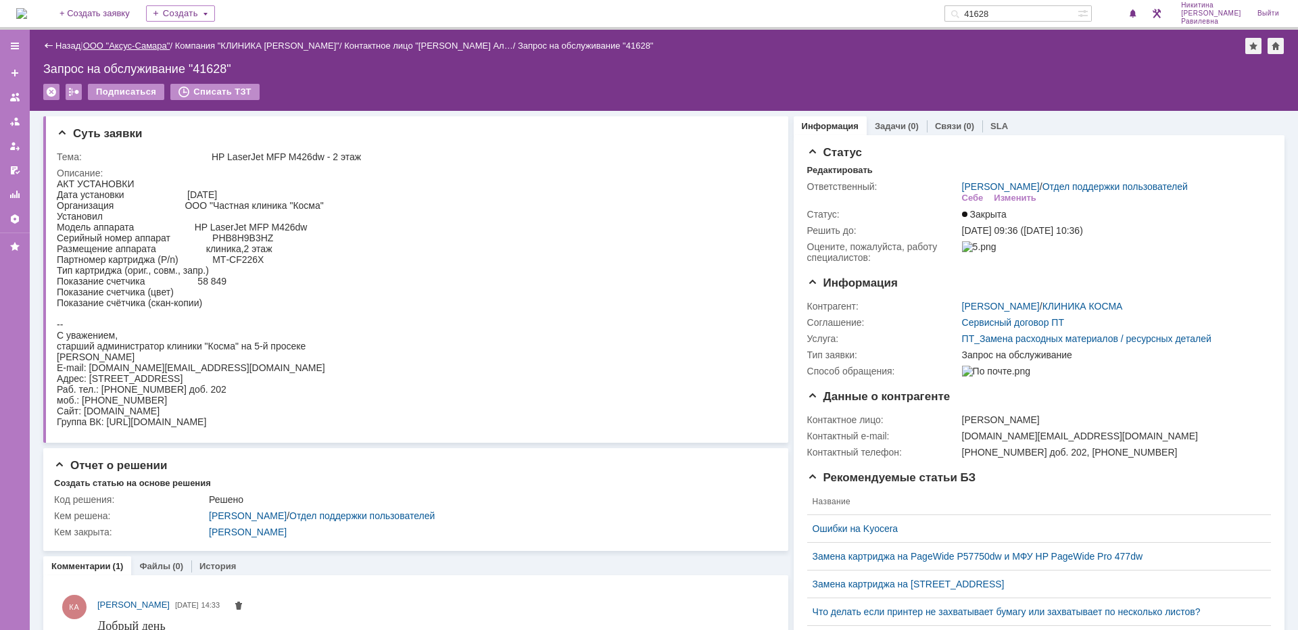
click at [138, 48] on link "ООО "Аксус-Самара"" at bounding box center [126, 46] width 87 height 10
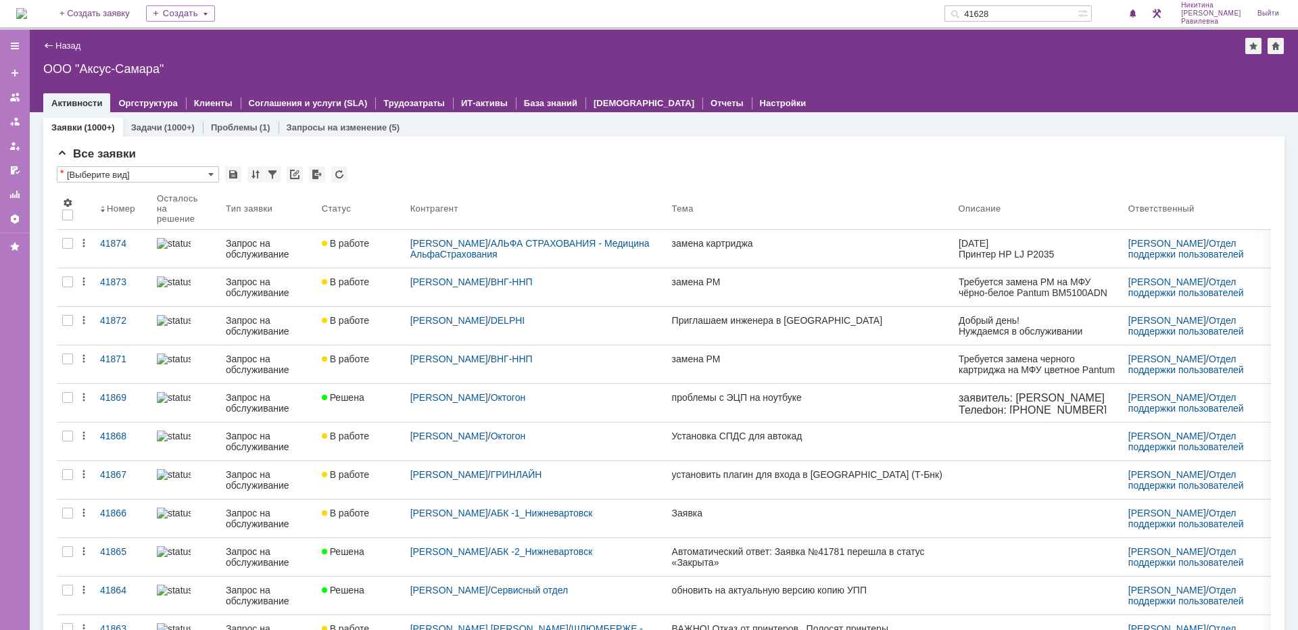
drag, startPoint x: 1051, startPoint y: 11, endPoint x: 990, endPoint y: 10, distance: 60.8
click at [990, 10] on div "41628" at bounding box center [1010, 13] width 133 height 16
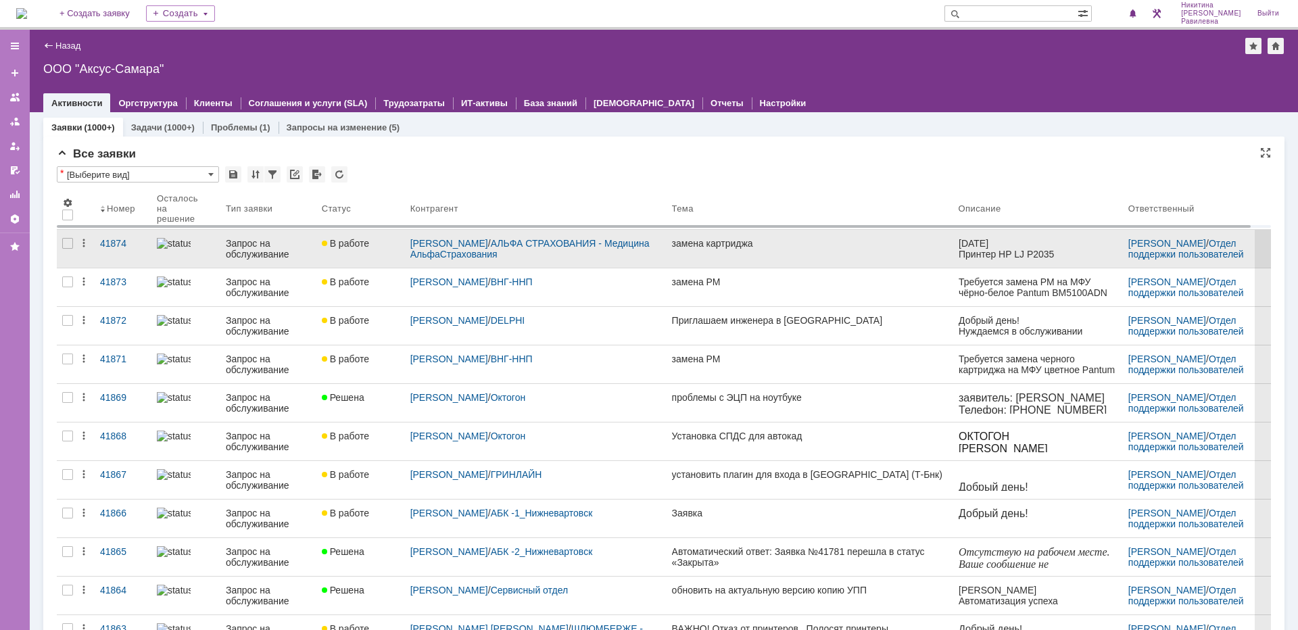
click at [249, 253] on div "Запрос на обслуживание" at bounding box center [268, 249] width 85 height 22
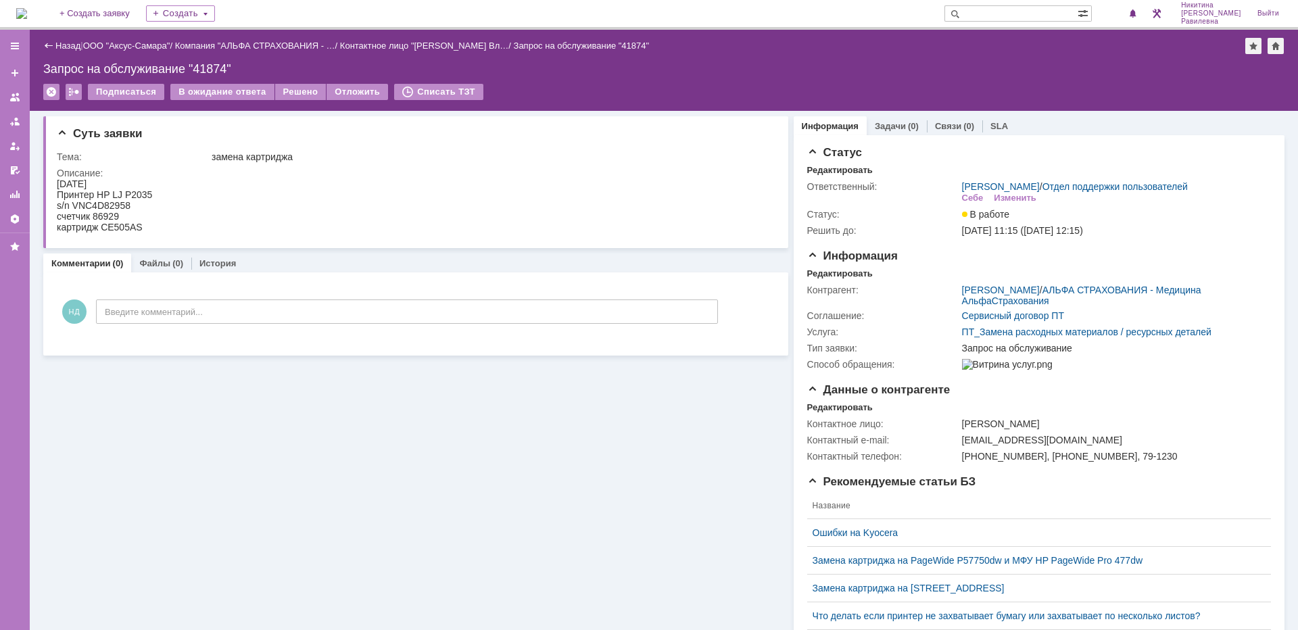
click at [68, 51] on div "Назад | ООО "Аксус-Самара" / Компания "АЛЬФА СТРАХОВАНИЯ - … / Контактное лицо …" at bounding box center [663, 46] width 1241 height 16
click at [68, 49] on link "Назад" at bounding box center [67, 46] width 25 height 10
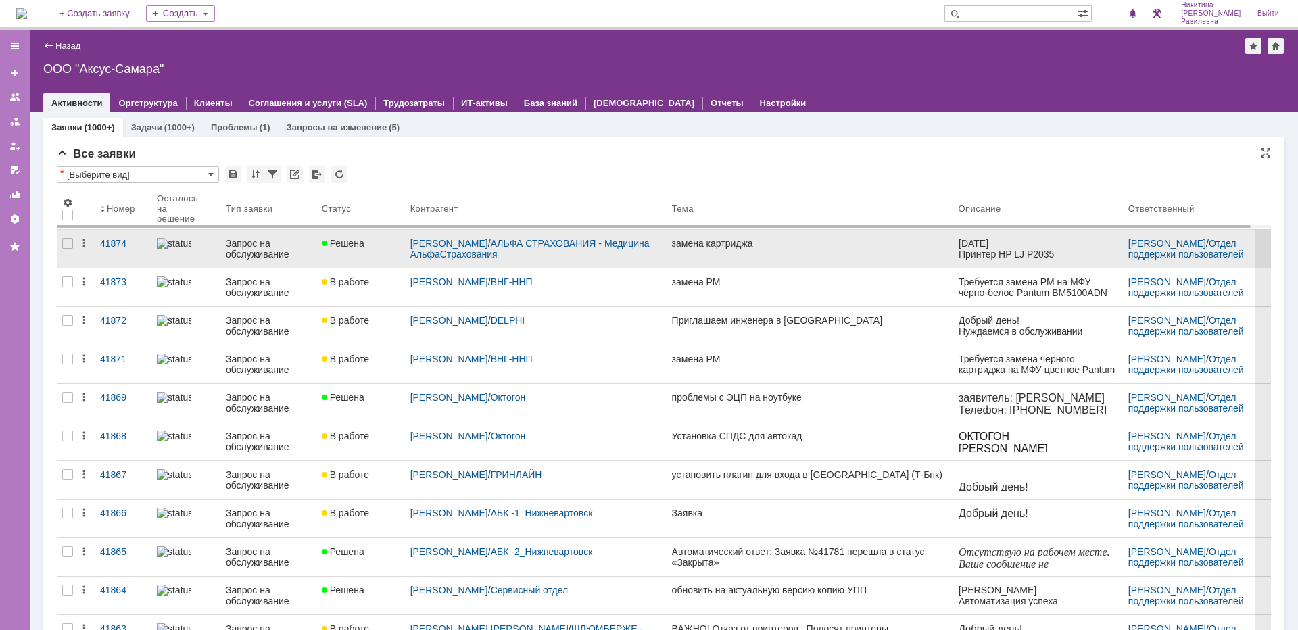
click at [241, 247] on div "Запрос на обслуживание" at bounding box center [268, 249] width 85 height 22
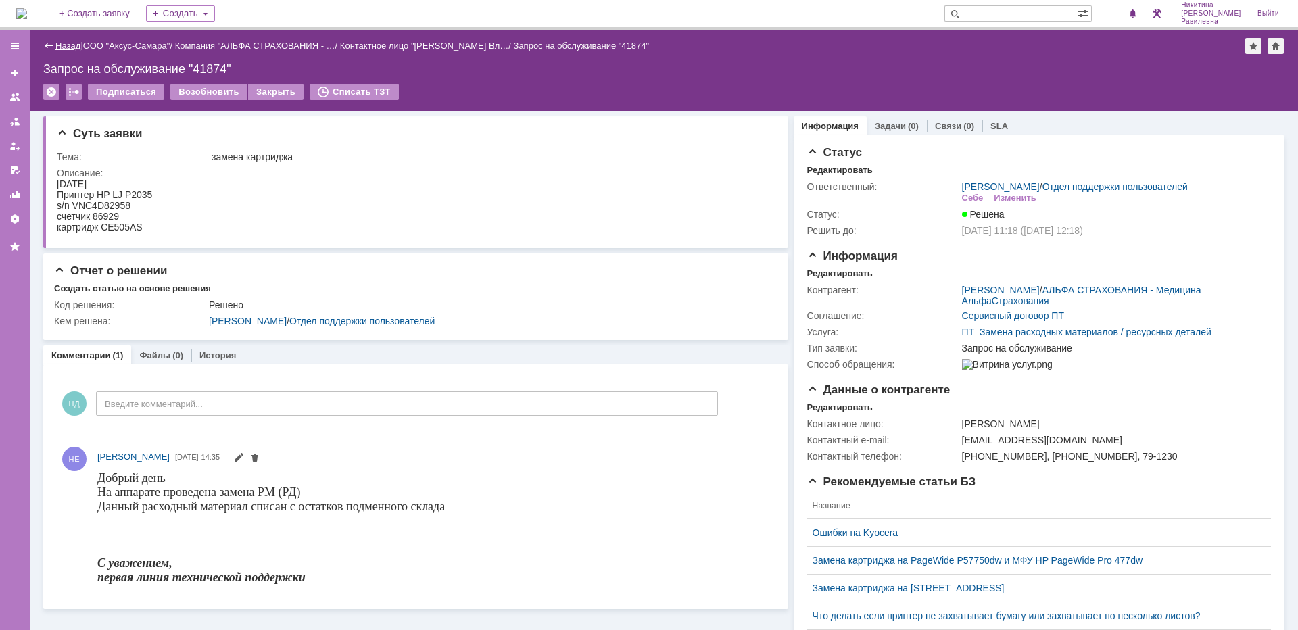
click at [66, 42] on link "Назад" at bounding box center [67, 46] width 25 height 10
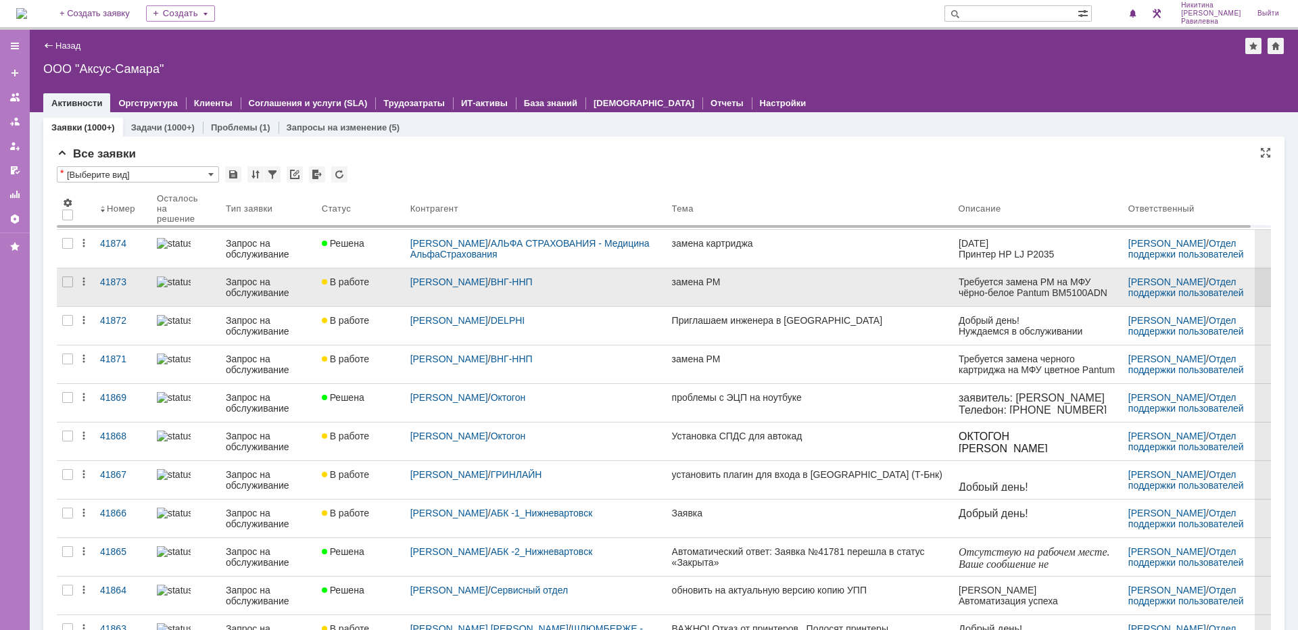
click at [274, 281] on div "Запрос на обслуживание" at bounding box center [268, 287] width 85 height 22
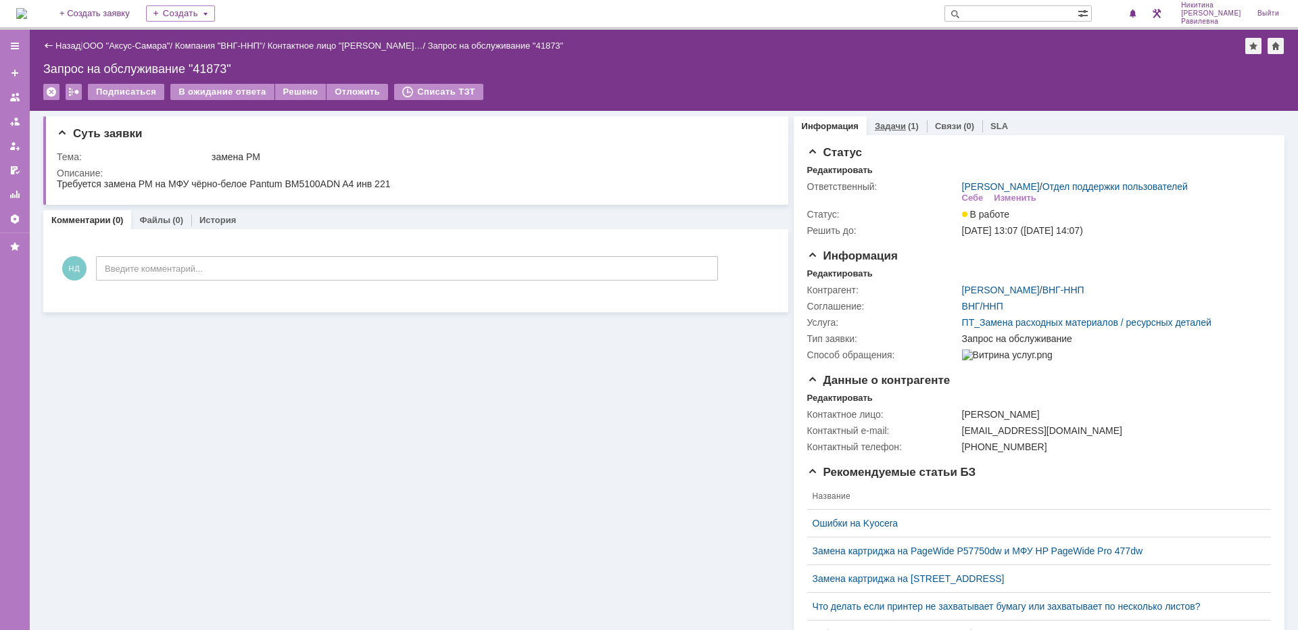
click at [885, 129] on link "Задачи" at bounding box center [890, 126] width 31 height 10
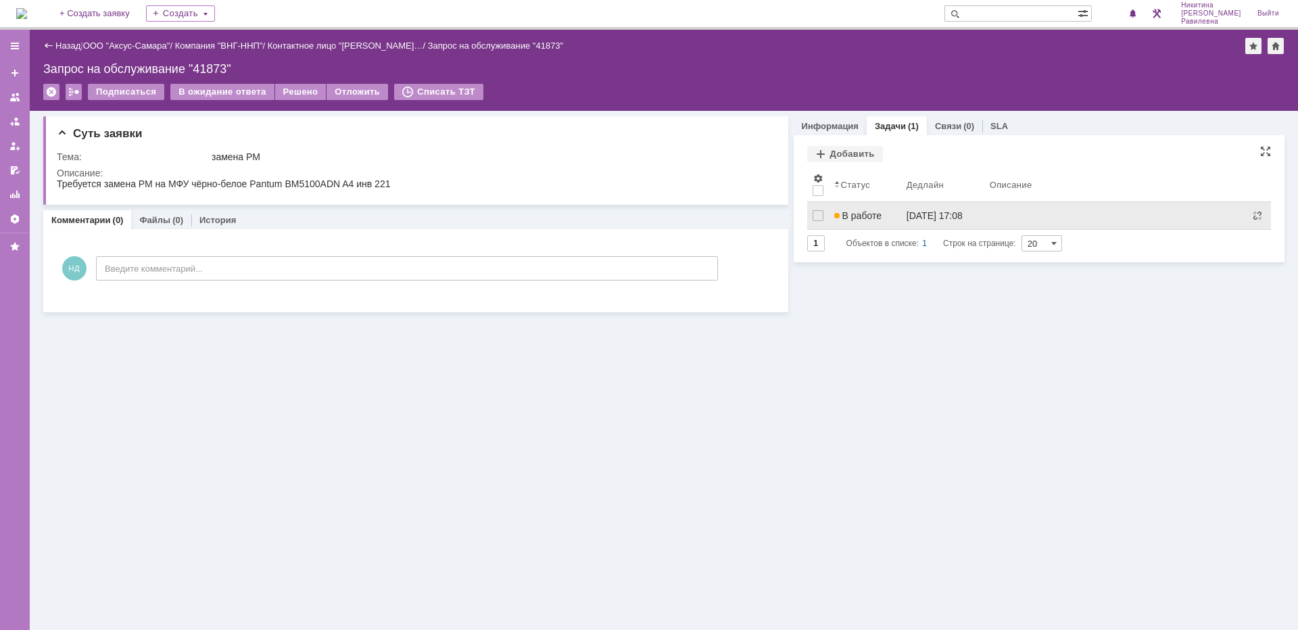
click at [888, 215] on div "В работе" at bounding box center [865, 215] width 62 height 11
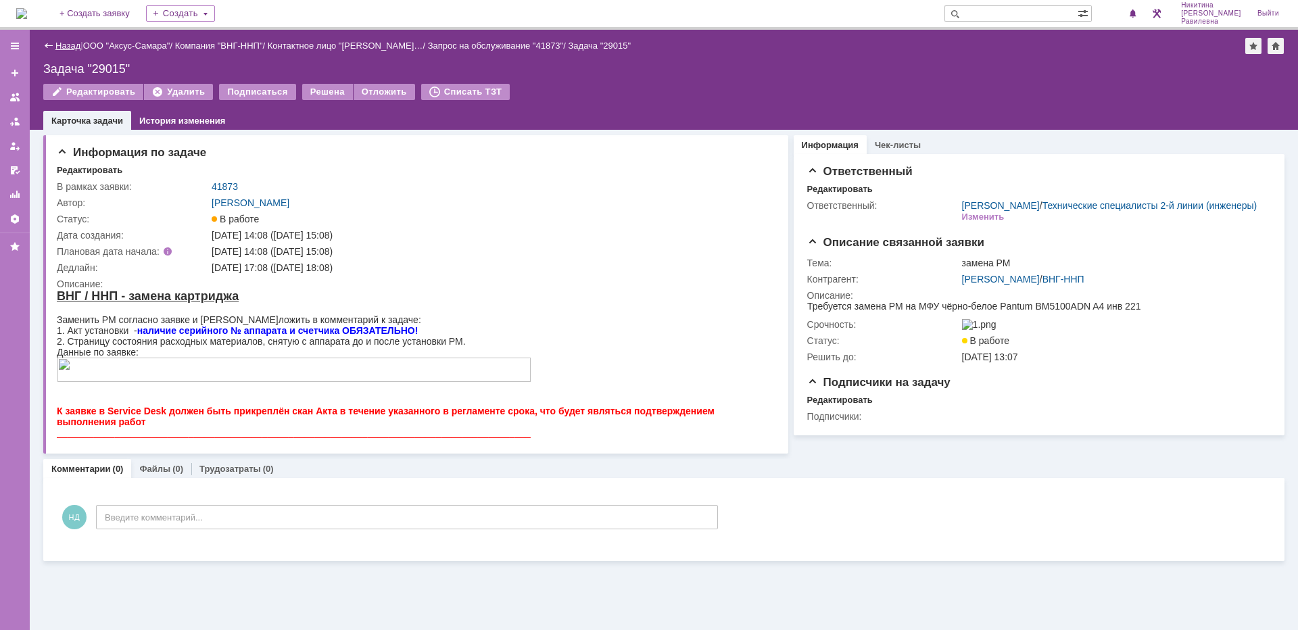
click at [65, 44] on link "Назад" at bounding box center [67, 46] width 25 height 10
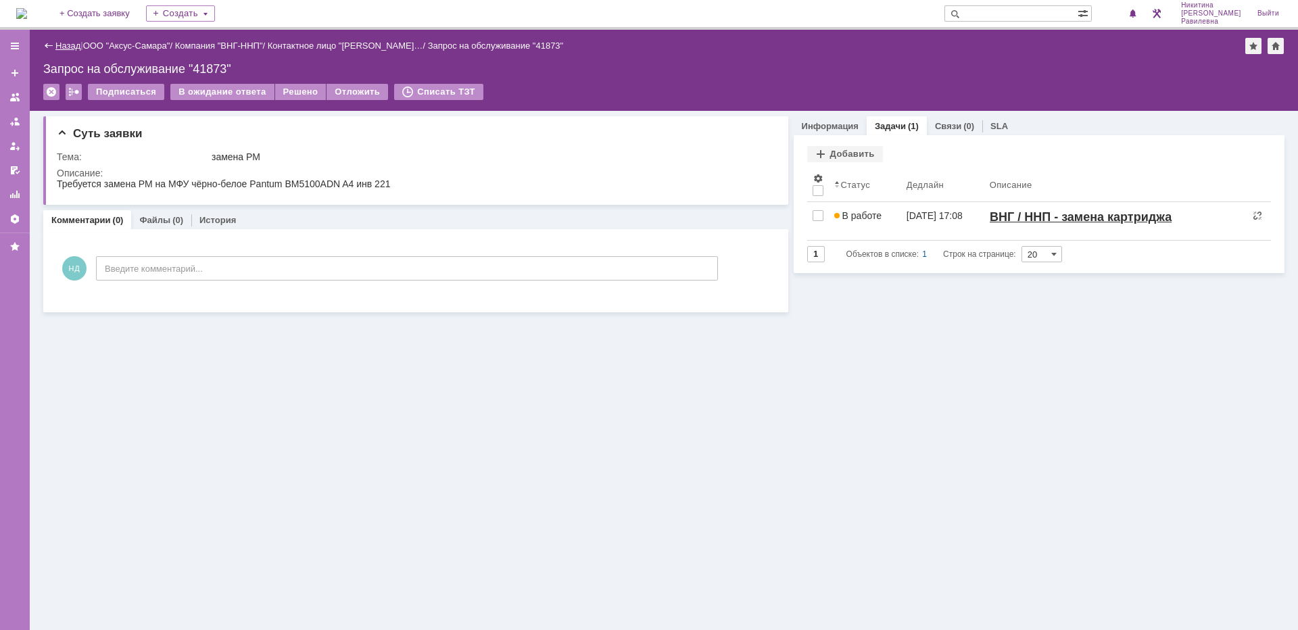
click at [68, 43] on link "Назад" at bounding box center [67, 46] width 25 height 10
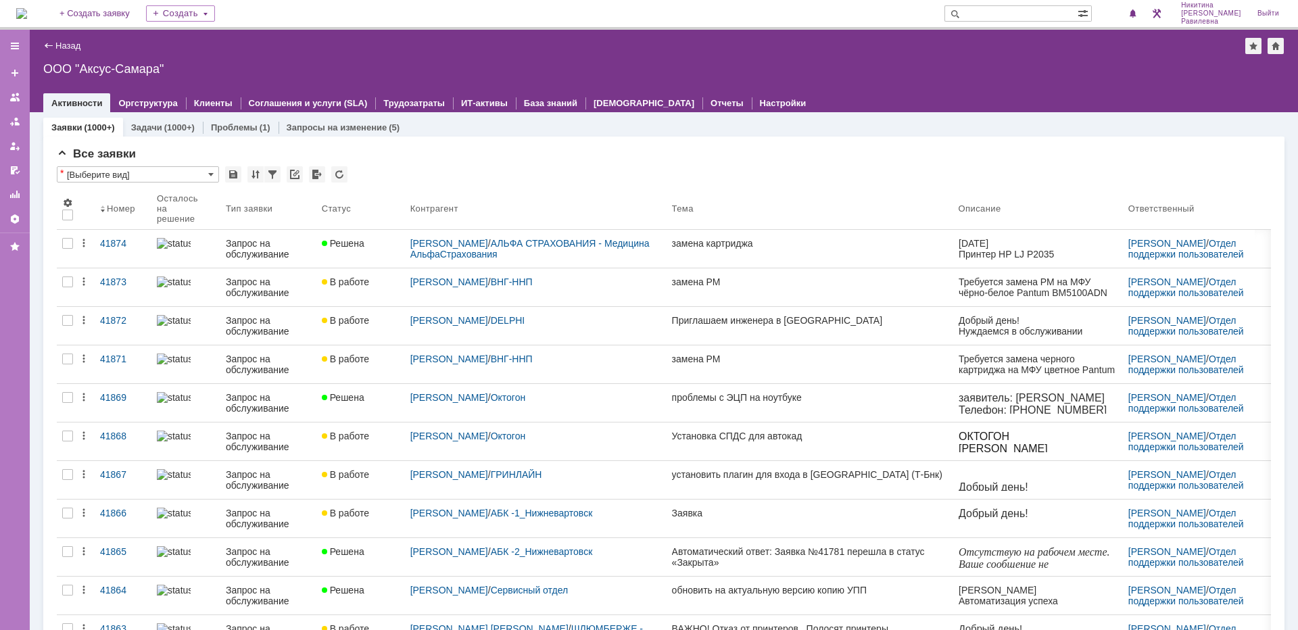
click at [1040, 9] on input "text" at bounding box center [1010, 13] width 133 height 16
type input "1"
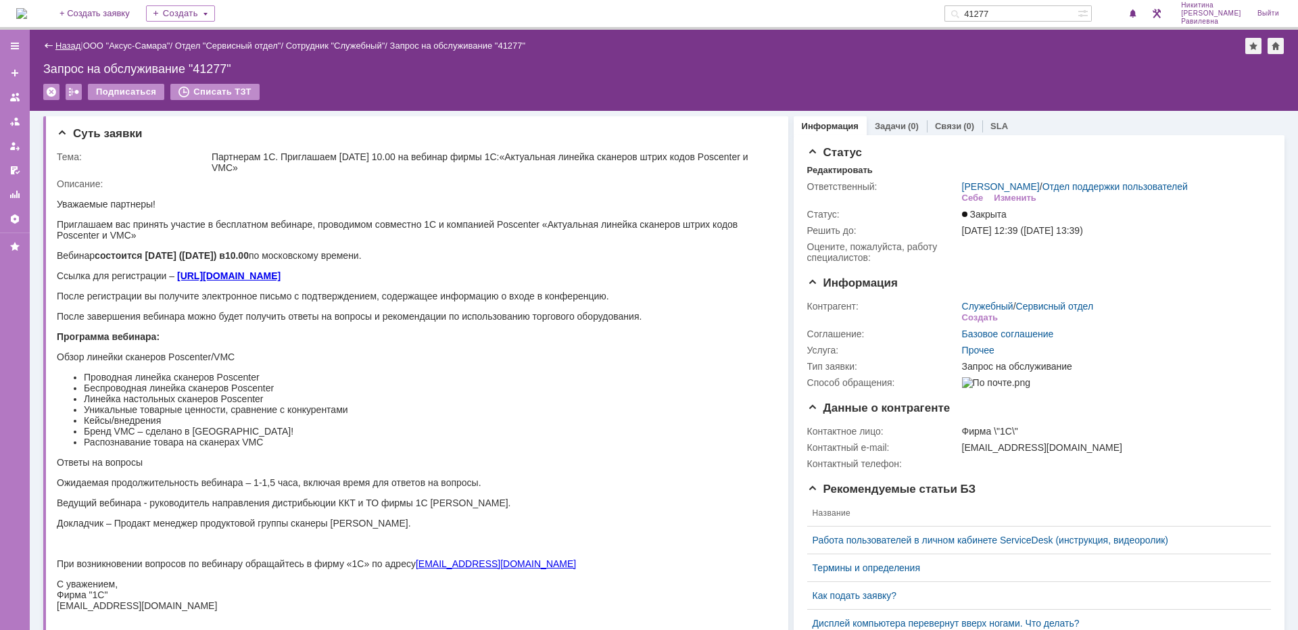
click at [61, 49] on link "Назад" at bounding box center [67, 46] width 25 height 10
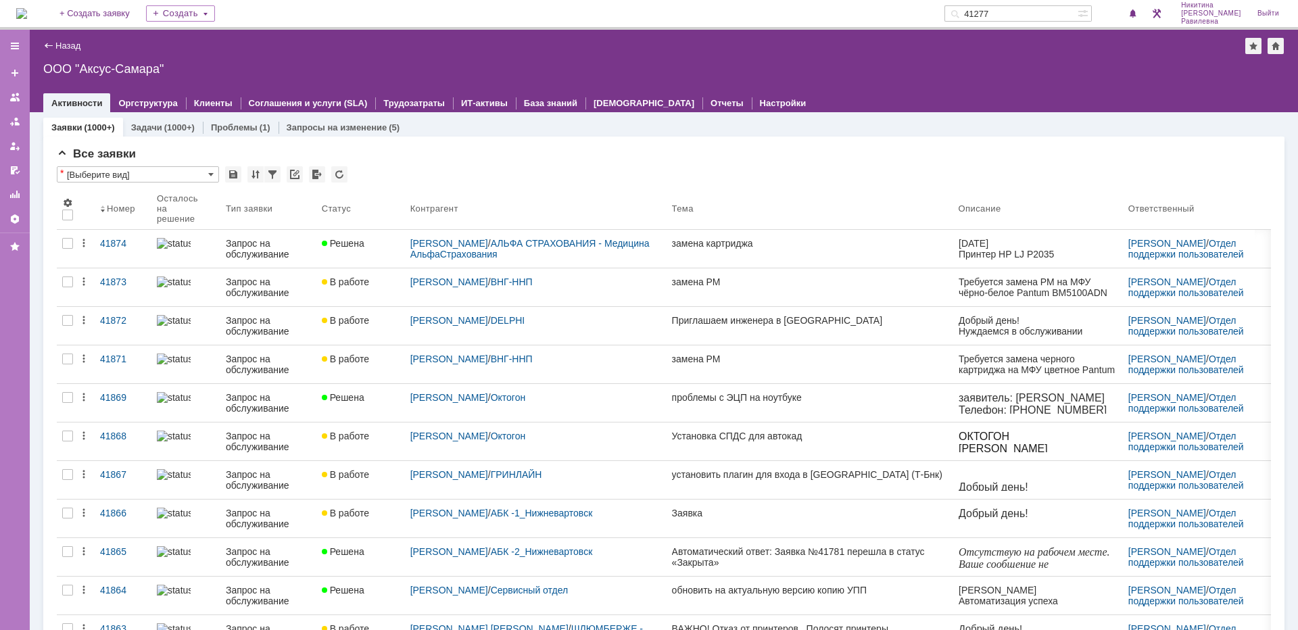
click at [1039, 13] on input "41277" at bounding box center [1010, 13] width 133 height 16
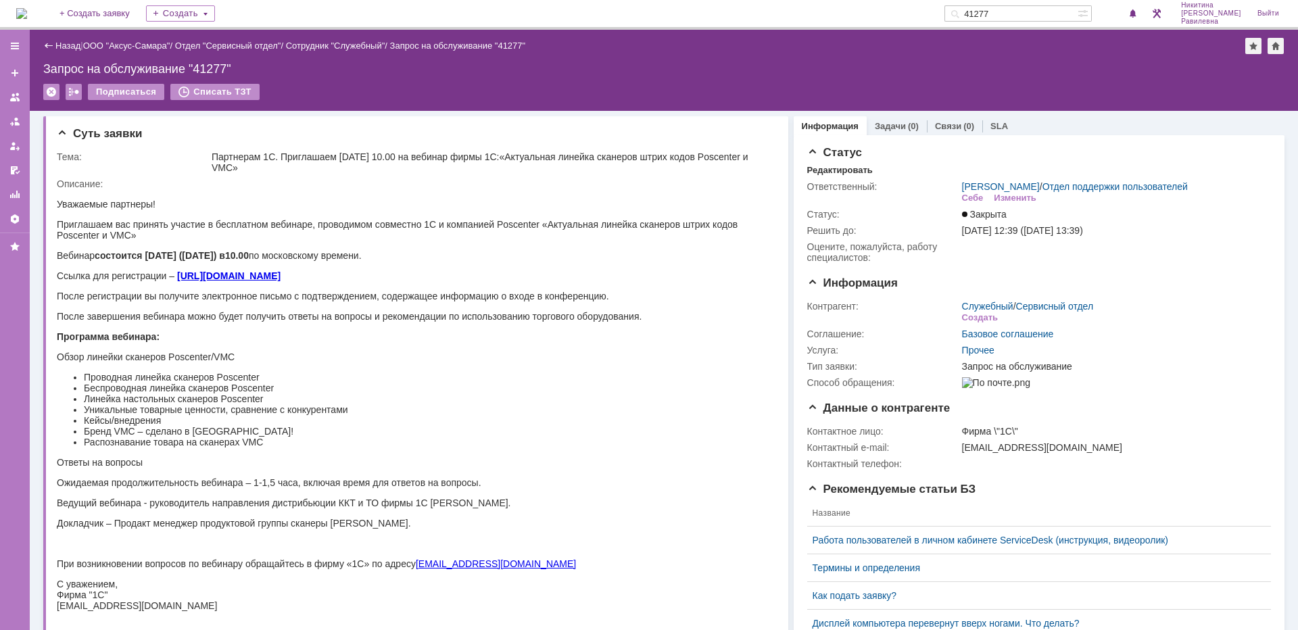
click at [1031, 13] on input "41277" at bounding box center [1010, 13] width 133 height 16
type input "41227"
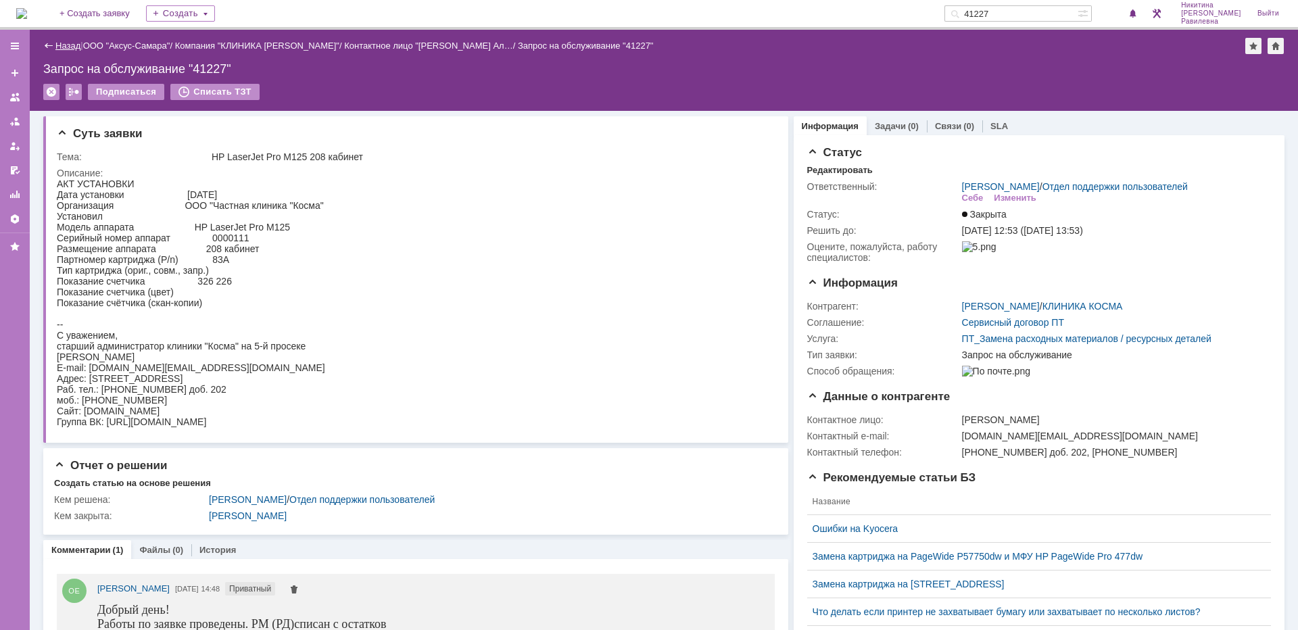
click at [66, 44] on link "Назад" at bounding box center [67, 46] width 25 height 10
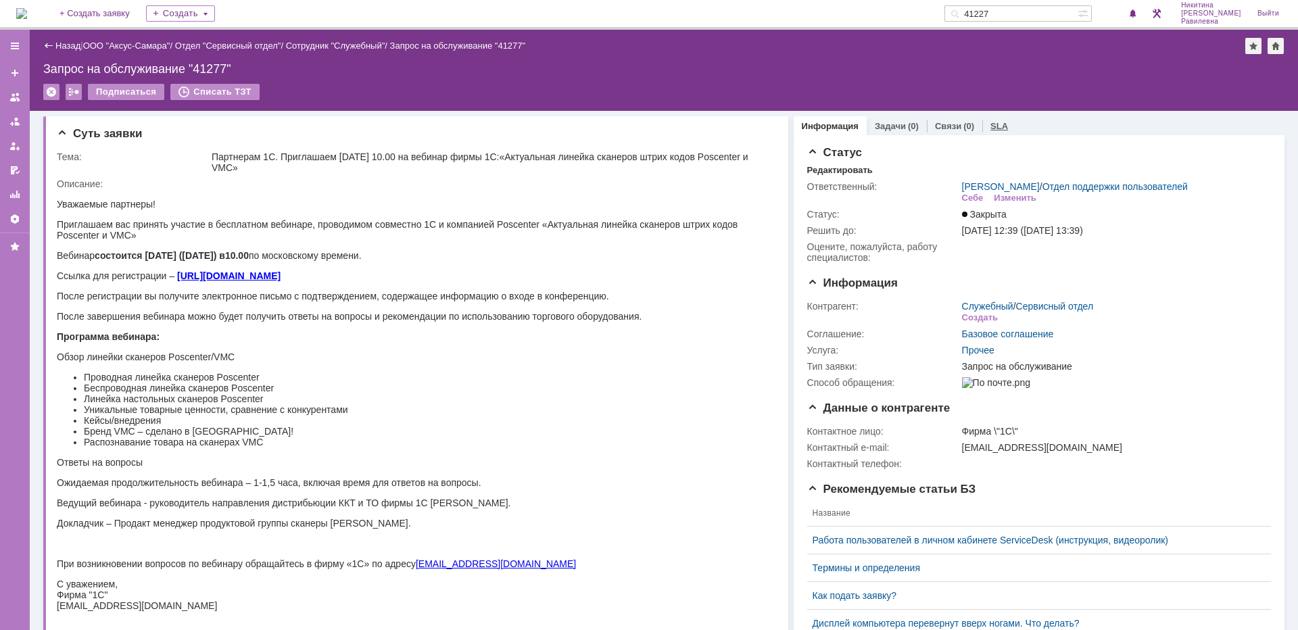
click at [994, 126] on link "SLA" at bounding box center [999, 126] width 18 height 10
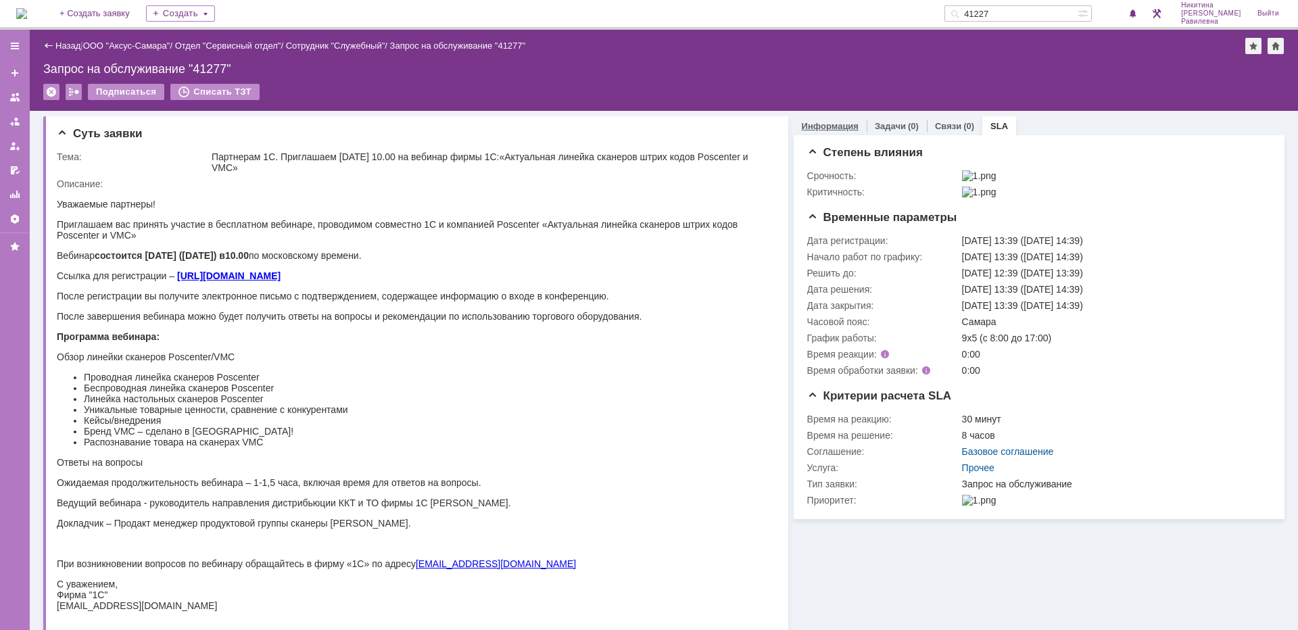
click at [812, 128] on link "Информация" at bounding box center [830, 126] width 57 height 10
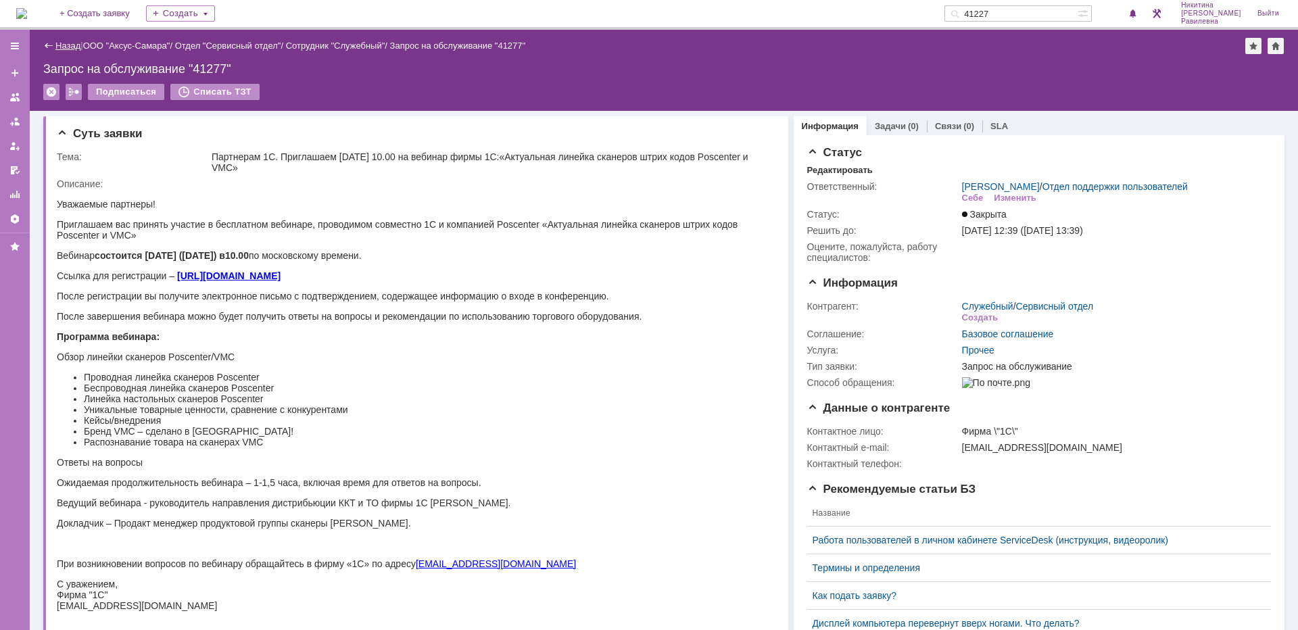
click at [76, 49] on link "Назад" at bounding box center [67, 46] width 25 height 10
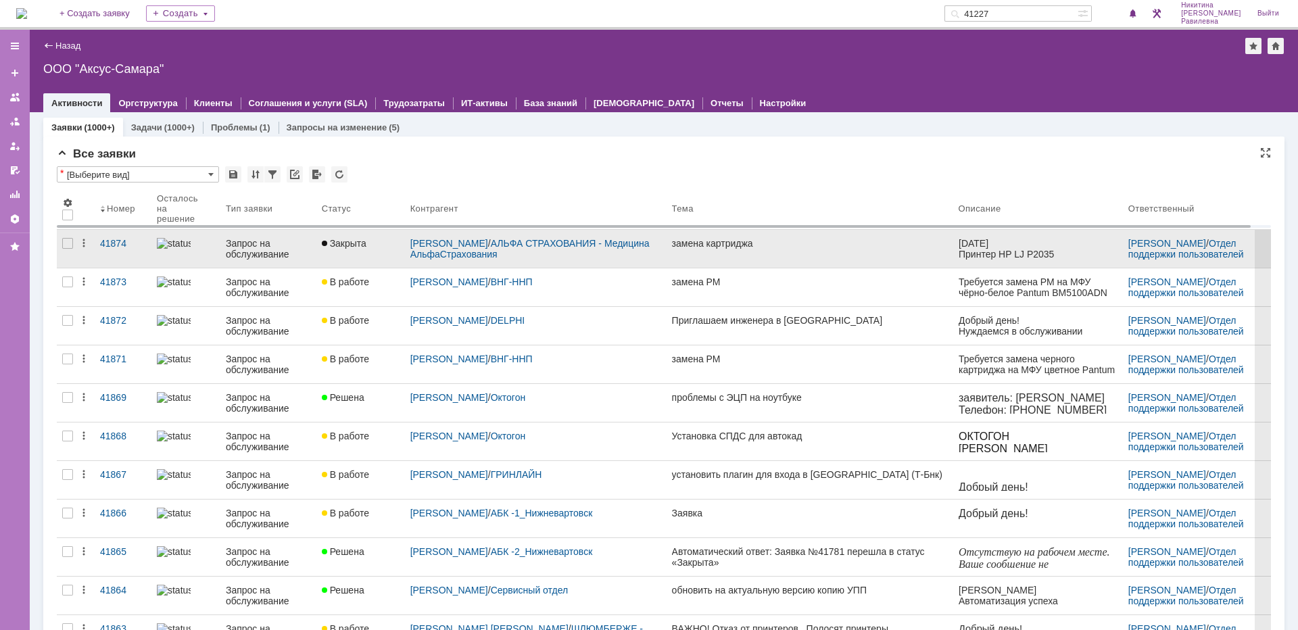
click at [258, 244] on div "Запрос на обслуживание" at bounding box center [268, 249] width 85 height 22
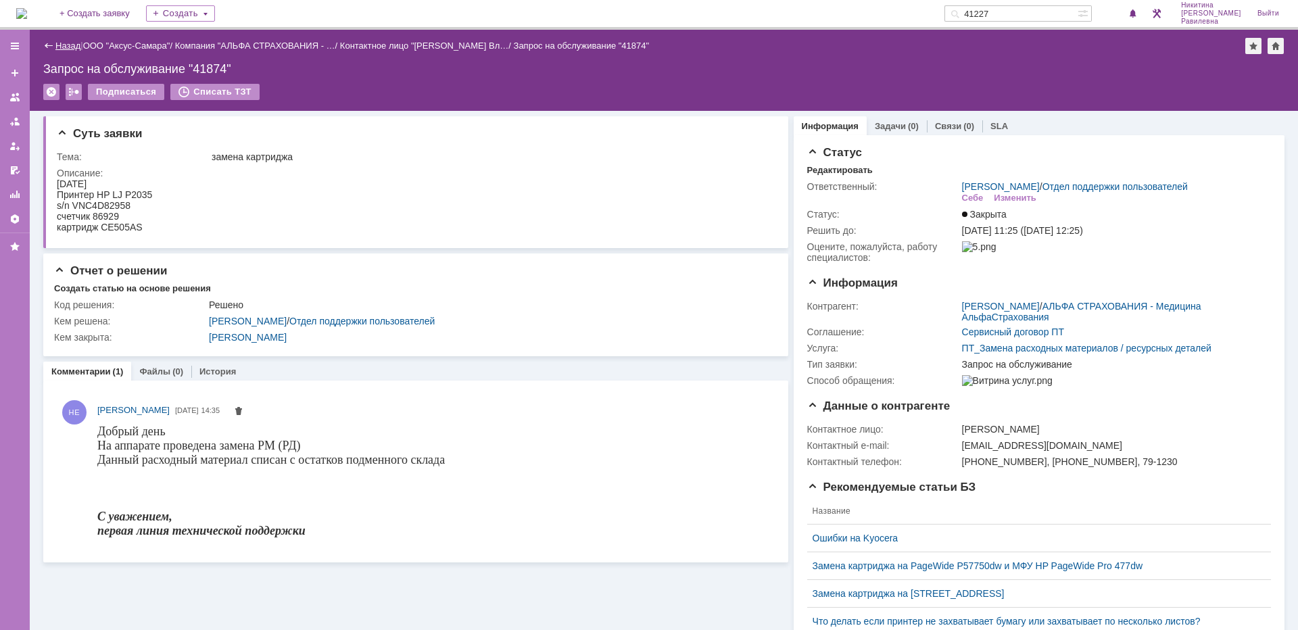
click at [78, 47] on link "Назад" at bounding box center [67, 46] width 25 height 10
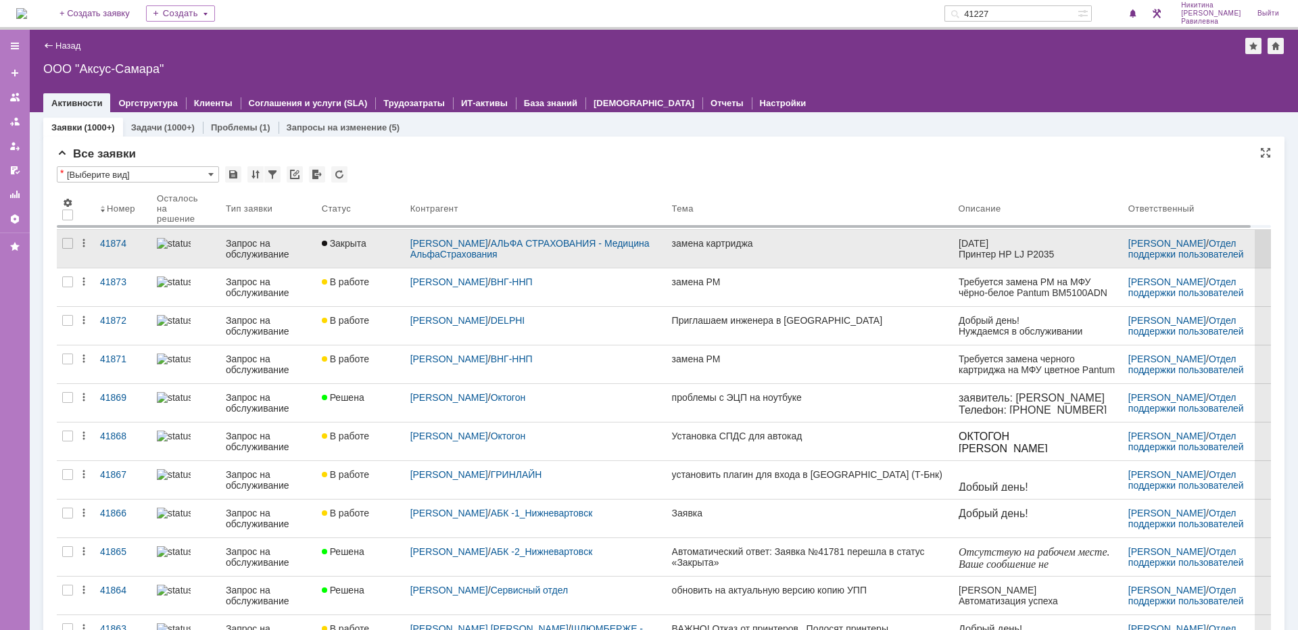
click at [278, 258] on div "Запрос на обслуживание" at bounding box center [268, 249] width 85 height 22
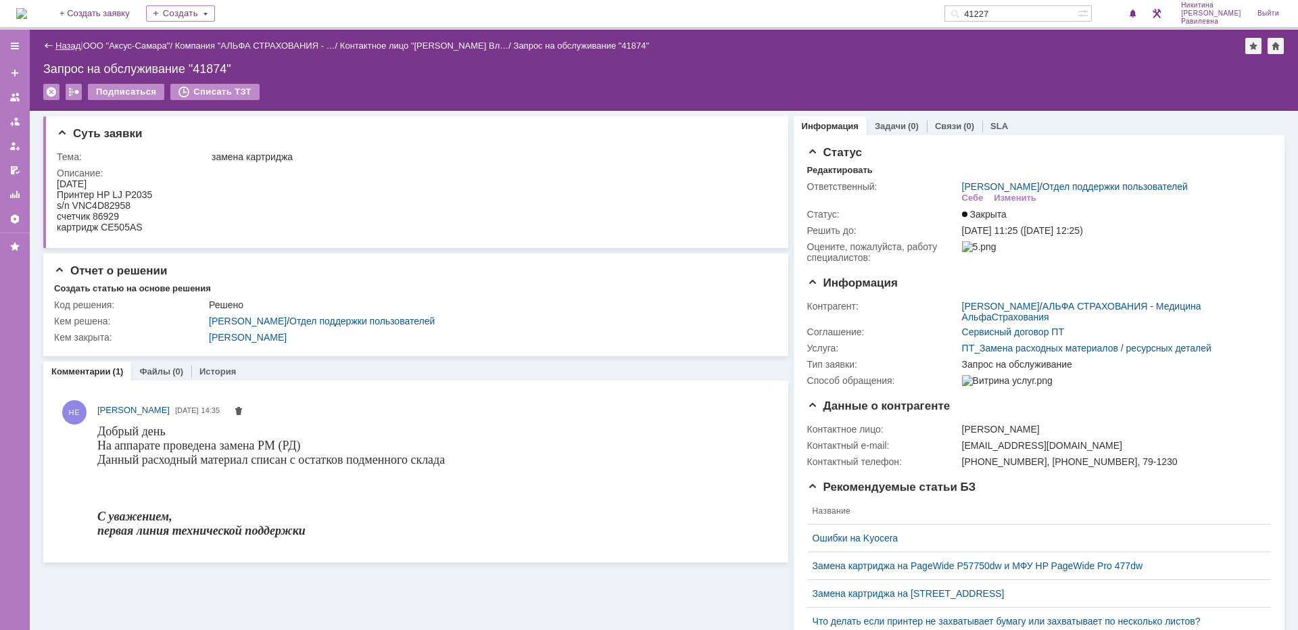
click at [69, 48] on link "Назад" at bounding box center [67, 46] width 25 height 10
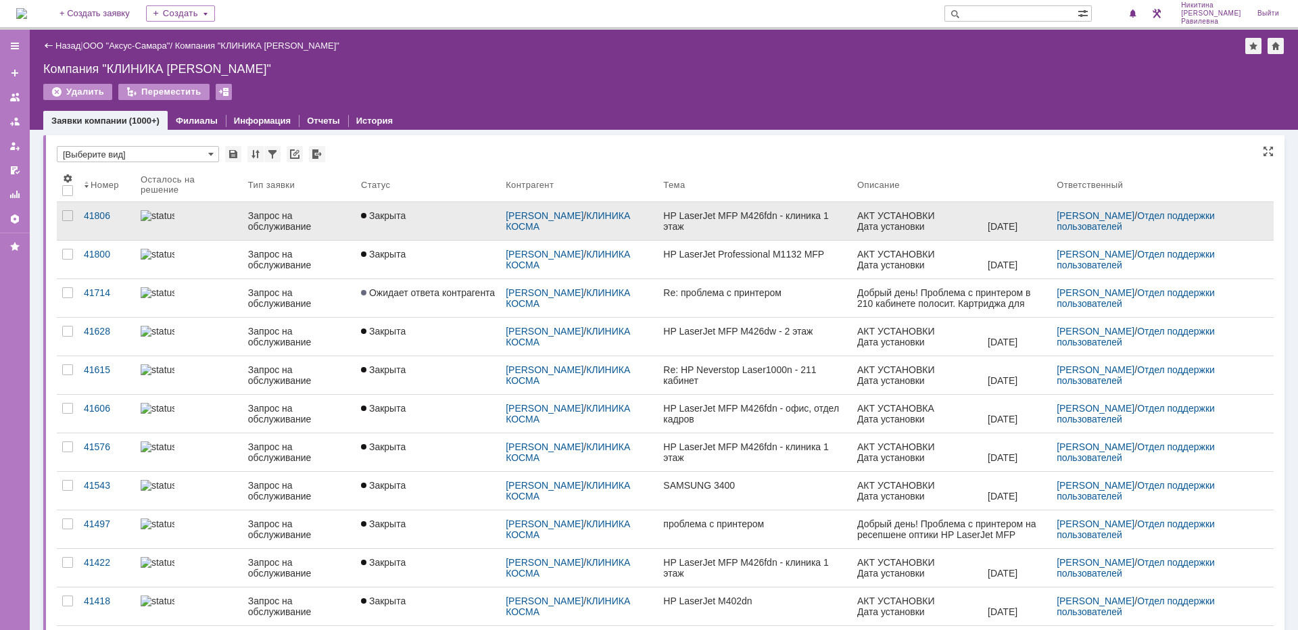
click at [264, 220] on div "Запрос на обслуживание" at bounding box center [299, 221] width 102 height 22
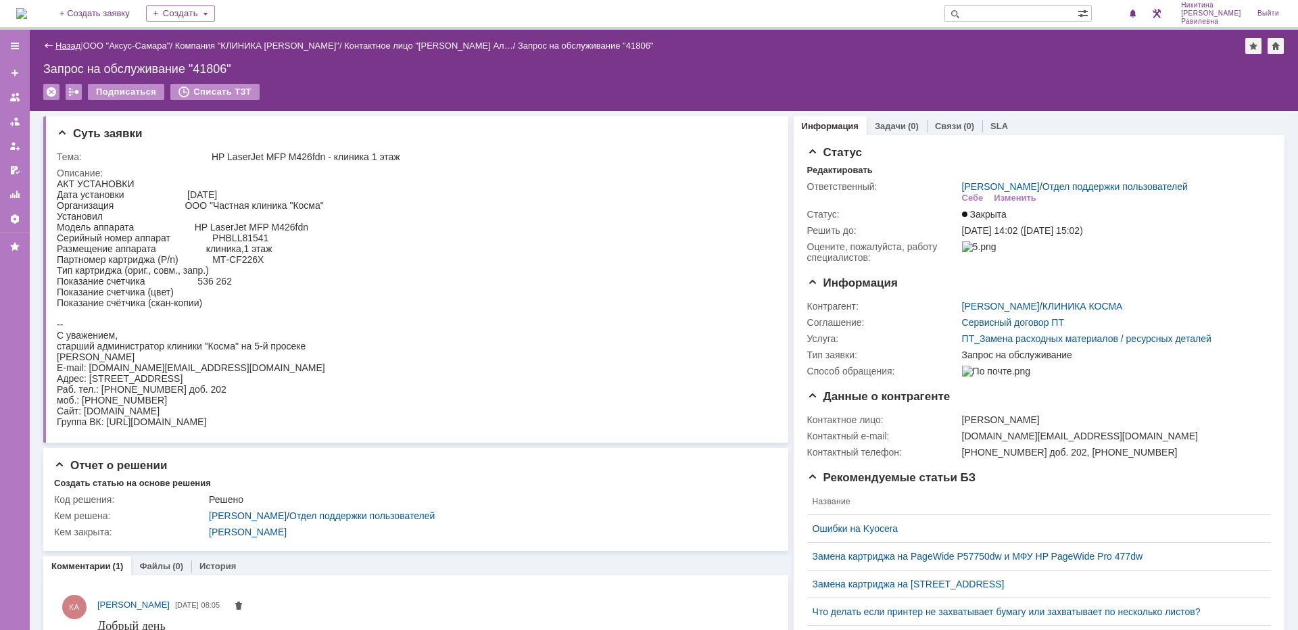
click at [57, 43] on link "Назад" at bounding box center [67, 46] width 25 height 10
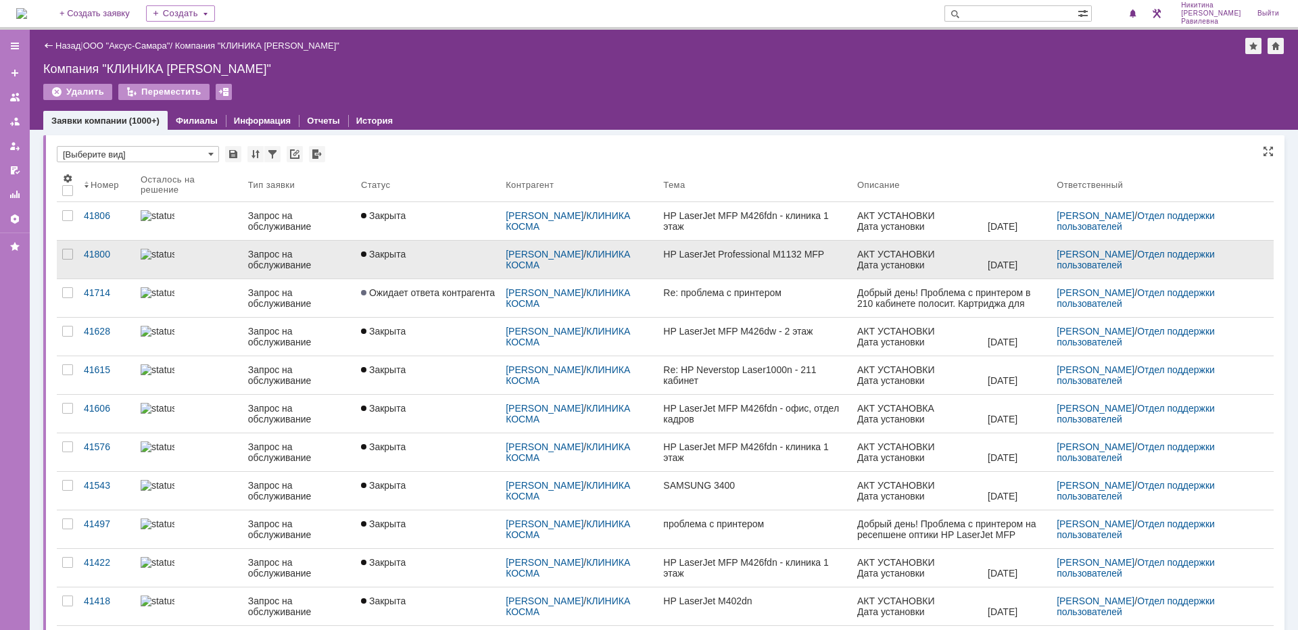
click at [248, 261] on div "Запрос на обслуживание" at bounding box center [299, 260] width 102 height 22
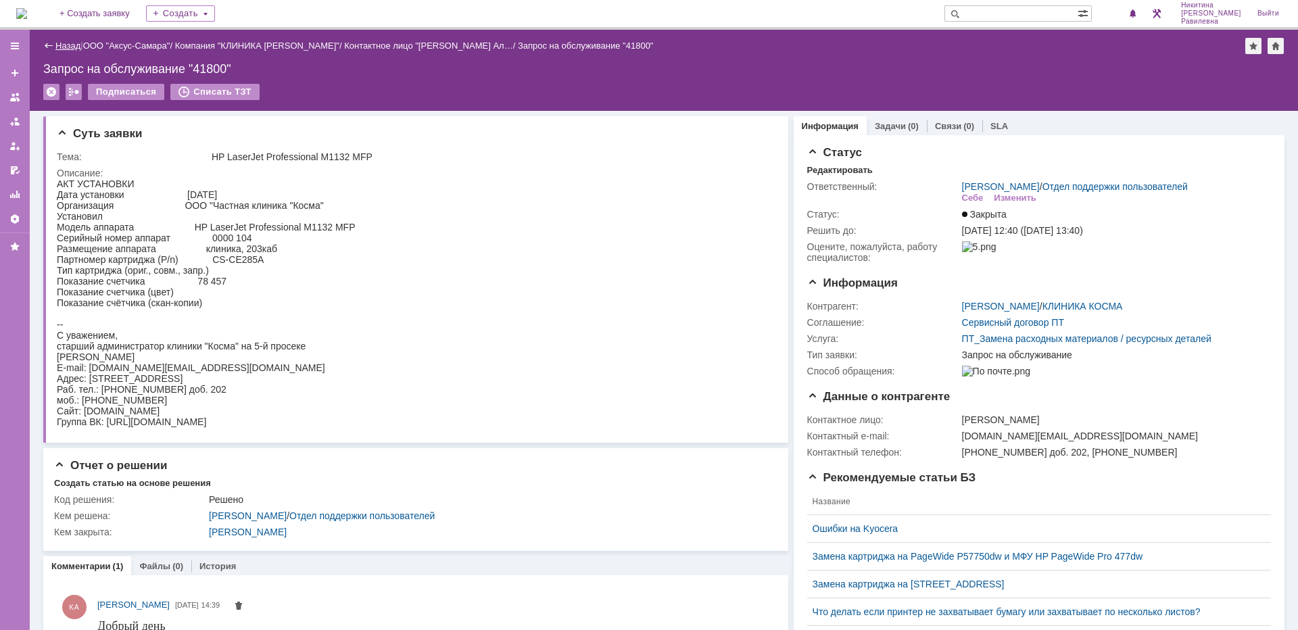
click at [70, 47] on link "Назад" at bounding box center [67, 46] width 25 height 10
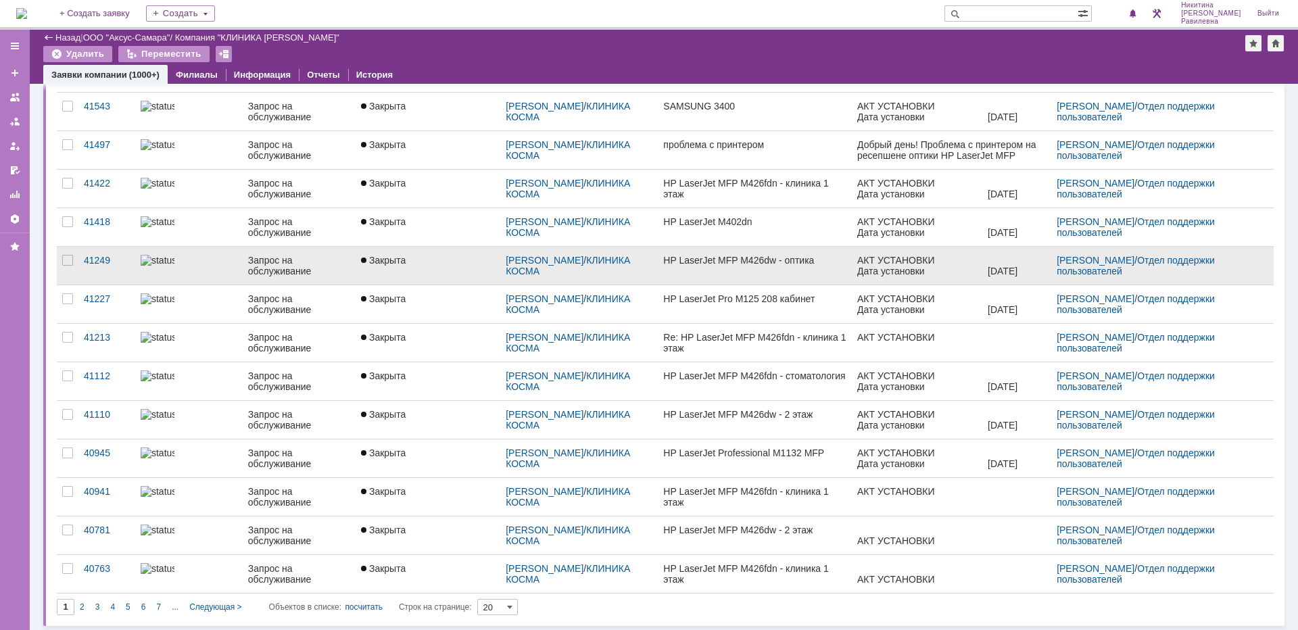
scroll to position [335, 0]
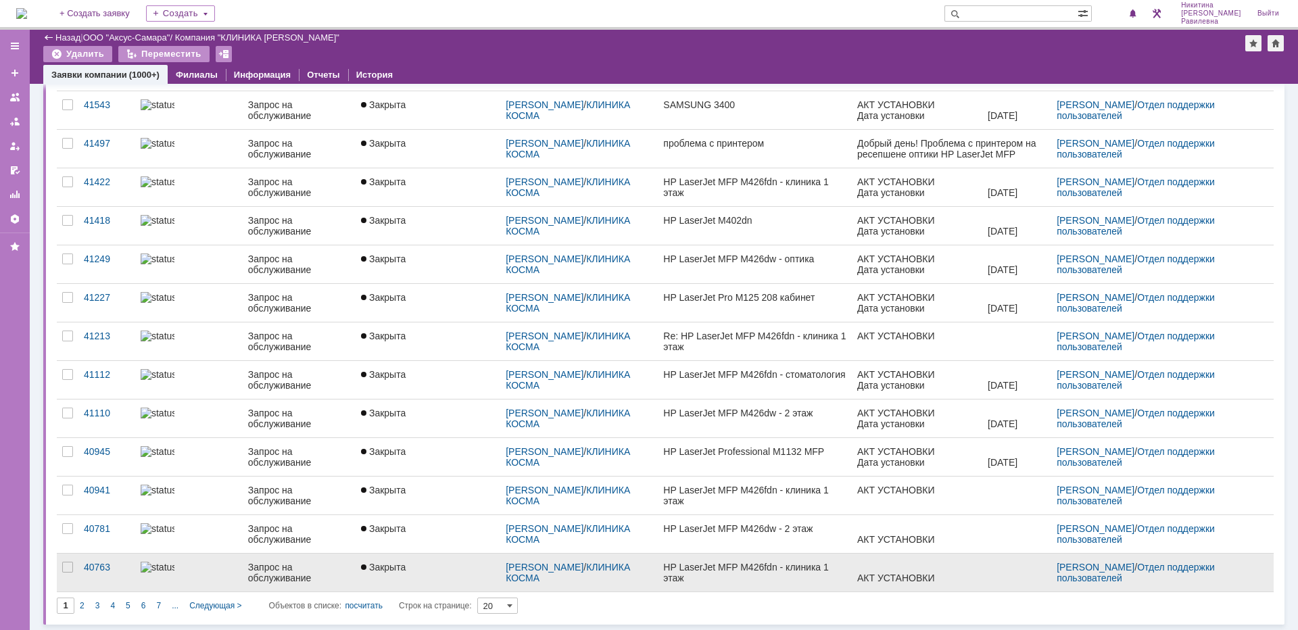
click at [271, 569] on div "Запрос на обслуживание" at bounding box center [299, 573] width 102 height 22
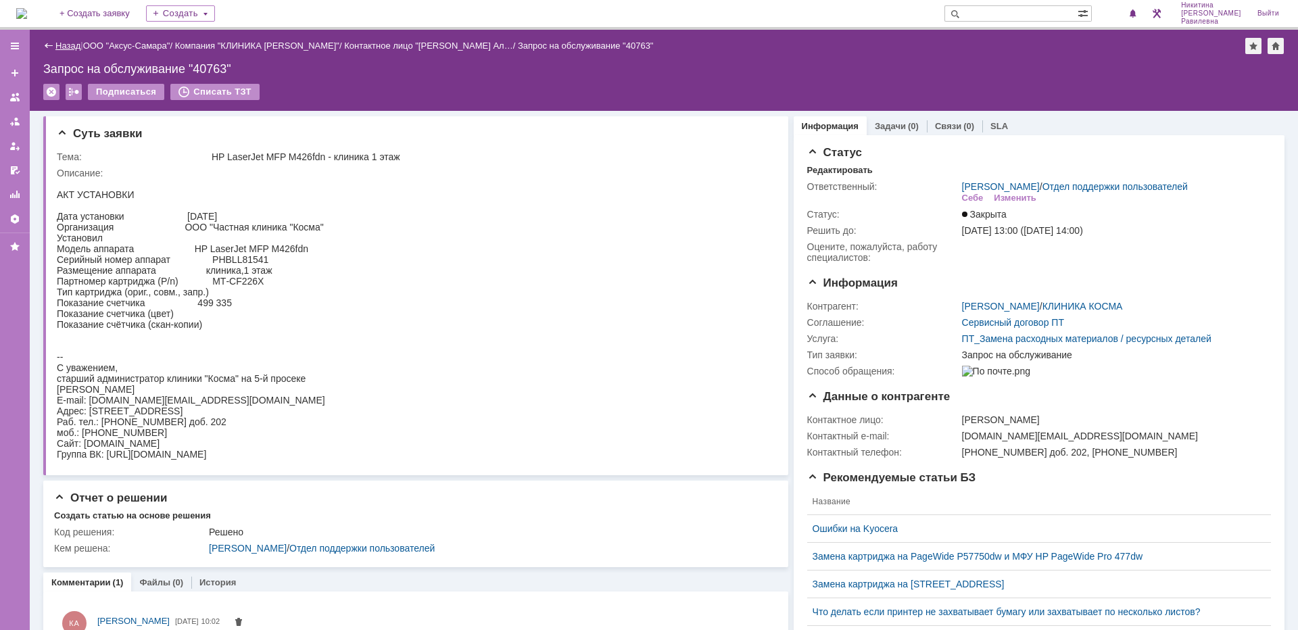
click at [64, 45] on link "Назад" at bounding box center [67, 46] width 25 height 10
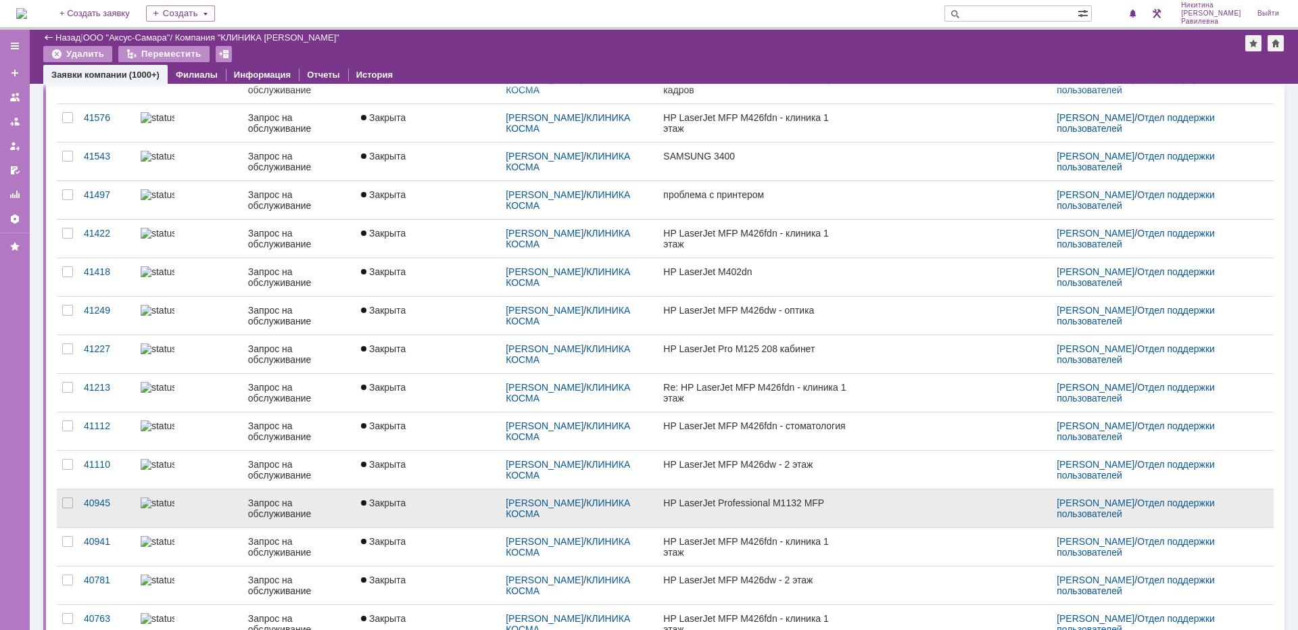
scroll to position [328, 0]
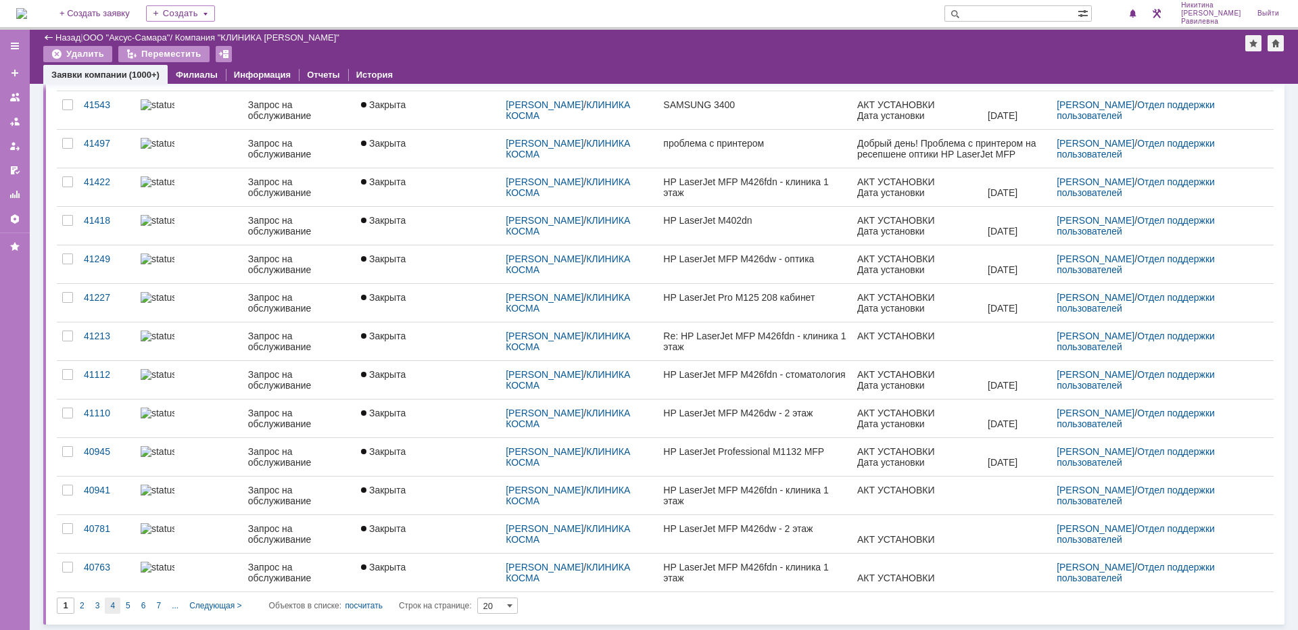
click at [113, 602] on span "4" at bounding box center [112, 605] width 5 height 9
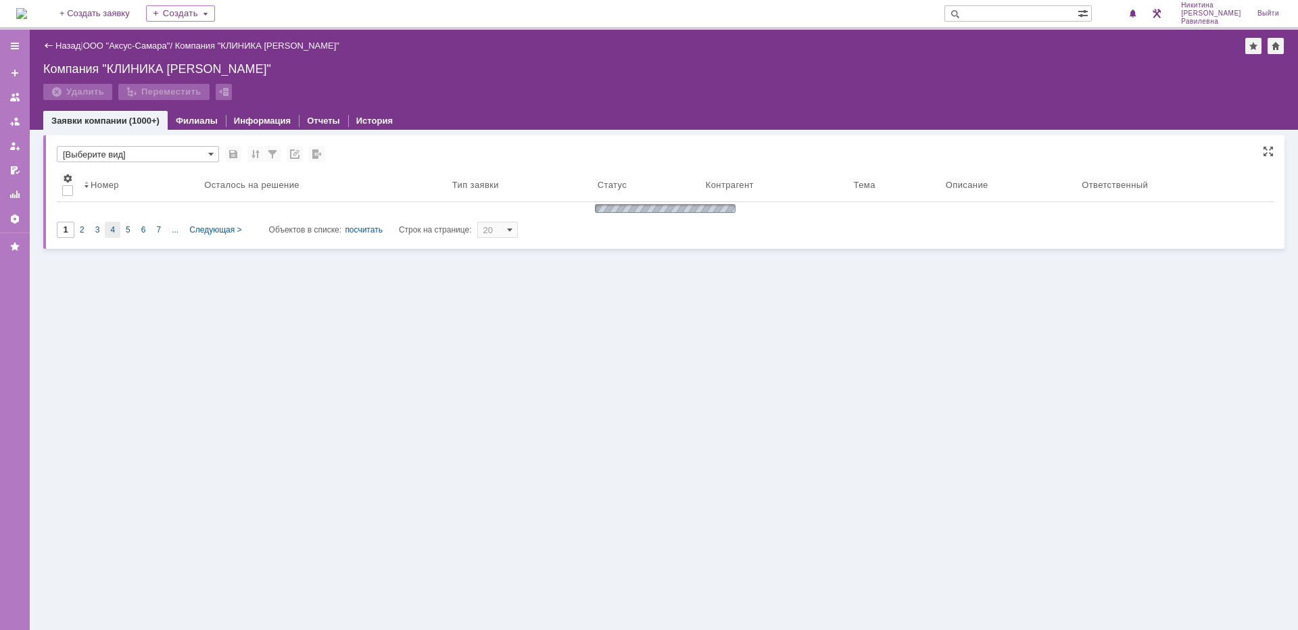
type input "4"
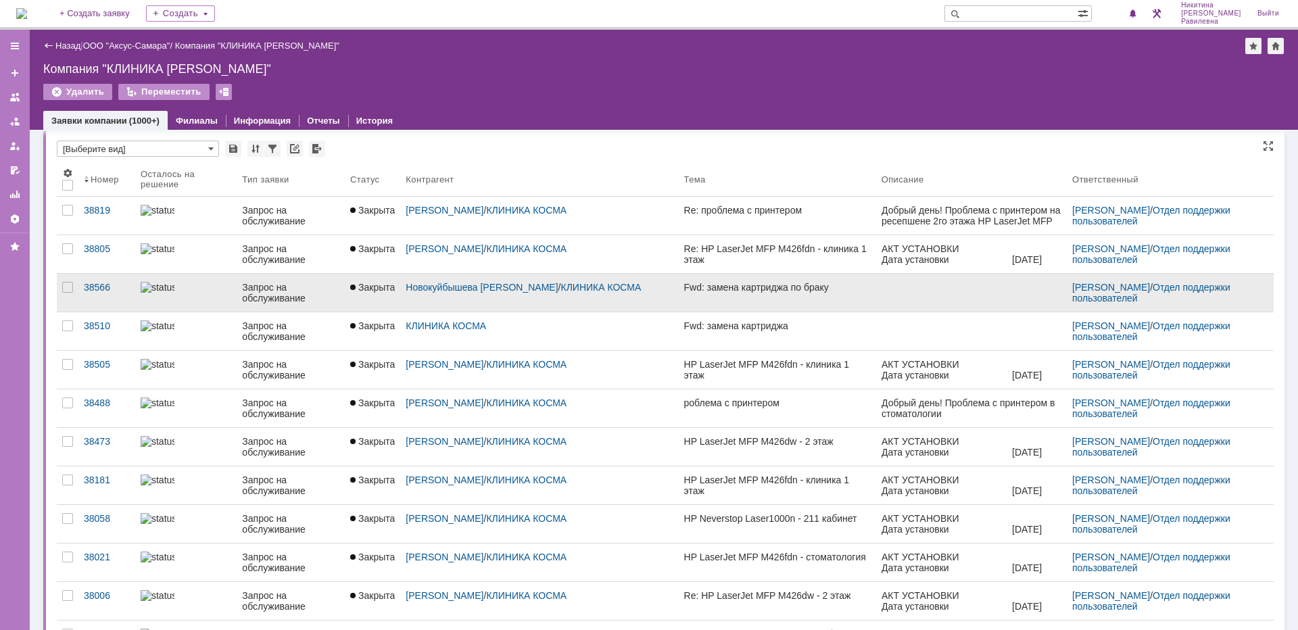
click at [266, 295] on div "Запрос на обслуживание" at bounding box center [290, 293] width 97 height 22
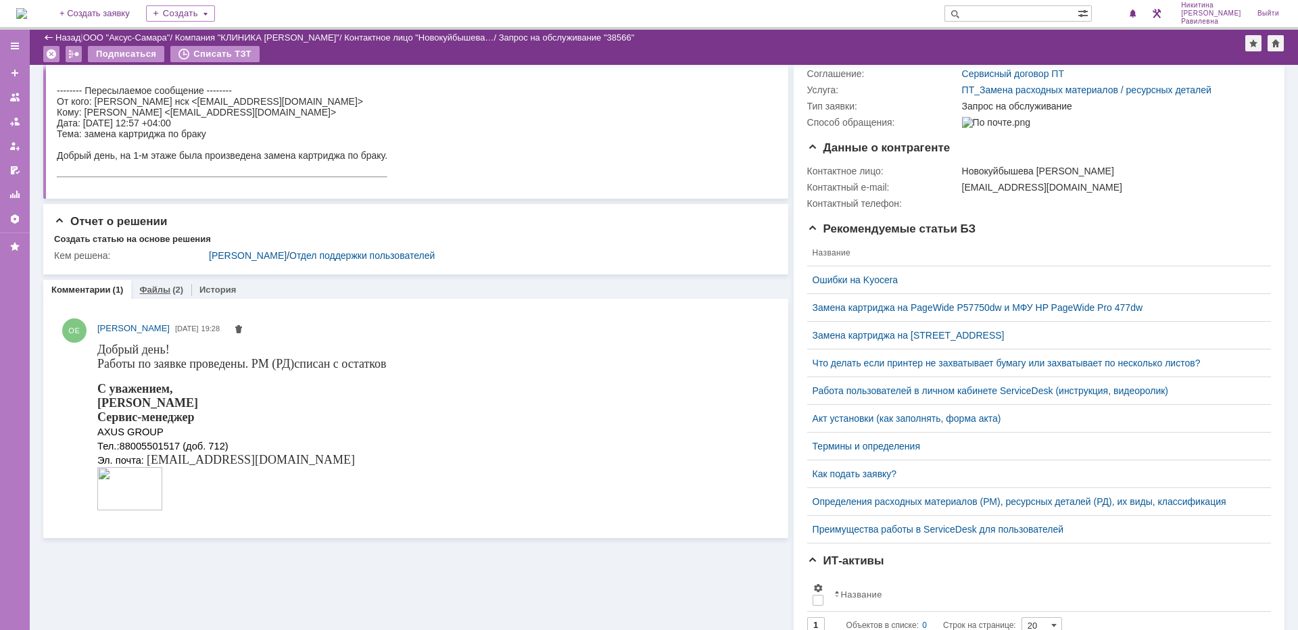
click at [157, 291] on link "Файлы" at bounding box center [154, 290] width 31 height 10
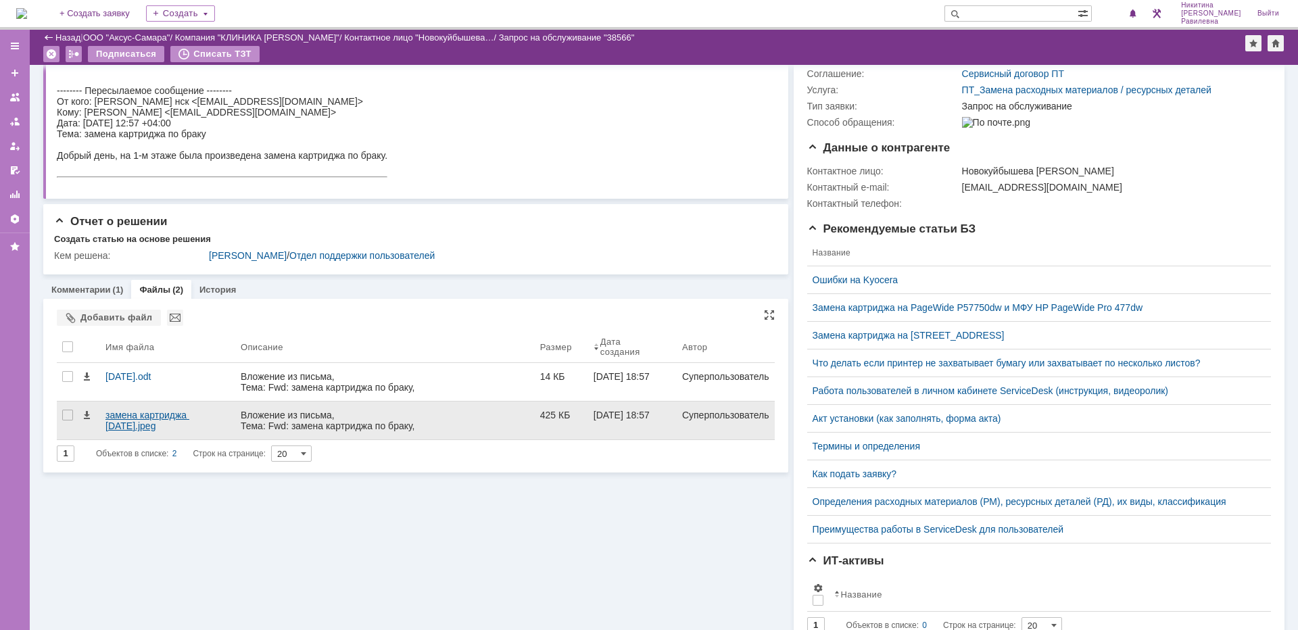
click at [145, 412] on div "замена картриджа 07.03.25.jpeg" at bounding box center [167, 421] width 124 height 22
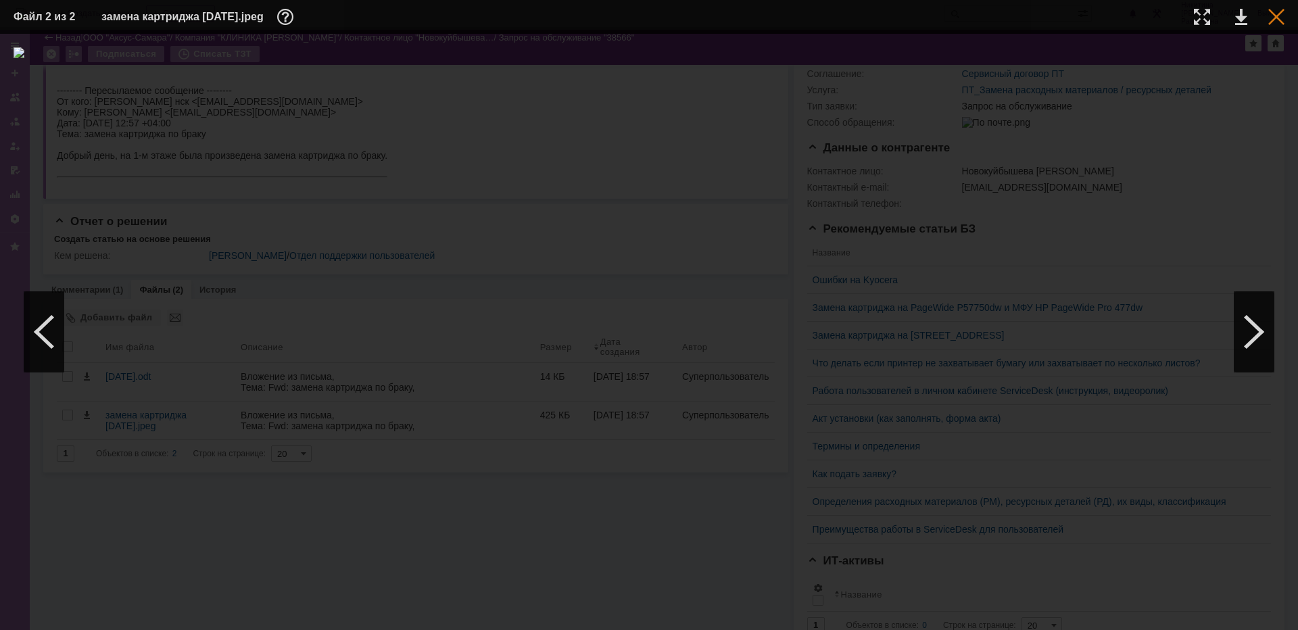
click at [1274, 22] on div at bounding box center [1276, 17] width 16 height 16
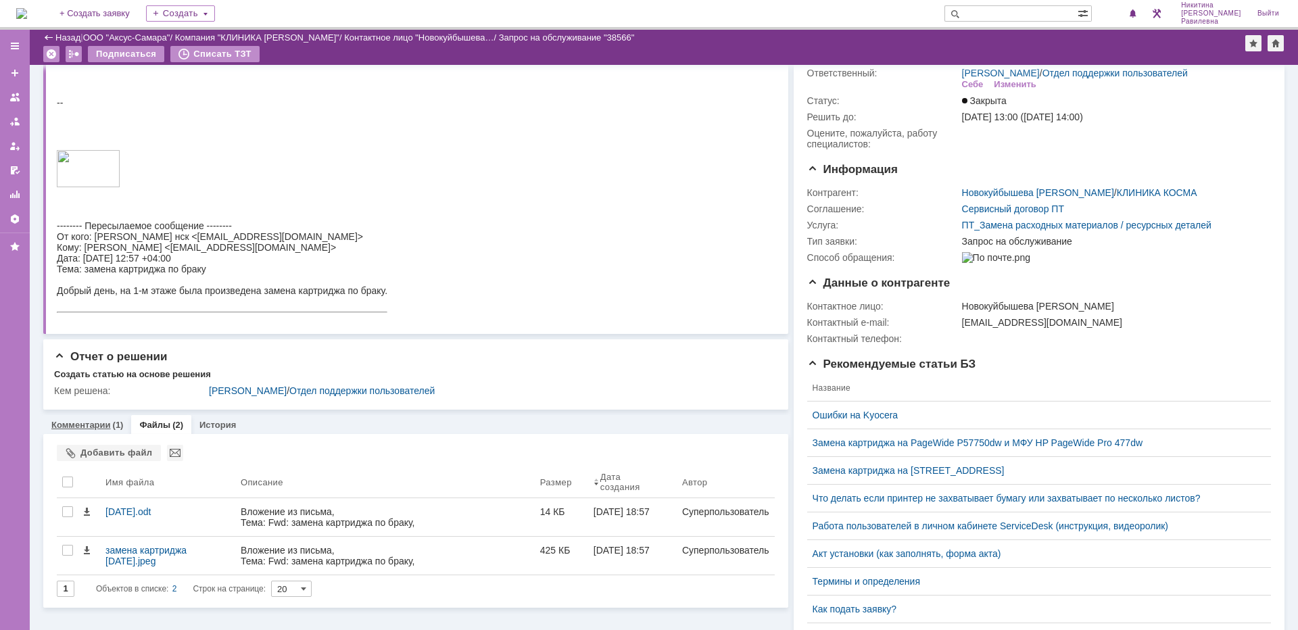
click at [102, 423] on link "Комментарии" at bounding box center [80, 425] width 59 height 10
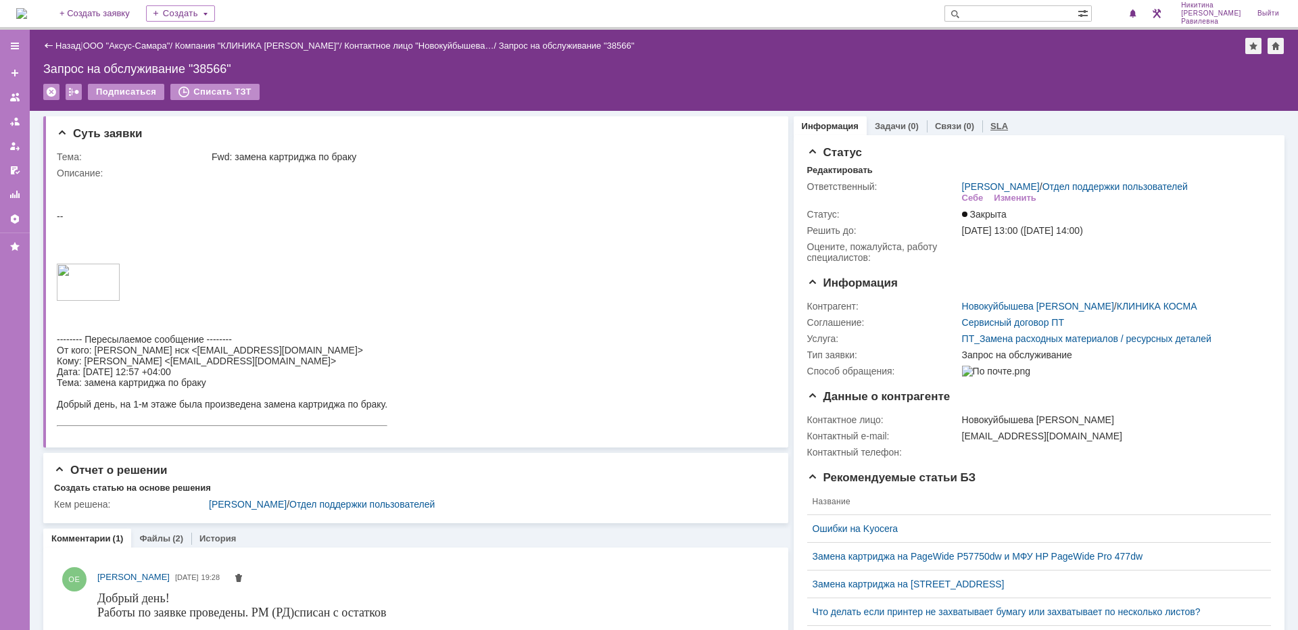
click at [990, 126] on link "SLA" at bounding box center [999, 126] width 18 height 10
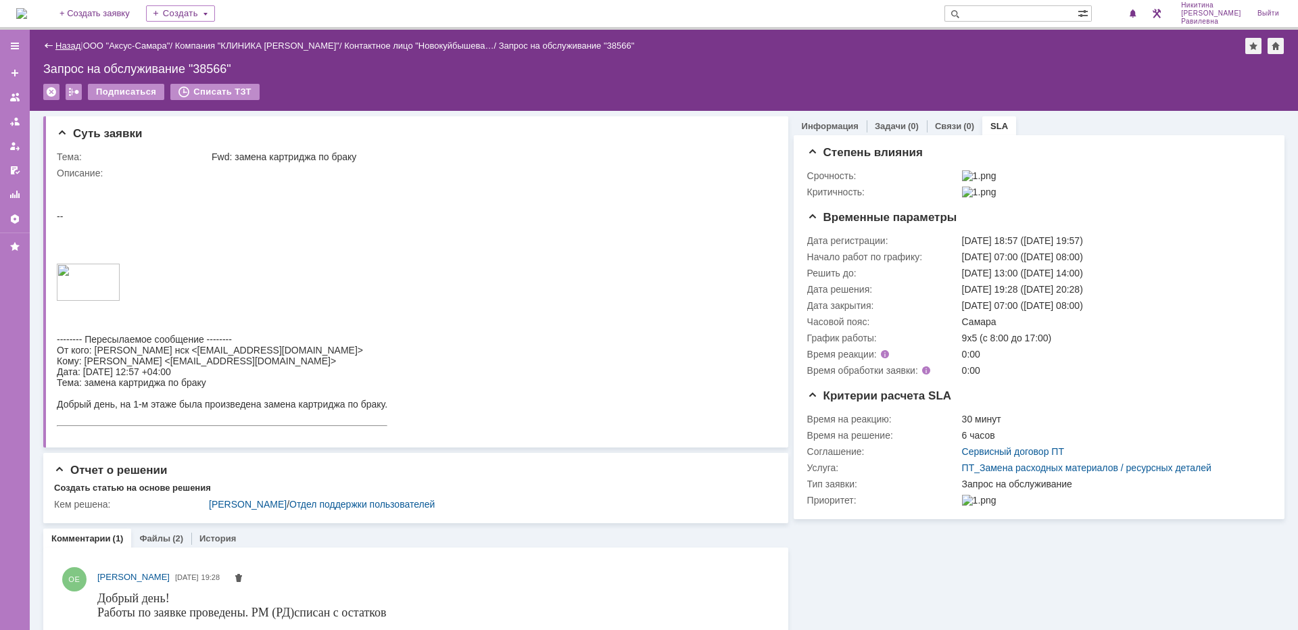
click at [70, 47] on link "Назад" at bounding box center [67, 46] width 25 height 10
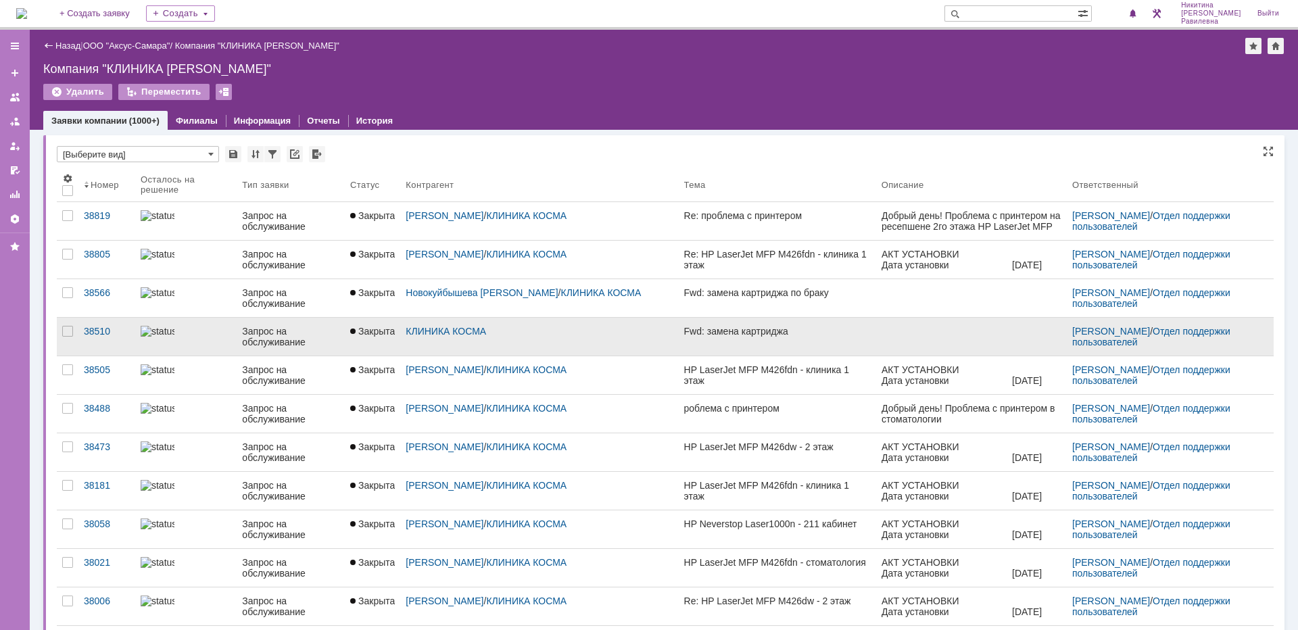
click at [216, 337] on div at bounding box center [186, 331] width 91 height 11
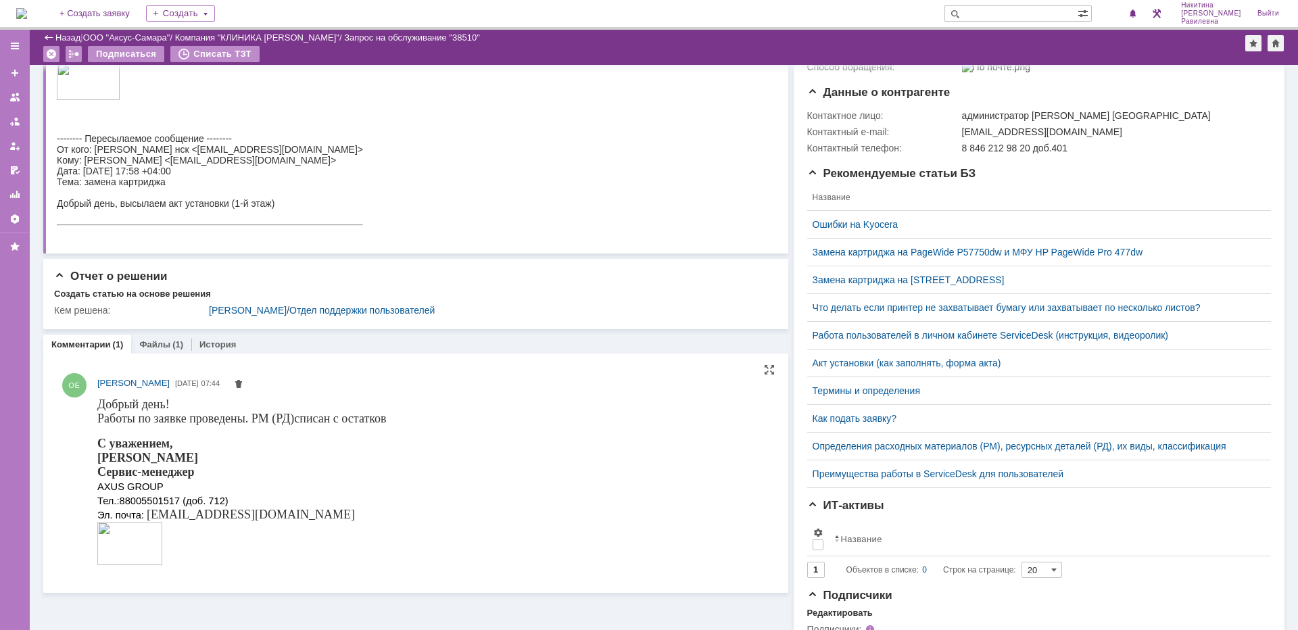
scroll to position [270, 0]
click at [162, 342] on link "Файлы" at bounding box center [154, 344] width 31 height 10
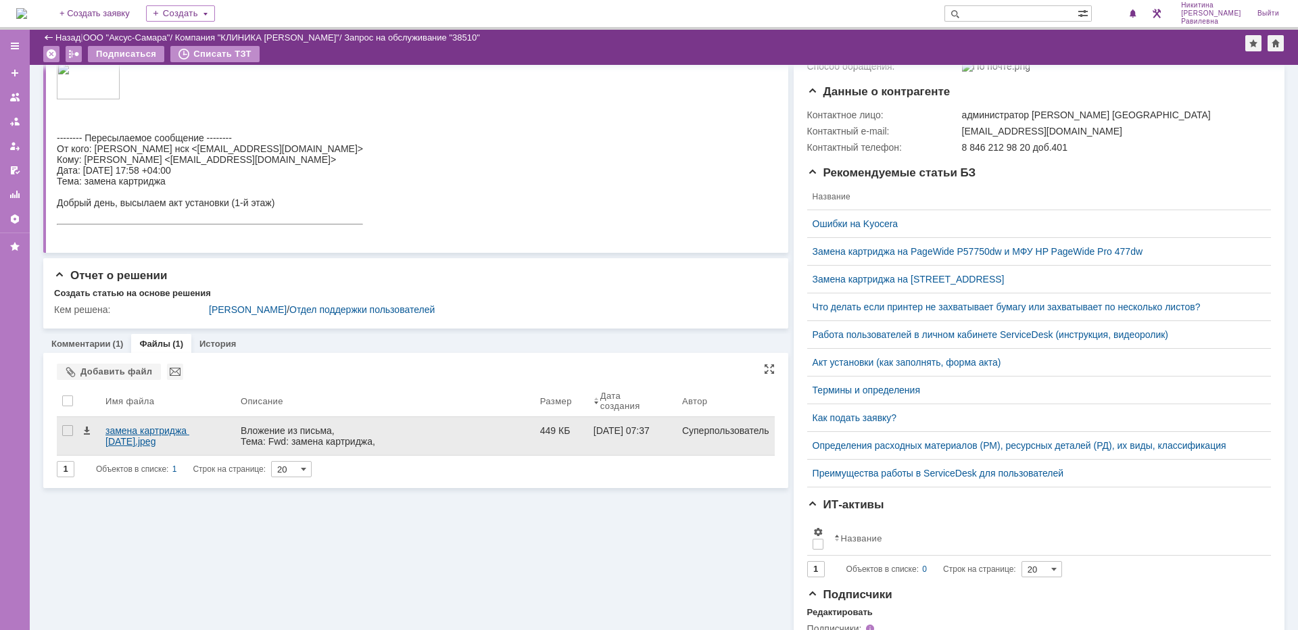
click at [166, 431] on div "замена картриджа 05.03.25.jpeg" at bounding box center [167, 436] width 124 height 22
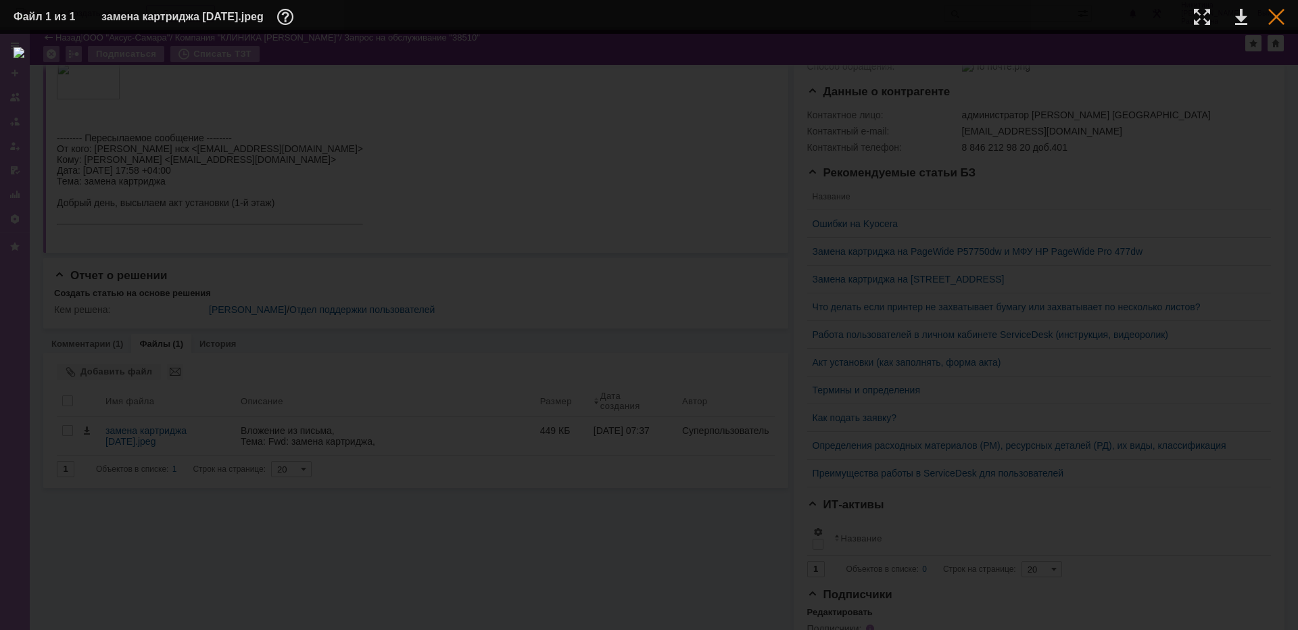
click at [1275, 20] on div at bounding box center [1276, 17] width 16 height 16
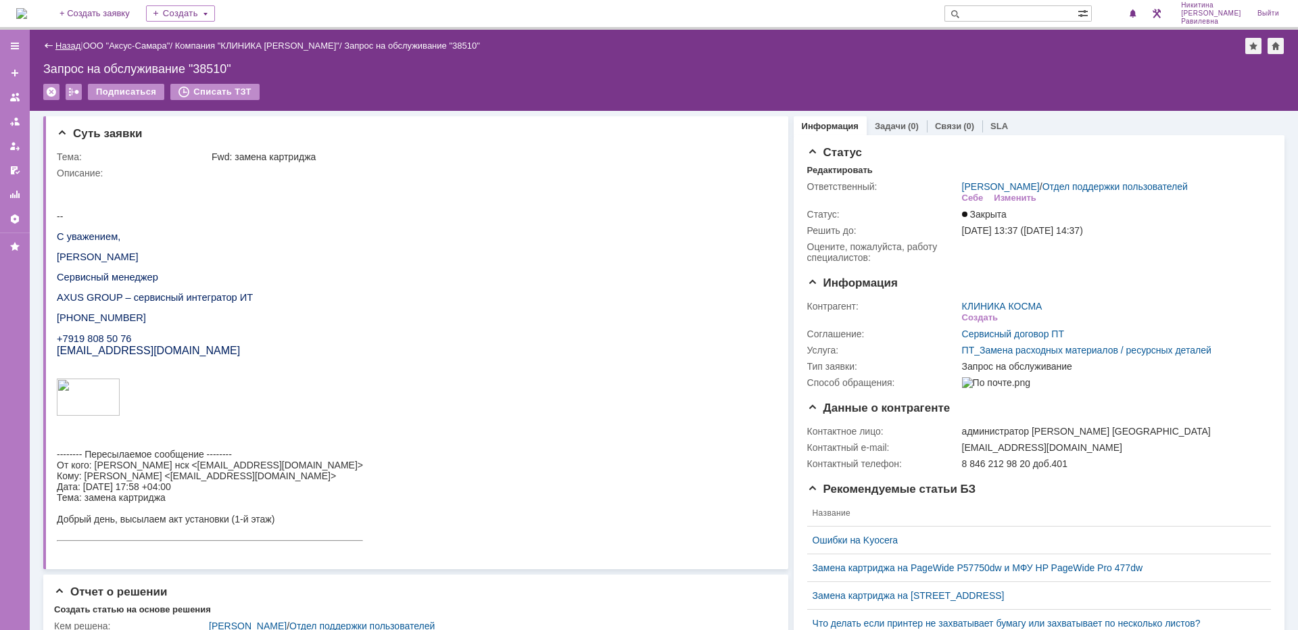
click at [72, 43] on link "Назад" at bounding box center [67, 46] width 25 height 10
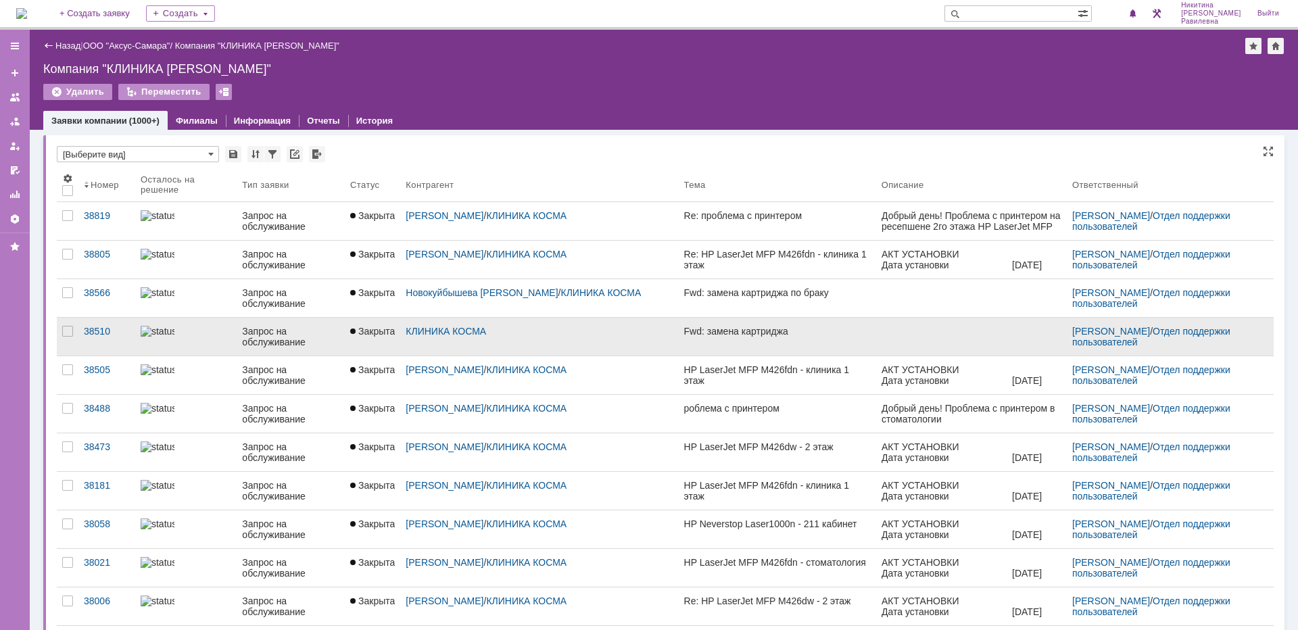
scroll to position [68, 0]
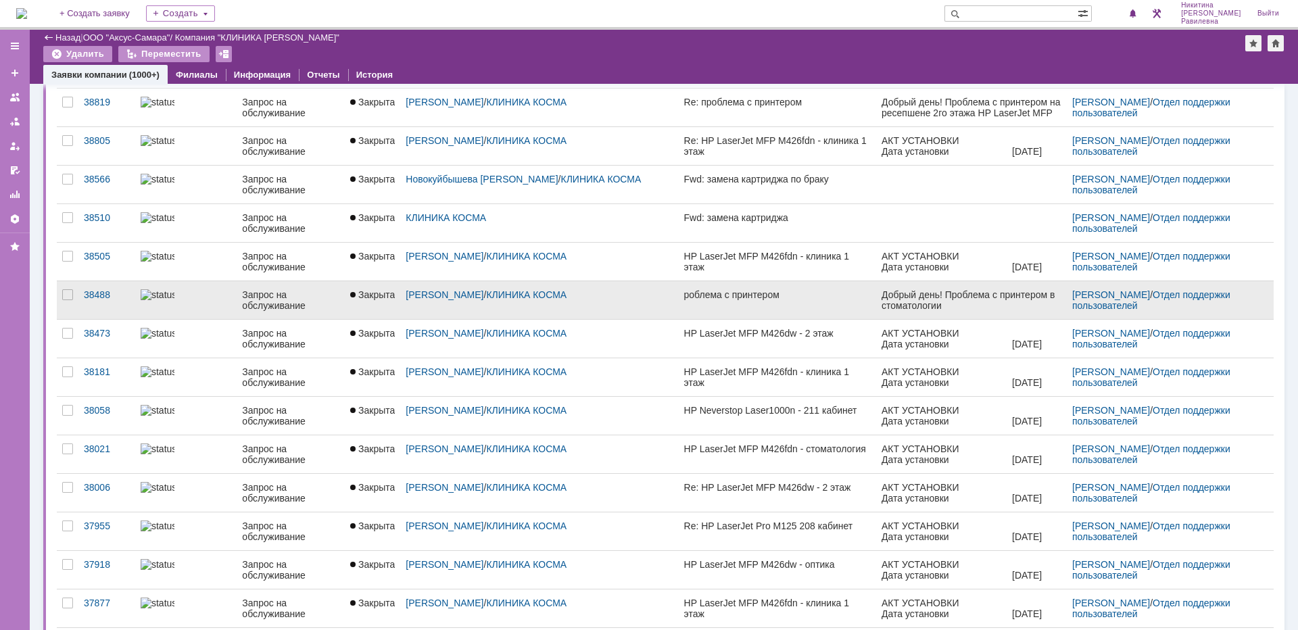
click at [298, 305] on div "Запрос на обслуживание" at bounding box center [290, 300] width 97 height 22
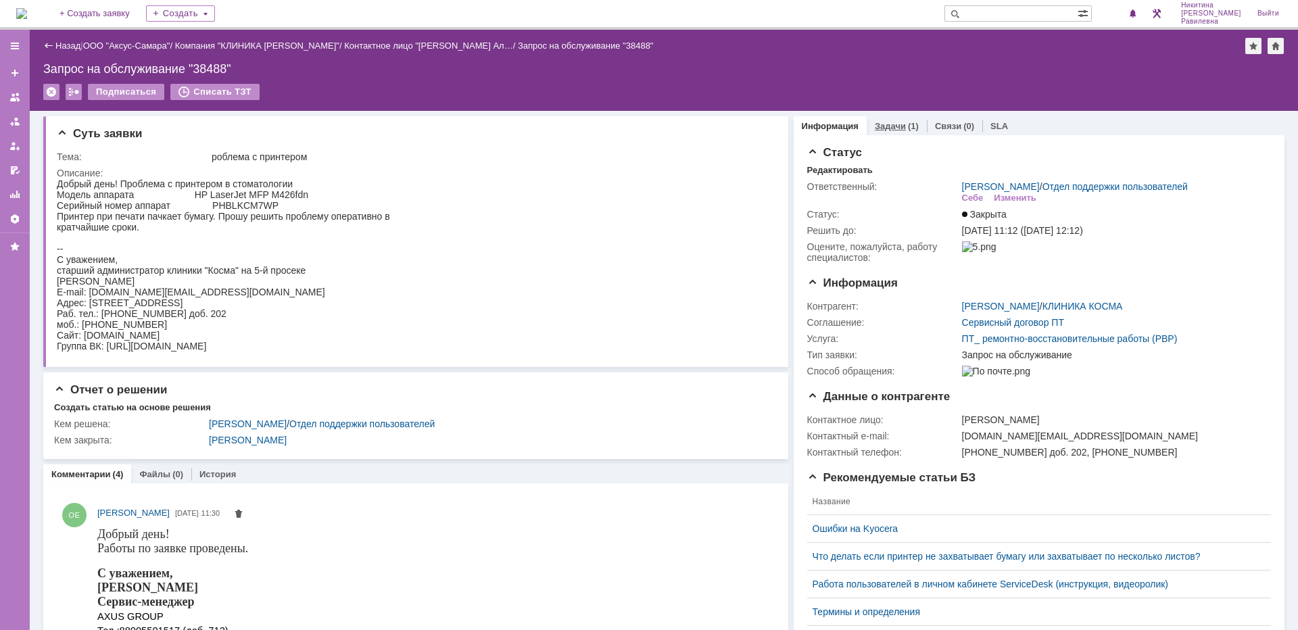
click at [887, 130] on link "Задачи" at bounding box center [890, 126] width 31 height 10
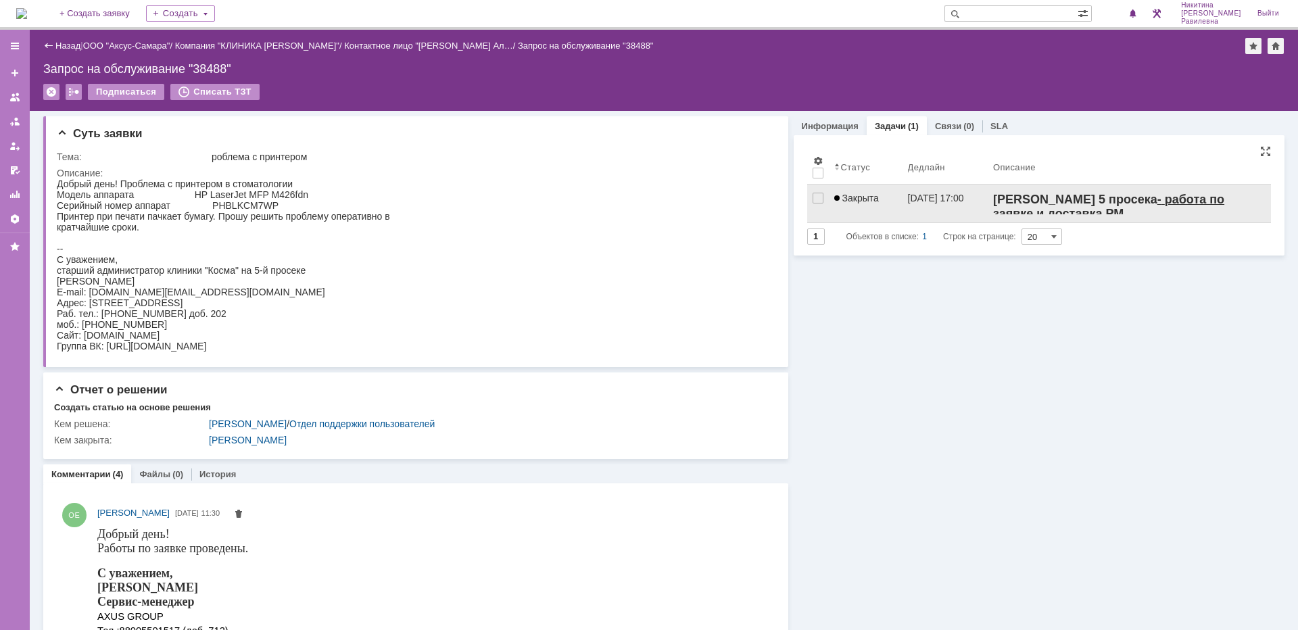
click at [885, 196] on div "Закрыта" at bounding box center [865, 198] width 63 height 11
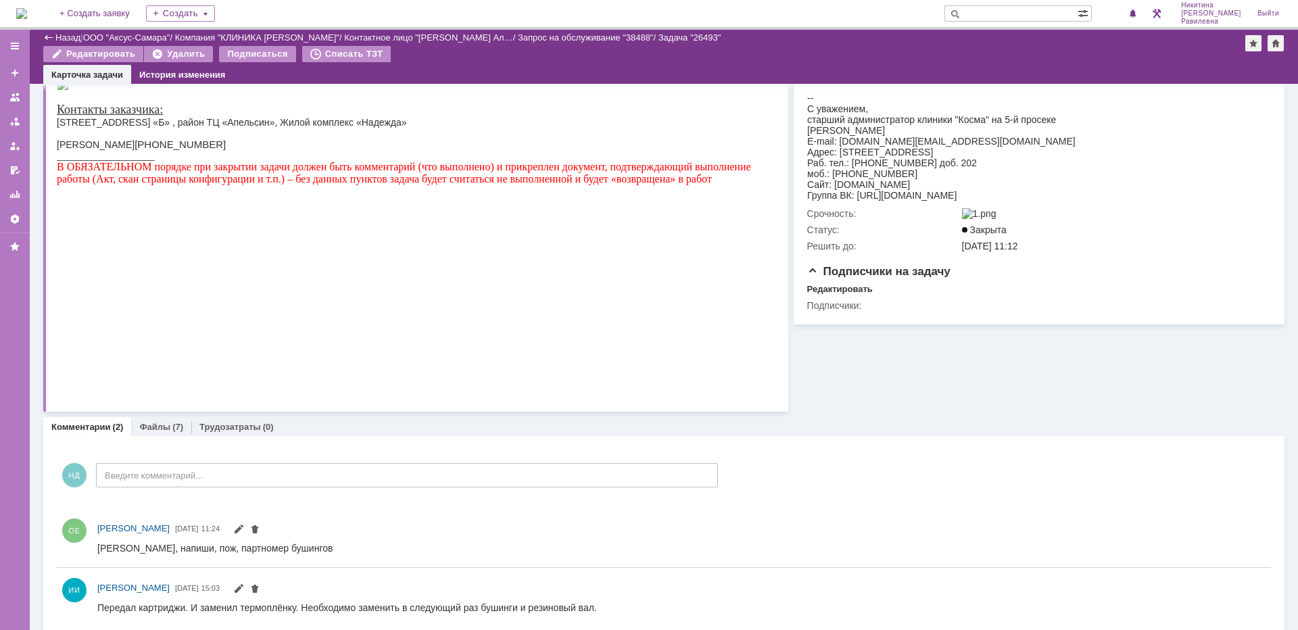
scroll to position [241, 0]
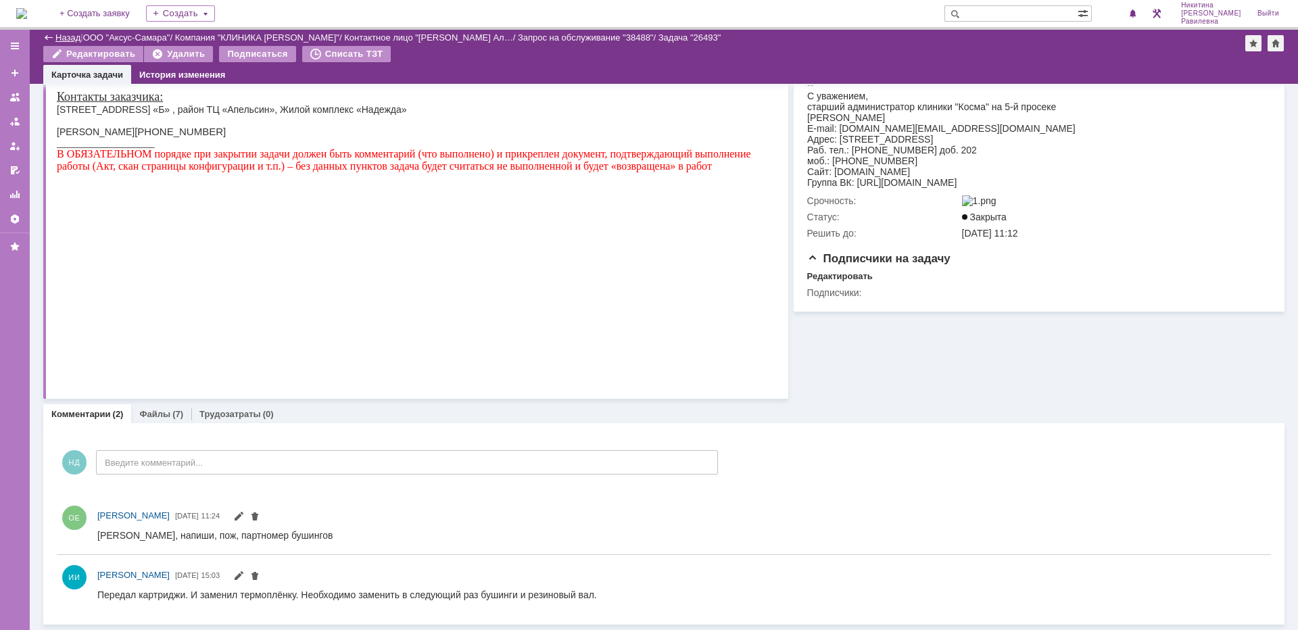
click at [62, 34] on link "Назад" at bounding box center [67, 37] width 25 height 10
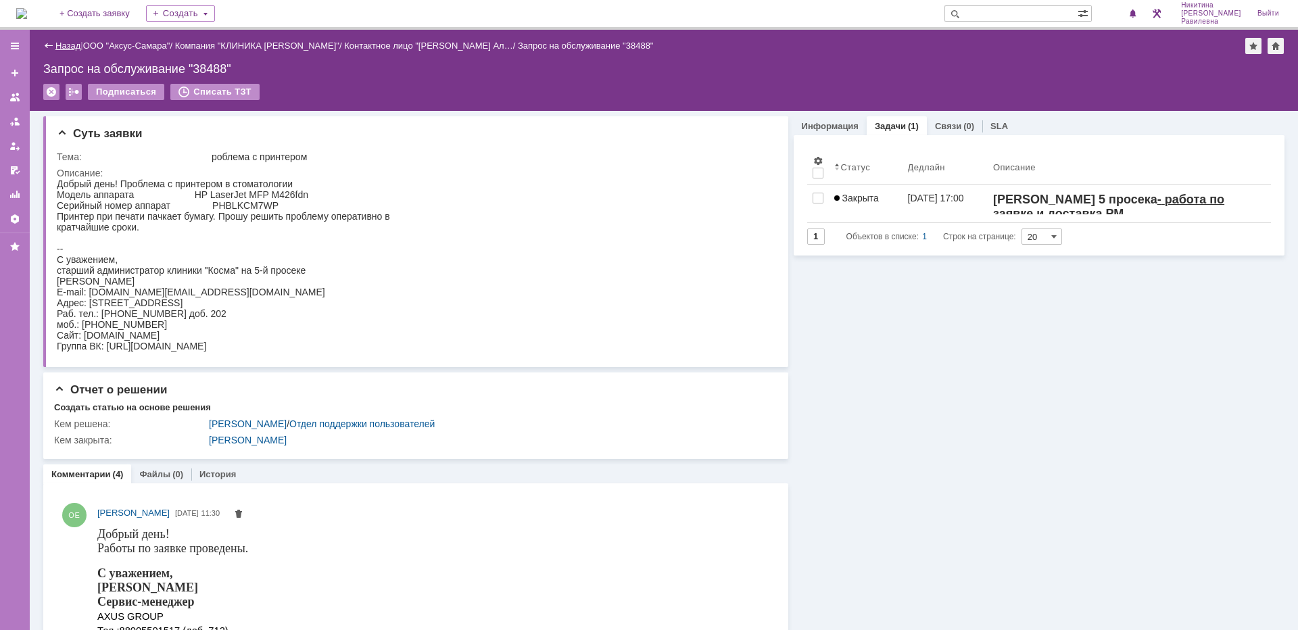
click at [71, 50] on link "Назад" at bounding box center [67, 46] width 25 height 10
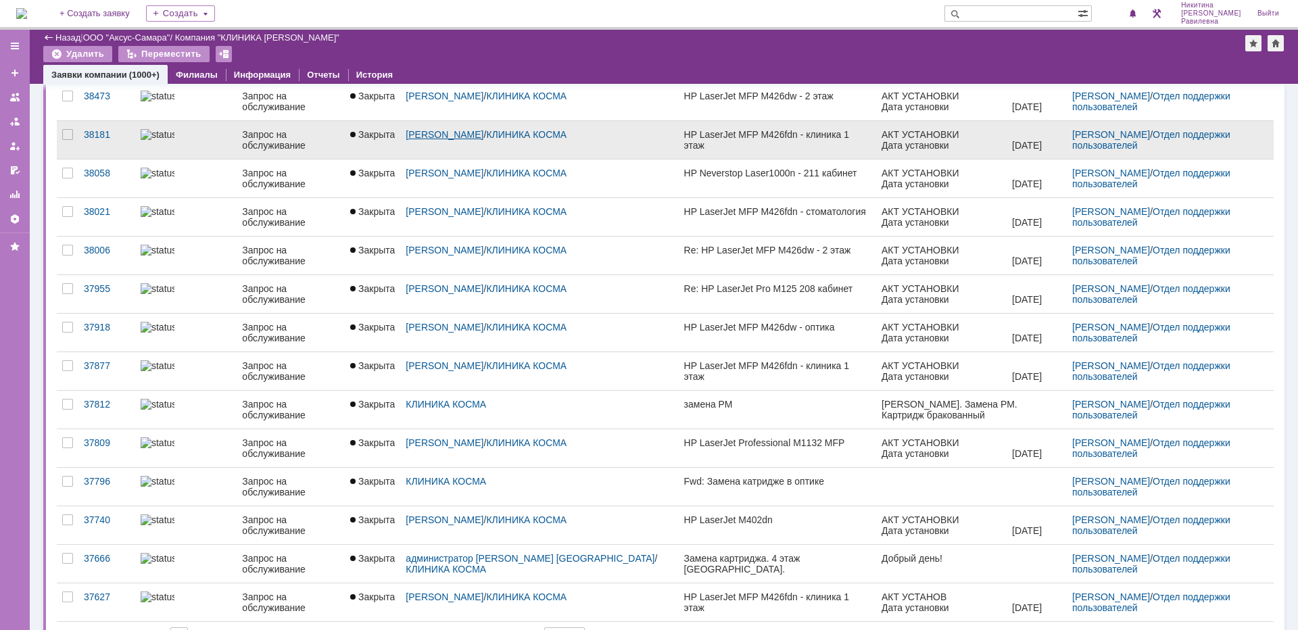
scroll to position [335, 0]
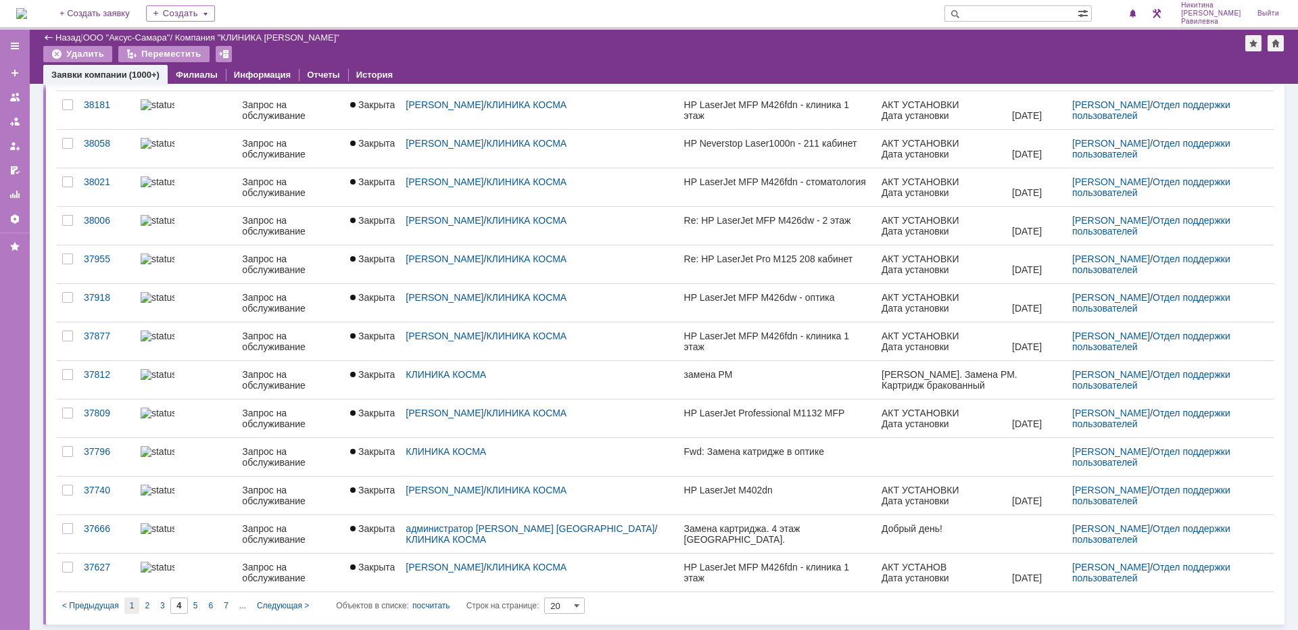
click at [132, 603] on span "1" at bounding box center [132, 605] width 5 height 9
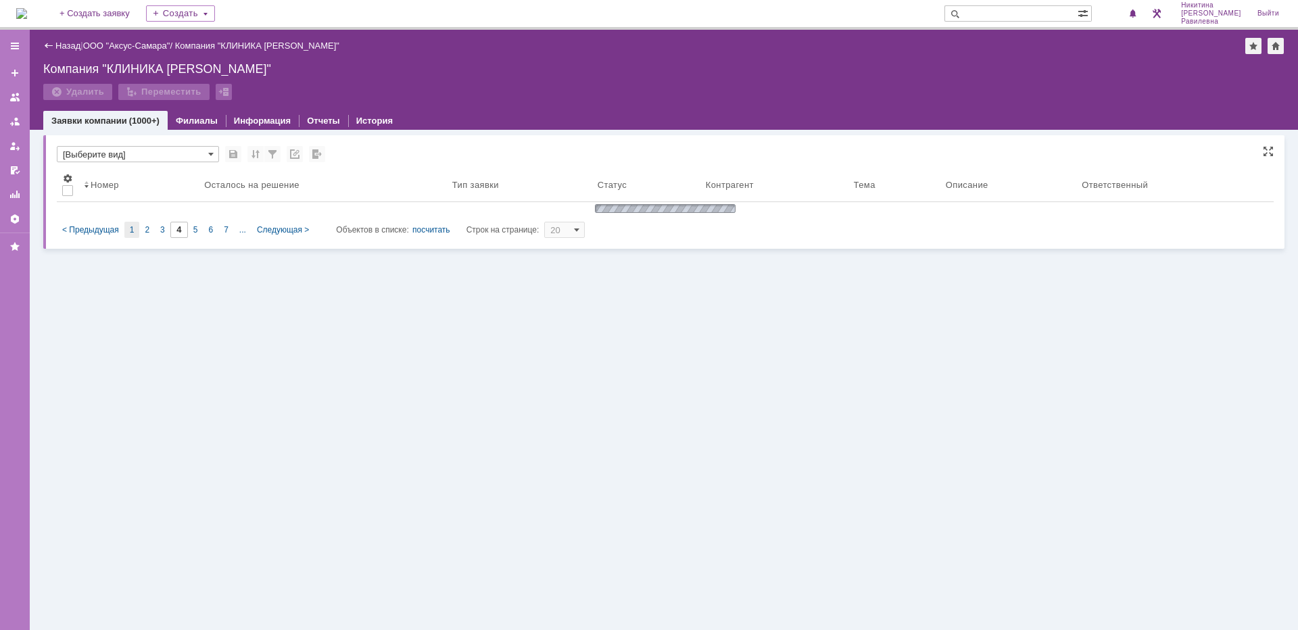
scroll to position [0, 0]
type input "1"
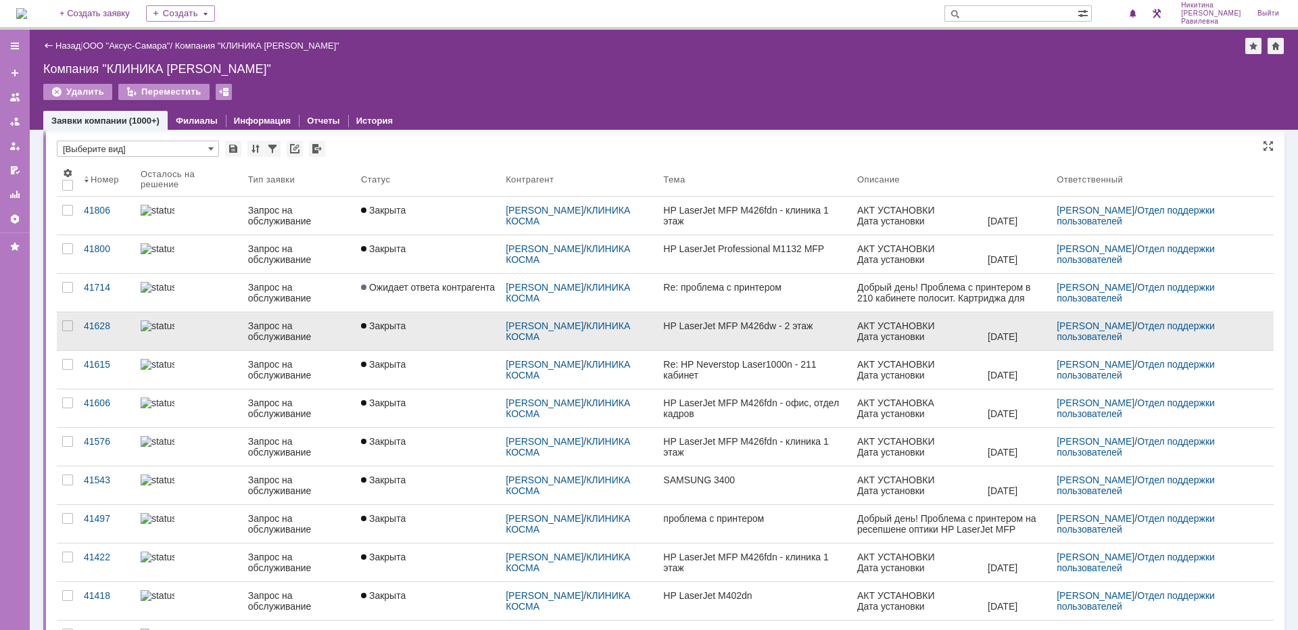
click at [293, 331] on div "Запрос на обслуживание" at bounding box center [299, 331] width 102 height 22
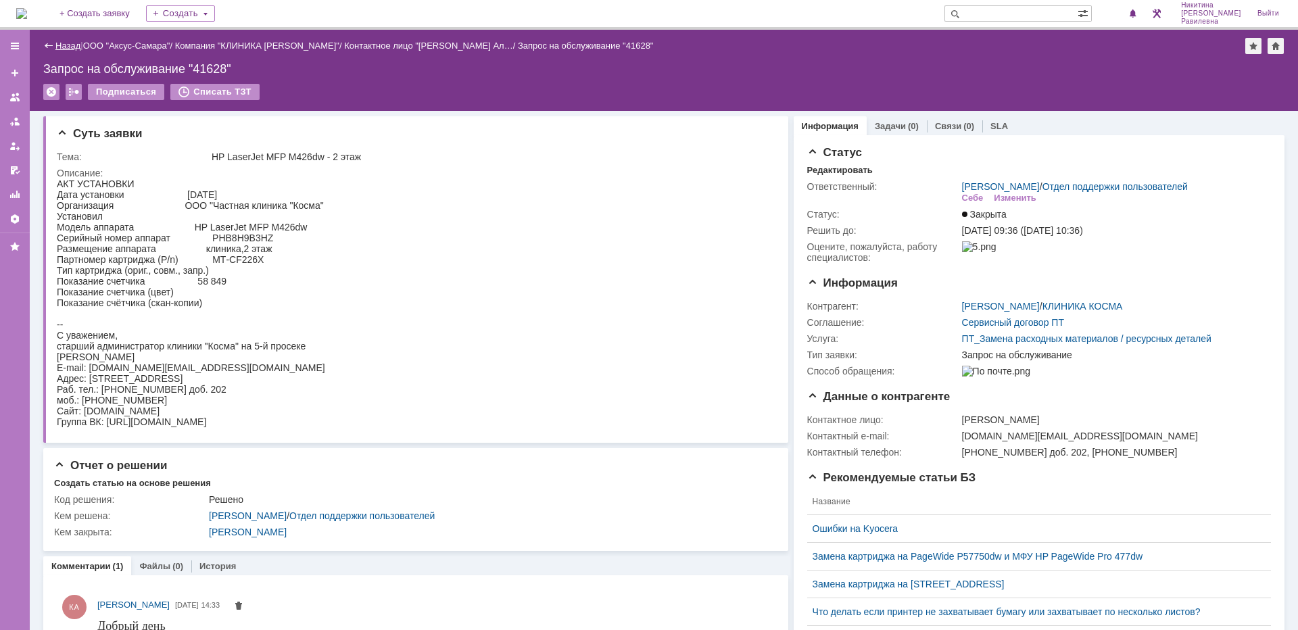
click at [64, 47] on link "Назад" at bounding box center [67, 46] width 25 height 10
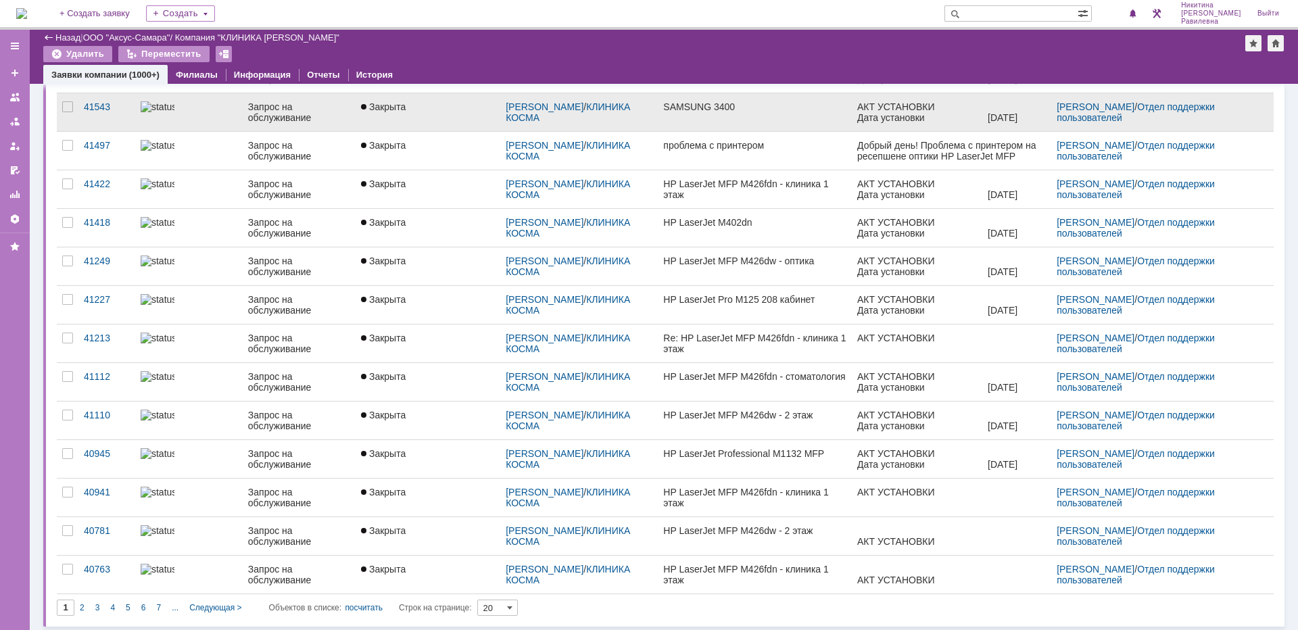
scroll to position [335, 0]
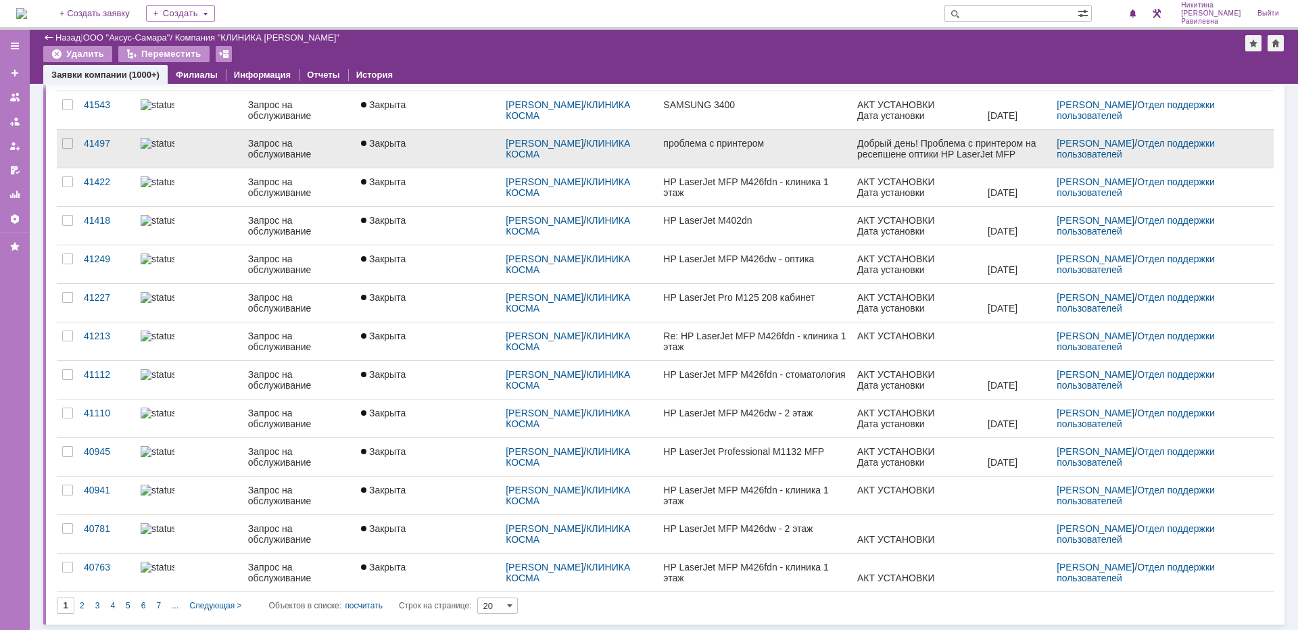
click at [258, 152] on div "Запрос на обслуживание" at bounding box center [299, 149] width 102 height 22
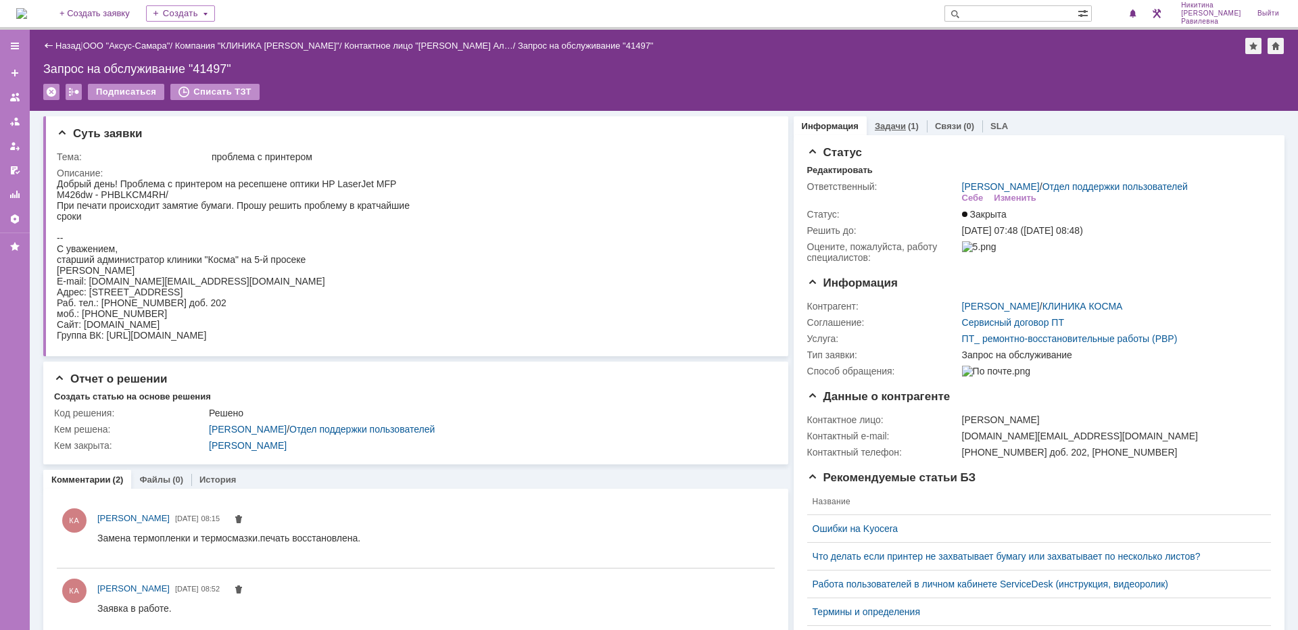
click at [888, 127] on link "Задачи" at bounding box center [890, 126] width 31 height 10
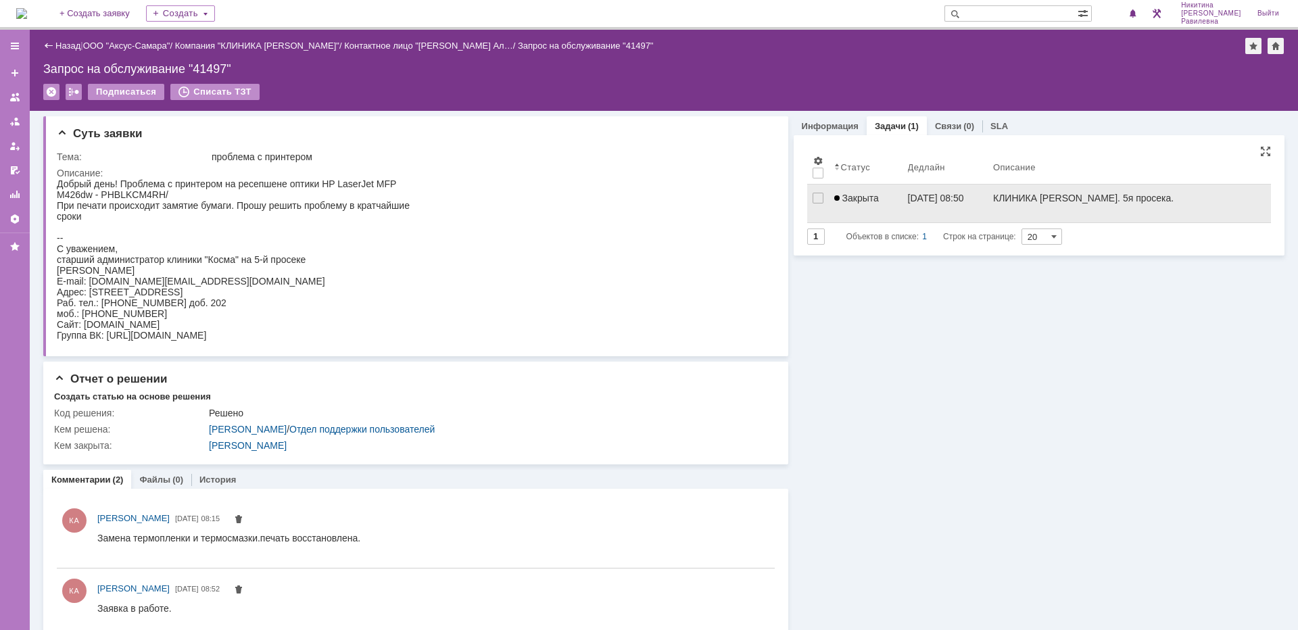
click at [872, 203] on span "Закрыта" at bounding box center [856, 198] width 45 height 11
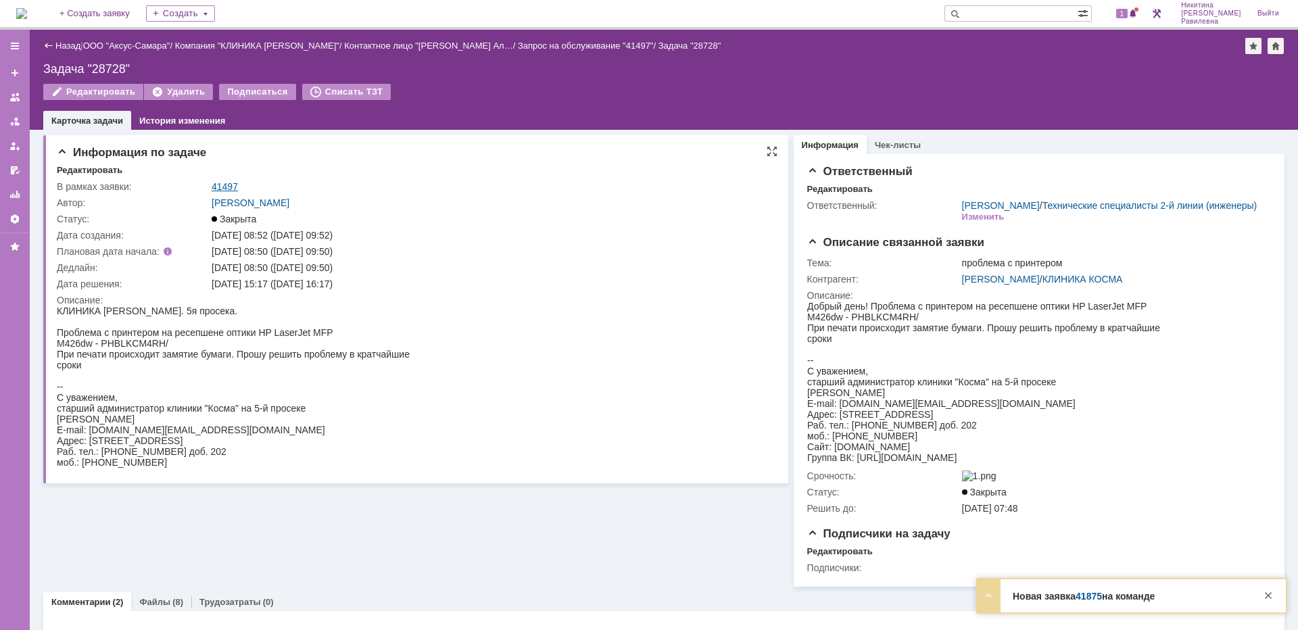
click at [233, 185] on link "41497" at bounding box center [225, 186] width 26 height 11
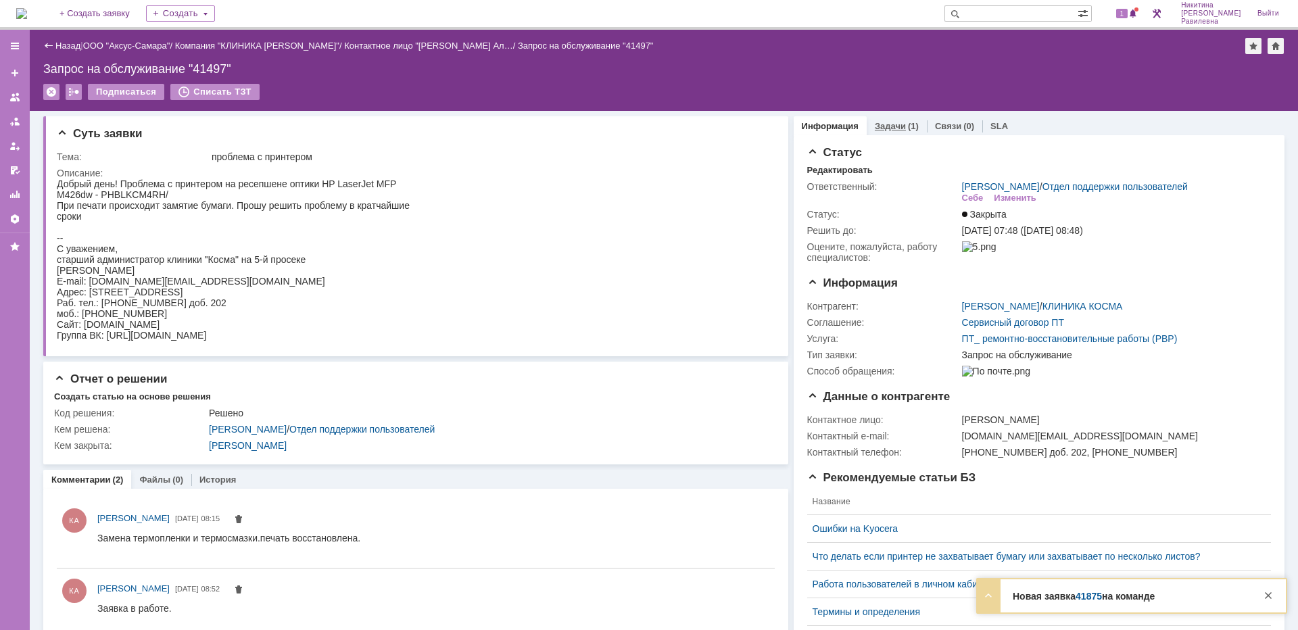
click at [891, 120] on div "Задачи (1)" at bounding box center [897, 126] width 60 height 20
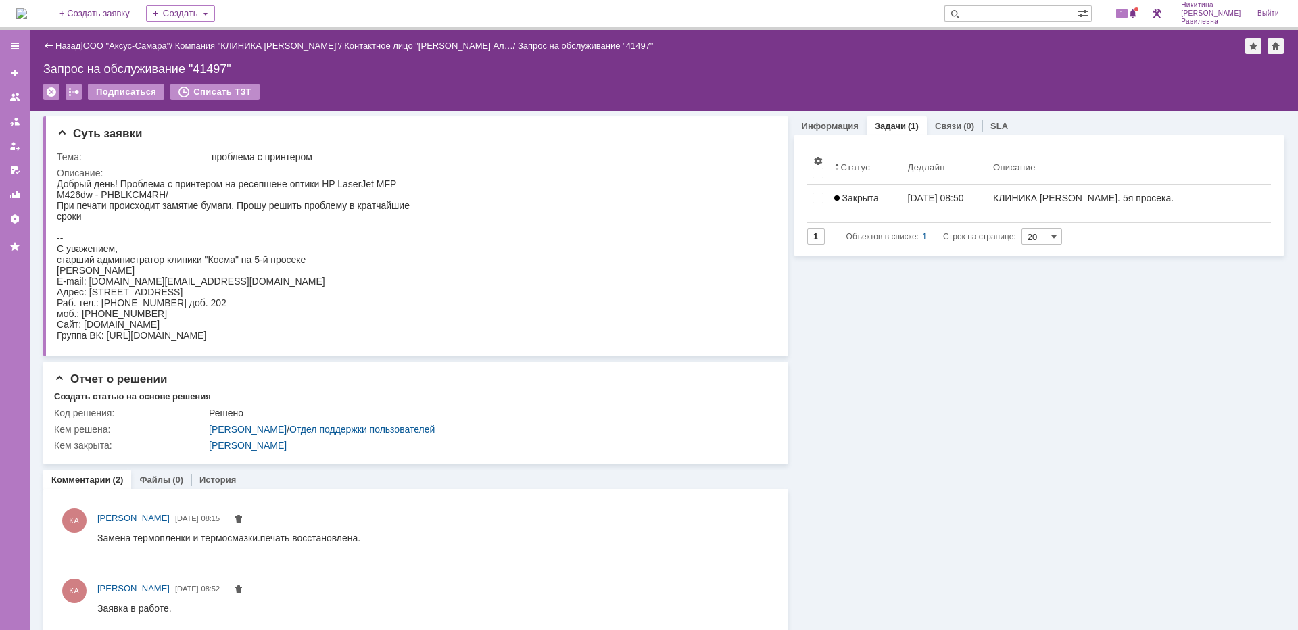
click at [1056, 17] on input "text" at bounding box center [1010, 13] width 133 height 16
type input "27132"
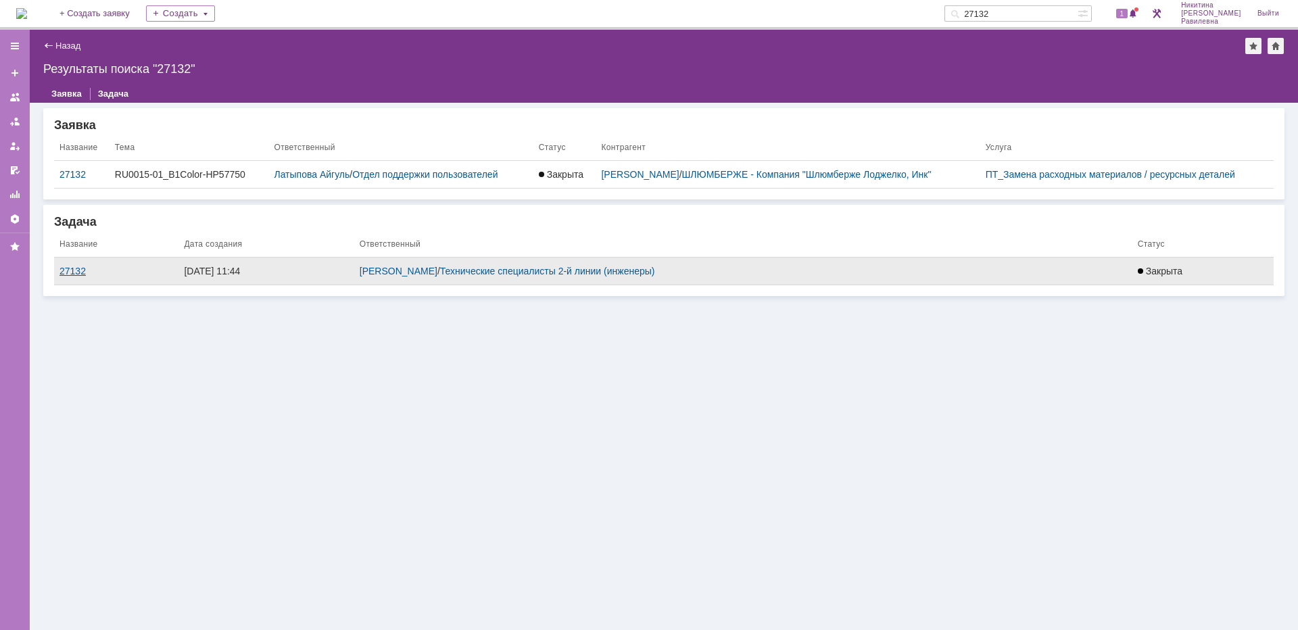
click at [77, 272] on div "27132" at bounding box center [116, 271] width 114 height 11
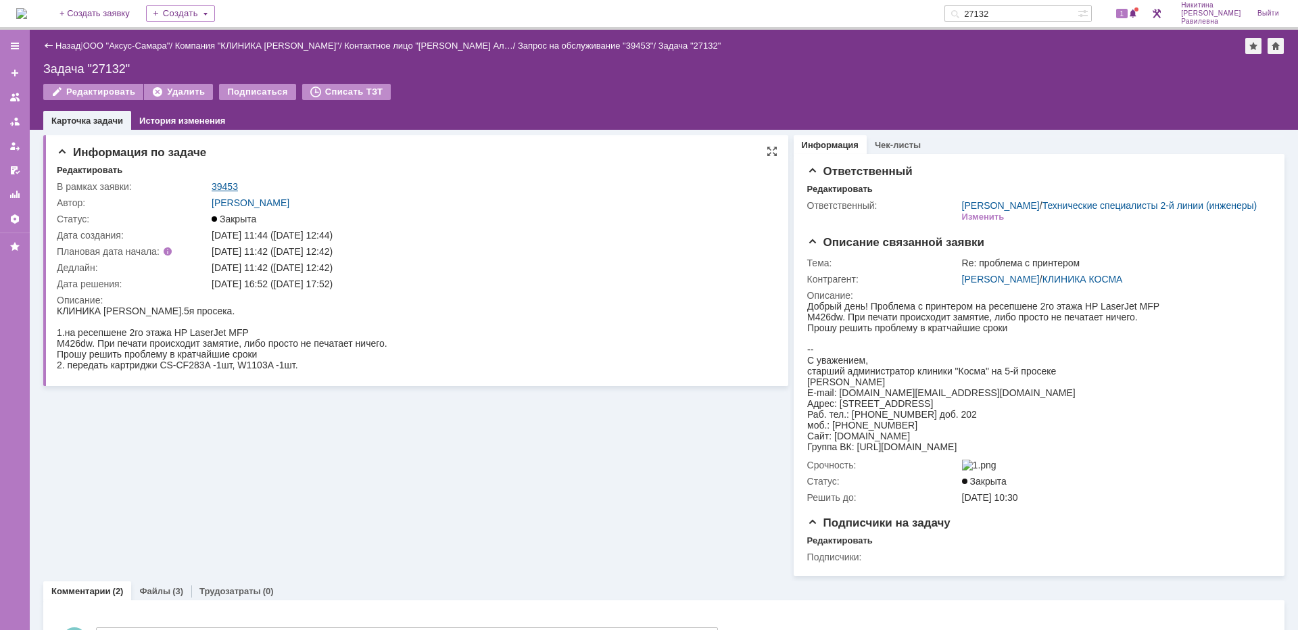
click at [224, 183] on link "39453" at bounding box center [225, 186] width 26 height 11
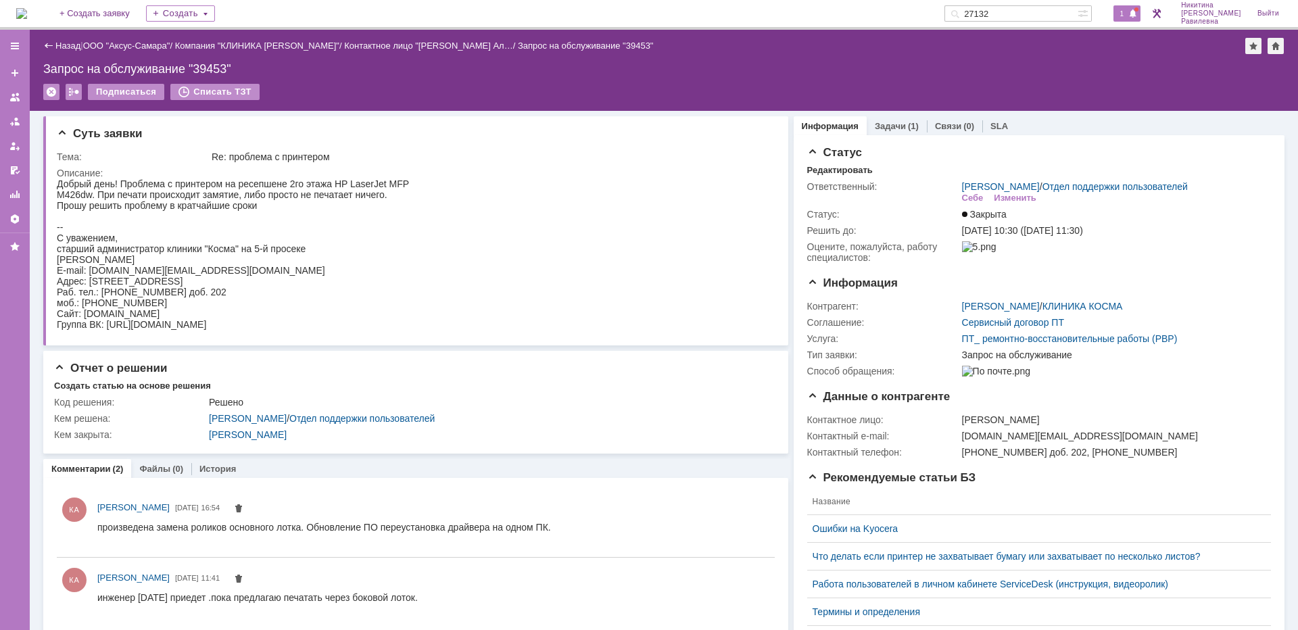
click at [1128, 14] on span "1" at bounding box center [1122, 13] width 12 height 9
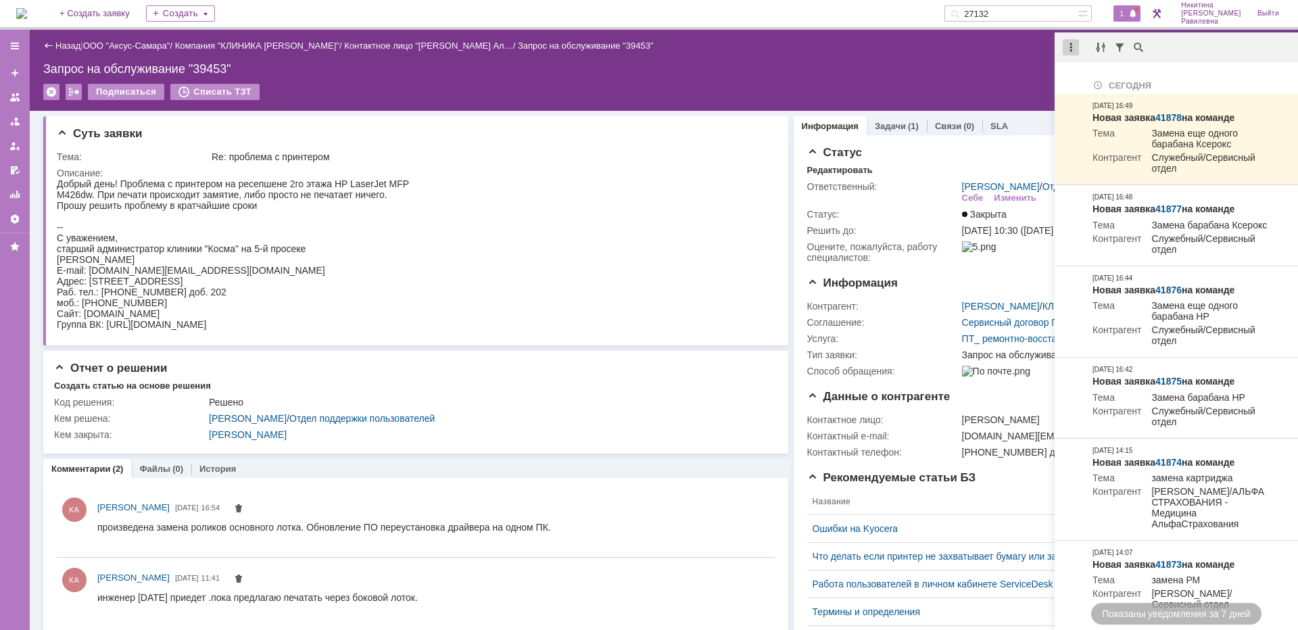
click at [1075, 49] on div at bounding box center [1071, 47] width 16 height 16
click at [1083, 78] on div "Отметить уведомления прочитанными" at bounding box center [1163, 81] width 181 height 9
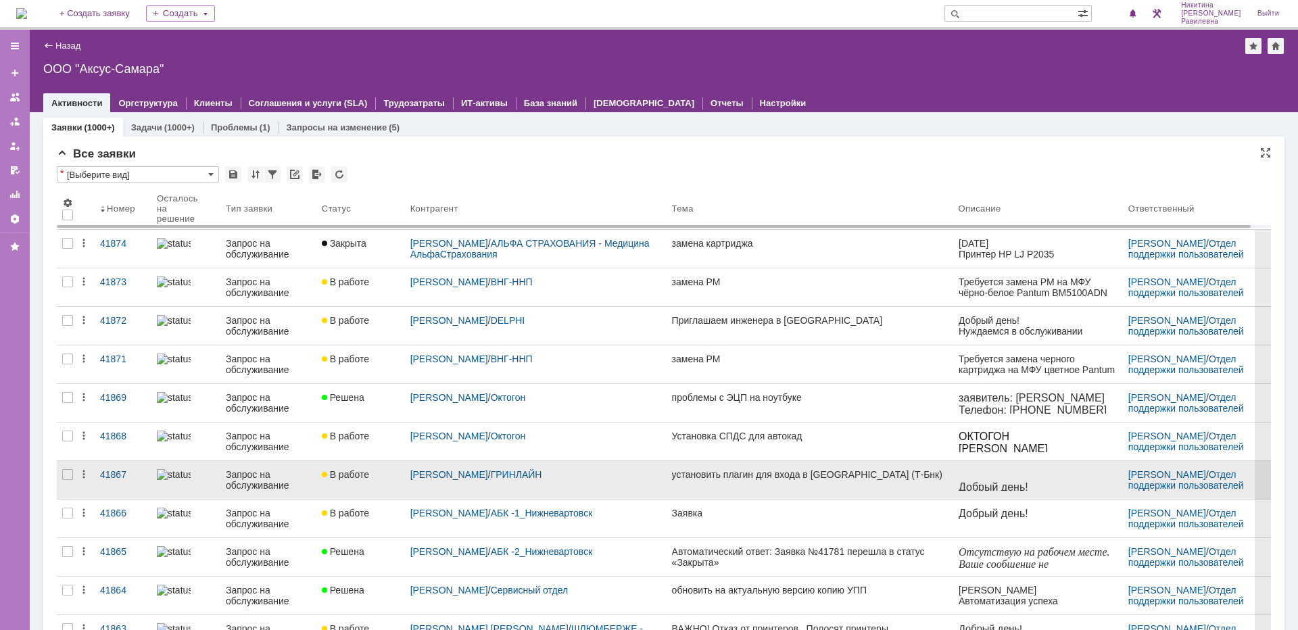
scroll to position [68, 0]
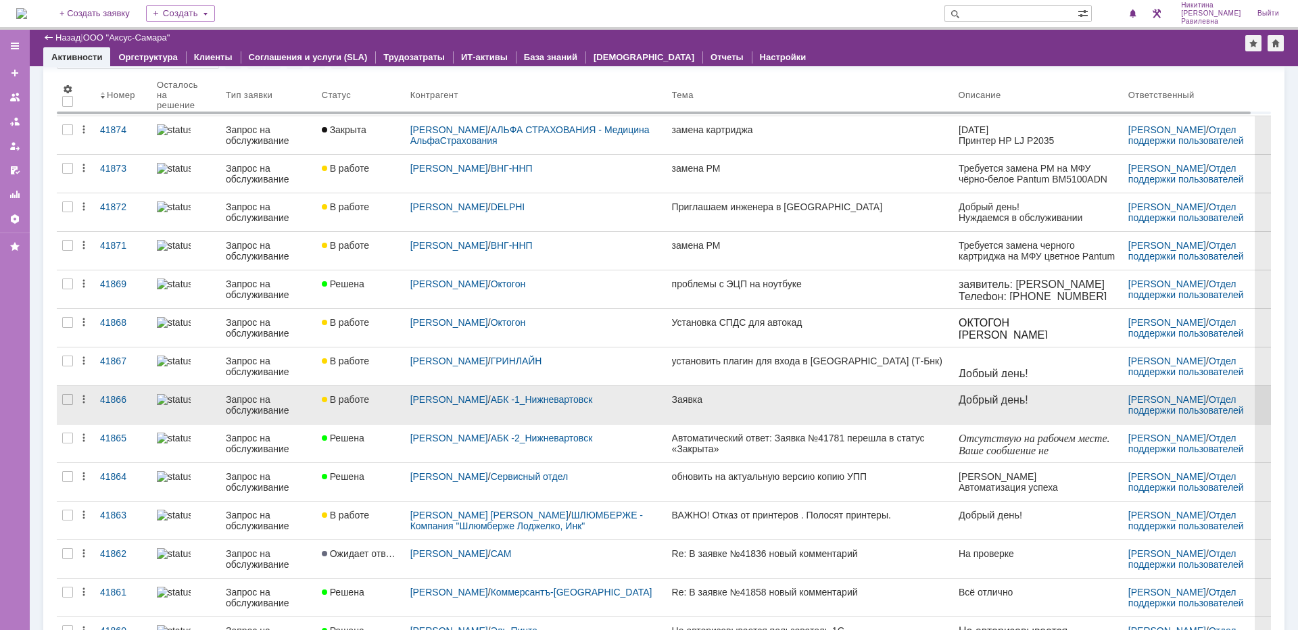
click at [285, 404] on div "Запрос на обслуживание" at bounding box center [268, 405] width 85 height 22
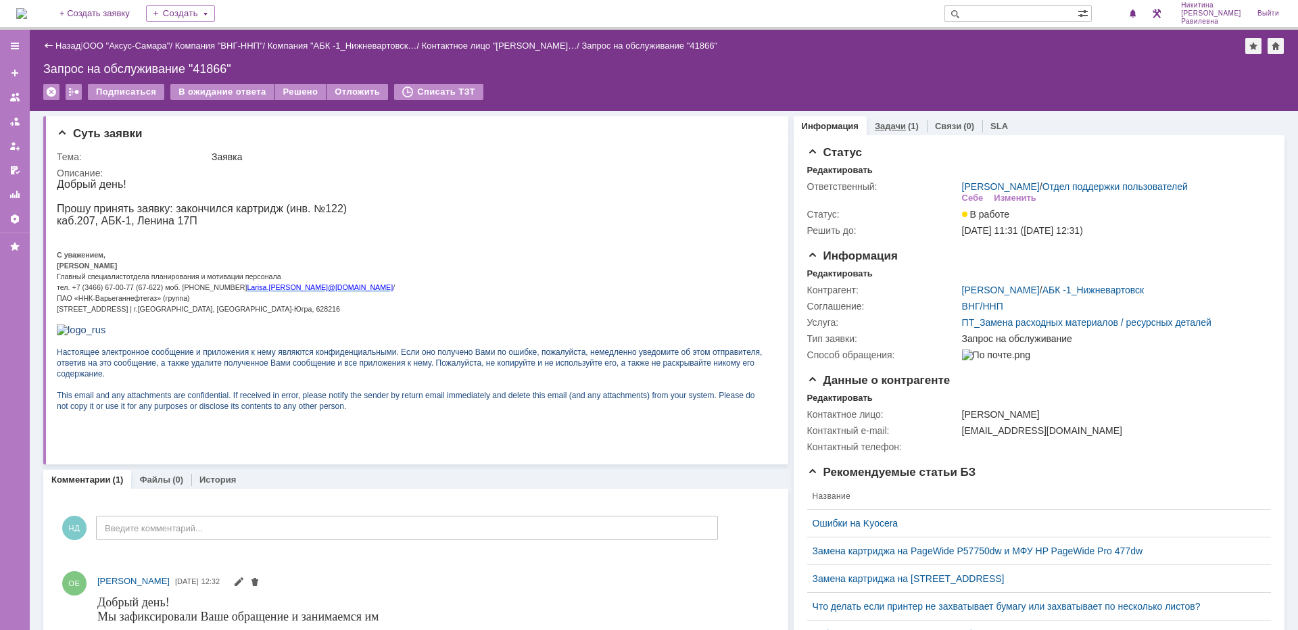
click at [888, 122] on link "Задачи" at bounding box center [890, 126] width 31 height 10
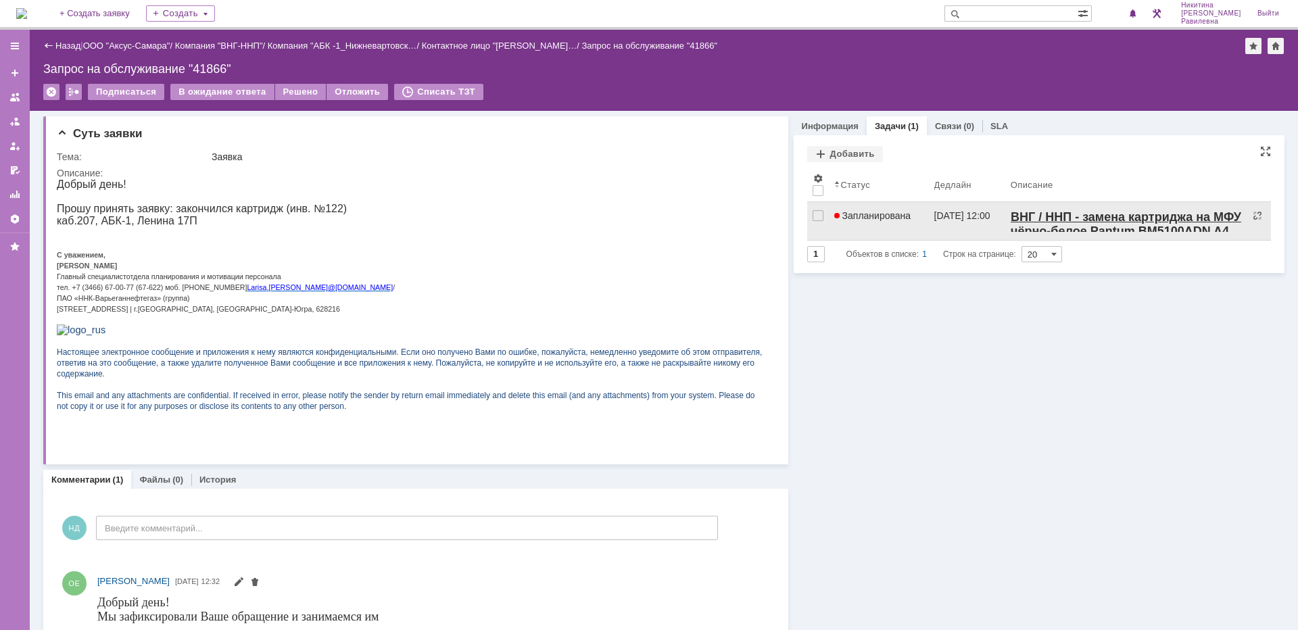
click at [869, 218] on span "Запланирована" at bounding box center [872, 215] width 77 height 11
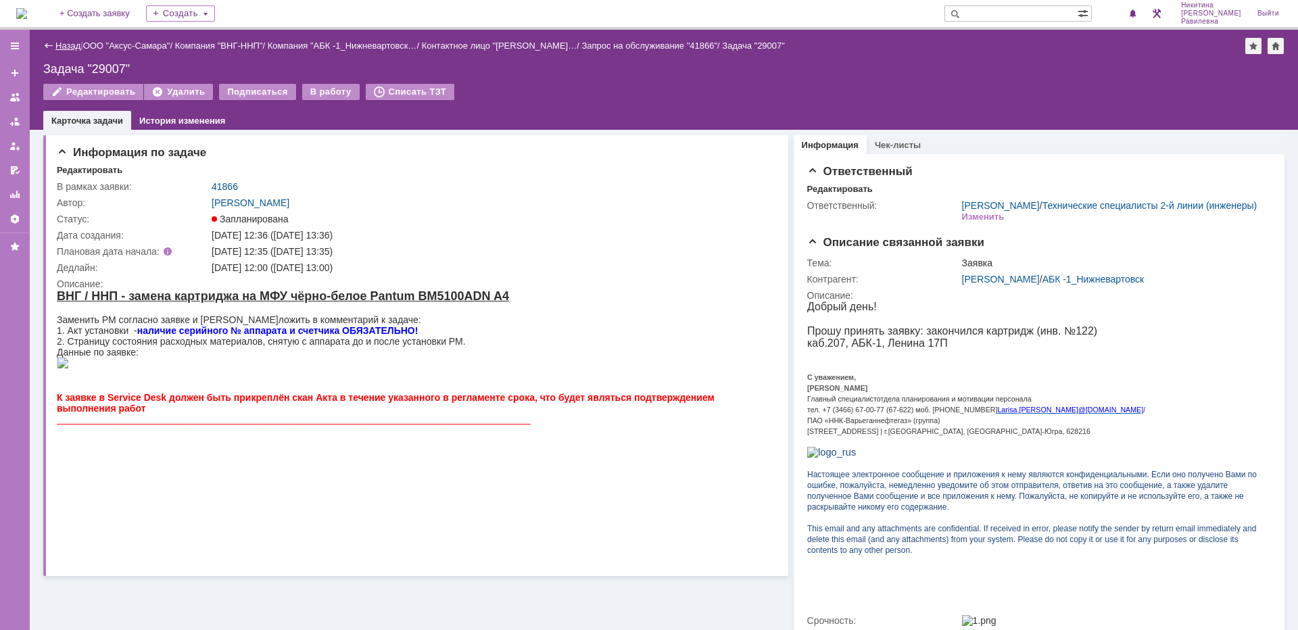
click at [62, 47] on link "Назад" at bounding box center [67, 46] width 25 height 10
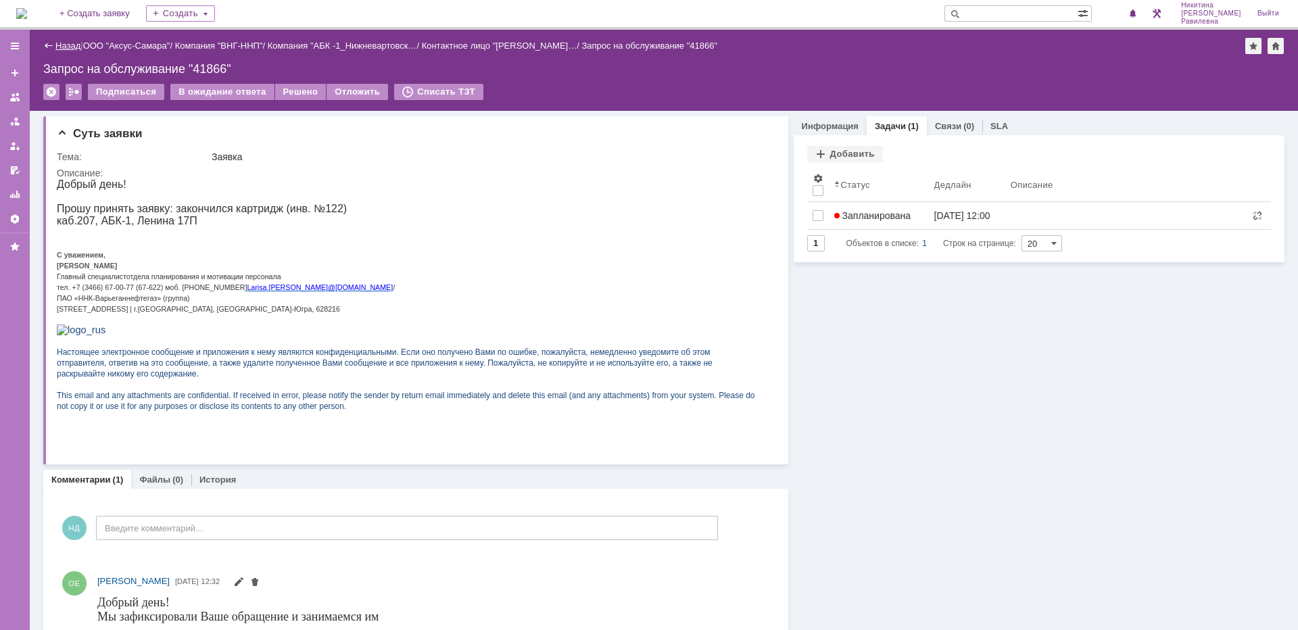
click at [66, 44] on link "Назад" at bounding box center [67, 46] width 25 height 10
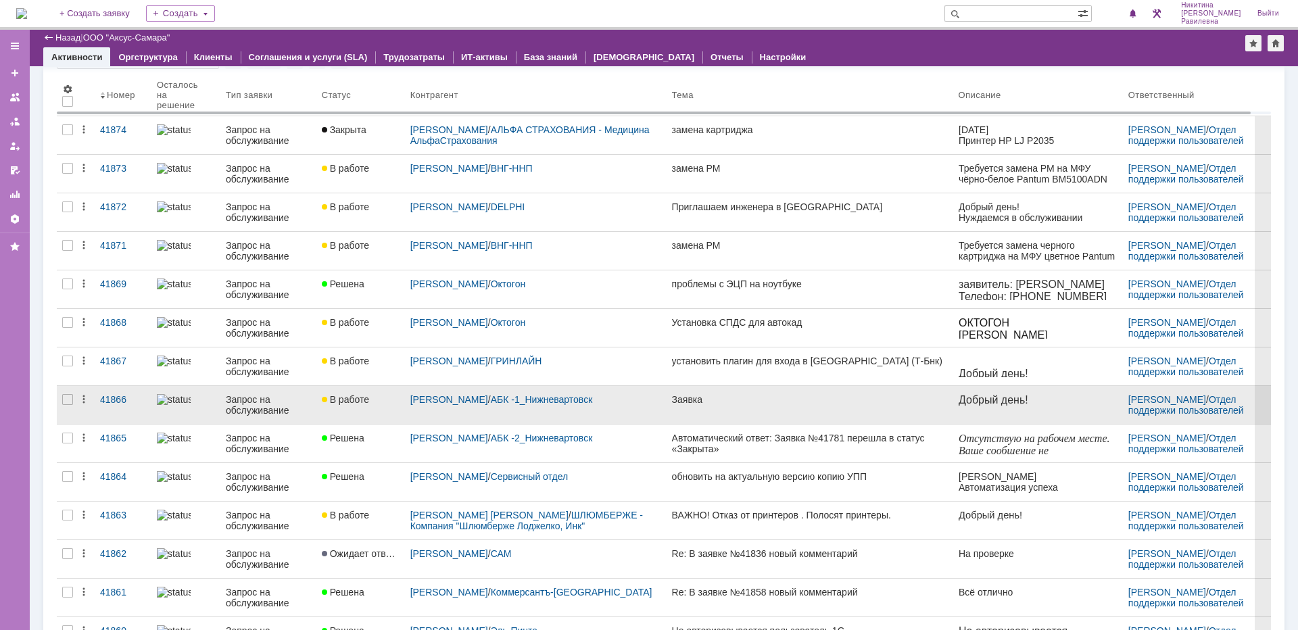
click at [258, 400] on div "Запрос на обслуживание" at bounding box center [268, 405] width 85 height 22
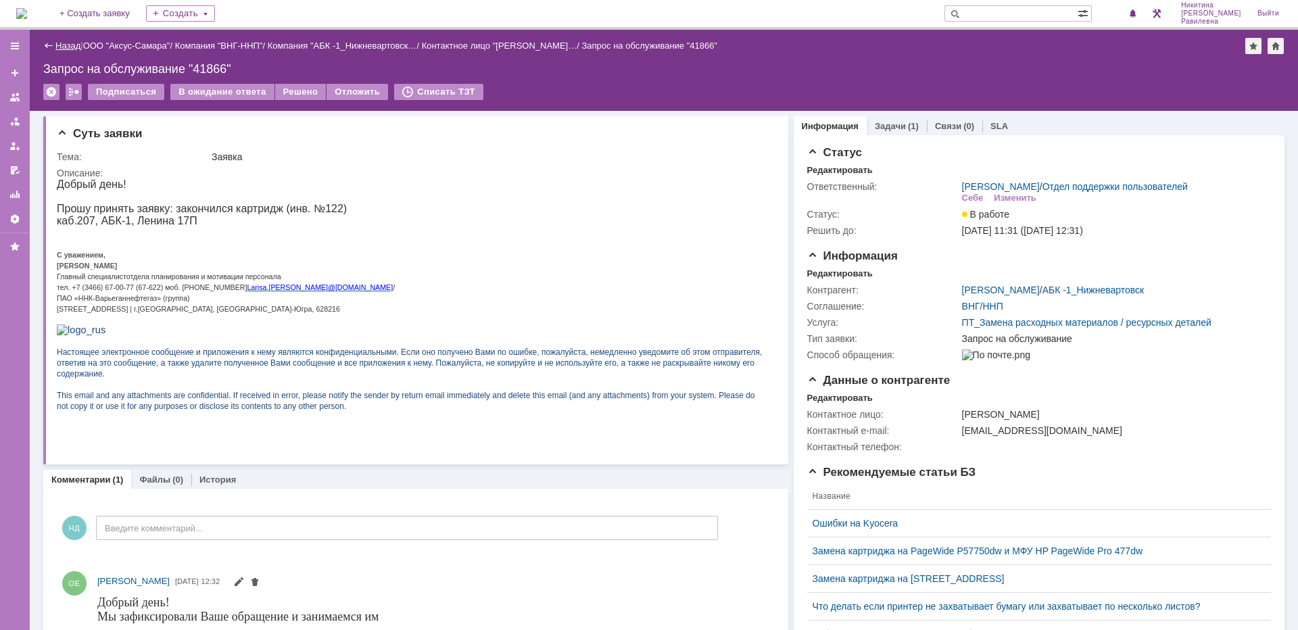
click at [76, 46] on link "Назад" at bounding box center [67, 46] width 25 height 10
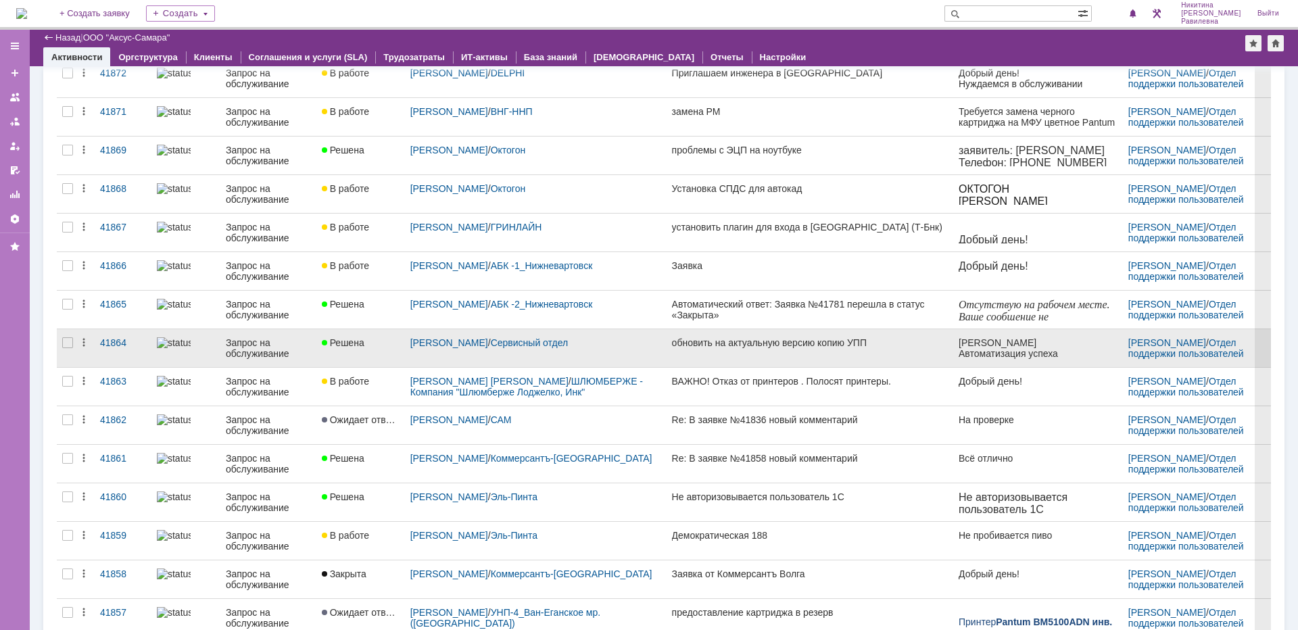
scroll to position [203, 0]
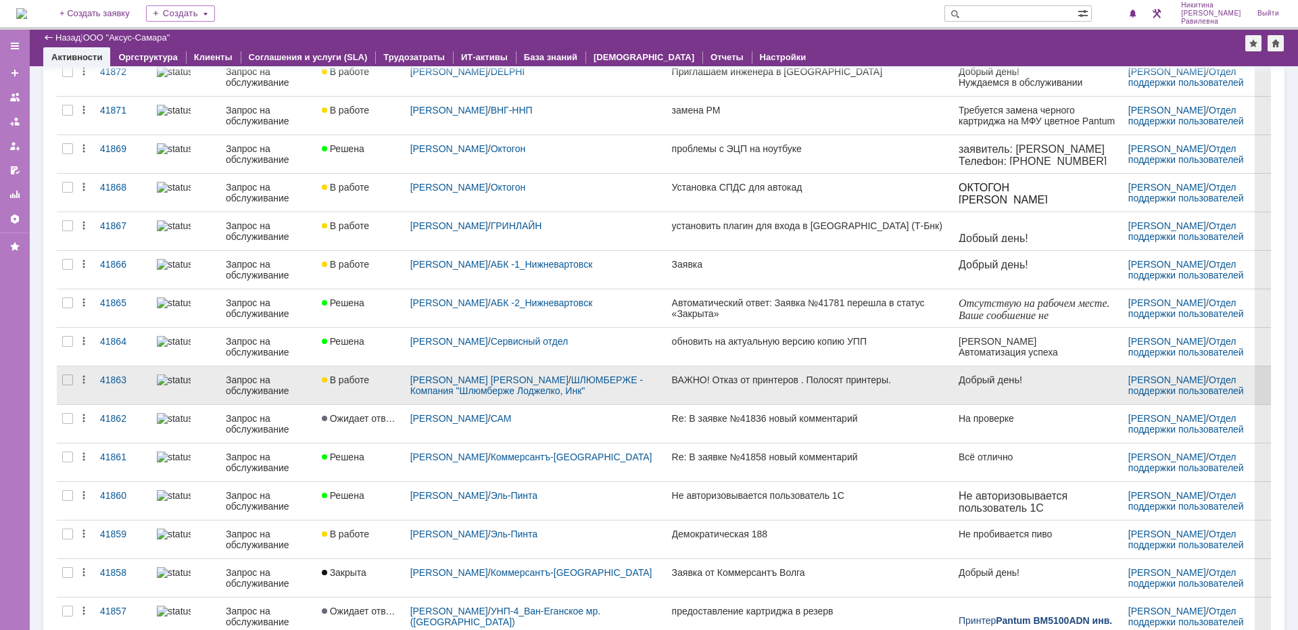
click at [264, 385] on div "Запрос на обслуживание" at bounding box center [268, 385] width 85 height 22
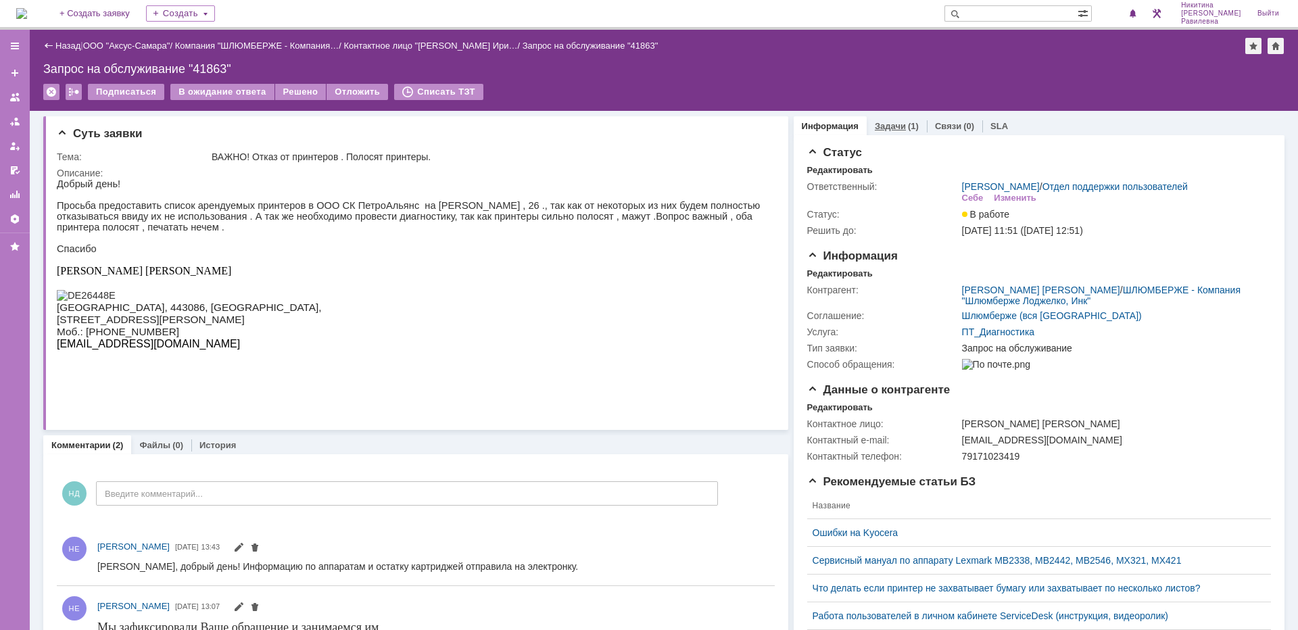
click at [879, 129] on link "Задачи" at bounding box center [890, 126] width 31 height 10
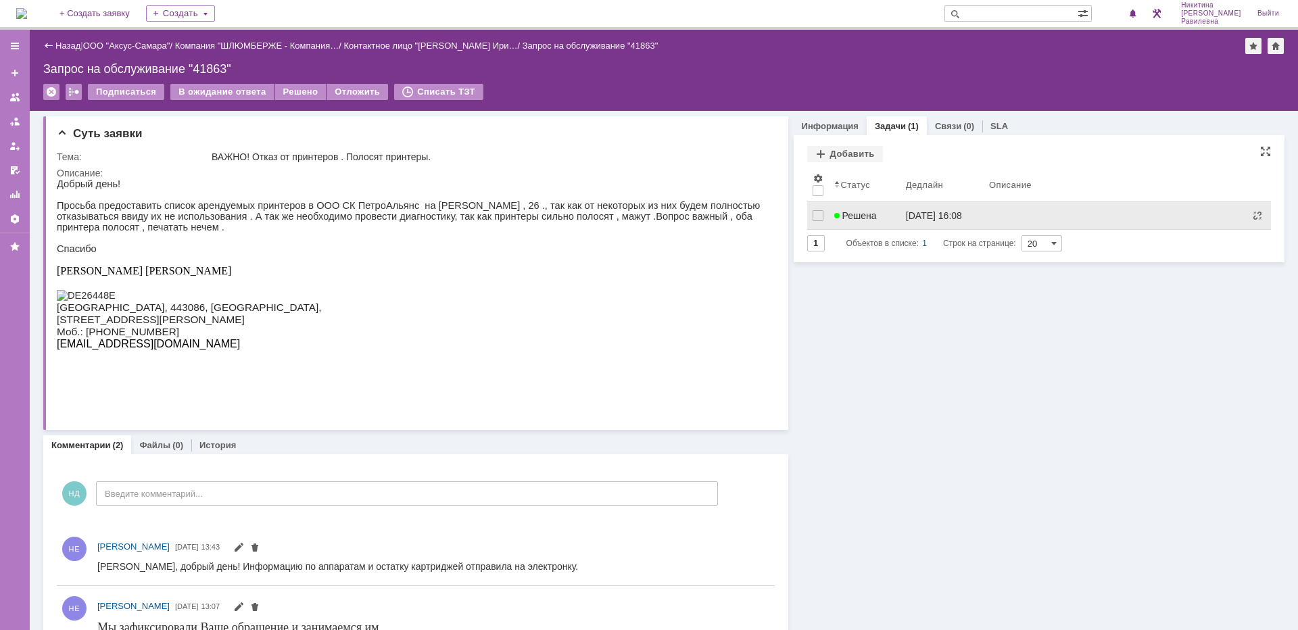
click at [863, 215] on span "Решена" at bounding box center [855, 215] width 43 height 11
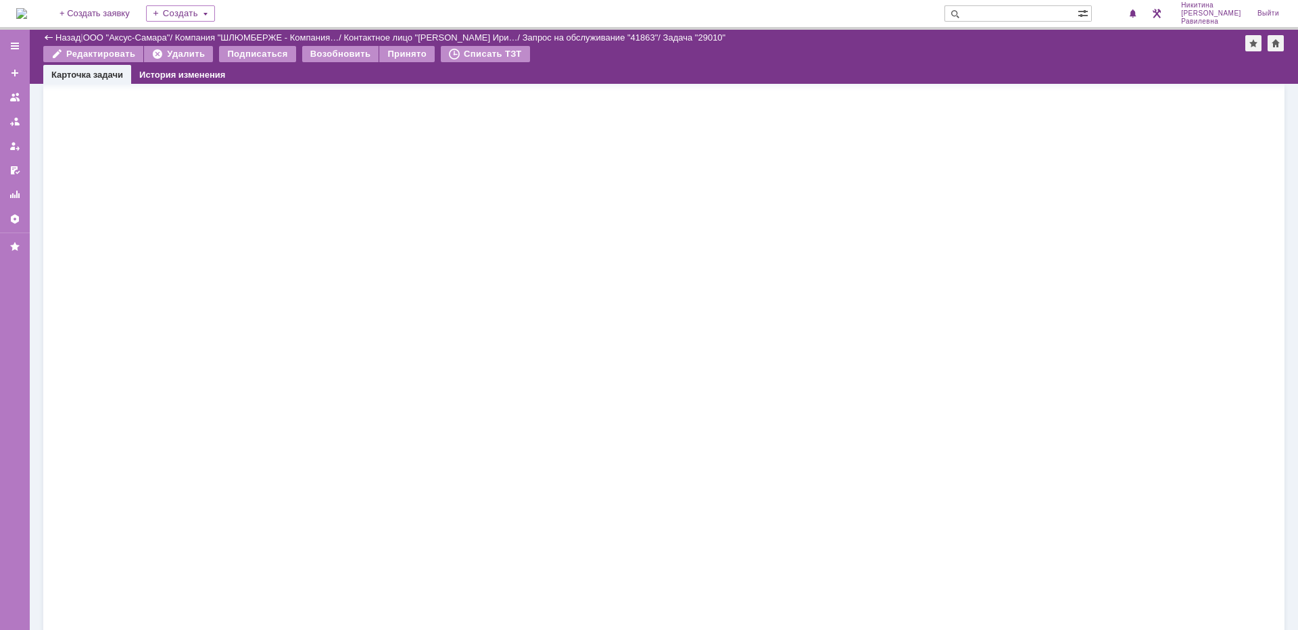
scroll to position [7908, 0]
click at [54, 34] on div "Назад" at bounding box center [61, 37] width 37 height 10
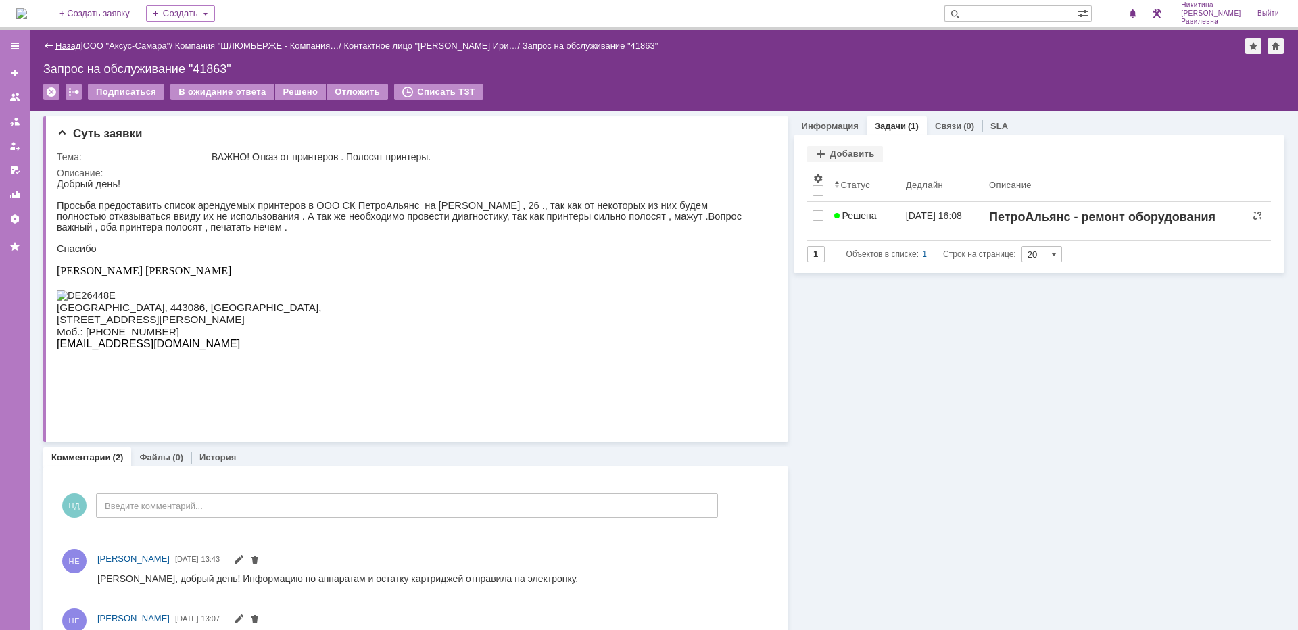
click at [67, 49] on link "Назад" at bounding box center [67, 46] width 25 height 10
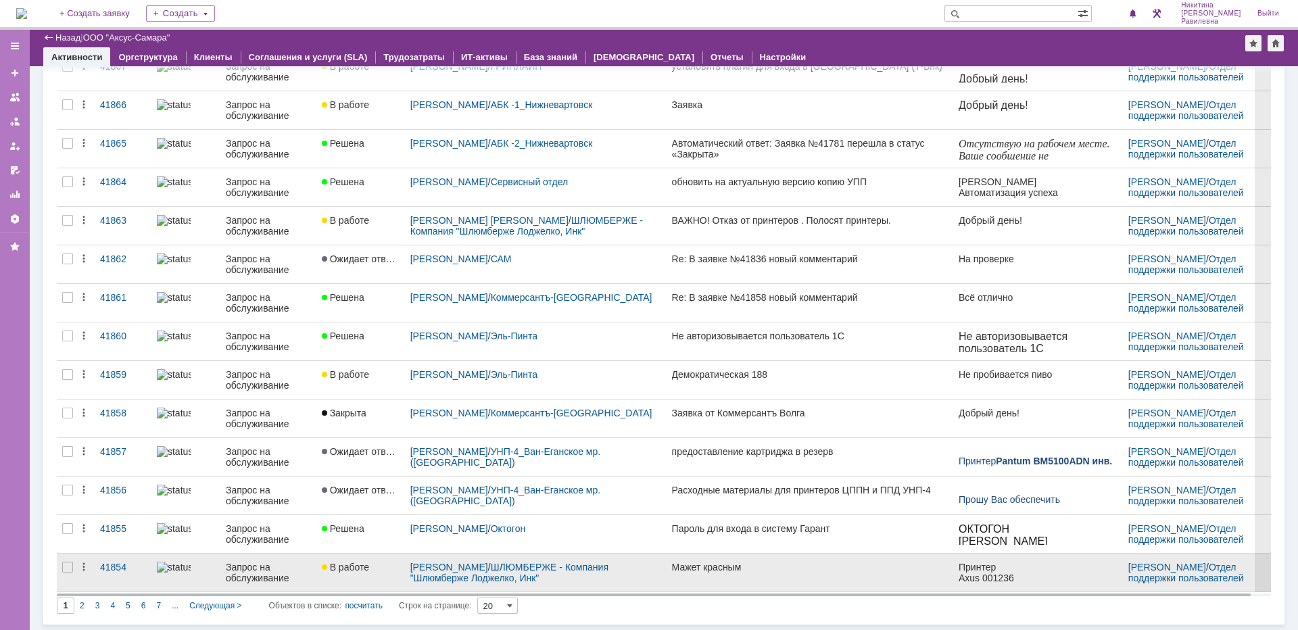
click at [276, 563] on div "Запрос на обслуживание" at bounding box center [268, 573] width 85 height 22
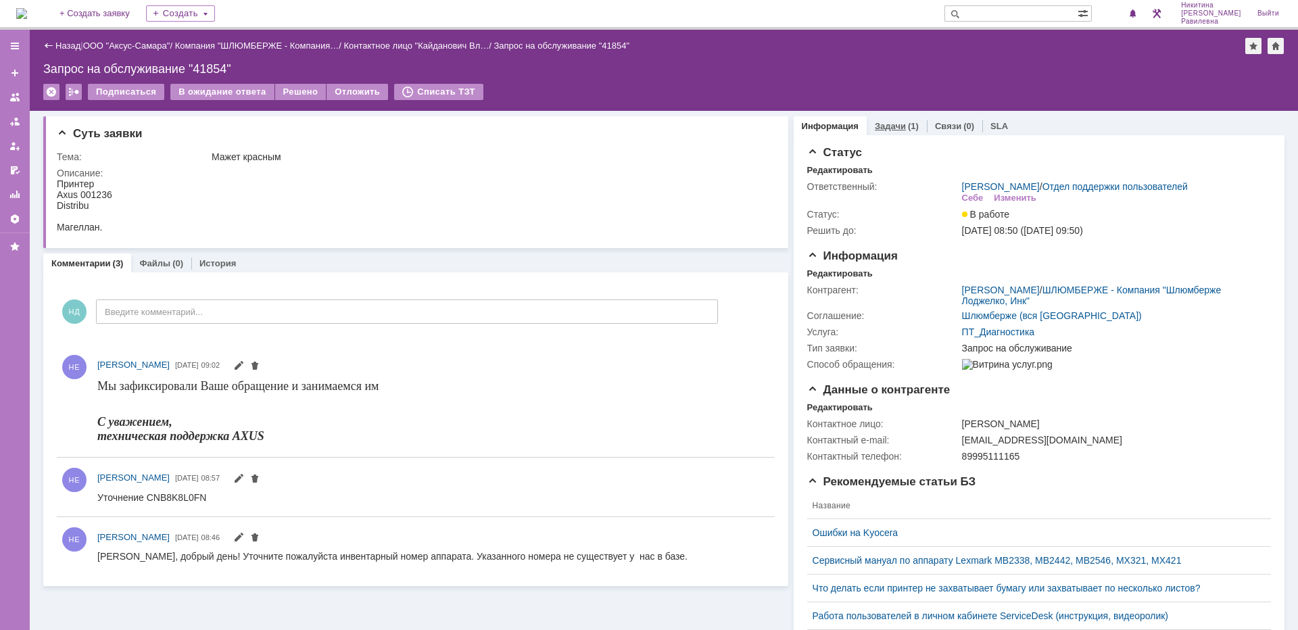
click at [885, 128] on link "Задачи" at bounding box center [890, 126] width 31 height 10
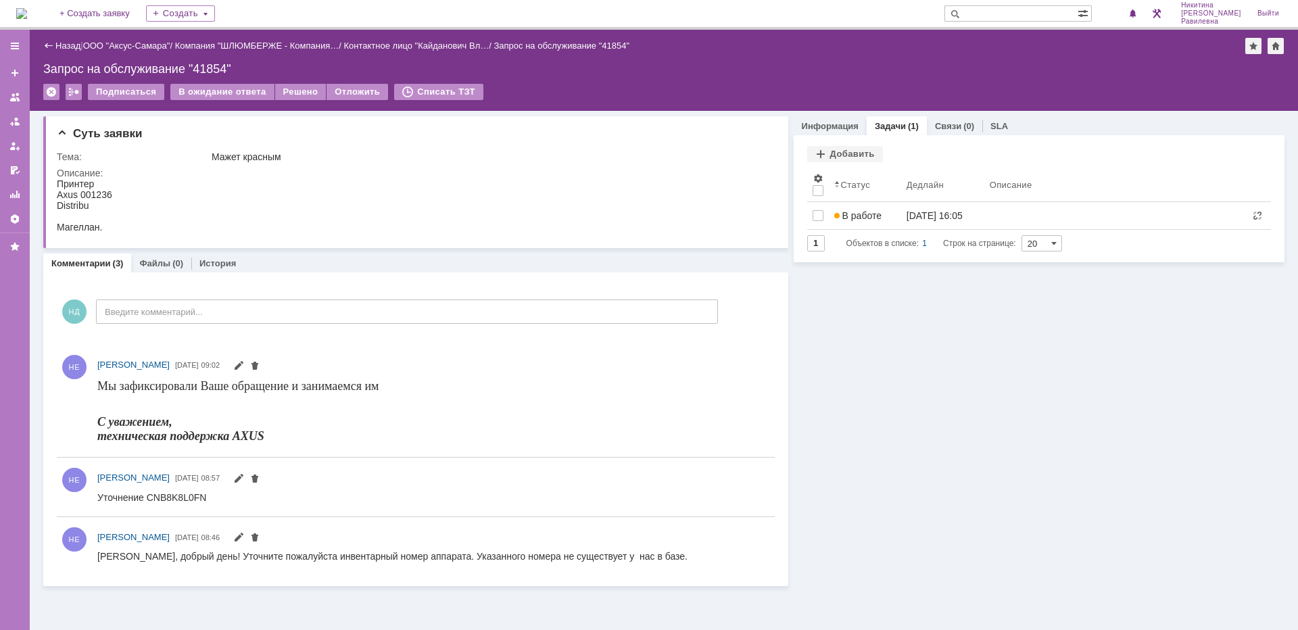
click at [886, 213] on div "В работе" at bounding box center [865, 215] width 62 height 11
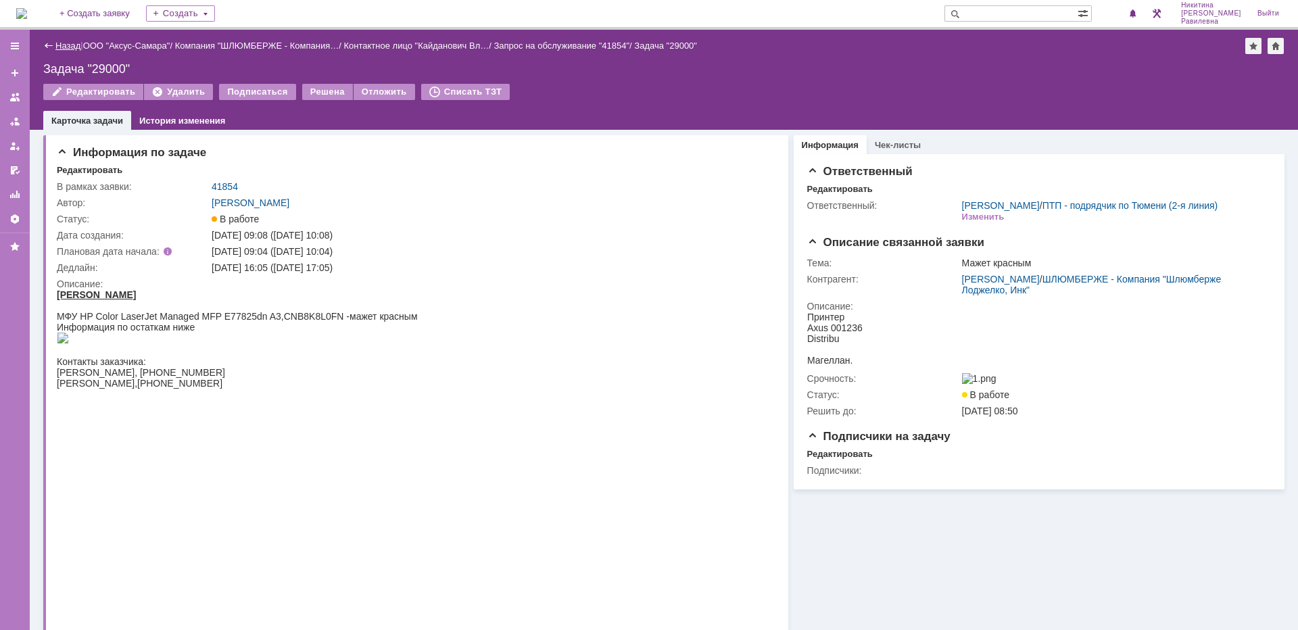
click at [70, 46] on link "Назад" at bounding box center [67, 46] width 25 height 10
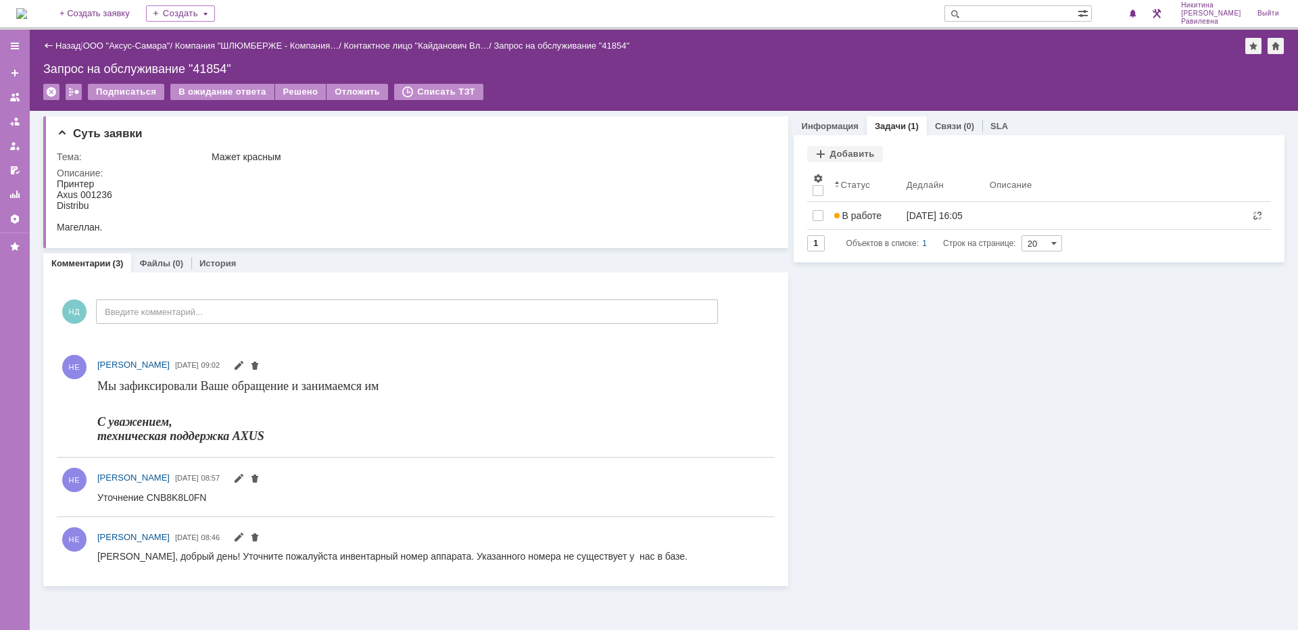
click at [70, 46] on link "Назад" at bounding box center [67, 46] width 25 height 10
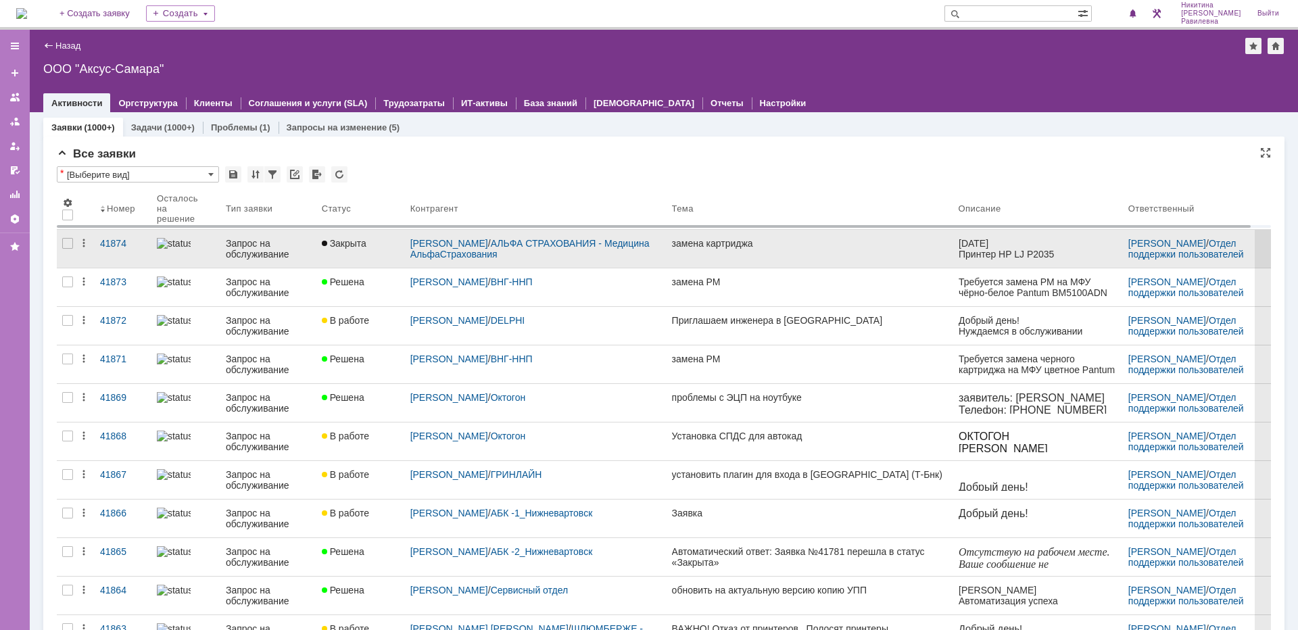
click at [250, 255] on div "Запрос на обслуживание" at bounding box center [268, 249] width 85 height 22
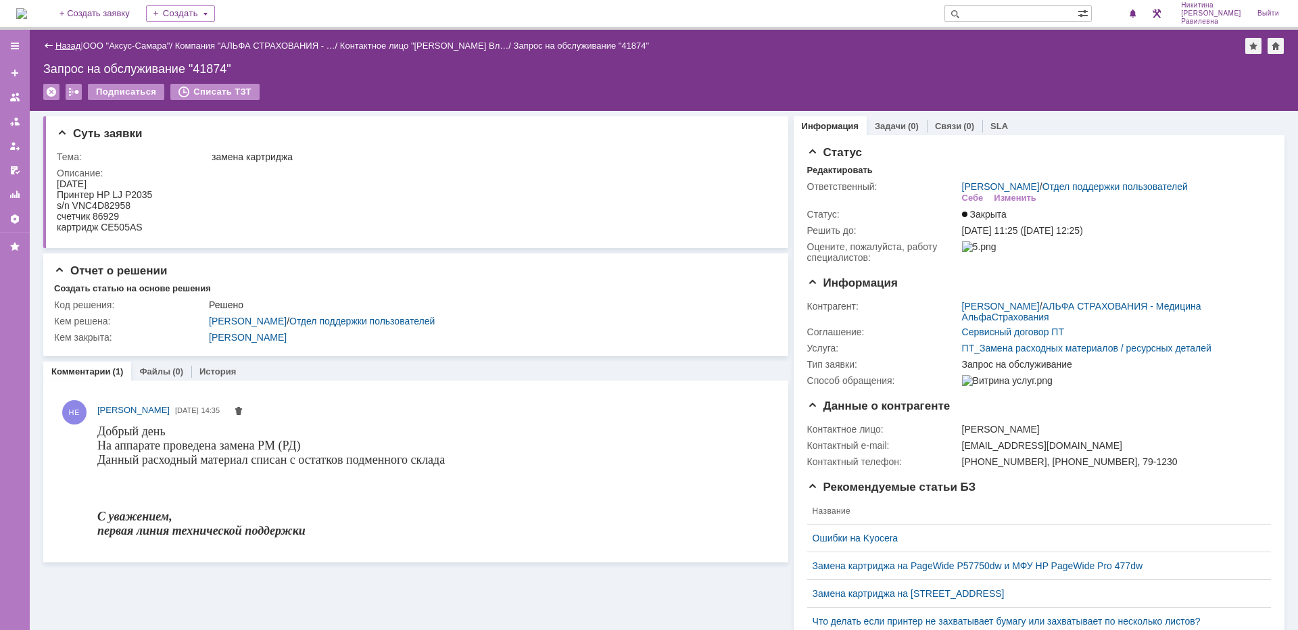
click at [68, 46] on link "Назад" at bounding box center [67, 46] width 25 height 10
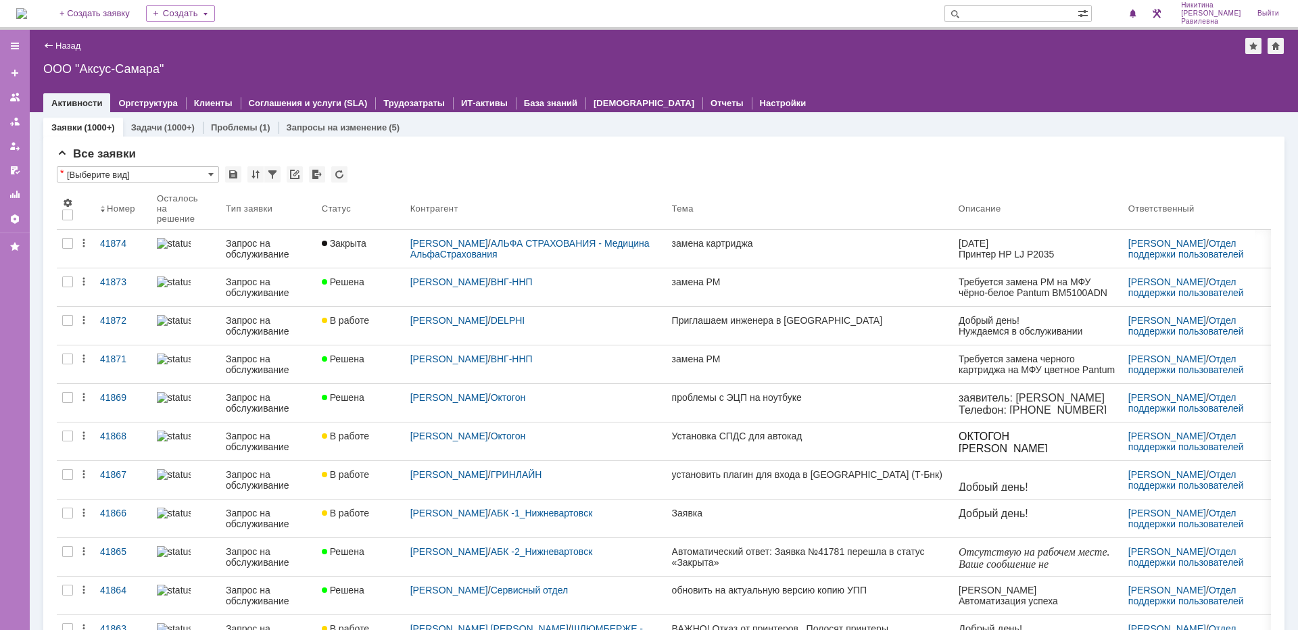
click at [1044, 14] on input "text" at bounding box center [1010, 13] width 133 height 16
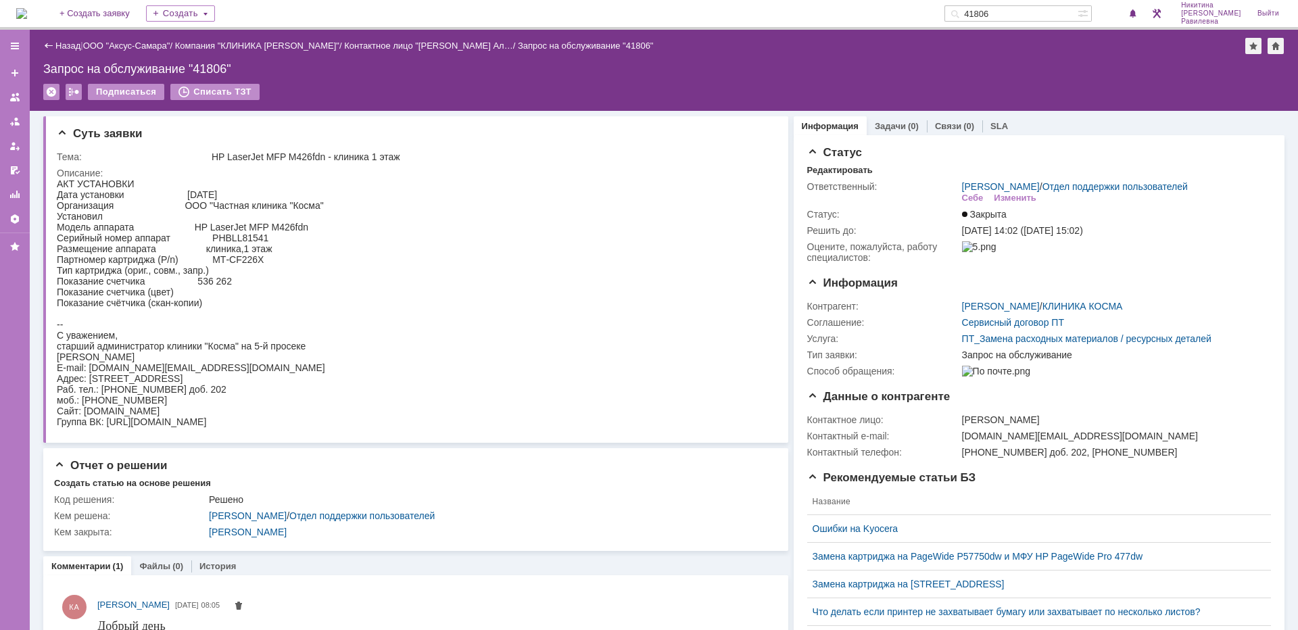
click at [1049, 15] on input "41806" at bounding box center [1010, 13] width 133 height 16
type input "41800"
click at [154, 48] on link "ООО "Аксус-Самара"" at bounding box center [126, 46] width 87 height 10
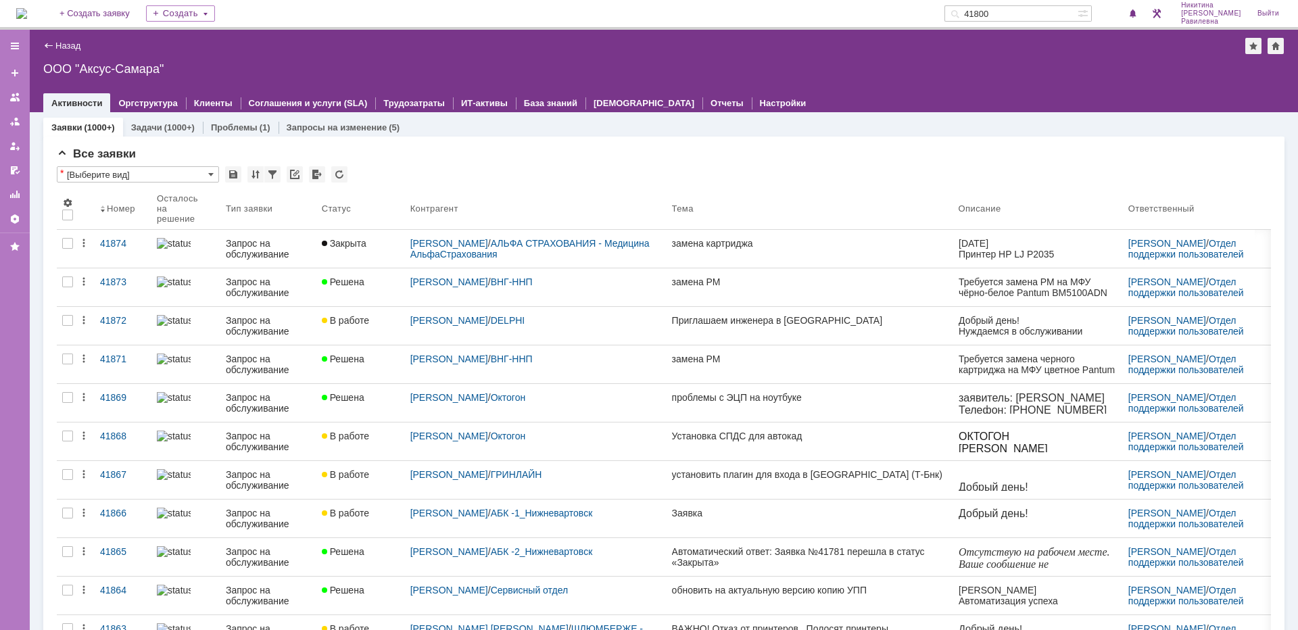
click at [1048, 15] on input "41800" at bounding box center [1010, 13] width 133 height 16
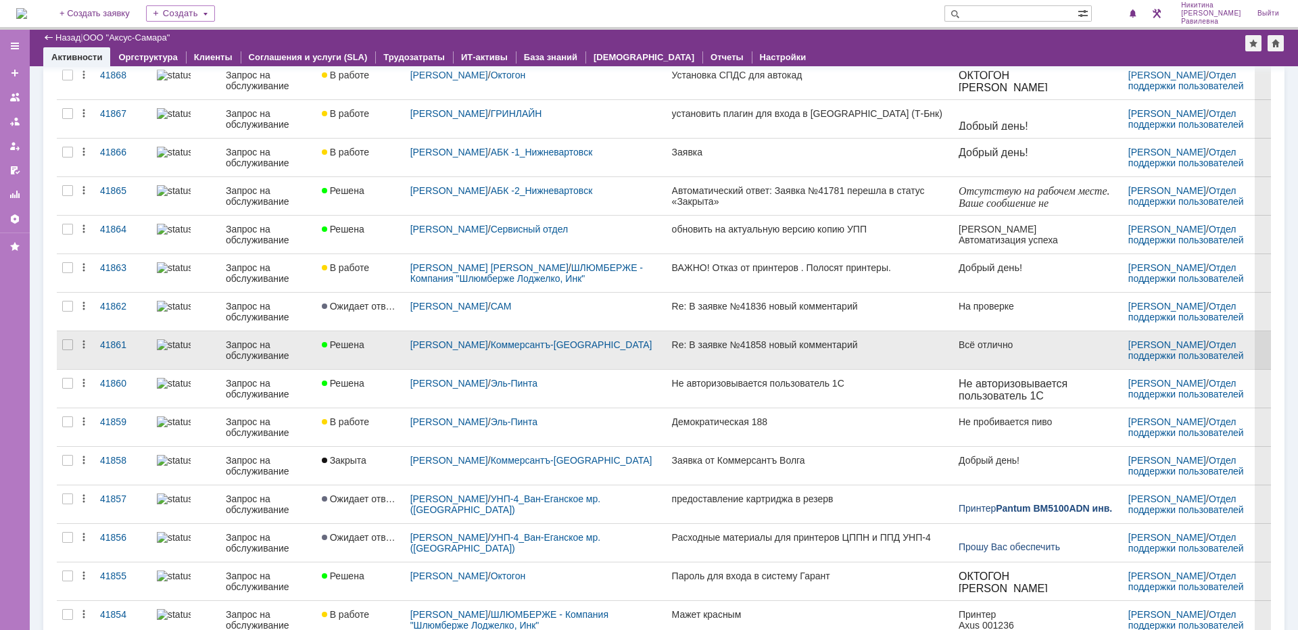
scroll to position [362, 0]
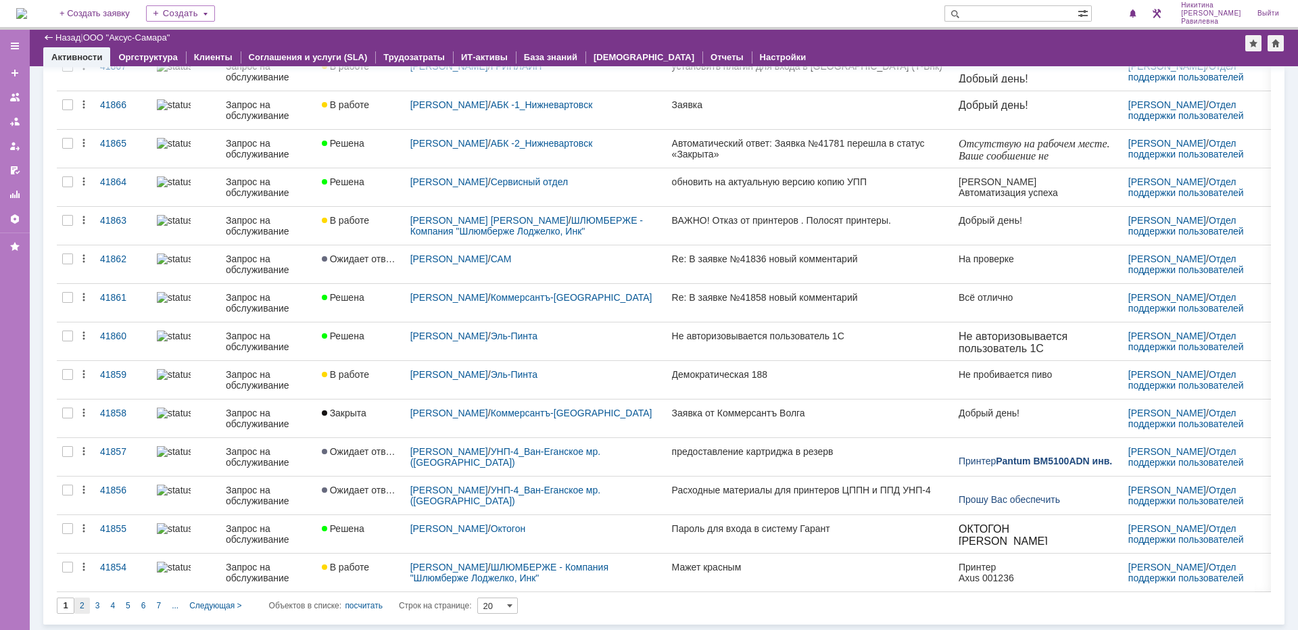
click at [86, 603] on div "2" at bounding box center [82, 606] width 16 height 16
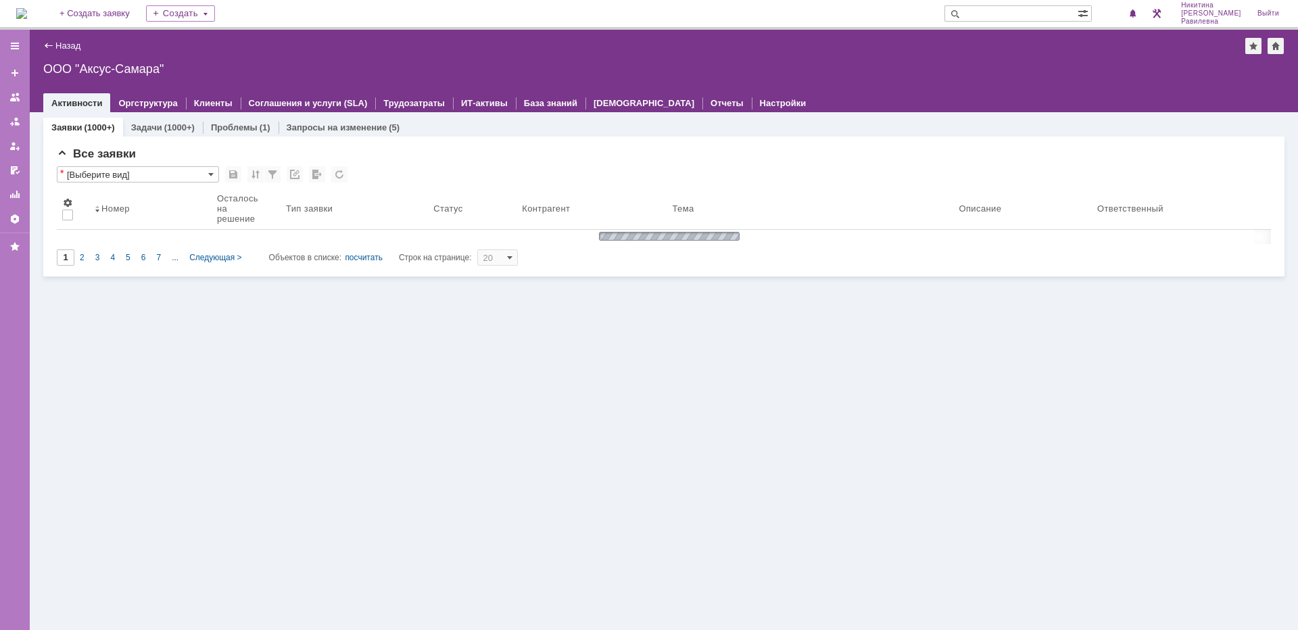
scroll to position [0, 0]
type input "2"
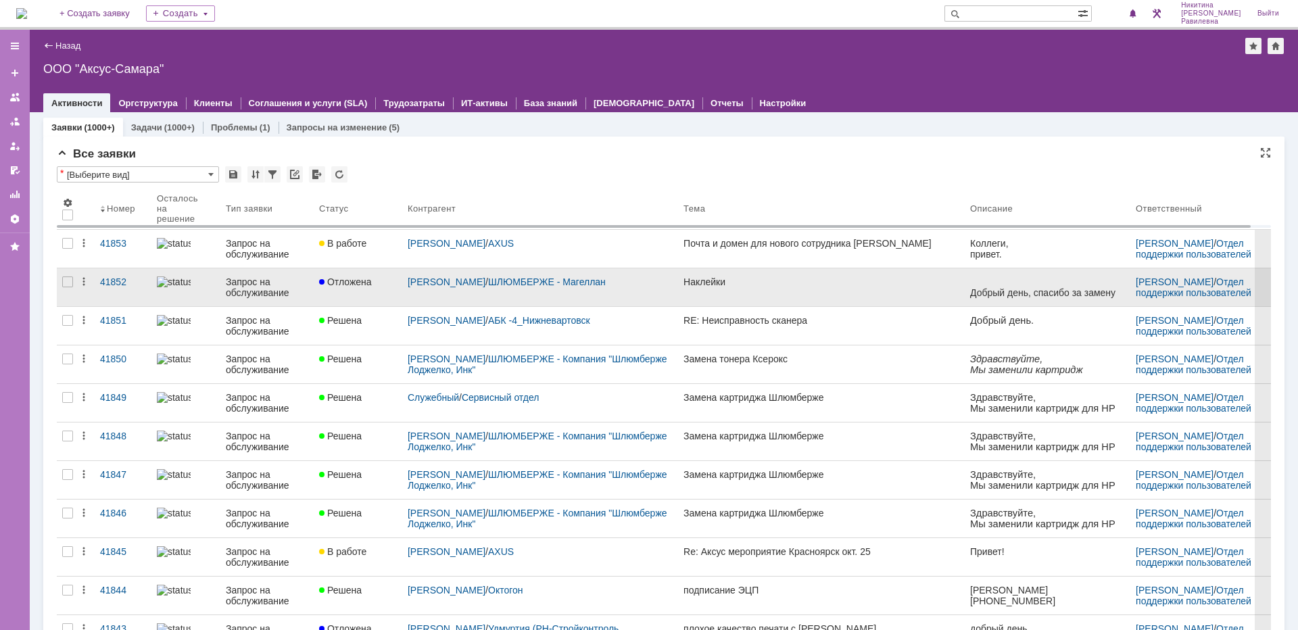
click at [283, 289] on div "Запрос на обслуживание" at bounding box center [267, 287] width 82 height 22
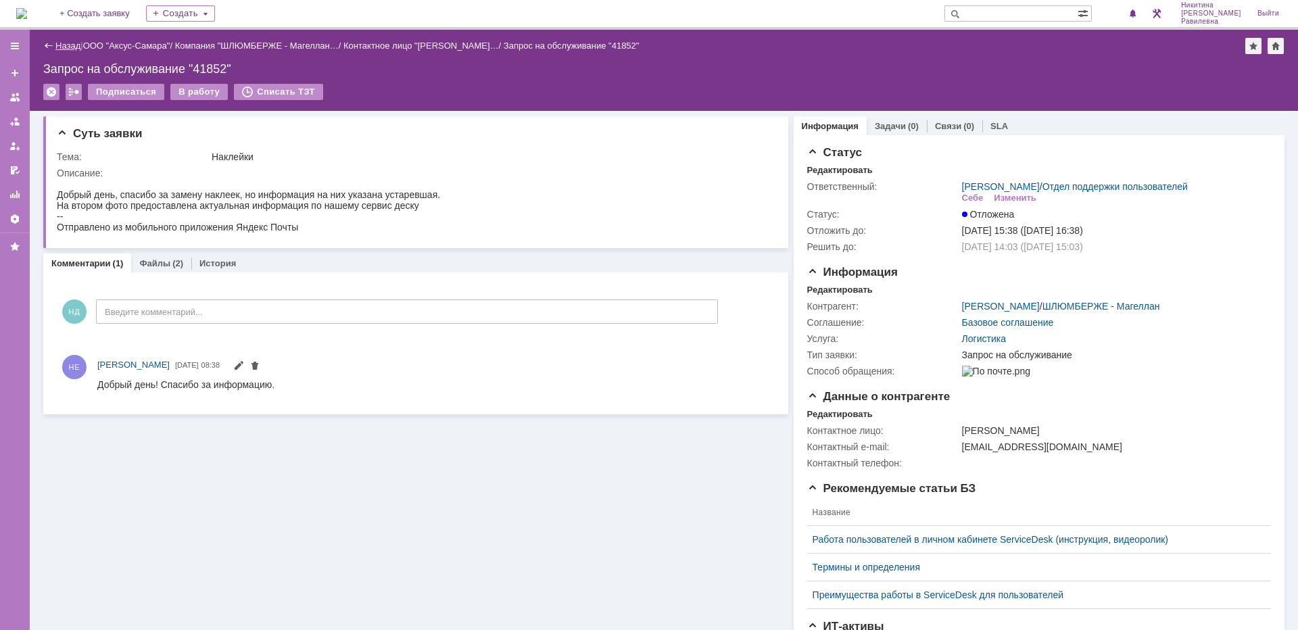
click at [70, 43] on link "Назад" at bounding box center [67, 46] width 25 height 10
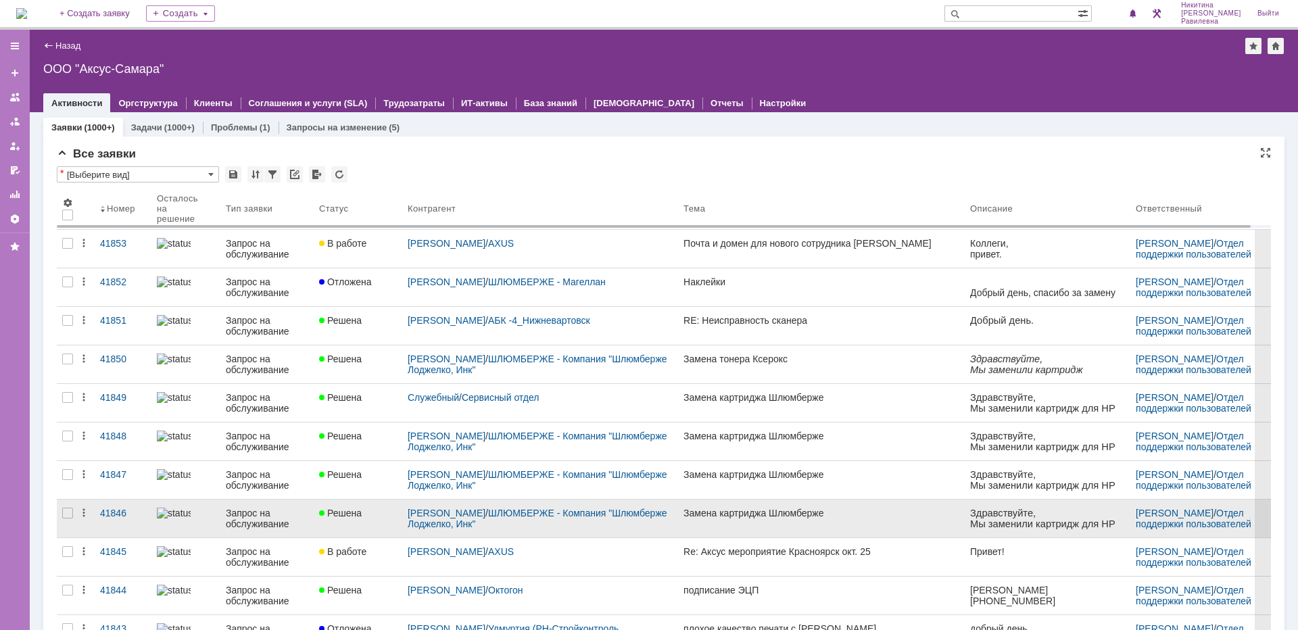
click at [266, 517] on div "Запрос на обслуживание" at bounding box center [267, 519] width 82 height 22
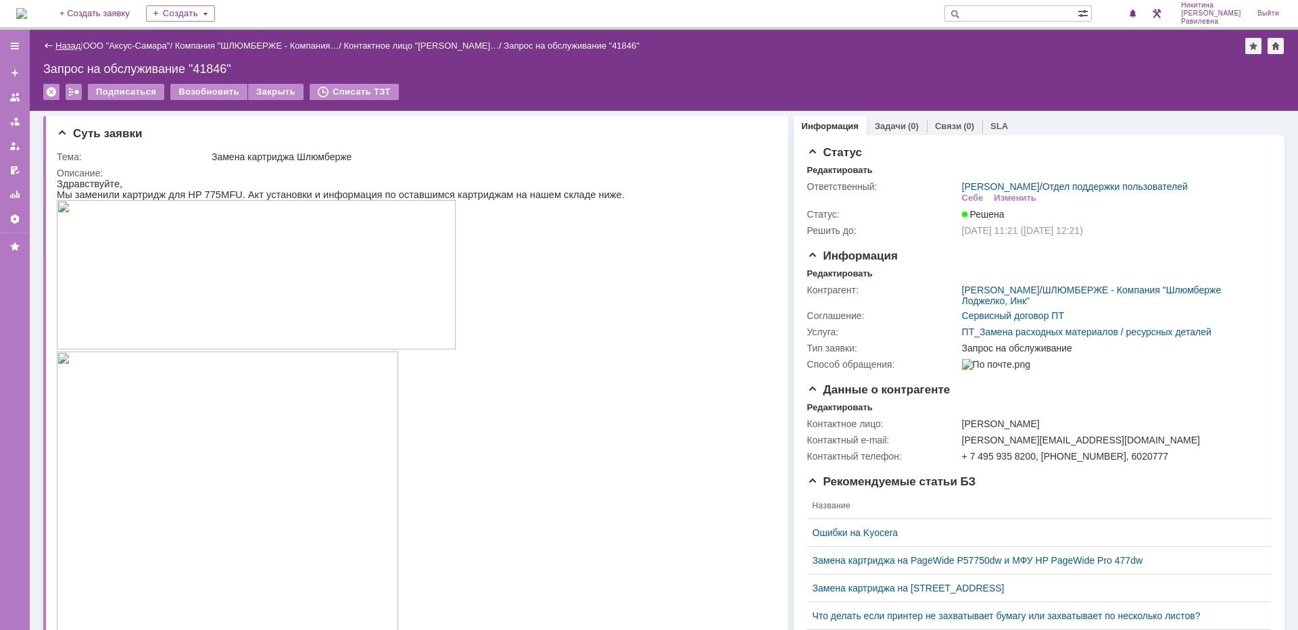
click at [59, 47] on link "Назад" at bounding box center [67, 46] width 25 height 10
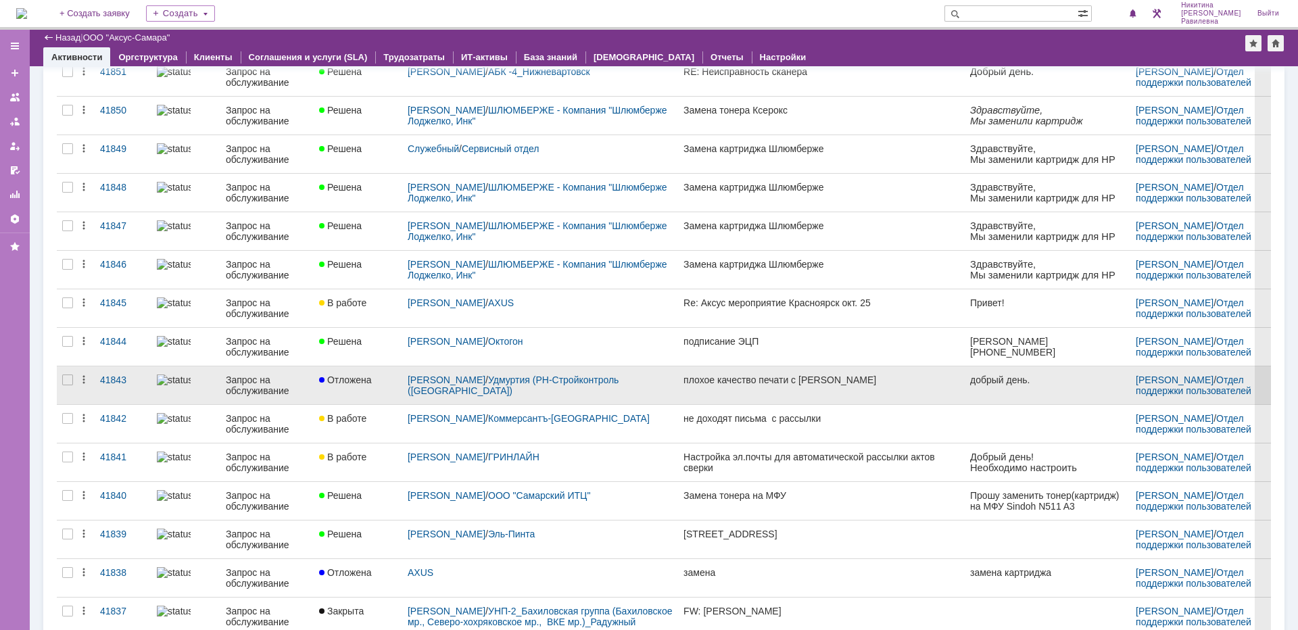
click at [243, 387] on div "Запрос на обслуживание" at bounding box center [267, 385] width 82 height 22
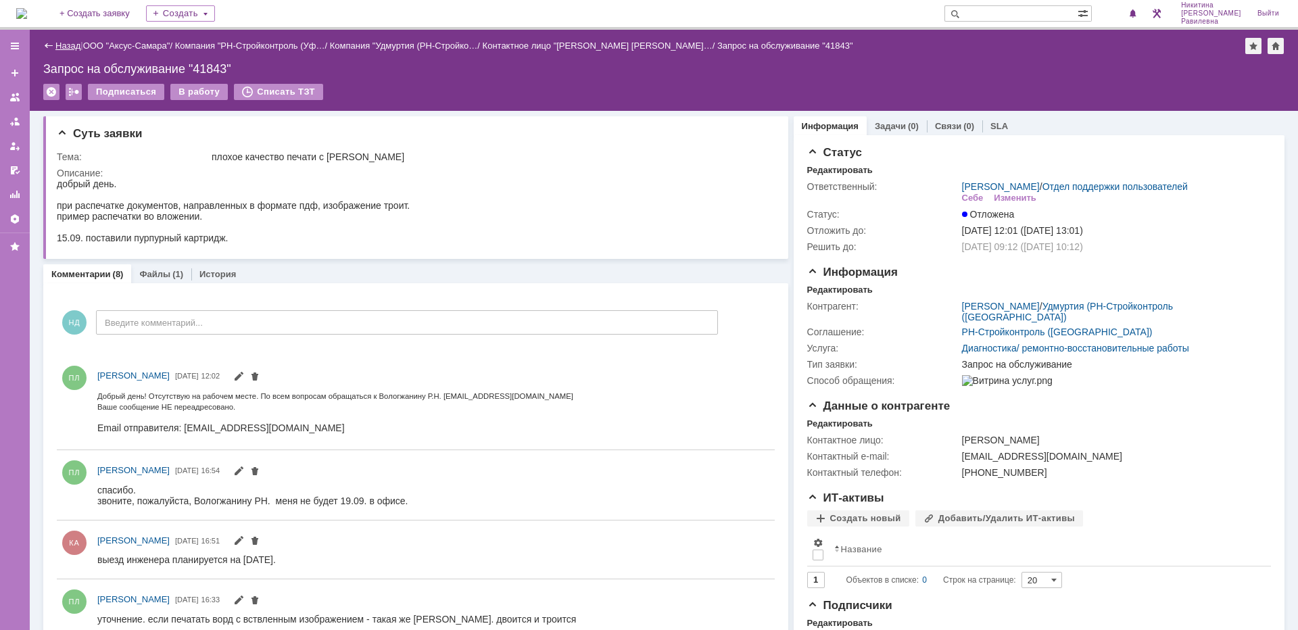
click at [58, 45] on link "Назад" at bounding box center [67, 46] width 25 height 10
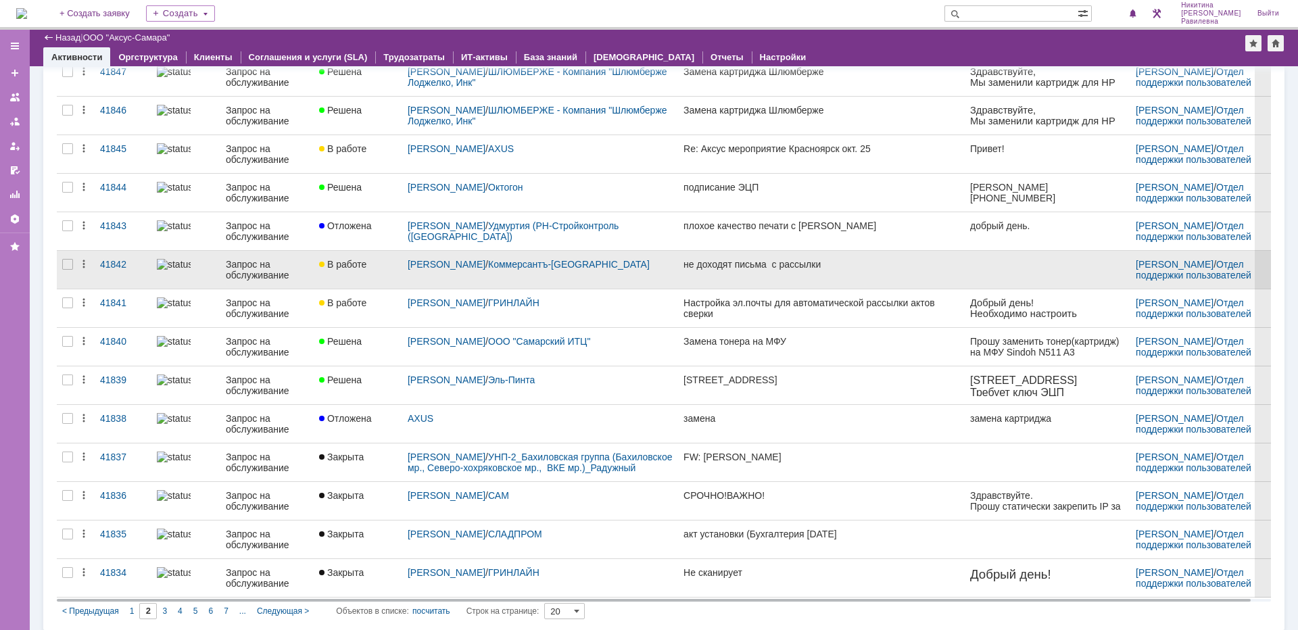
scroll to position [362, 0]
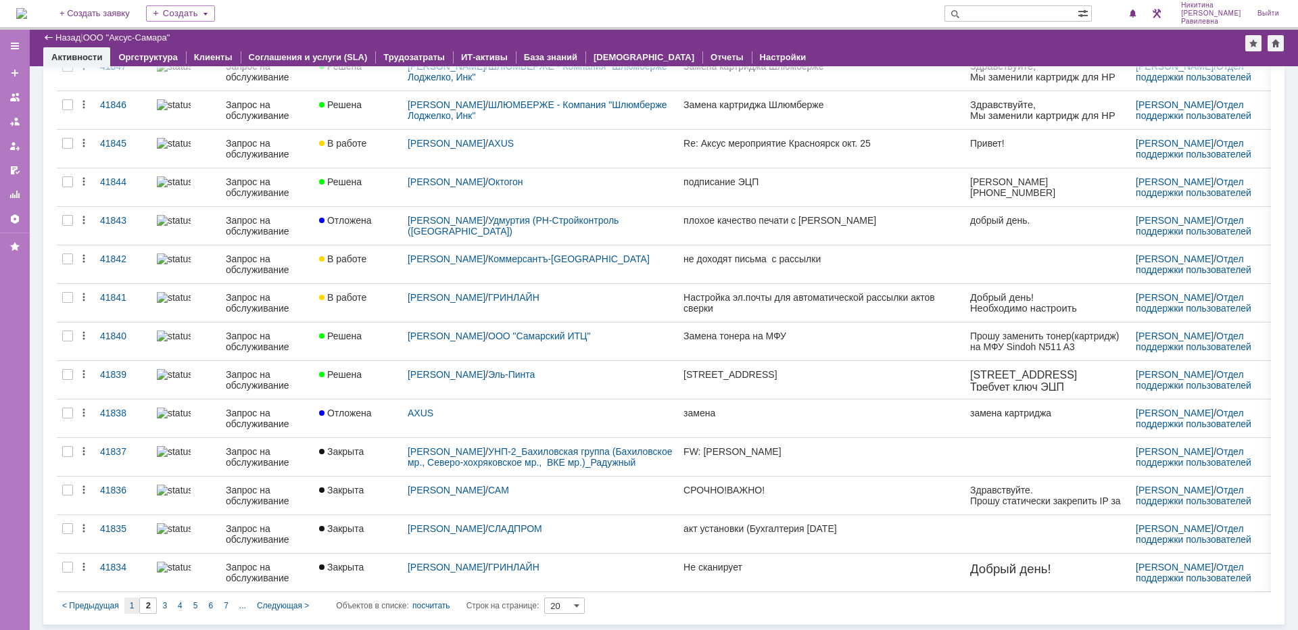
click at [135, 602] on div "1" at bounding box center [132, 606] width 16 height 16
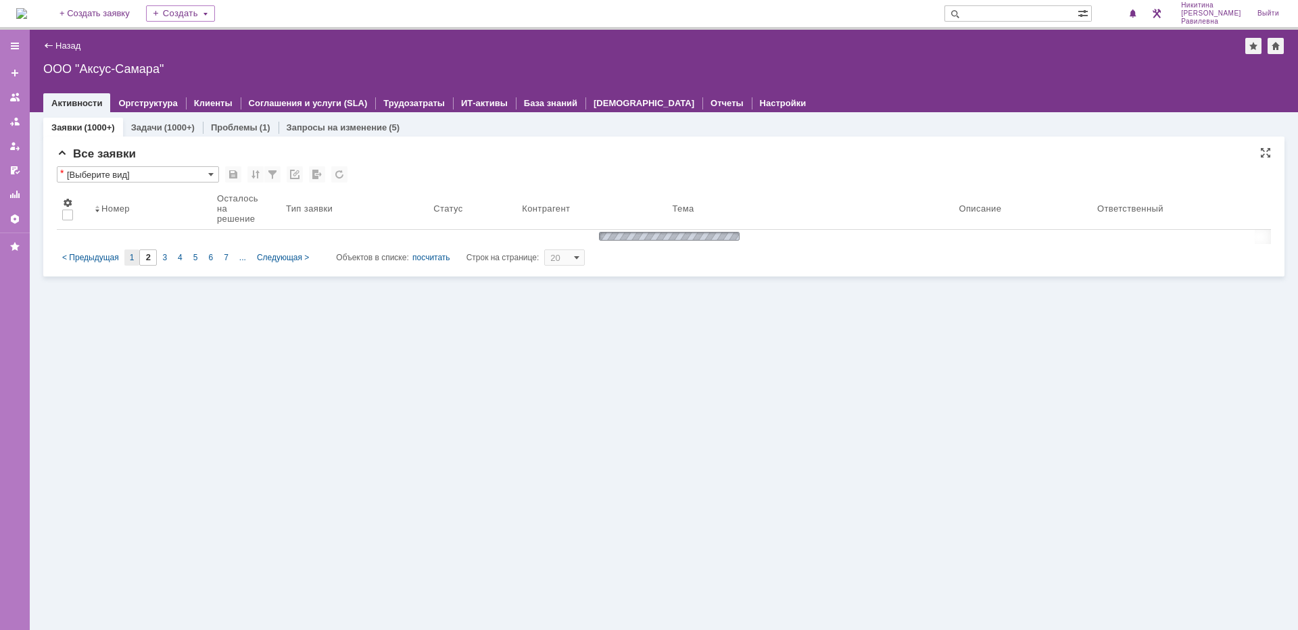
scroll to position [0, 0]
type input "1"
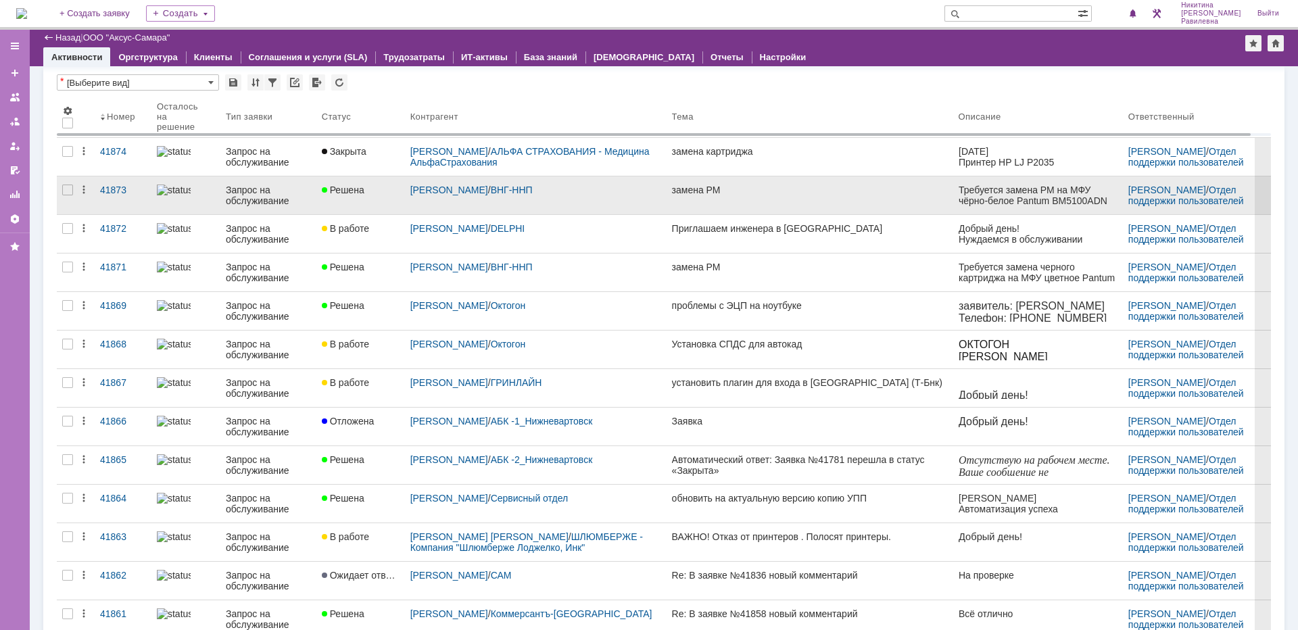
scroll to position [68, 0]
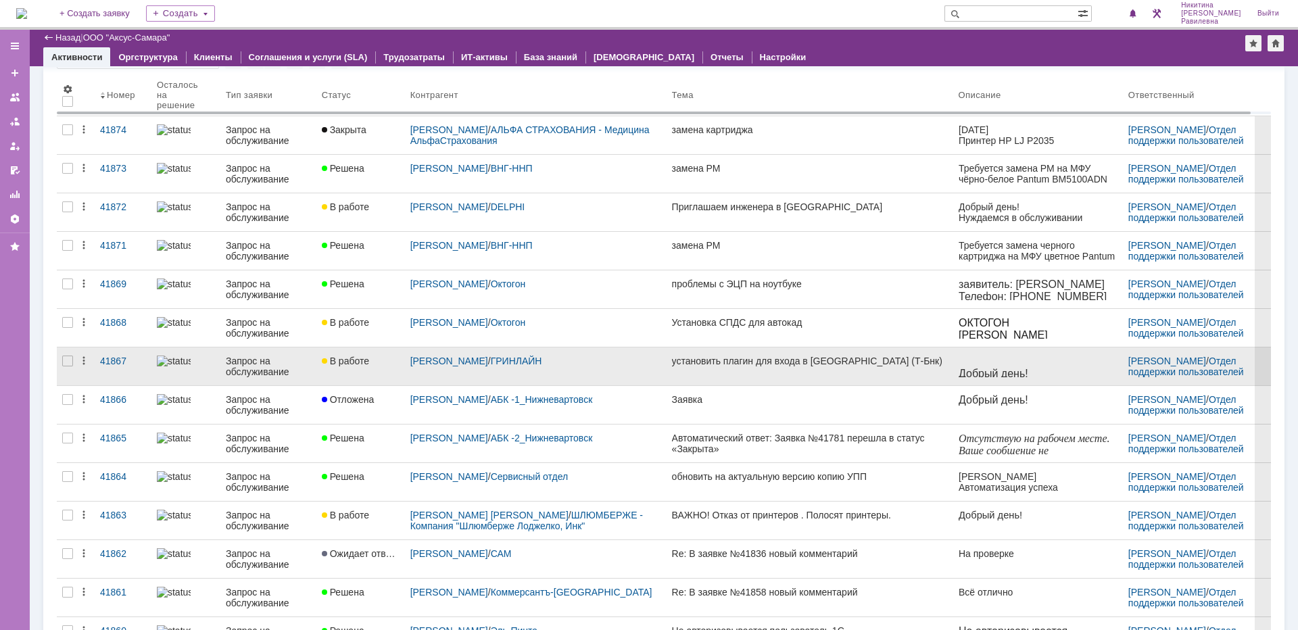
click at [274, 366] on div "Запрос на обслуживание" at bounding box center [268, 367] width 85 height 22
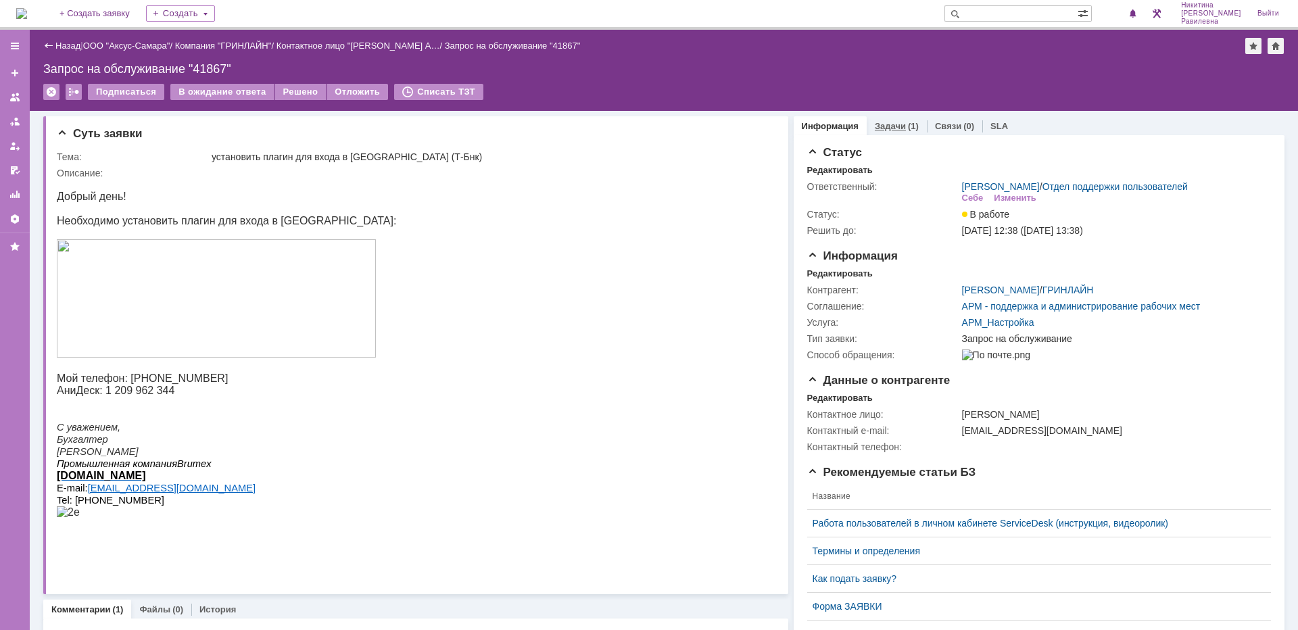
click at [888, 124] on link "Задачи" at bounding box center [890, 126] width 31 height 10
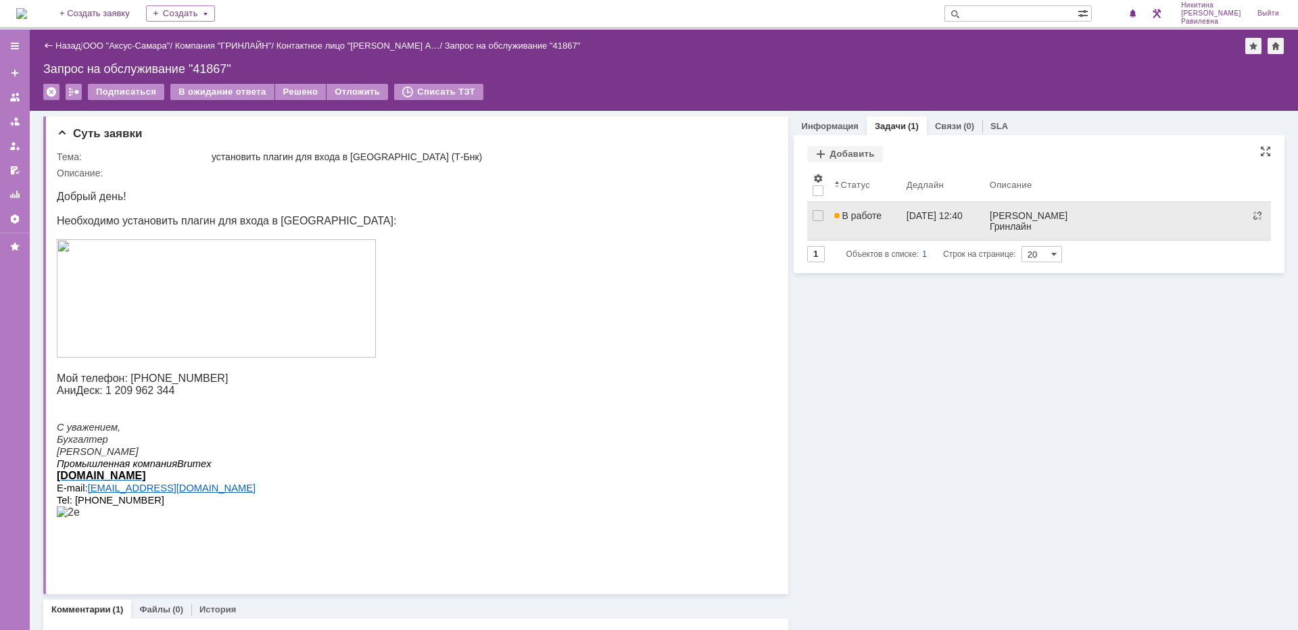
click at [872, 215] on span "В работе" at bounding box center [857, 215] width 47 height 11
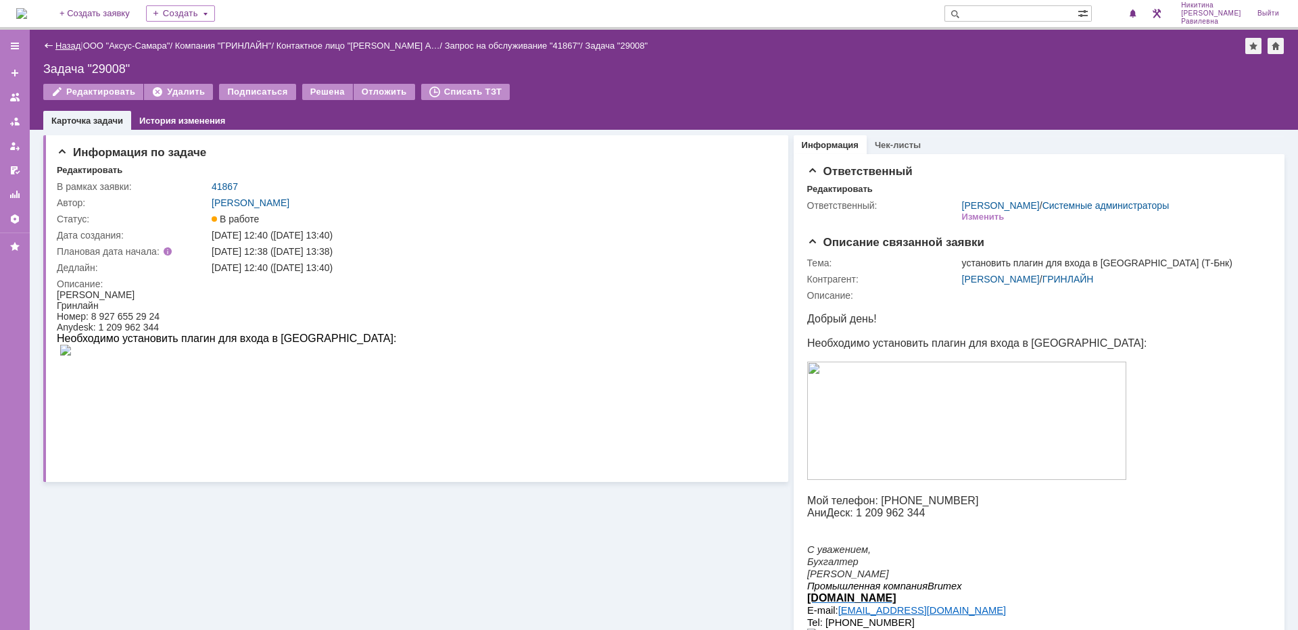
click at [59, 45] on link "Назад" at bounding box center [67, 46] width 25 height 10
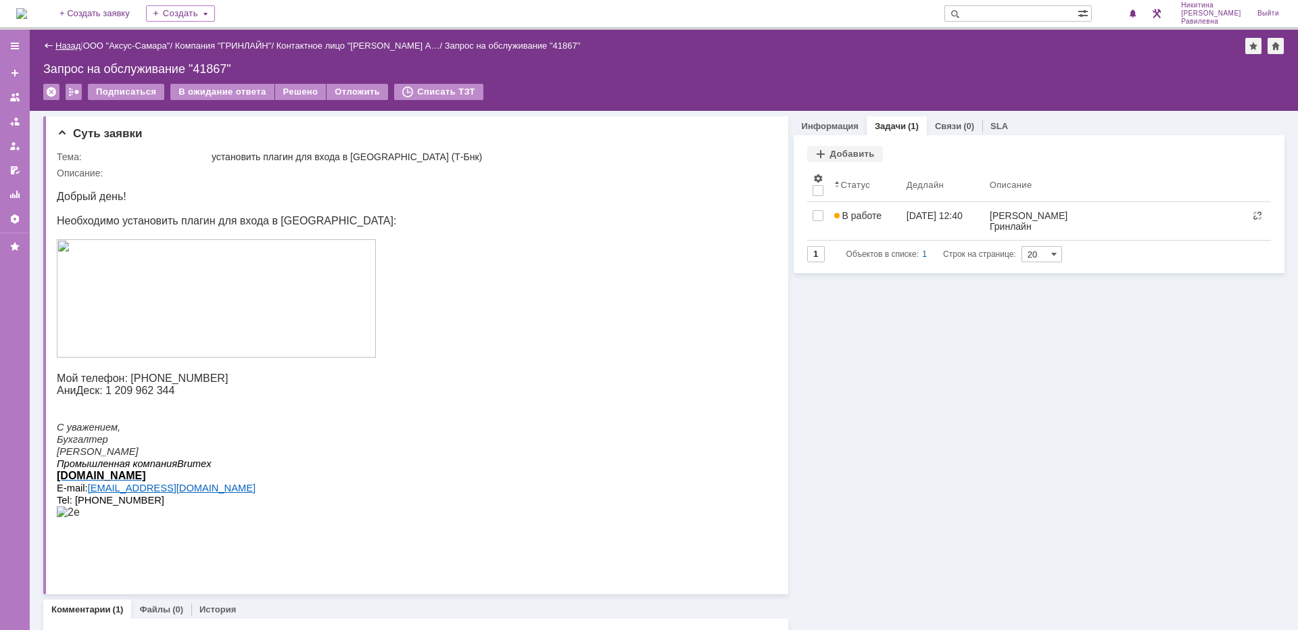
click at [69, 48] on link "Назад" at bounding box center [67, 46] width 25 height 10
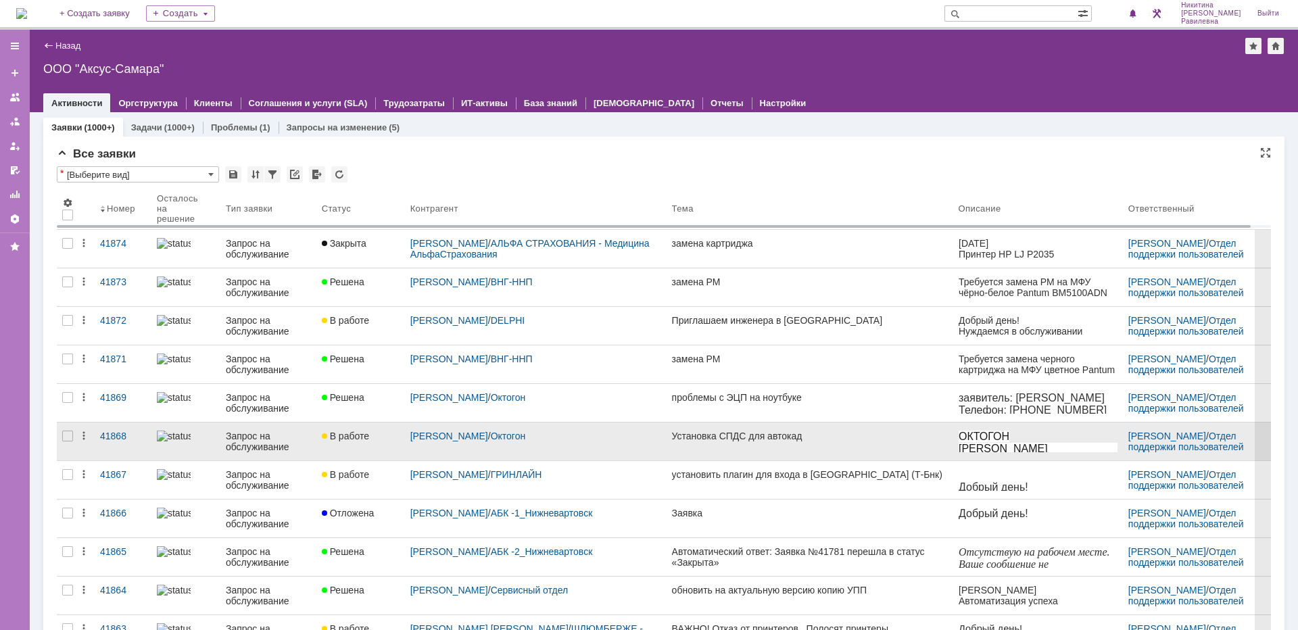
click at [249, 441] on div "Запрос на обслуживание" at bounding box center [268, 442] width 85 height 22
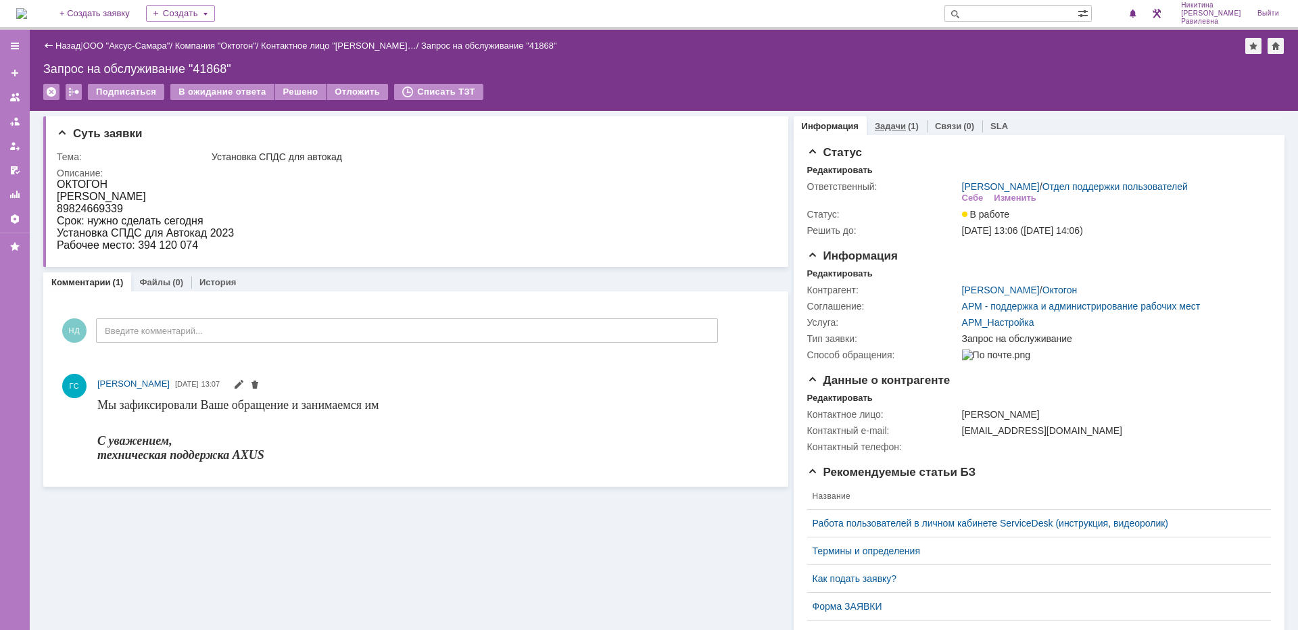
click at [893, 133] on div "Задачи (1)" at bounding box center [897, 126] width 60 height 20
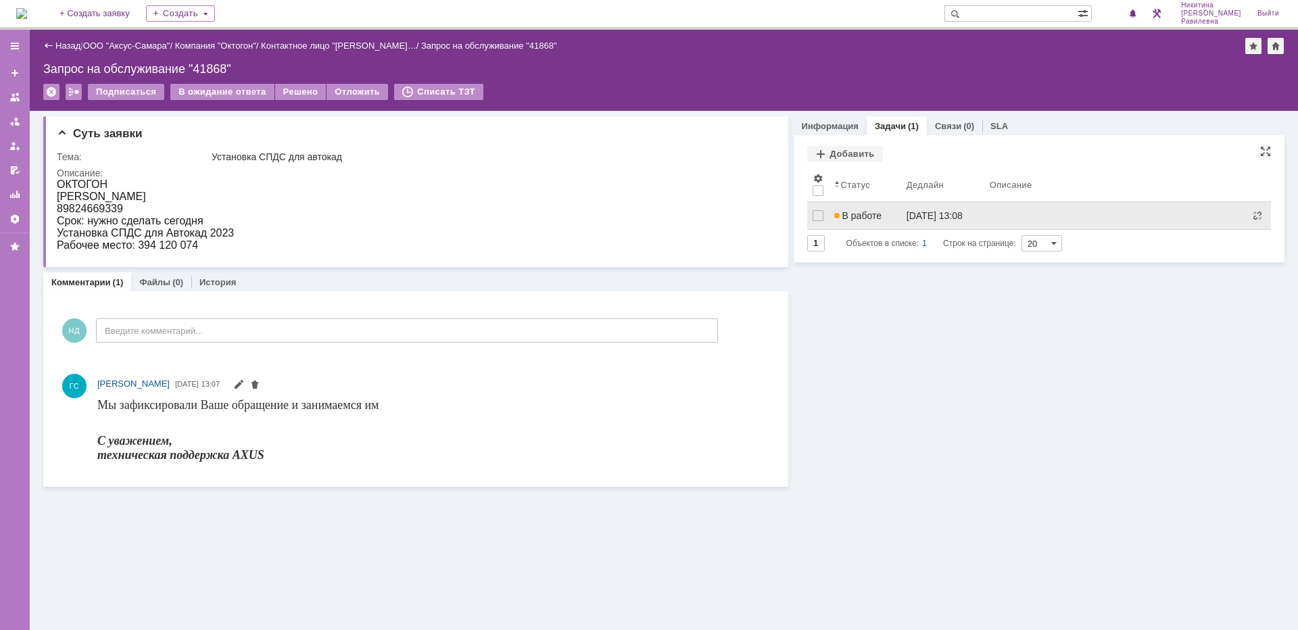
click at [871, 222] on link "В работе" at bounding box center [865, 215] width 72 height 27
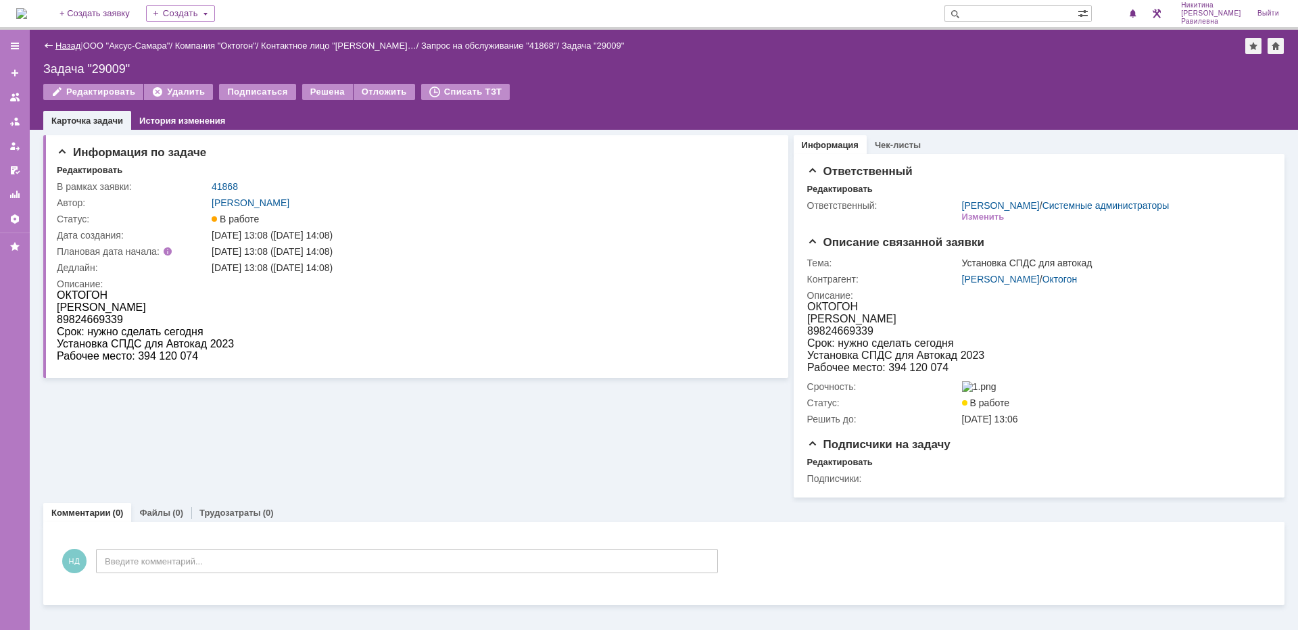
click at [73, 50] on link "Назад" at bounding box center [67, 46] width 25 height 10
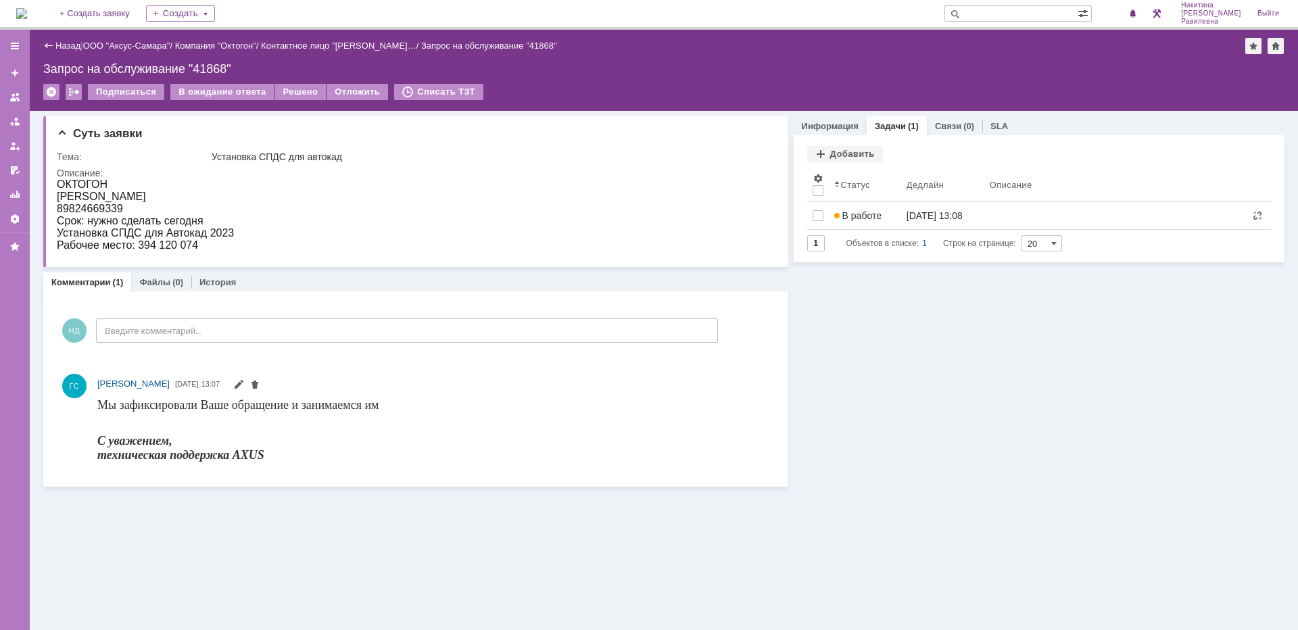
click at [73, 50] on link "Назад" at bounding box center [67, 46] width 25 height 10
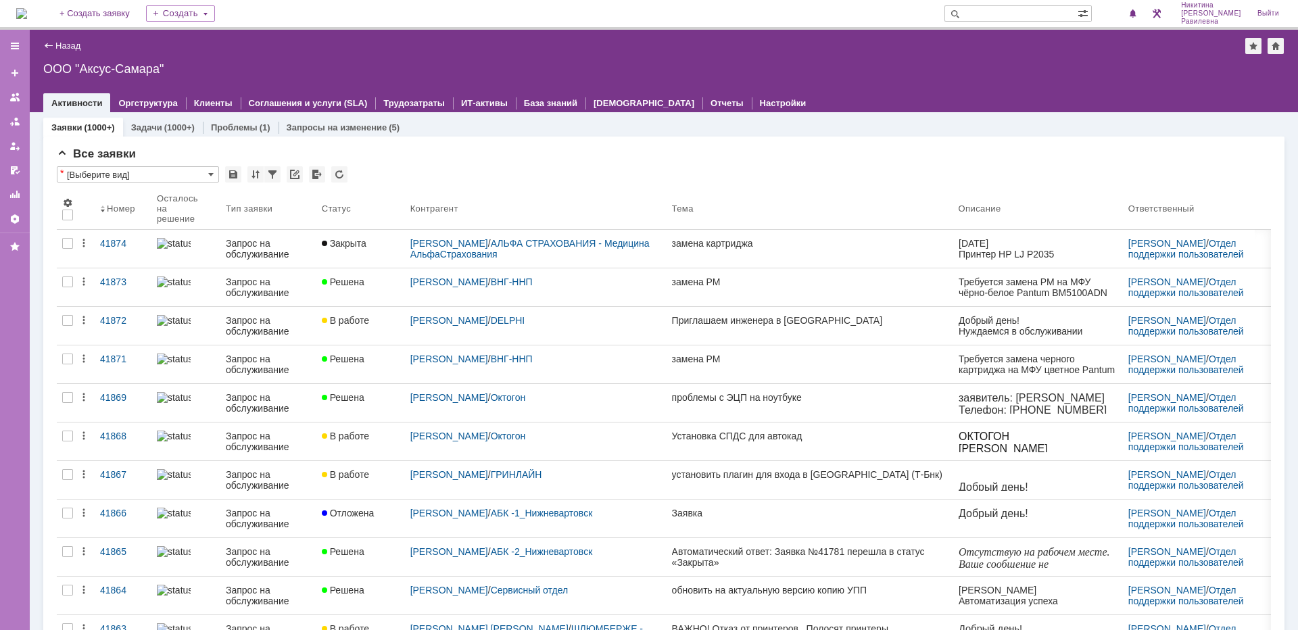
click at [281, 475] on div "Запрос на обслуживание" at bounding box center [268, 480] width 85 height 22
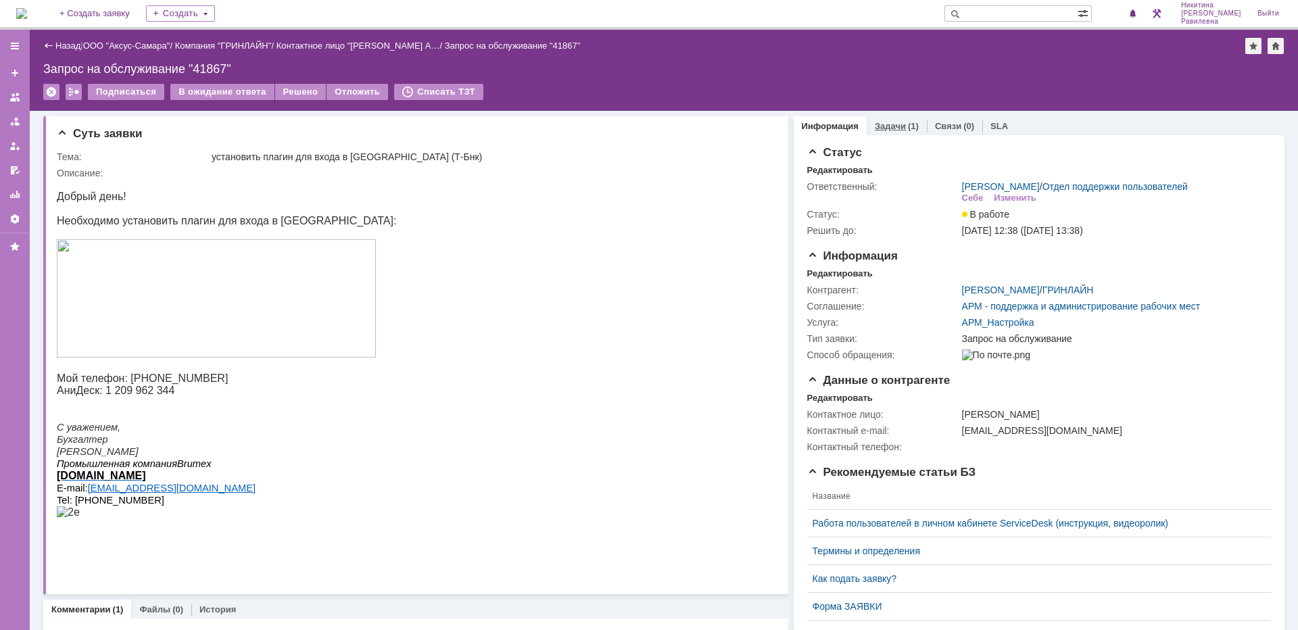
click at [888, 131] on div "Задачи (1)" at bounding box center [897, 126] width 60 height 20
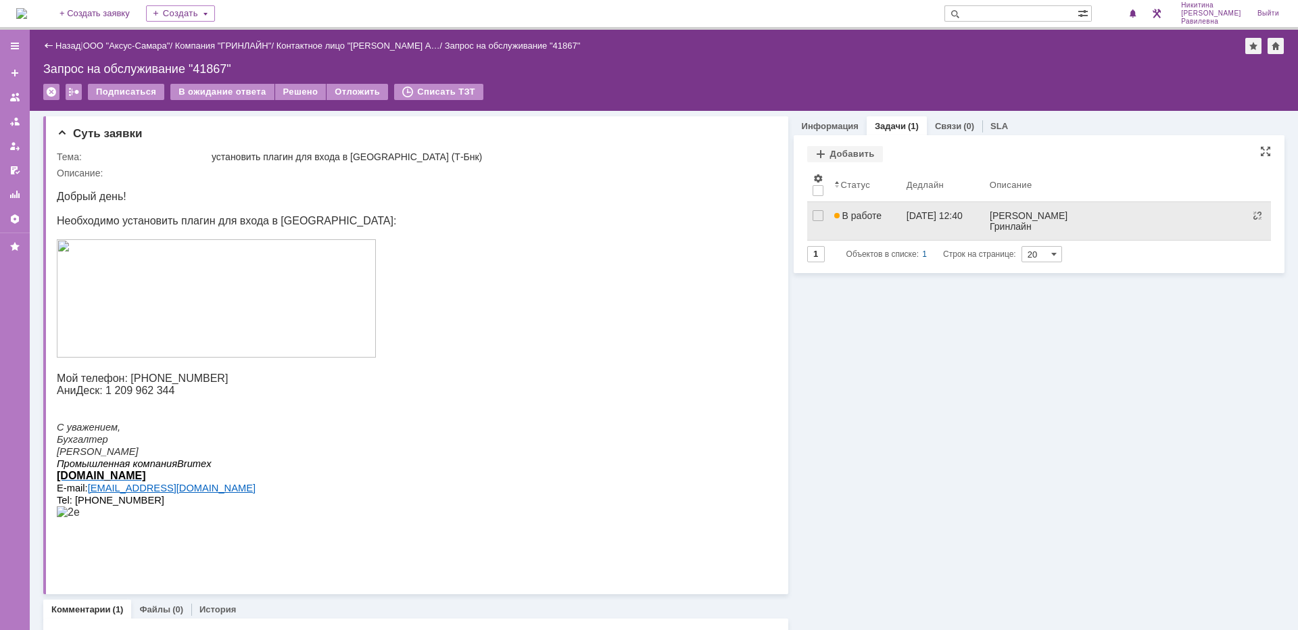
click at [858, 220] on span "В работе" at bounding box center [857, 215] width 47 height 11
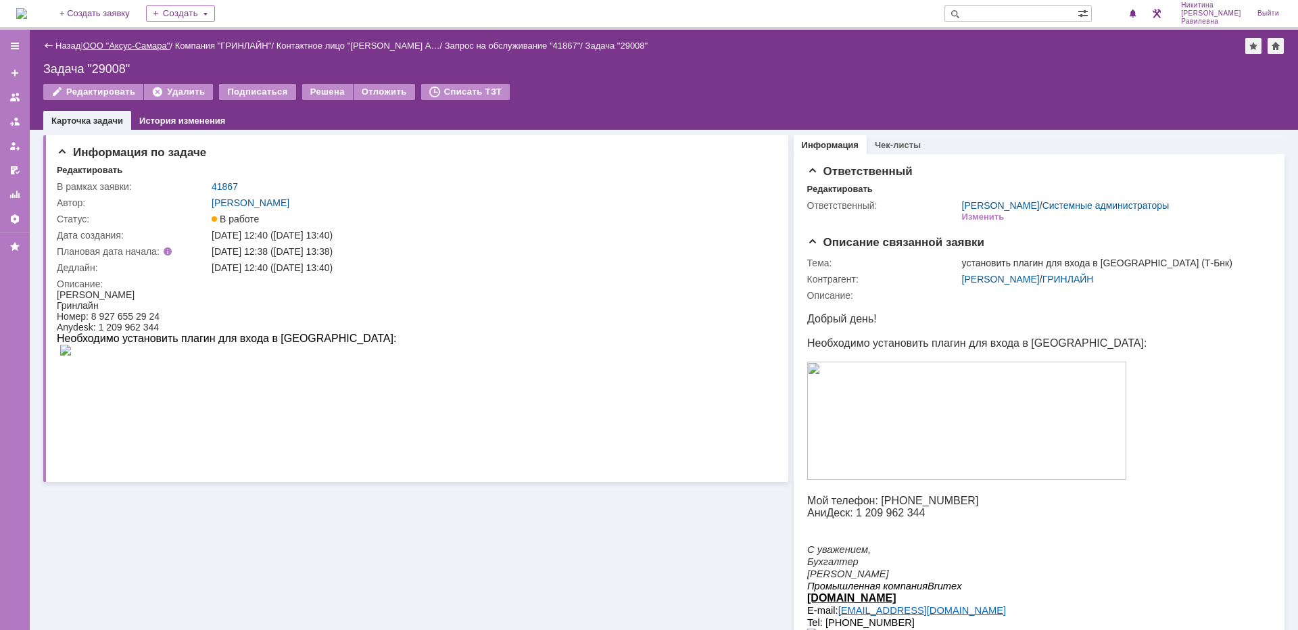
click at [153, 46] on link "ООО "Аксус-Самара"" at bounding box center [126, 46] width 87 height 10
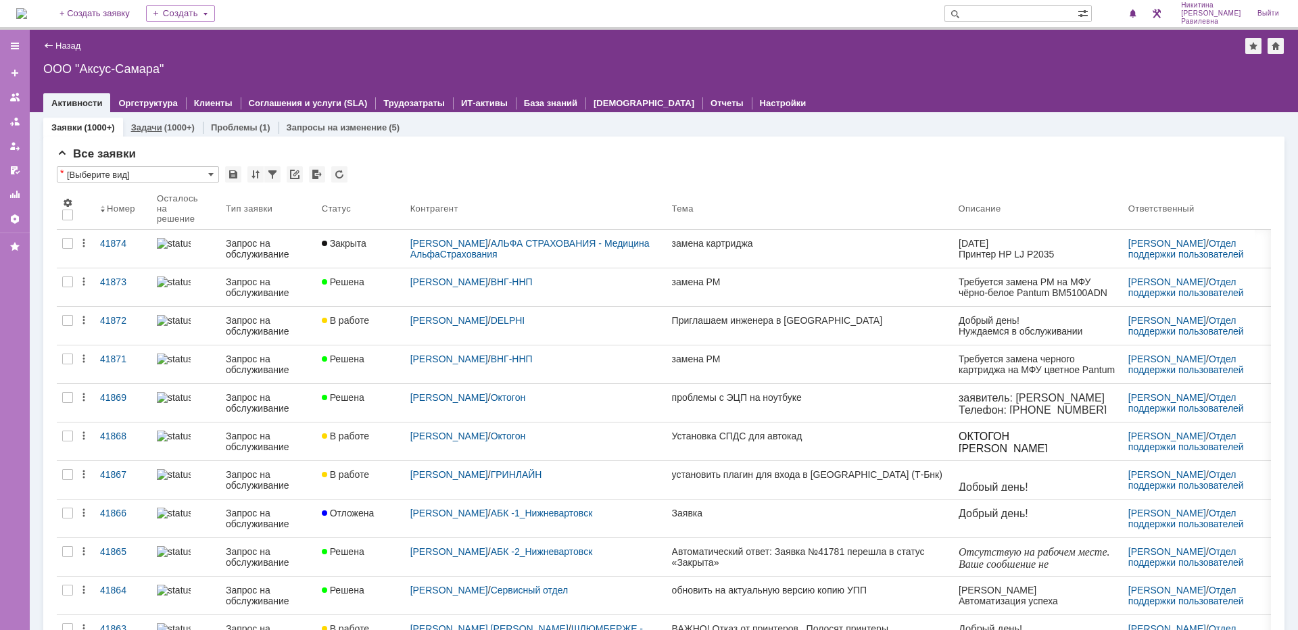
click at [178, 129] on div "(1000+)" at bounding box center [179, 127] width 30 height 10
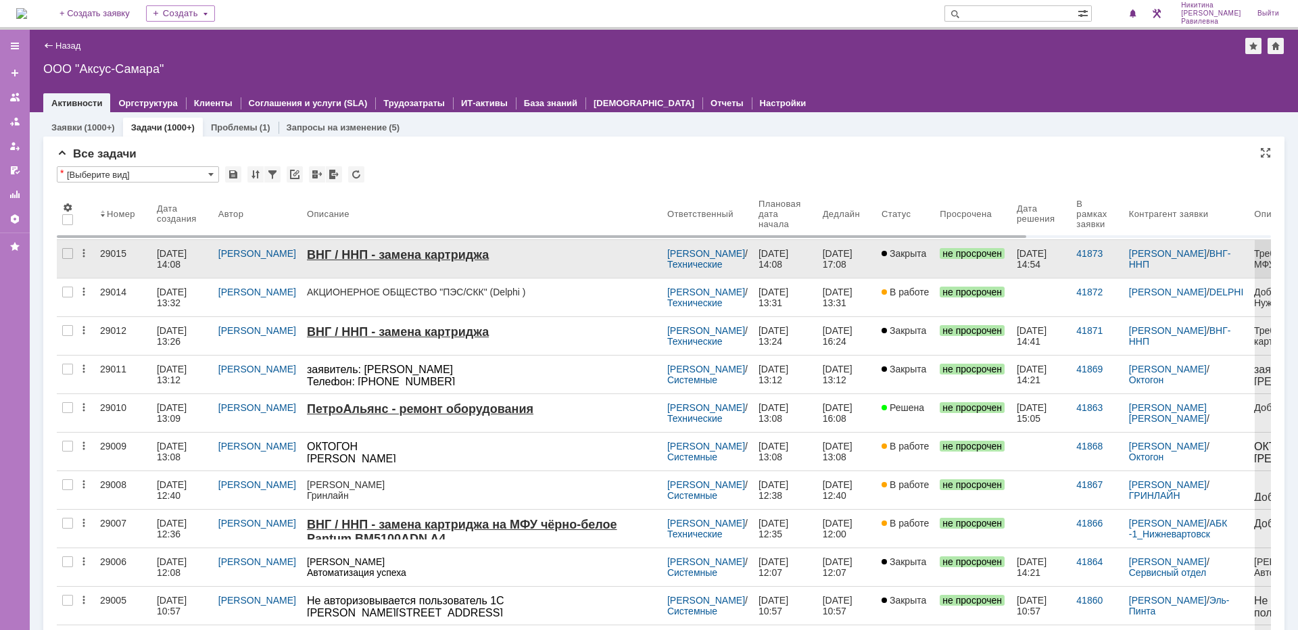
click at [126, 255] on div "29015" at bounding box center [123, 253] width 46 height 11
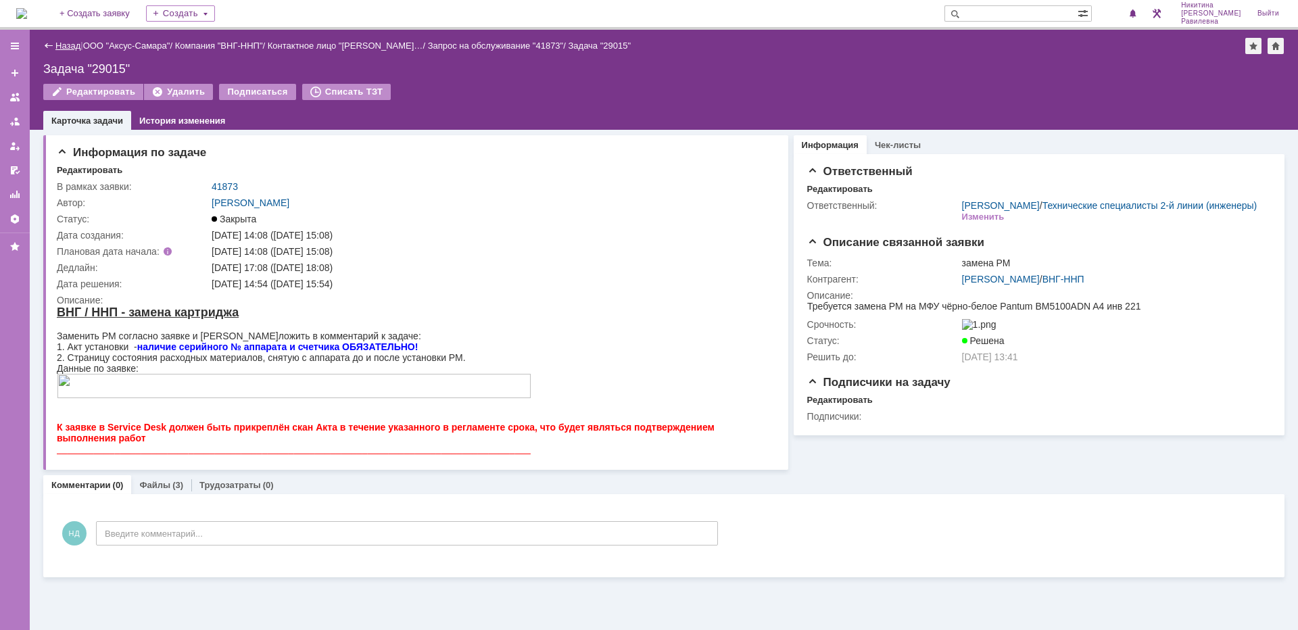
click at [63, 48] on link "Назад" at bounding box center [67, 46] width 25 height 10
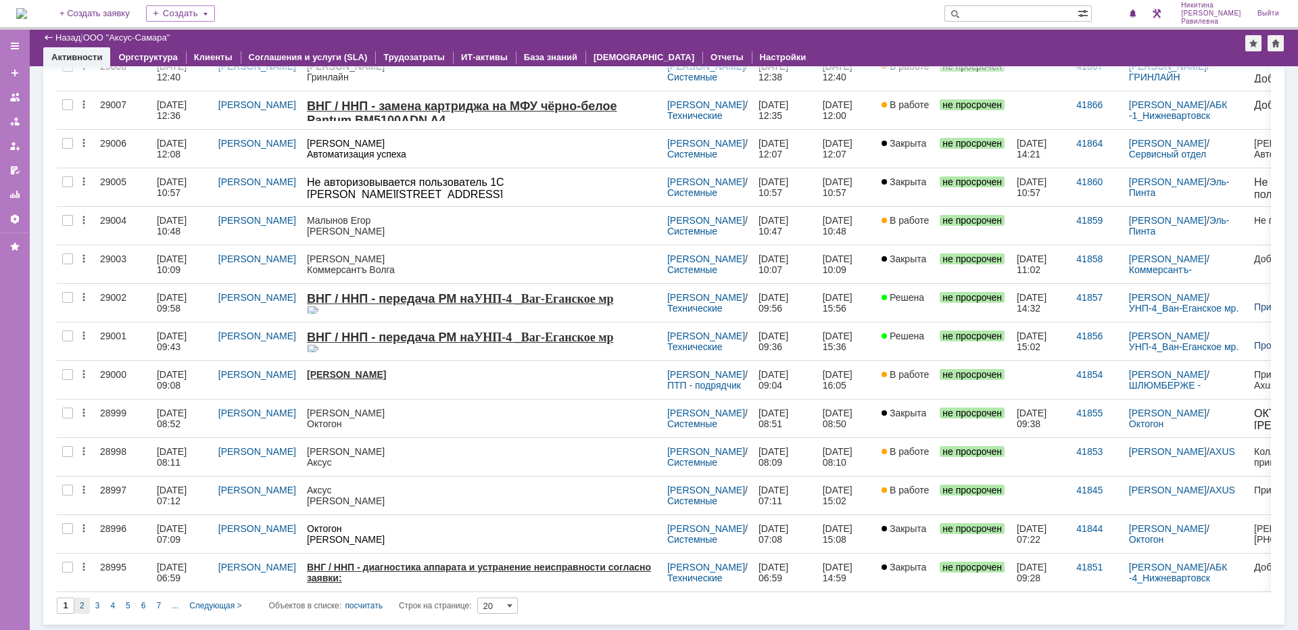
click at [84, 607] on span "2" at bounding box center [82, 605] width 5 height 9
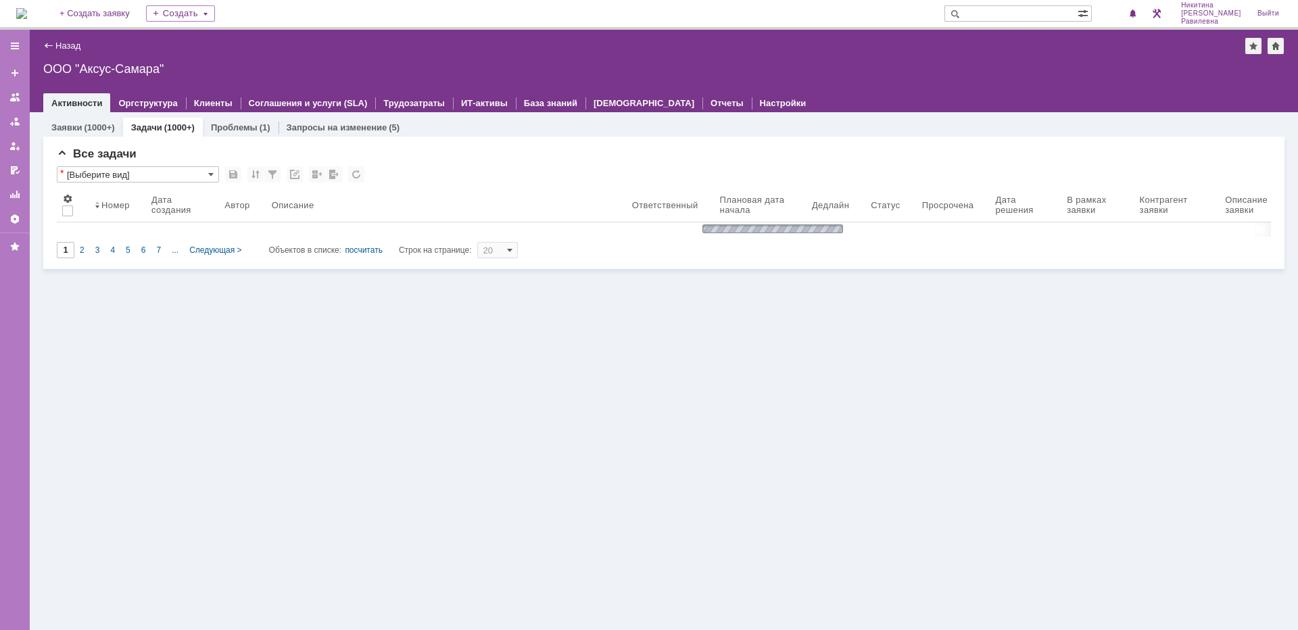
type input "2"
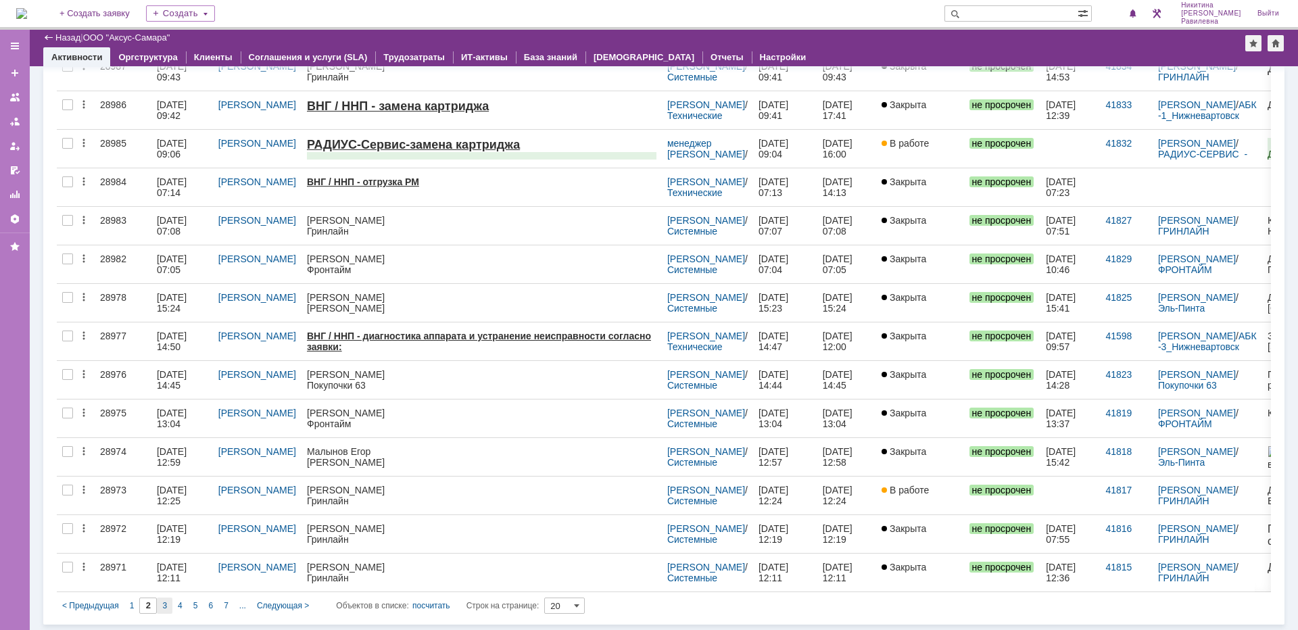
click at [160, 607] on div "3" at bounding box center [165, 606] width 16 height 16
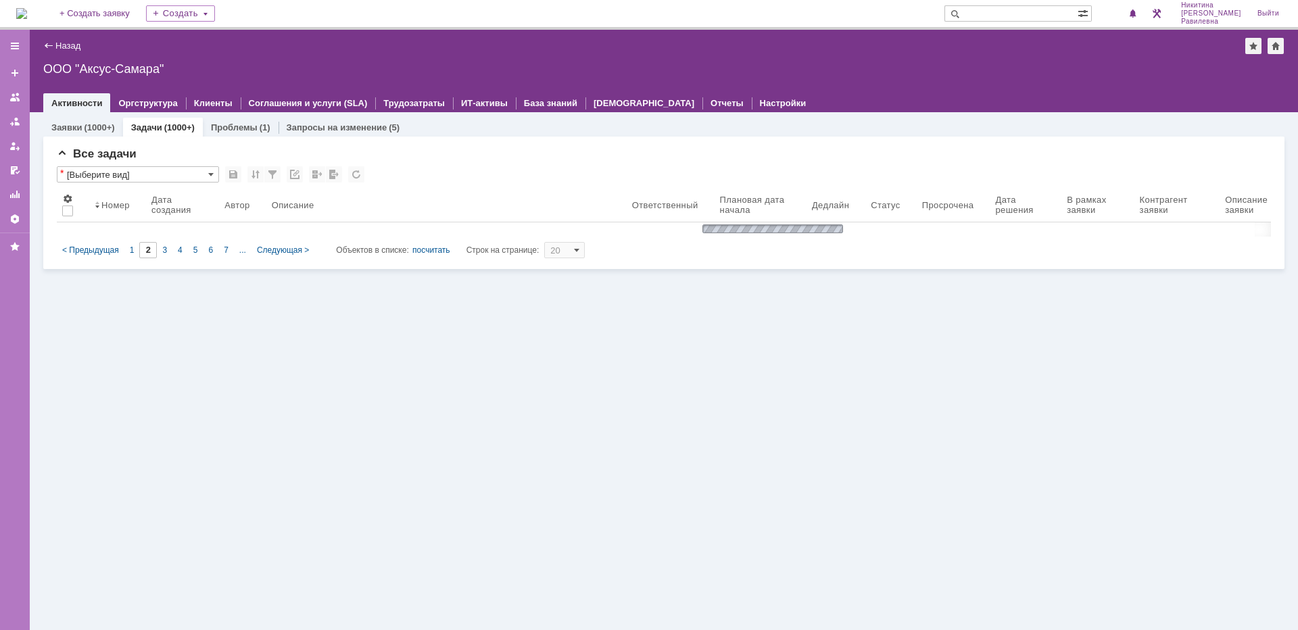
type input "3"
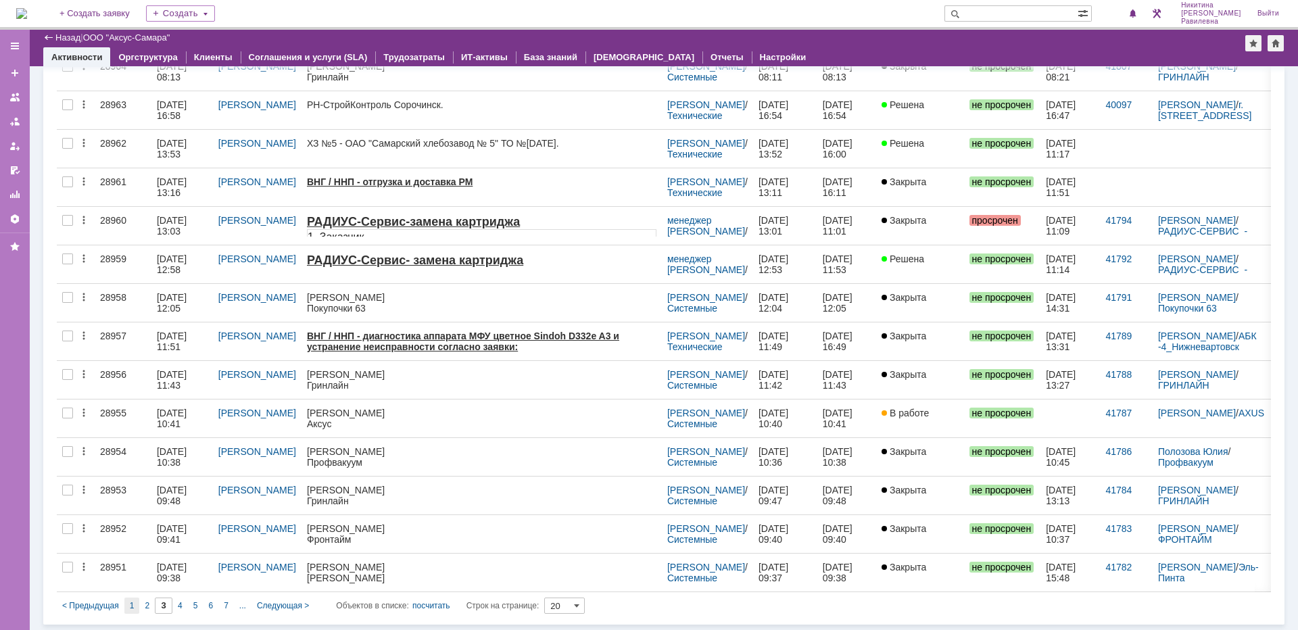
click at [130, 606] on span "1" at bounding box center [132, 605] width 5 height 9
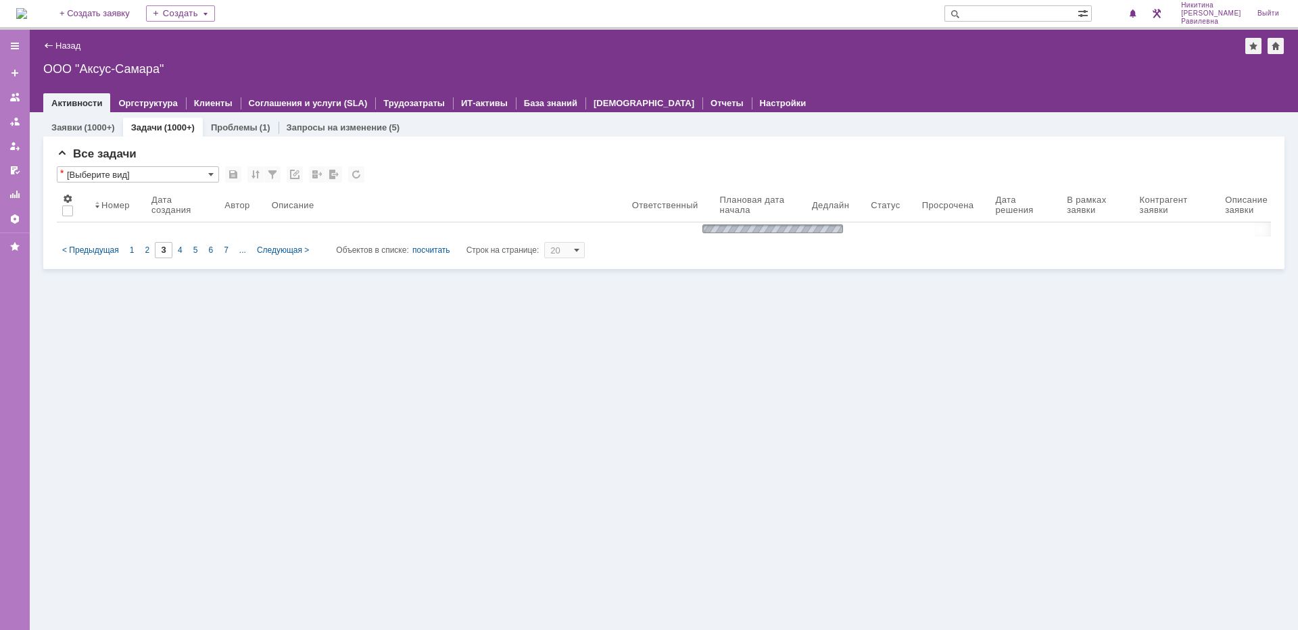
type input "1"
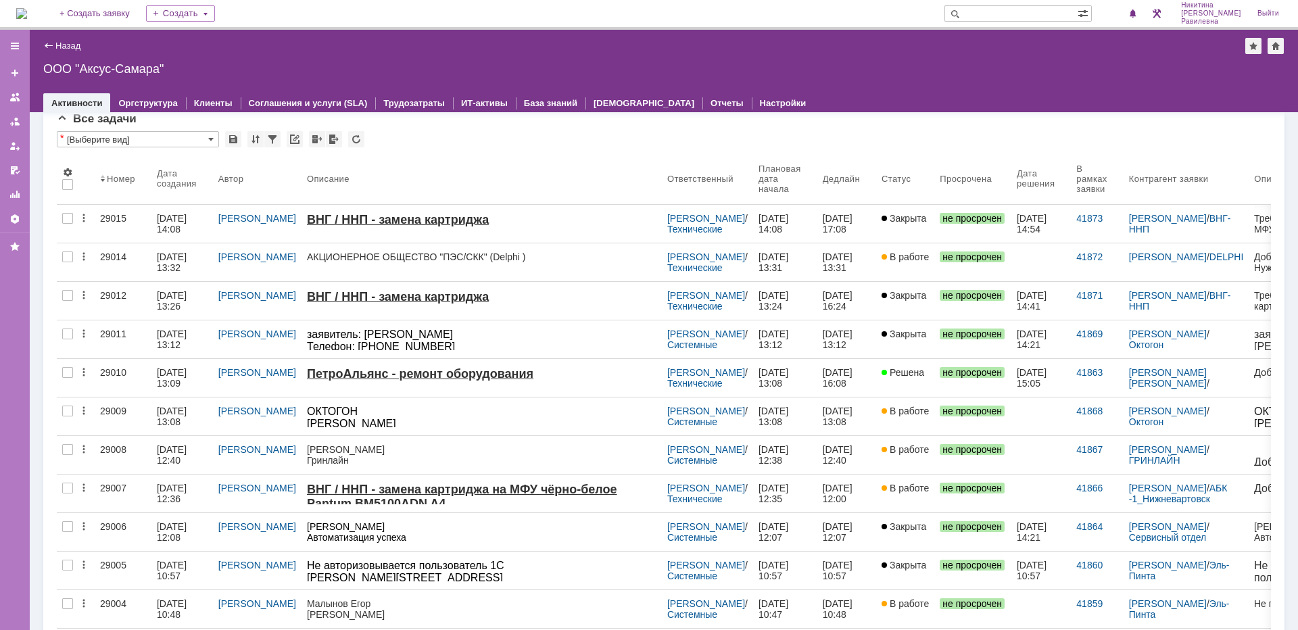
click at [113, 72] on div "ООО "Аксус-Самара"" at bounding box center [663, 69] width 1241 height 14
click at [66, 39] on div "Назад | ООО "Аксус-Самара"" at bounding box center [663, 46] width 1241 height 16
click at [64, 43] on link "Назад" at bounding box center [67, 46] width 25 height 10
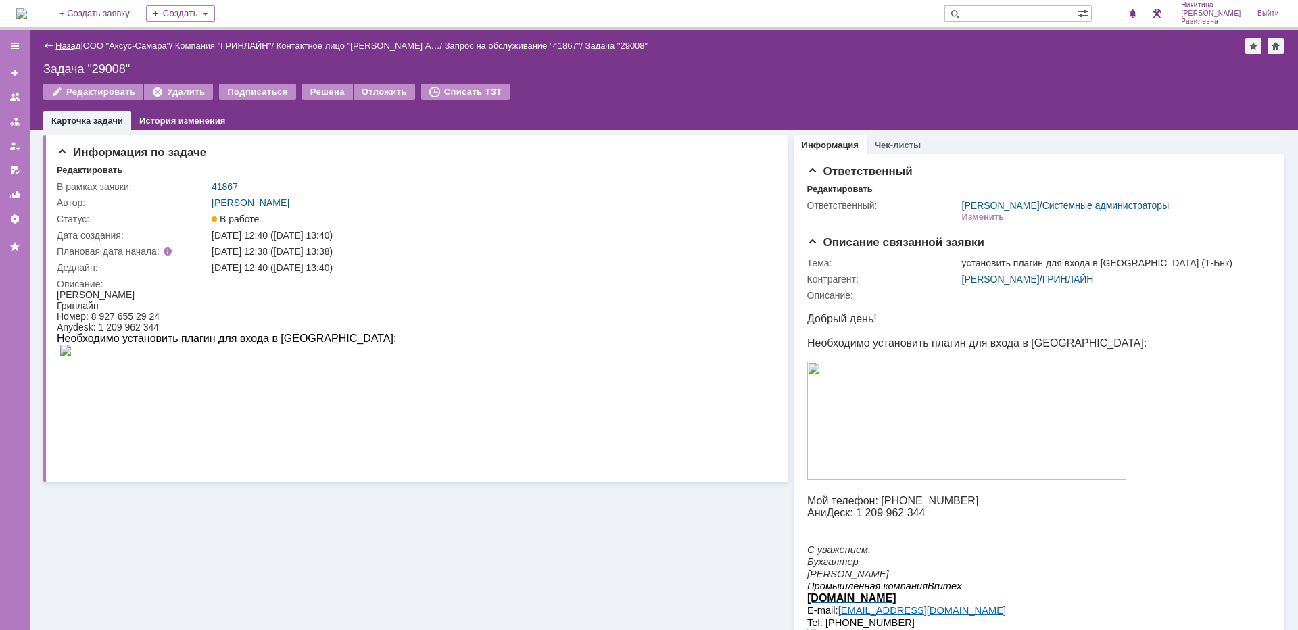
click at [66, 45] on link "Назад" at bounding box center [67, 46] width 25 height 10
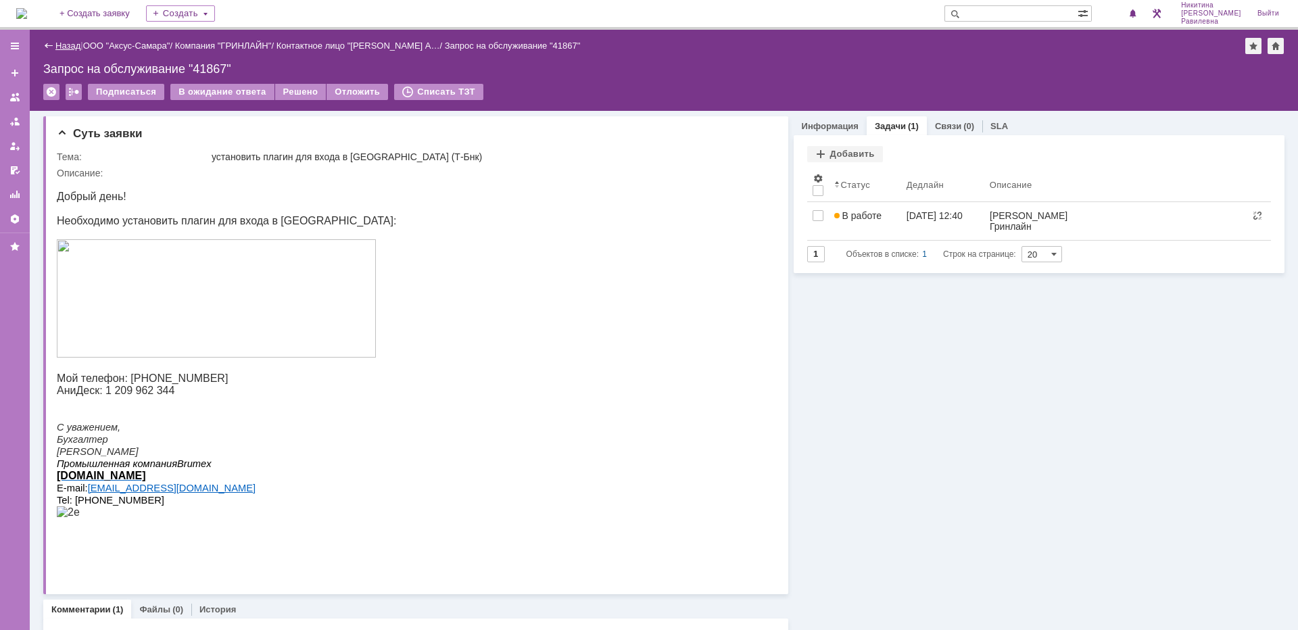
click at [70, 45] on link "Назад" at bounding box center [67, 46] width 25 height 10
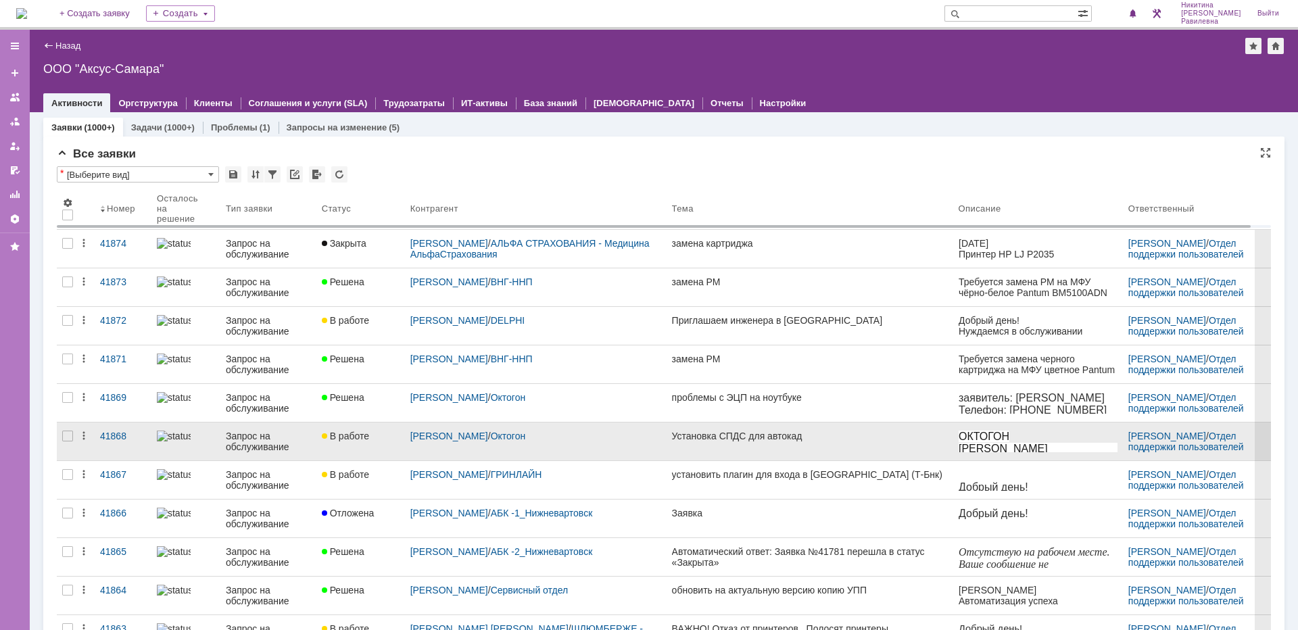
click at [287, 443] on div "Запрос на обслуживание" at bounding box center [268, 442] width 85 height 22
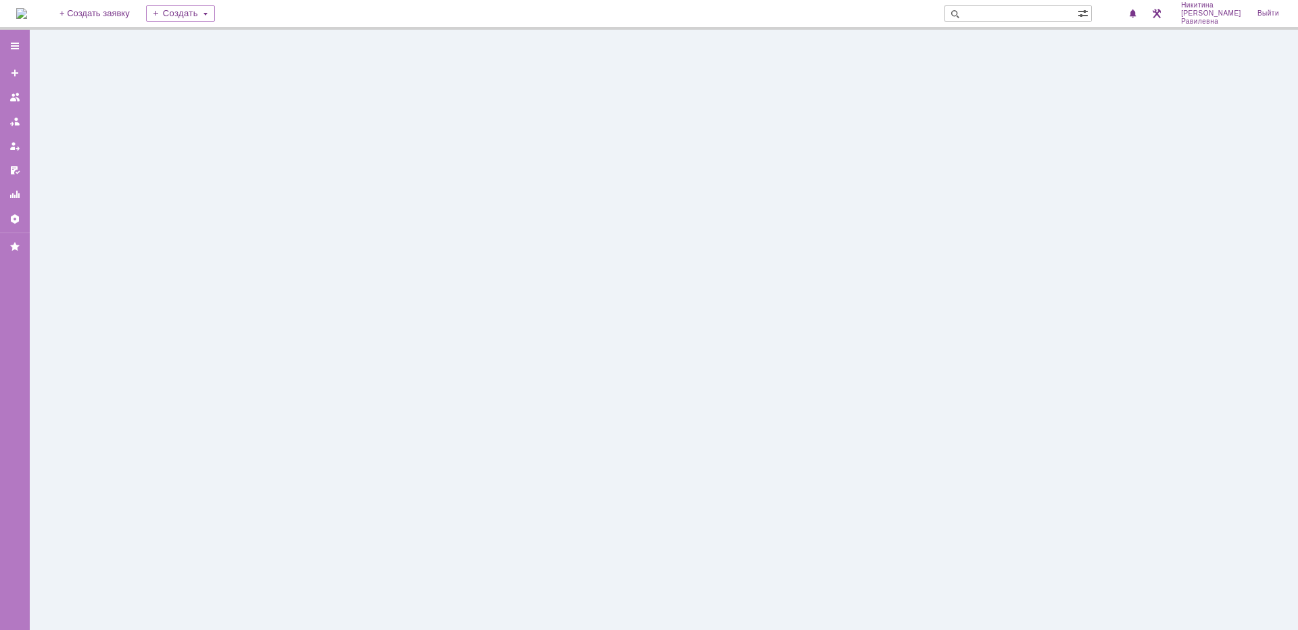
click at [287, 443] on div at bounding box center [664, 330] width 1268 height 600
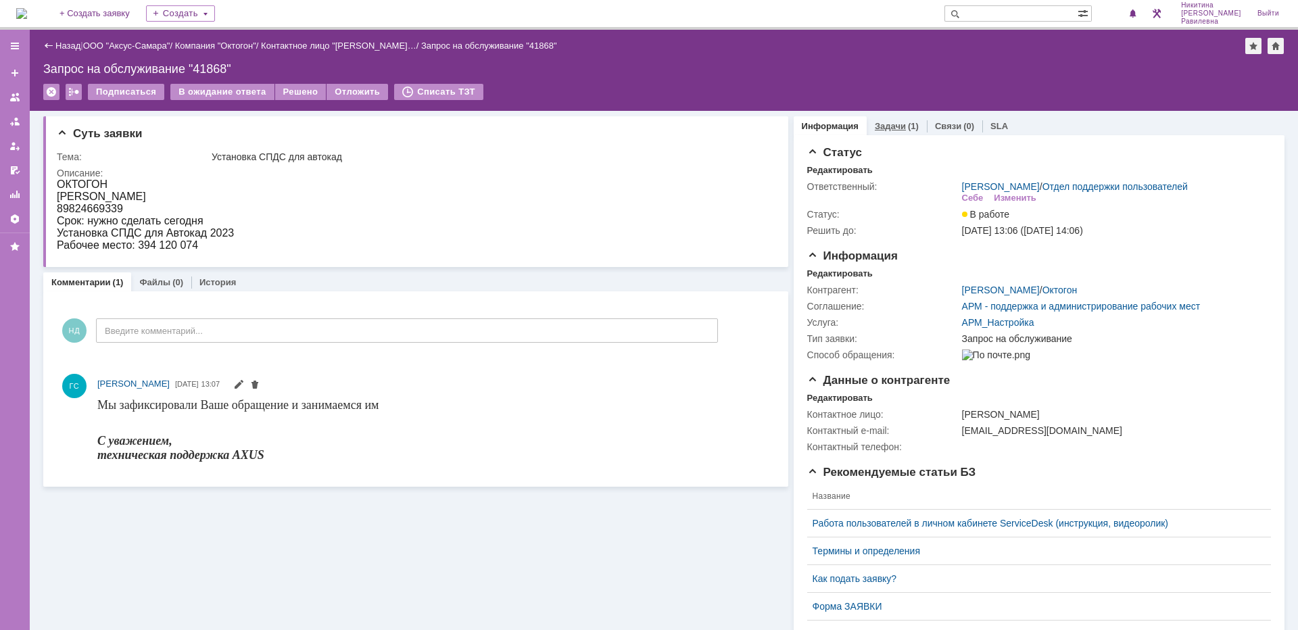
click at [883, 130] on link "Задачи" at bounding box center [890, 126] width 31 height 10
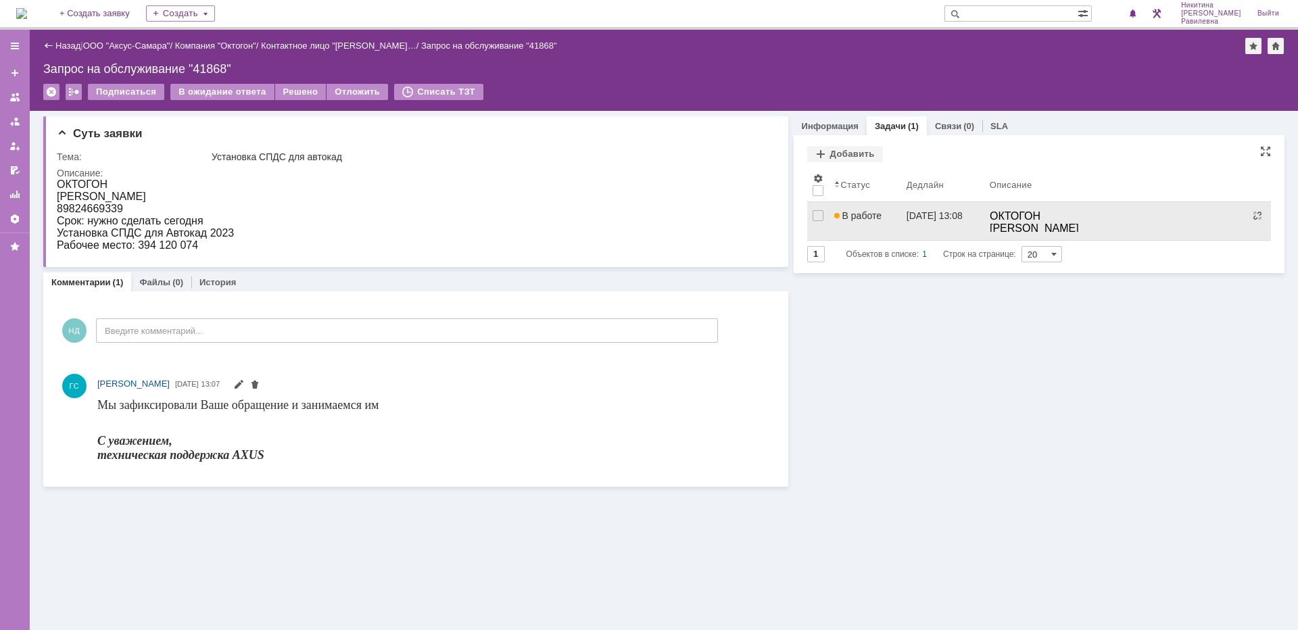
click at [878, 214] on span "В работе" at bounding box center [857, 215] width 47 height 11
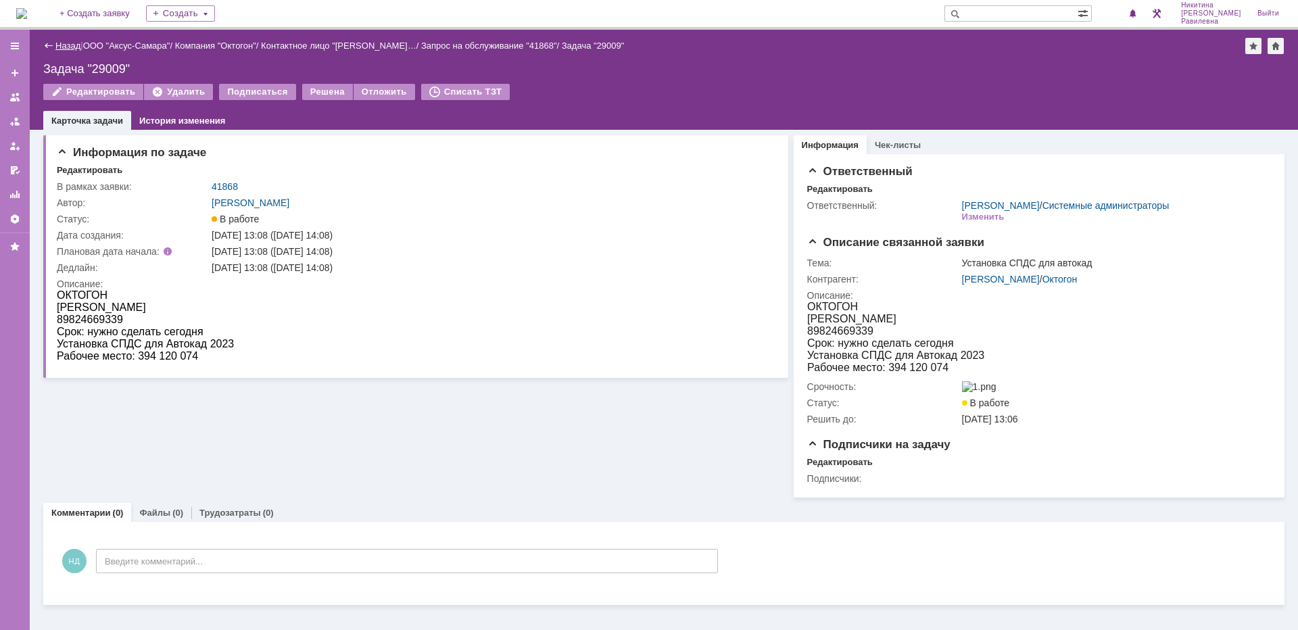
click at [62, 45] on link "Назад" at bounding box center [67, 46] width 25 height 10
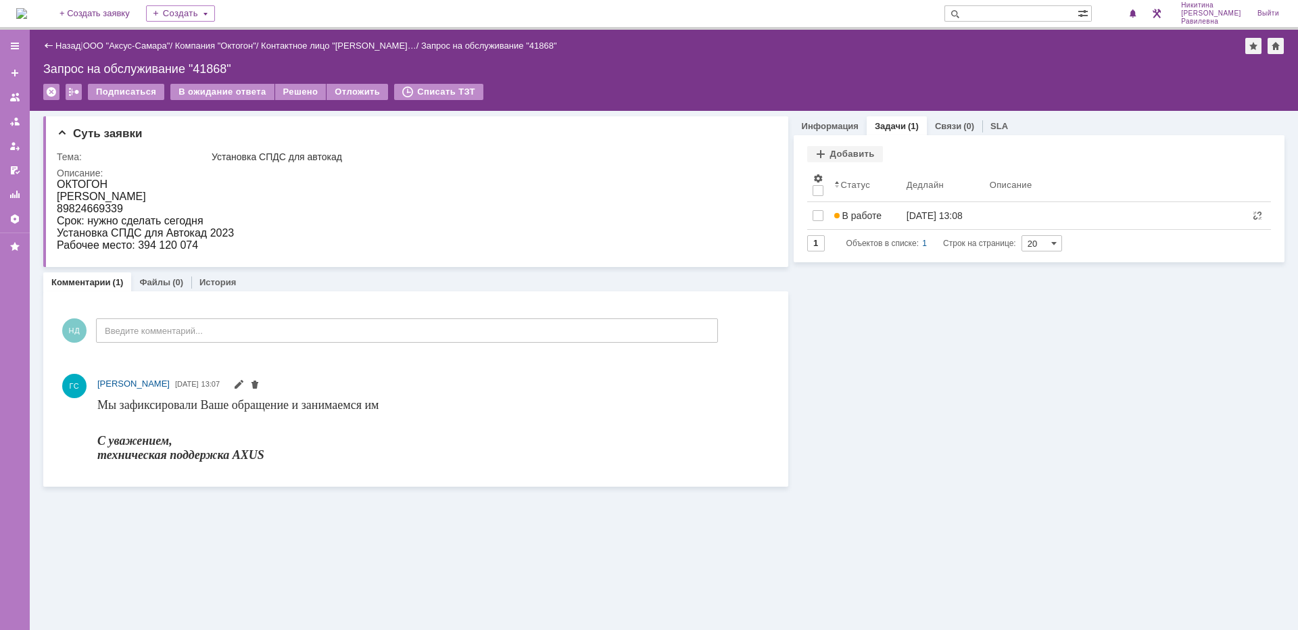
click at [62, 45] on link "Назад" at bounding box center [67, 46] width 25 height 10
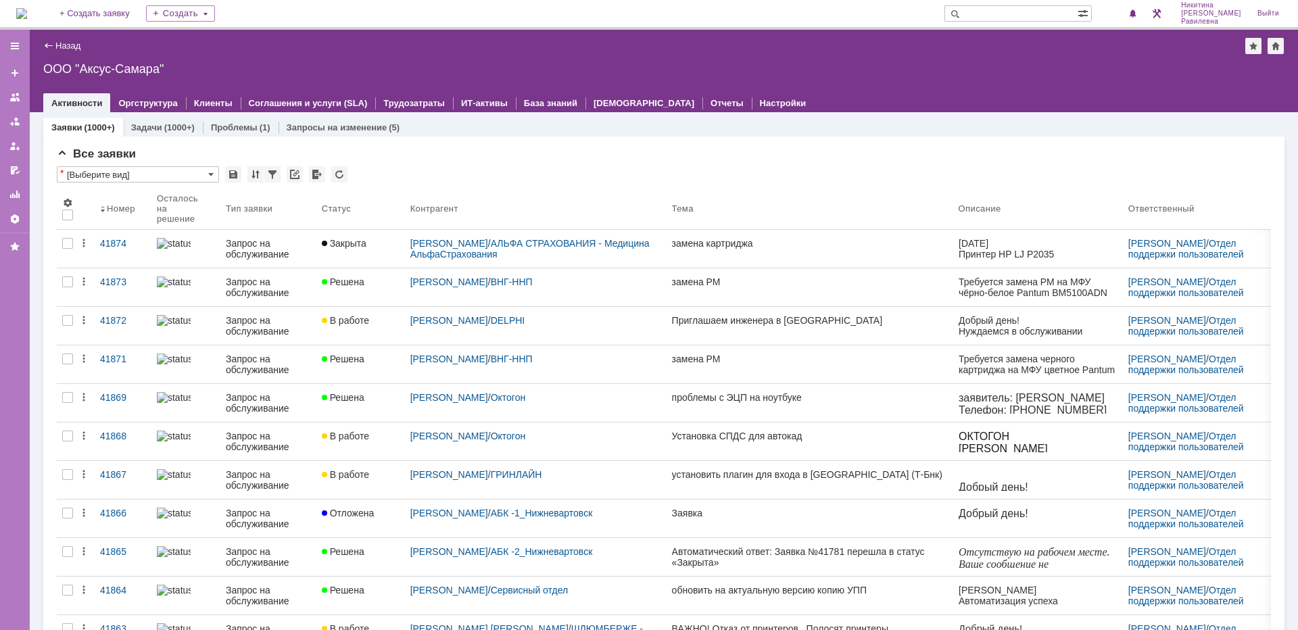
click at [1050, 9] on input "text" at bounding box center [1010, 13] width 133 height 16
type input "23419"
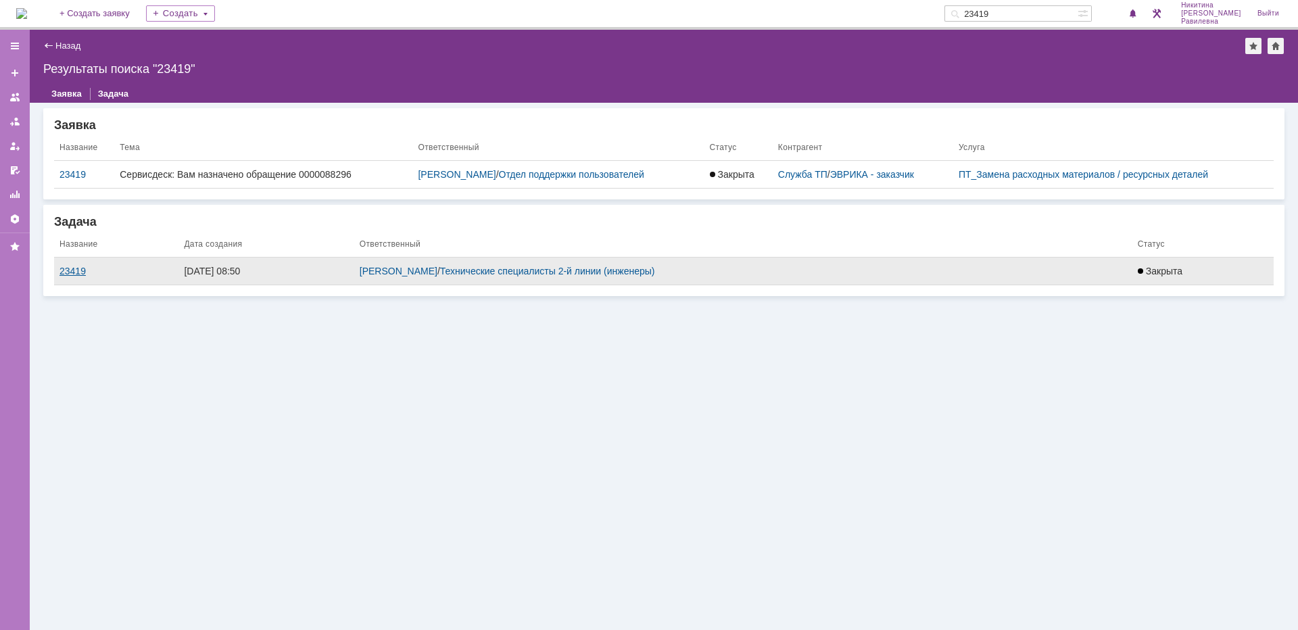
click at [78, 267] on div "23419" at bounding box center [116, 271] width 114 height 11
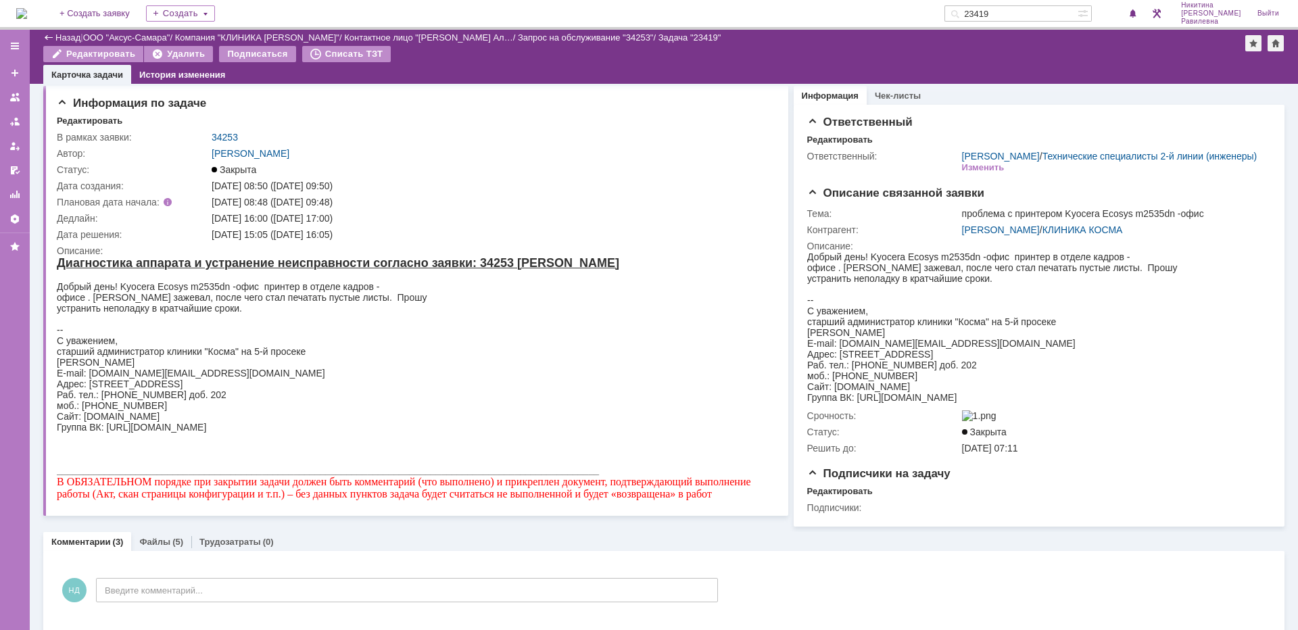
scroll to position [206, 0]
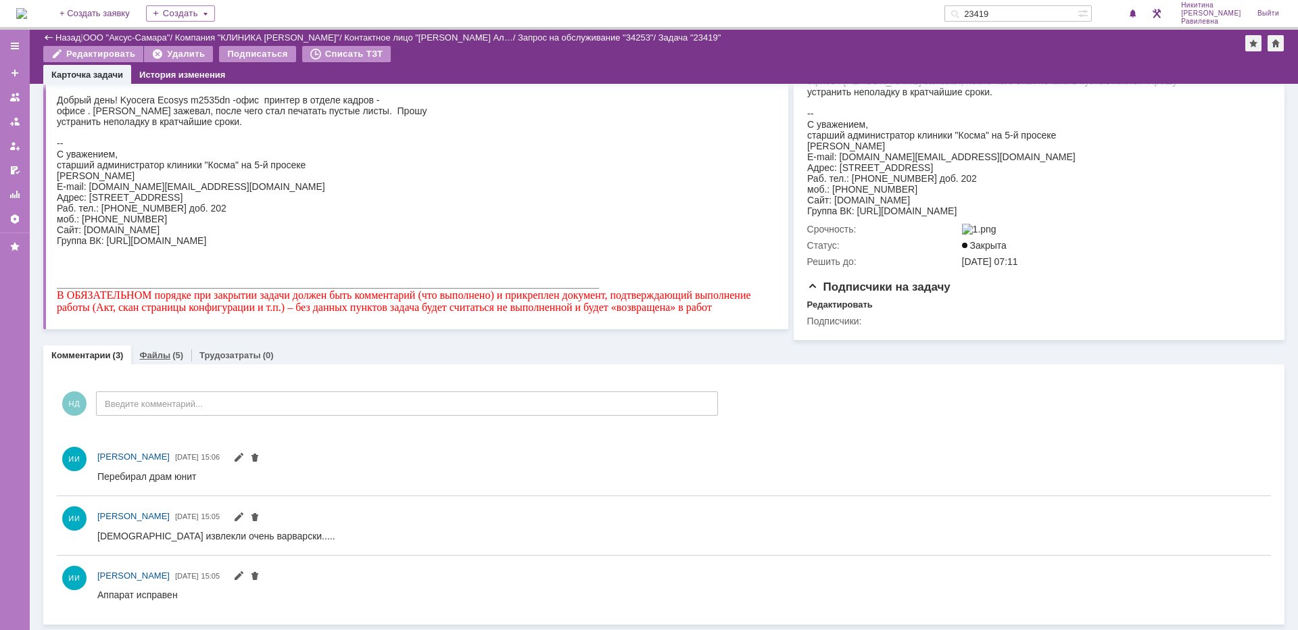
click at [162, 352] on link "Файлы" at bounding box center [154, 355] width 31 height 10
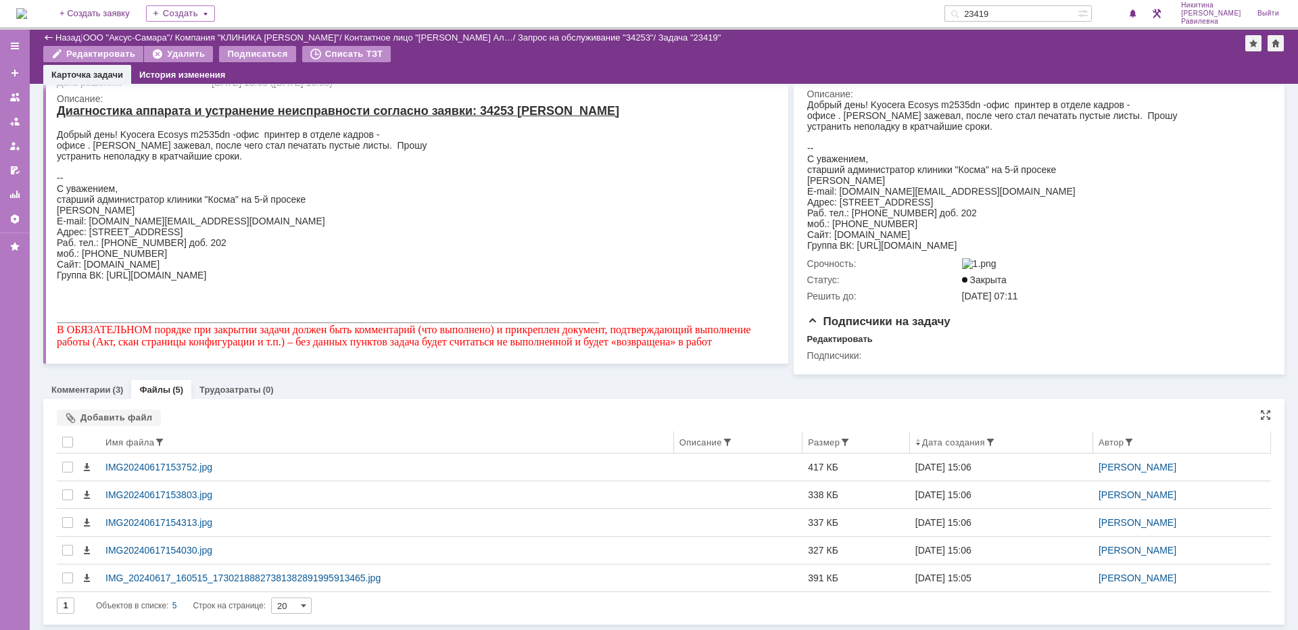
scroll to position [172, 0]
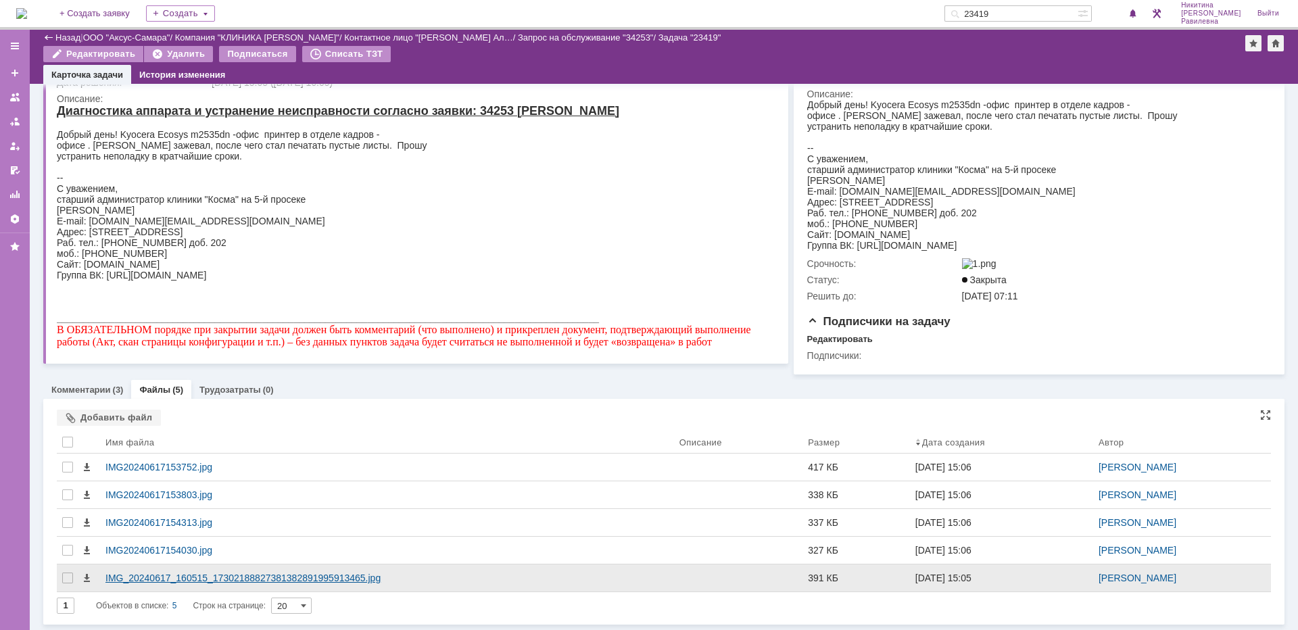
click at [236, 570] on div "IMG_20240617_160515_17302188827381382891995913465.jpg" at bounding box center [387, 577] width 574 height 27
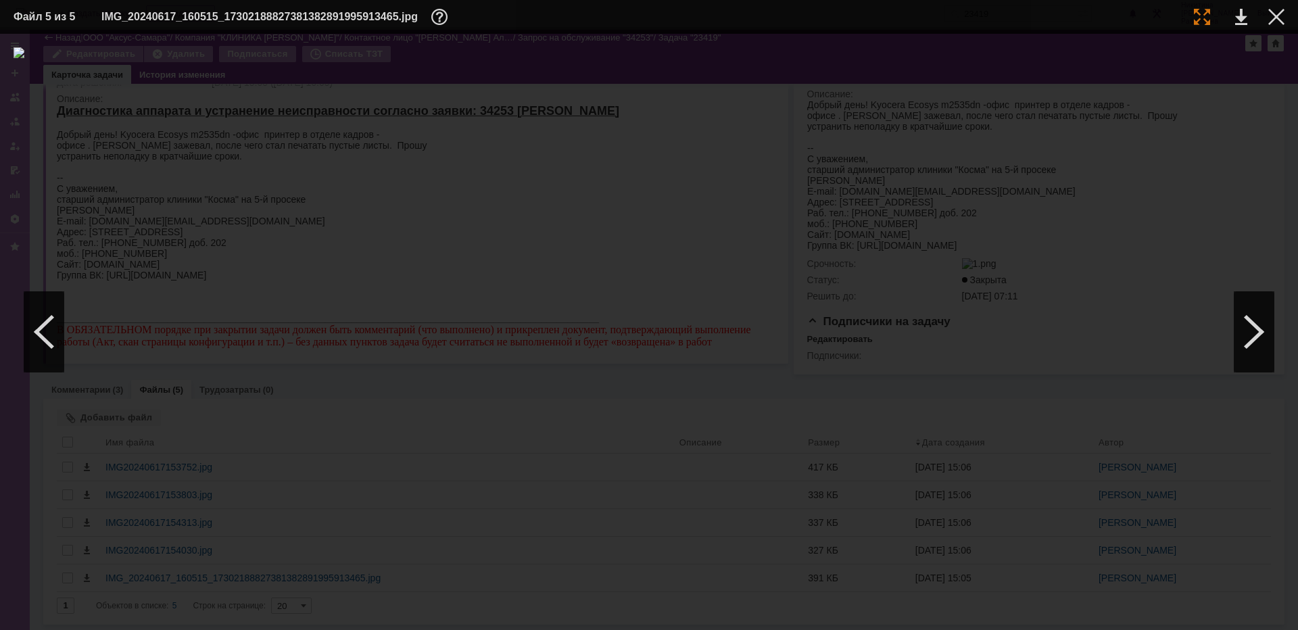
click at [1199, 24] on div at bounding box center [1202, 17] width 16 height 16
click at [1239, 308] on div at bounding box center [1254, 331] width 41 height 81
click at [1254, 323] on div at bounding box center [1254, 331] width 41 height 81
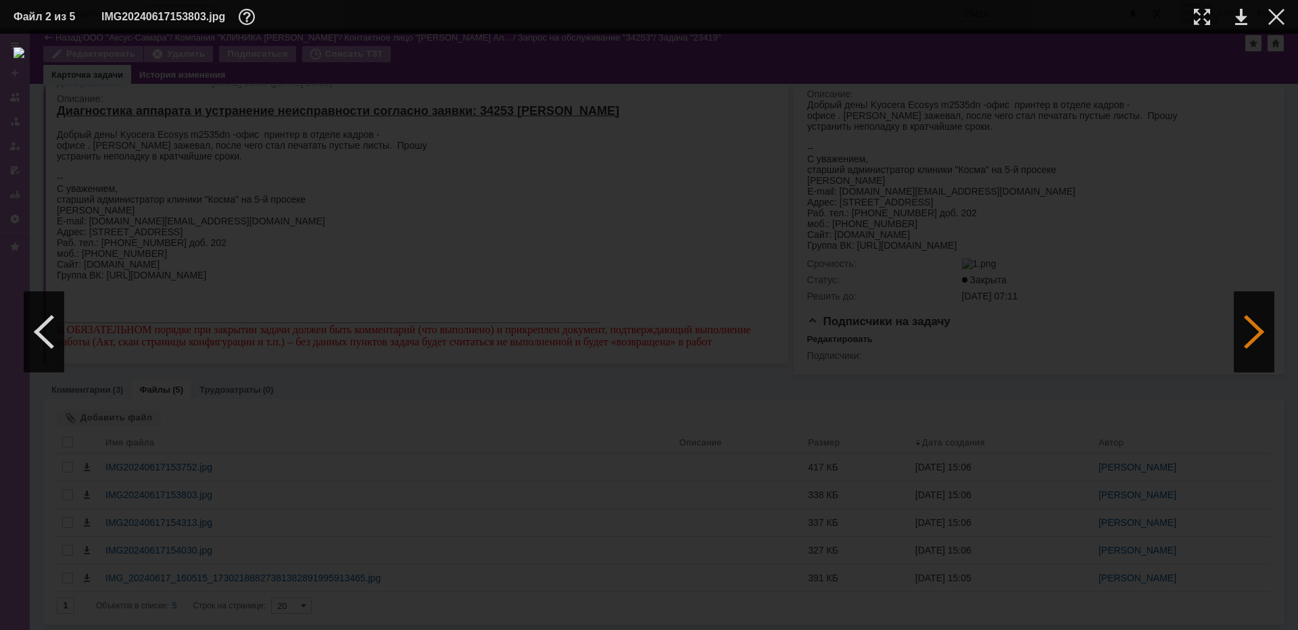
click at [1254, 323] on div at bounding box center [1254, 331] width 41 height 81
click at [1194, 17] on div at bounding box center [1202, 17] width 16 height 16
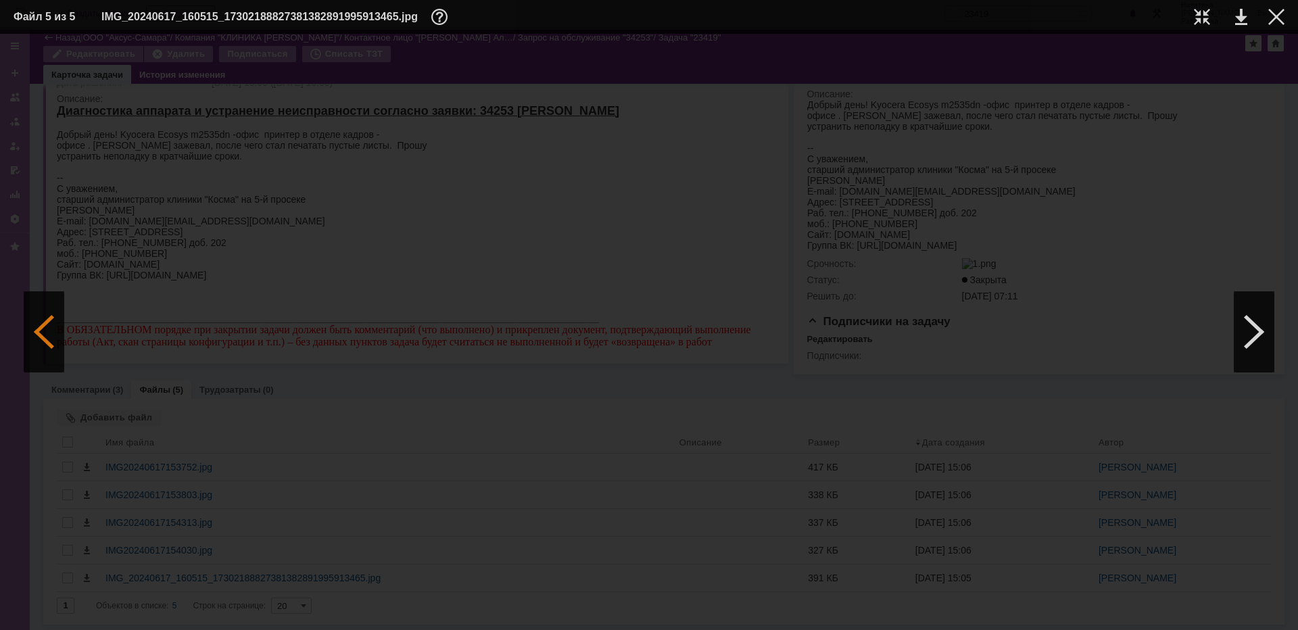
click at [54, 304] on div at bounding box center [44, 331] width 41 height 81
click at [1238, 352] on div at bounding box center [1254, 331] width 41 height 81
click at [1277, 21] on div at bounding box center [1276, 17] width 16 height 16
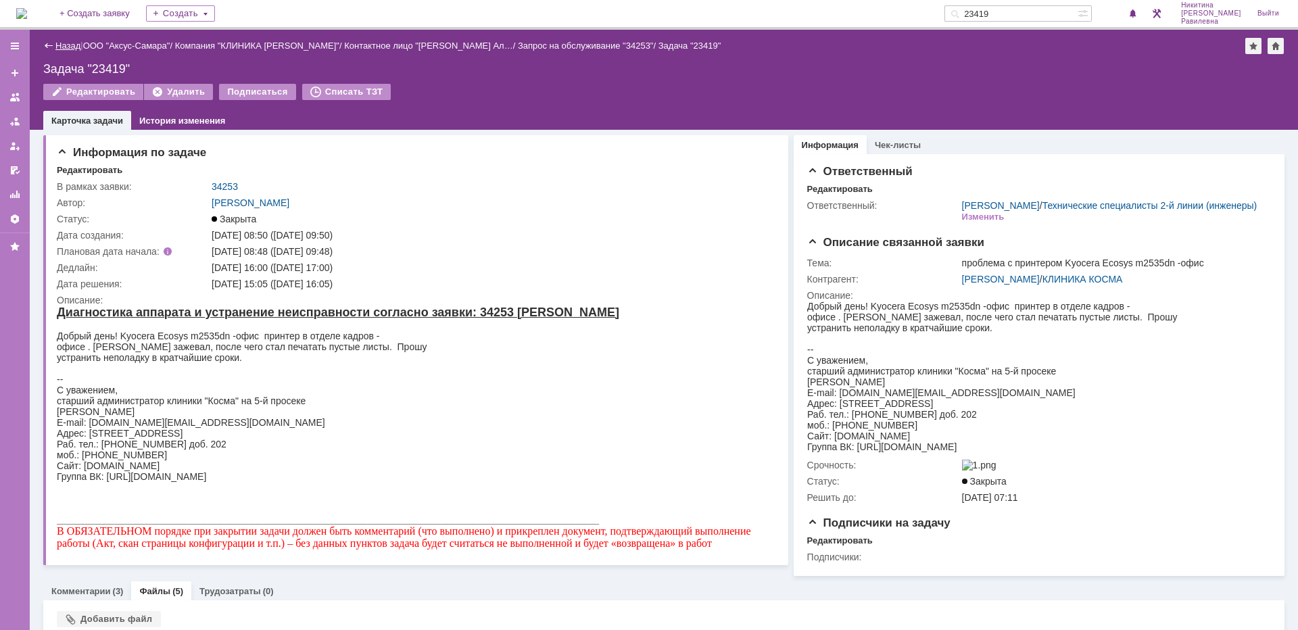
click at [70, 45] on link "Назад" at bounding box center [67, 46] width 25 height 10
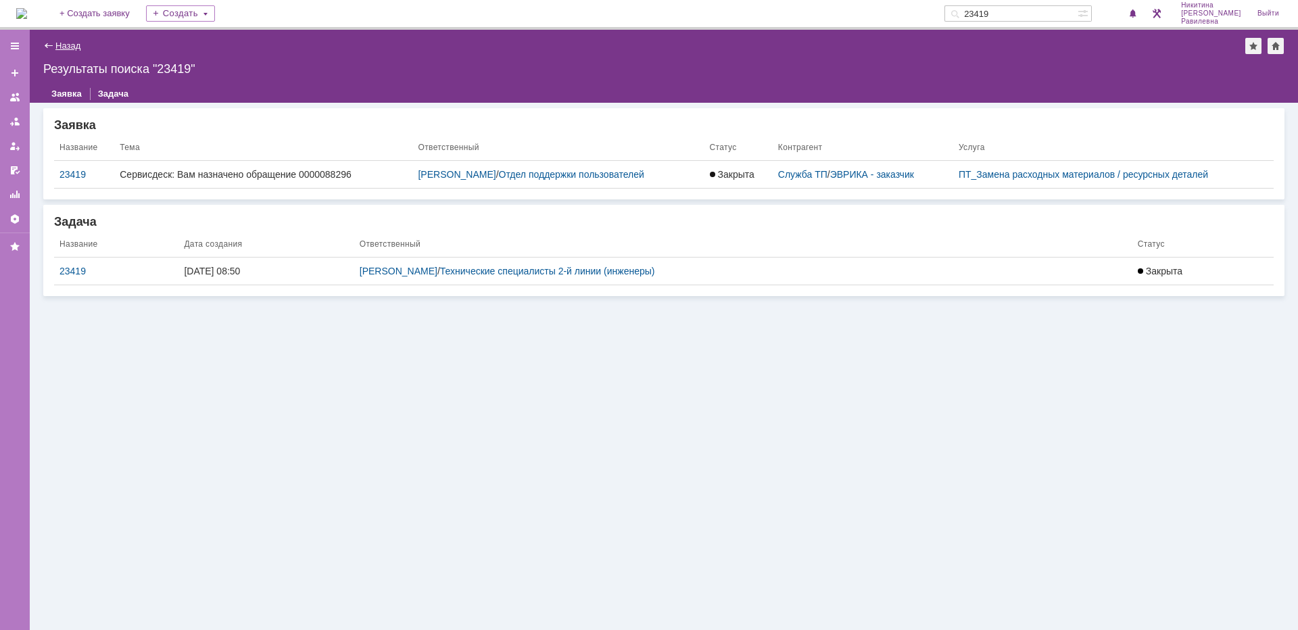
click at [65, 43] on link "Назад" at bounding box center [67, 46] width 25 height 10
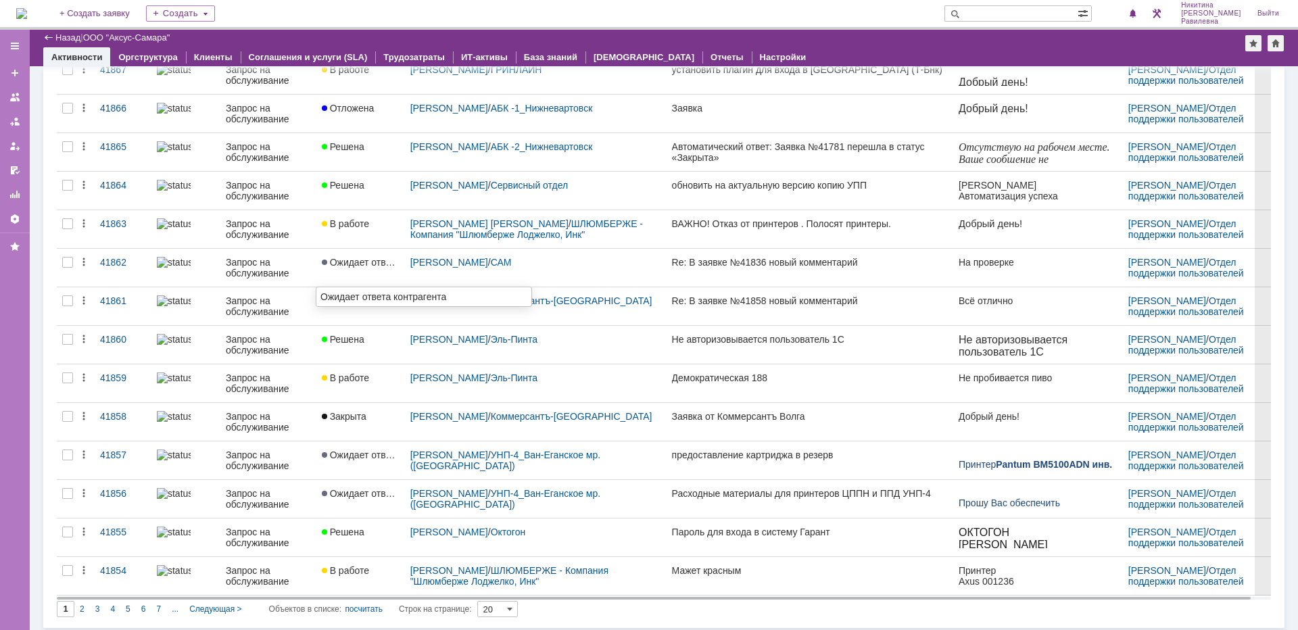
scroll to position [362, 0]
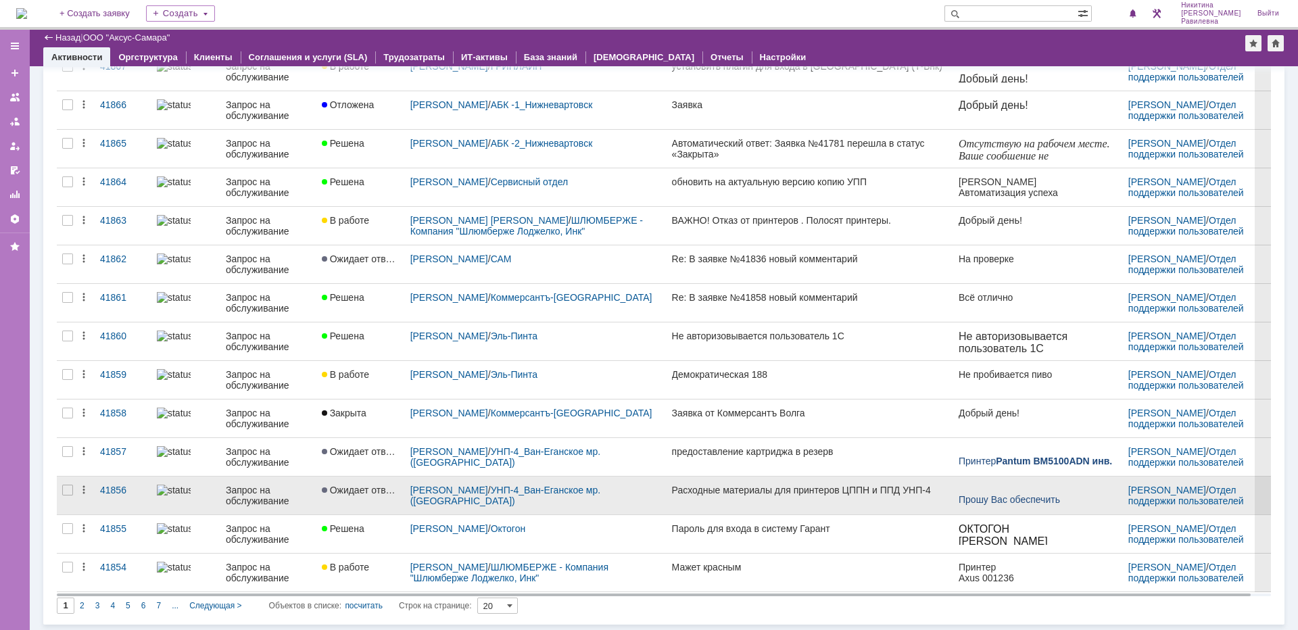
click at [360, 488] on span "Ожидает ответа контрагента" at bounding box center [389, 490] width 134 height 11
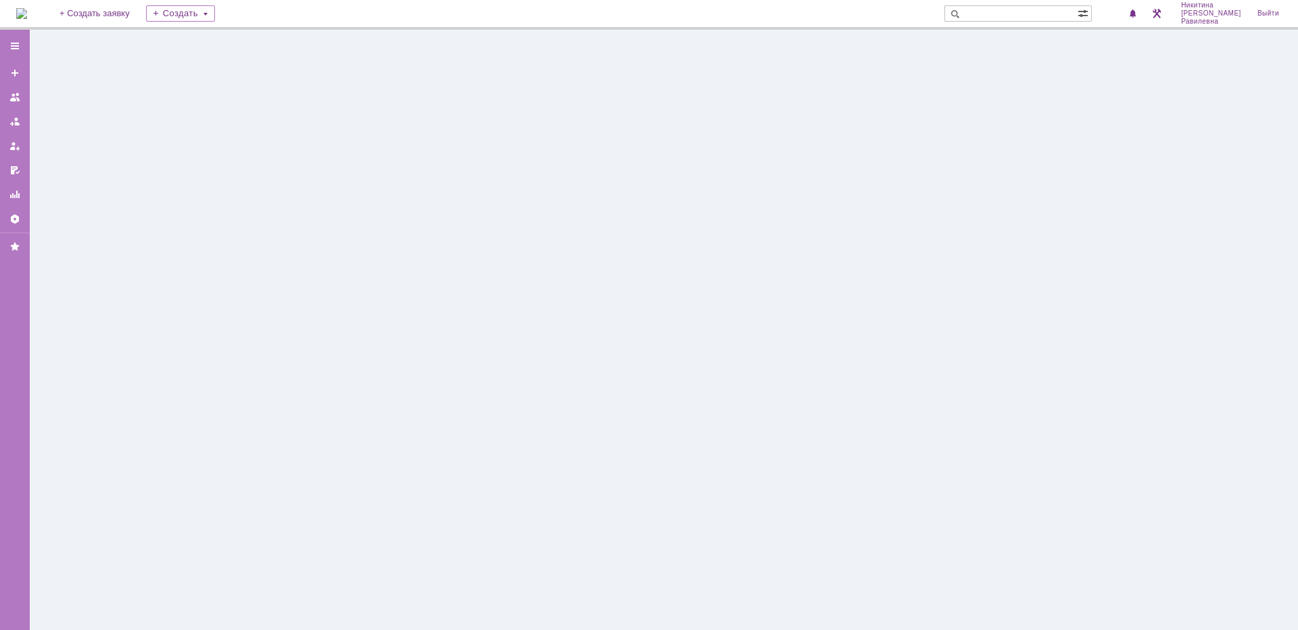
click at [360, 488] on div at bounding box center [664, 330] width 1268 height 600
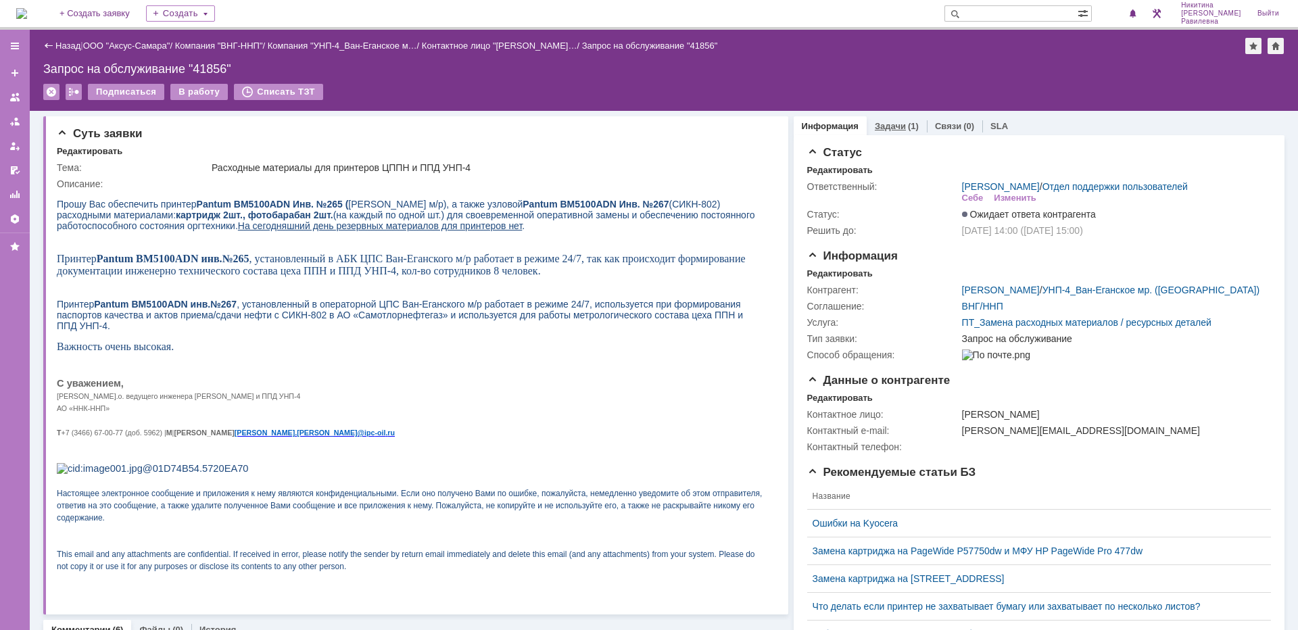
click at [889, 128] on link "Задачи" at bounding box center [890, 126] width 31 height 10
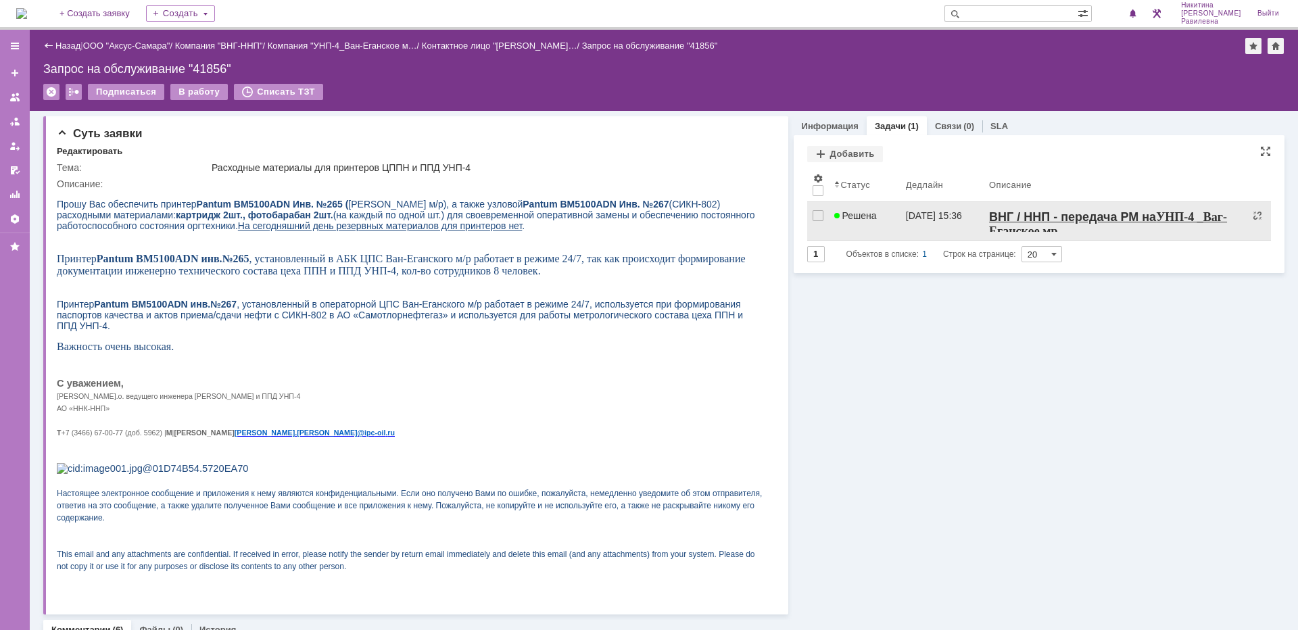
click at [856, 218] on span "Решена" at bounding box center [855, 215] width 43 height 11
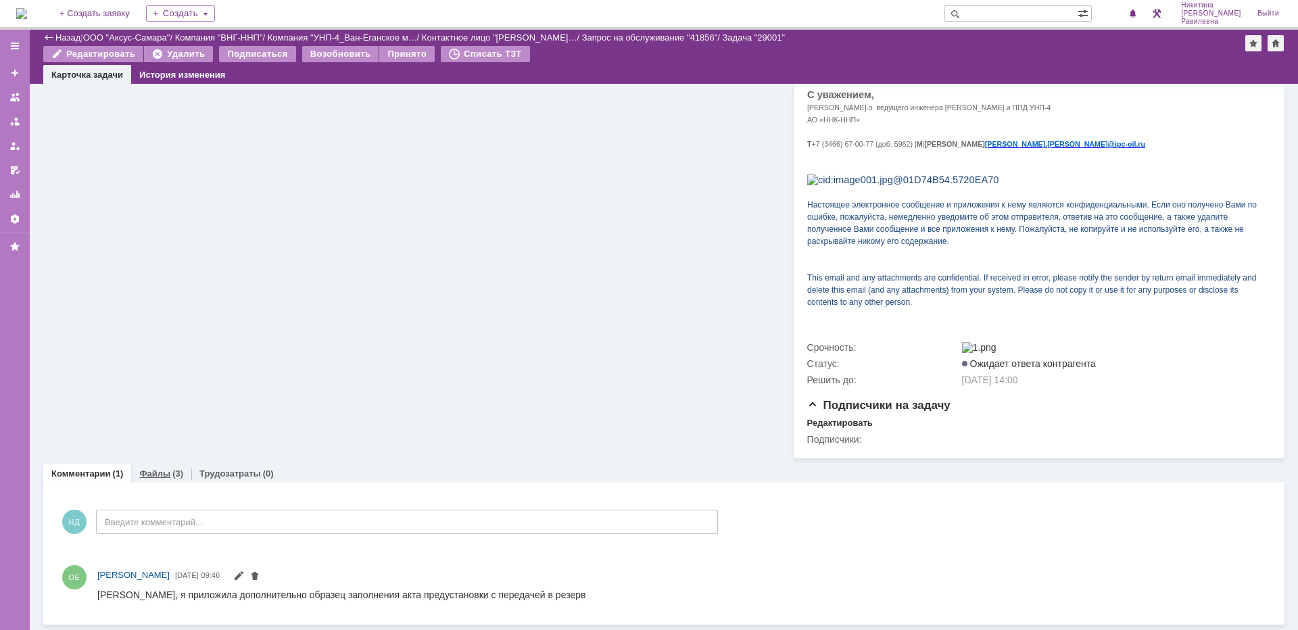
click at [173, 475] on div "(3)" at bounding box center [177, 473] width 11 height 10
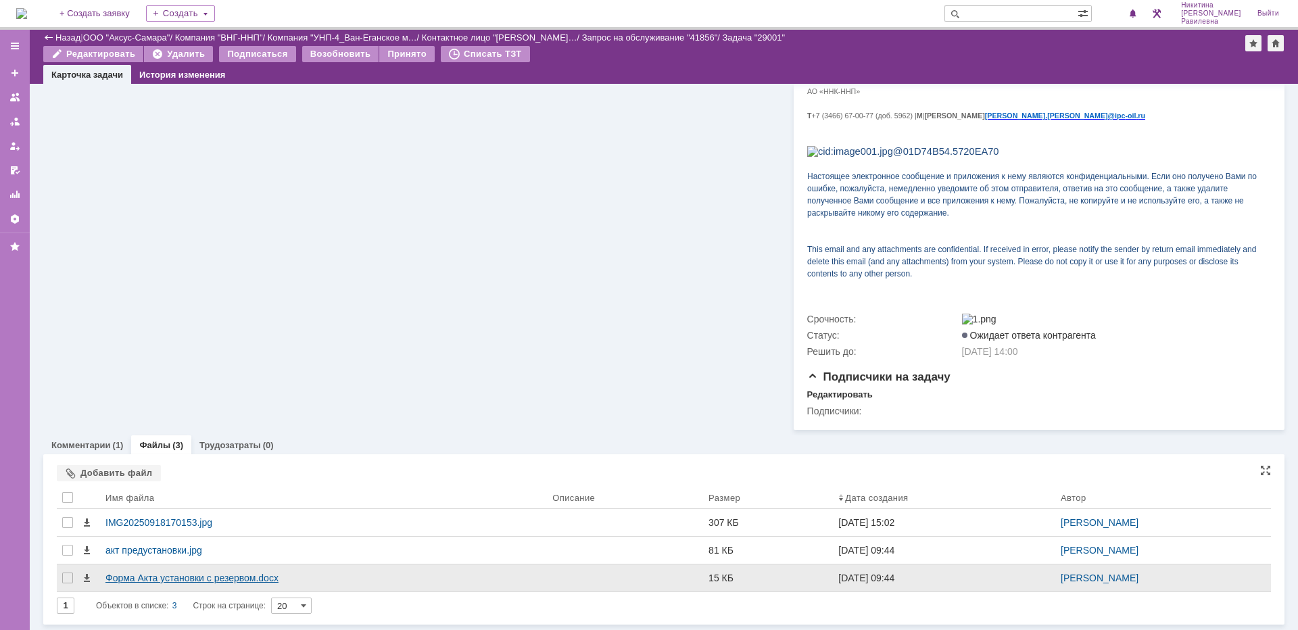
click at [189, 579] on div "Форма Акта установки с резервом.docx" at bounding box center [323, 577] width 436 height 11
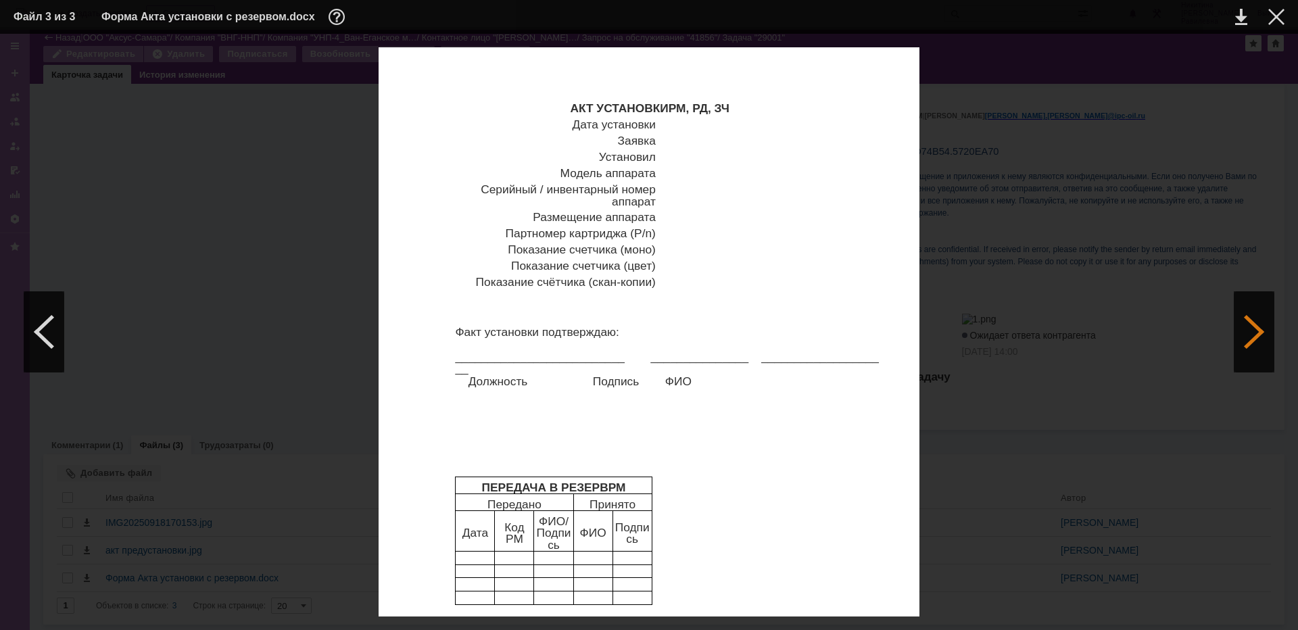
click at [1242, 342] on div at bounding box center [1254, 331] width 41 height 81
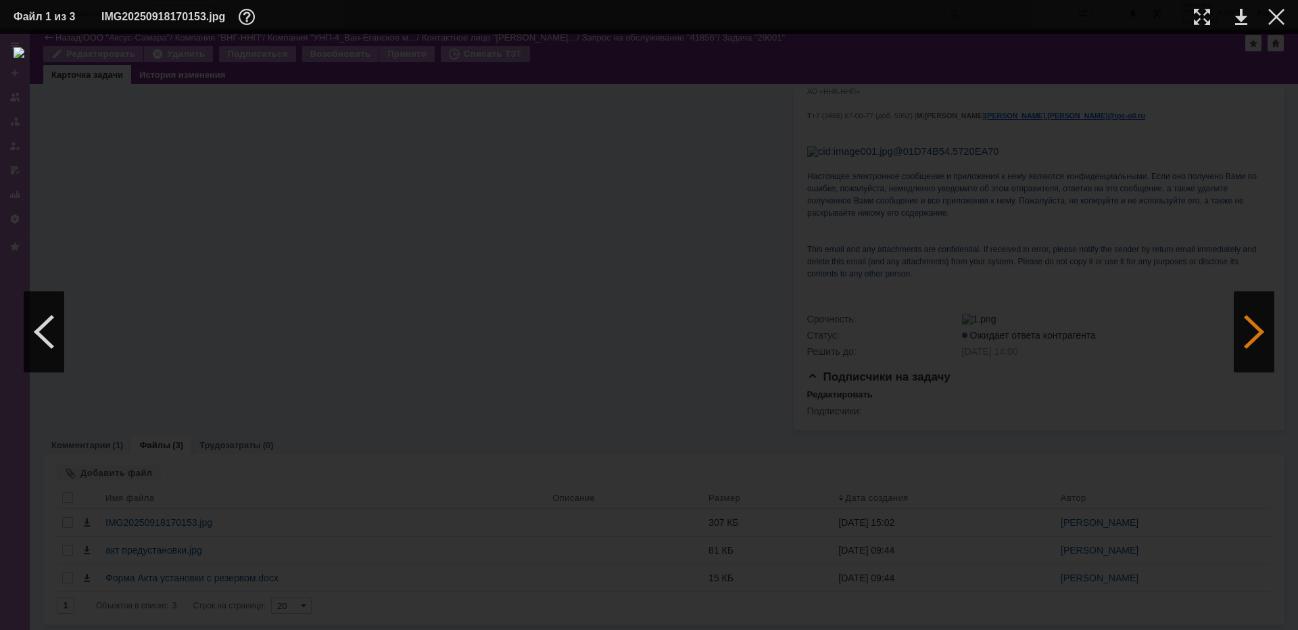
click at [1254, 335] on div at bounding box center [1254, 331] width 41 height 81
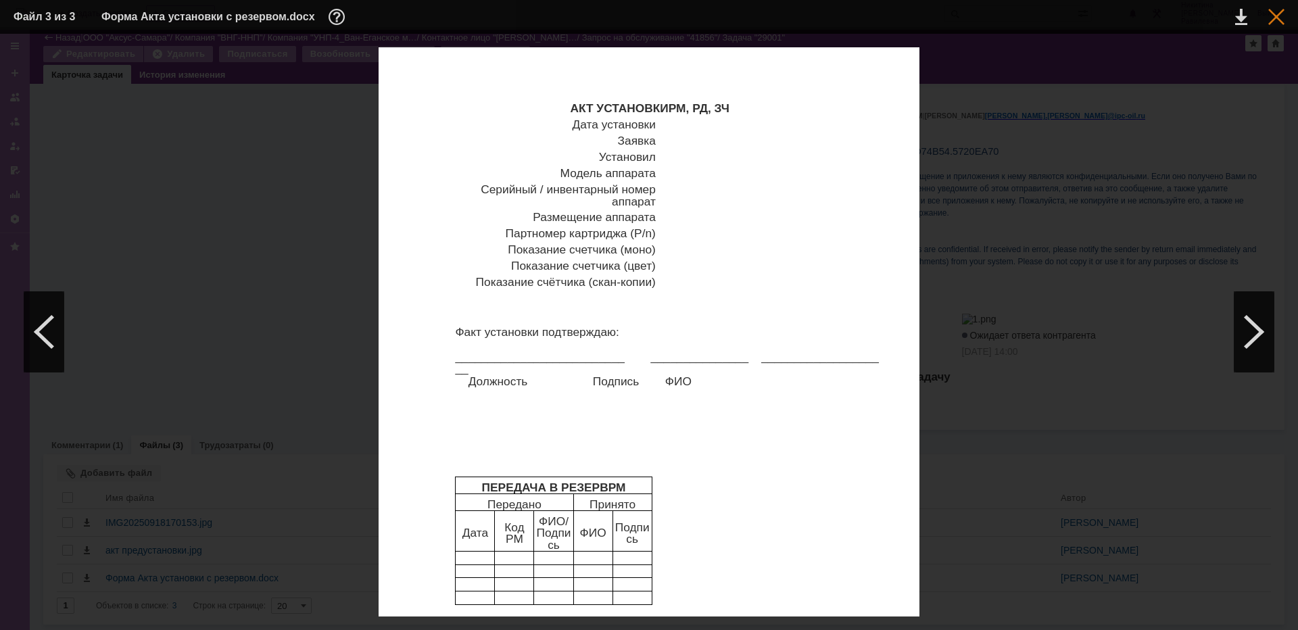
click at [1279, 13] on div at bounding box center [1276, 17] width 16 height 16
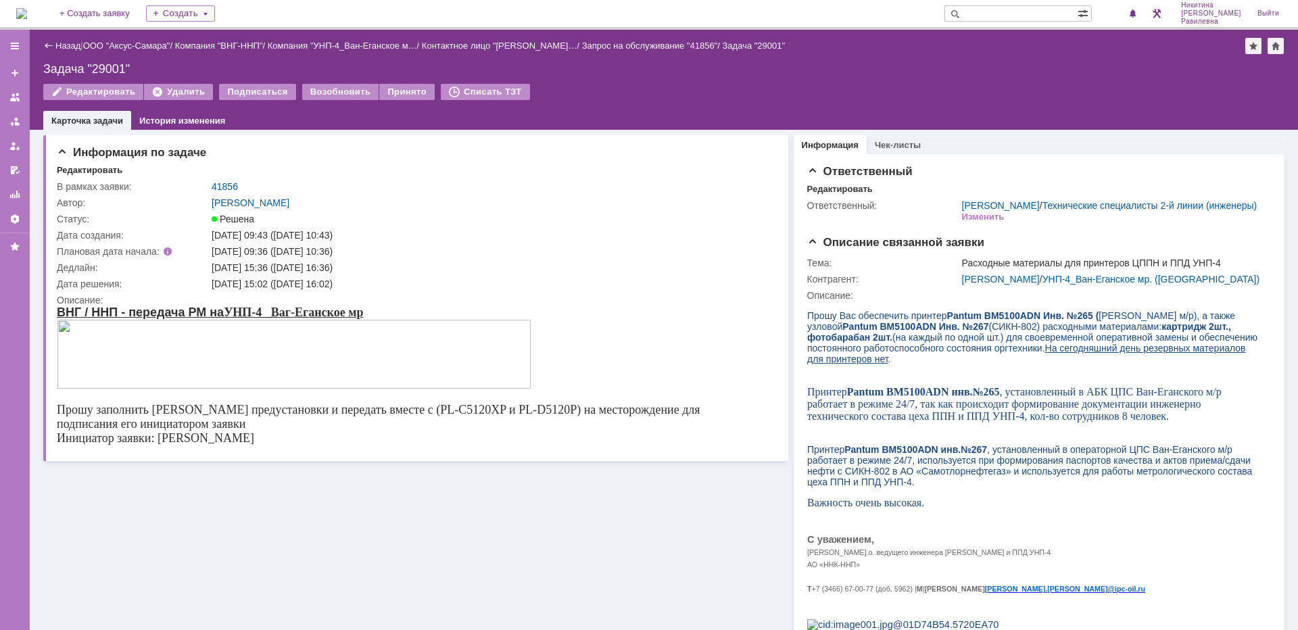
click at [53, 45] on div "Назад" at bounding box center [61, 46] width 37 height 10
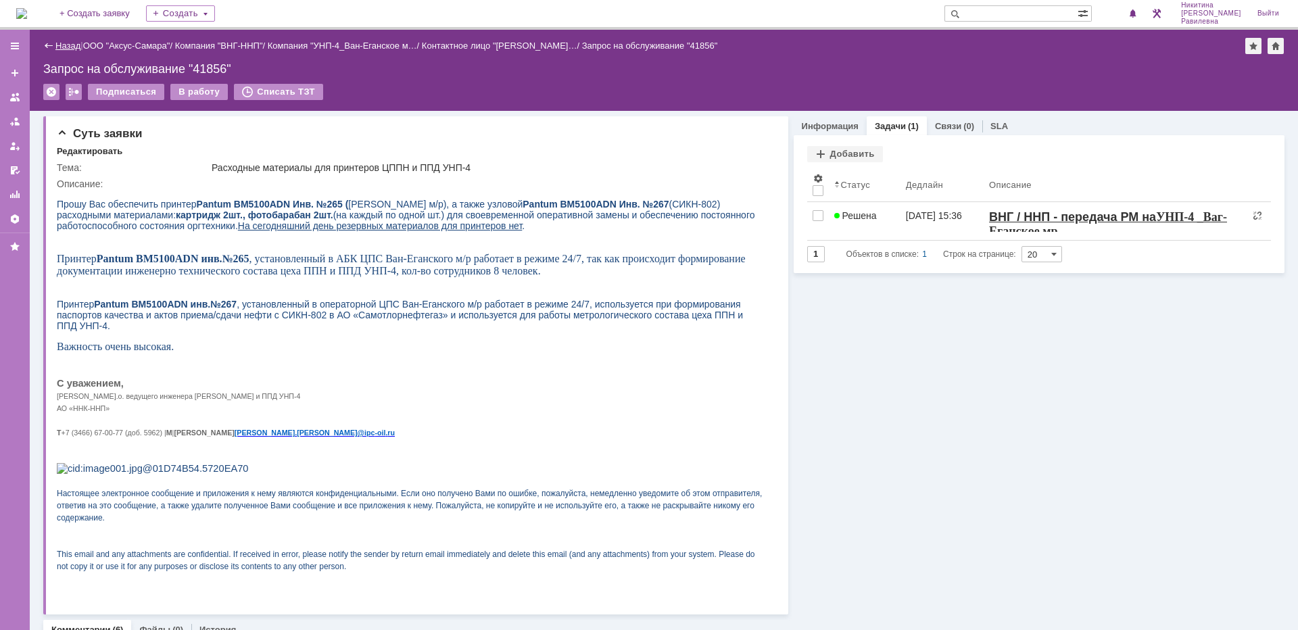
click at [70, 42] on link "Назад" at bounding box center [67, 46] width 25 height 10
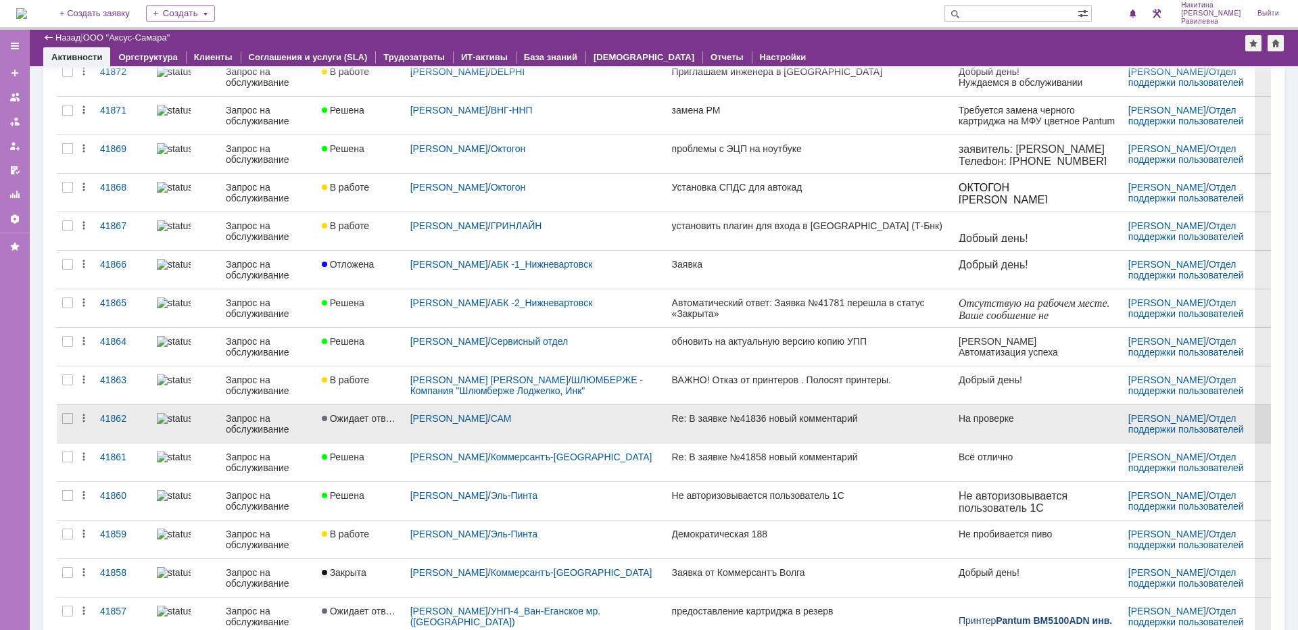
click at [342, 414] on span "Ожидает ответа контрагента" at bounding box center [389, 418] width 134 height 11
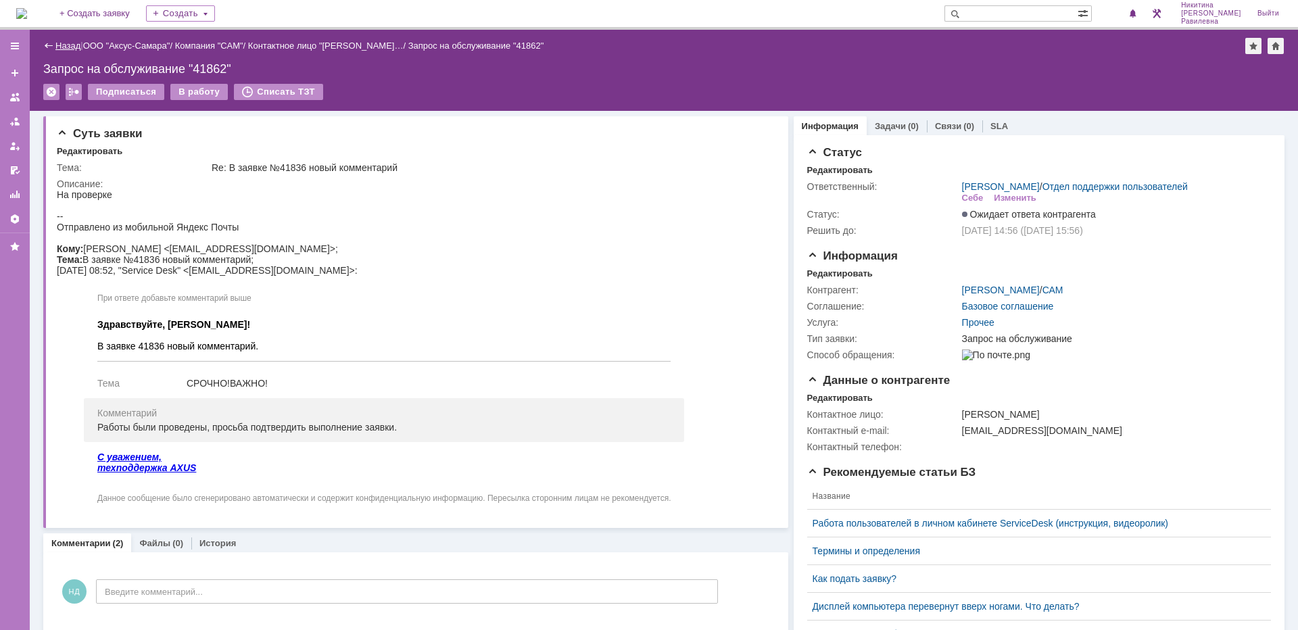
click at [57, 45] on link "Назад" at bounding box center [67, 46] width 25 height 10
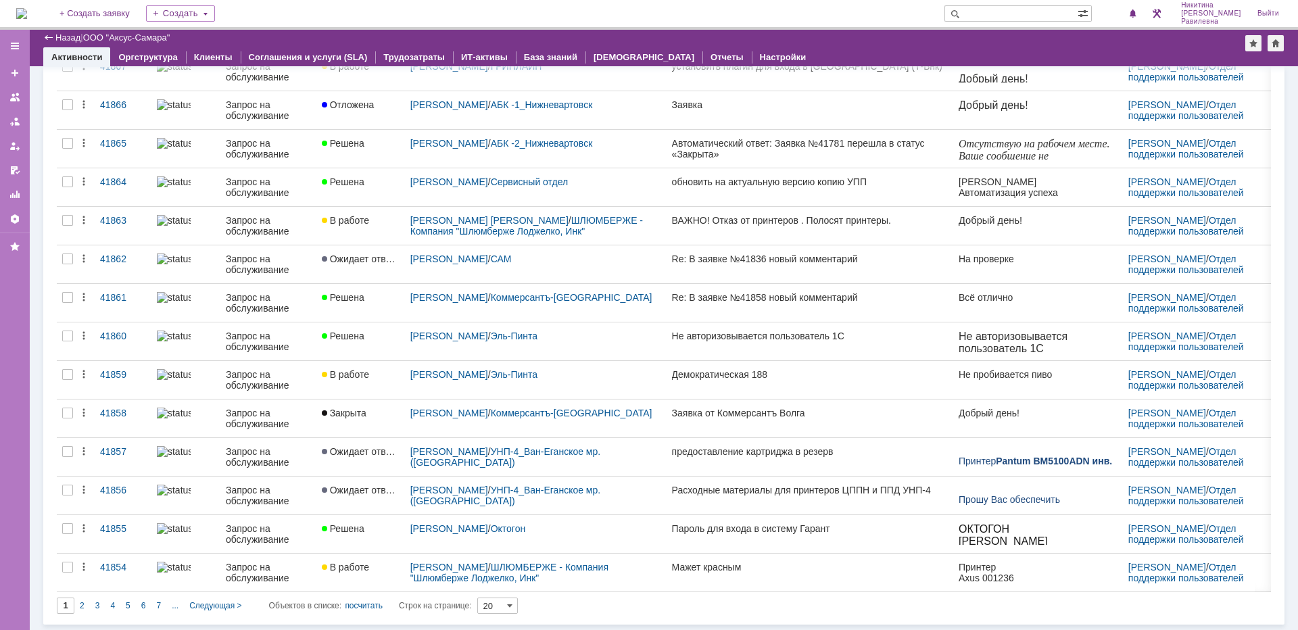
click at [81, 602] on span "2" at bounding box center [82, 605] width 5 height 9
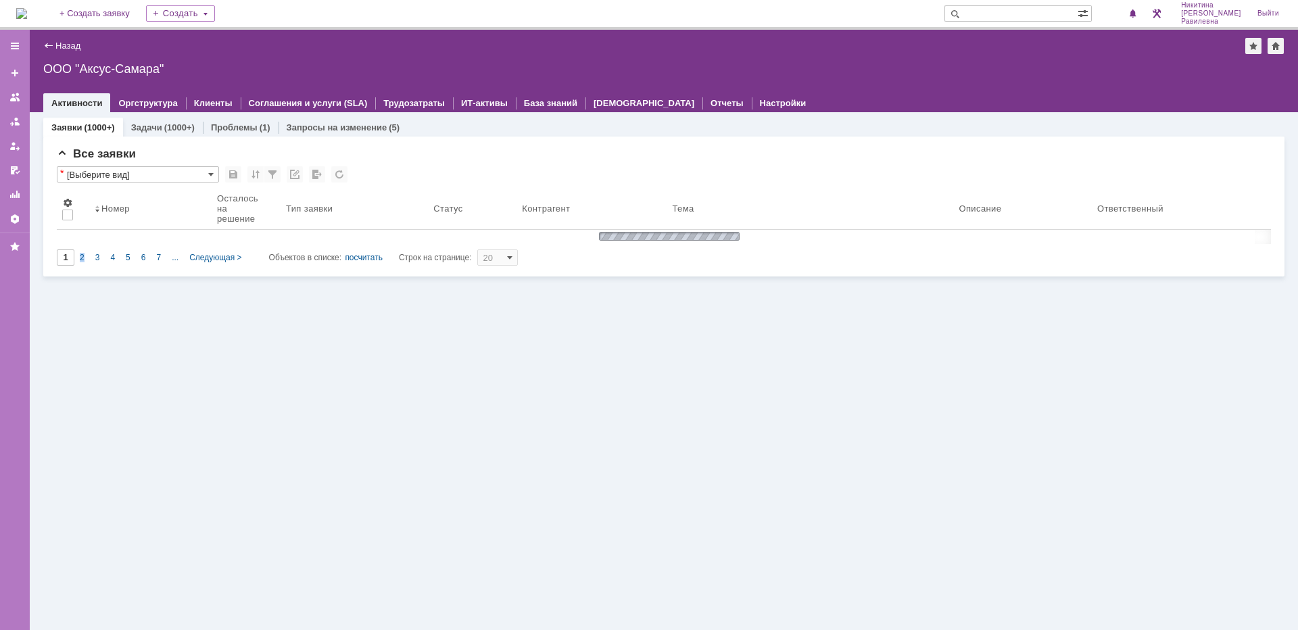
type input "2"
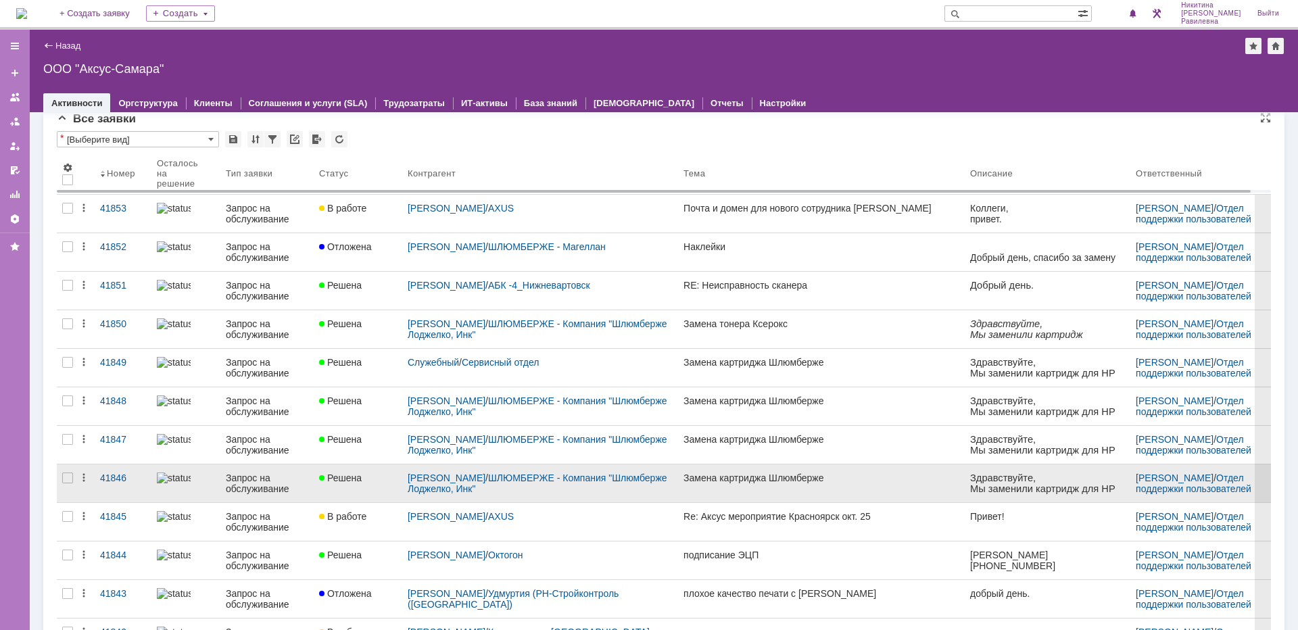
click at [263, 472] on link "Запрос на обслуживание" at bounding box center [266, 483] width 93 height 38
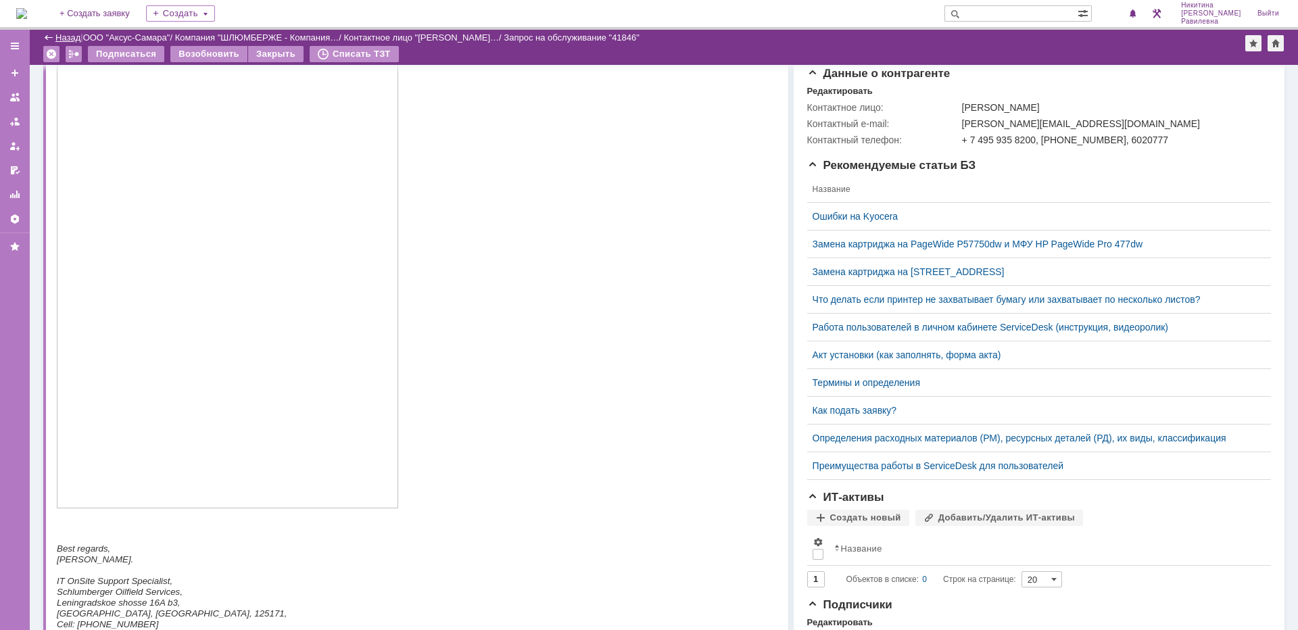
click at [57, 34] on link "Назад" at bounding box center [67, 37] width 25 height 10
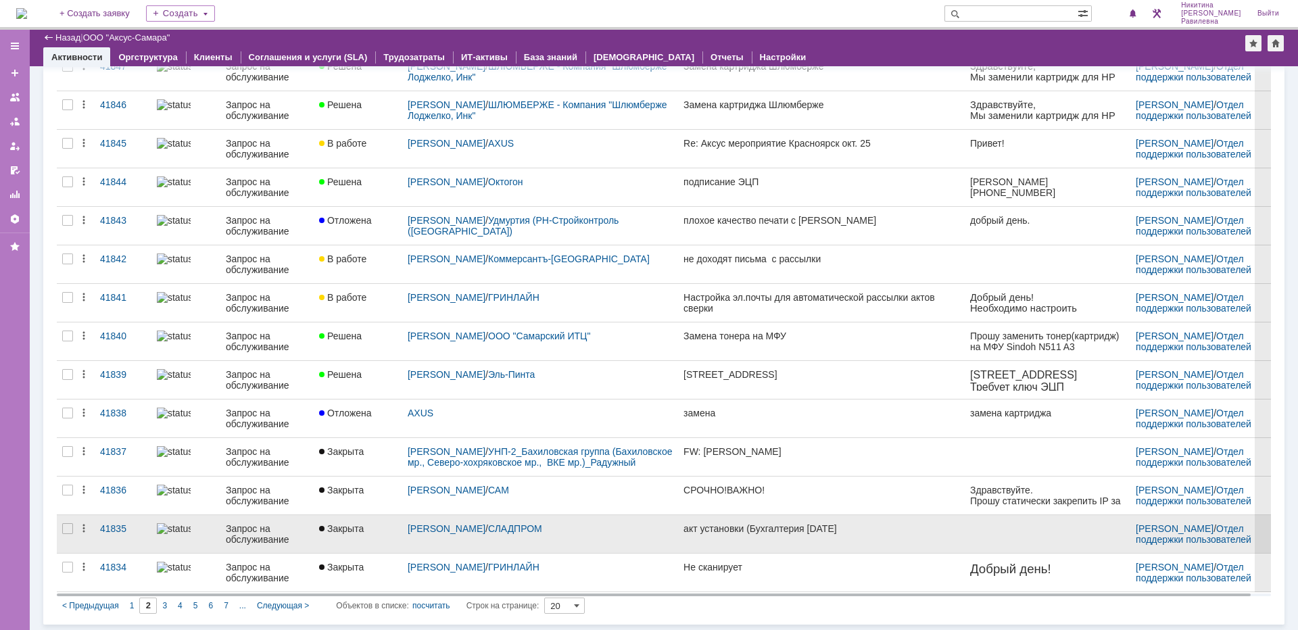
click at [271, 529] on div "Запрос на обслуживание" at bounding box center [267, 534] width 82 height 22
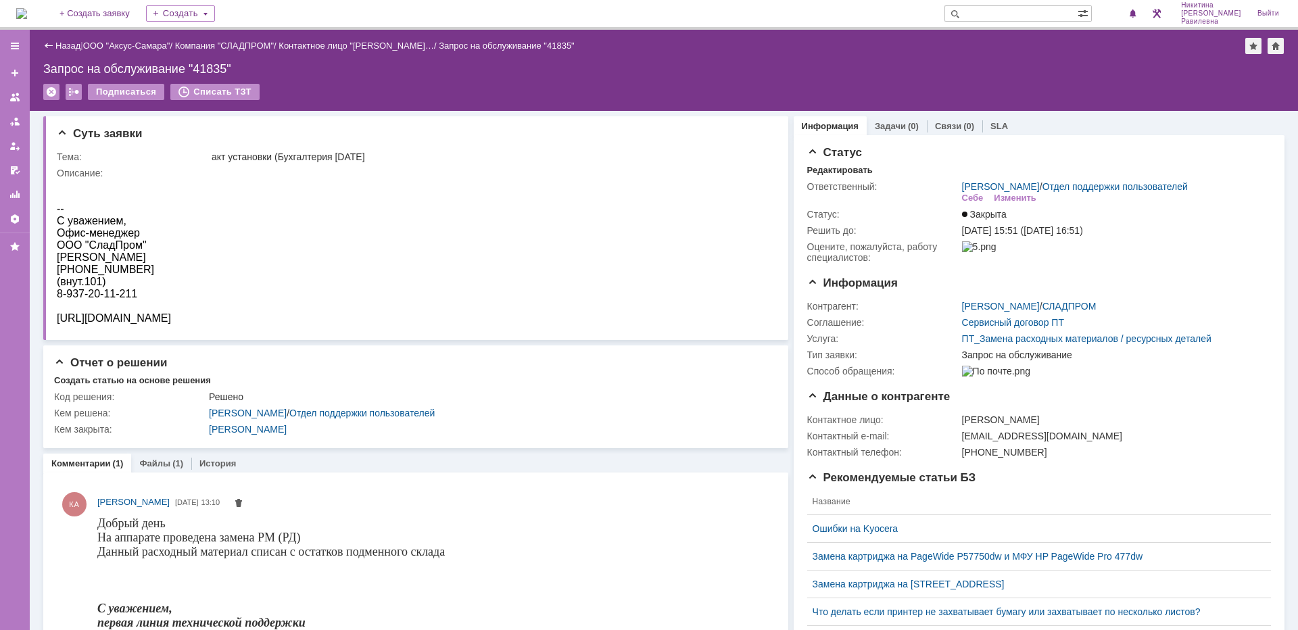
scroll to position [135, 0]
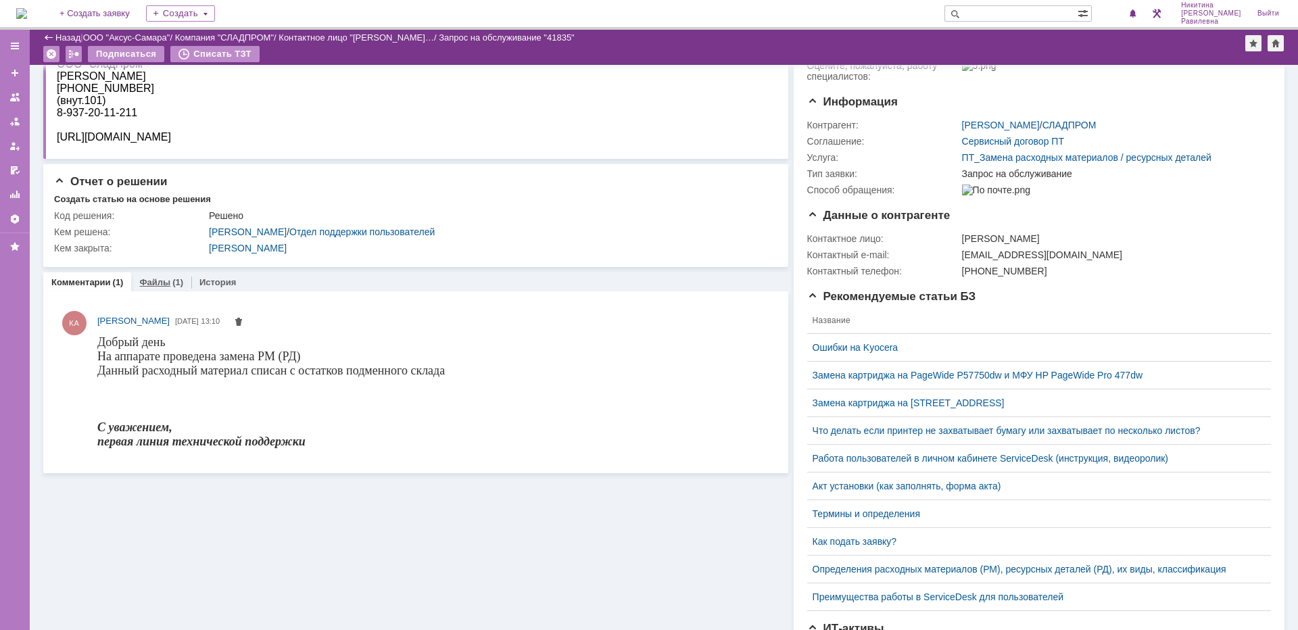
click at [167, 283] on link "Файлы" at bounding box center [154, 282] width 31 height 10
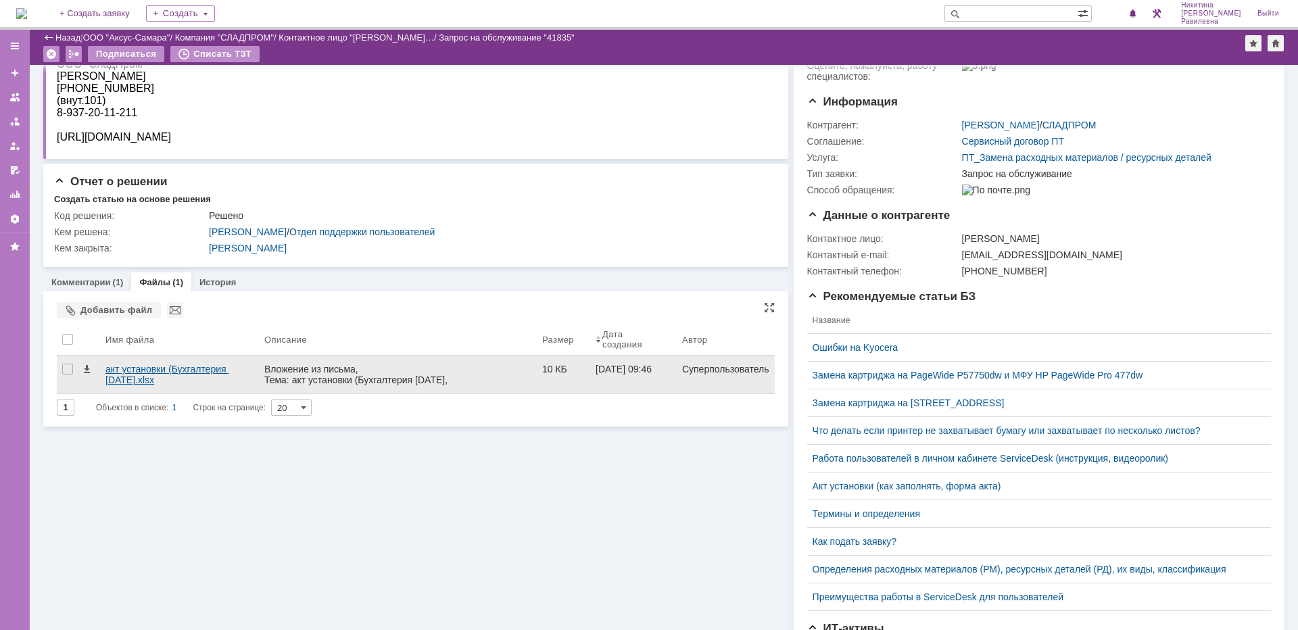
click at [164, 368] on div "акт установки (Бухгалтерия [DATE].xlsx" at bounding box center [179, 375] width 148 height 22
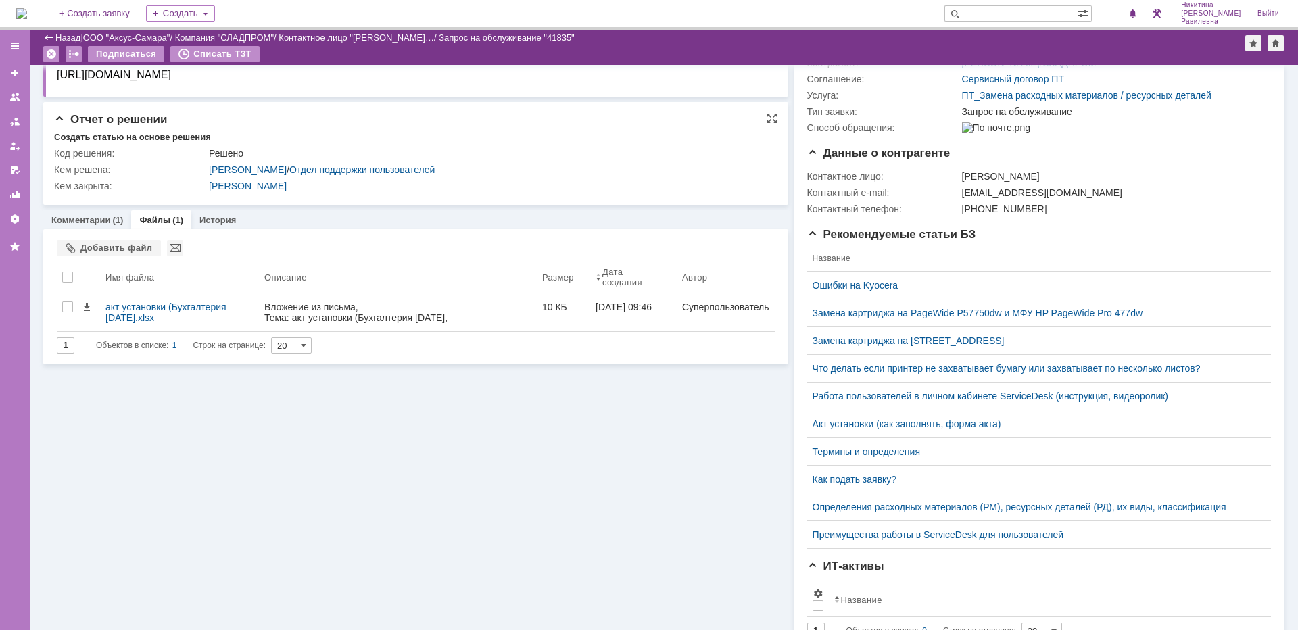
scroll to position [203, 0]
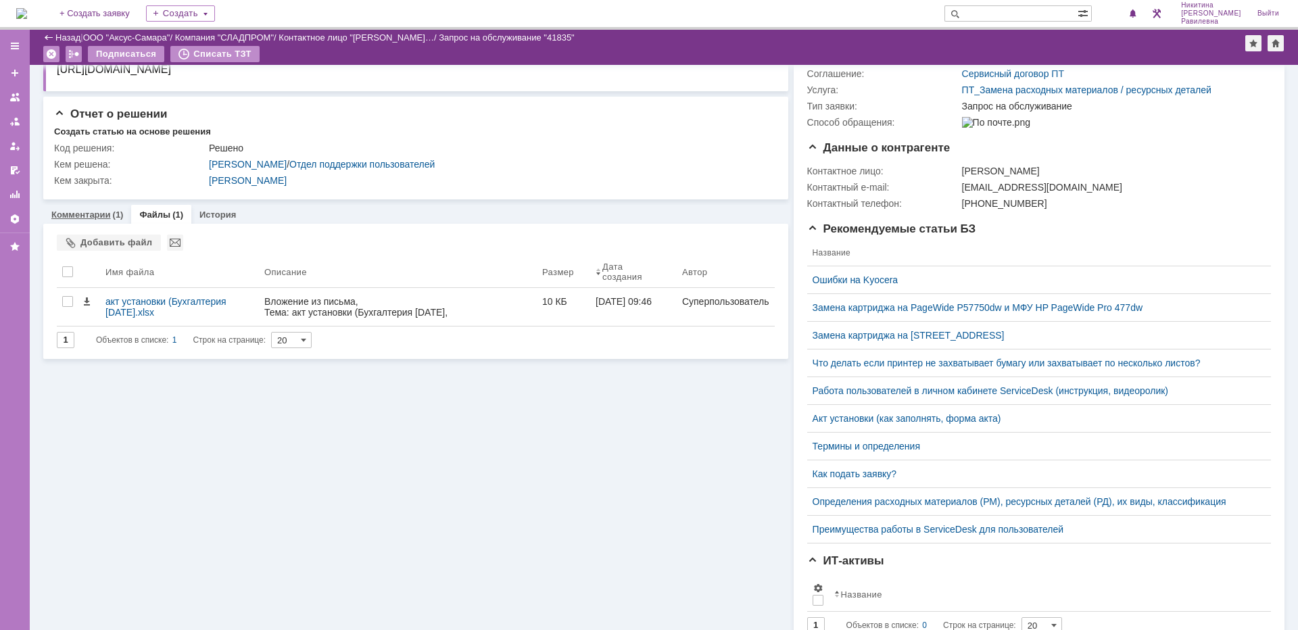
click at [84, 215] on link "Комментарии" at bounding box center [80, 215] width 59 height 10
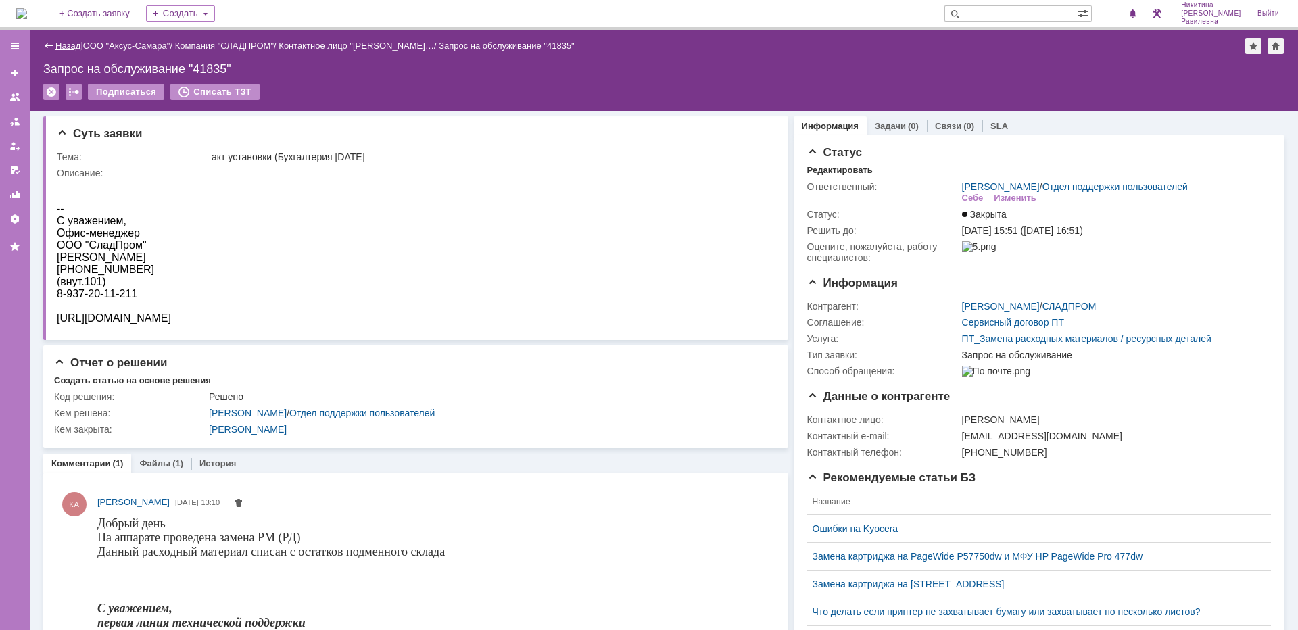
click at [66, 47] on link "Назад" at bounding box center [67, 46] width 25 height 10
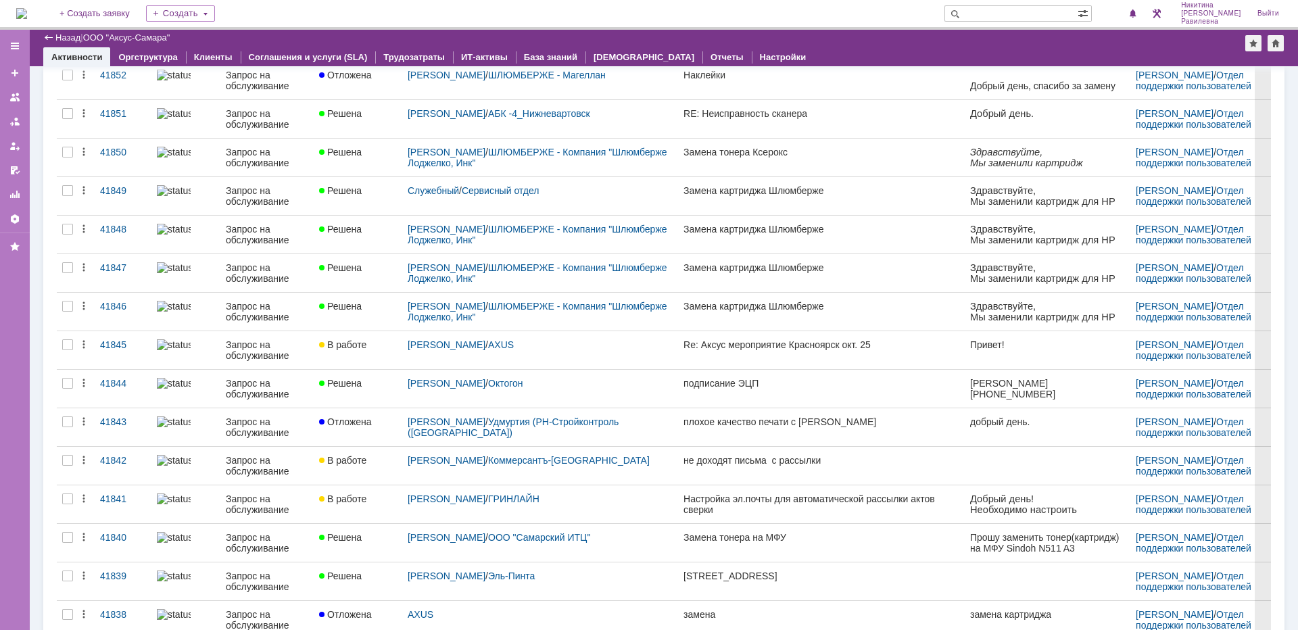
scroll to position [203, 0]
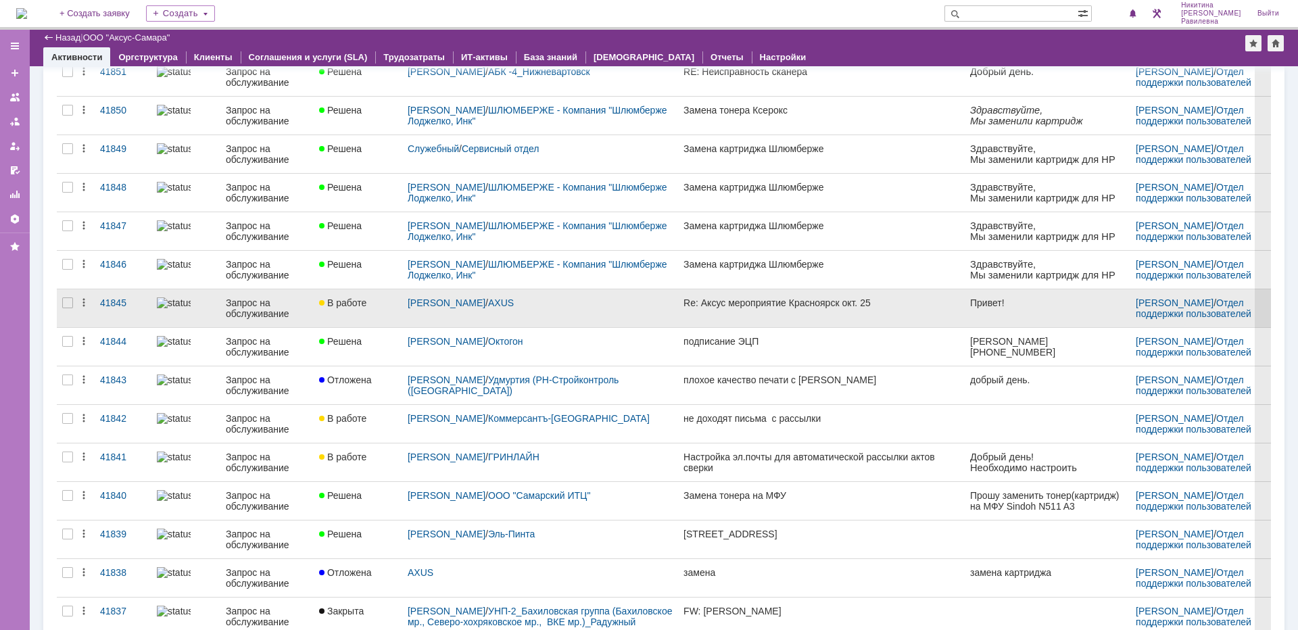
click at [260, 301] on div "Запрос на обслуживание" at bounding box center [267, 308] width 82 height 22
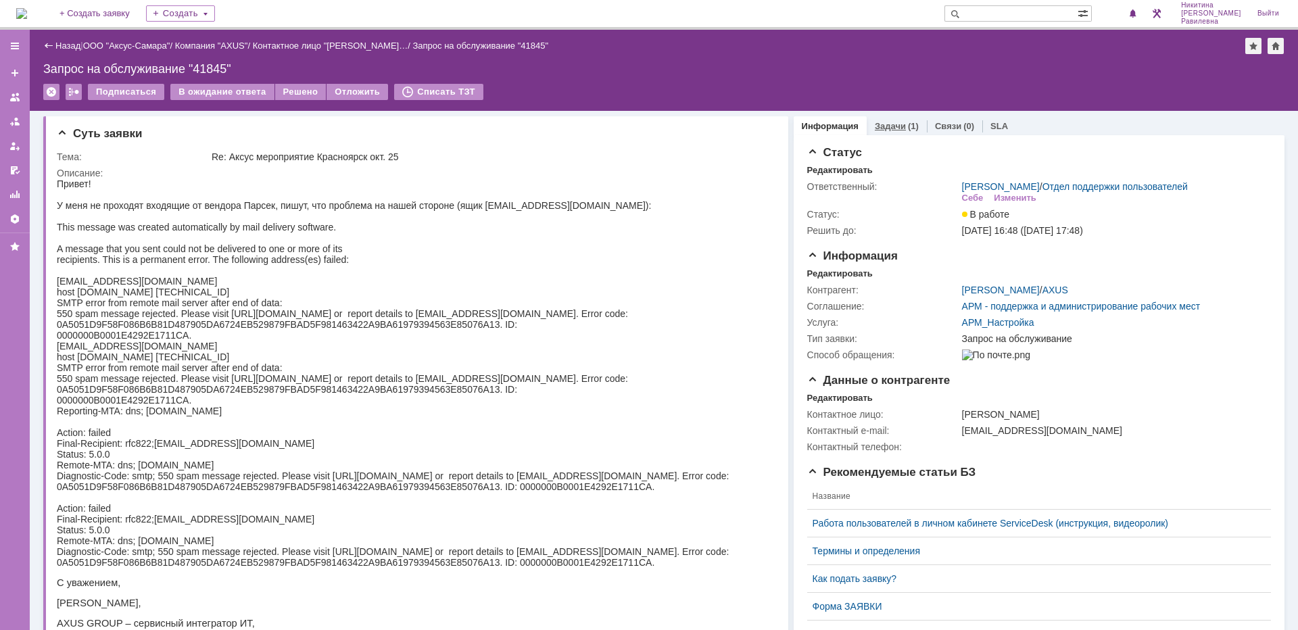
click at [884, 124] on link "Задачи" at bounding box center [890, 126] width 31 height 10
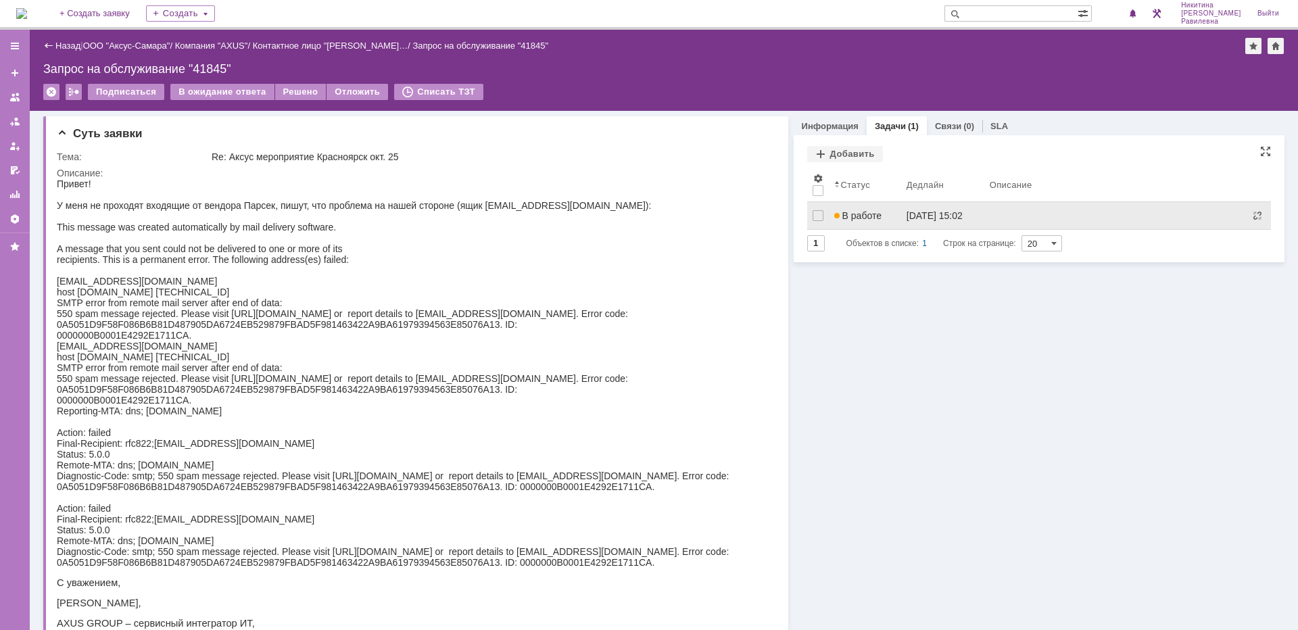
click at [872, 213] on span "В работе" at bounding box center [857, 215] width 47 height 11
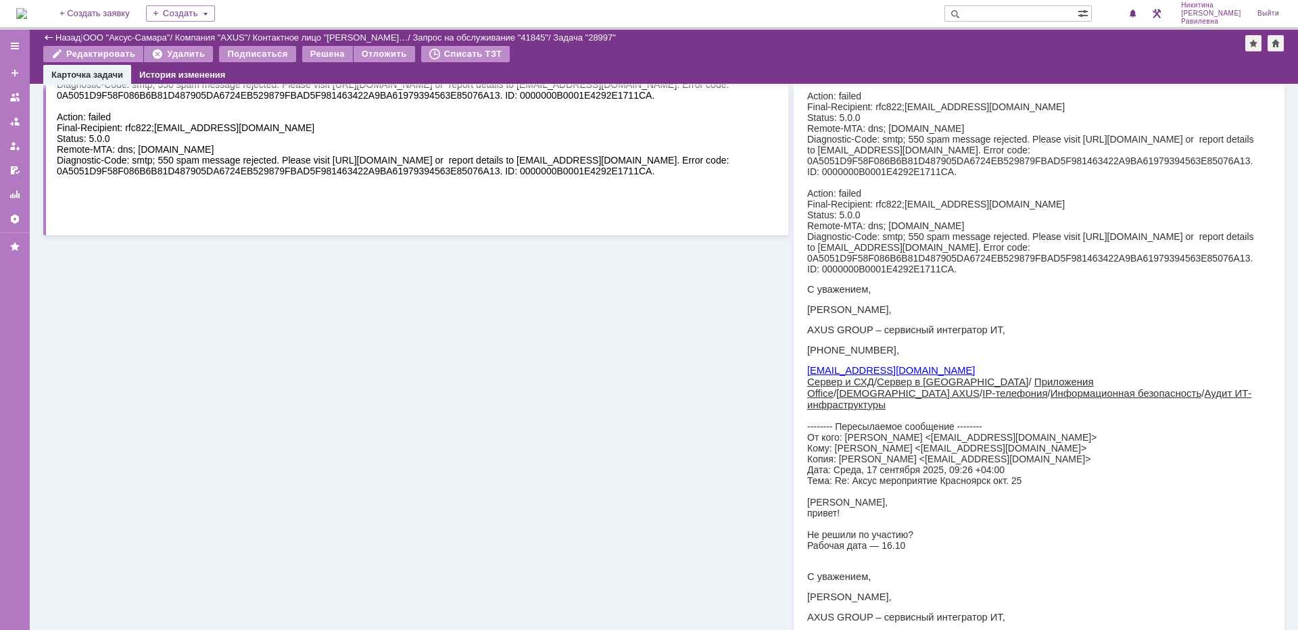
scroll to position [473, 0]
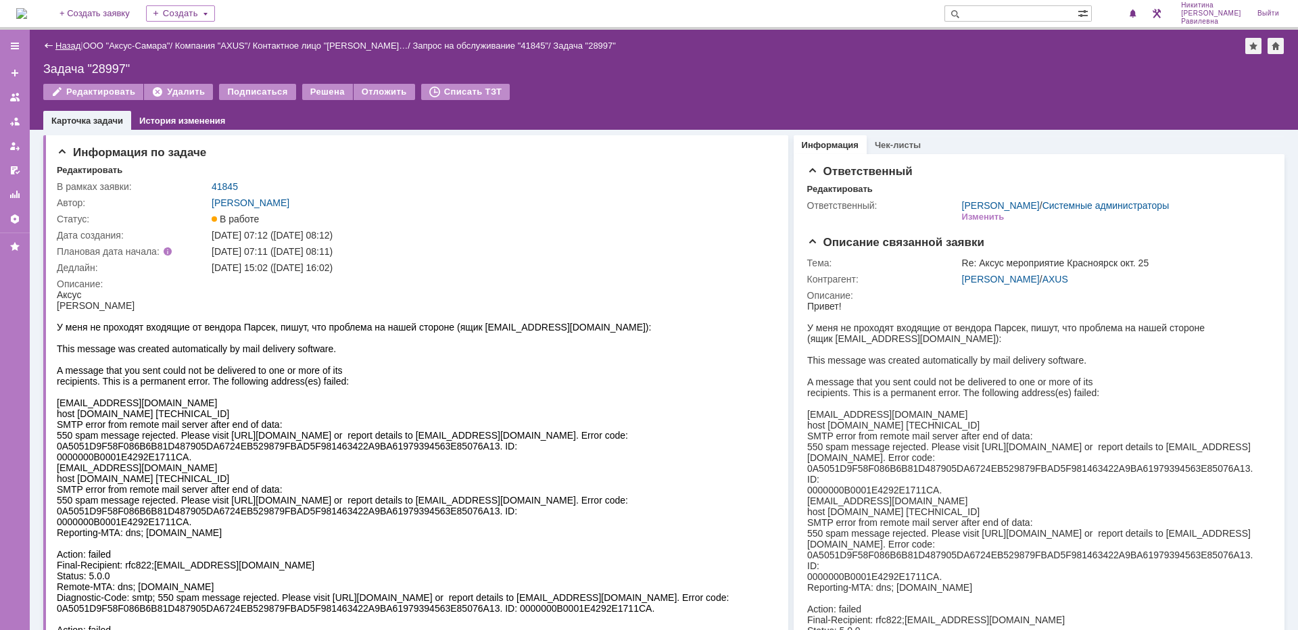
click at [64, 49] on link "Назад" at bounding box center [67, 46] width 25 height 10
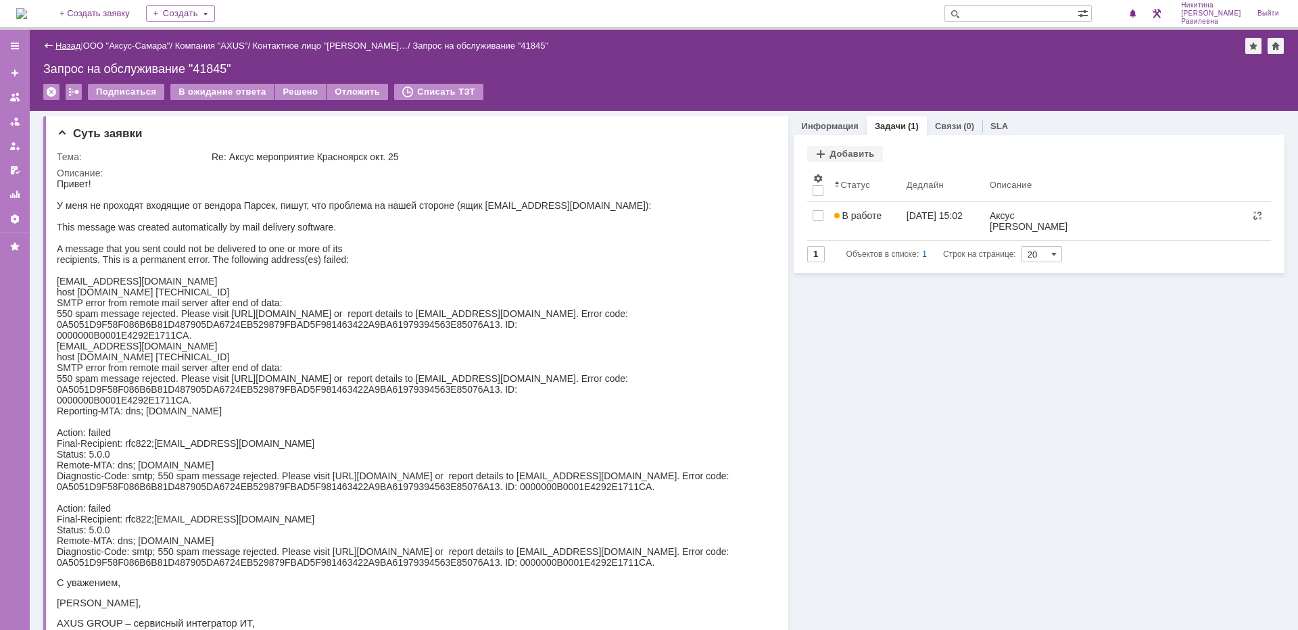
click at [62, 46] on link "Назад" at bounding box center [67, 46] width 25 height 10
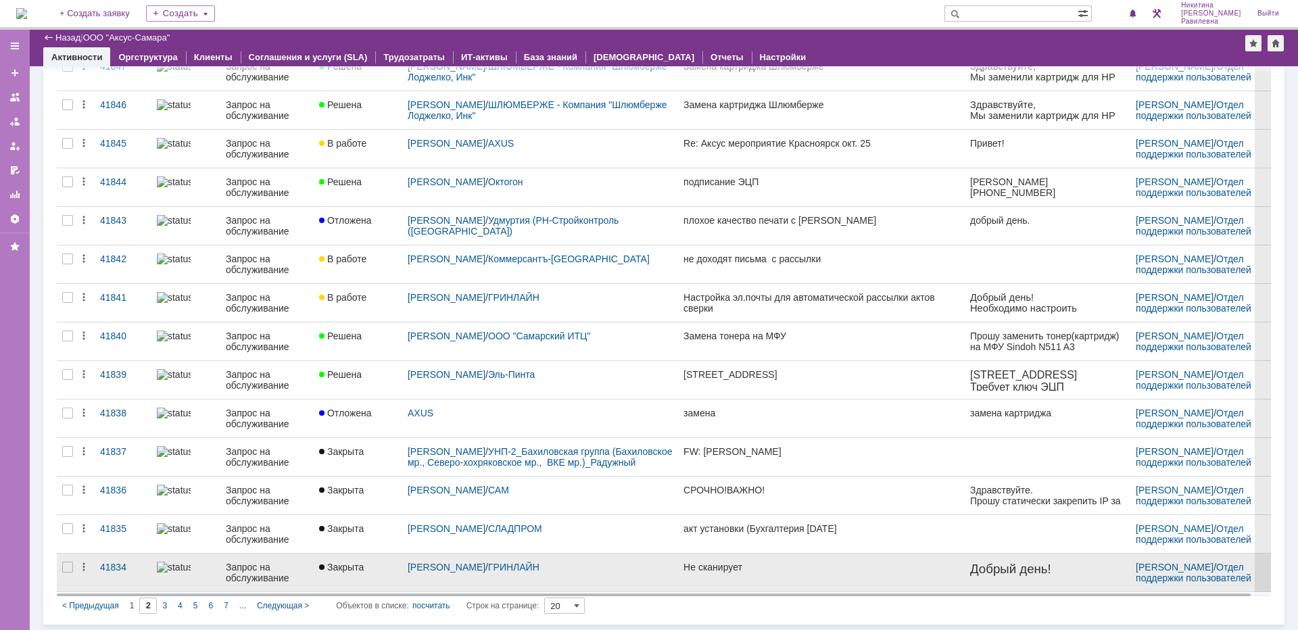
click at [270, 568] on div "Запрос на обслуживание" at bounding box center [267, 573] width 82 height 22
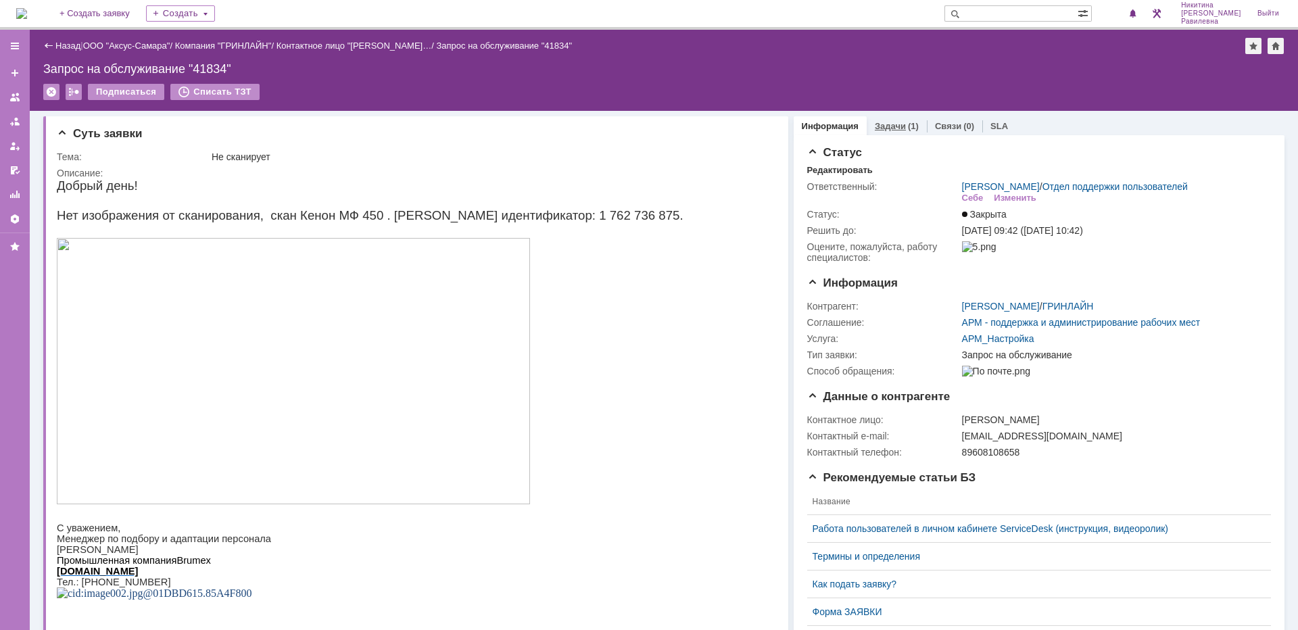
click at [880, 126] on link "Задачи" at bounding box center [890, 126] width 31 height 10
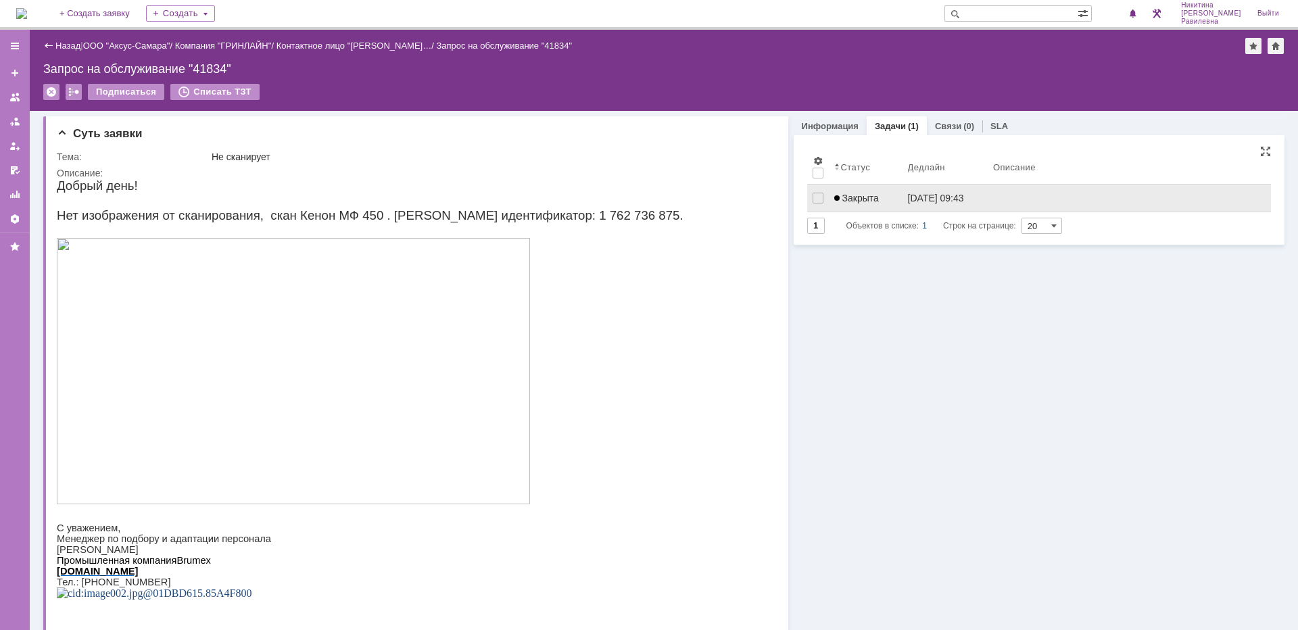
click at [858, 197] on span "Закрыта" at bounding box center [856, 198] width 45 height 11
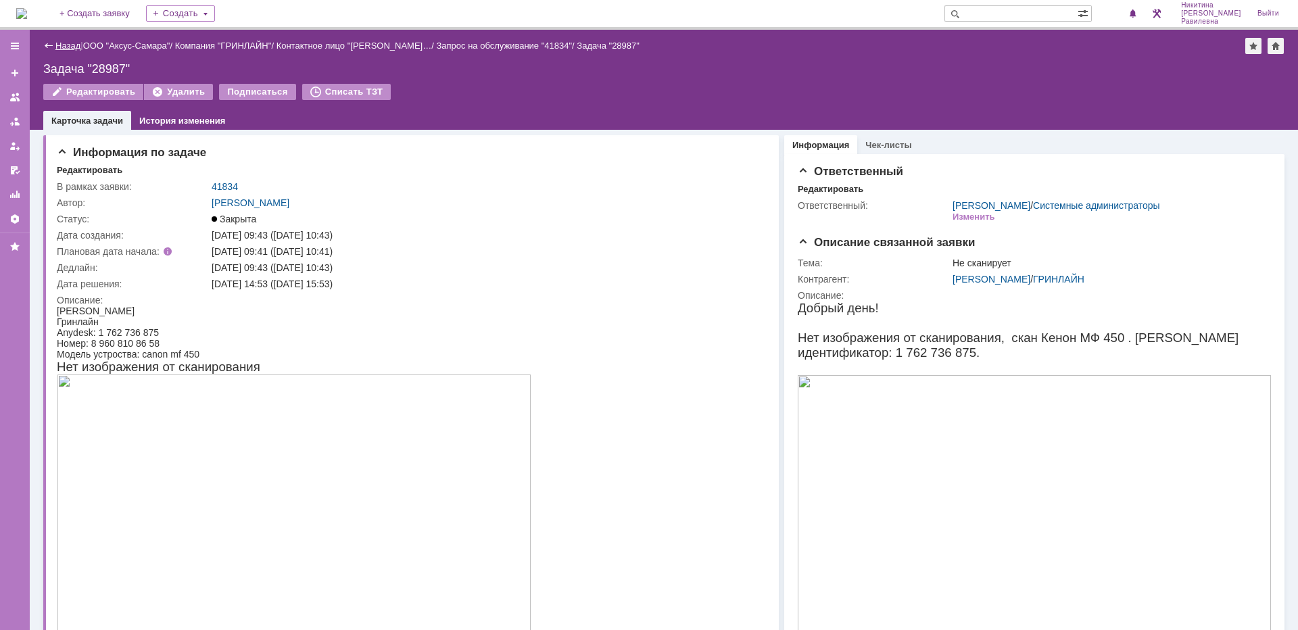
click at [57, 45] on link "Назад" at bounding box center [67, 46] width 25 height 10
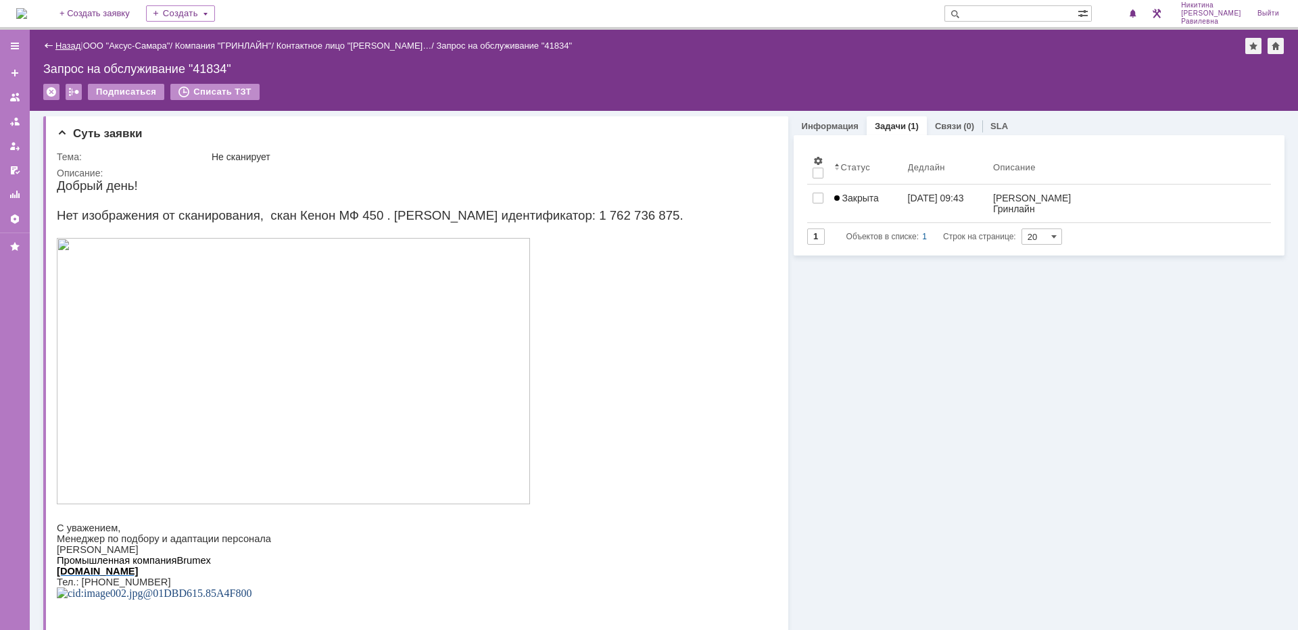
click at [68, 42] on link "Назад" at bounding box center [67, 46] width 25 height 10
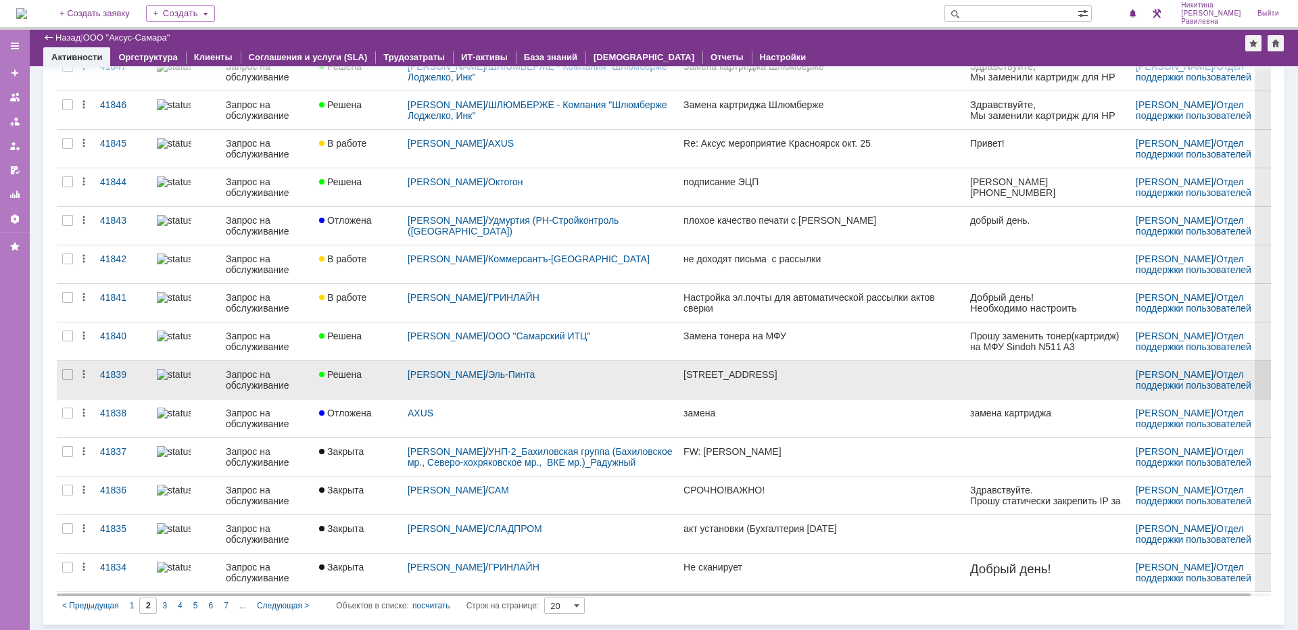
click at [256, 374] on div "Запрос на обслуживание" at bounding box center [267, 380] width 82 height 22
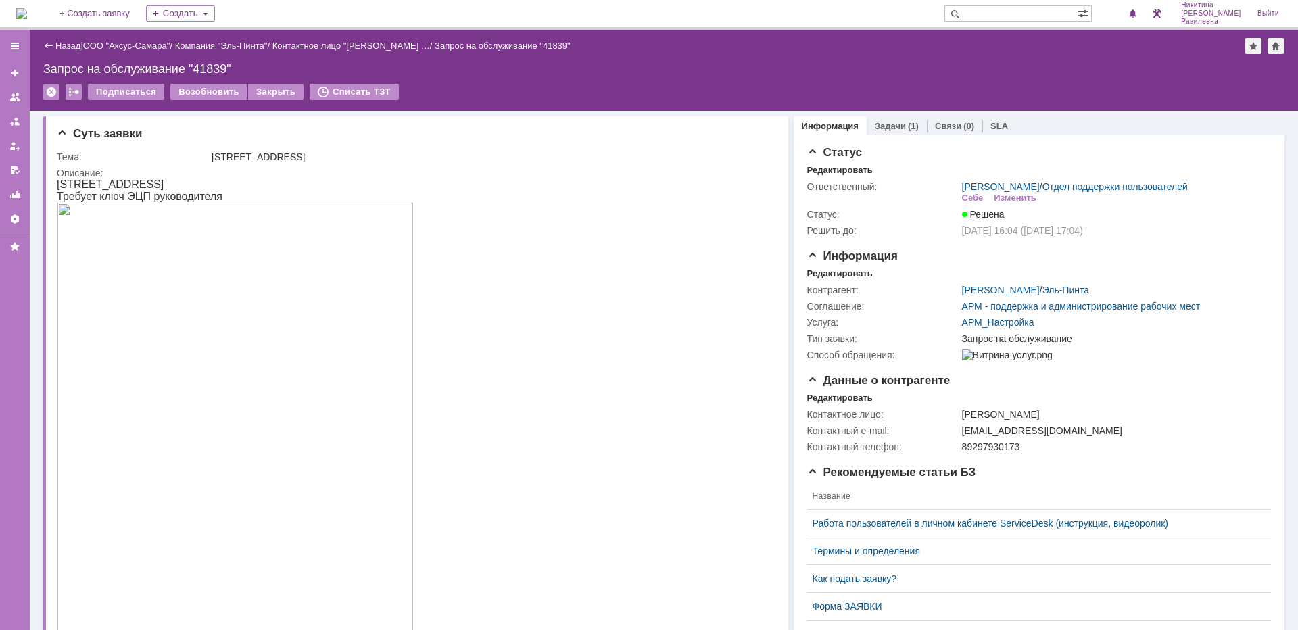
click at [883, 128] on link "Задачи" at bounding box center [890, 126] width 31 height 10
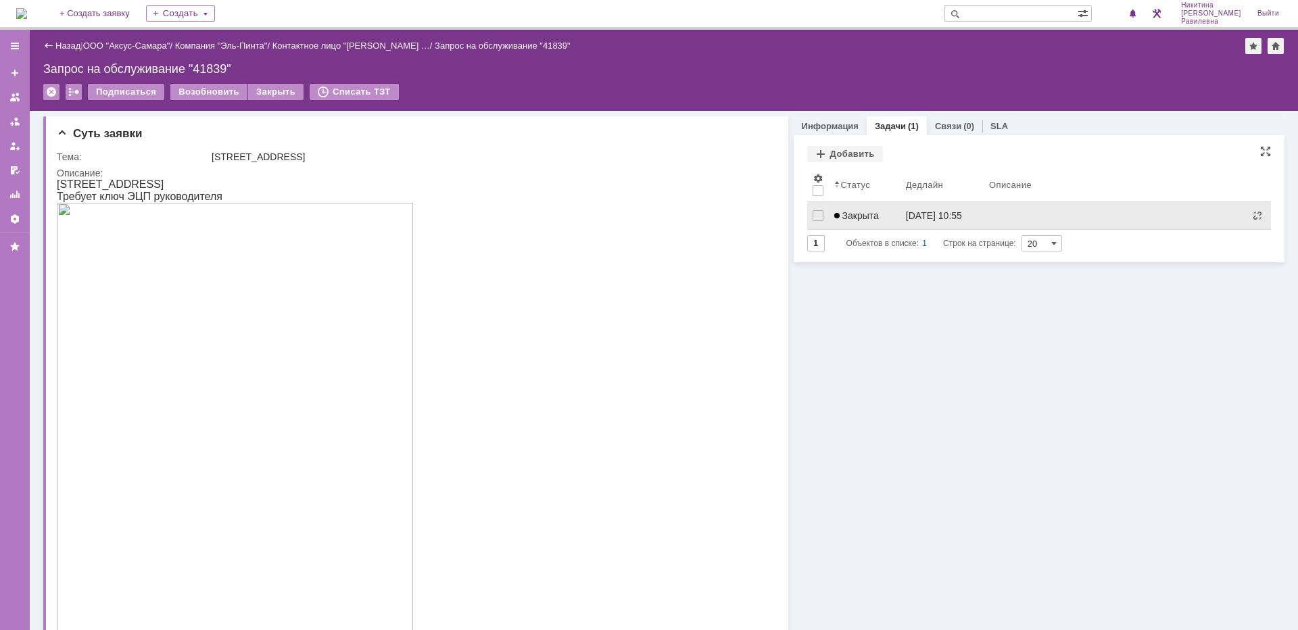
click at [869, 214] on span "Закрыта" at bounding box center [856, 215] width 45 height 11
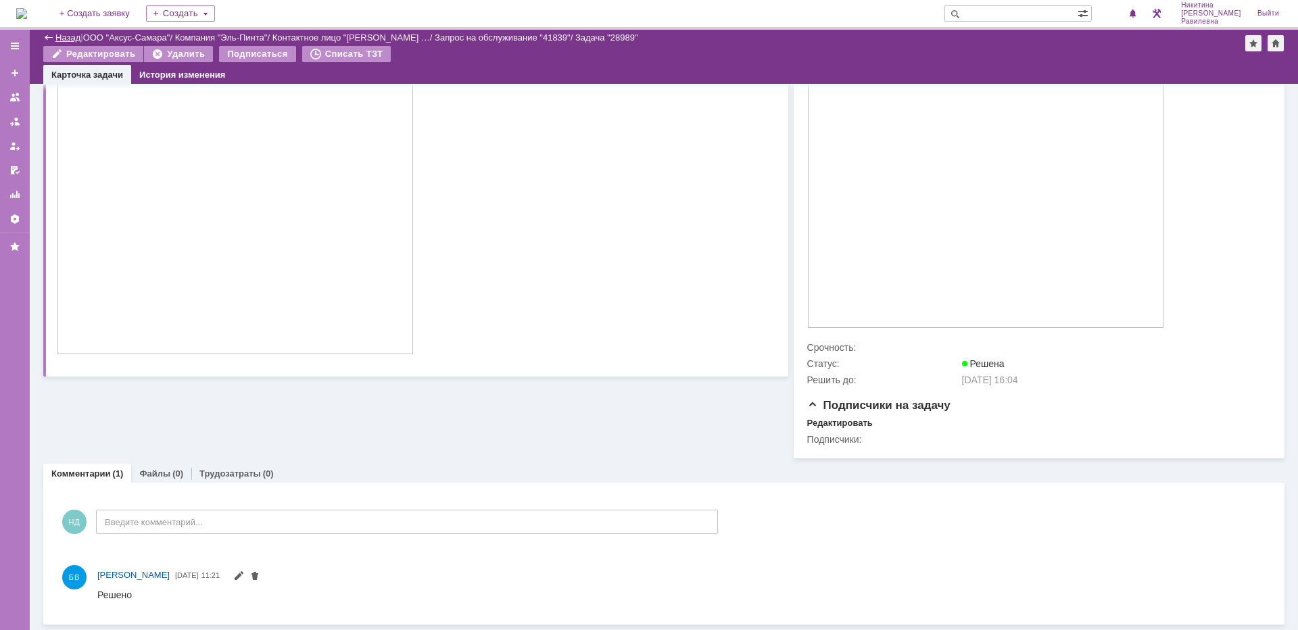
click at [62, 34] on link "Назад" at bounding box center [67, 37] width 25 height 10
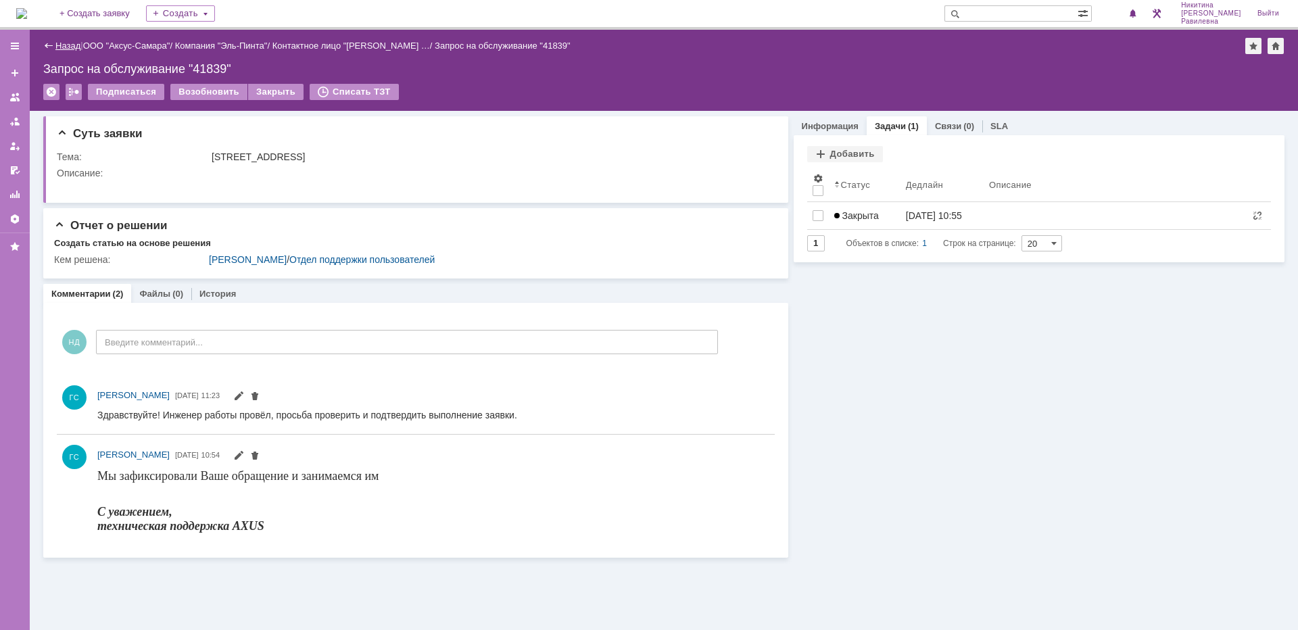
click at [73, 47] on link "Назад" at bounding box center [67, 46] width 25 height 10
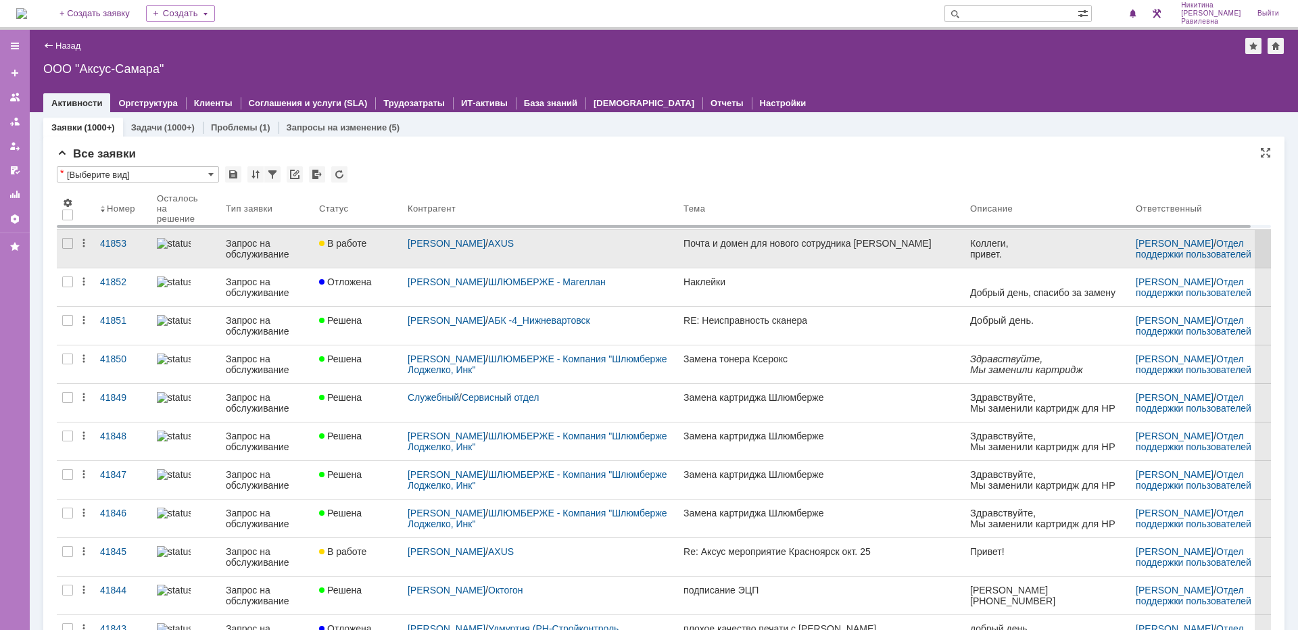
click at [279, 250] on div "Запрос на обслуживание" at bounding box center [267, 249] width 82 height 22
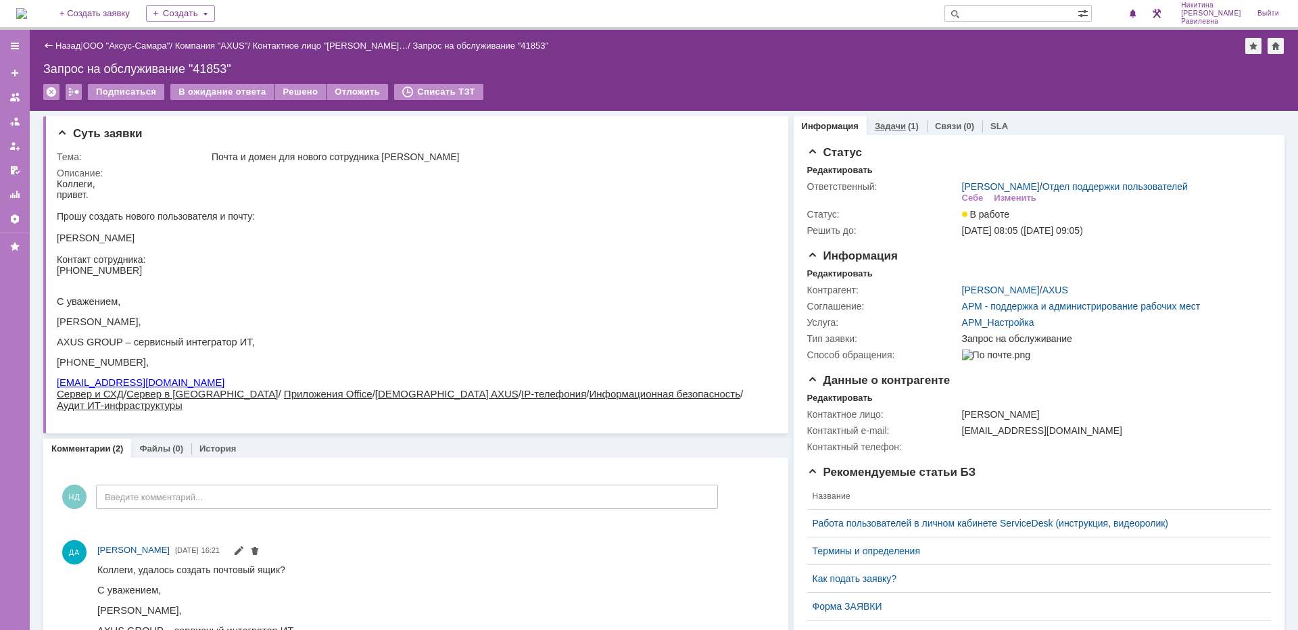
click at [883, 128] on link "Задачи" at bounding box center [890, 126] width 31 height 10
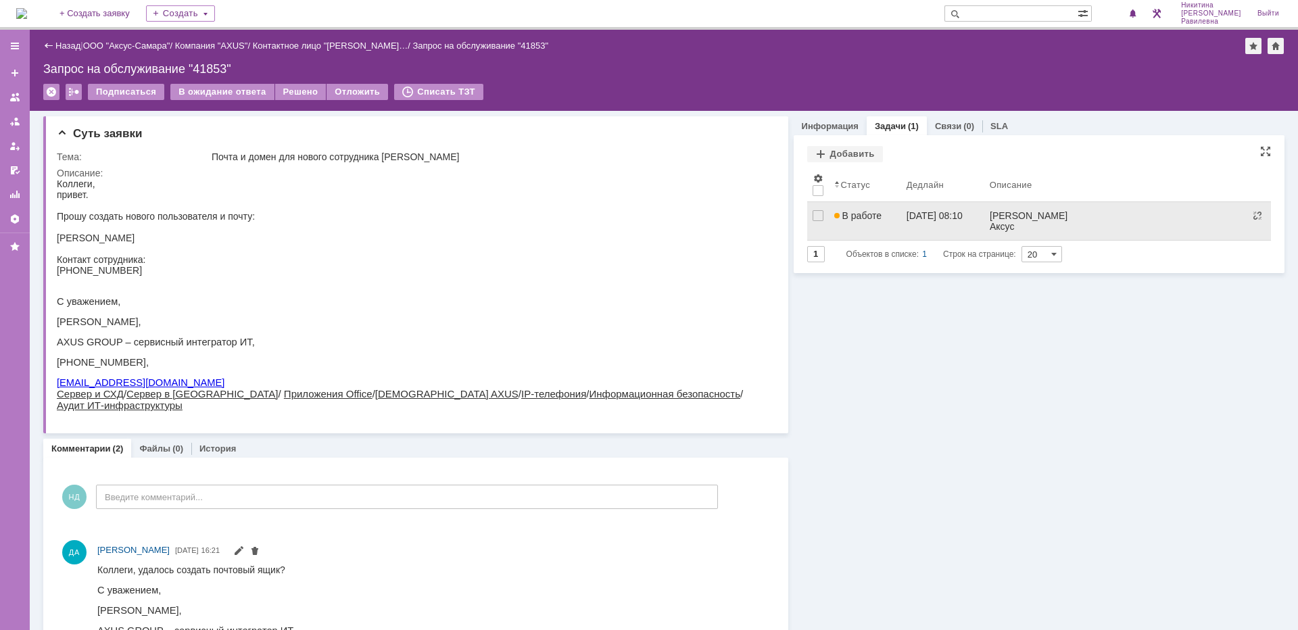
click at [871, 212] on span "В работе" at bounding box center [857, 215] width 47 height 11
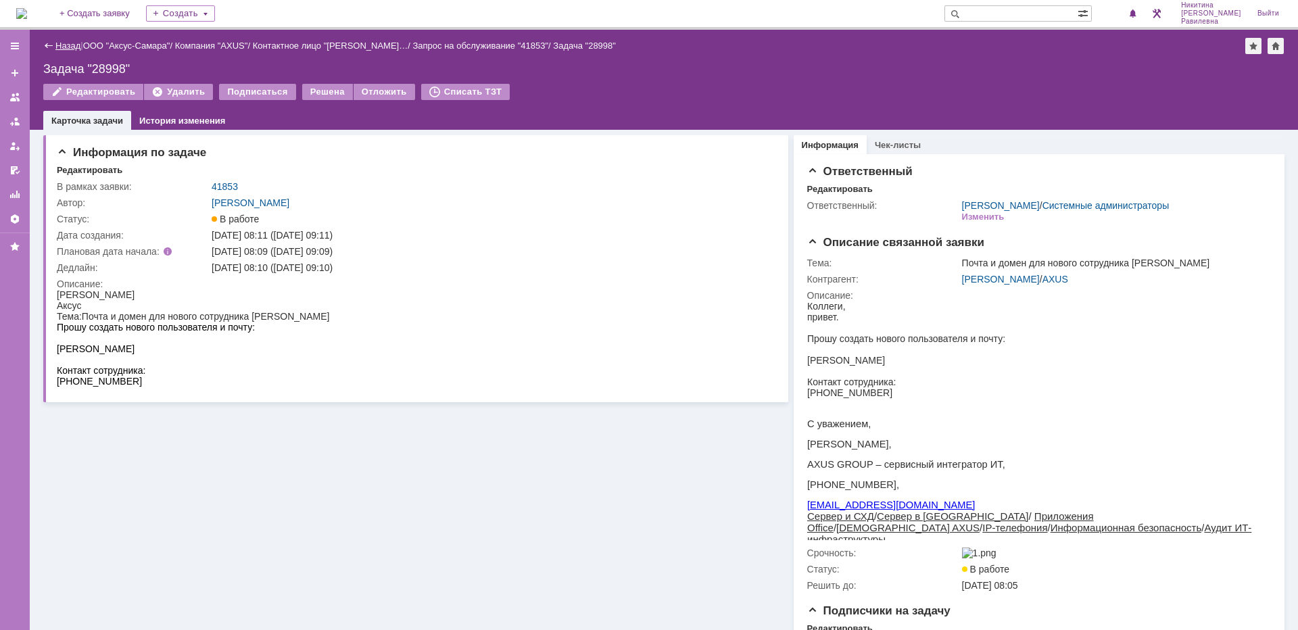
click at [70, 42] on link "Назад" at bounding box center [67, 46] width 25 height 10
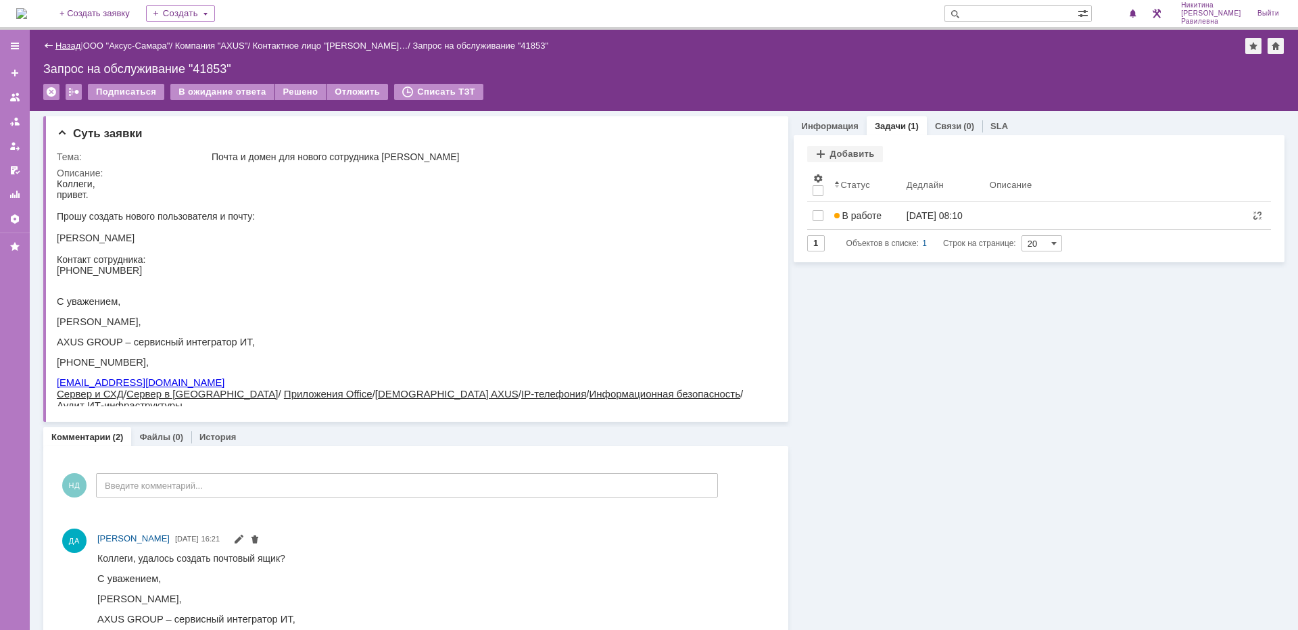
click at [68, 45] on link "Назад" at bounding box center [67, 46] width 25 height 10
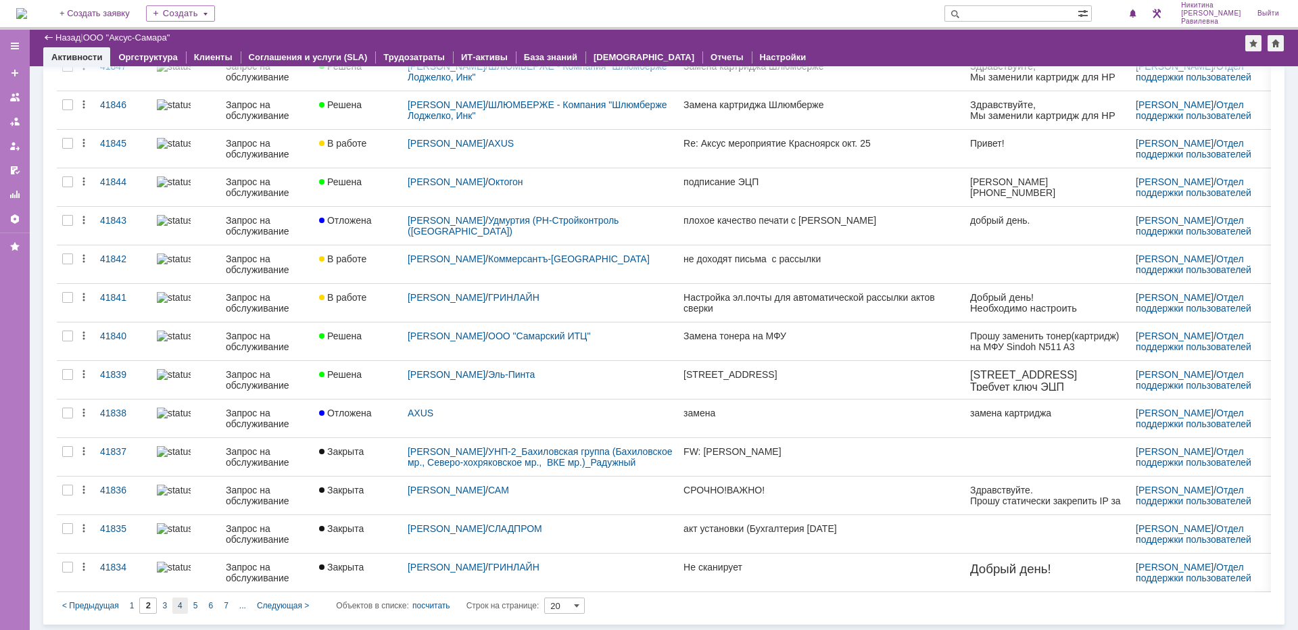
click at [181, 607] on span "4" at bounding box center [180, 605] width 5 height 9
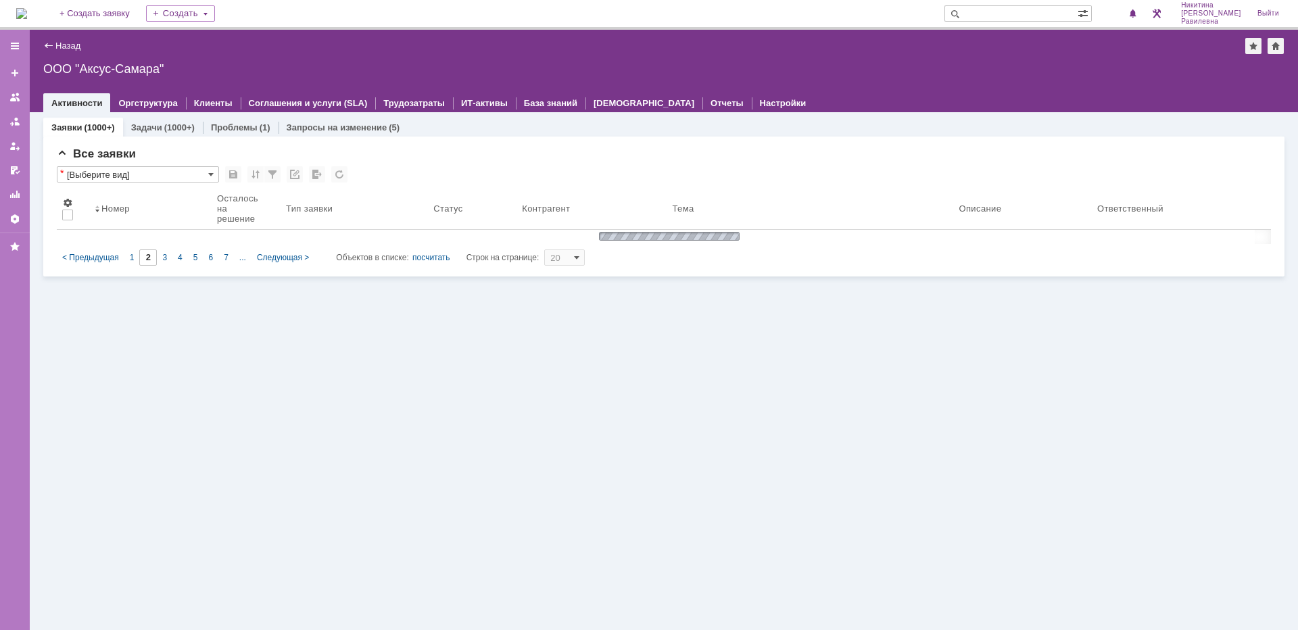
type input "4"
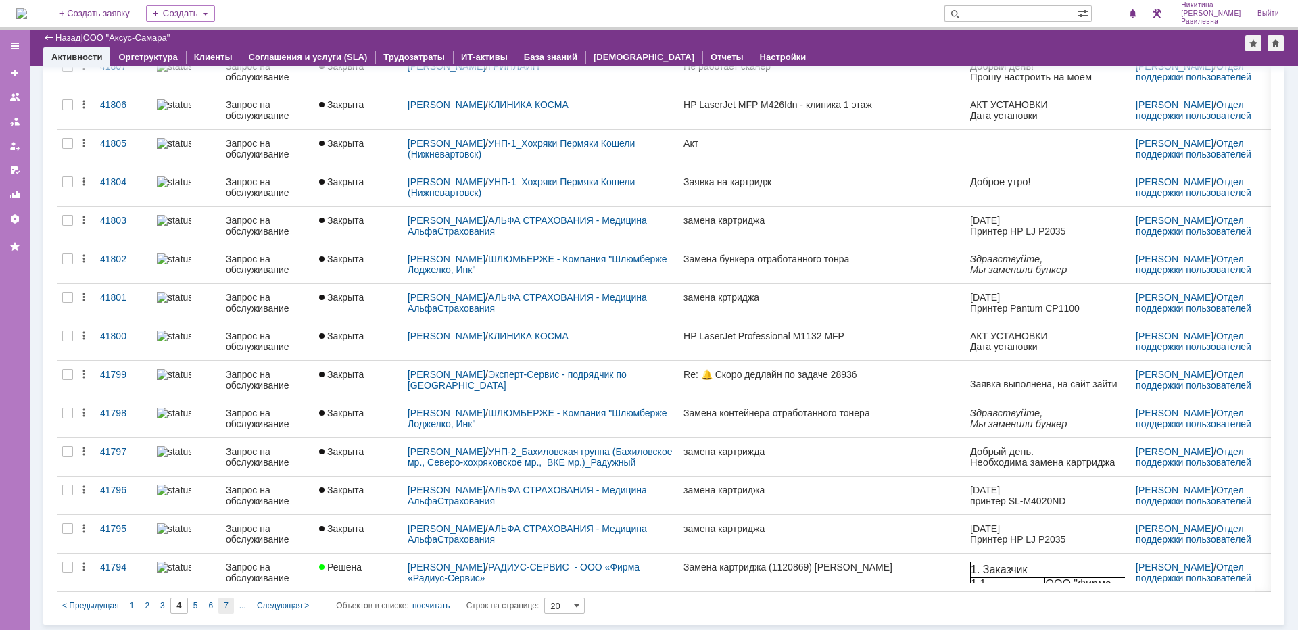
click at [219, 606] on div "7" at bounding box center [226, 606] width 16 height 16
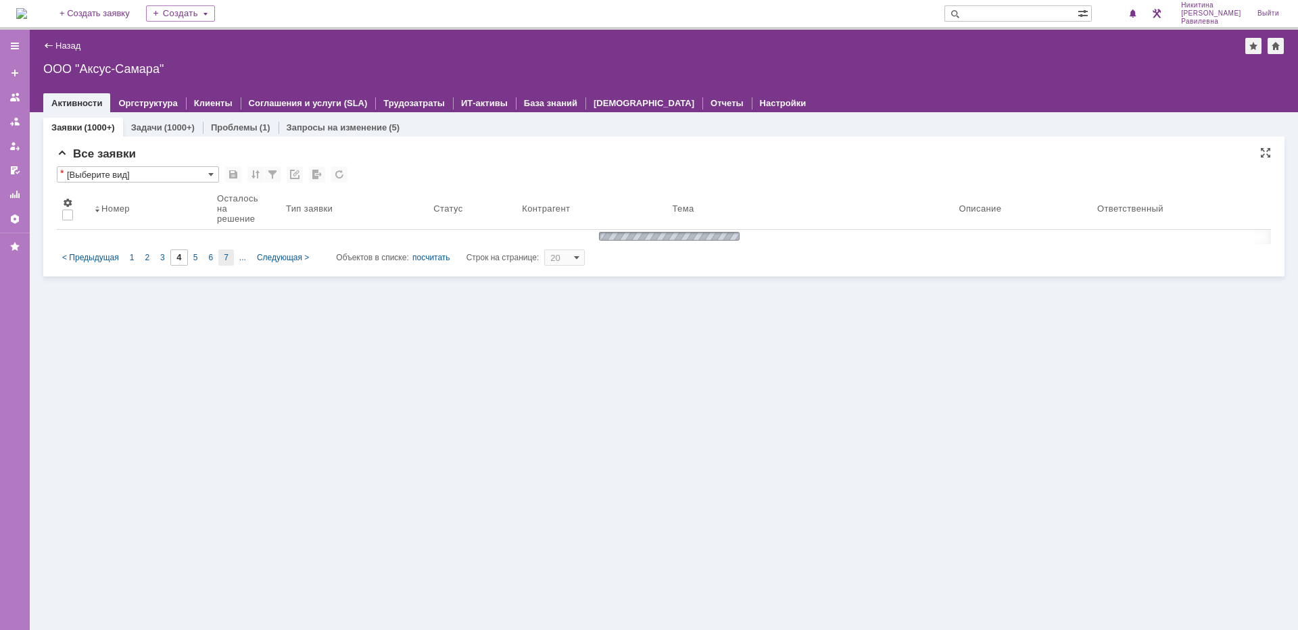
type input "7"
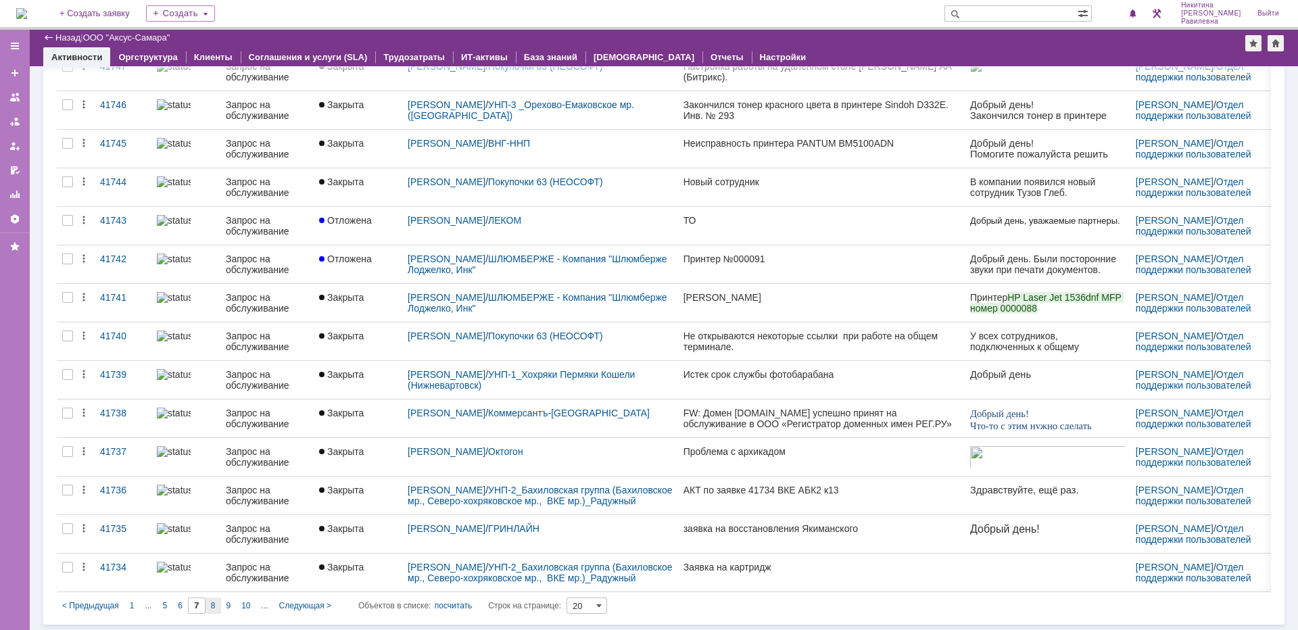
click at [214, 600] on div "8" at bounding box center [213, 606] width 16 height 16
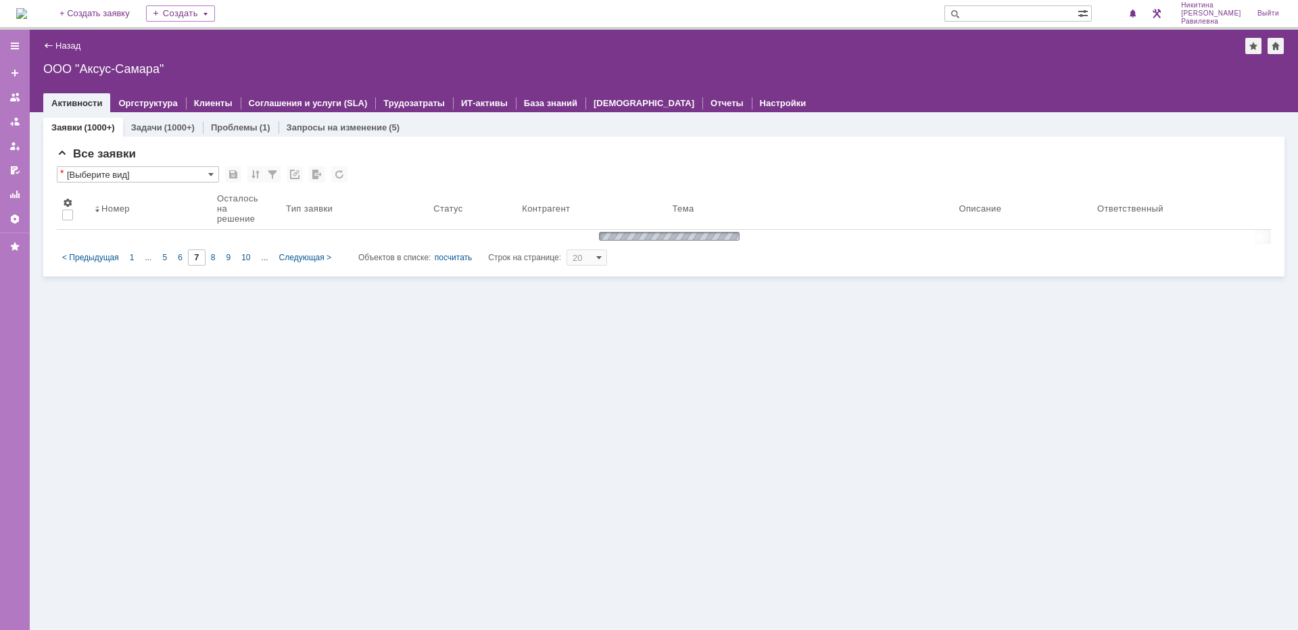
type input "8"
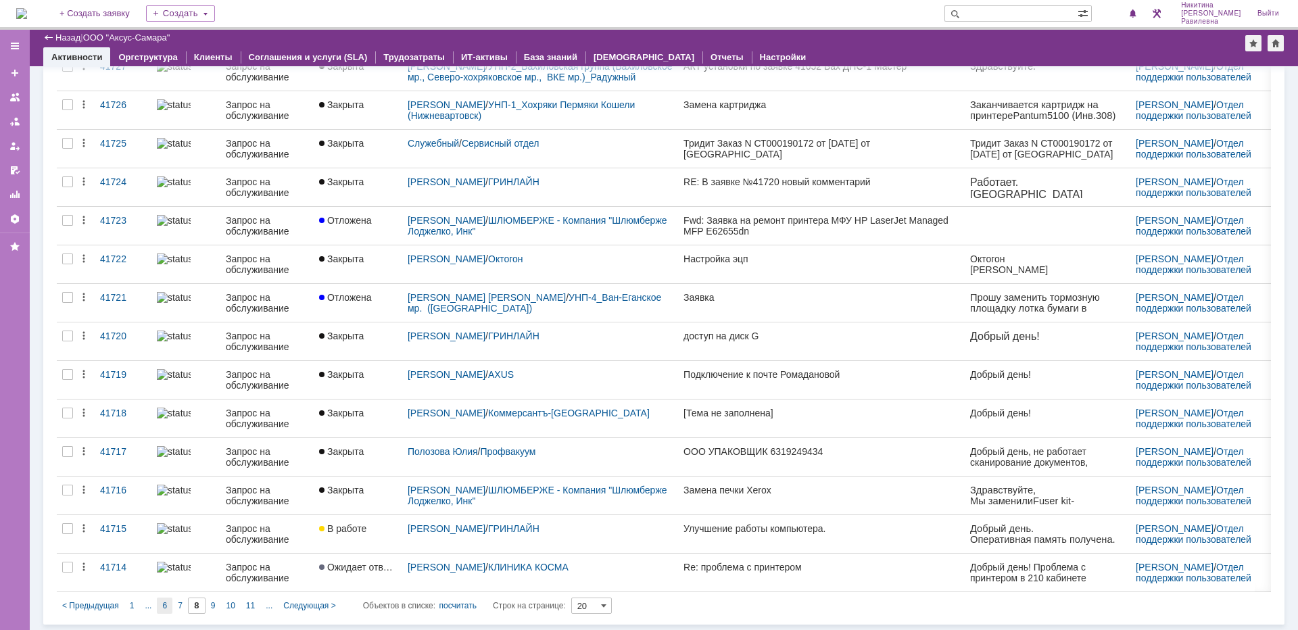
click at [169, 603] on div "6" at bounding box center [165, 606] width 16 height 16
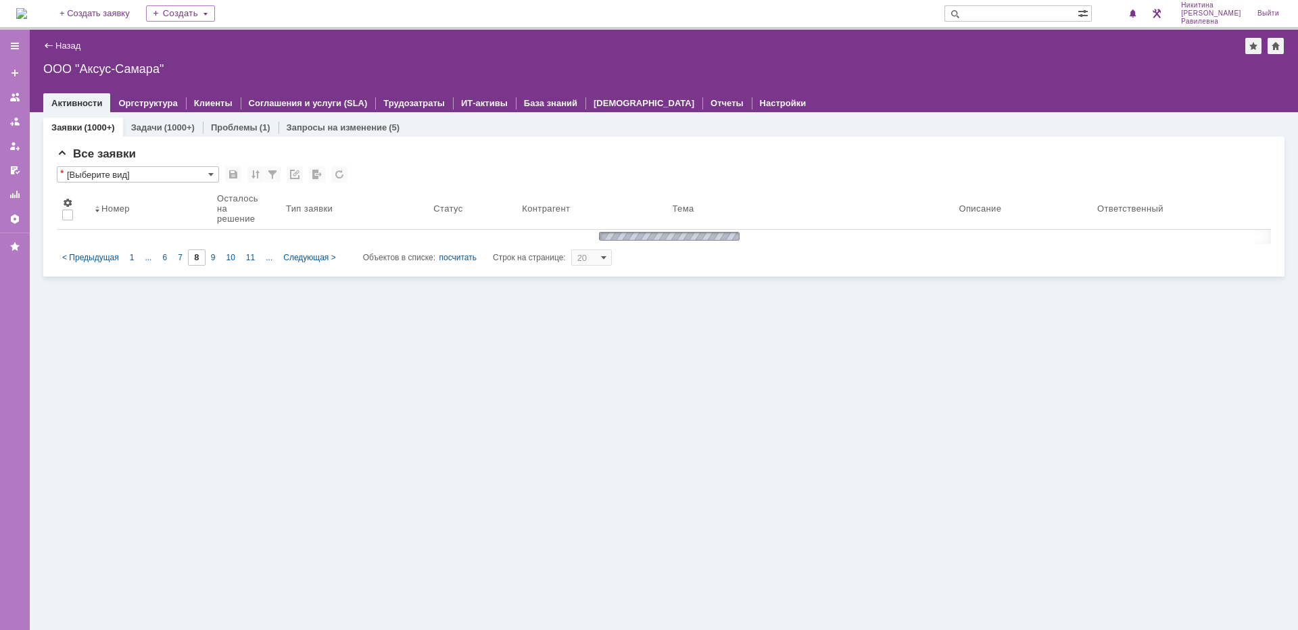
type input "6"
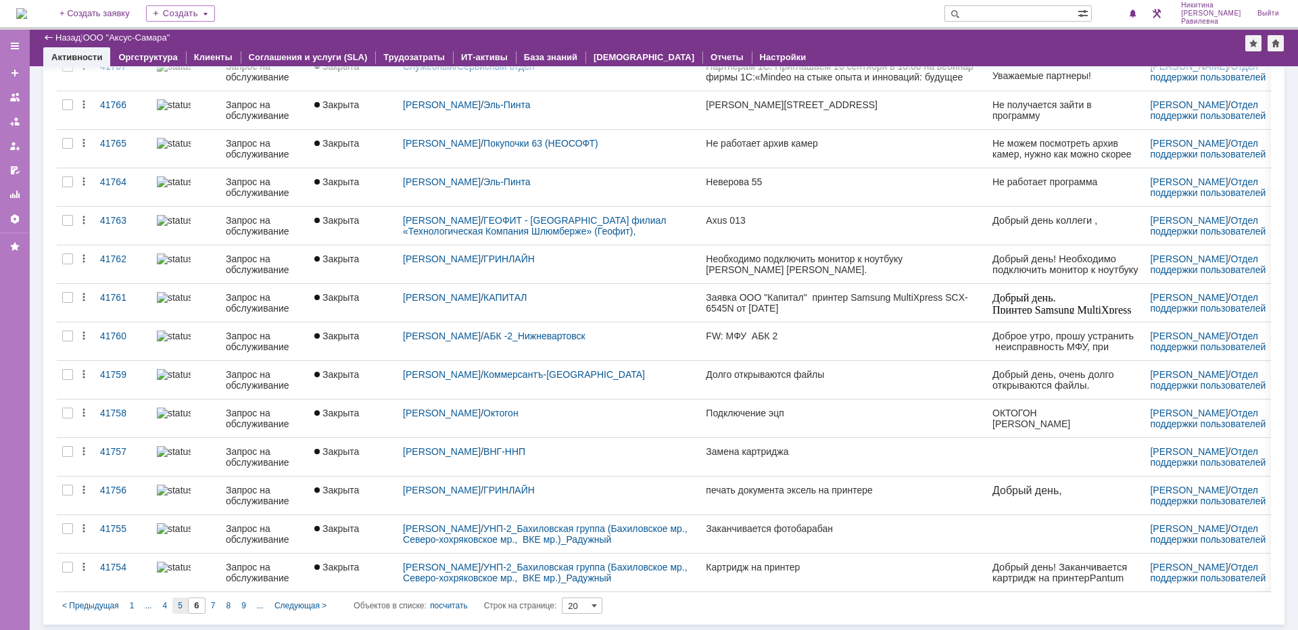
click at [182, 602] on div "5" at bounding box center [180, 606] width 16 height 16
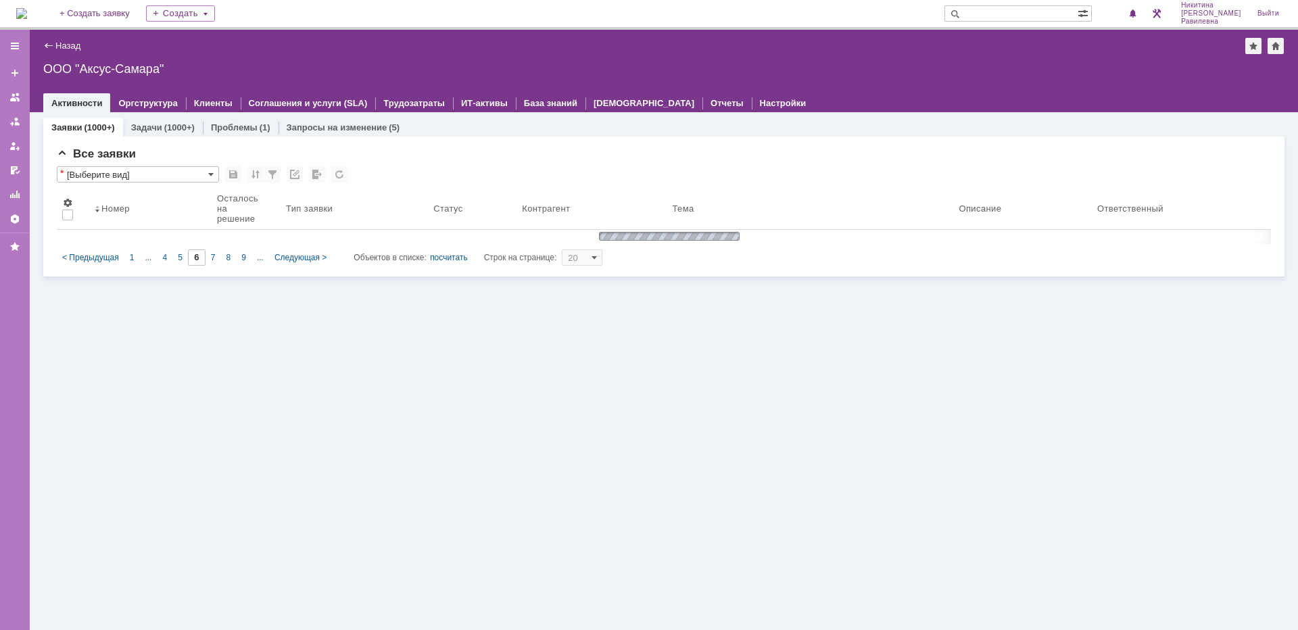
type input "5"
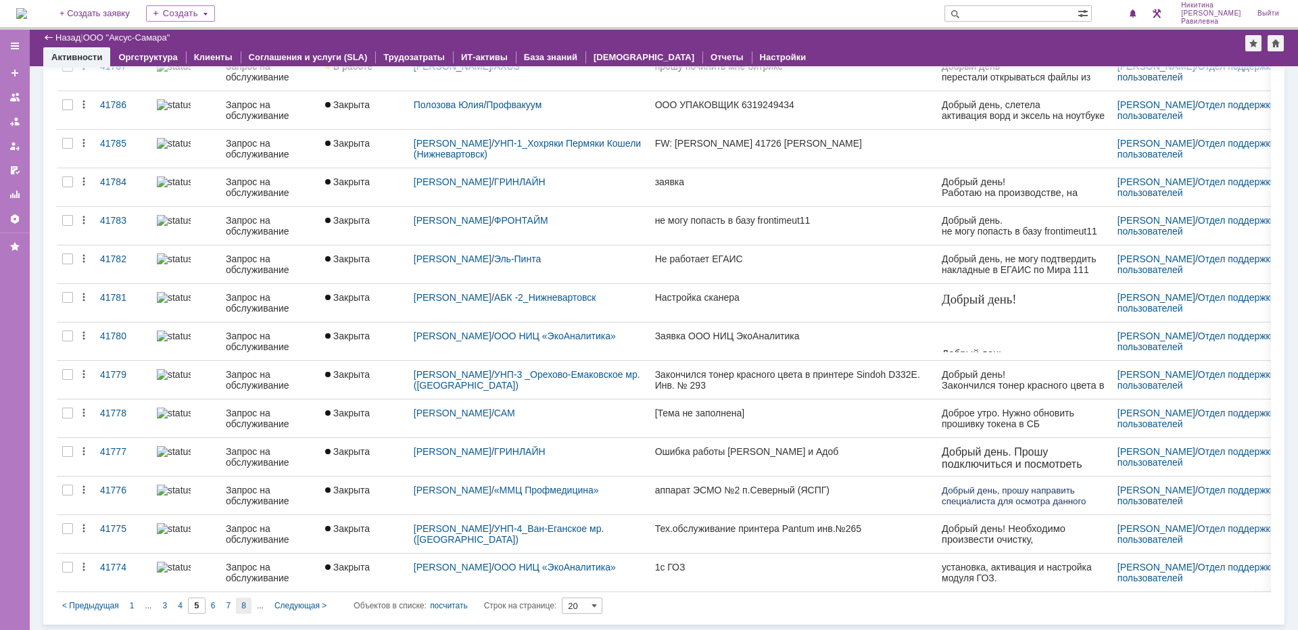
click at [239, 602] on div "8" at bounding box center [244, 606] width 16 height 16
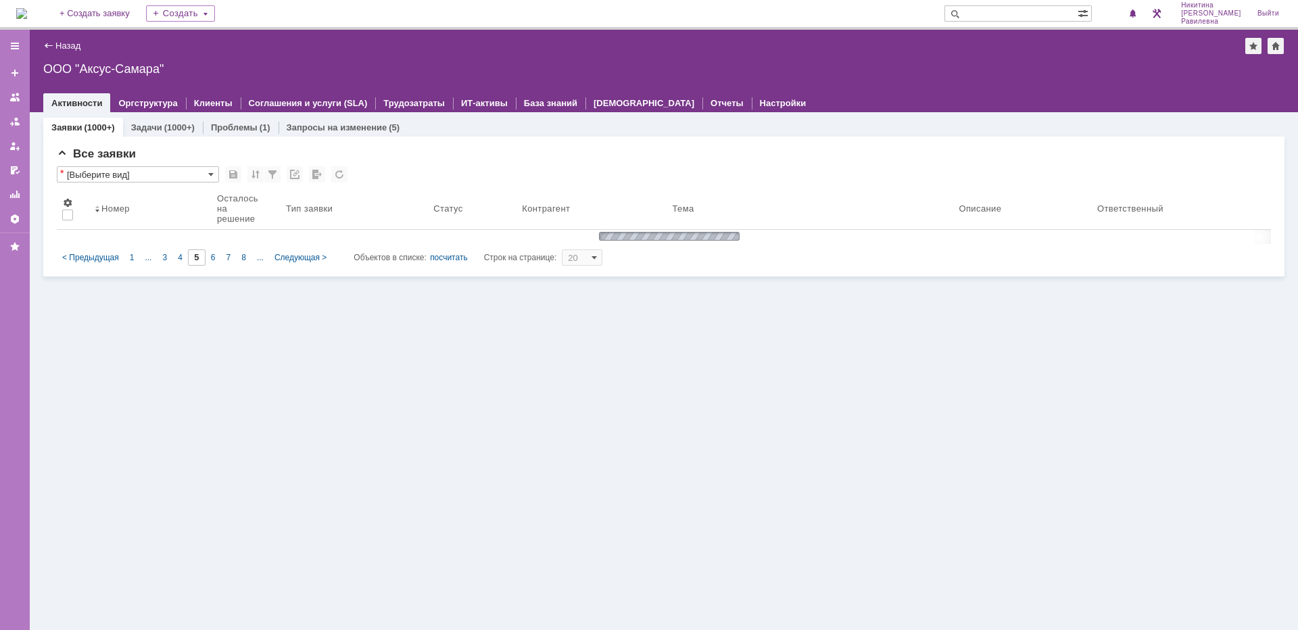
type input "8"
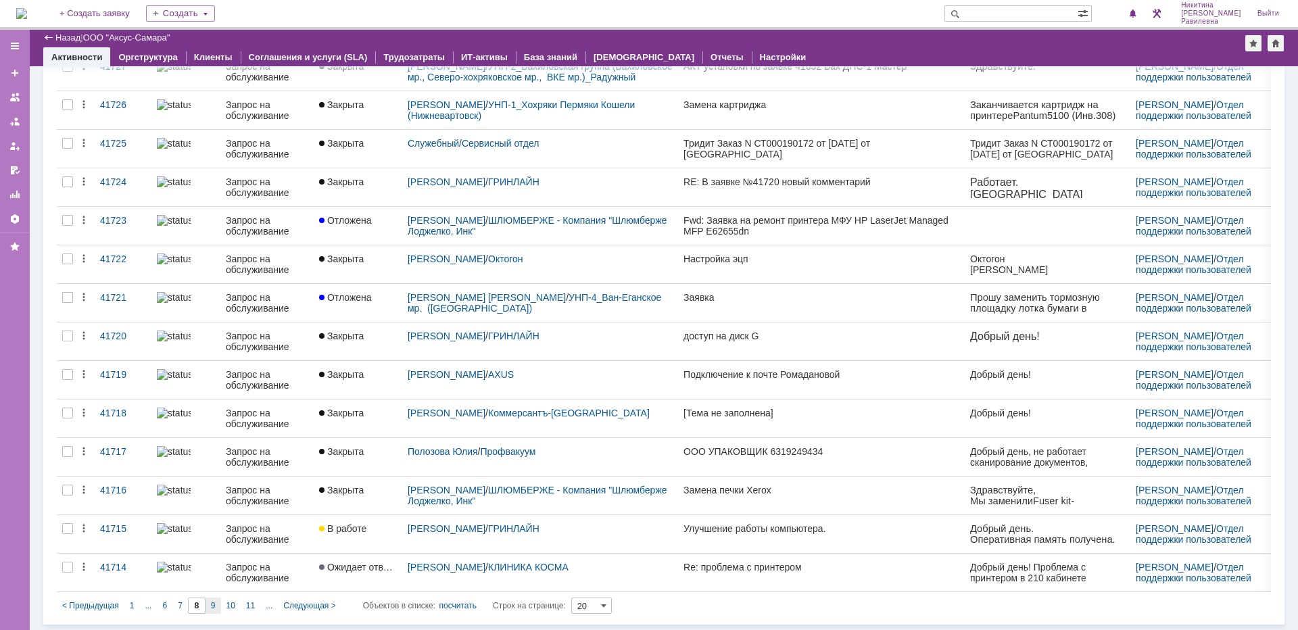
click at [212, 605] on span "9" at bounding box center [213, 605] width 5 height 9
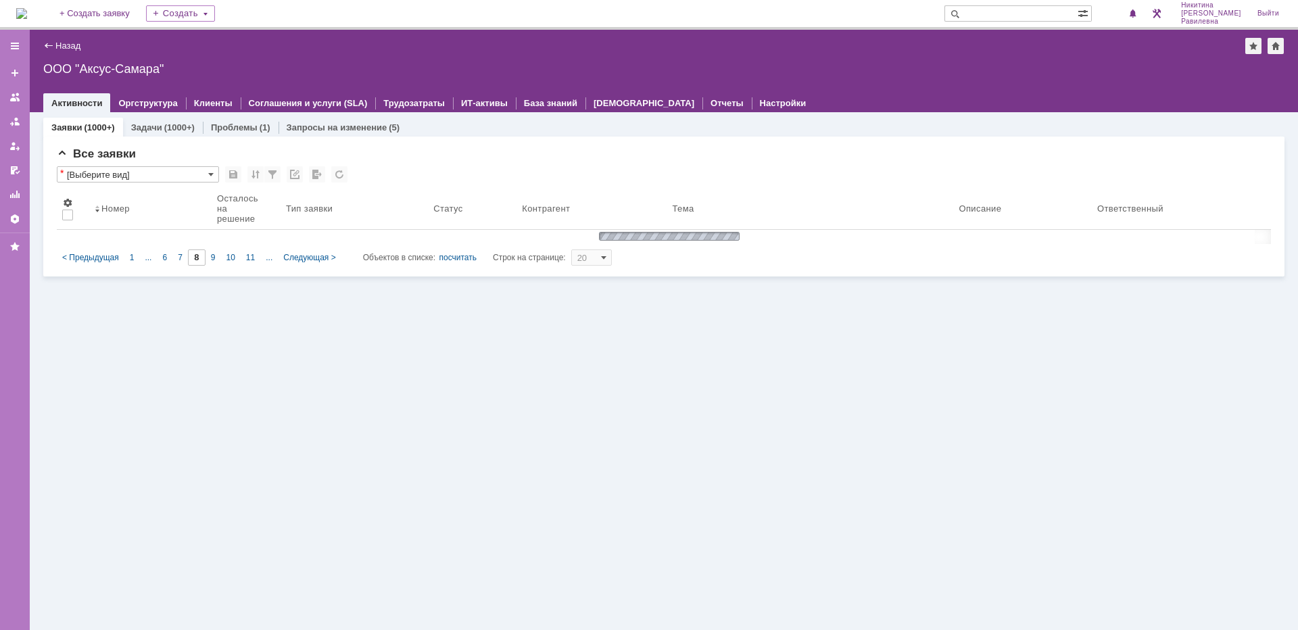
type input "9"
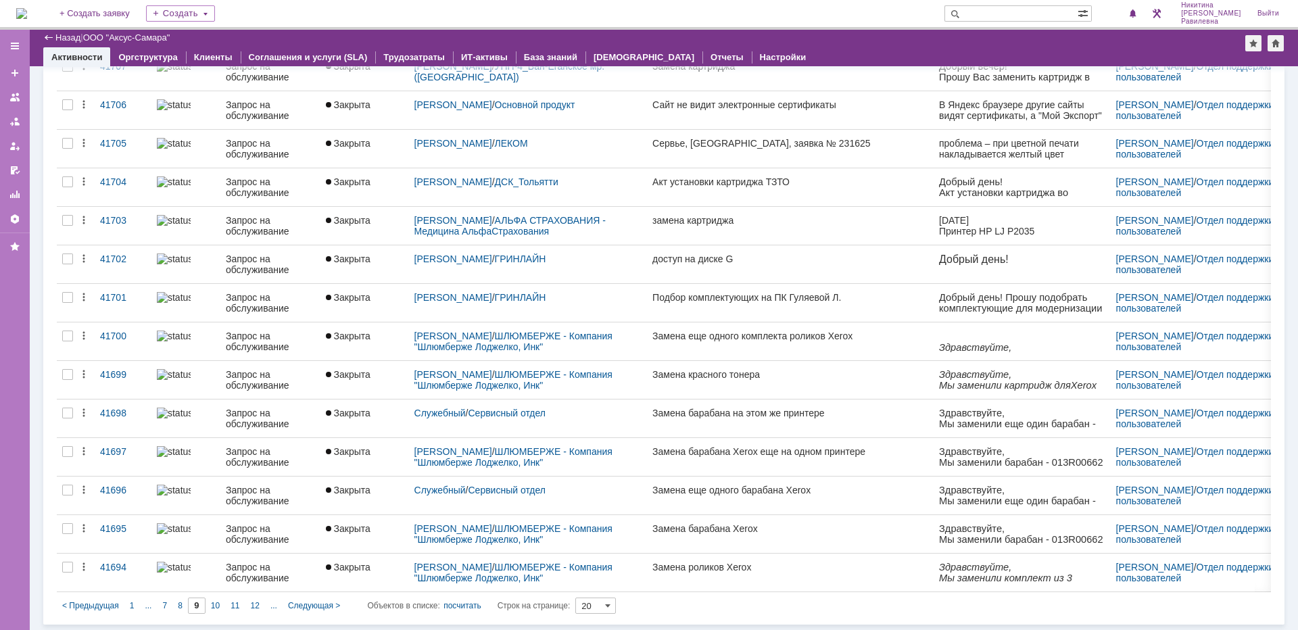
click at [221, 602] on div "10" at bounding box center [215, 606] width 20 height 16
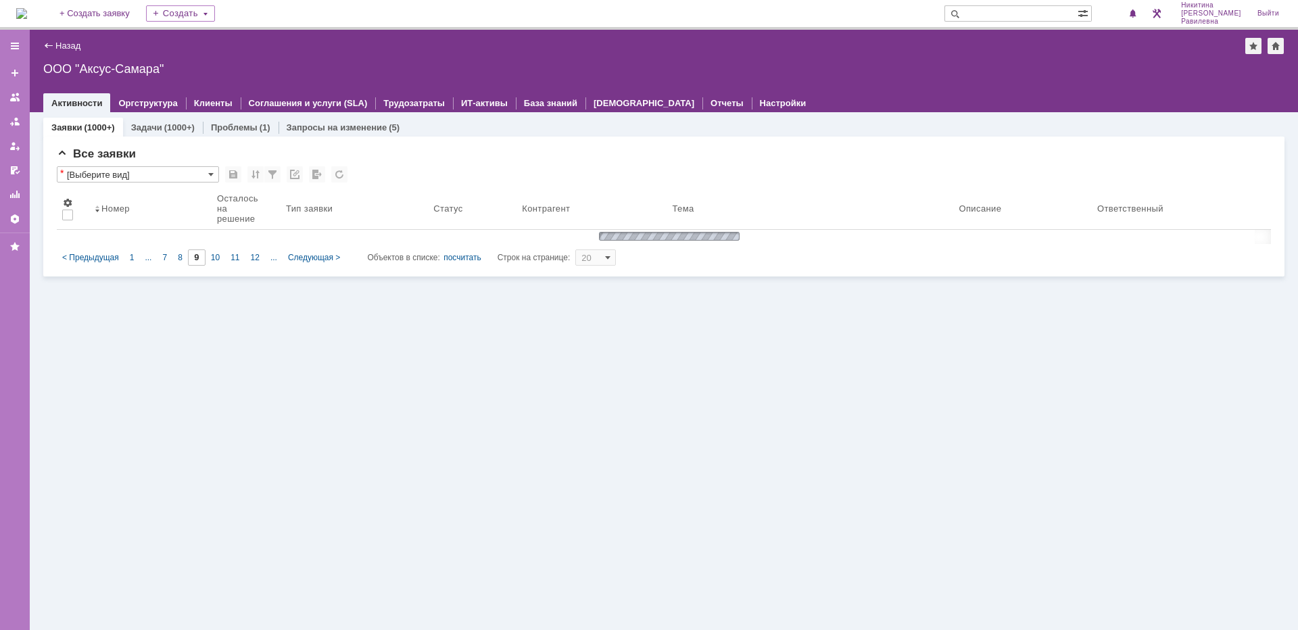
type input "10"
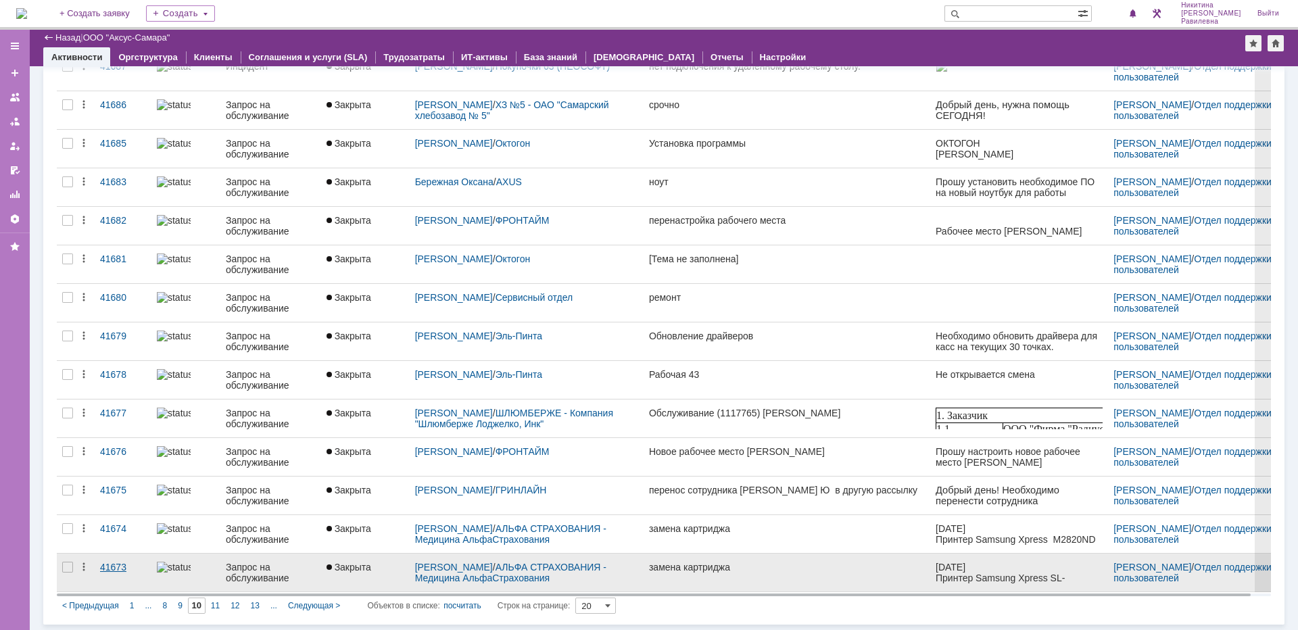
click at [139, 564] on div "41673" at bounding box center [123, 567] width 46 height 11
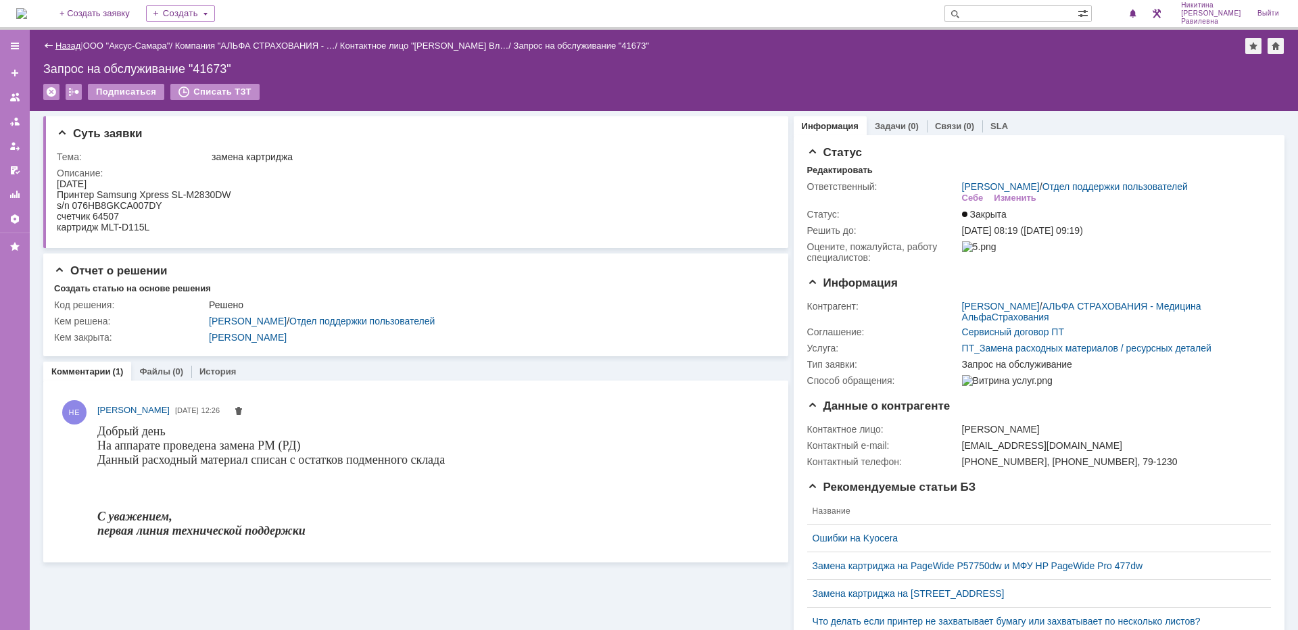
click at [62, 47] on link "Назад" at bounding box center [67, 46] width 25 height 10
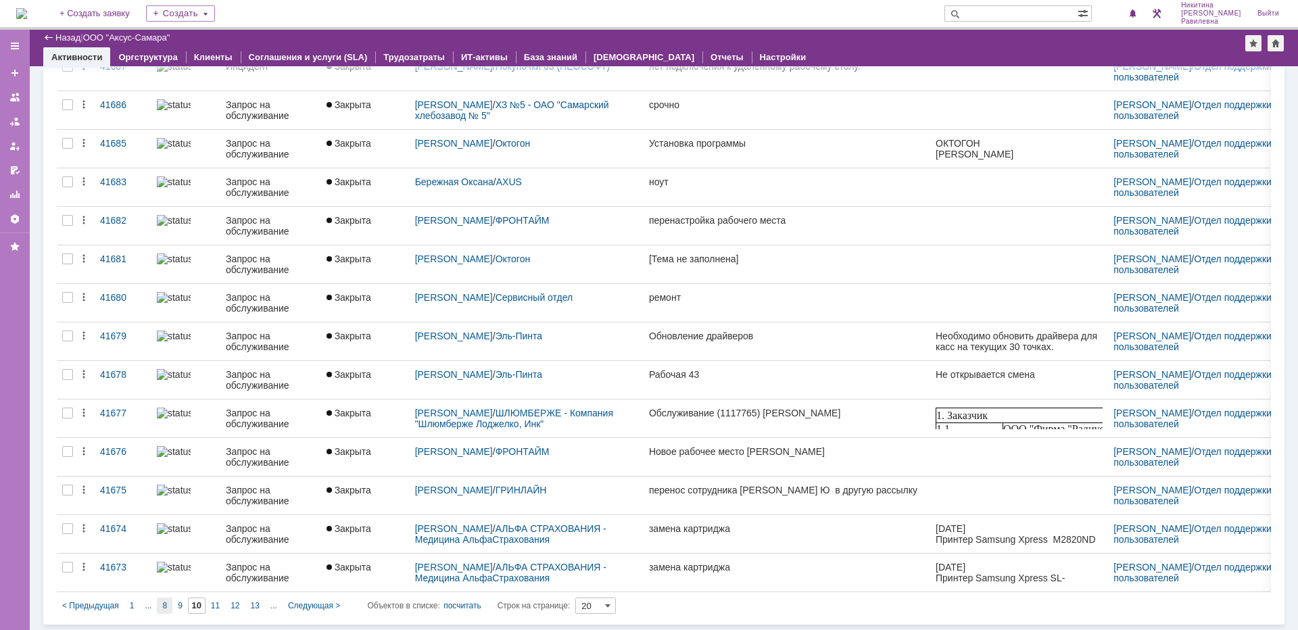
click at [162, 606] on span "8" at bounding box center [164, 605] width 5 height 9
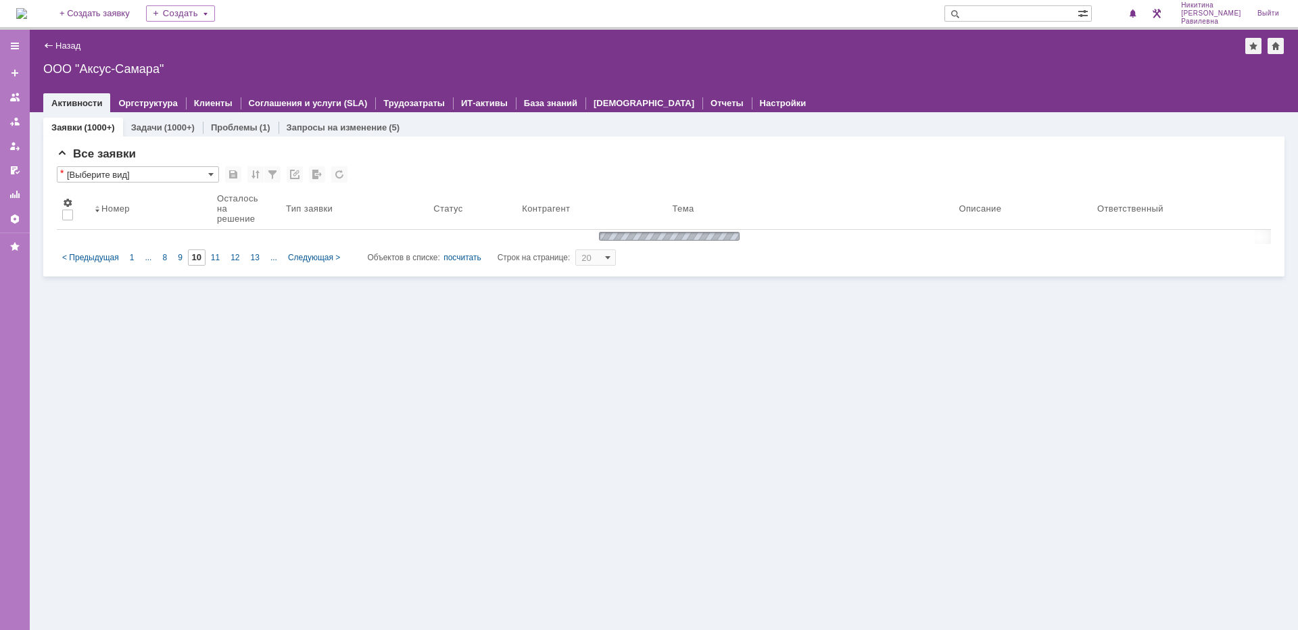
type input "8"
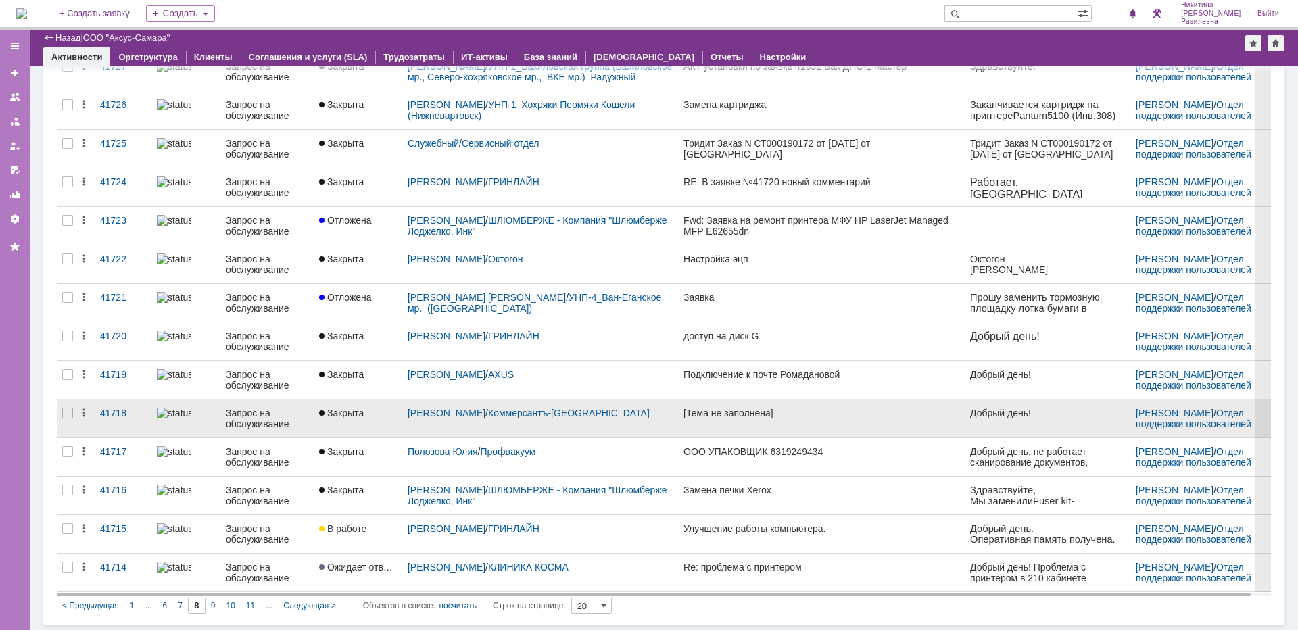
click at [247, 410] on div "Запрос на обслуживание" at bounding box center [267, 419] width 82 height 22
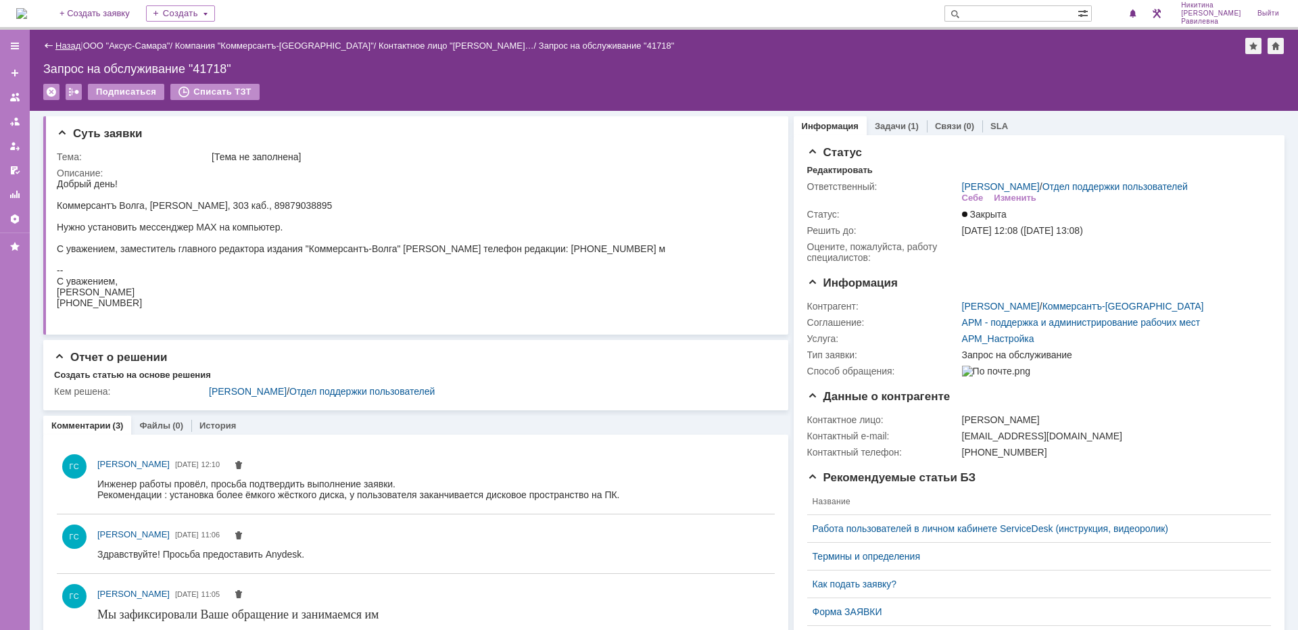
click at [58, 44] on link "Назад" at bounding box center [67, 46] width 25 height 10
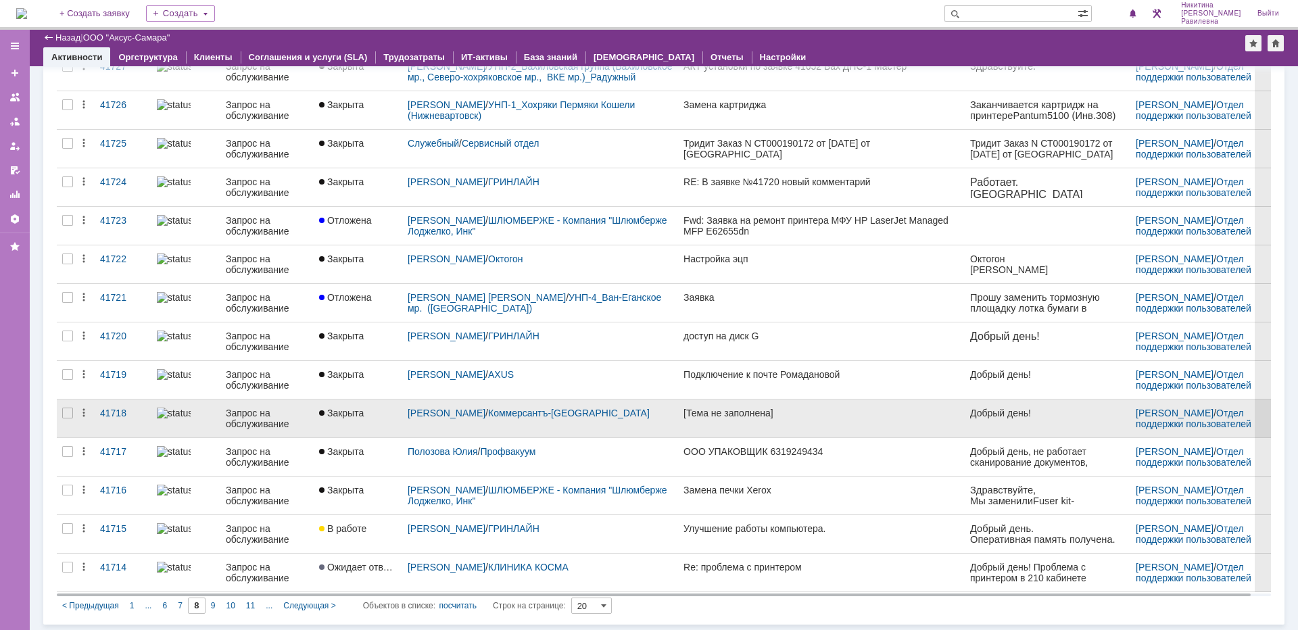
click at [235, 414] on div "Запрос на обслуживание" at bounding box center [267, 419] width 82 height 22
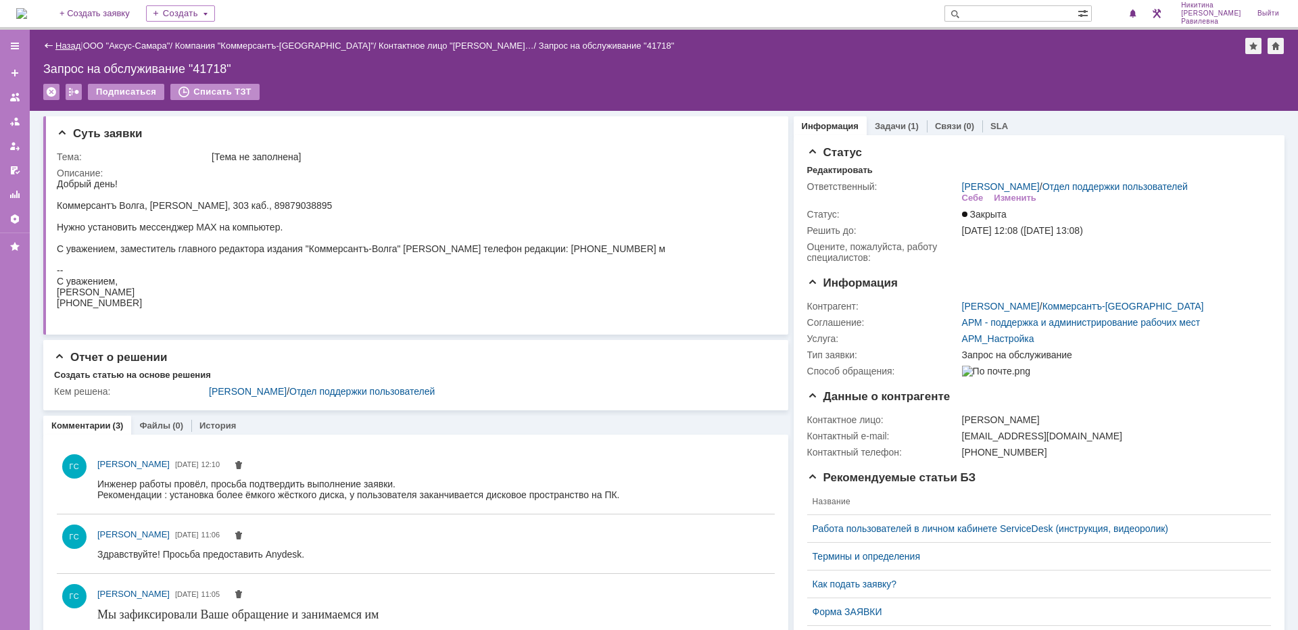
click at [57, 43] on link "Назад" at bounding box center [67, 46] width 25 height 10
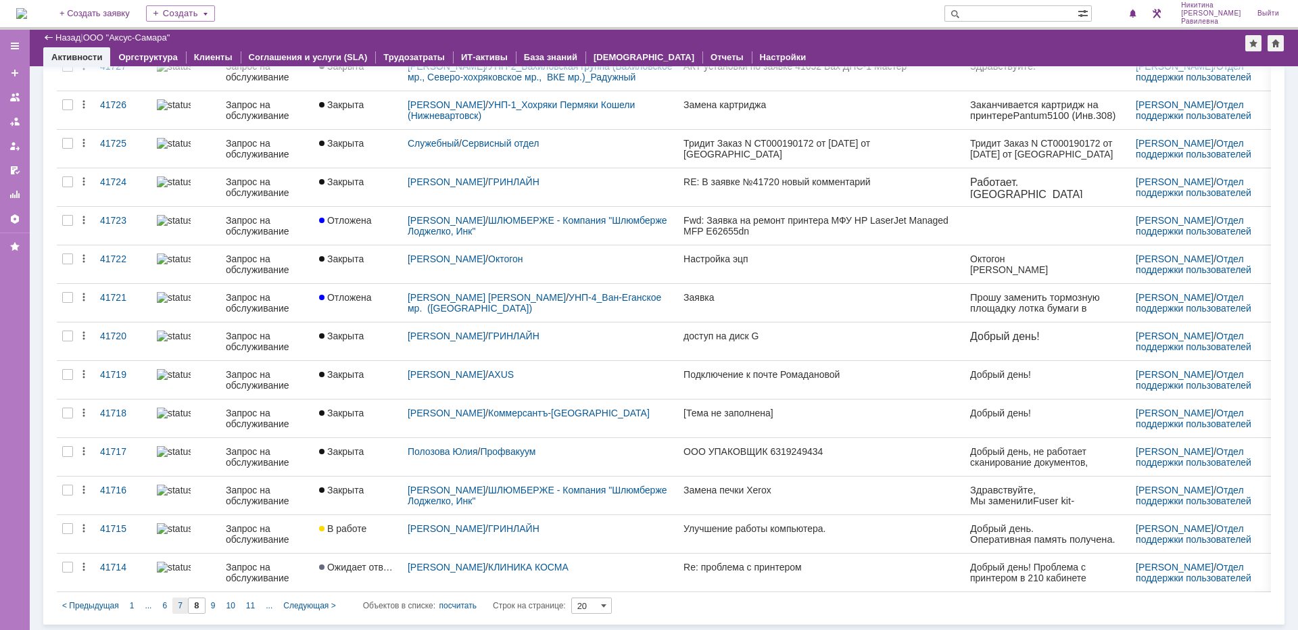
click at [178, 609] on span "7" at bounding box center [180, 605] width 5 height 9
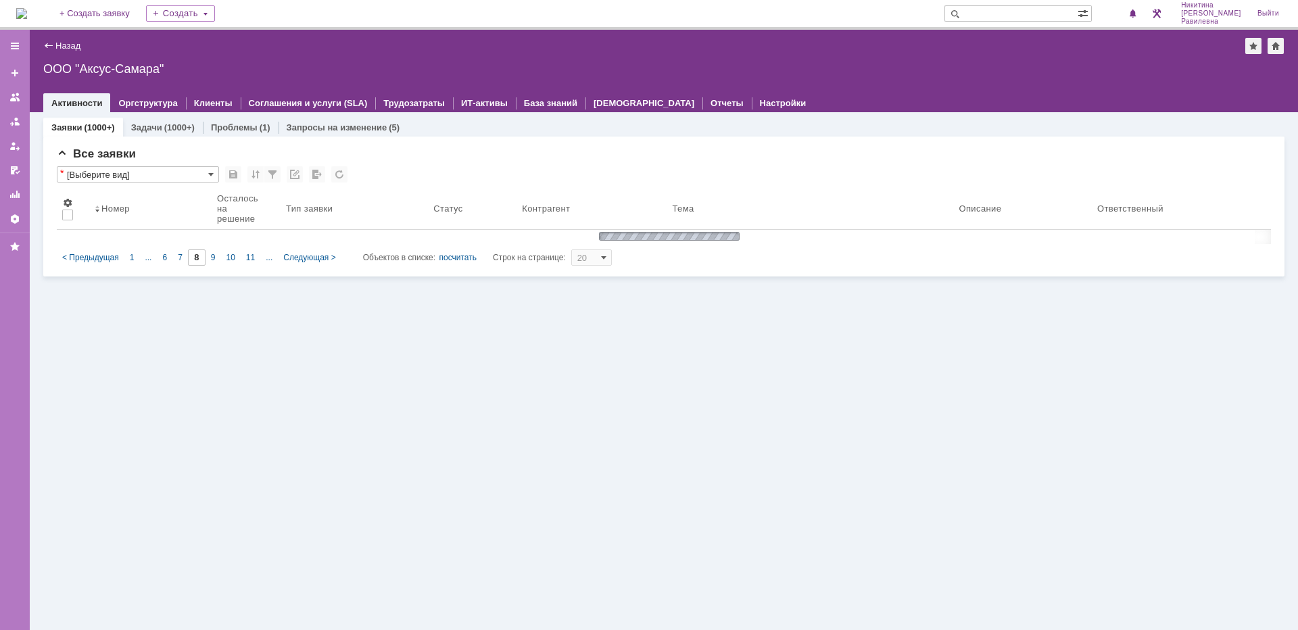
type input "7"
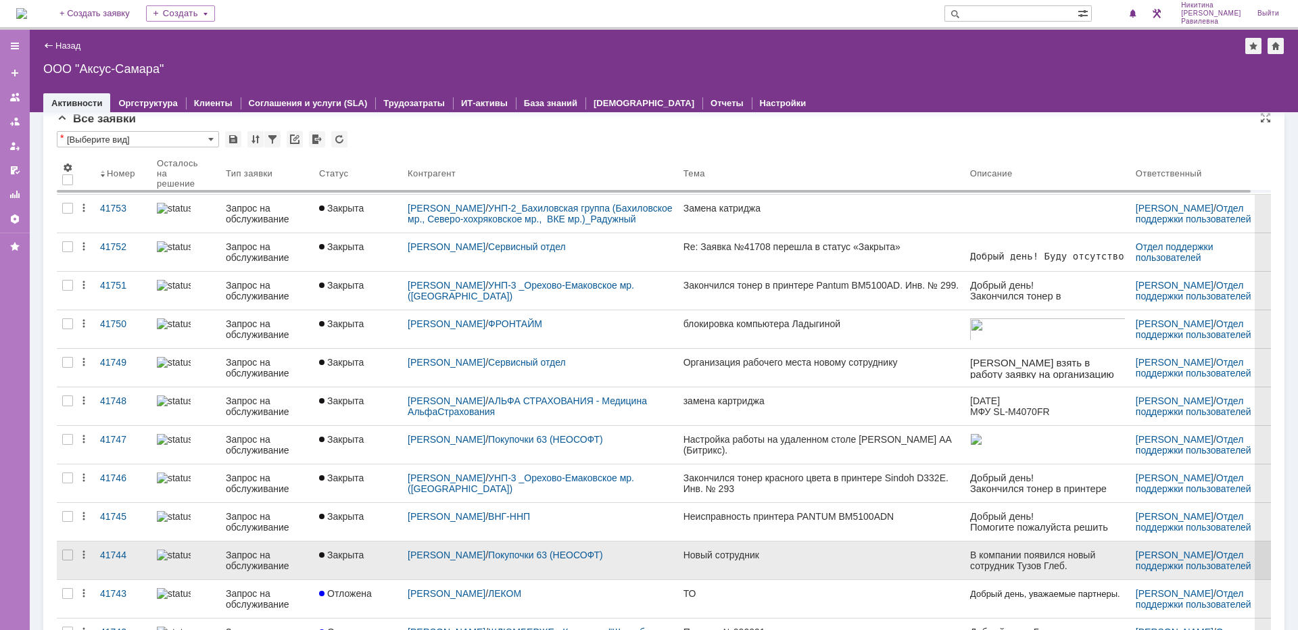
click at [237, 552] on div "Запрос на обслуживание" at bounding box center [267, 561] width 82 height 22
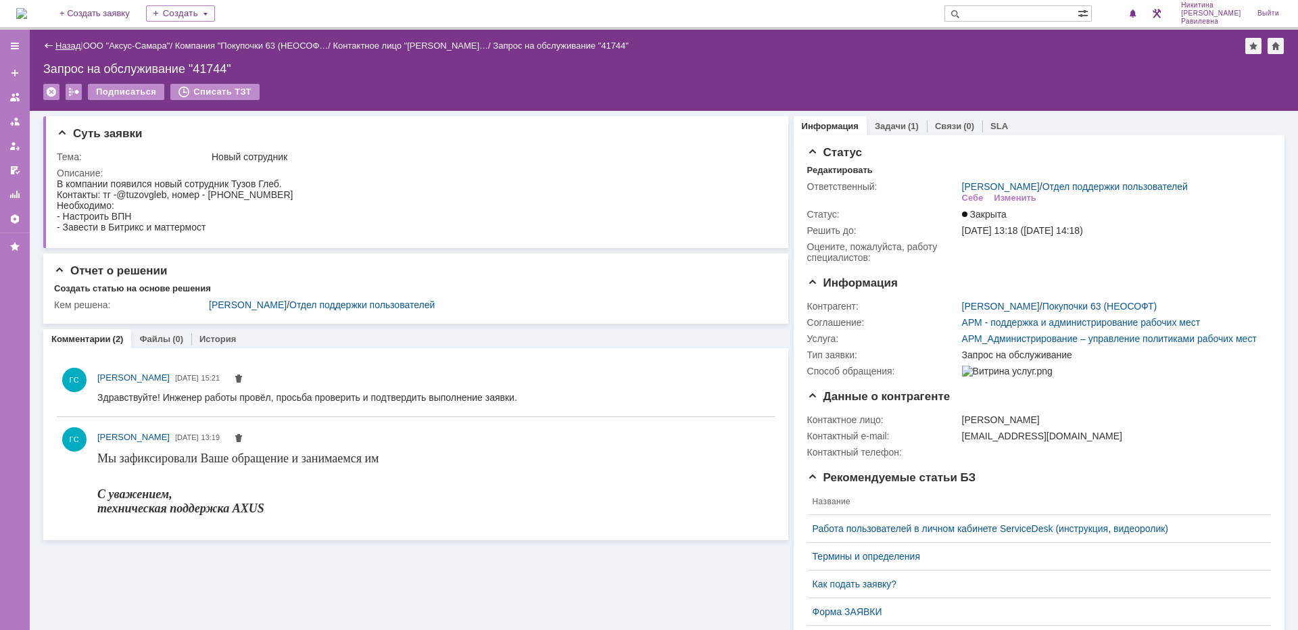
click at [57, 46] on link "Назад" at bounding box center [67, 46] width 25 height 10
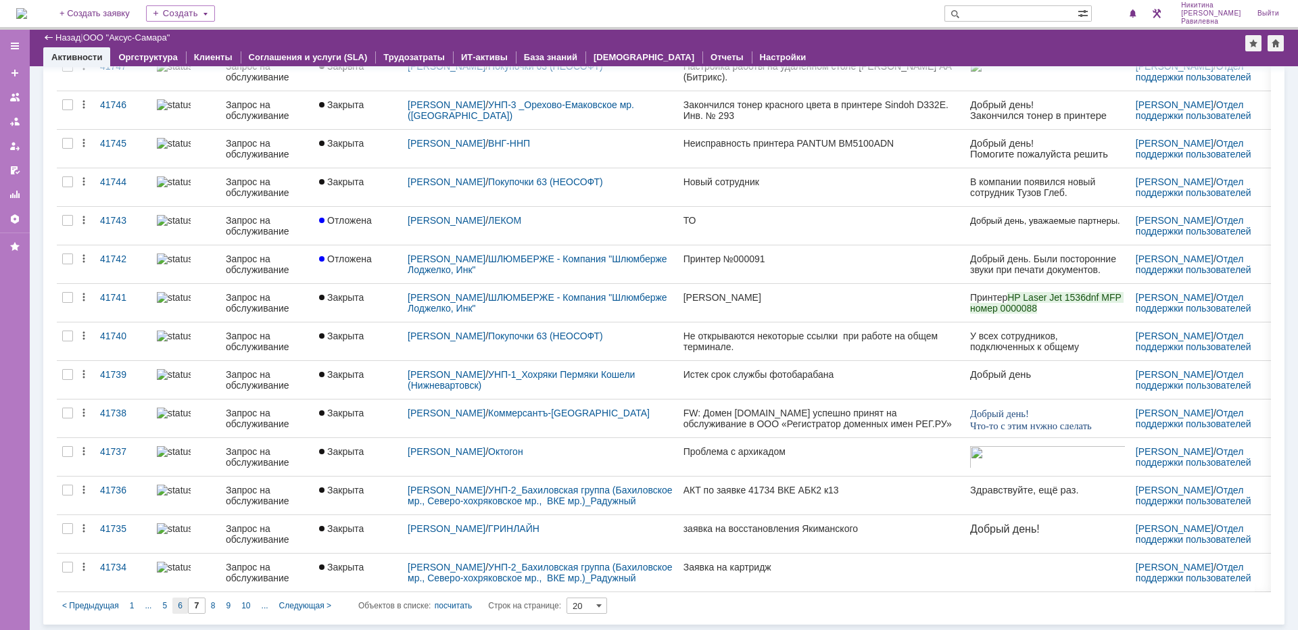
click at [182, 606] on div "6" at bounding box center [180, 606] width 16 height 16
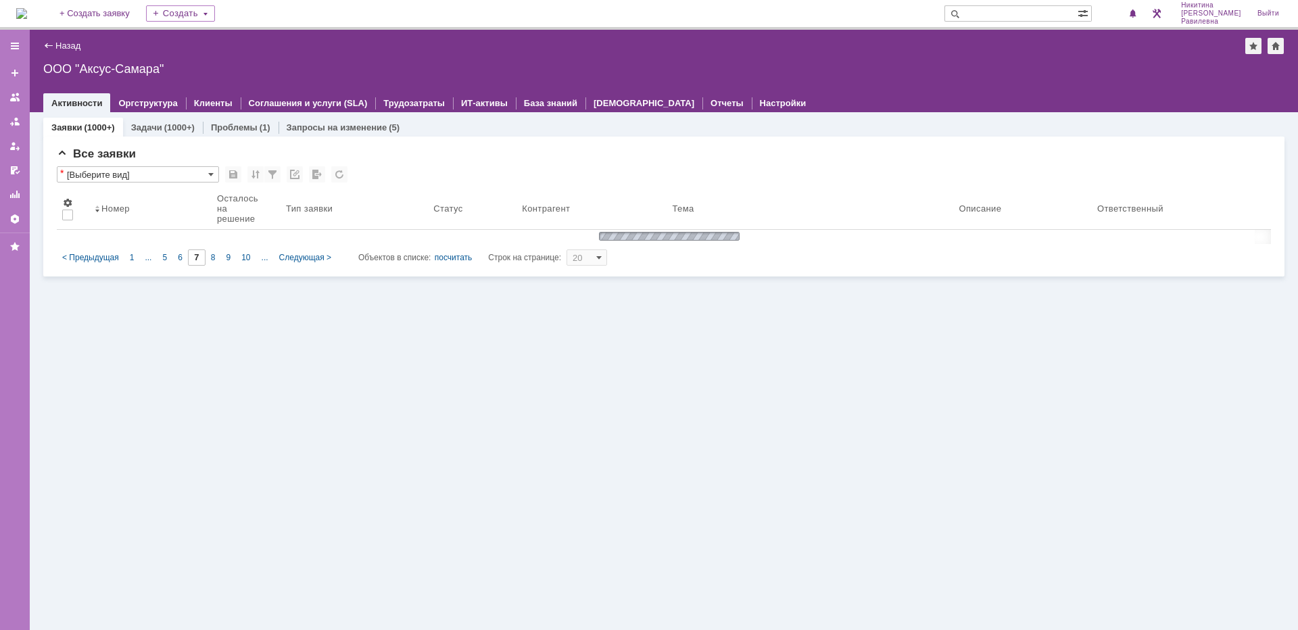
type input "6"
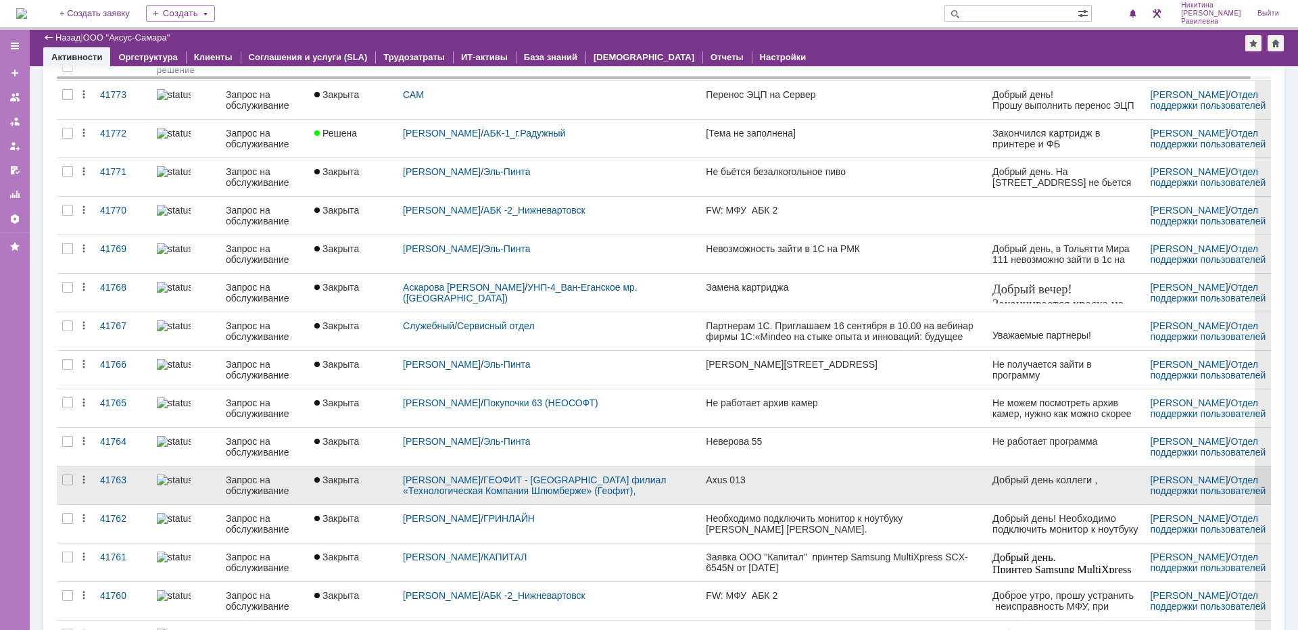
click at [259, 485] on div "Запрос на обслуживание" at bounding box center [265, 485] width 78 height 22
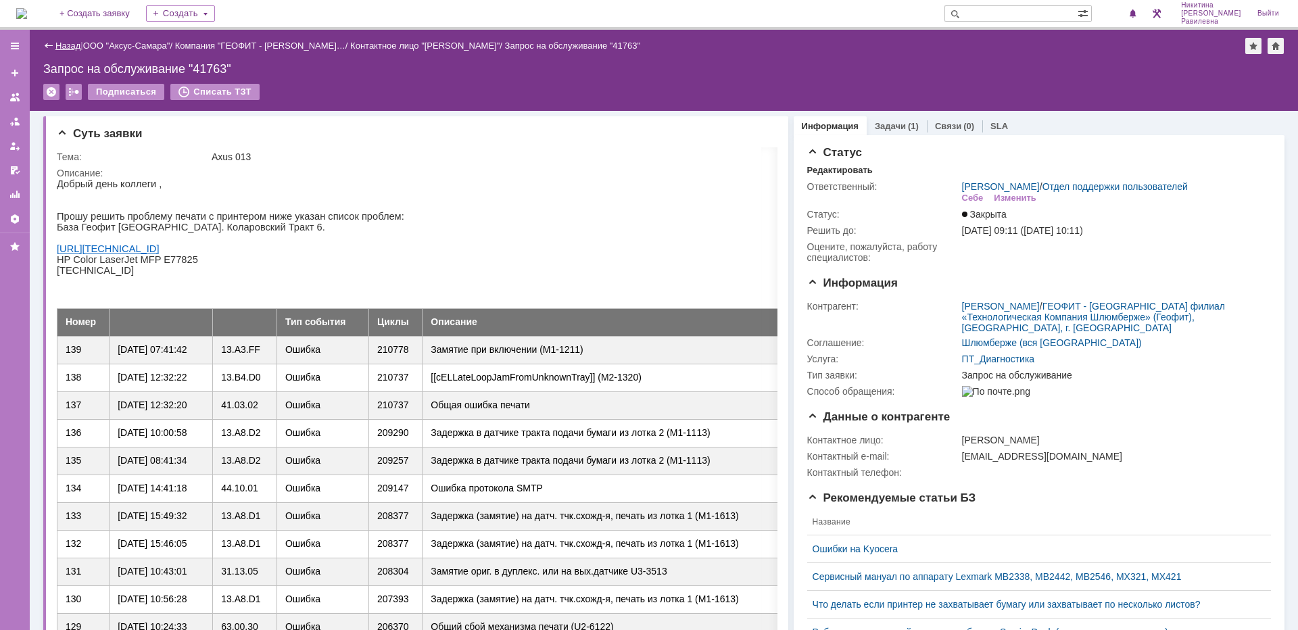
click at [63, 44] on link "Назад" at bounding box center [67, 46] width 25 height 10
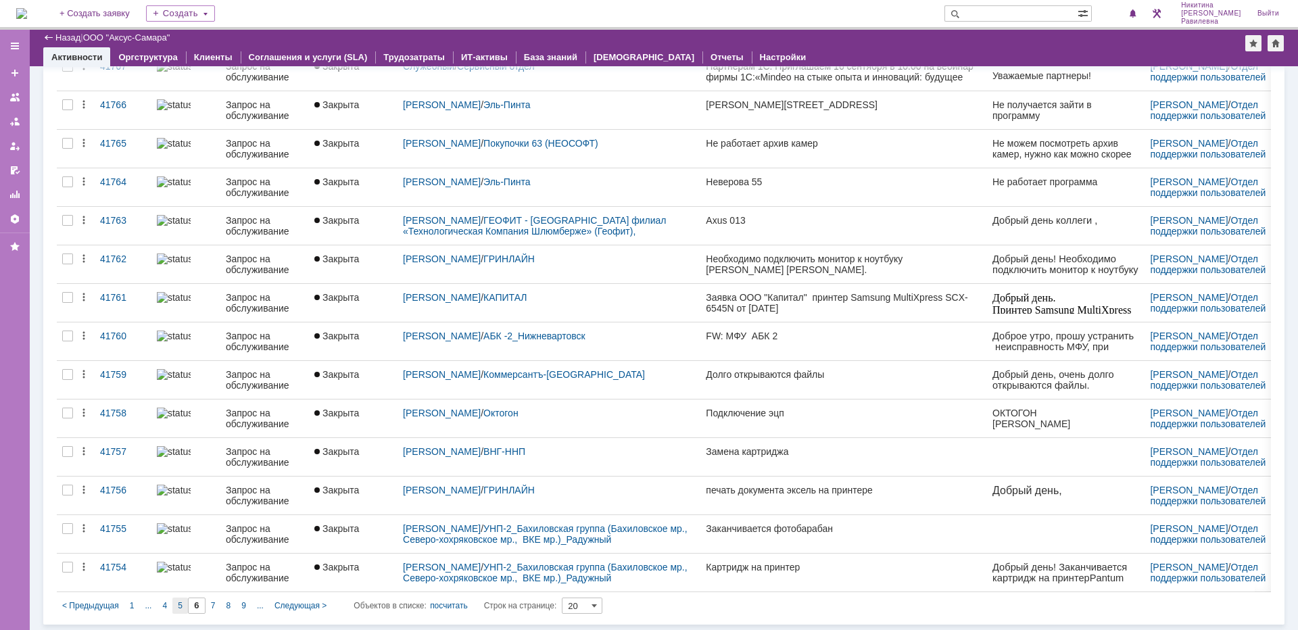
click at [182, 608] on div "5" at bounding box center [180, 606] width 16 height 16
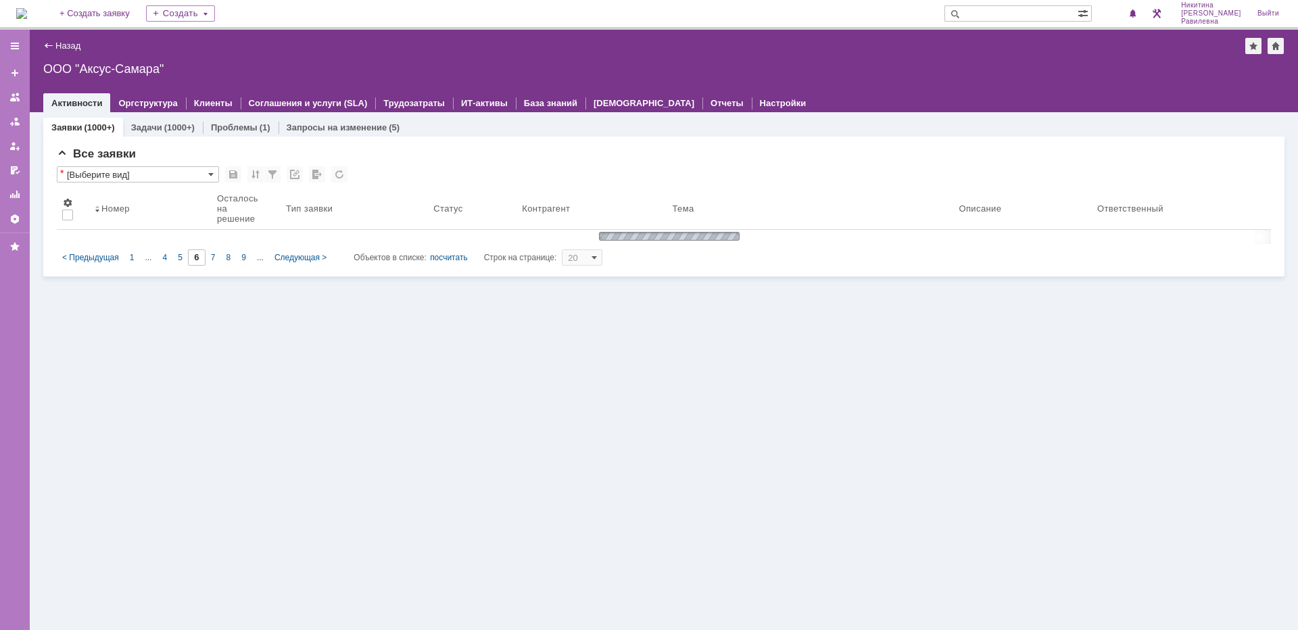
type input "5"
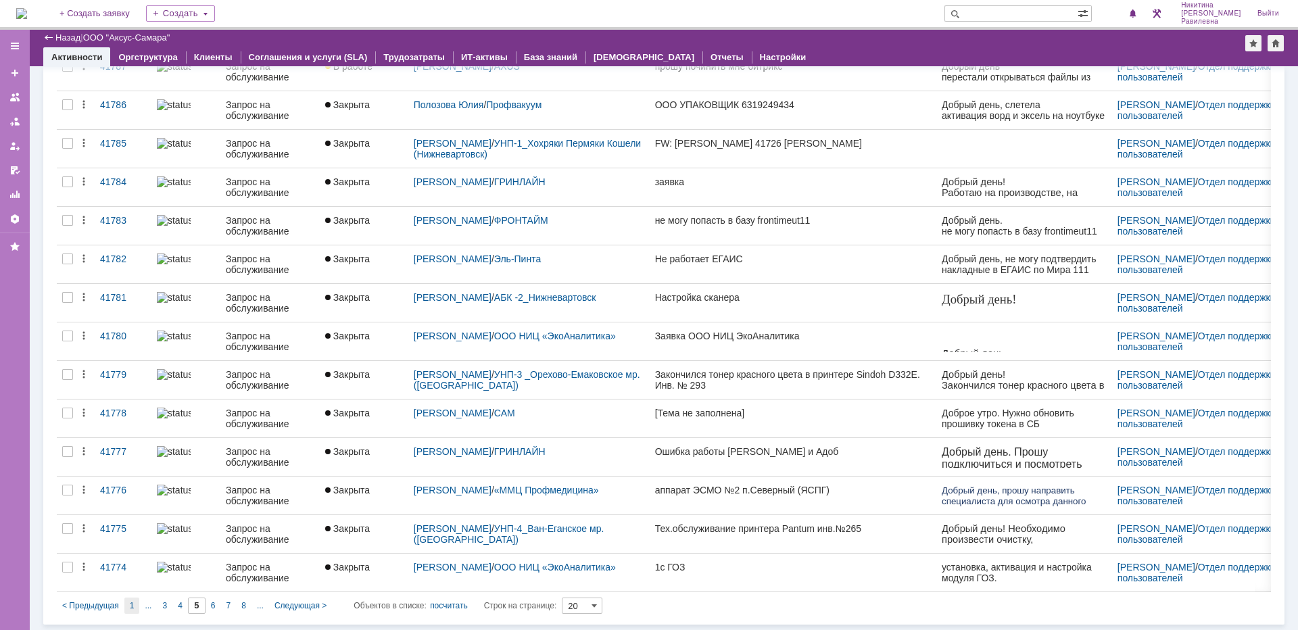
click at [130, 602] on span "1" at bounding box center [132, 605] width 5 height 9
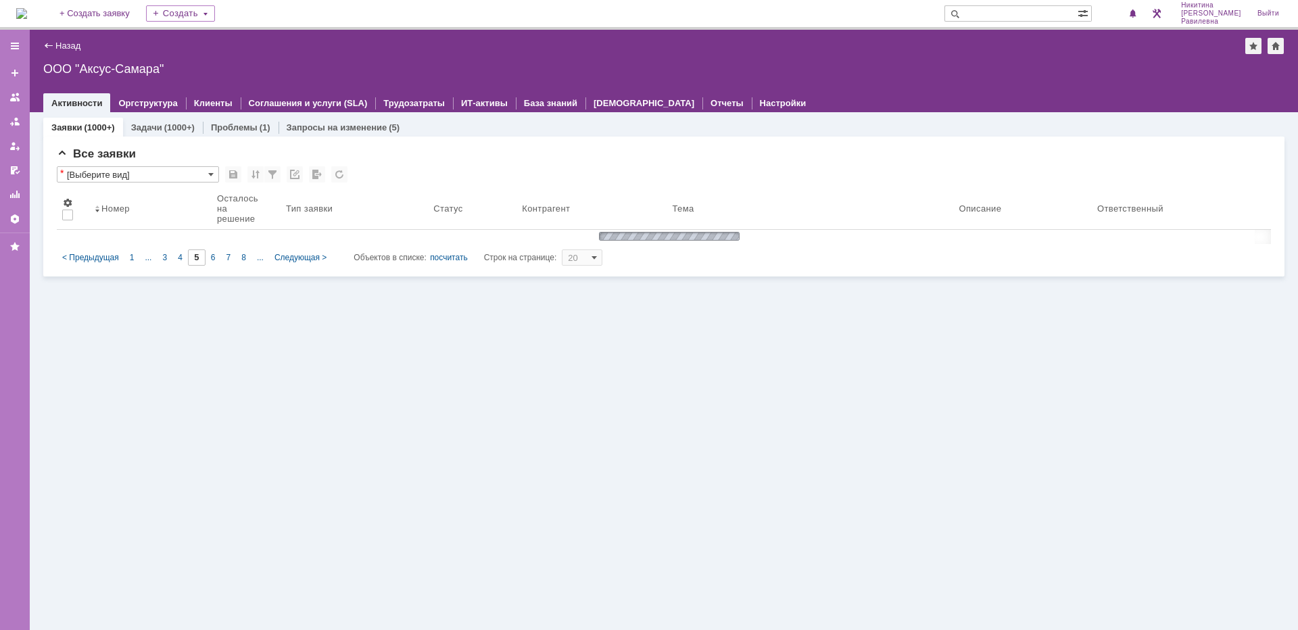
type input "1"
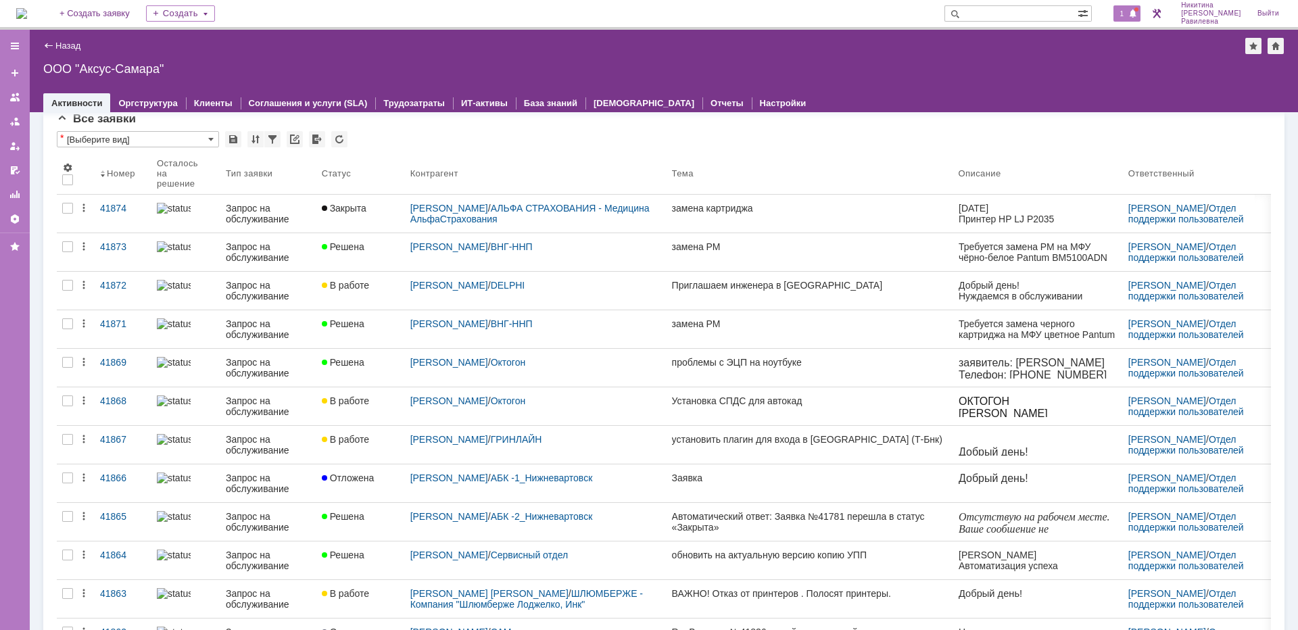
click at [1128, 9] on span "1" at bounding box center [1122, 13] width 12 height 9
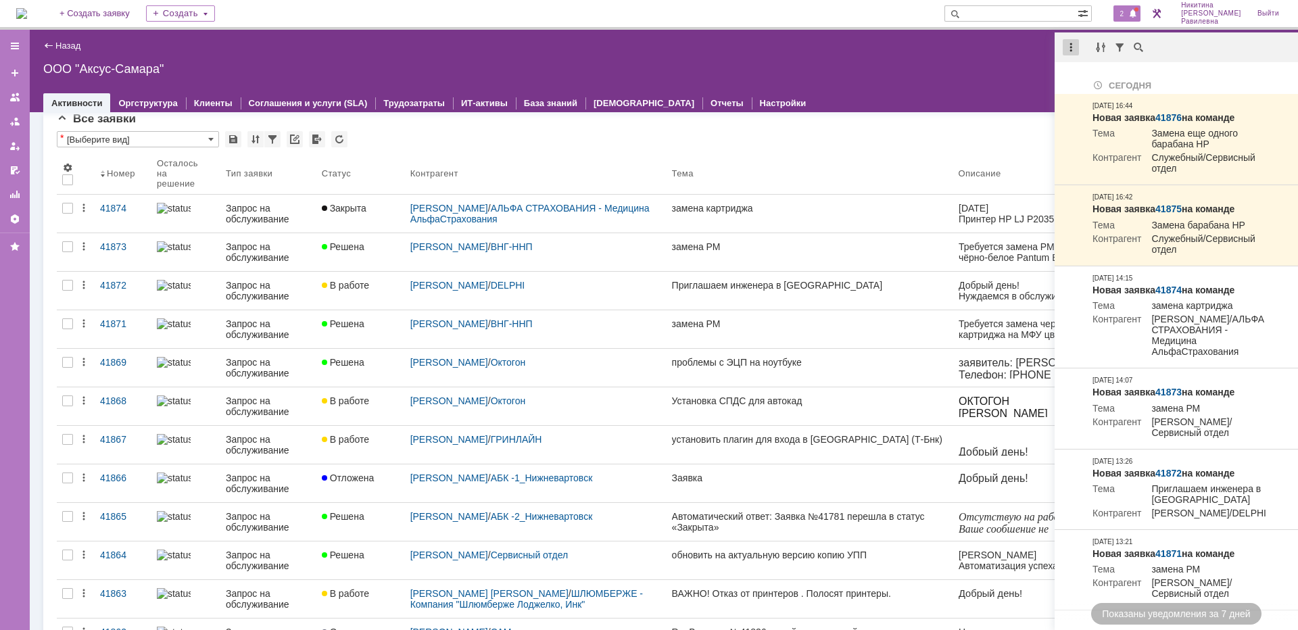
click at [1070, 53] on div at bounding box center [1071, 47] width 16 height 16
click at [1090, 77] on div "Отметить уведомления прочитанными" at bounding box center [1163, 81] width 181 height 9
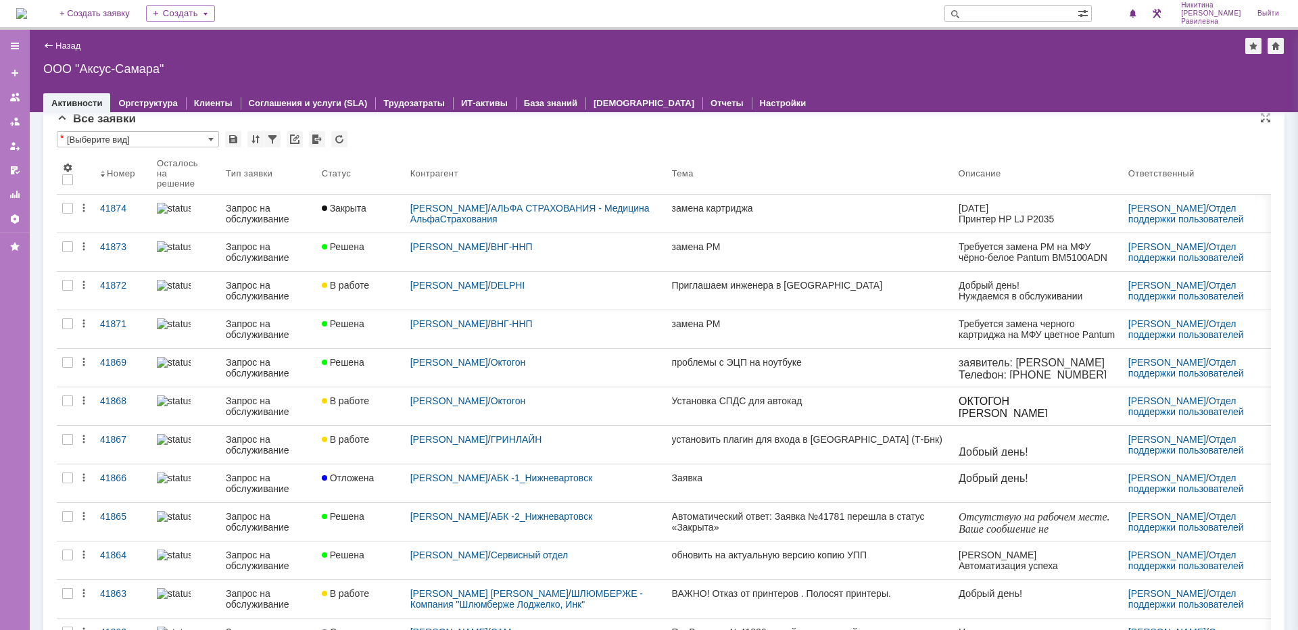
click at [622, 124] on div "Все заявки" at bounding box center [664, 119] width 1214 height 14
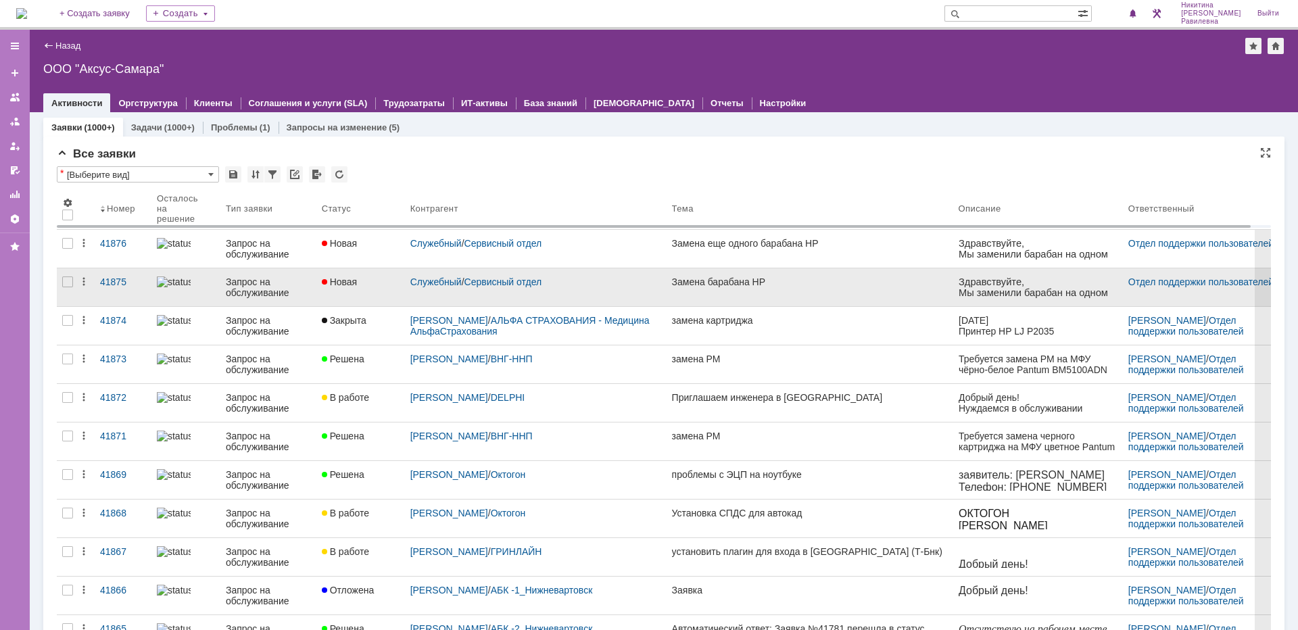
click at [232, 284] on div "Запрос на обслуживание" at bounding box center [268, 287] width 85 height 22
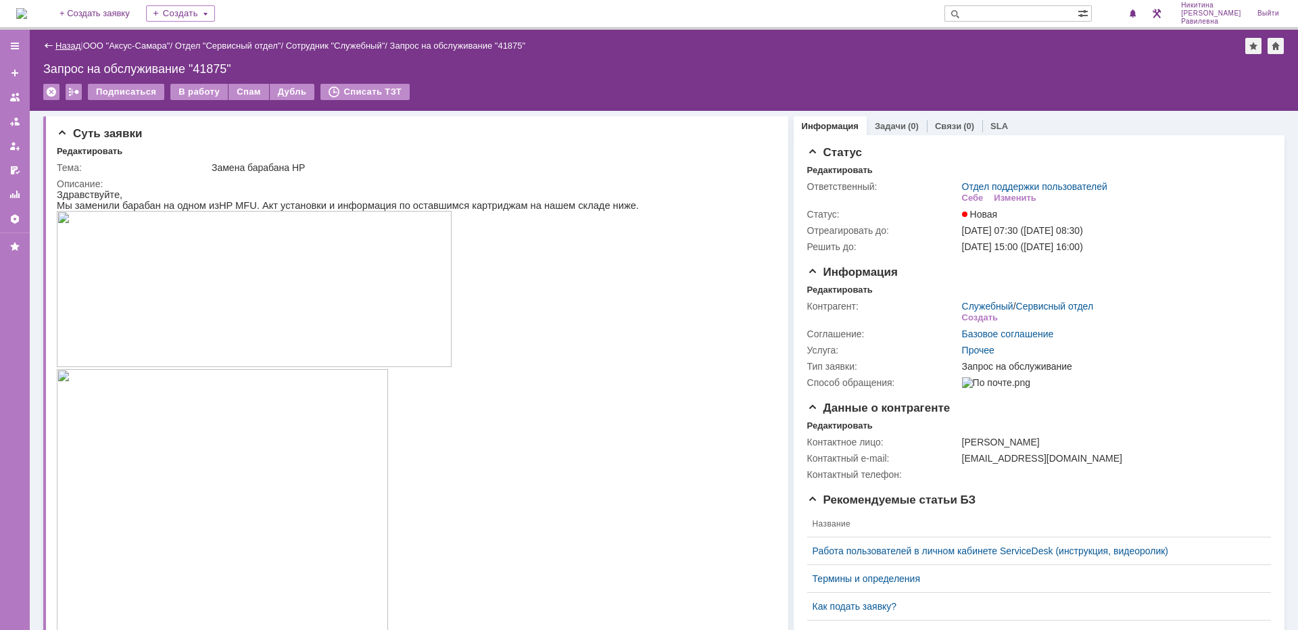
click at [66, 45] on link "Назад" at bounding box center [67, 46] width 25 height 10
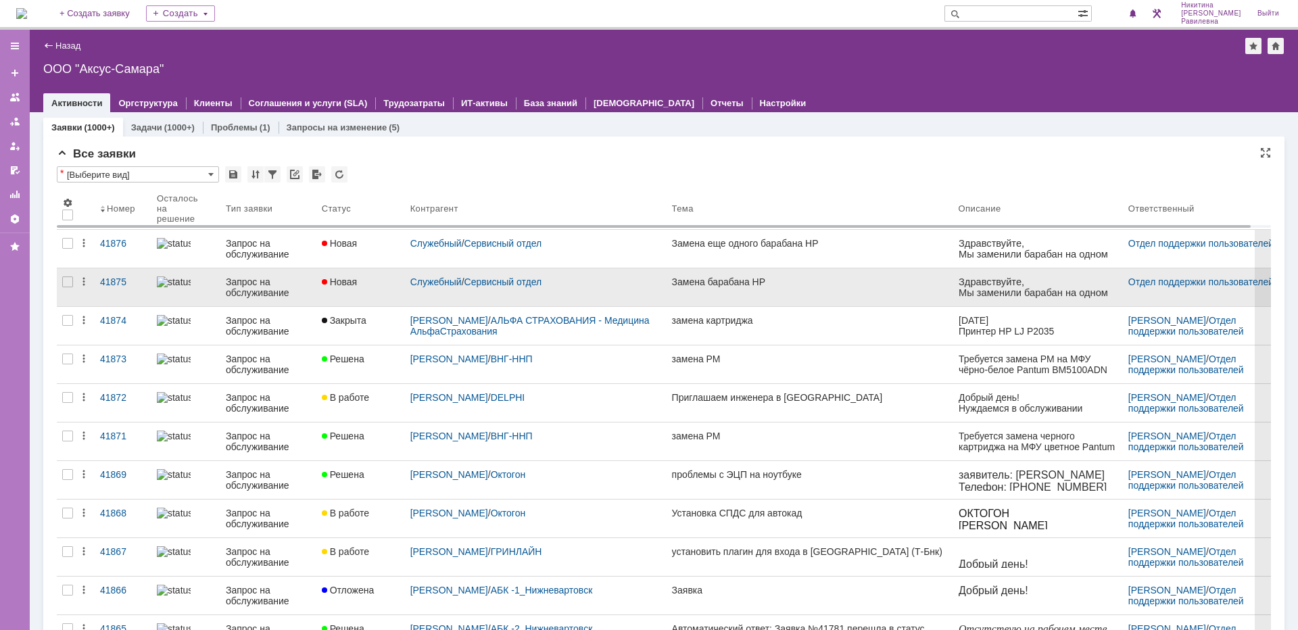
click at [269, 290] on div "Запрос на обслуживание" at bounding box center [268, 287] width 85 height 22
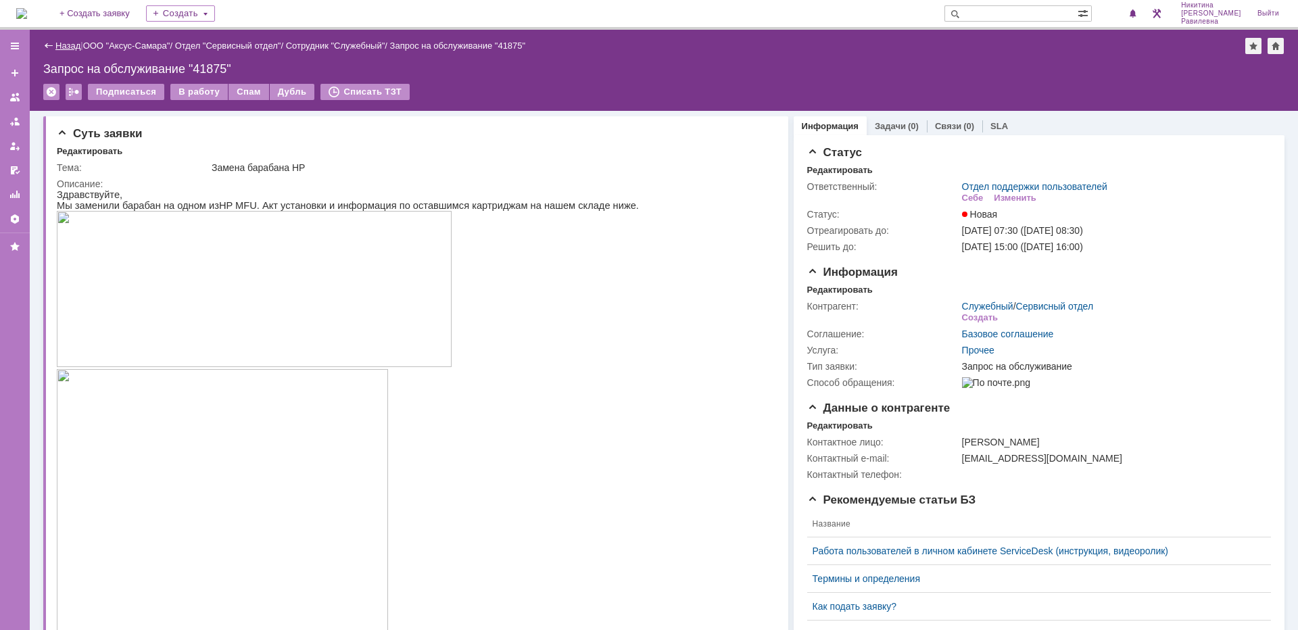
click at [74, 42] on link "Назад" at bounding box center [67, 46] width 25 height 10
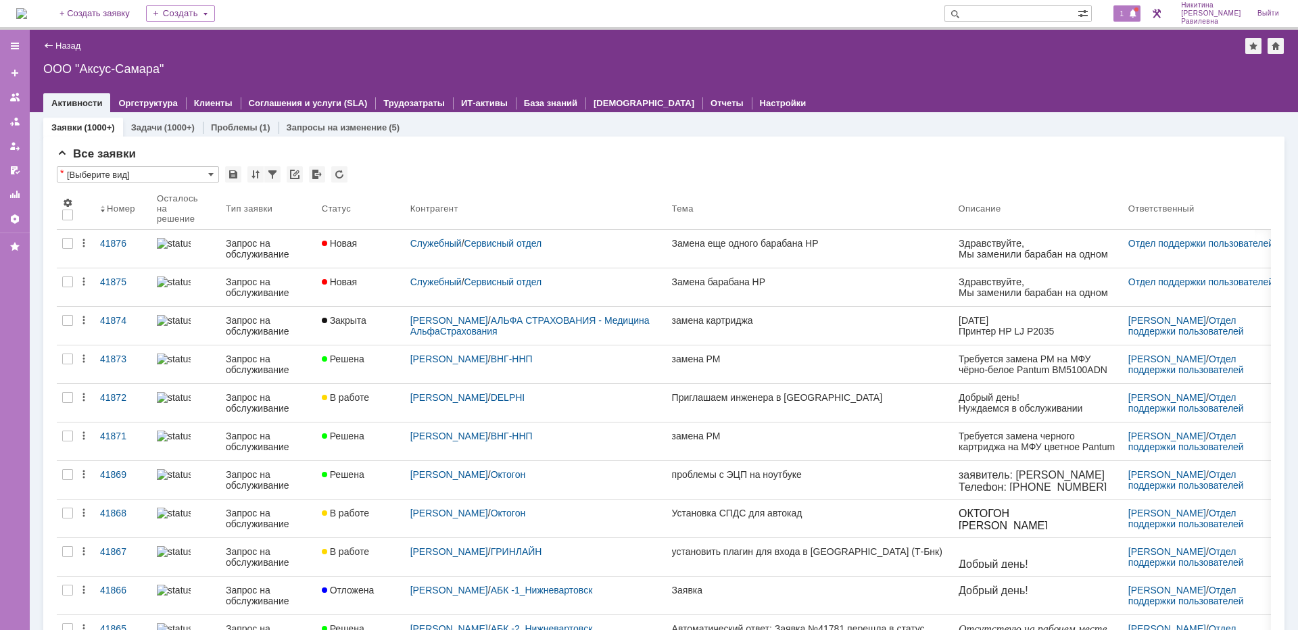
click at [1138, 13] on span at bounding box center [1132, 14] width 9 height 11
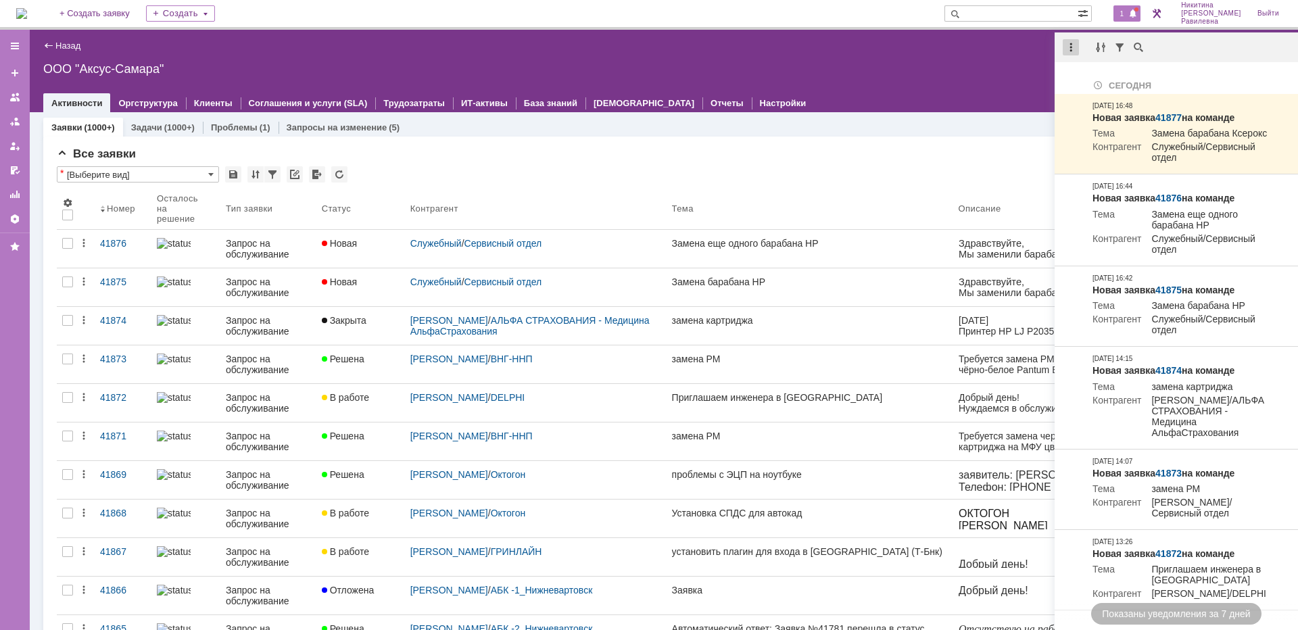
click at [1069, 46] on div at bounding box center [1071, 47] width 16 height 16
click at [1099, 82] on div "Отметить уведомления прочитанными" at bounding box center [1163, 81] width 181 height 9
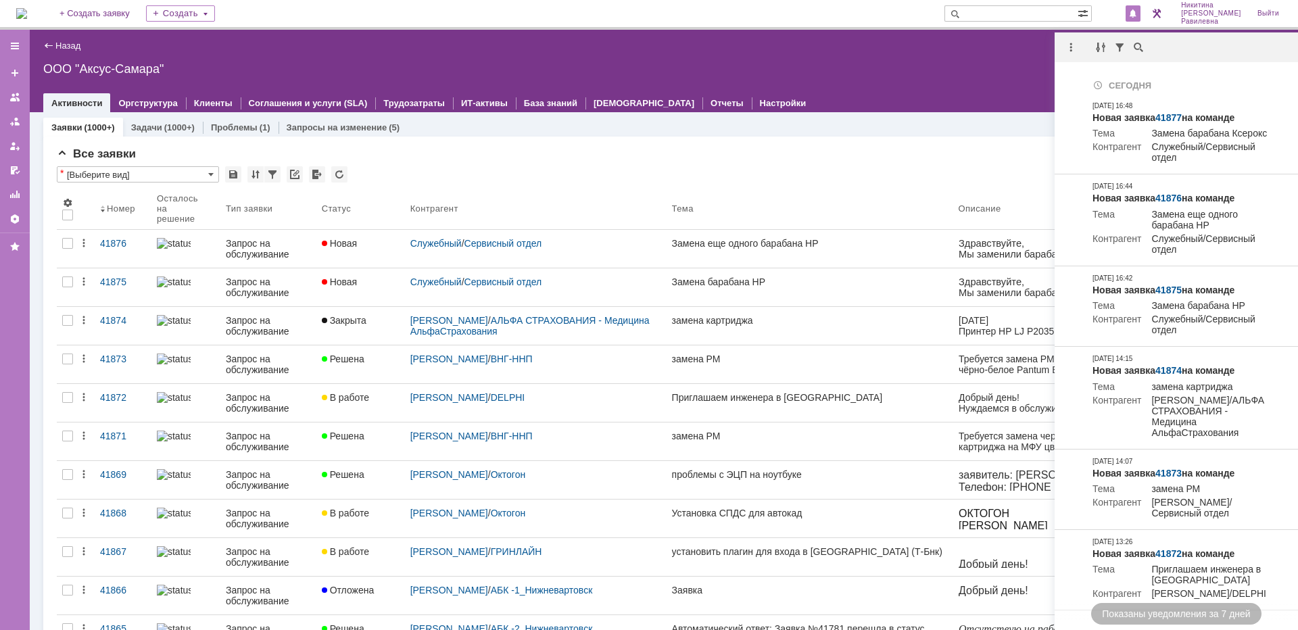
click at [816, 143] on div "Все заявки * [Выберите вид] Результаты поиска: 1 2 3 4 5 6 7 ... Следующая > Об…" at bounding box center [663, 585] width 1241 height 896
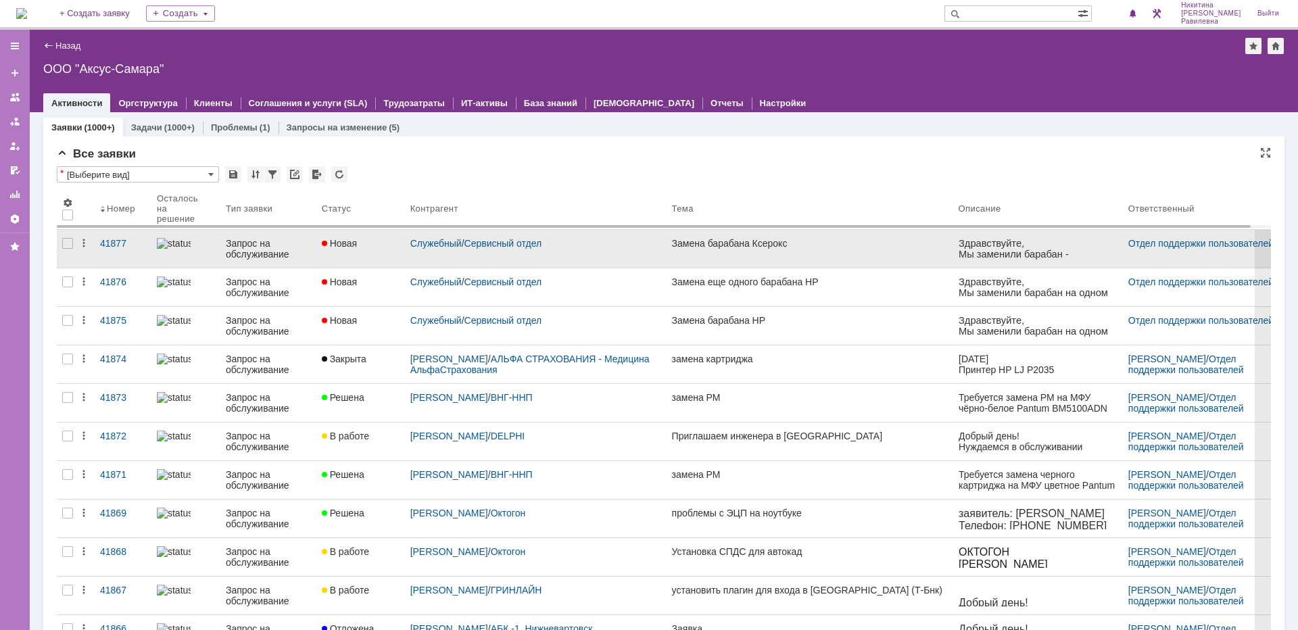
click at [255, 249] on div "Запрос на обслуживание" at bounding box center [268, 249] width 85 height 22
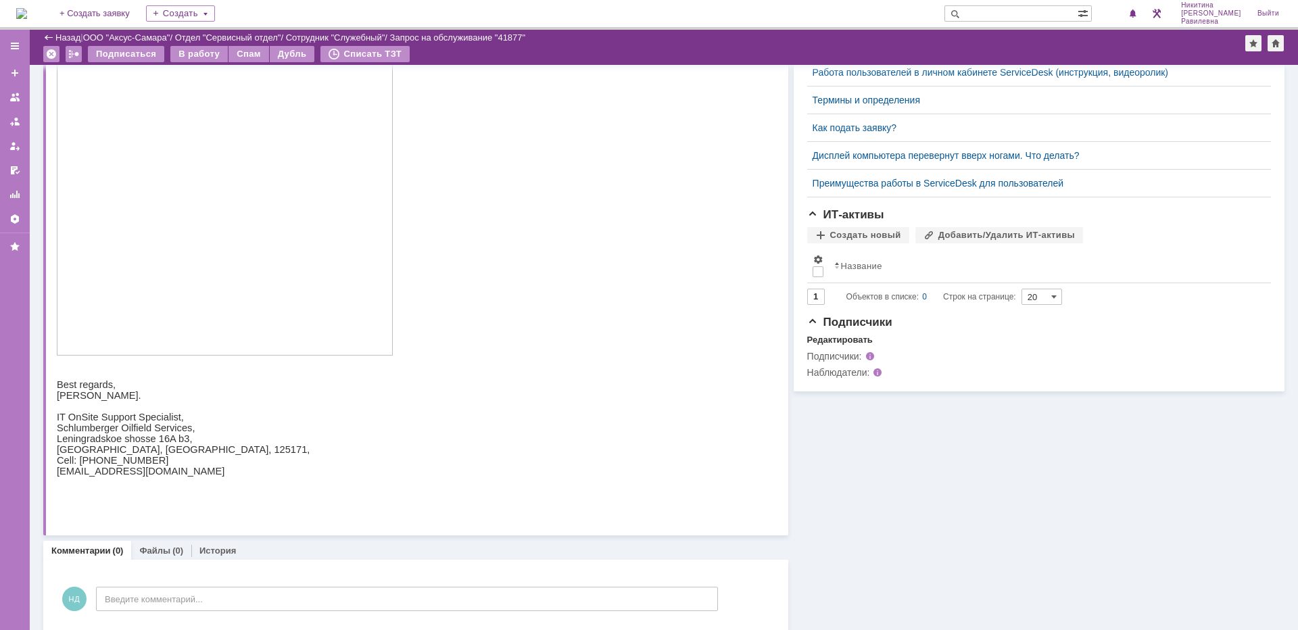
scroll to position [452, 0]
